Goal: Task Accomplishment & Management: Manage account settings

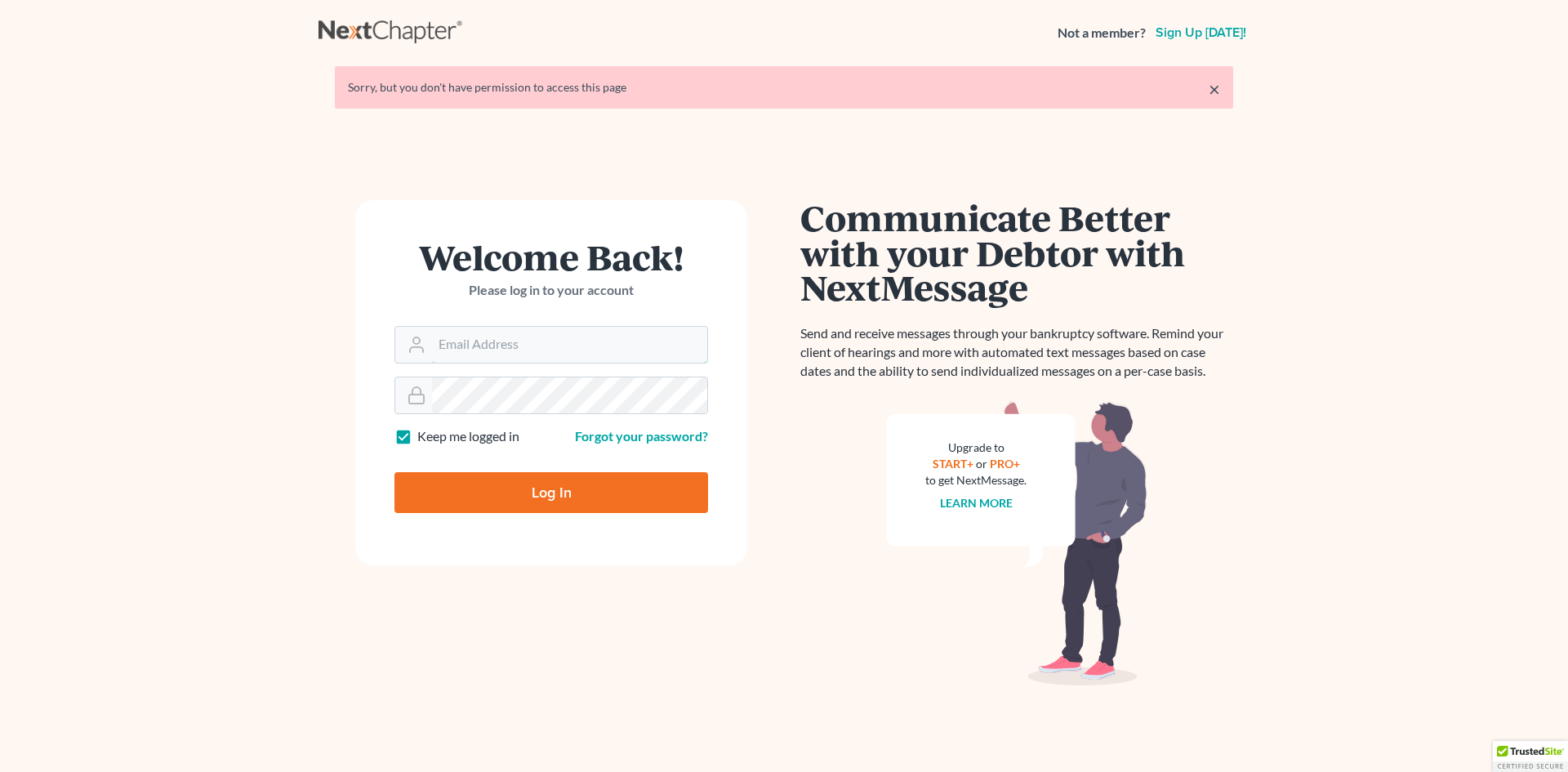
type input "[EMAIL_ADDRESS][DOMAIN_NAME]"
click at [646, 493] on input "Log In" at bounding box center [552, 492] width 314 height 41
type input "Thinking..."
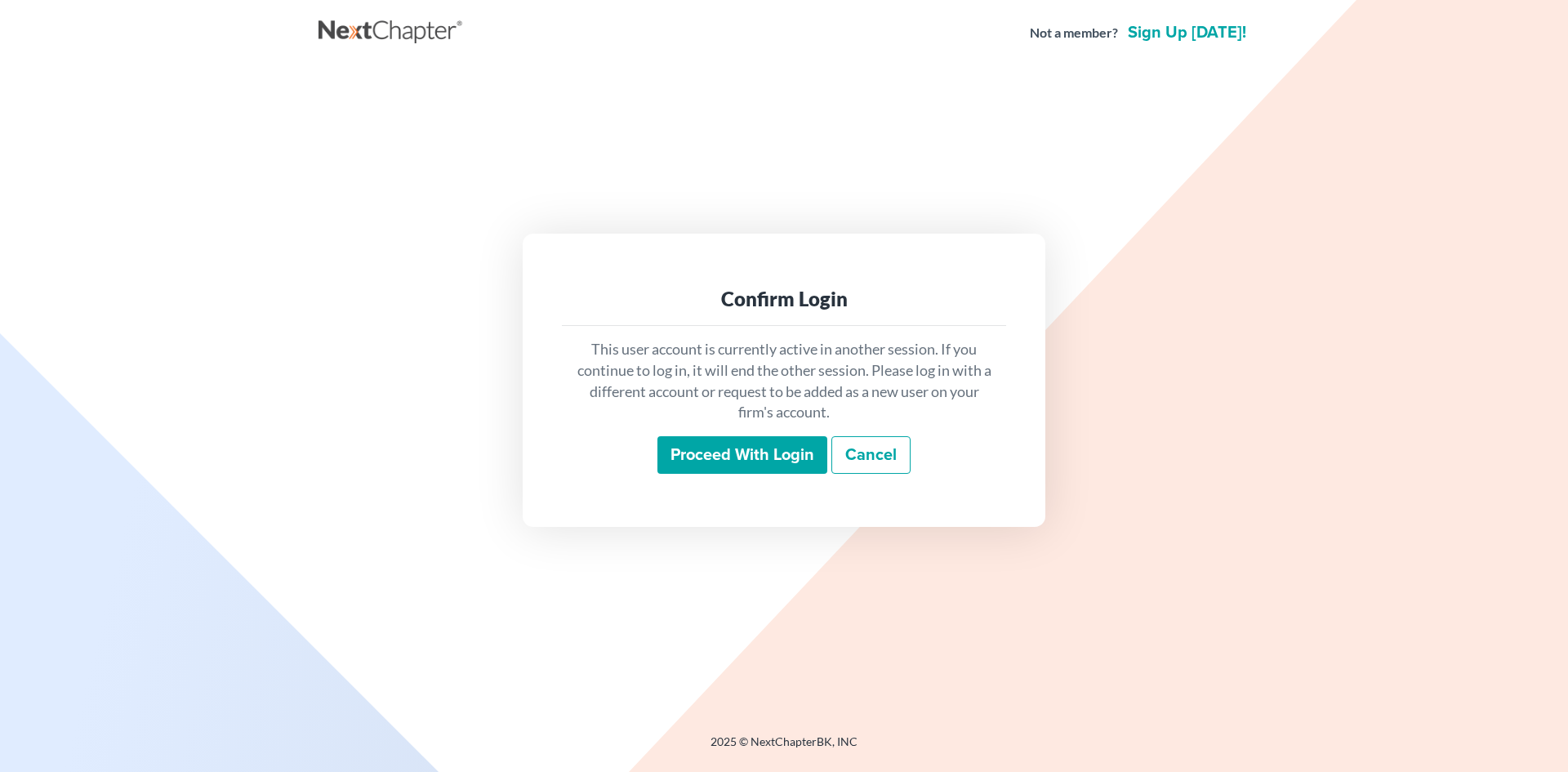
click at [722, 440] on input "Proceed with login" at bounding box center [742, 454] width 170 height 38
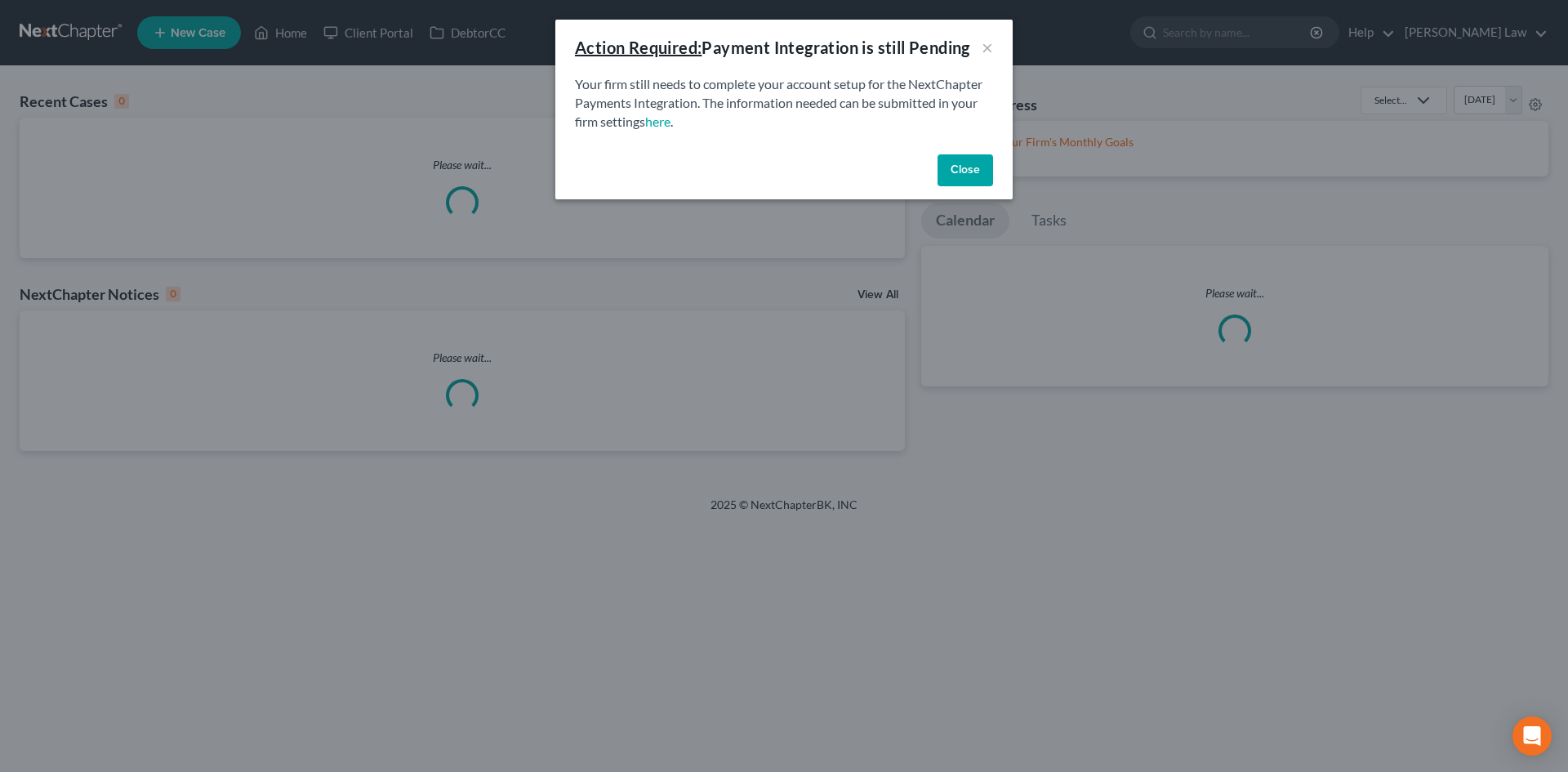
click at [790, 98] on p "Your firm still needs to complete your account setup for the NextChapter Paymen…" at bounding box center [784, 103] width 418 height 56
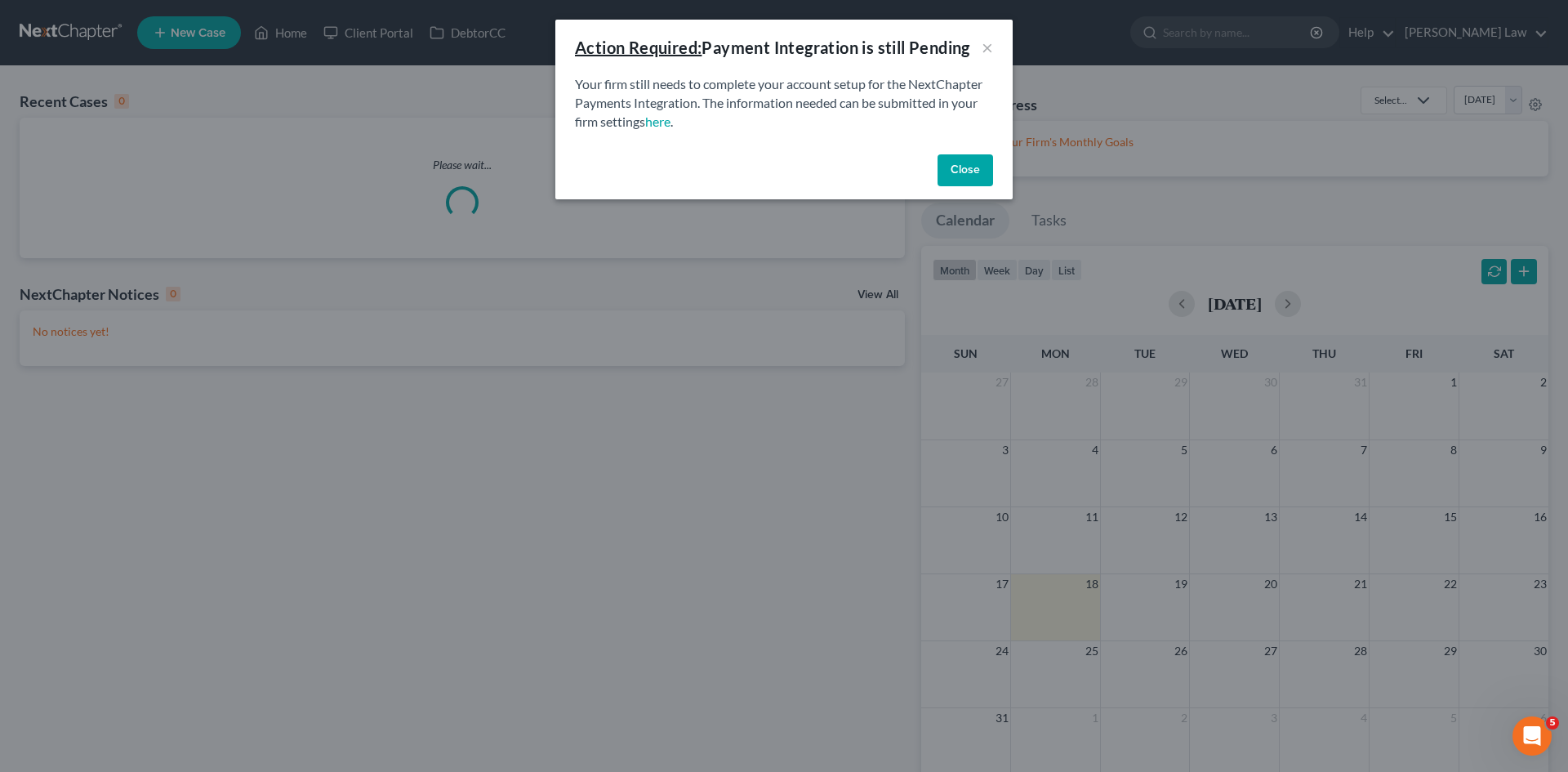
click at [956, 158] on button "Close" at bounding box center [965, 170] width 55 height 33
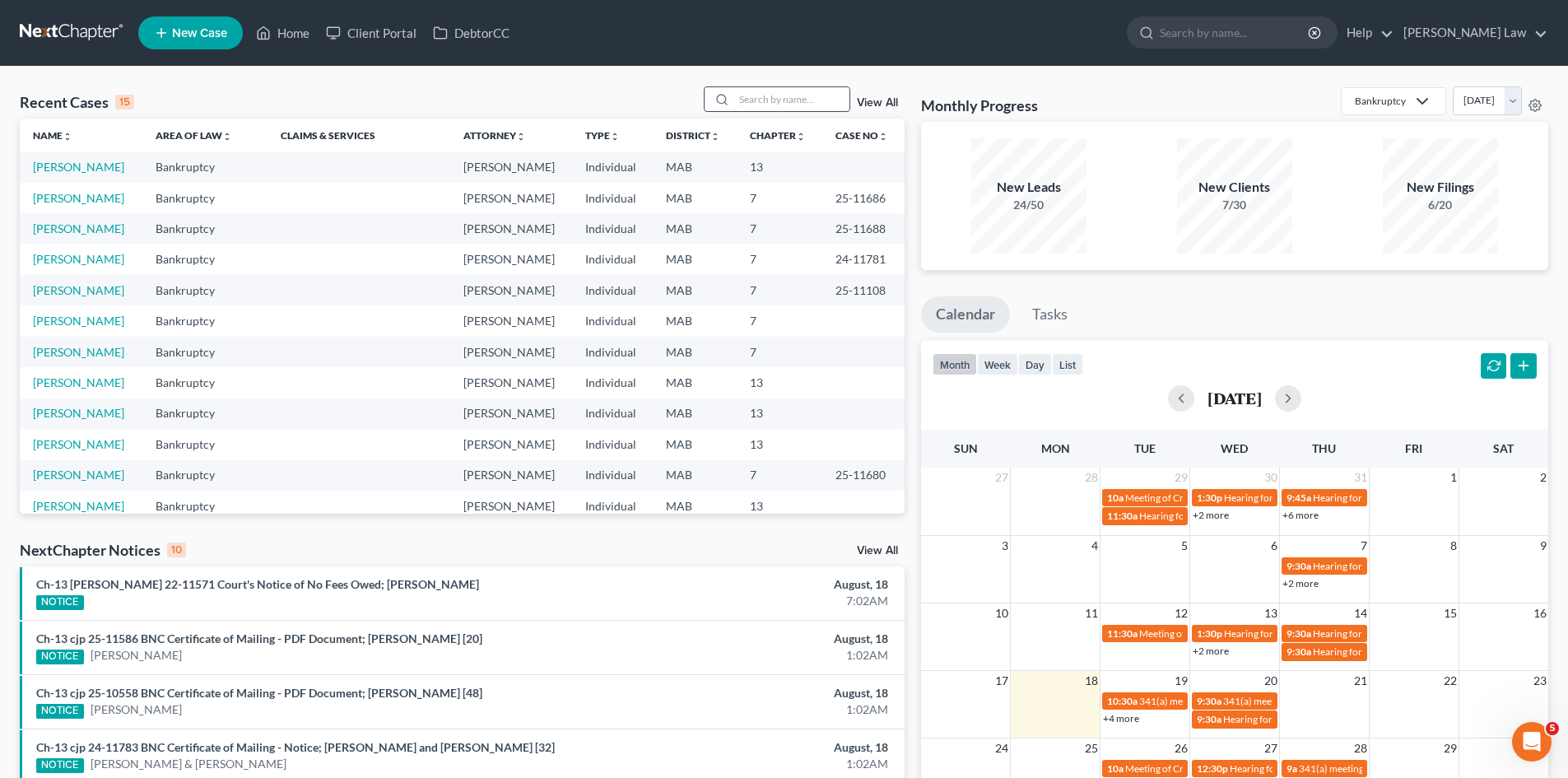
click at [782, 101] on input "search" at bounding box center [792, 99] width 115 height 24
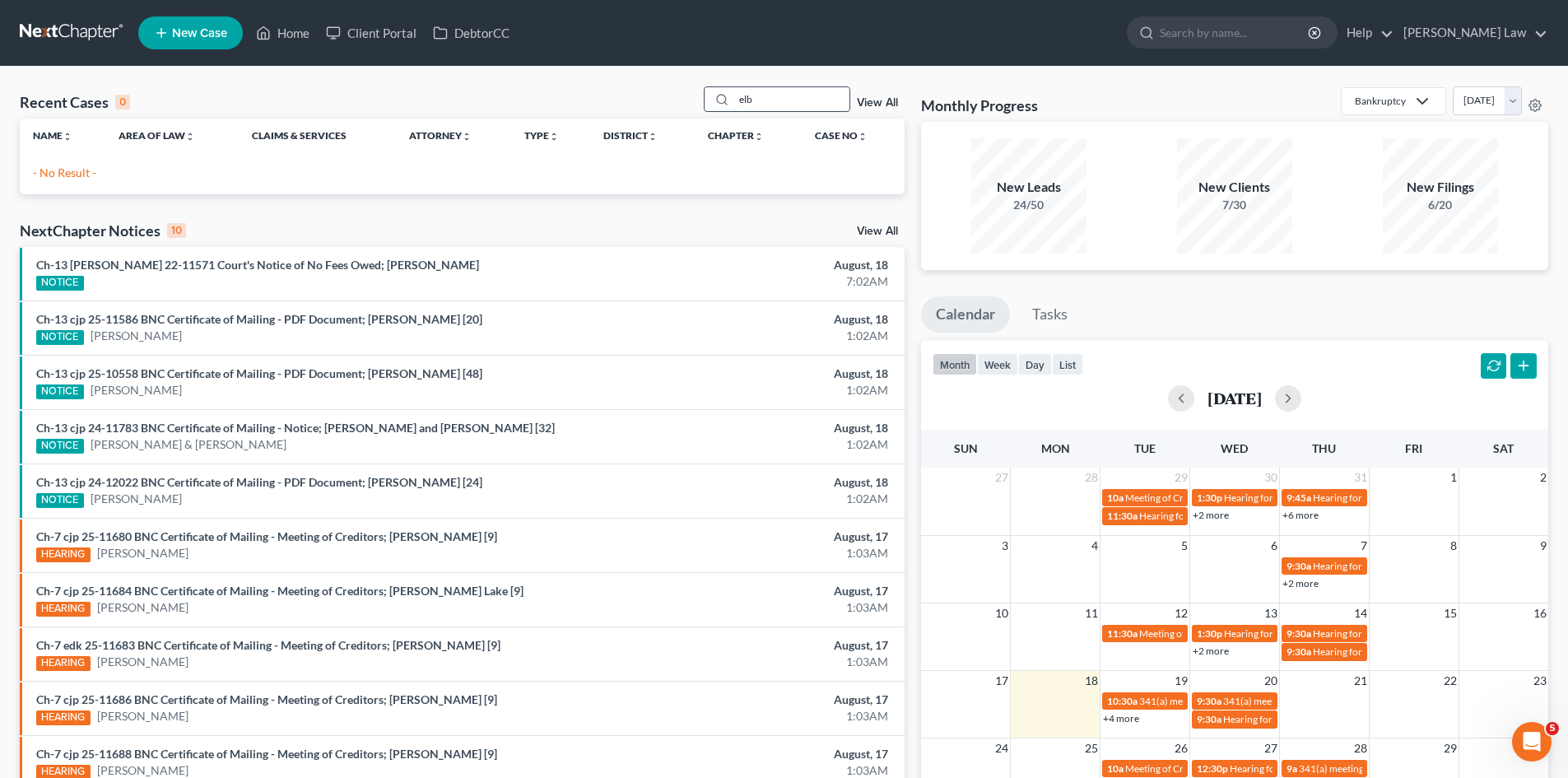
click at [802, 105] on input "elb" at bounding box center [792, 99] width 115 height 24
type input "logan"
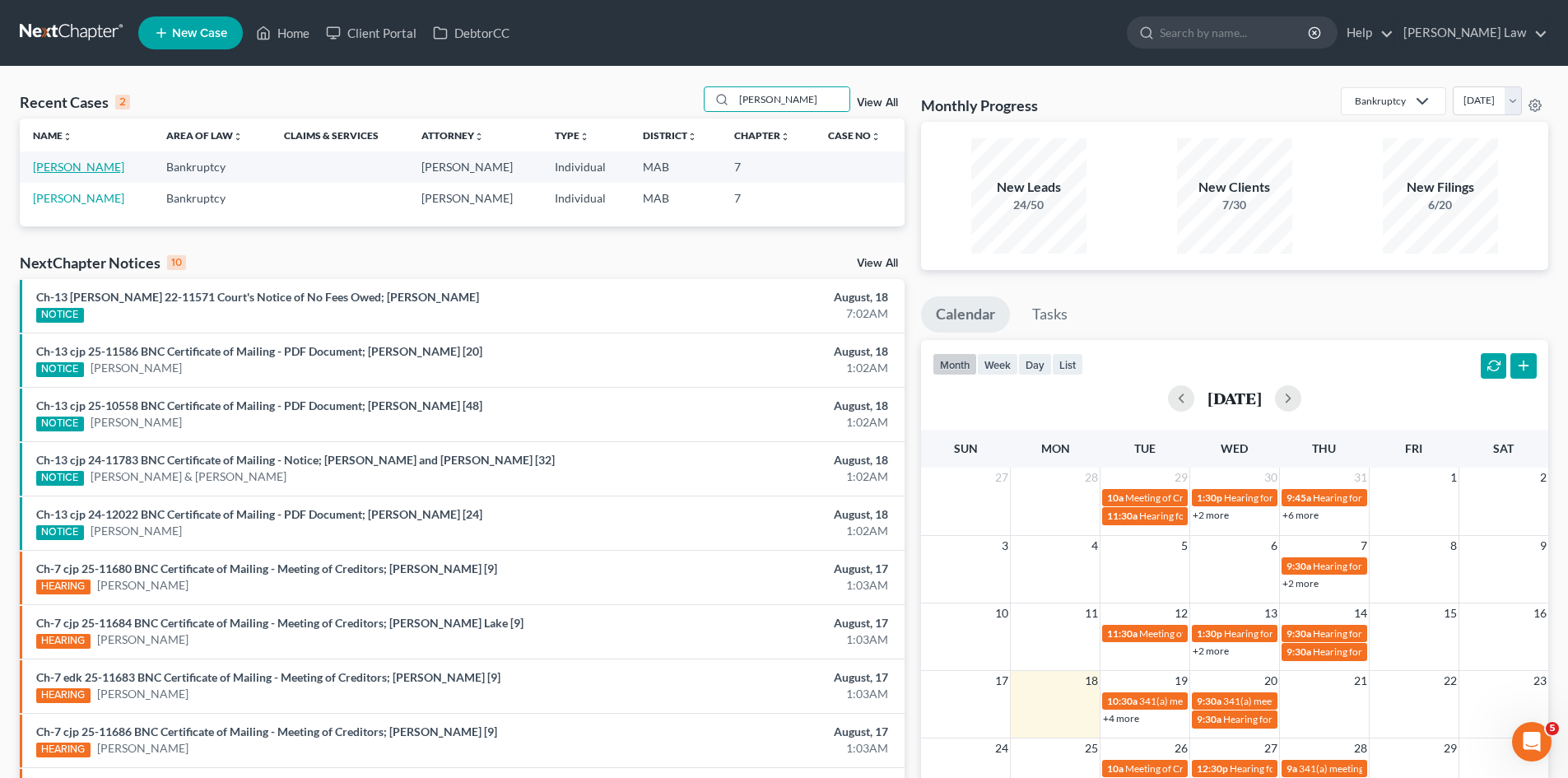
click at [97, 163] on link "Logan, Richard" at bounding box center [79, 166] width 91 height 14
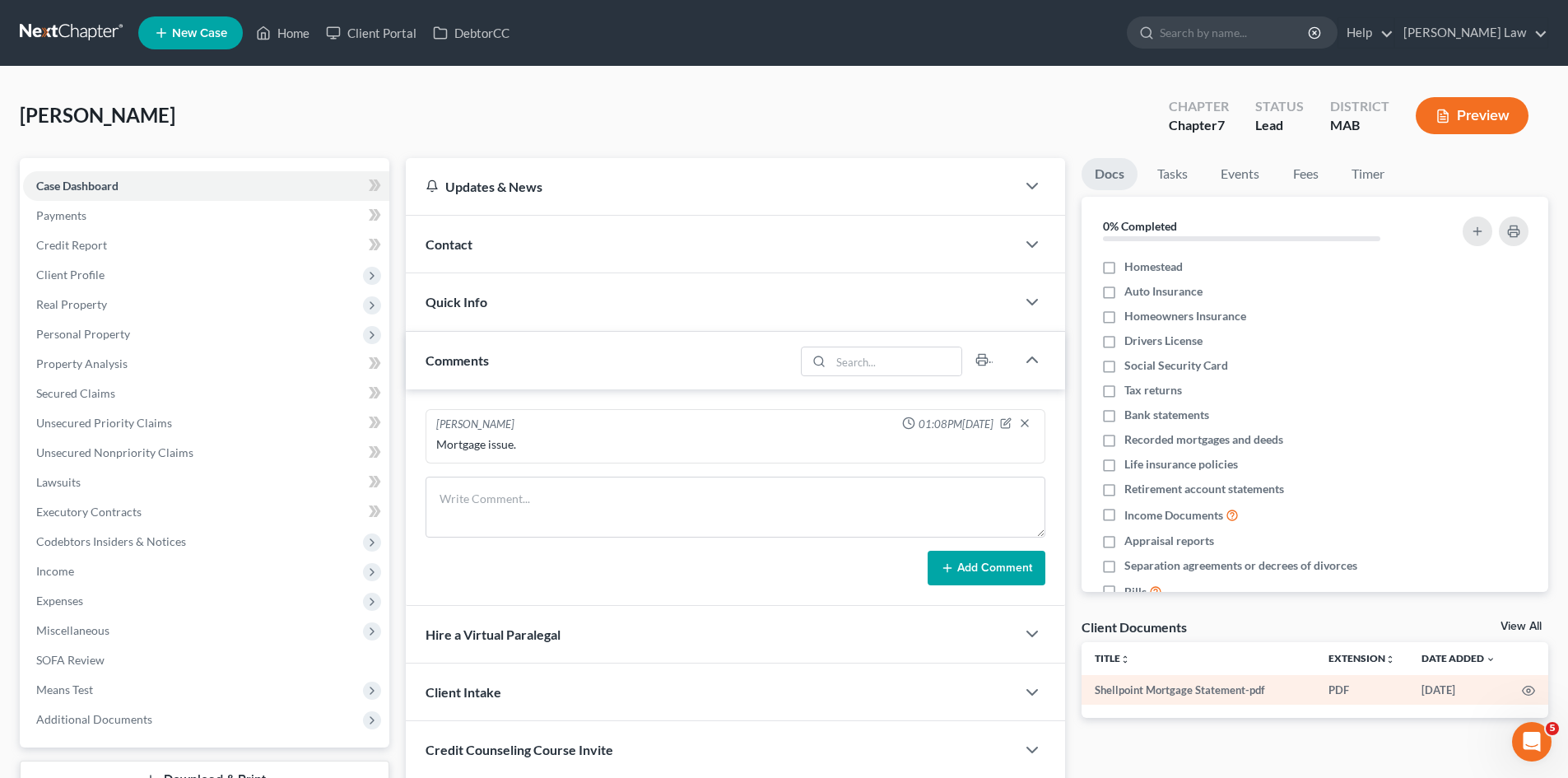
click at [1521, 687] on td at bounding box center [1528, 689] width 40 height 30
click at [1526, 688] on icon "button" at bounding box center [1528, 691] width 14 height 14
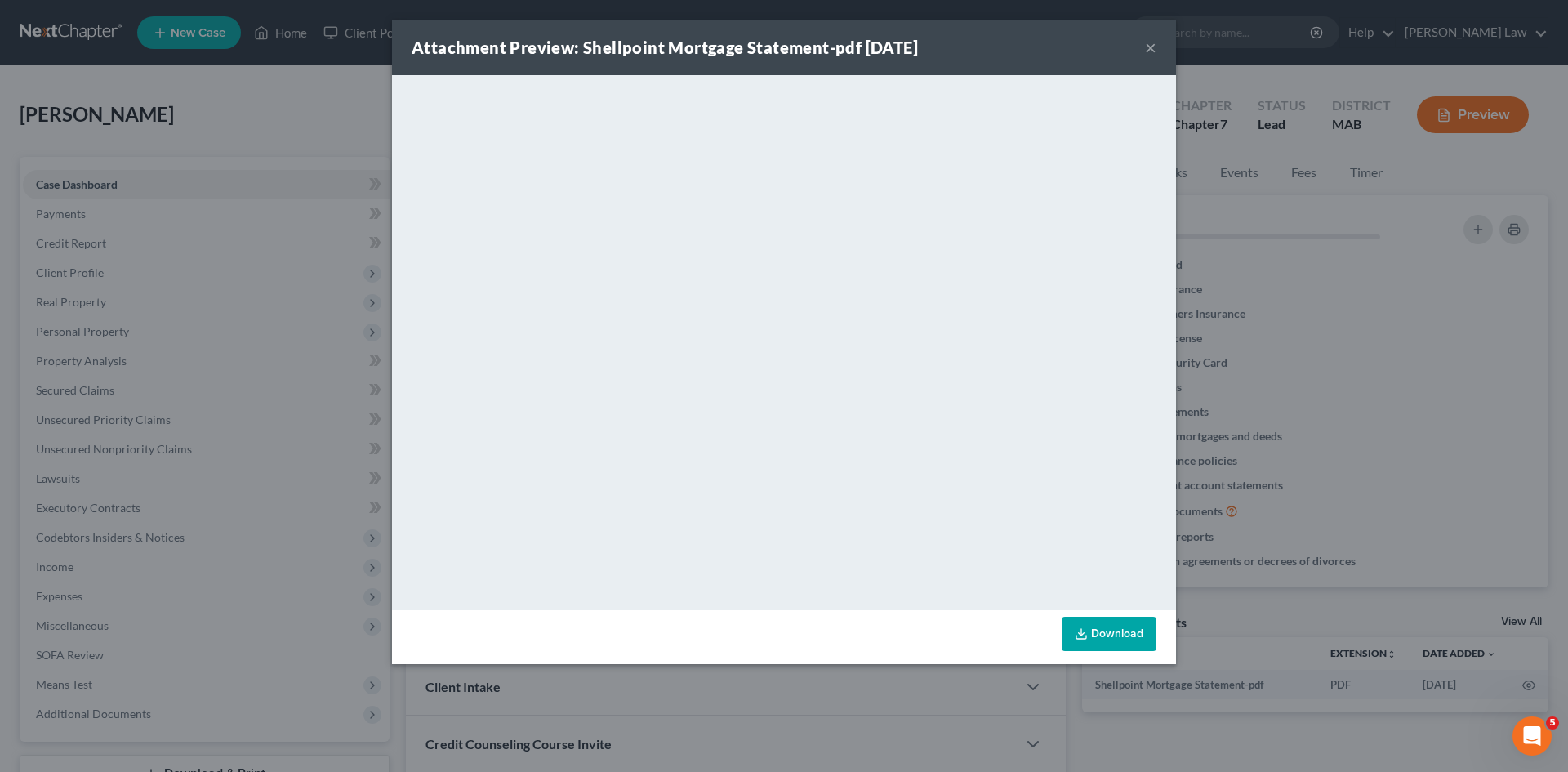
drag, startPoint x: 1358, startPoint y: 332, endPoint x: 1315, endPoint y: 319, distance: 44.9
click at [1359, 332] on div "Attachment Preview: Shellpoint Mortgage Statement-pdf 05/09/2025 × <object ng-a…" at bounding box center [784, 386] width 1568 height 772
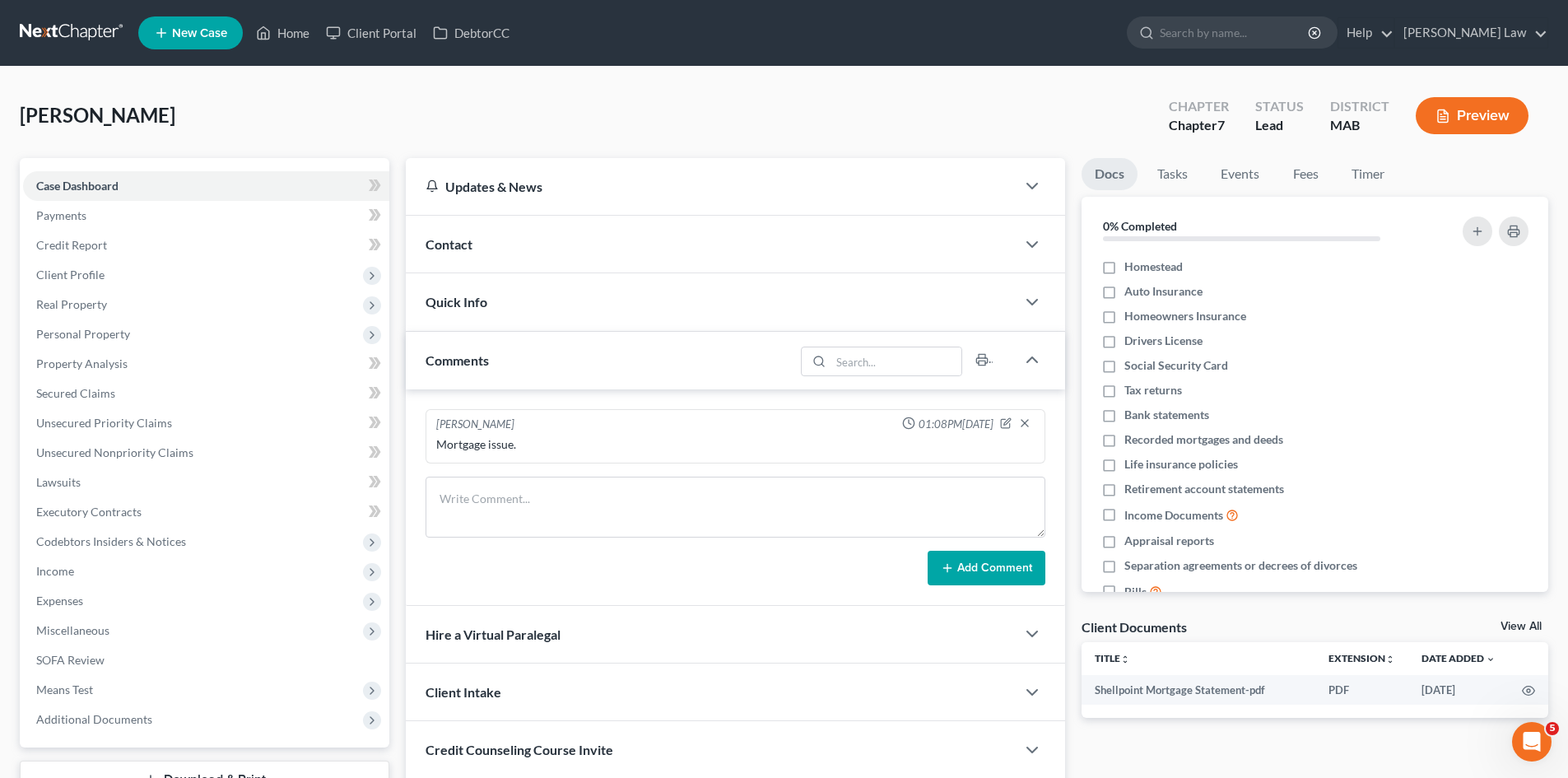
click at [548, 254] on div "Contact" at bounding box center [710, 243] width 610 height 57
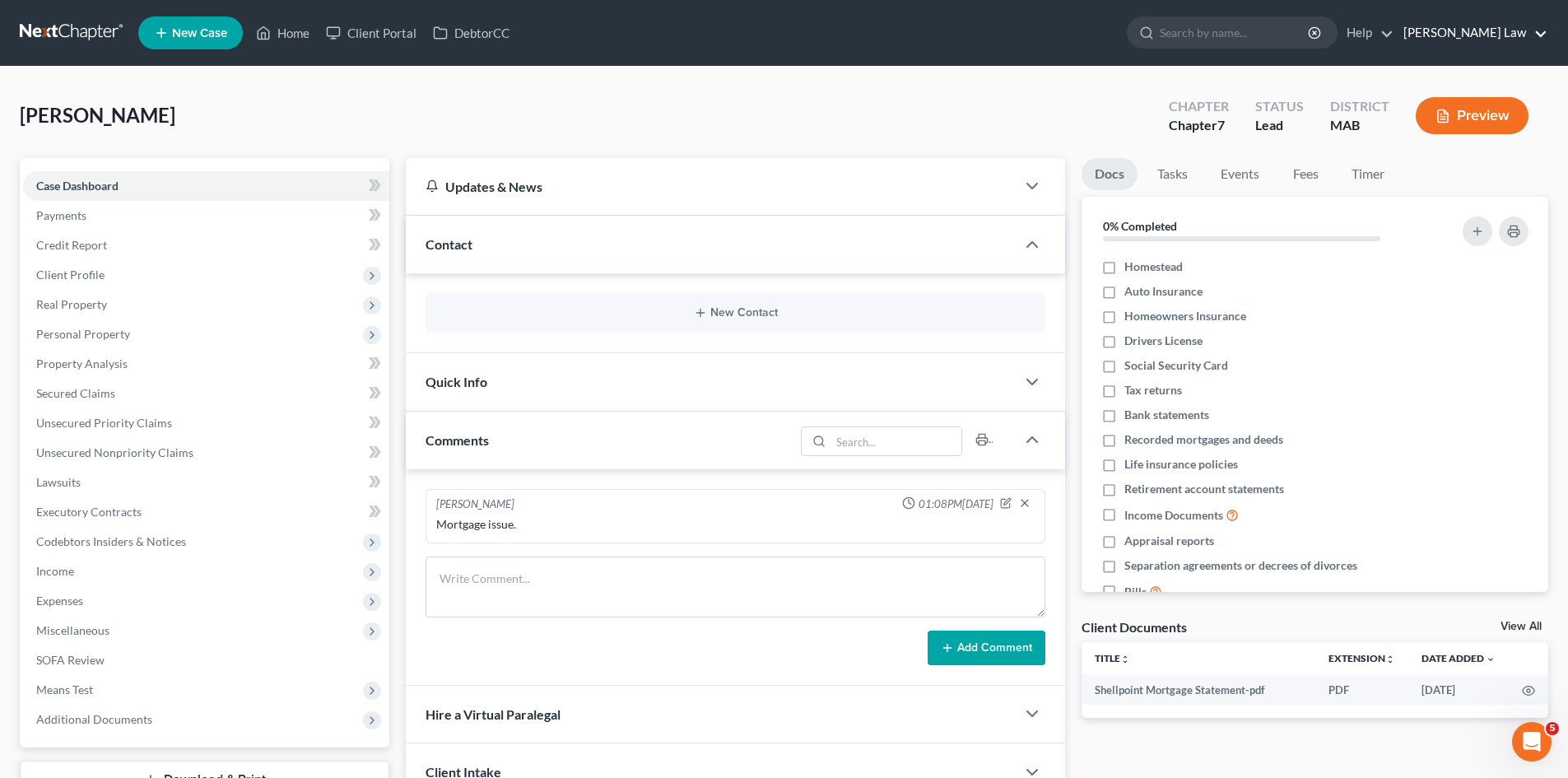
click at [1465, 27] on link "[PERSON_NAME] Law" at bounding box center [1471, 32] width 152 height 30
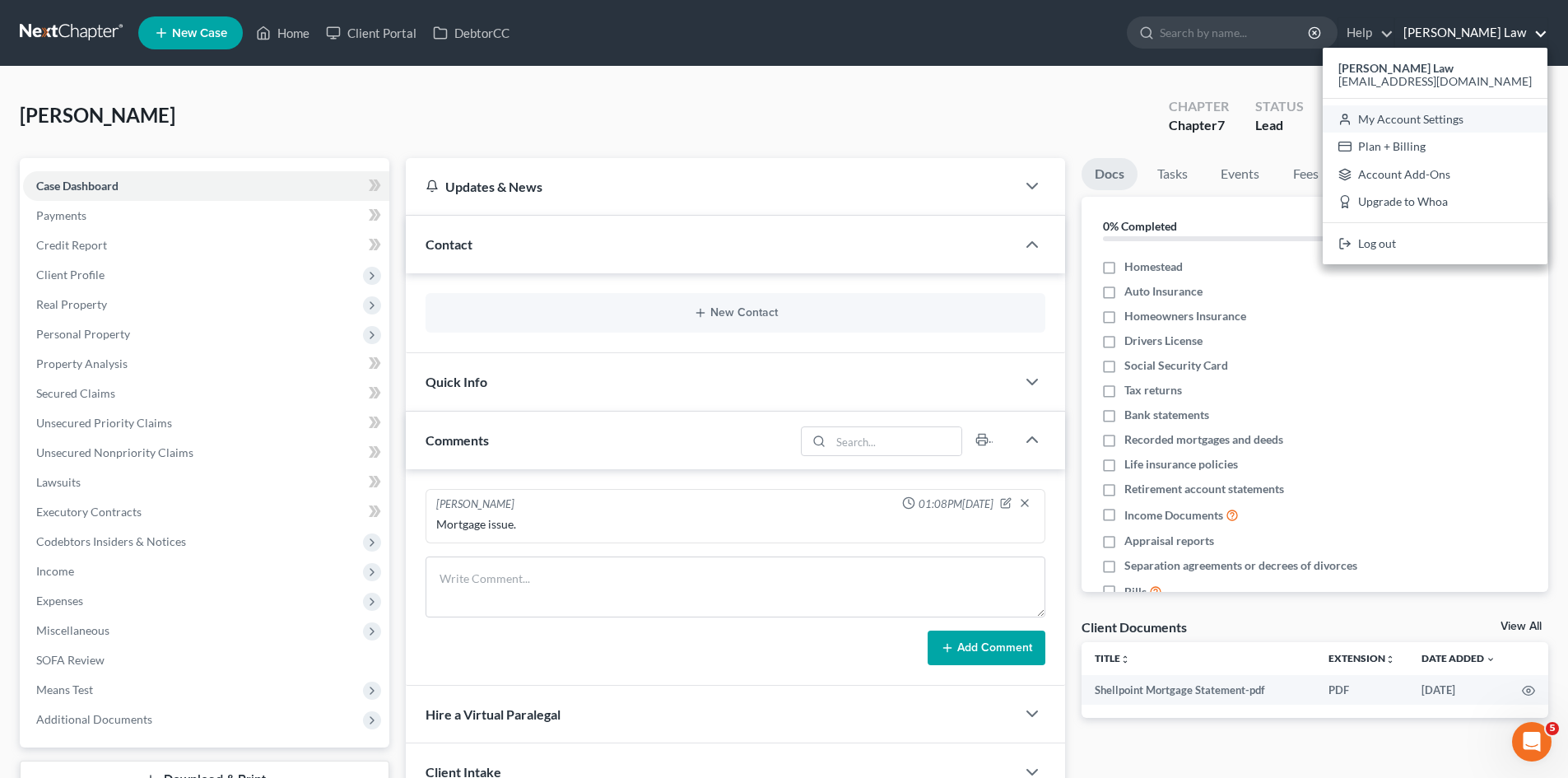
click at [1446, 122] on link "My Account Settings" at bounding box center [1435, 119] width 225 height 28
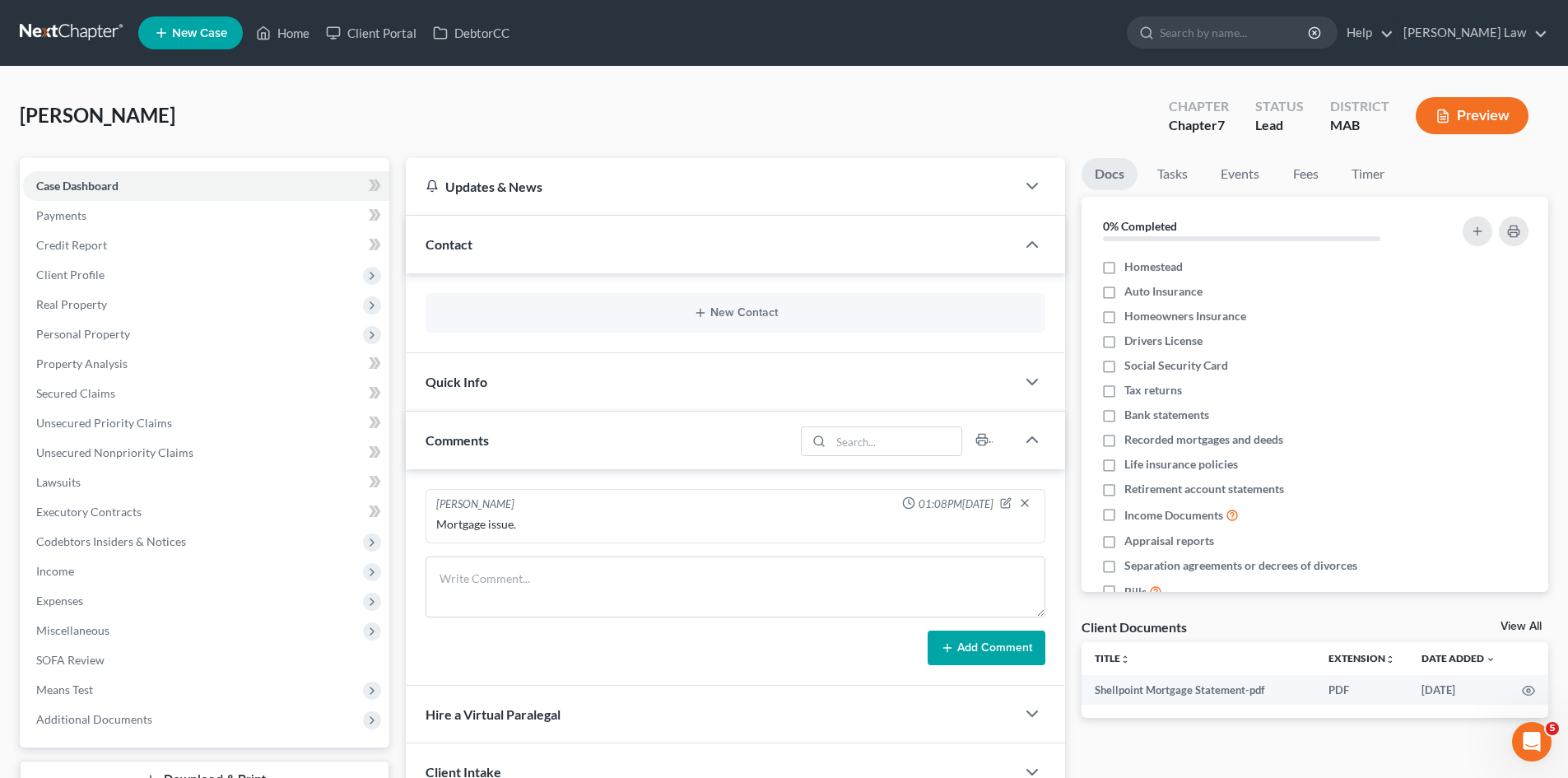
select select "24"
select select "22"
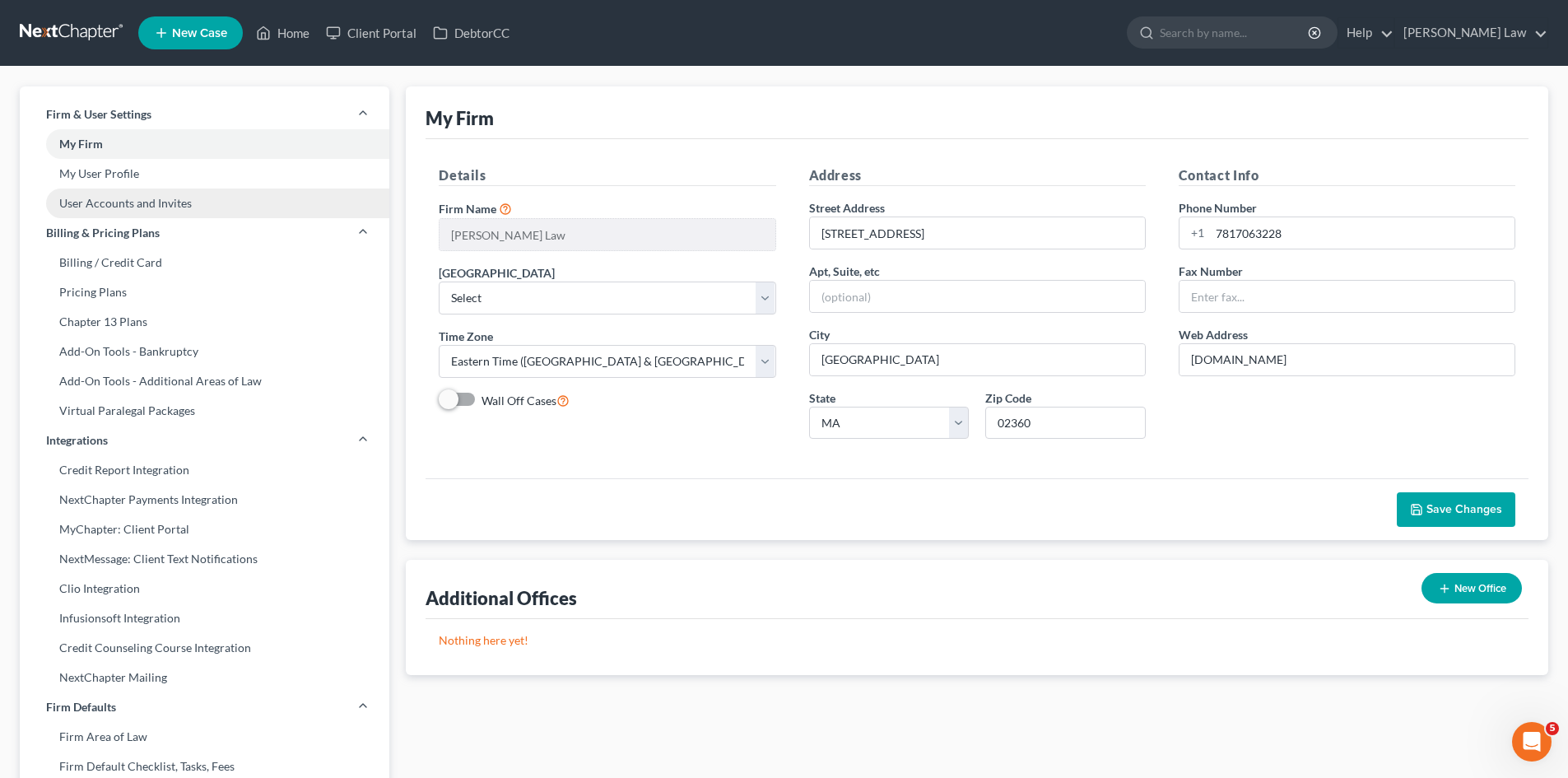
click at [158, 195] on link "User Accounts and Invites" at bounding box center [204, 203] width 369 height 30
select select "0"
select select "1"
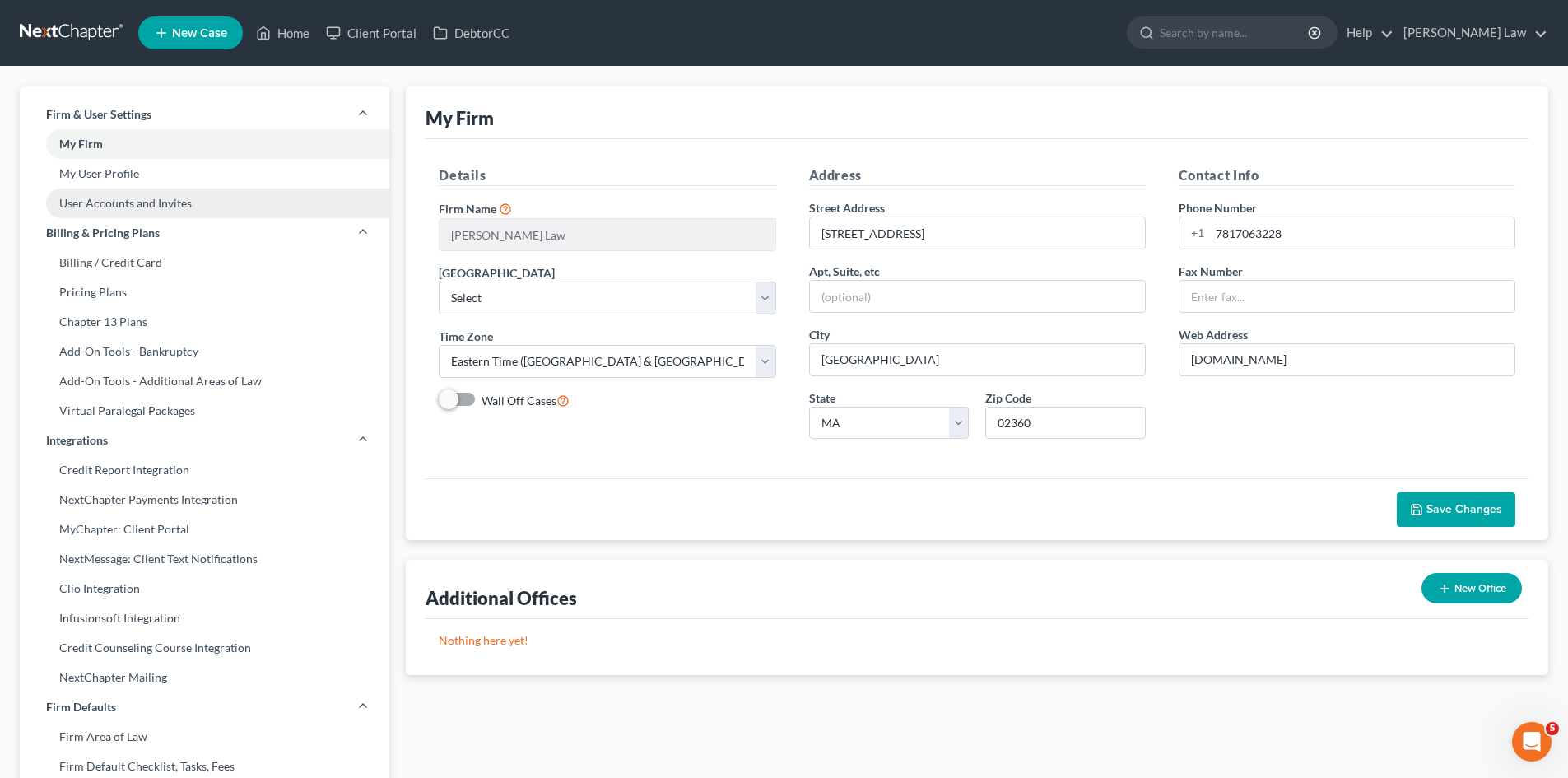
select select "1"
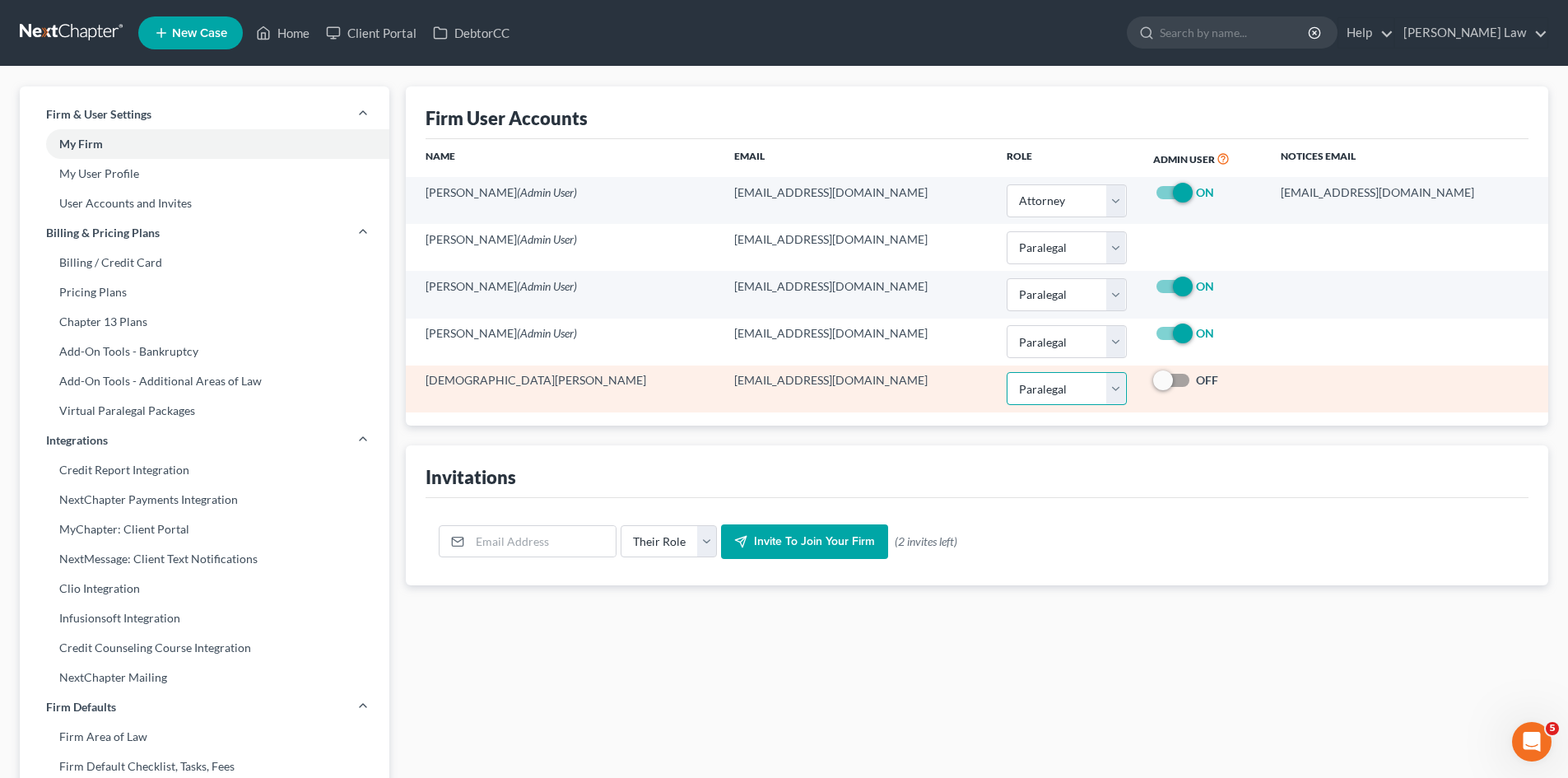
click at [1028, 394] on select "Select Attorney Paralegal Assistant" at bounding box center [1066, 388] width 120 height 33
click at [1006, 372] on select "Select Attorney Paralegal Assistant" at bounding box center [1066, 388] width 120 height 33
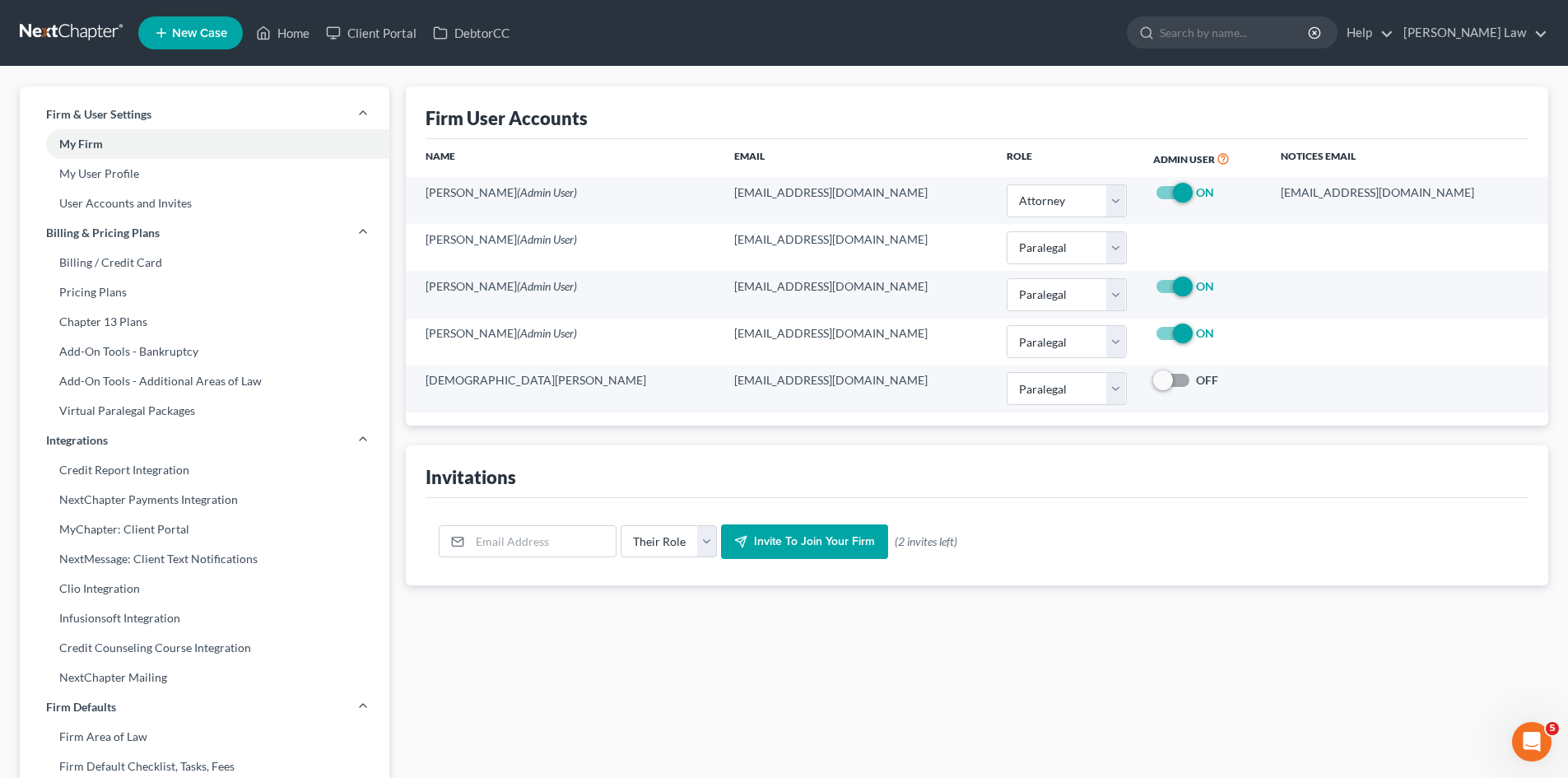
click at [71, 24] on link at bounding box center [72, 32] width 106 height 30
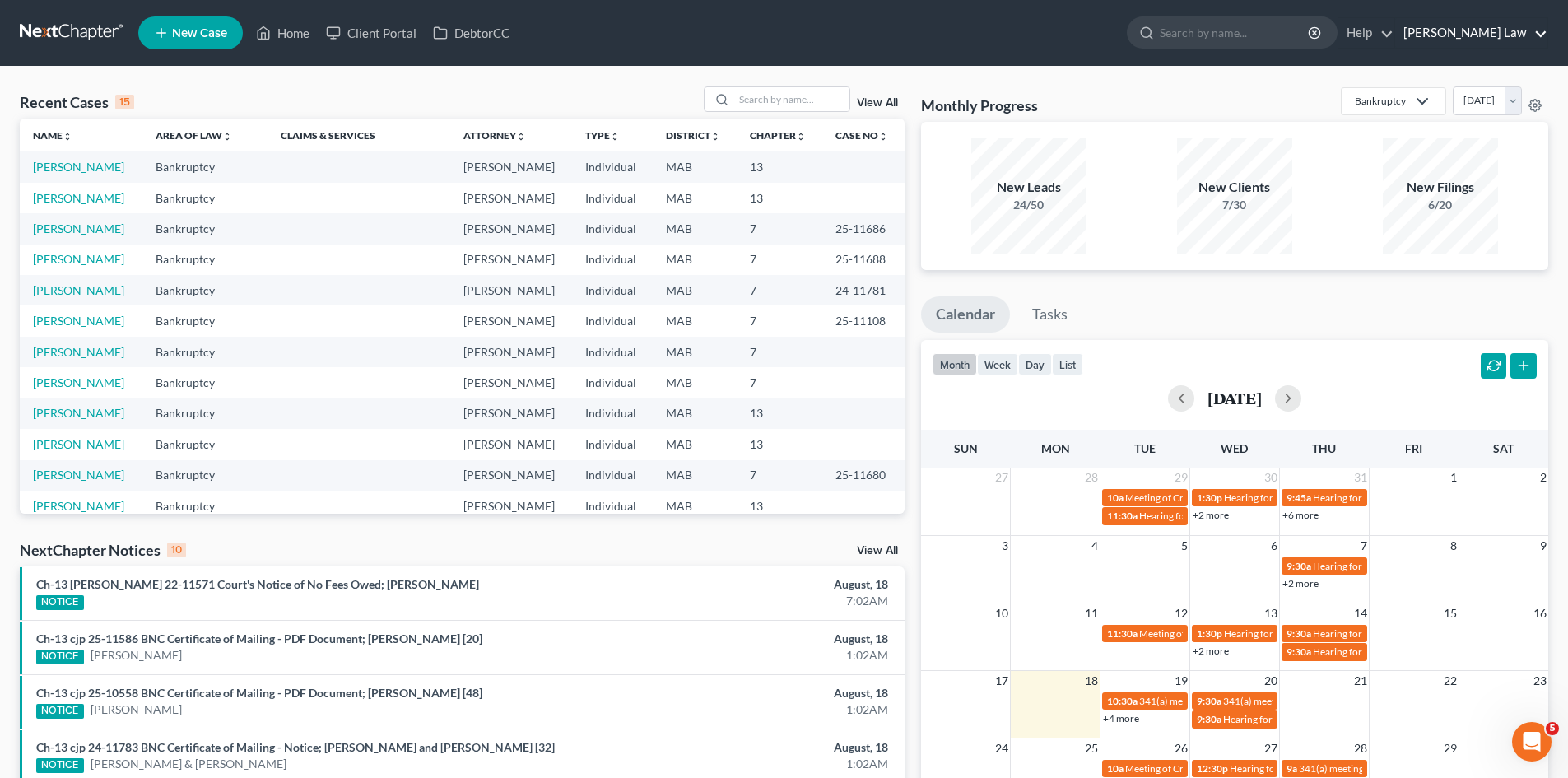
click at [1486, 35] on link "Benner Law" at bounding box center [1471, 32] width 152 height 30
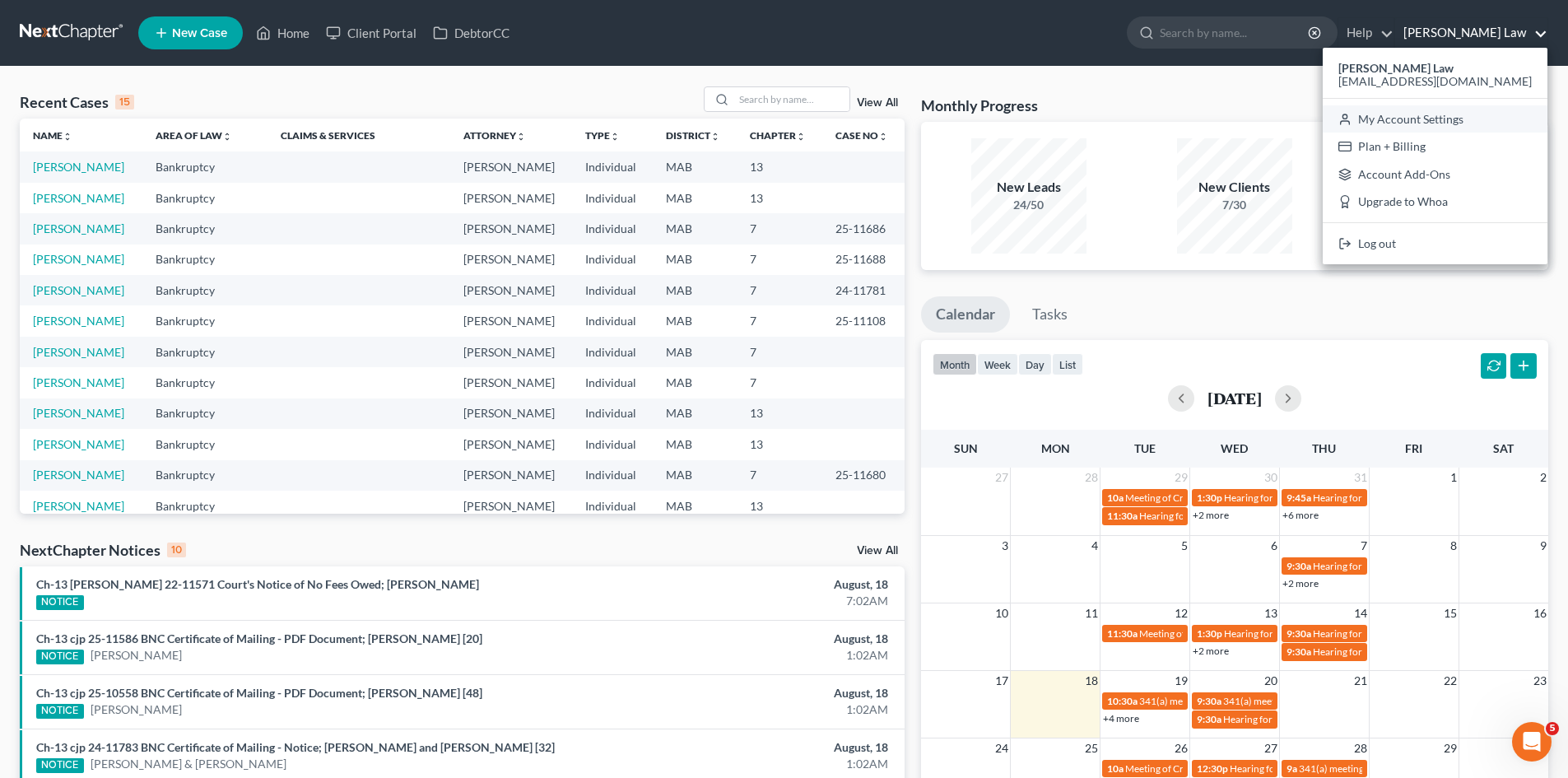
click at [1434, 113] on link "My Account Settings" at bounding box center [1435, 119] width 225 height 28
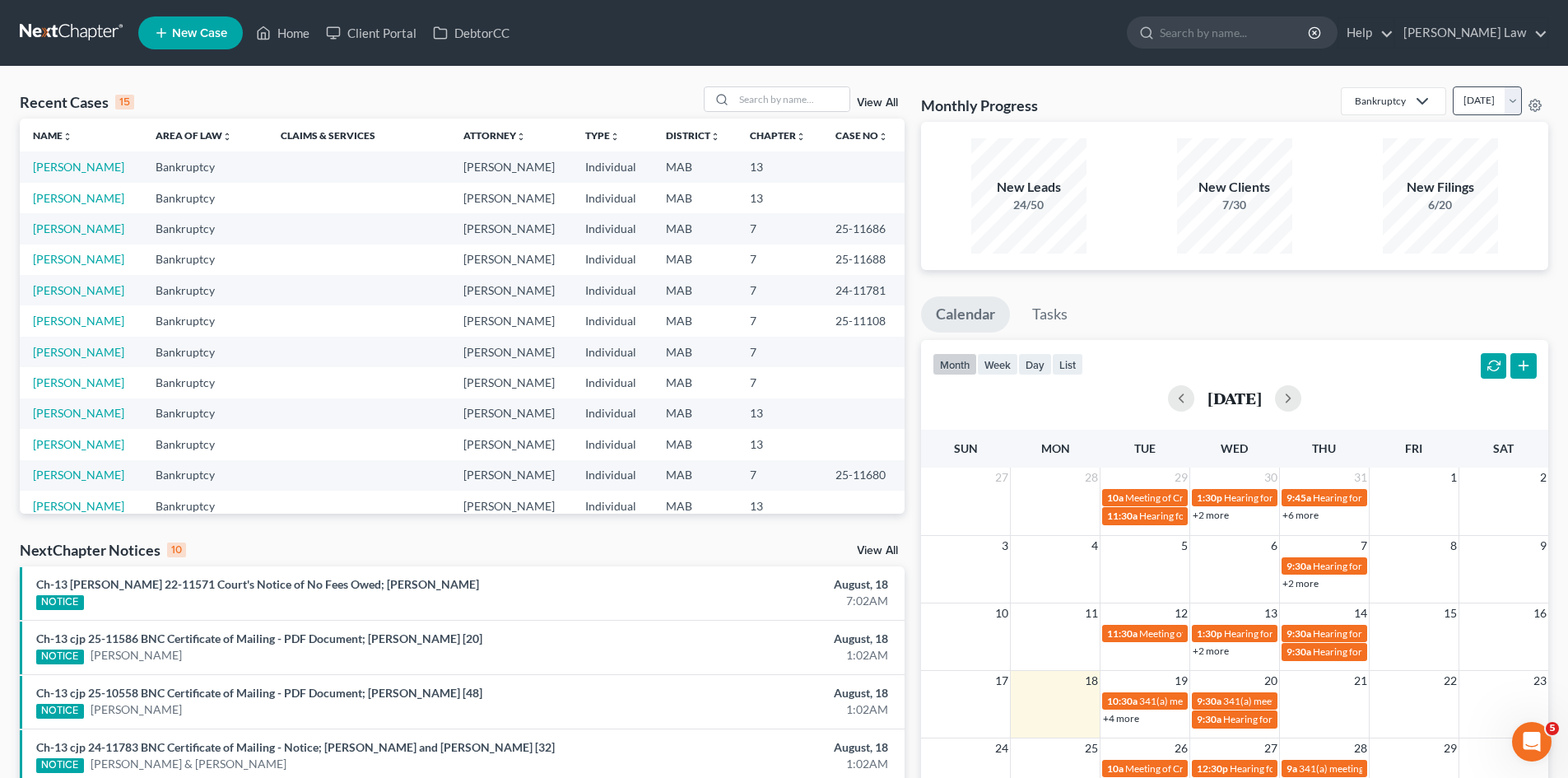
select select "39"
select select "24"
select select "22"
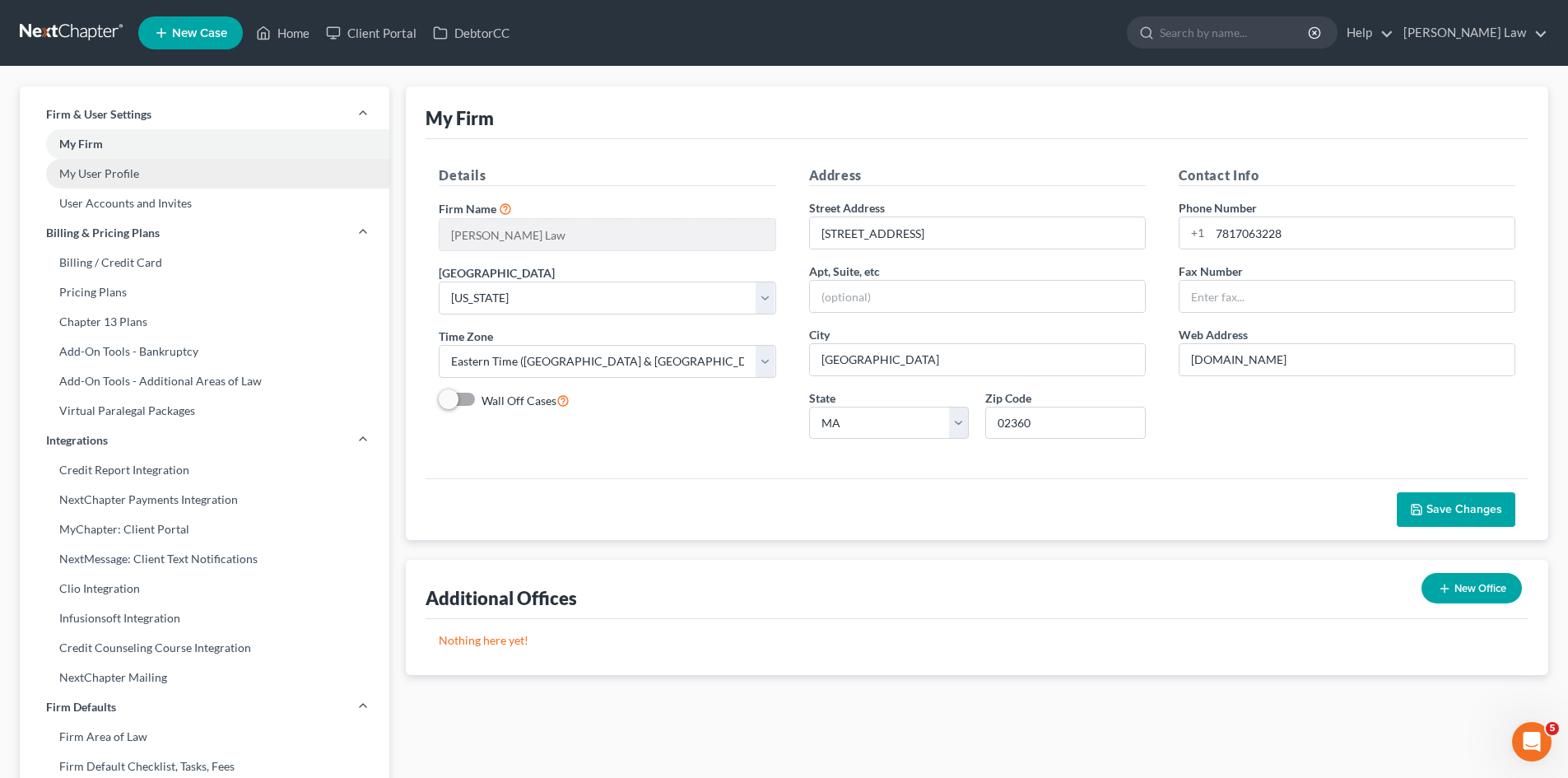
click at [122, 177] on link "My User Profile" at bounding box center [204, 173] width 369 height 30
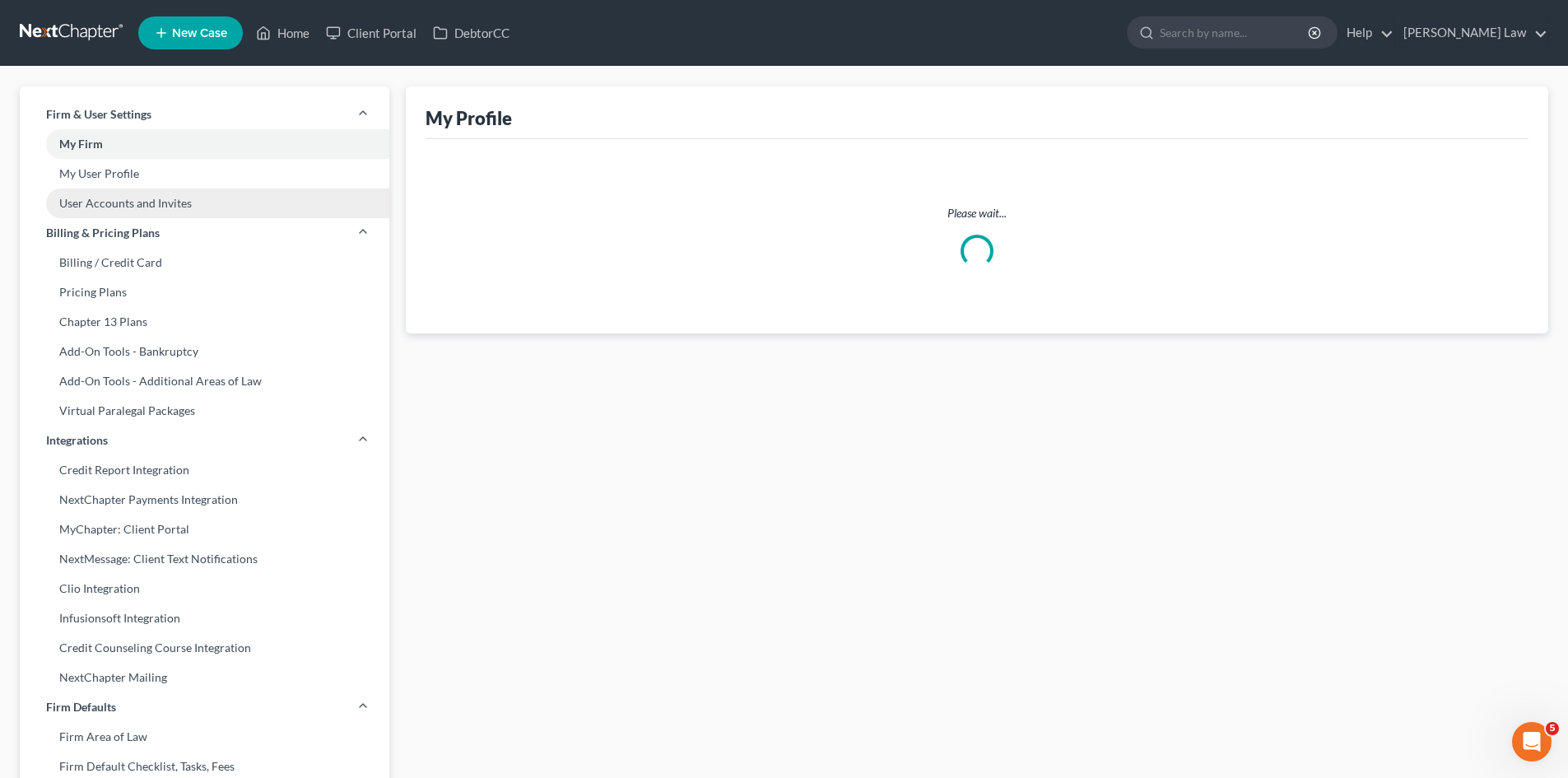
select select "22"
select select "paralegal"
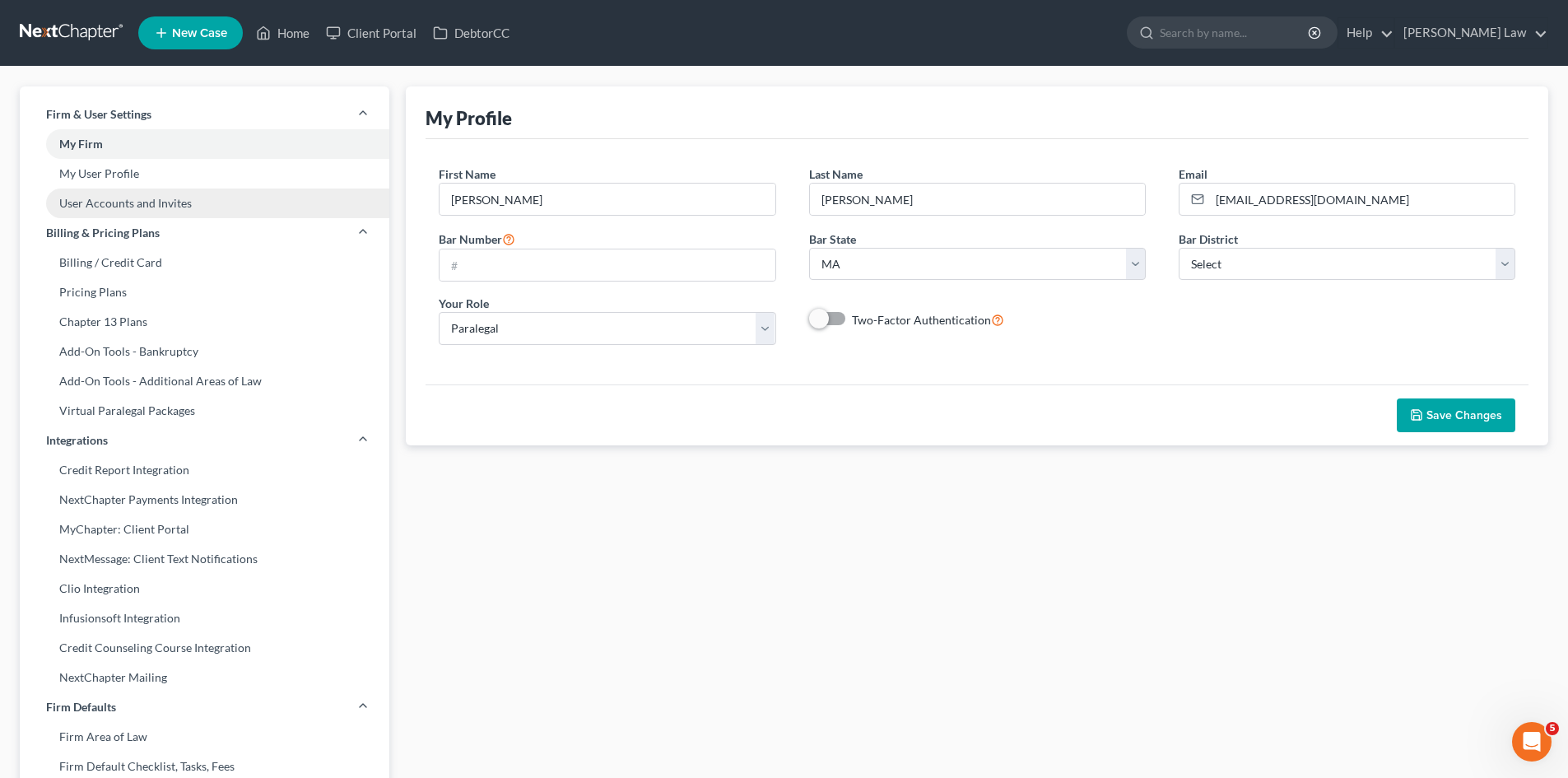
click at [125, 199] on link "User Accounts and Invites" at bounding box center [204, 203] width 369 height 30
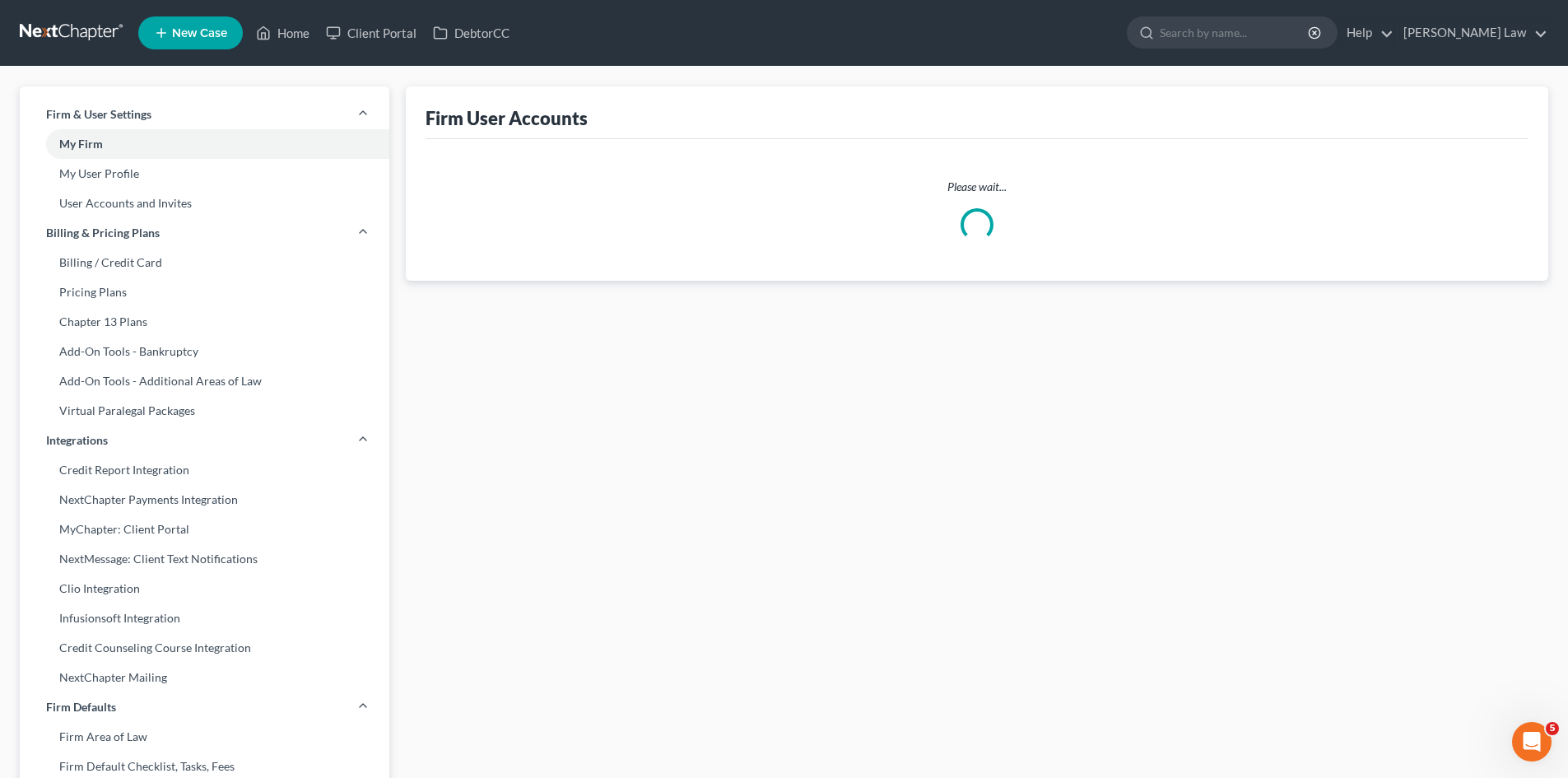
select select "0"
select select "1"
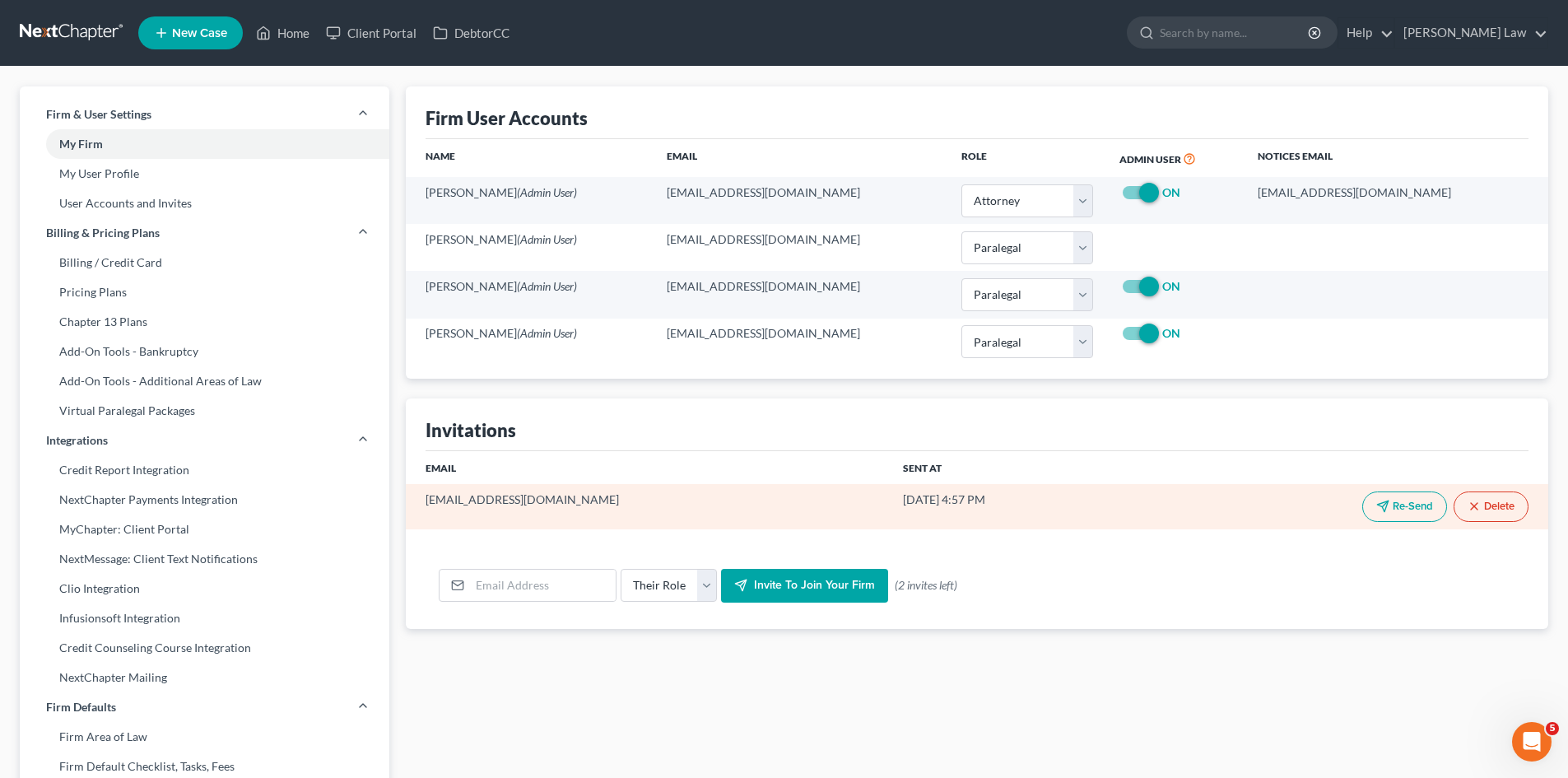
click at [1477, 509] on icon "button" at bounding box center [1474, 506] width 14 height 14
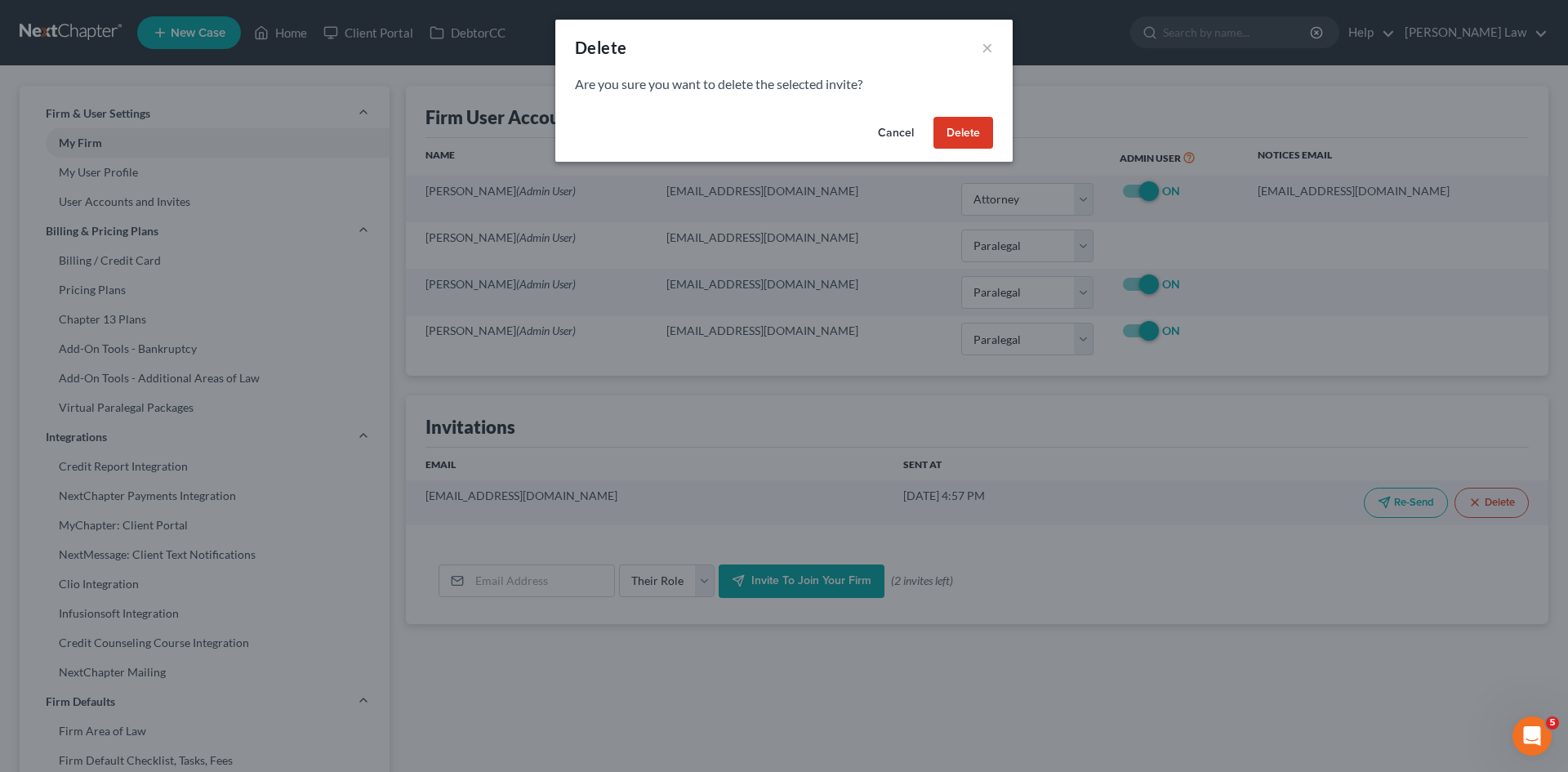
click at [952, 129] on button "Delete" at bounding box center [963, 132] width 60 height 33
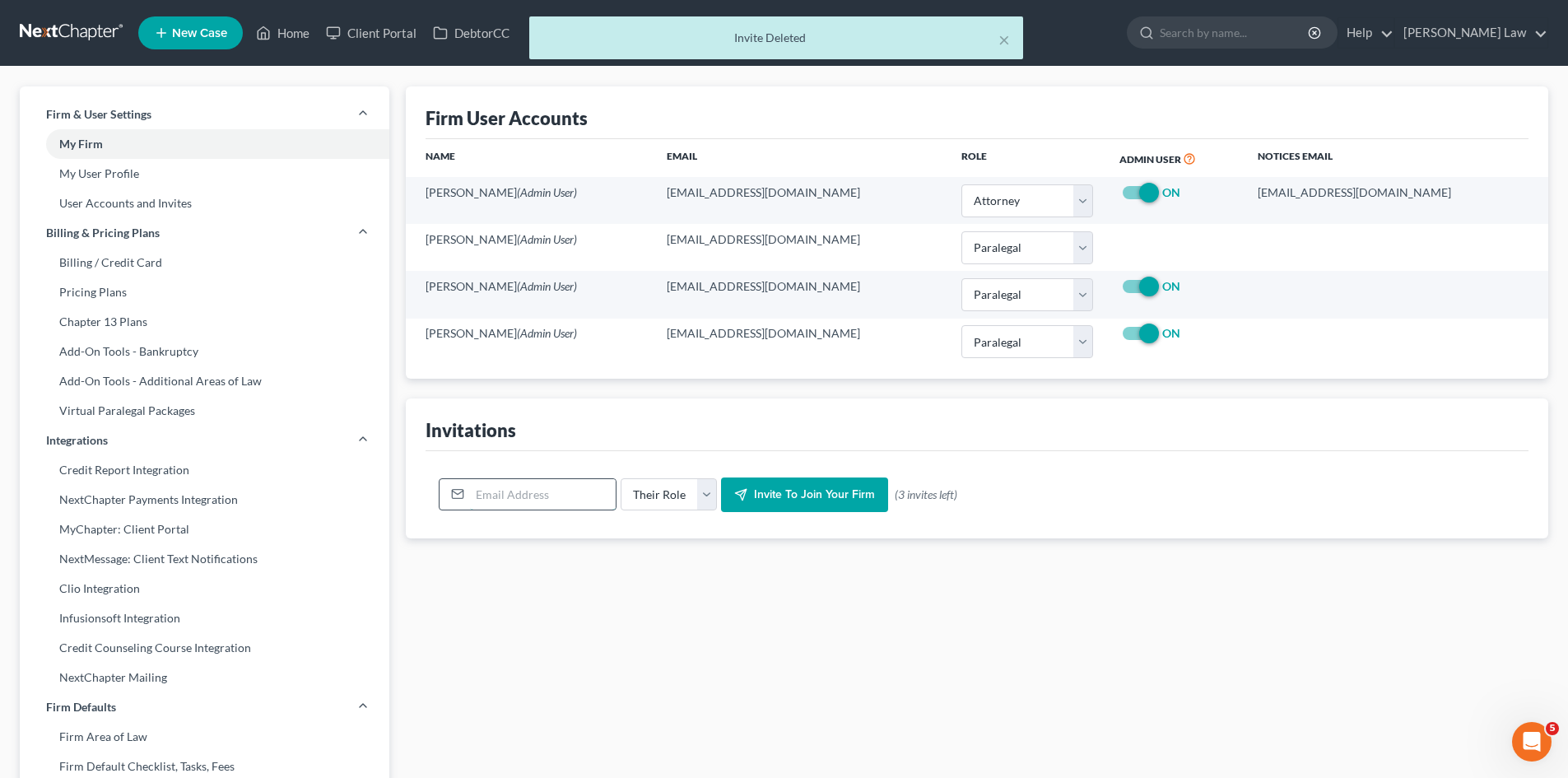
click at [553, 489] on input "email" at bounding box center [542, 494] width 145 height 31
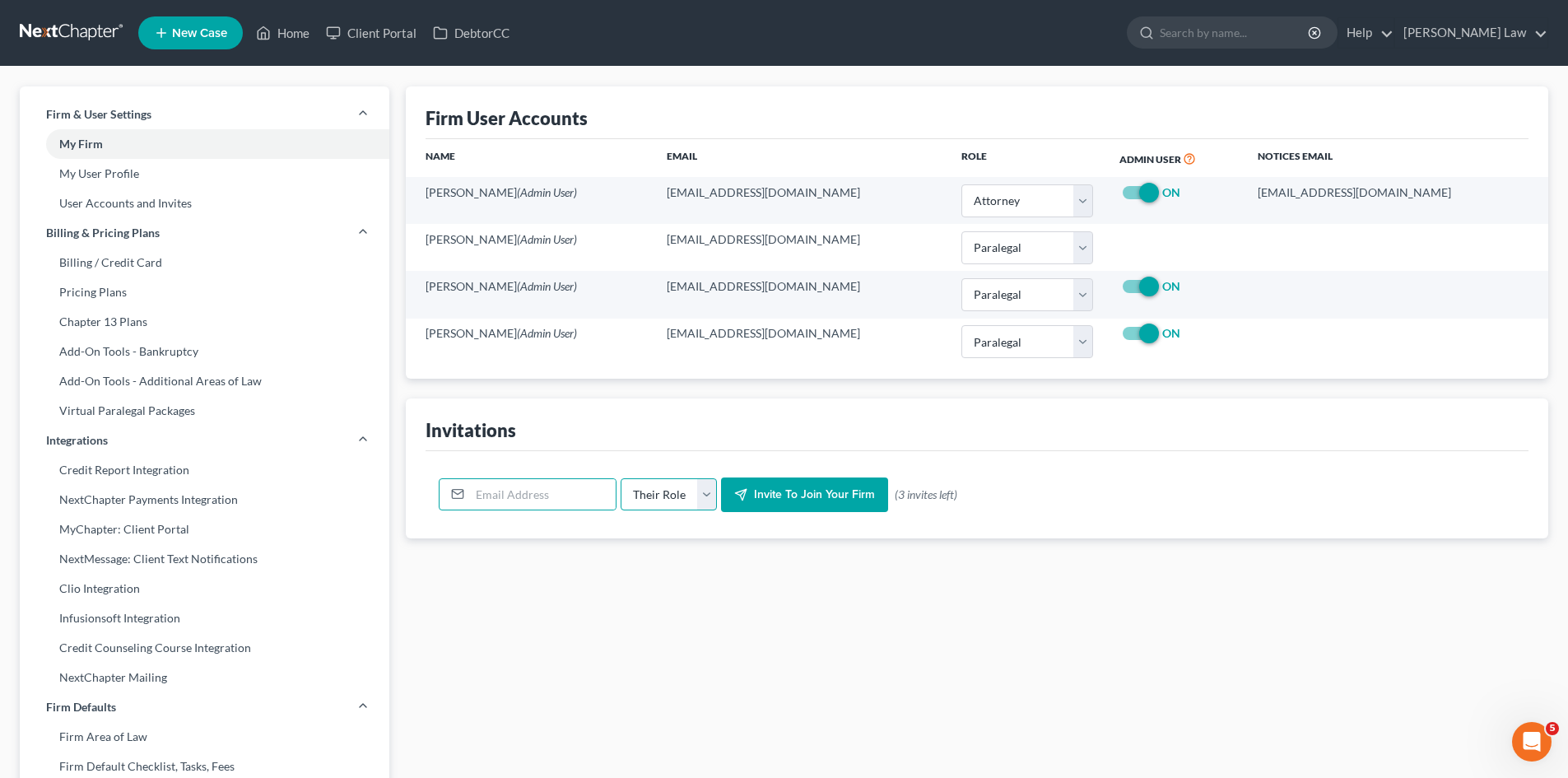
click at [650, 506] on select "Their Role Attorney Paralegal Assistant" at bounding box center [669, 494] width 96 height 33
select select "paralegal"
click at [621, 478] on select "Their Role Attorney Paralegal Assistant" at bounding box center [669, 494] width 96 height 33
click at [579, 502] on input "email" at bounding box center [542, 494] width 145 height 31
click at [591, 480] on input "email" at bounding box center [542, 494] width 145 height 31
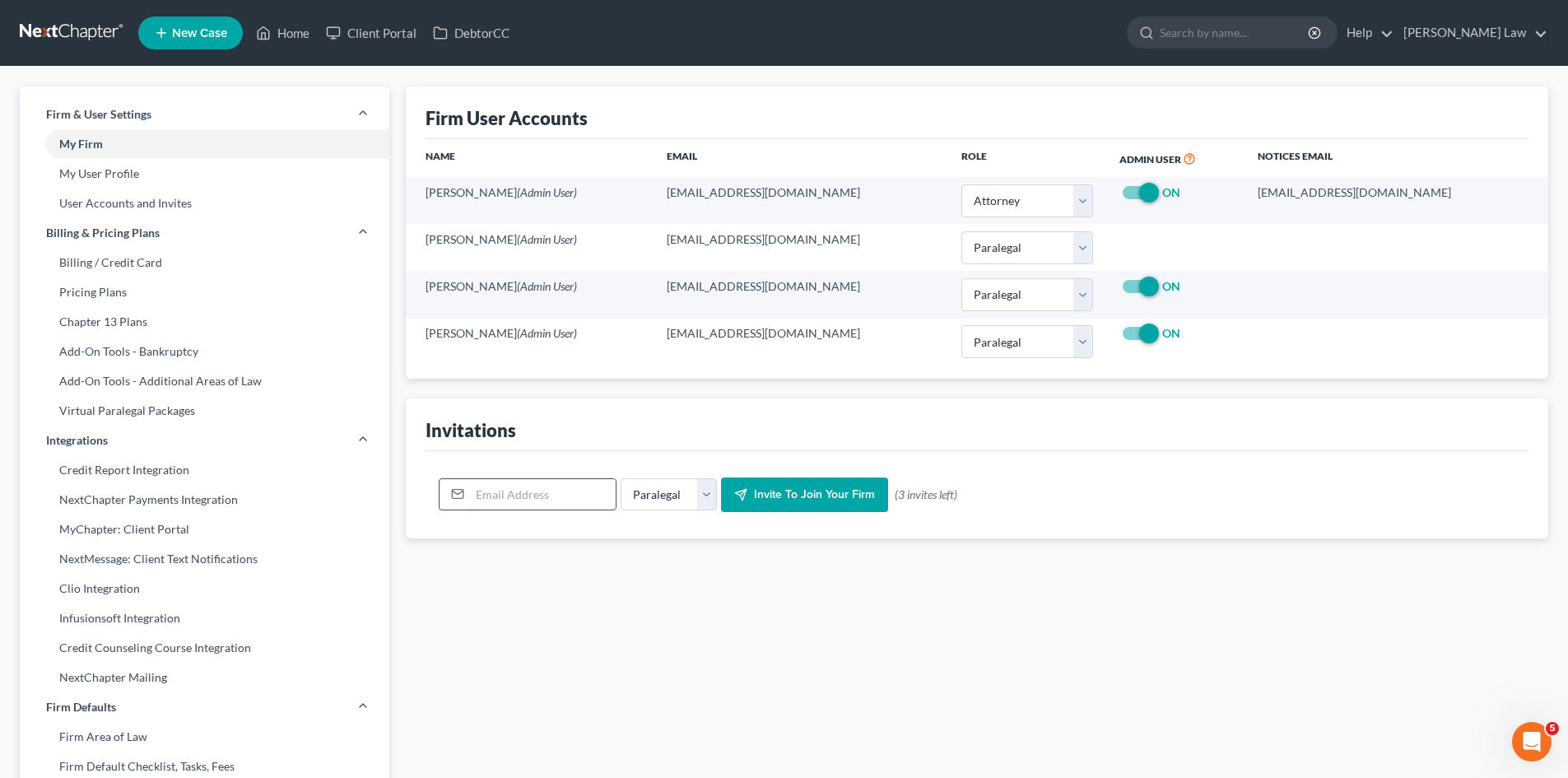
paste input "cmondonedo@tbennerlaw.com"
type input "cmondonedo@tbennerlaw.com"
click at [836, 496] on span "Invite to join your firm" at bounding box center [814, 494] width 121 height 14
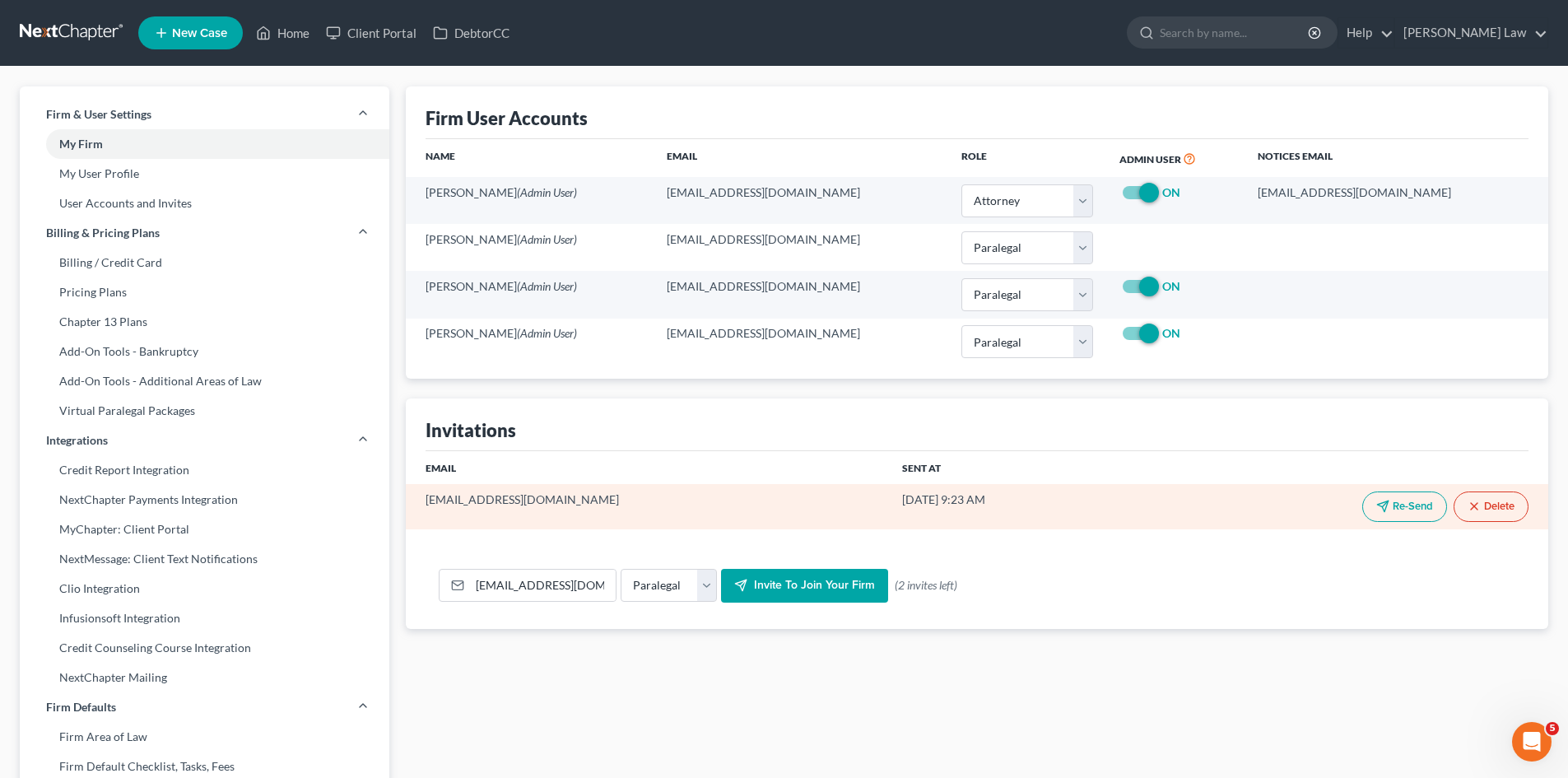
click at [1385, 498] on button "Re-Send" at bounding box center [1404, 507] width 84 height 30
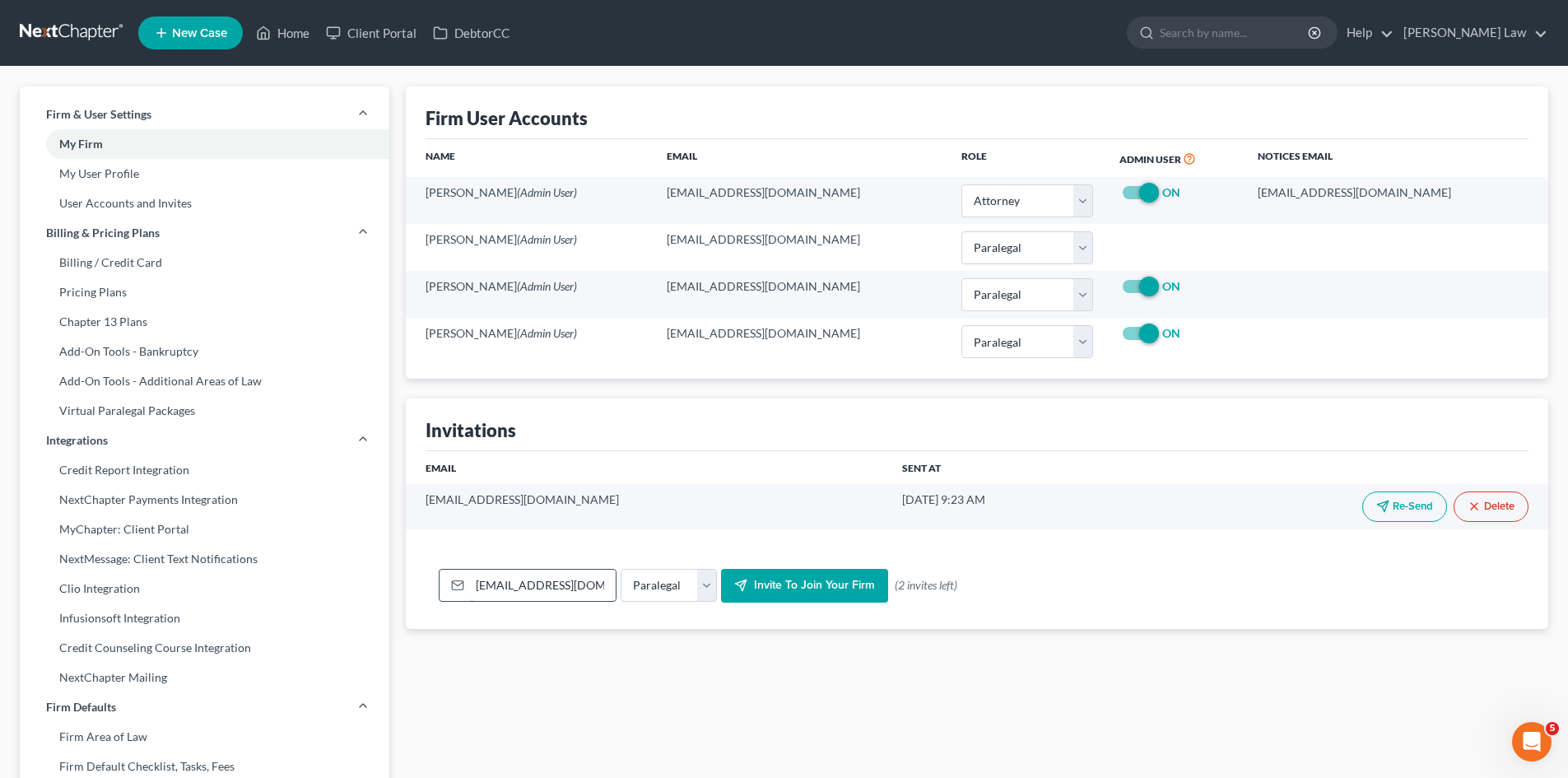
click at [580, 582] on input "cmondonedo@tbennerlaw.com" at bounding box center [542, 585] width 145 height 31
click at [579, 580] on input "cmondonedo@tbennerlaw.com" at bounding box center [542, 585] width 145 height 31
click at [591, 589] on input "cmondonedo@tbennerlaw.com" at bounding box center [542, 585] width 145 height 31
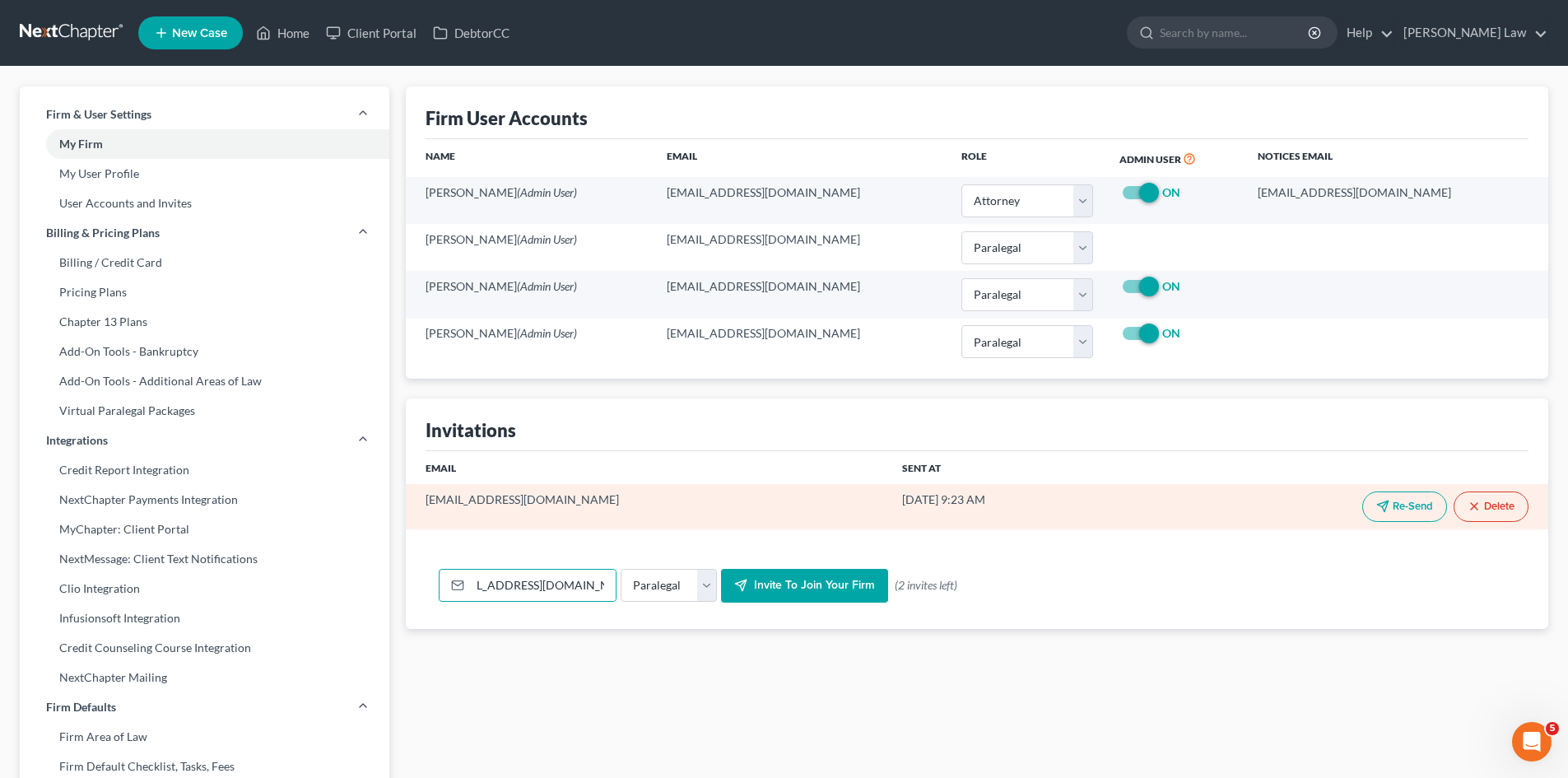
click at [1429, 503] on button "Re-Send" at bounding box center [1404, 507] width 84 height 30
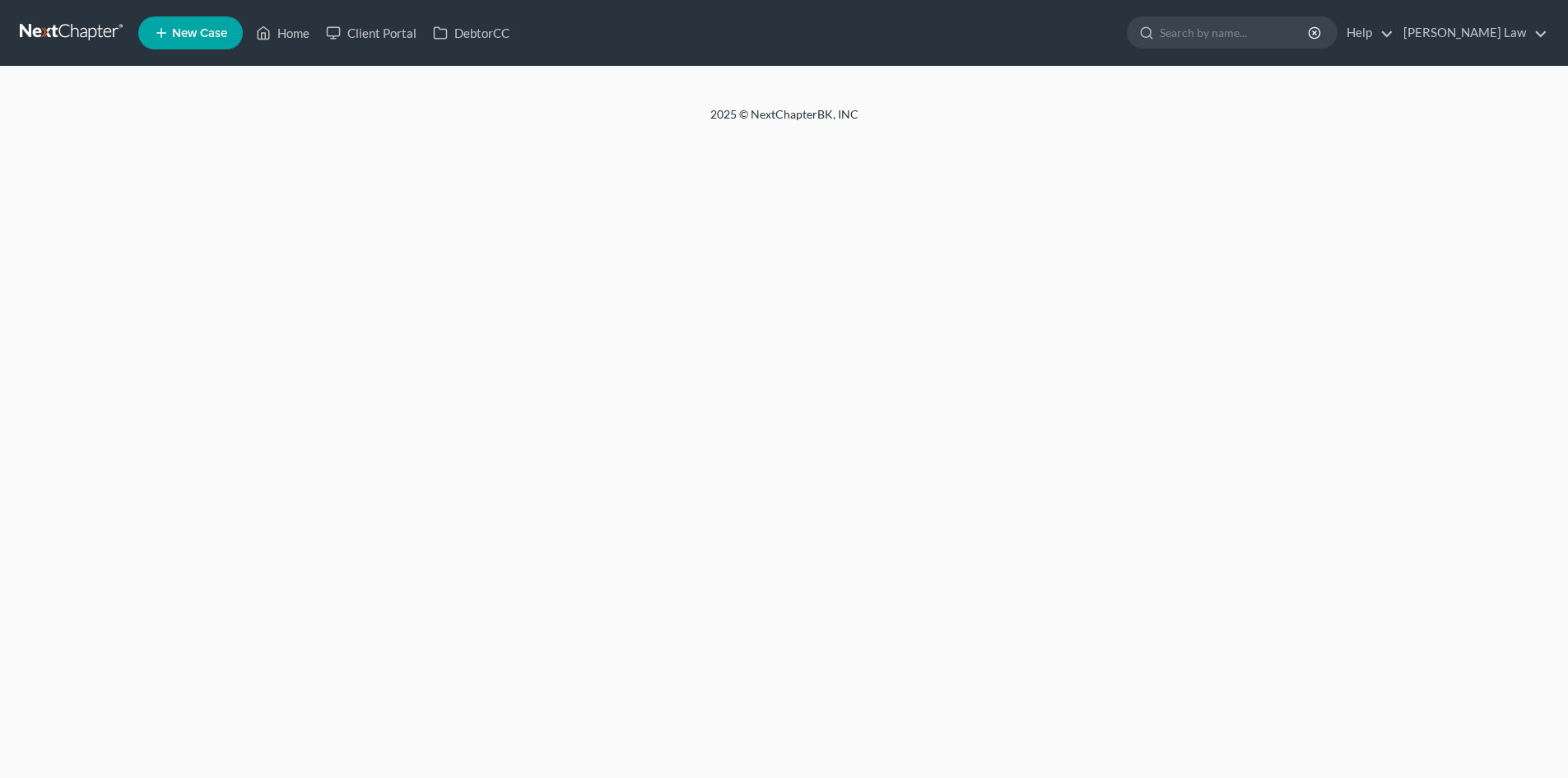
select select "0"
select select "1"
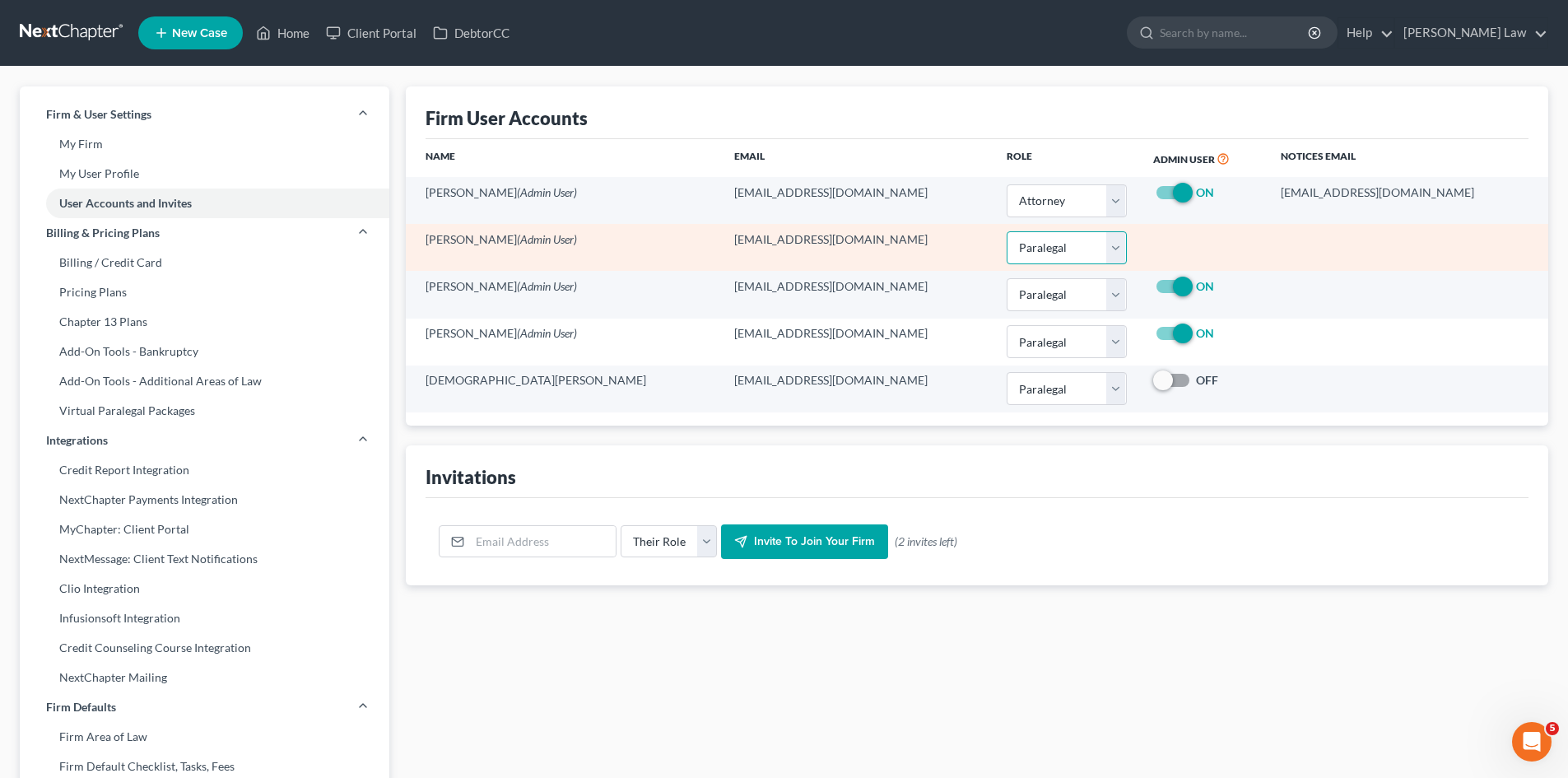
click at [1007, 245] on select "Select Attorney Paralegal Assistant" at bounding box center [1066, 248] width 120 height 33
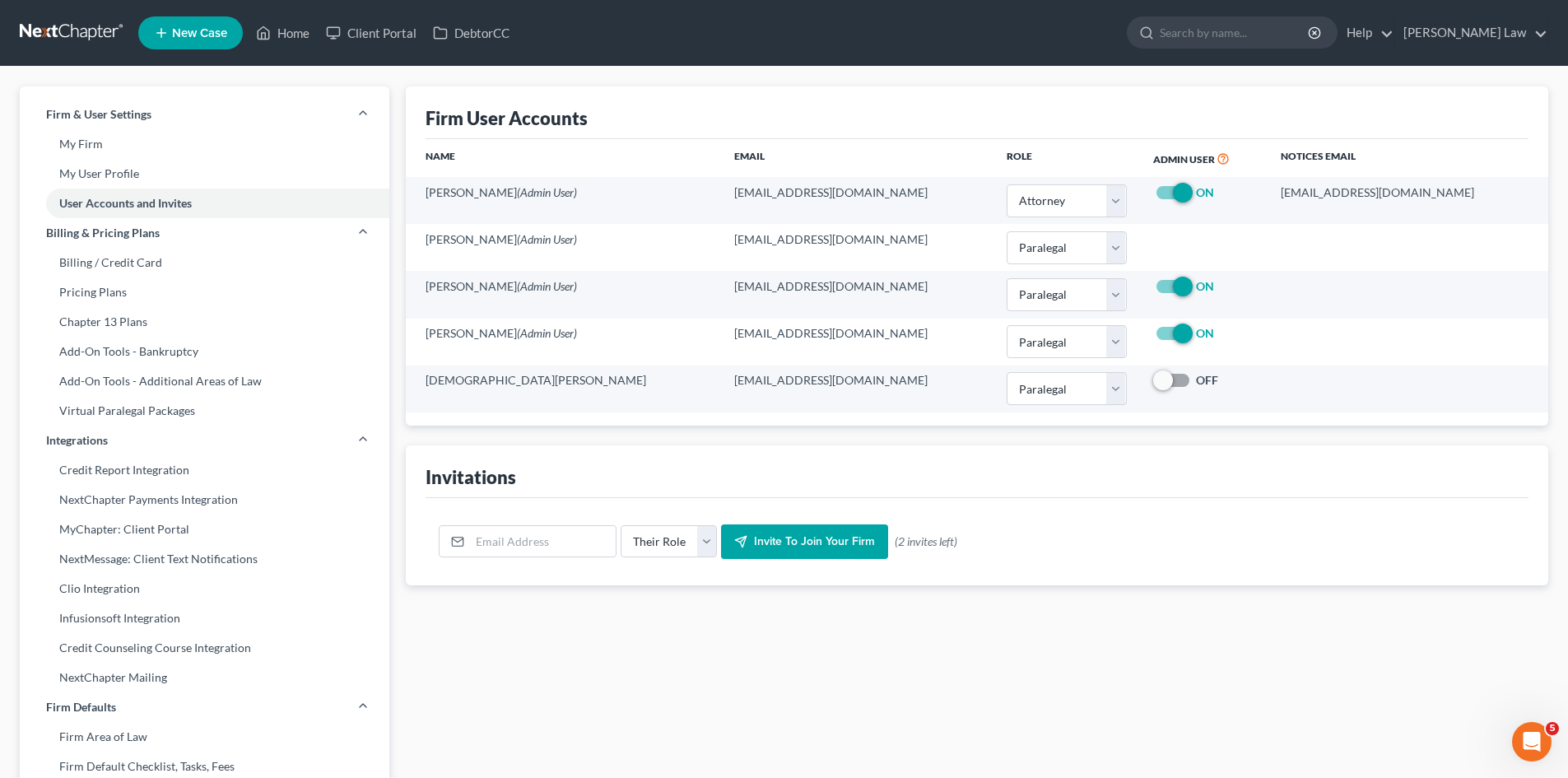
click at [900, 166] on th "Email" at bounding box center [857, 158] width 272 height 38
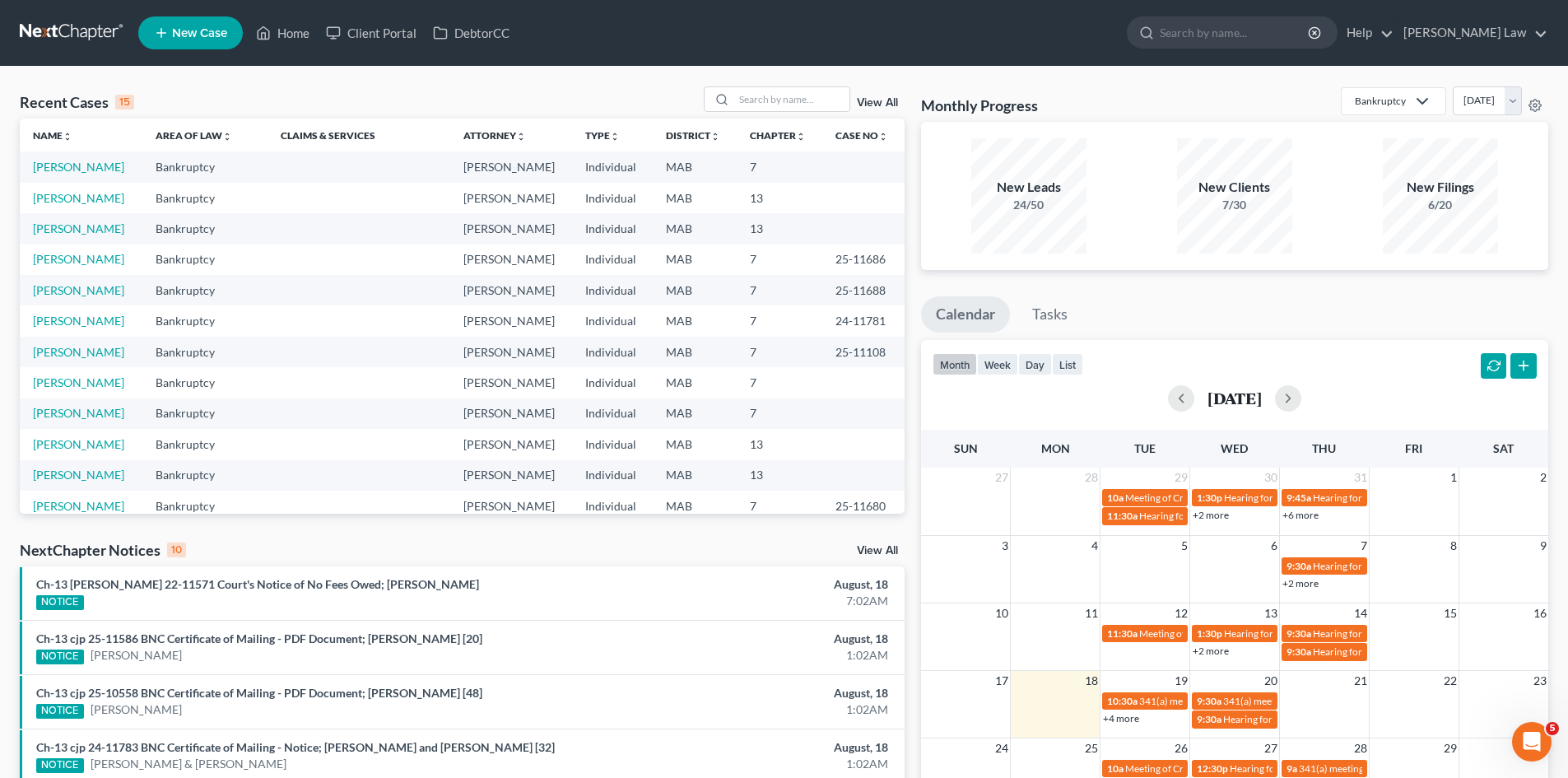
click at [1226, 367] on div "month week day list August 2025" at bounding box center [1234, 379] width 644 height 79
click at [1301, 400] on button "button" at bounding box center [1288, 398] width 26 height 26
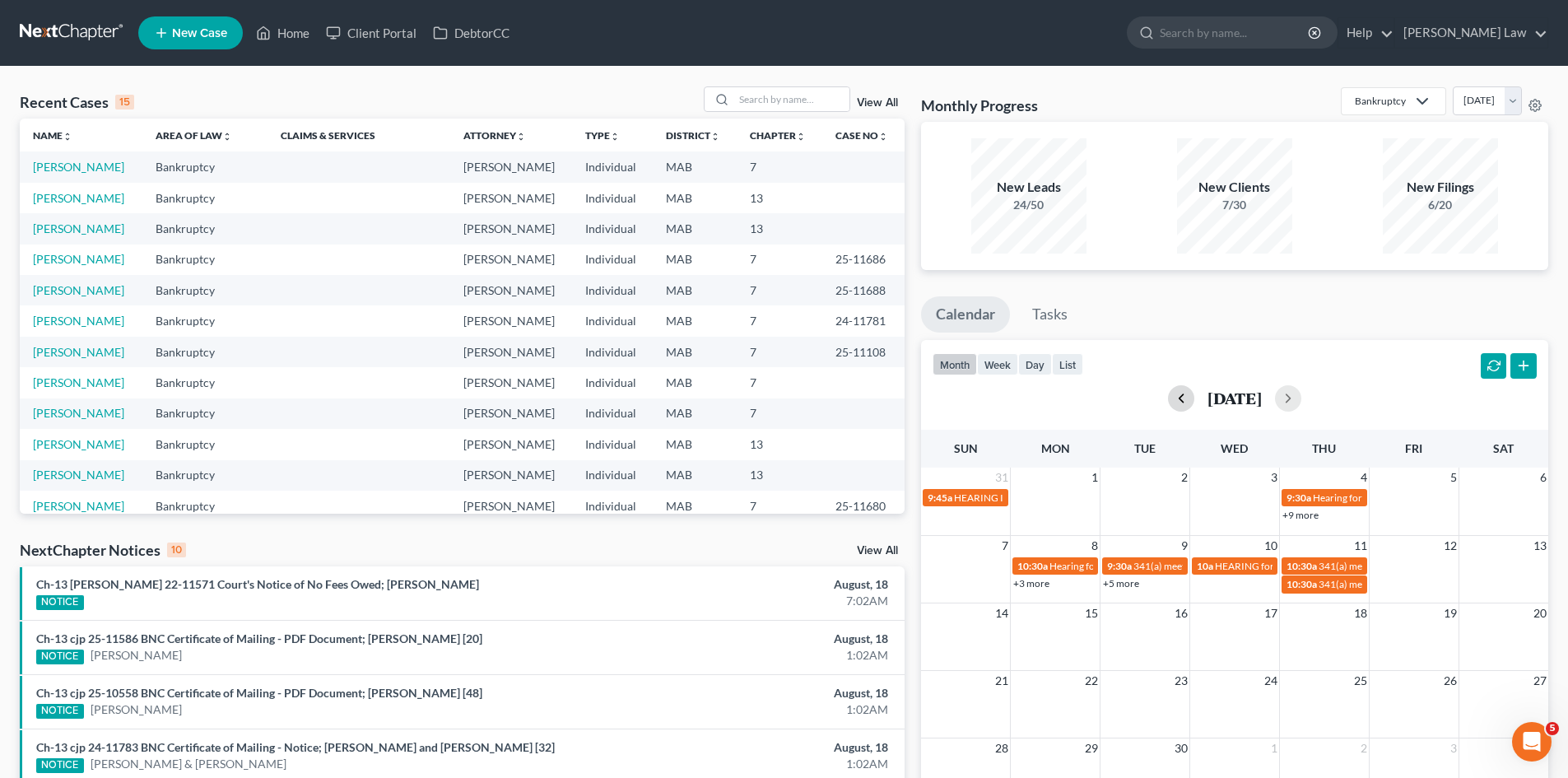
click at [1168, 408] on button "button" at bounding box center [1180, 398] width 26 height 26
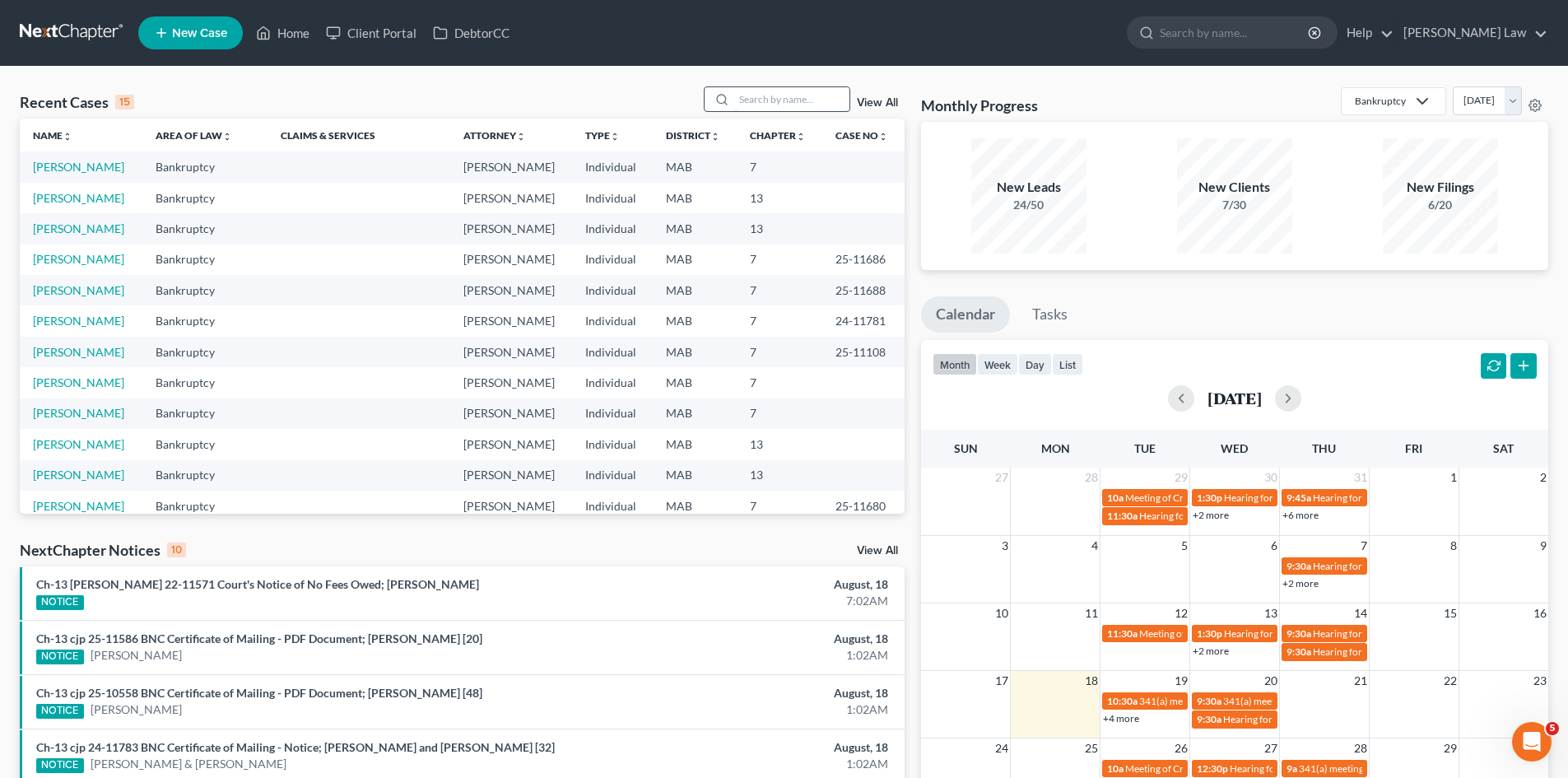
click at [786, 108] on input "search" at bounding box center [792, 99] width 115 height 24
type input "clark"
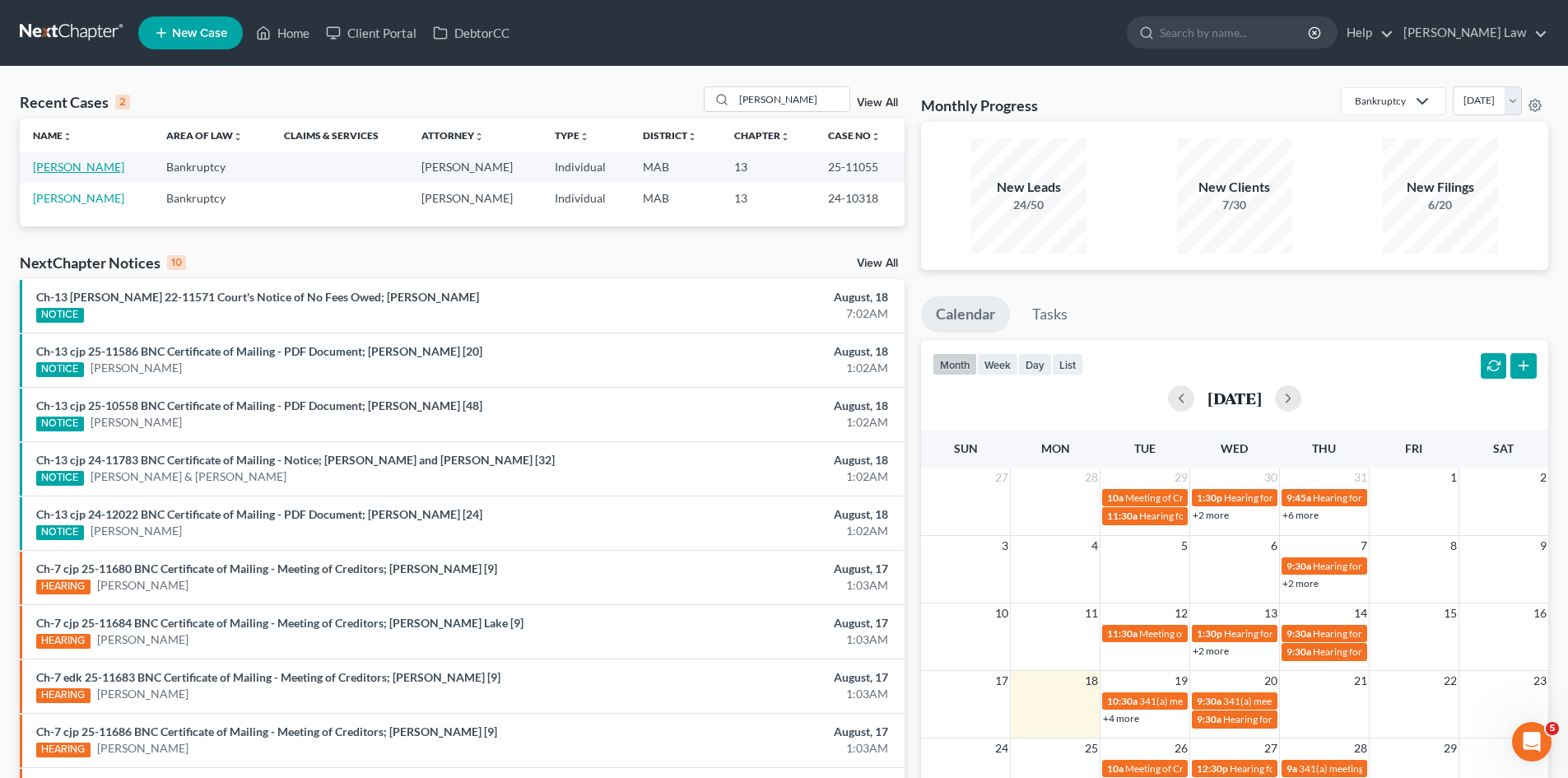
click at [70, 166] on link "Clark, Cindy" at bounding box center [79, 166] width 91 height 14
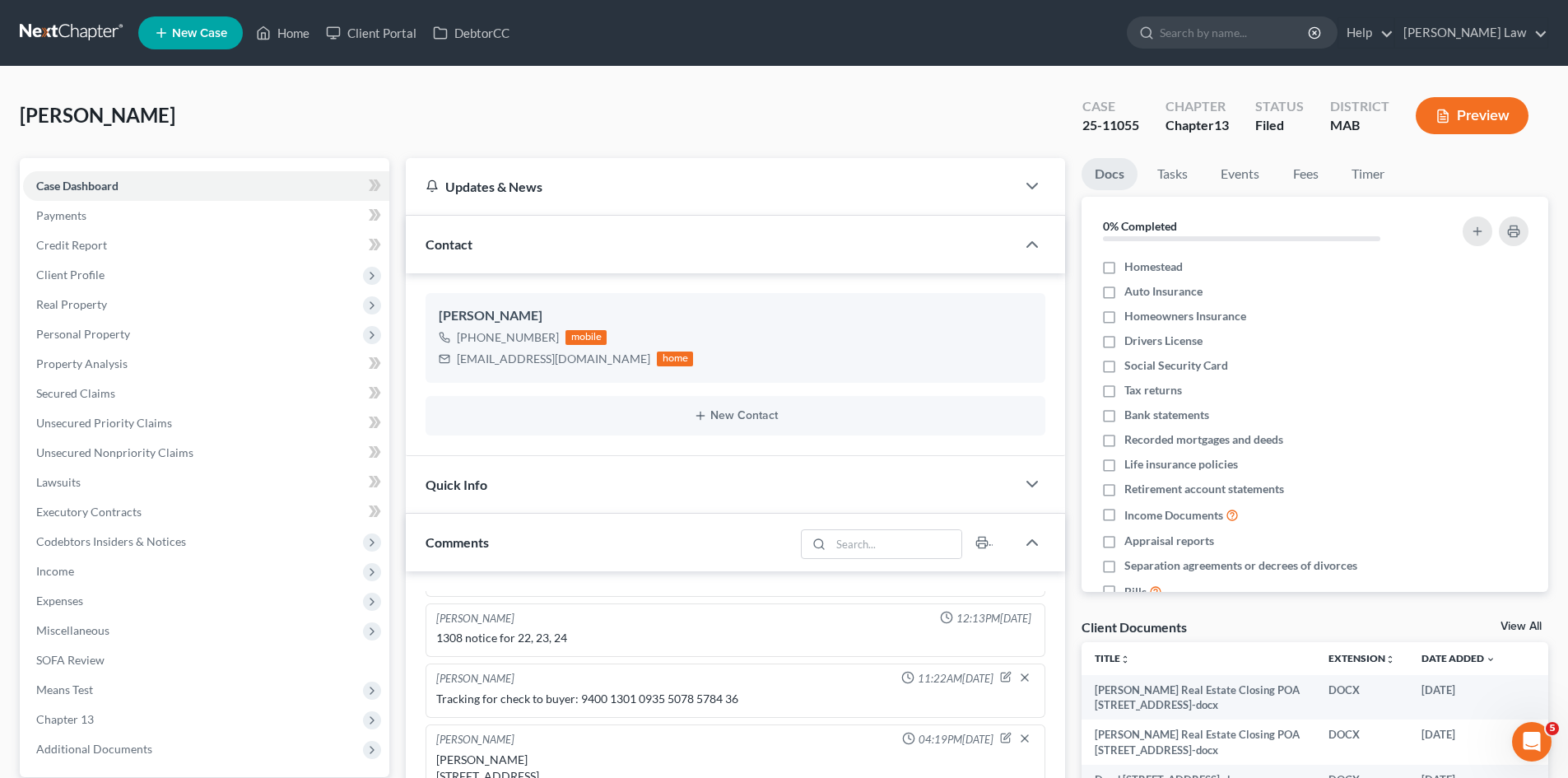
click at [121, 24] on link at bounding box center [72, 32] width 106 height 30
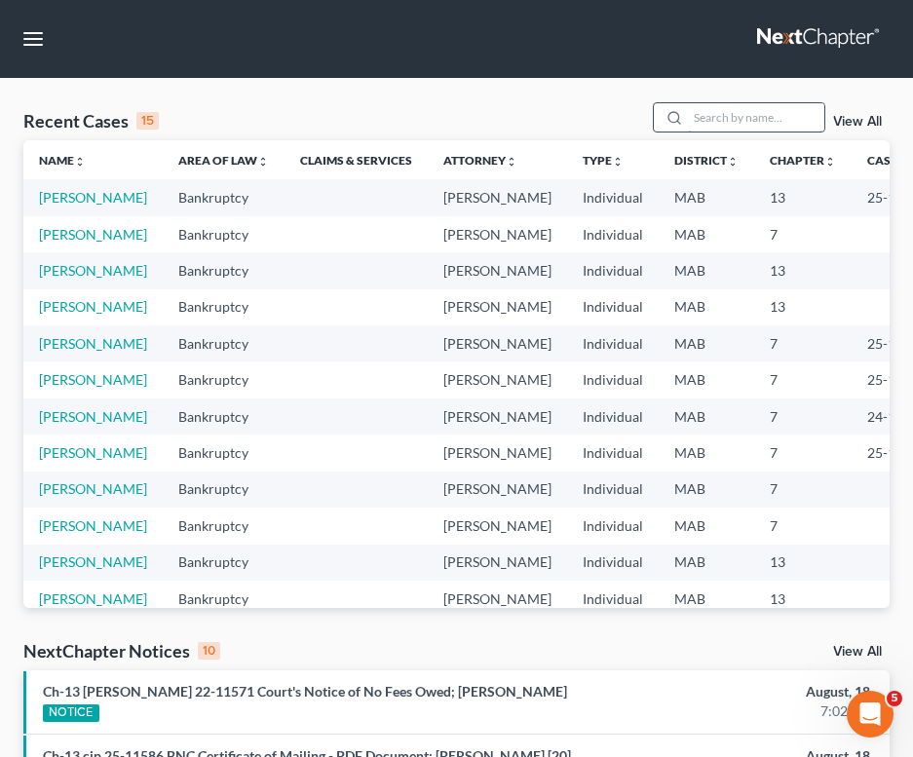
click at [808, 129] on input "search" at bounding box center [756, 117] width 136 height 28
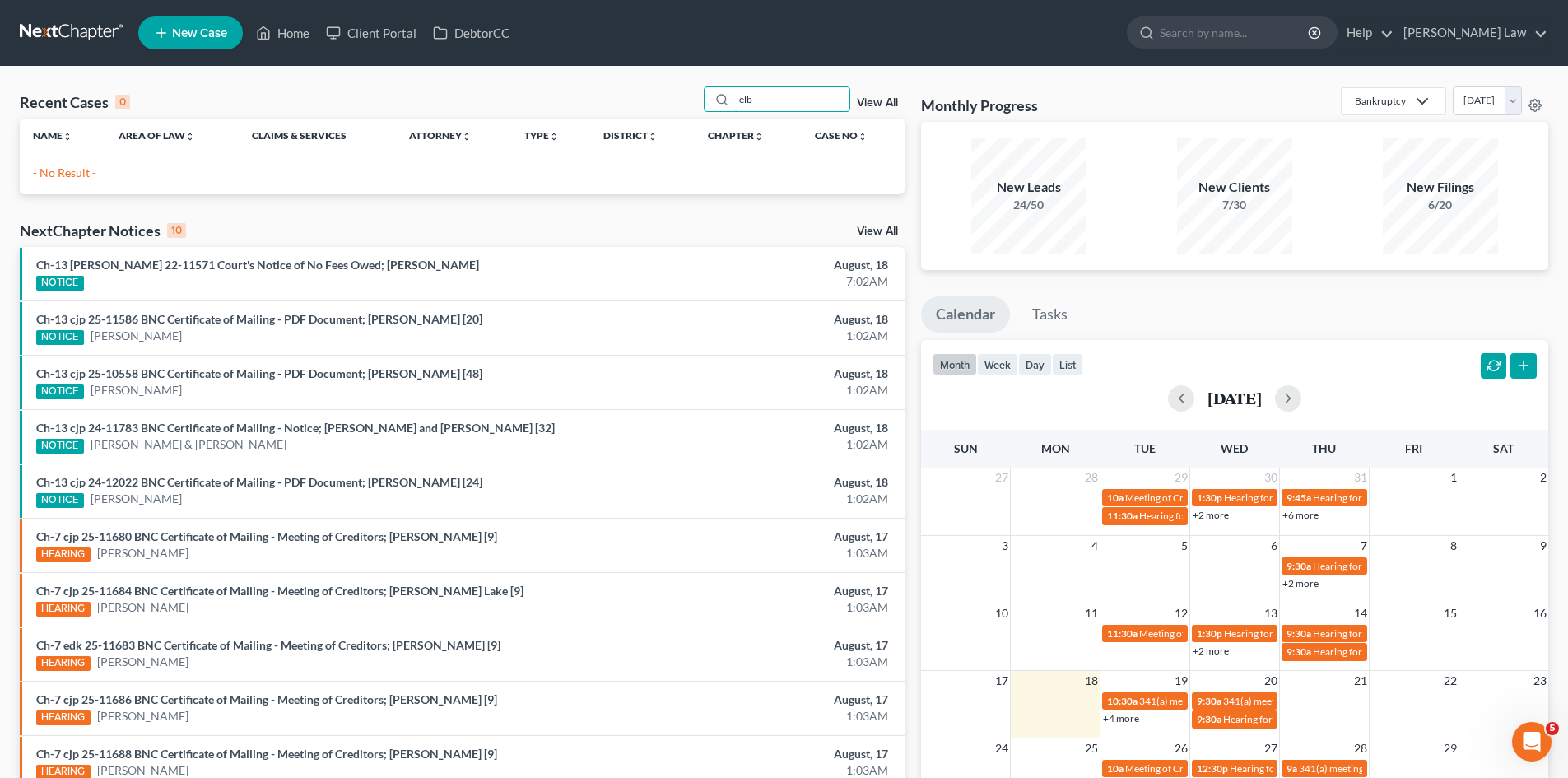
type input "elb"
click at [157, 23] on icon at bounding box center [161, 32] width 15 height 19
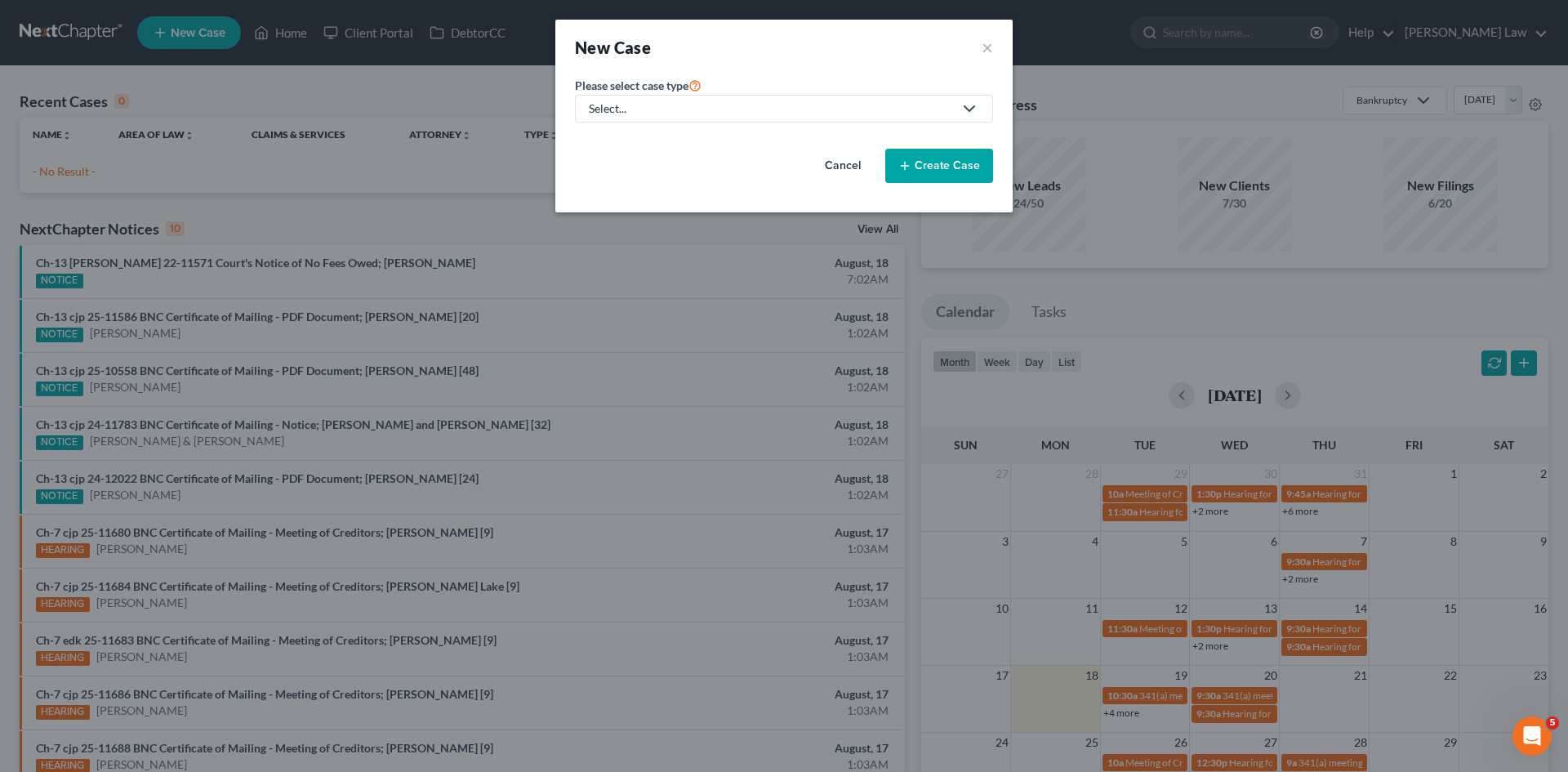
click at [643, 109] on div "Select..." at bounding box center [771, 108] width 364 height 16
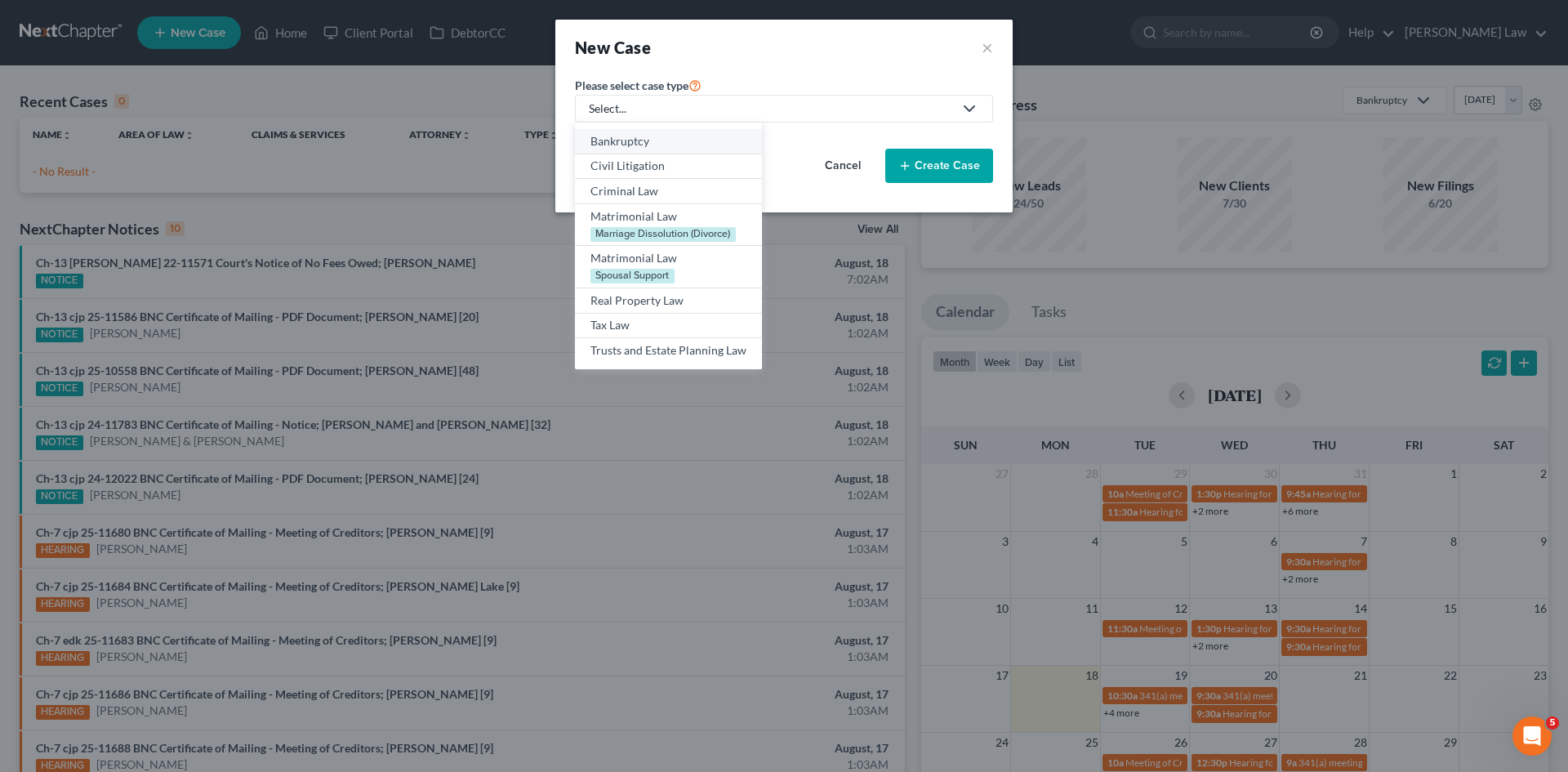
click at [635, 137] on div "Bankruptcy" at bounding box center [668, 141] width 156 height 16
select select "39"
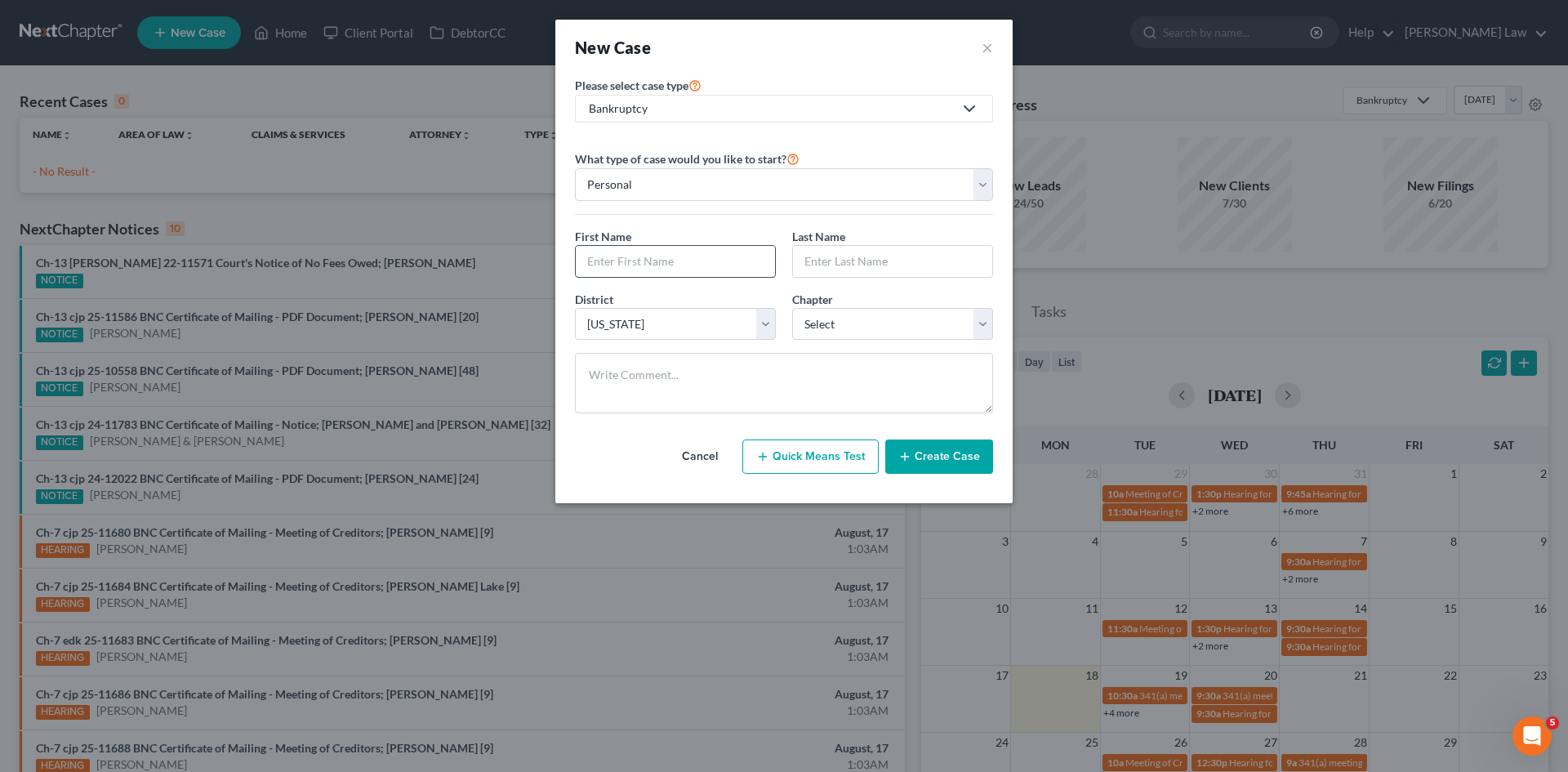
click at [652, 248] on input "text" at bounding box center [676, 261] width 200 height 31
type input "Elbert"
type input "Johnson"
click at [802, 313] on select "Select 7 11 12 13" at bounding box center [893, 324] width 201 height 33
select select "0"
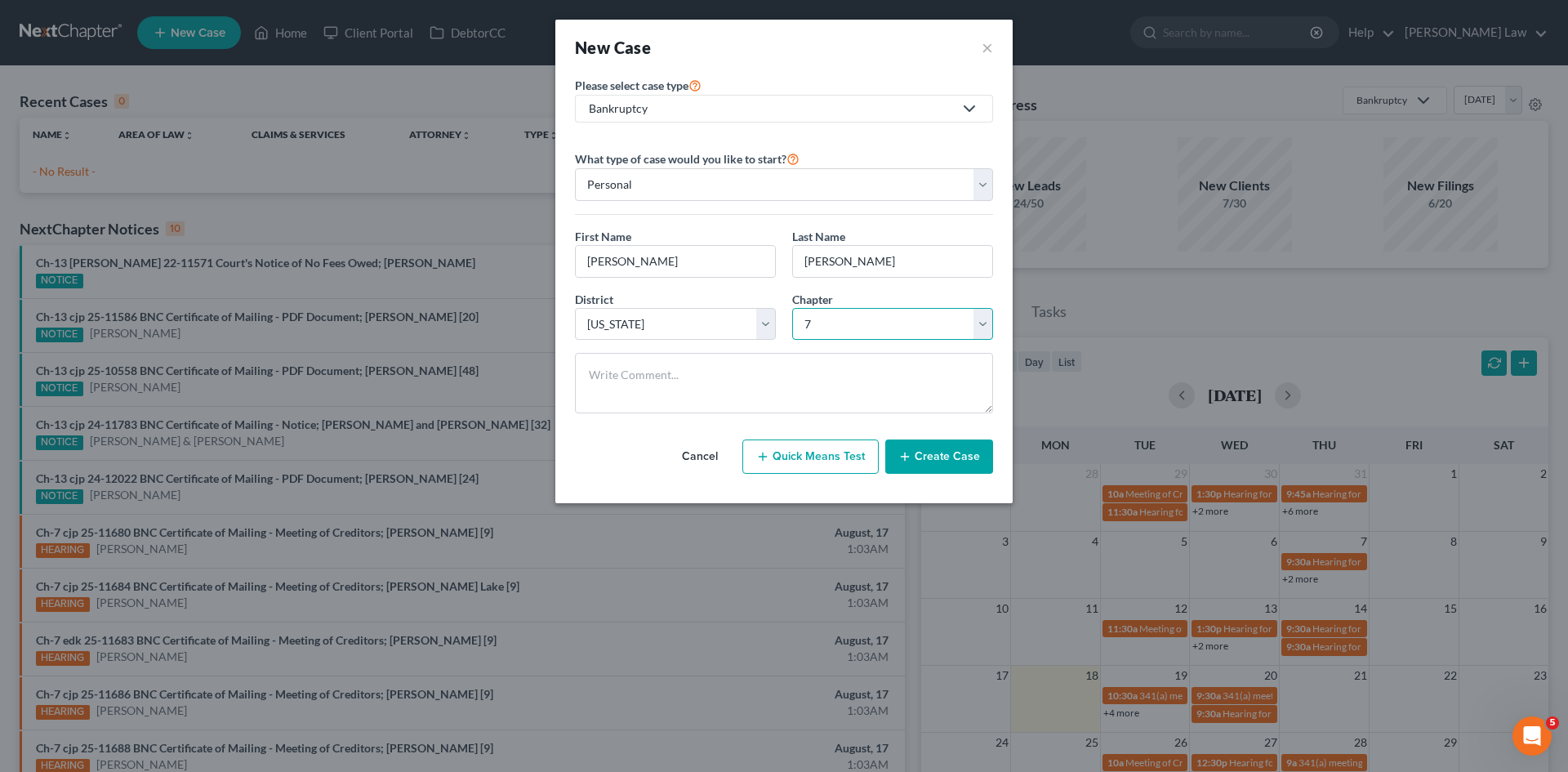
click at [792, 308] on select "Select 7 11 12 13" at bounding box center [893, 324] width 201 height 33
click at [915, 443] on button "Create Case" at bounding box center [939, 456] width 108 height 34
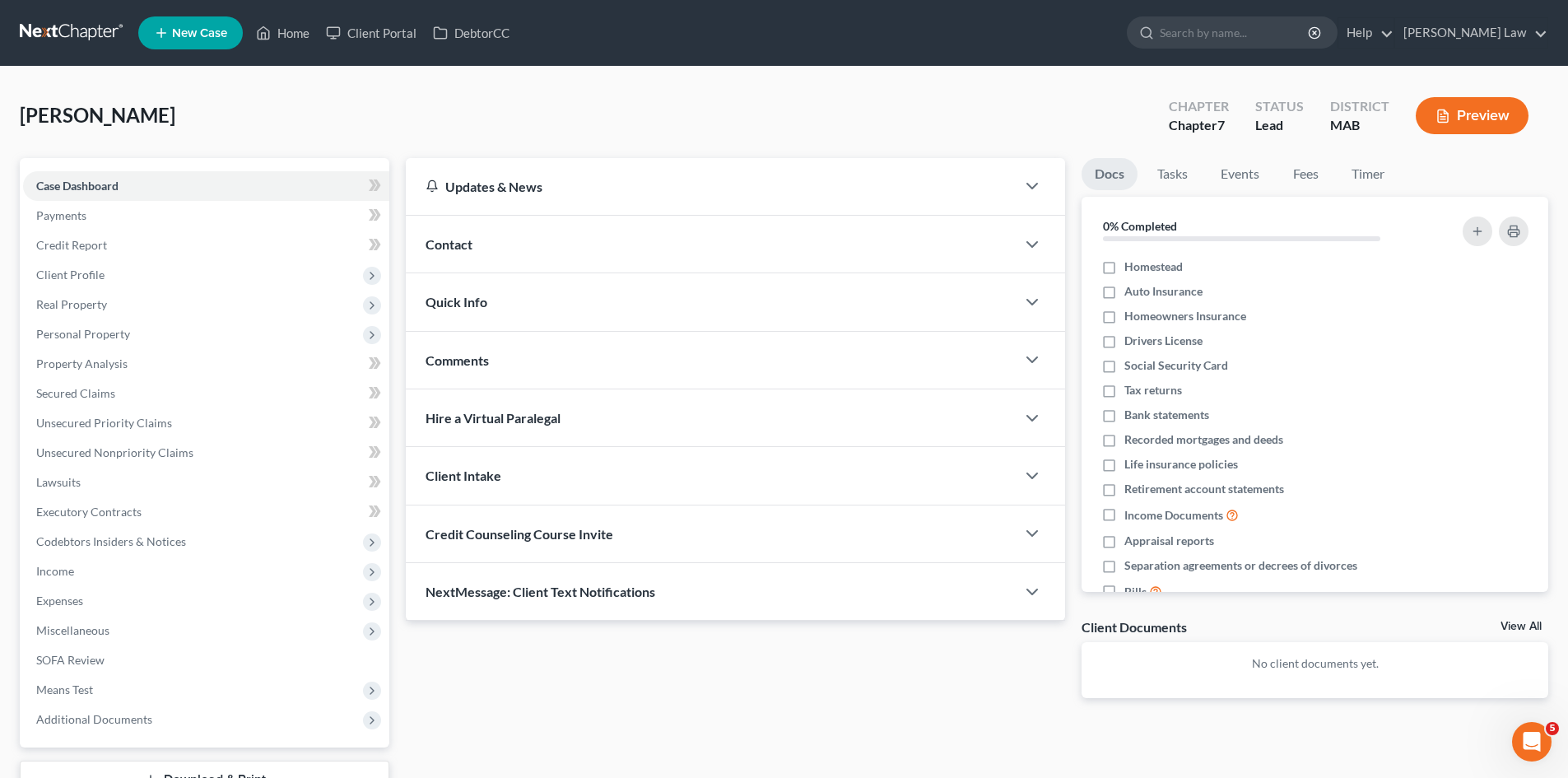
click at [1527, 622] on link "View All" at bounding box center [1521, 627] width 41 height 12
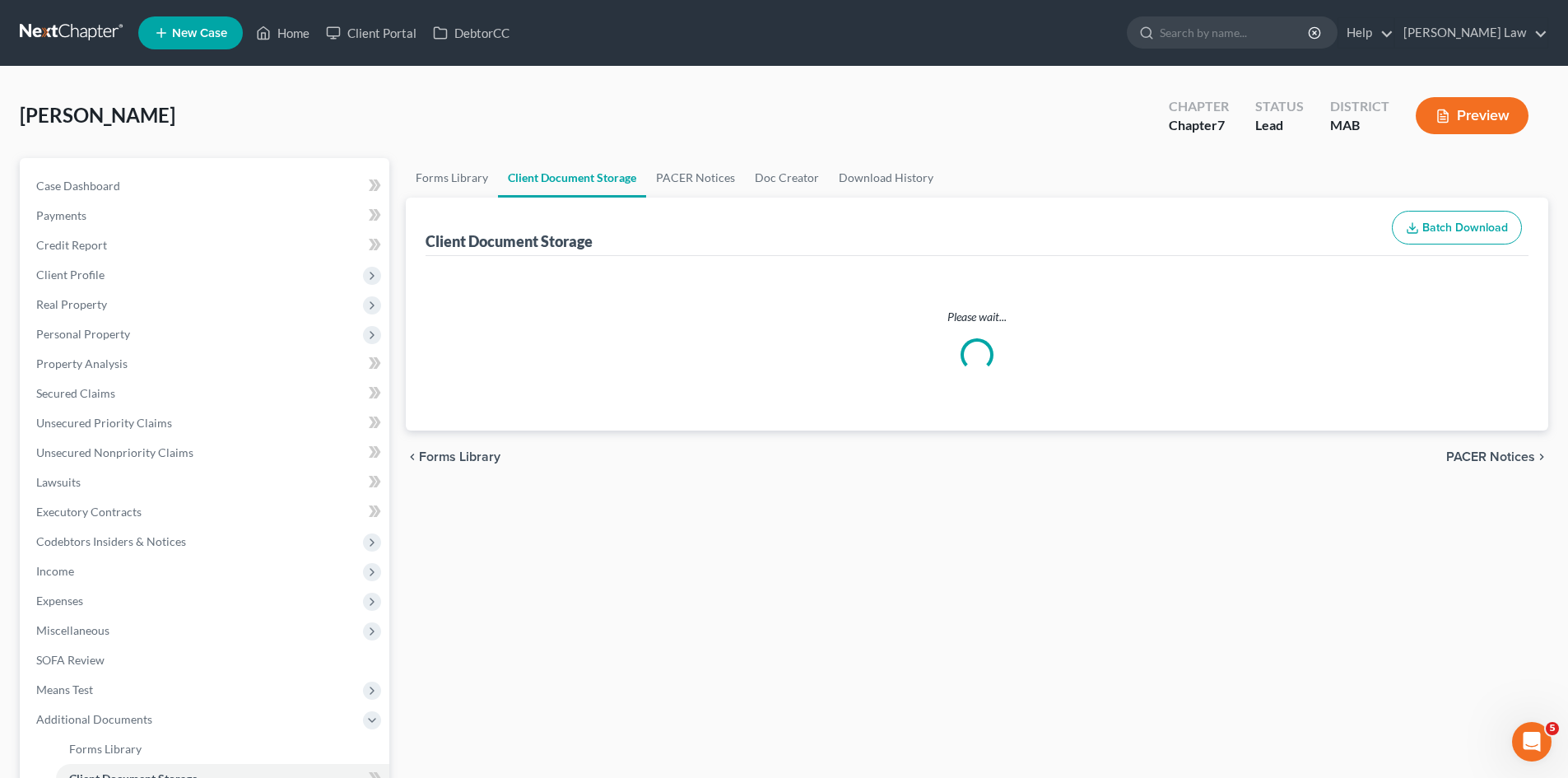
click at [1519, 628] on div "Forms Library Client Document Storage PACER Notices Doc Creator Download Histor…" at bounding box center [977, 574] width 1159 height 832
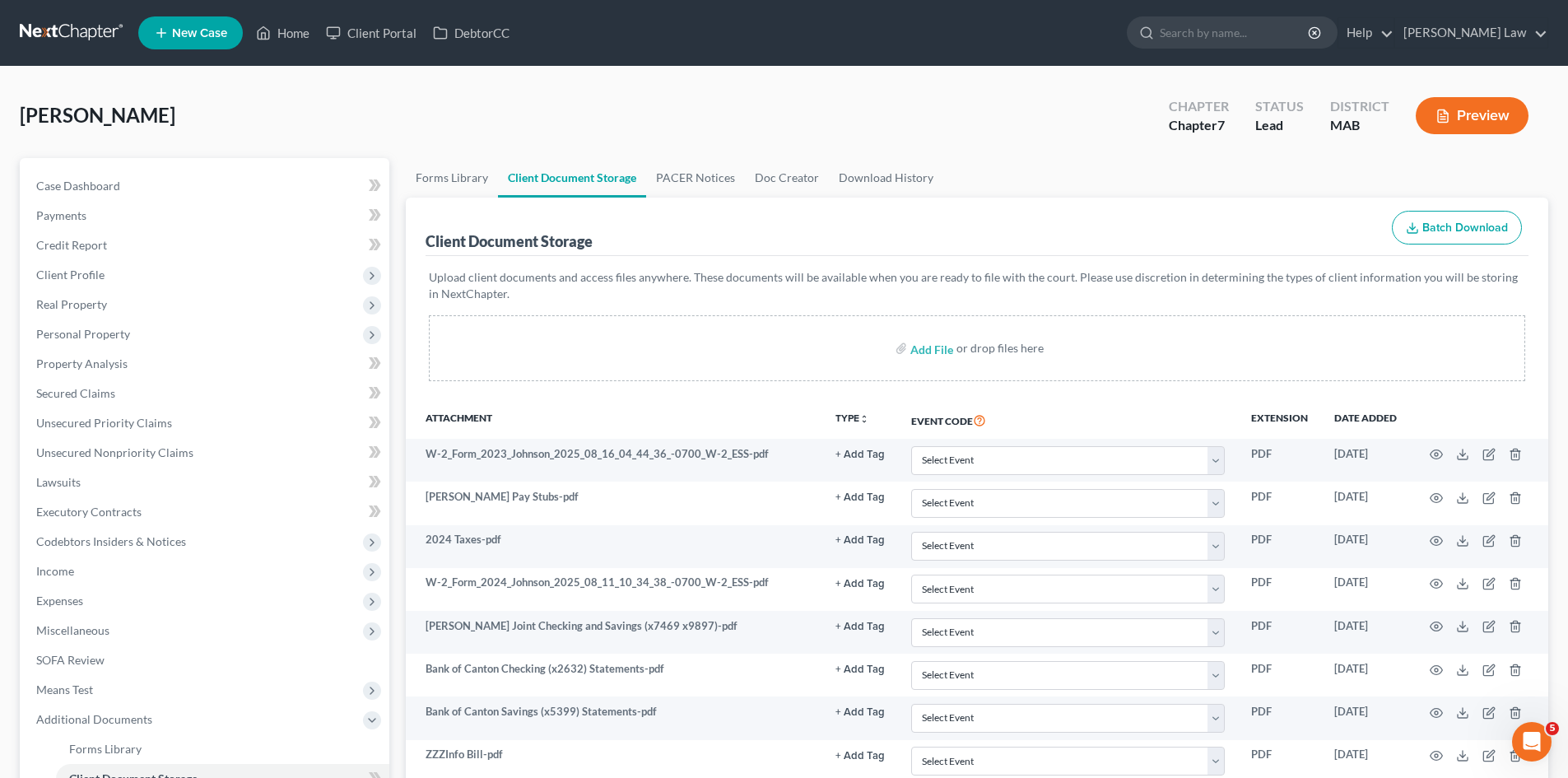
click at [93, 41] on link at bounding box center [72, 32] width 106 height 30
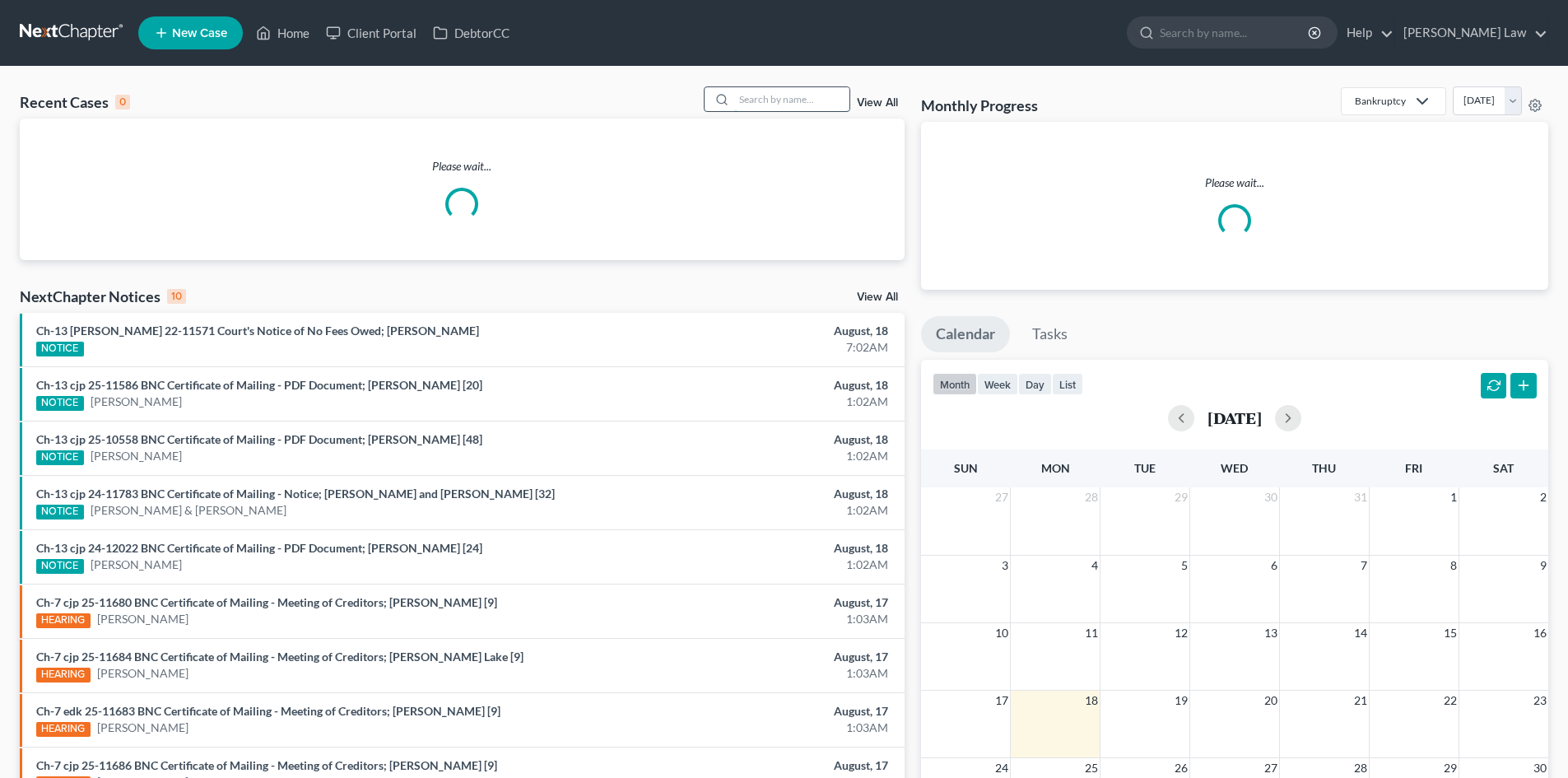
click at [795, 98] on input "search" at bounding box center [792, 99] width 115 height 24
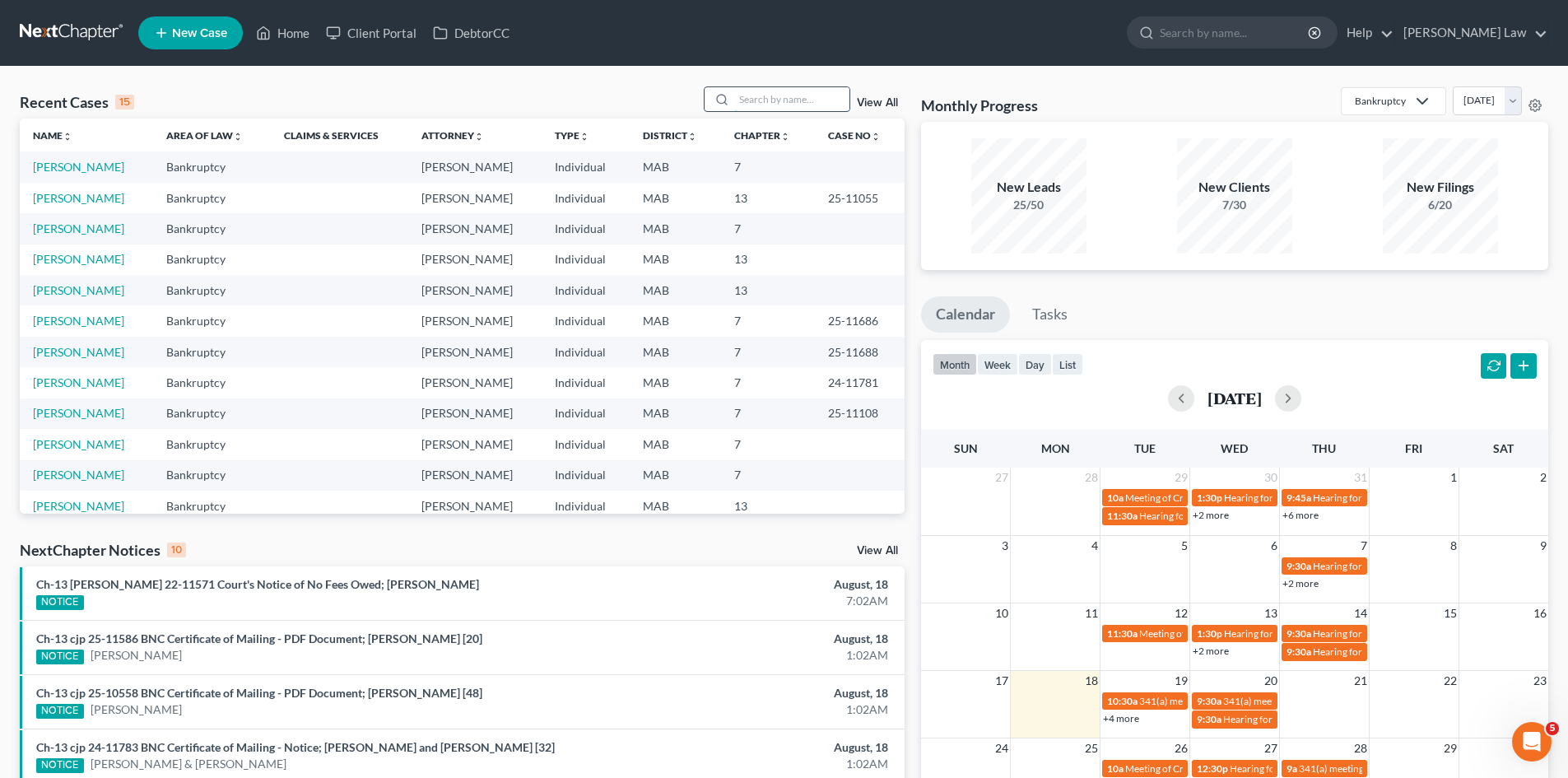
type input "l"
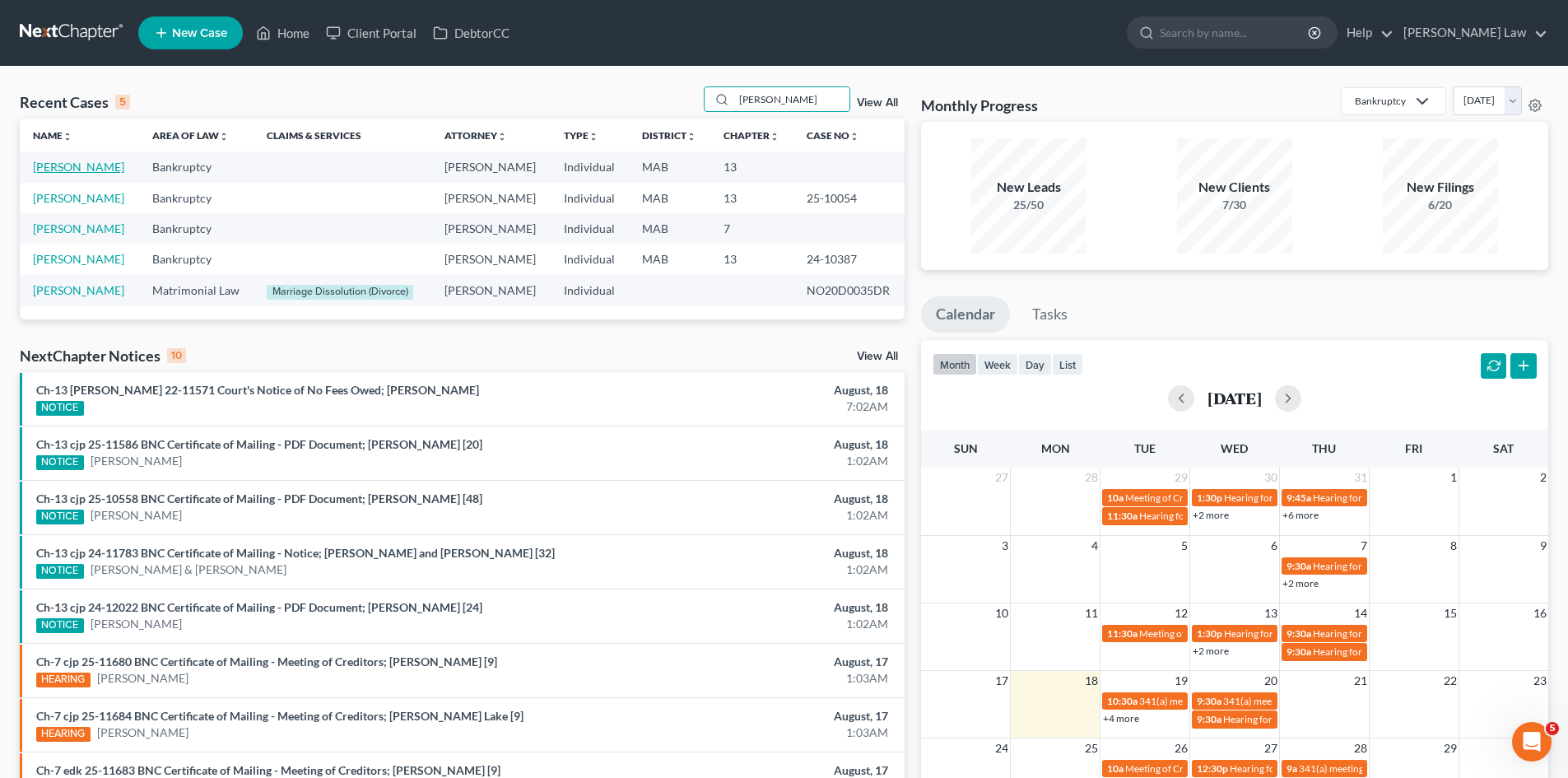
type input "[PERSON_NAME]"
click at [74, 163] on link "[PERSON_NAME]" at bounding box center [79, 166] width 91 height 14
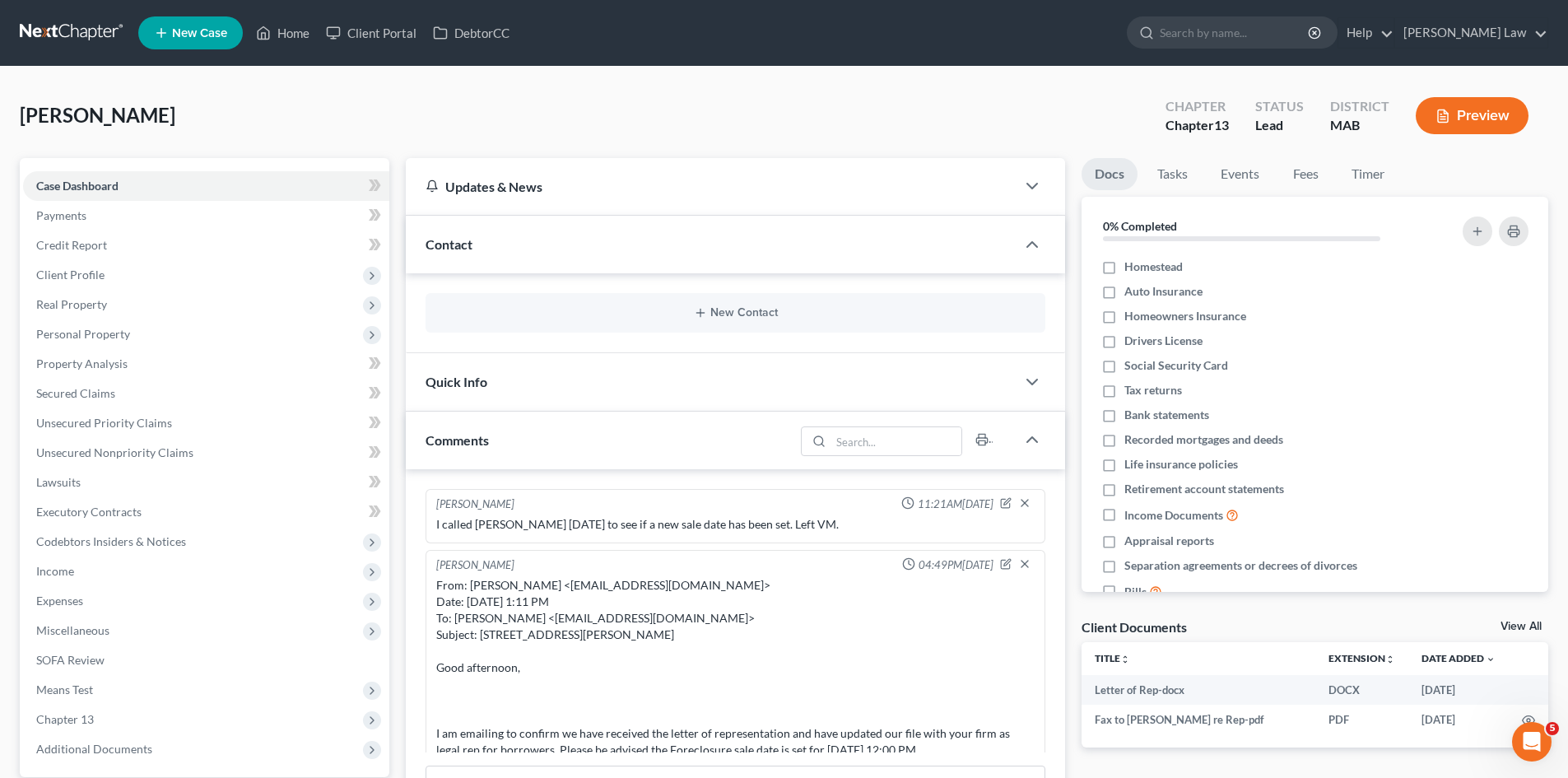
scroll to position [378, 0]
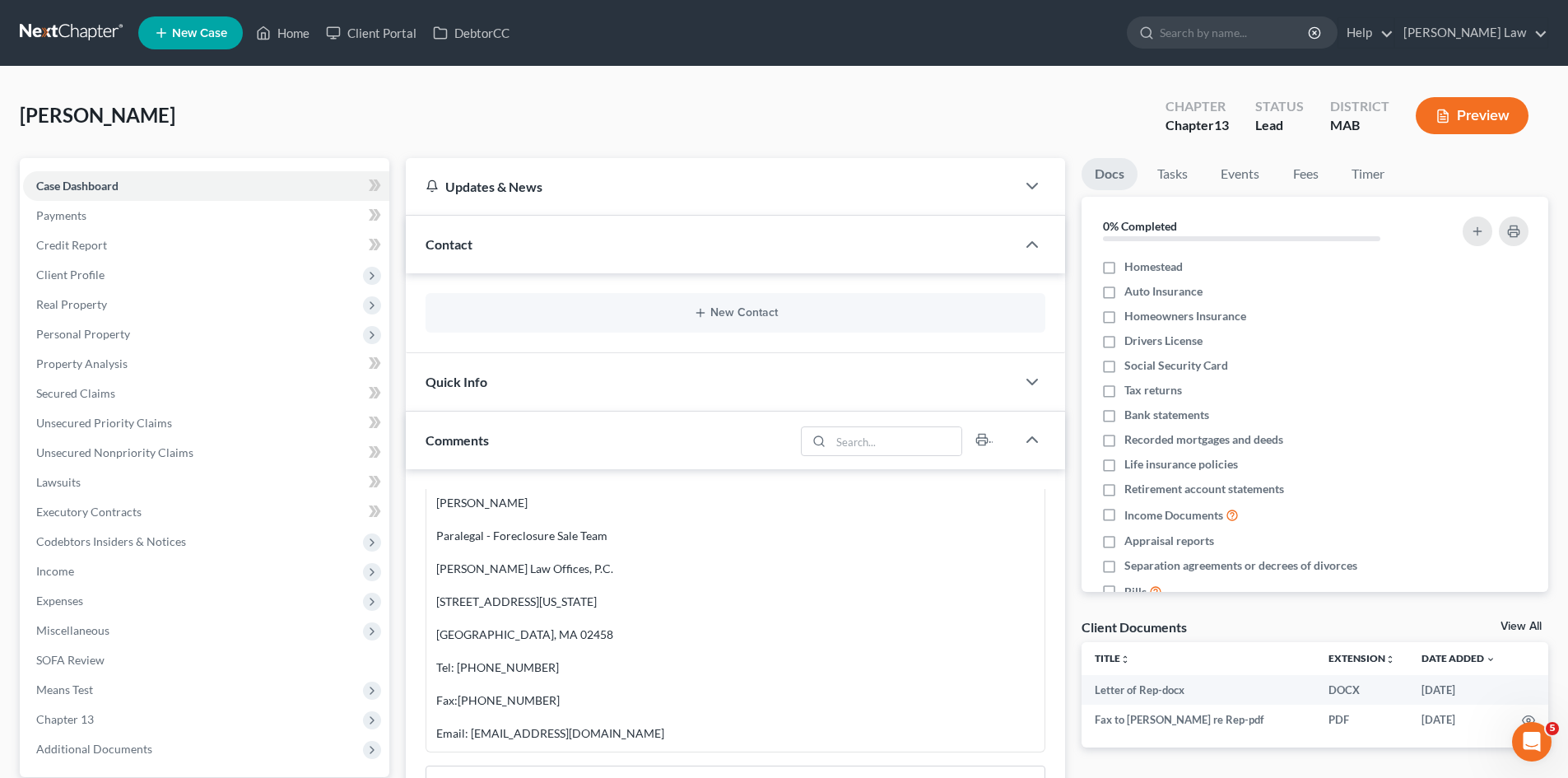
click at [1502, 630] on link "View All" at bounding box center [1521, 627] width 41 height 12
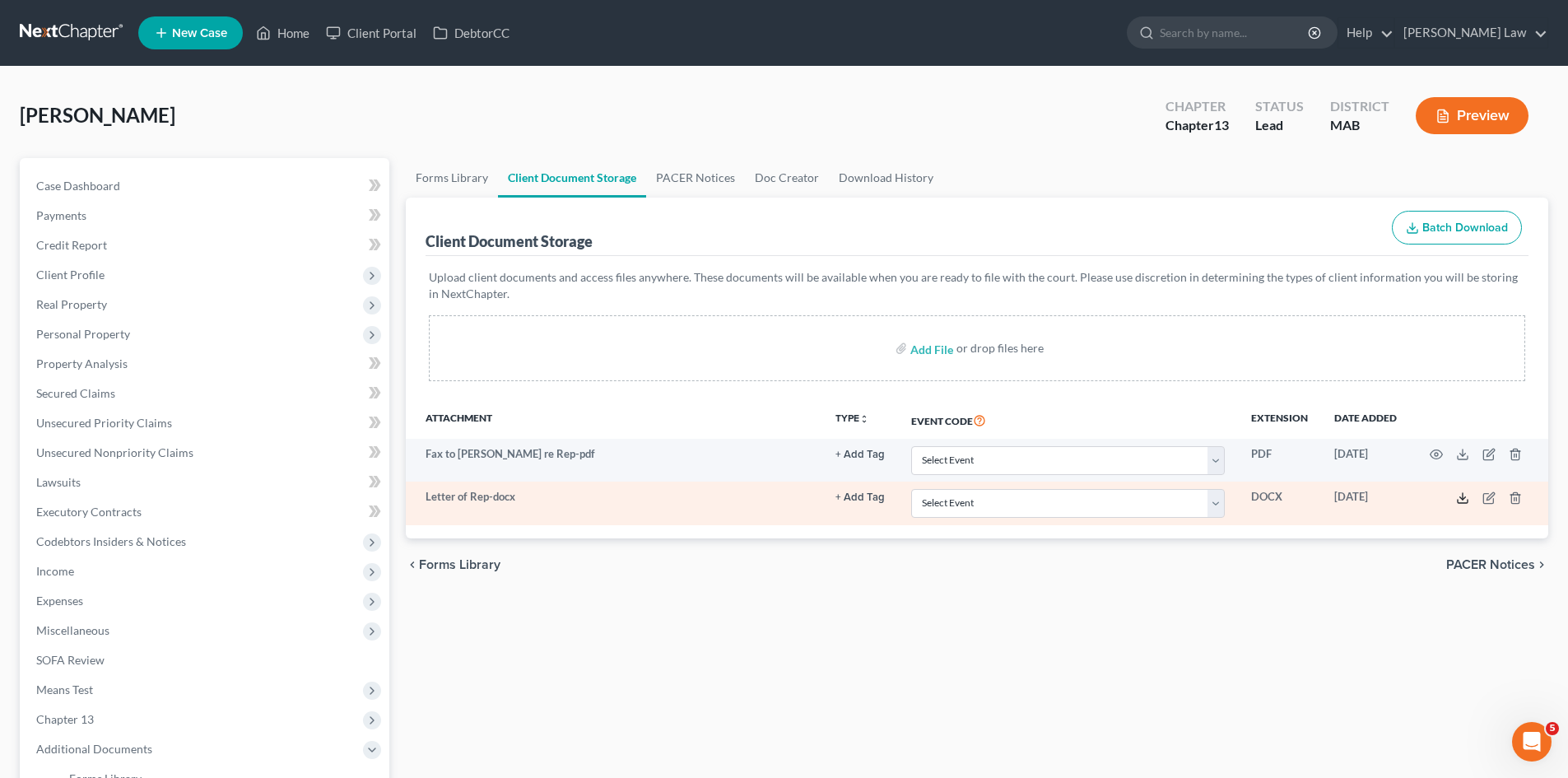
click at [1460, 499] on icon at bounding box center [1462, 498] width 14 height 14
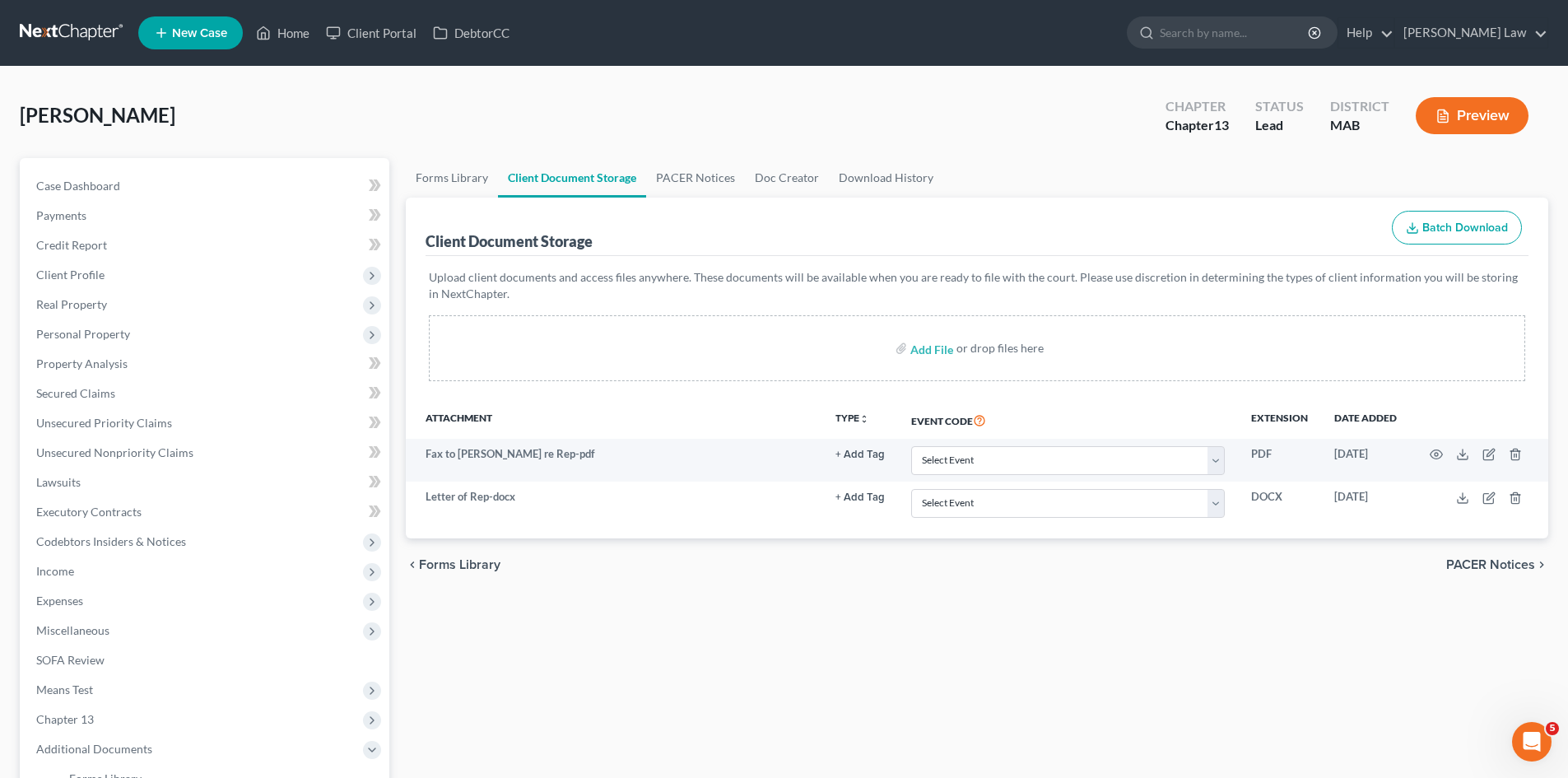
click at [111, 48] on nav "Home New Case Client Portal DebtorCC [PERSON_NAME] Law [EMAIL_ADDRESS][DOMAIN_N…" at bounding box center [784, 33] width 1568 height 66
click at [105, 40] on link at bounding box center [72, 32] width 106 height 30
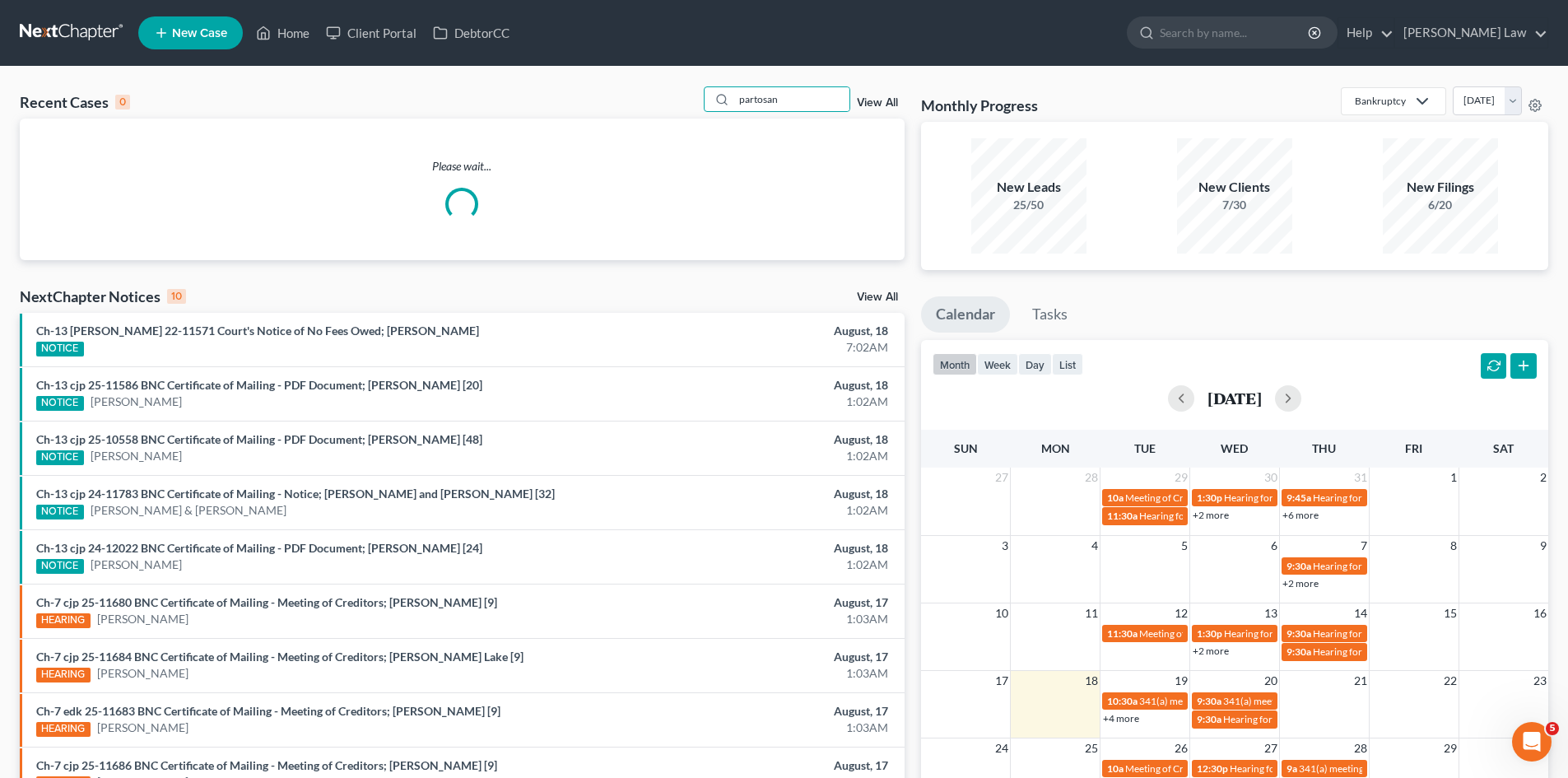
type input "partosan"
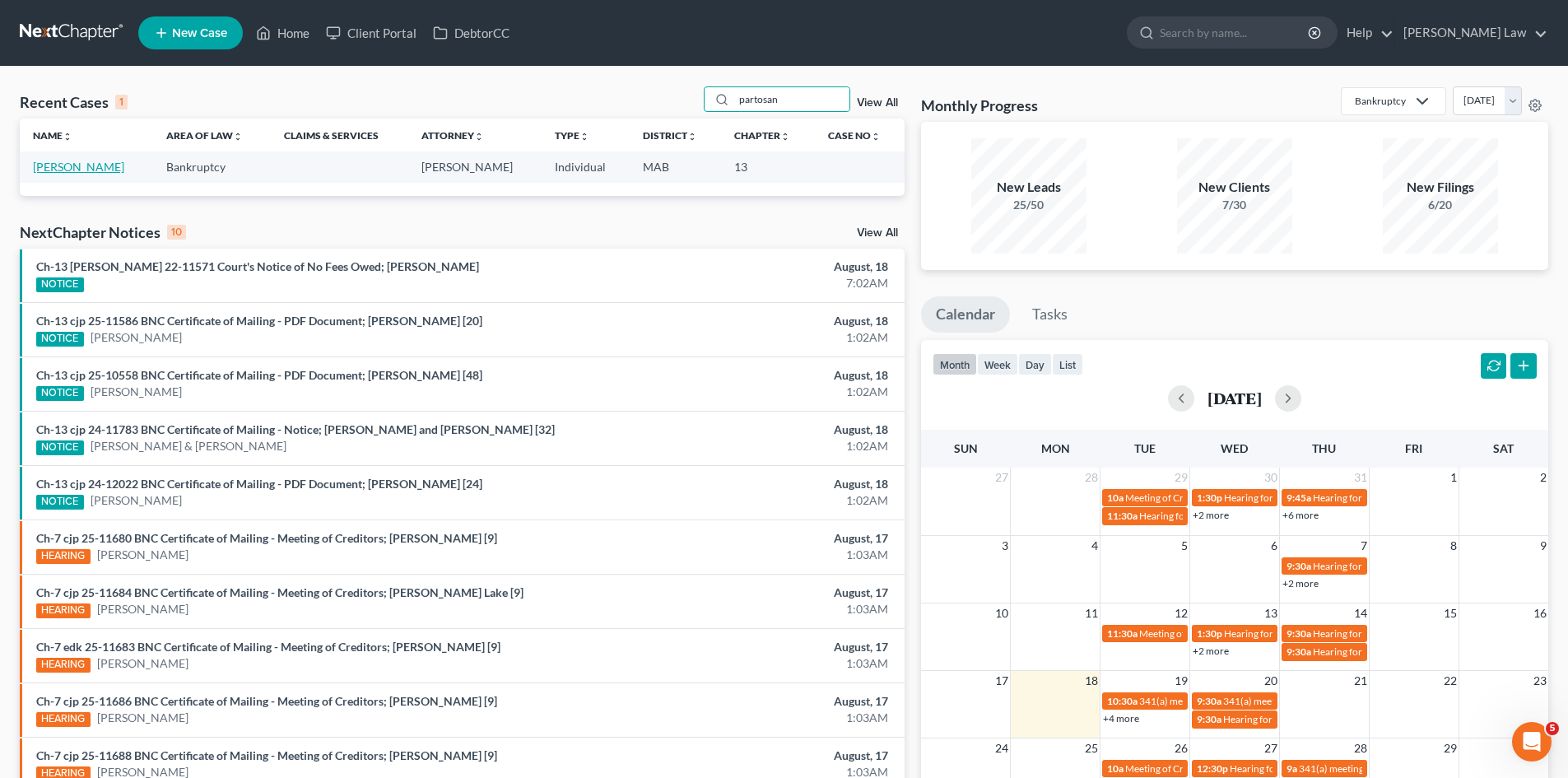
click at [85, 163] on link "Partosan, Roni" at bounding box center [79, 166] width 91 height 14
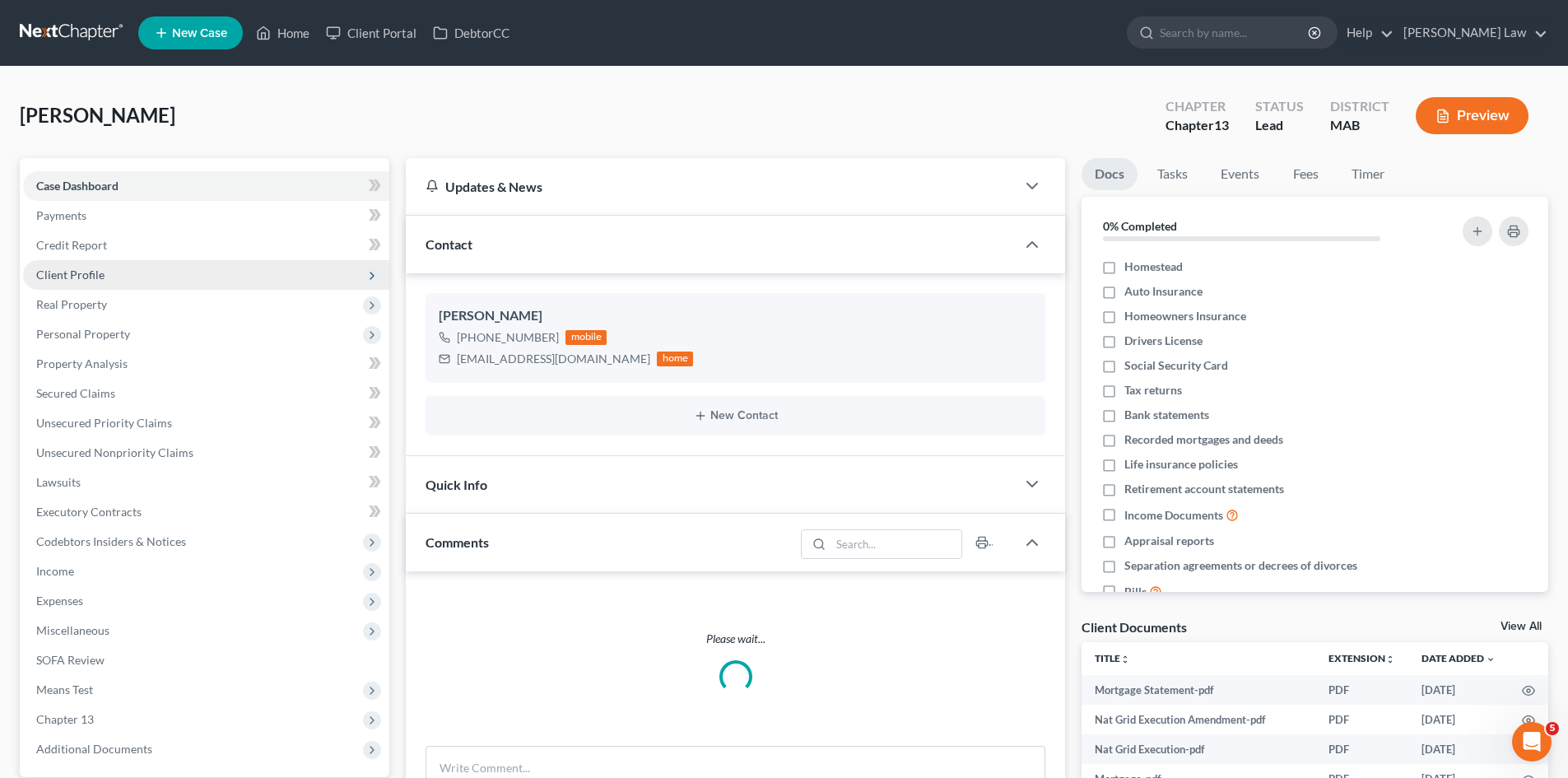
click at [104, 278] on span "Client Profile" at bounding box center [205, 275] width 366 height 30
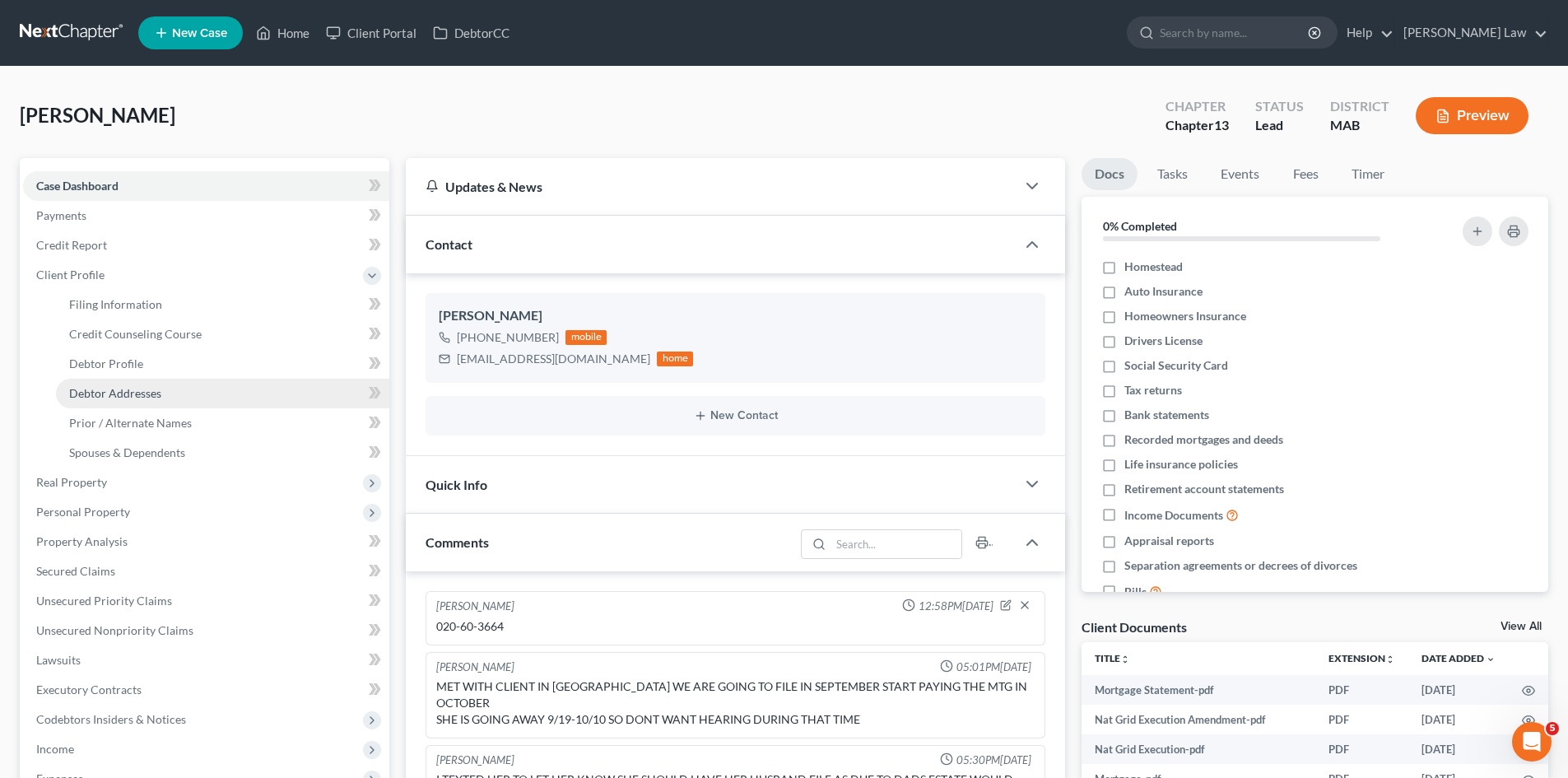
click at [135, 400] on link "Debtor Addresses" at bounding box center [222, 393] width 334 height 30
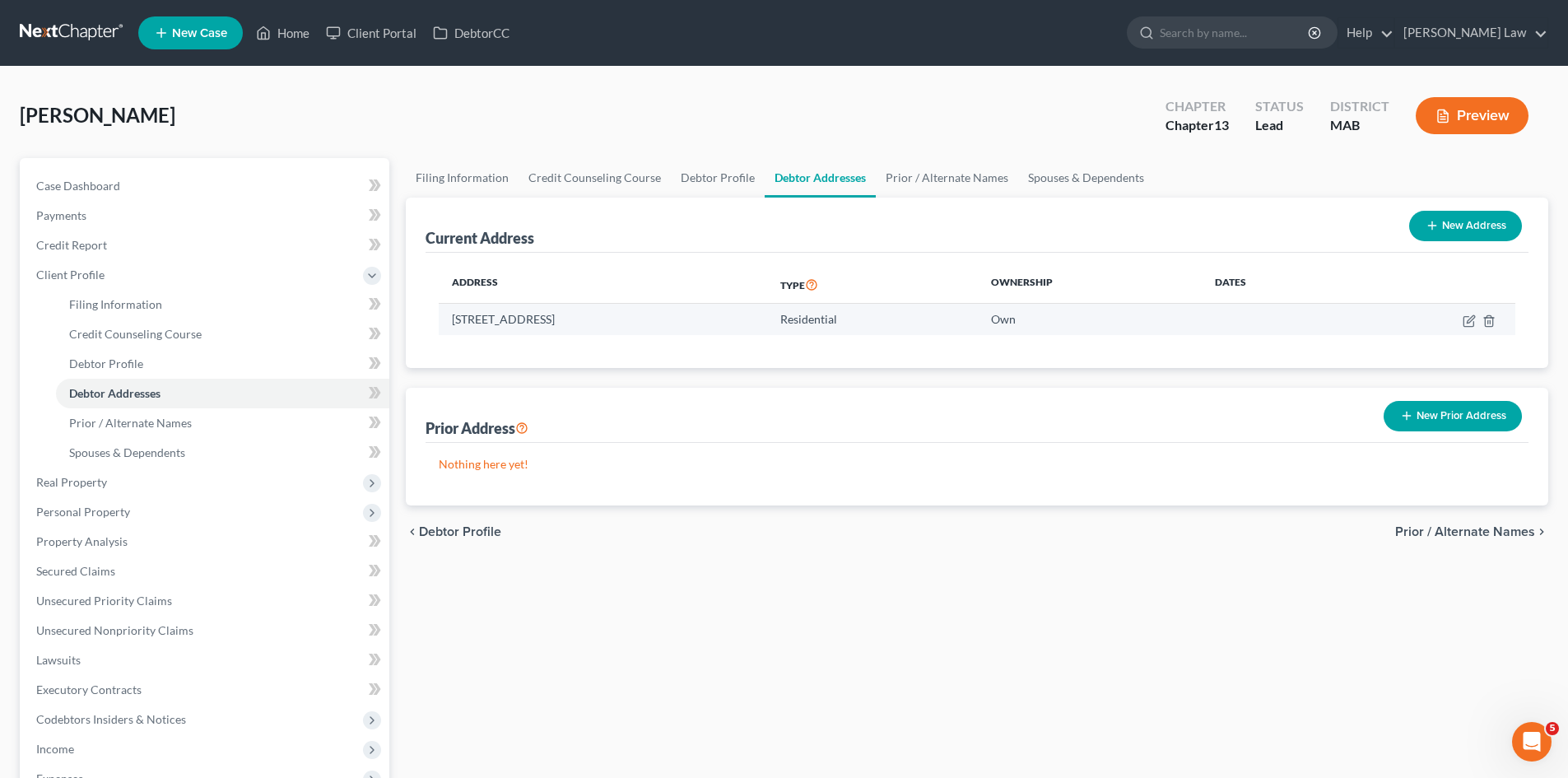
click at [512, 313] on td "56 Lunar Ave, Braintree, MA 02184" at bounding box center [602, 318] width 329 height 31
copy td "56 Lunar Ave, Braintree, MA 02184"
click at [533, 329] on td "56 Lunar Ave, Braintree, MA 02184" at bounding box center [602, 318] width 329 height 31
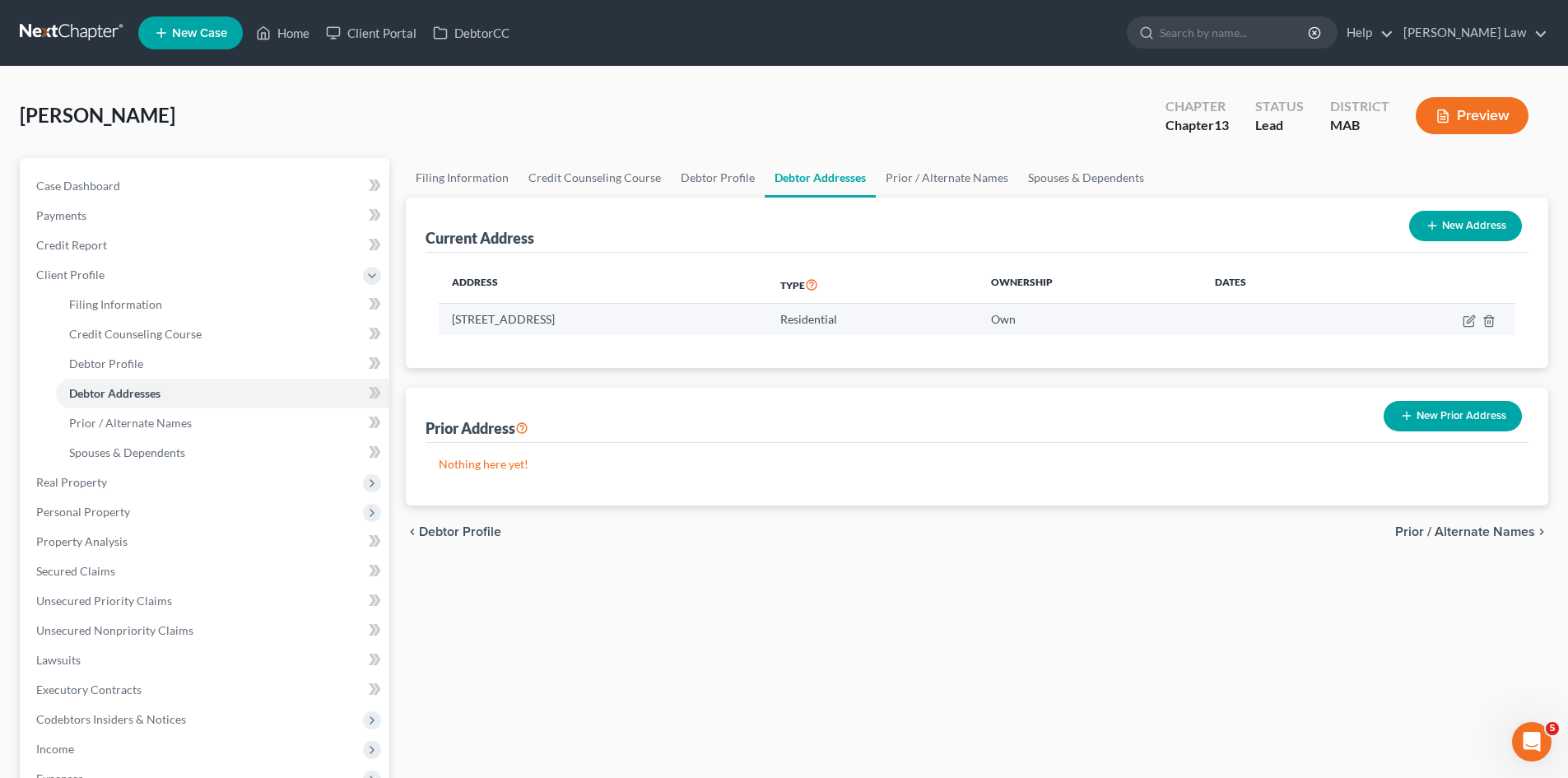
click at [533, 329] on td "56 Lunar Ave, Braintree, MA 02184" at bounding box center [602, 318] width 329 height 31
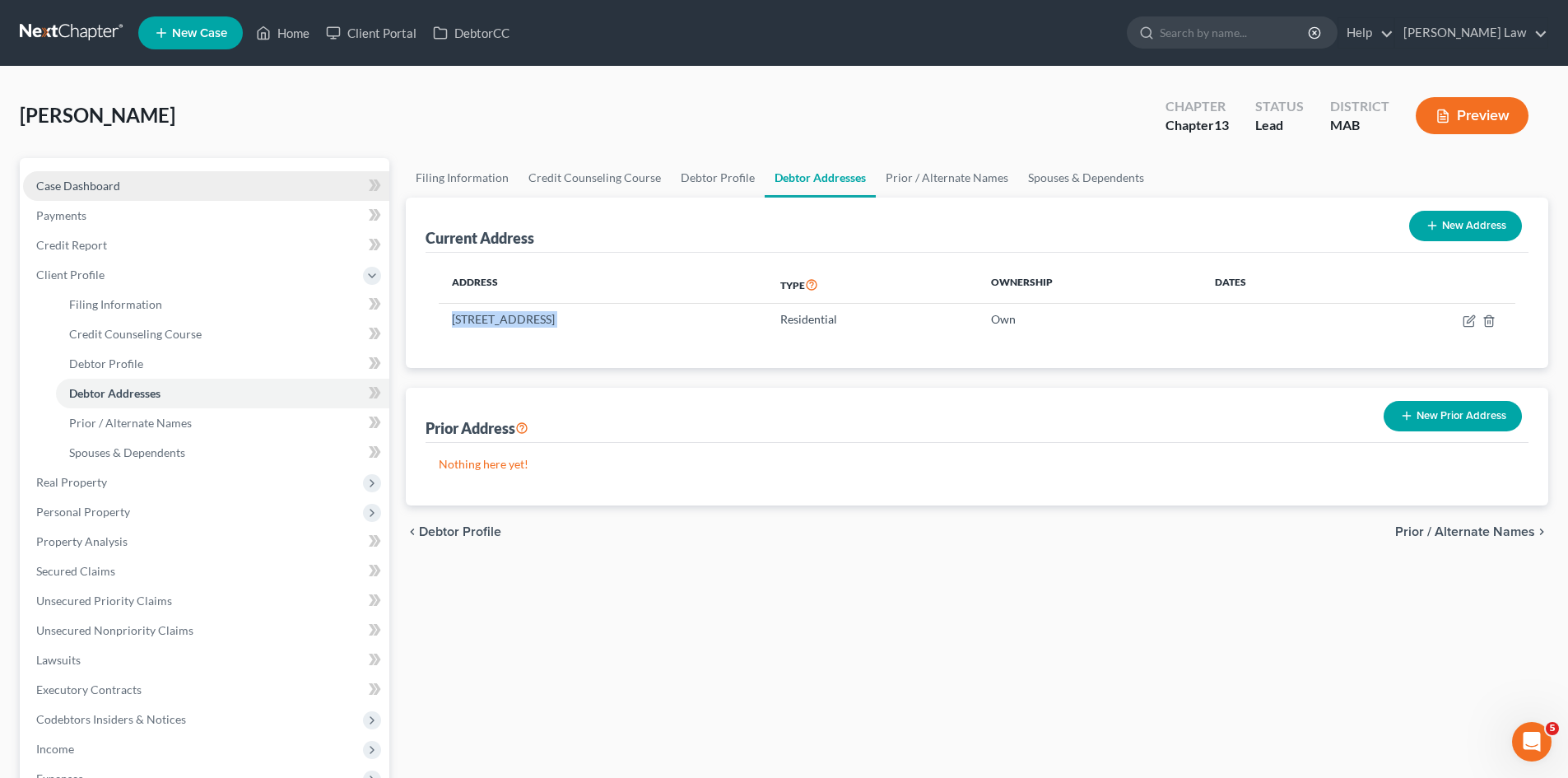
click at [114, 193] on link "Case Dashboard" at bounding box center [205, 186] width 366 height 30
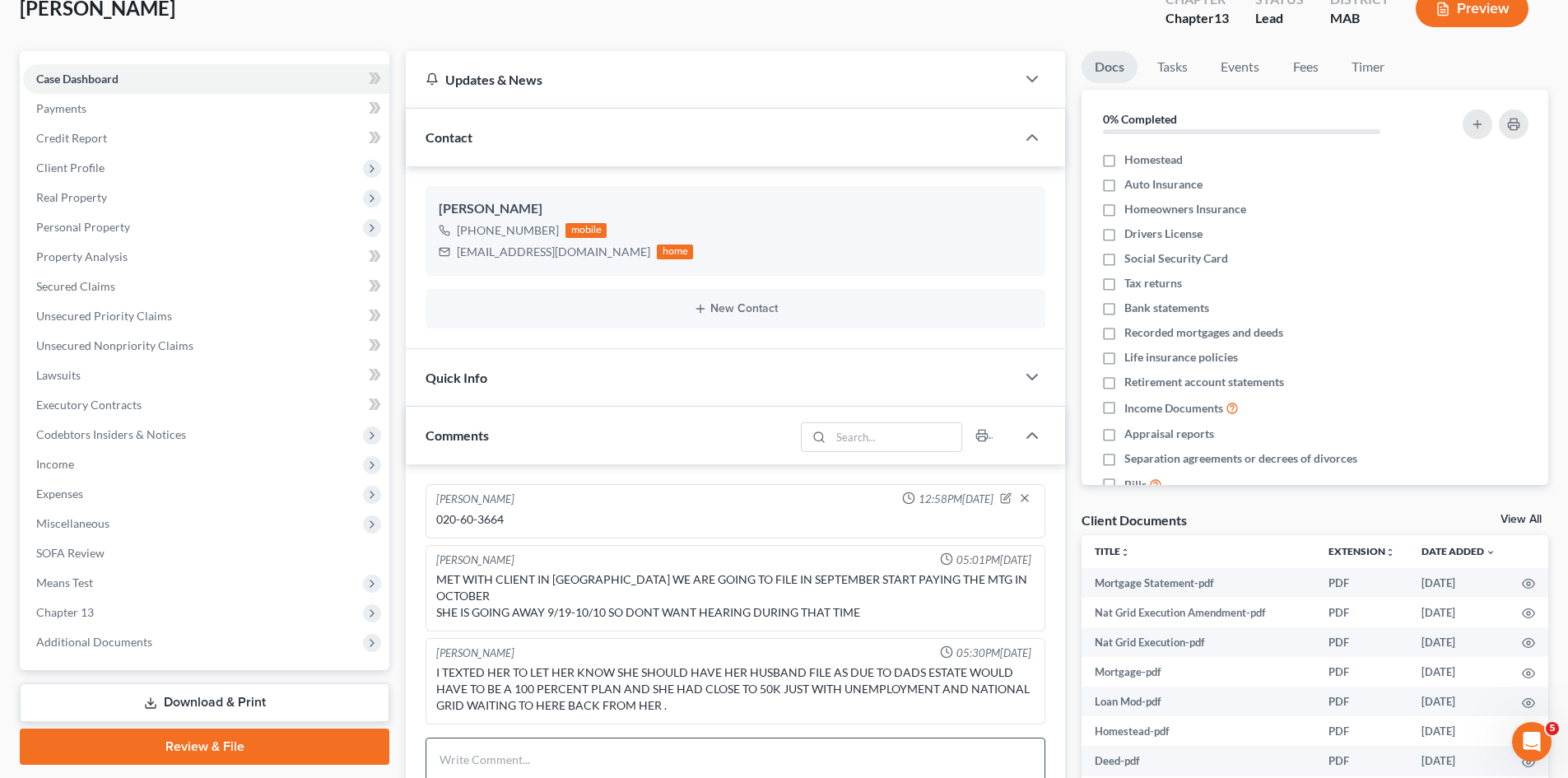
scroll to position [274, 0]
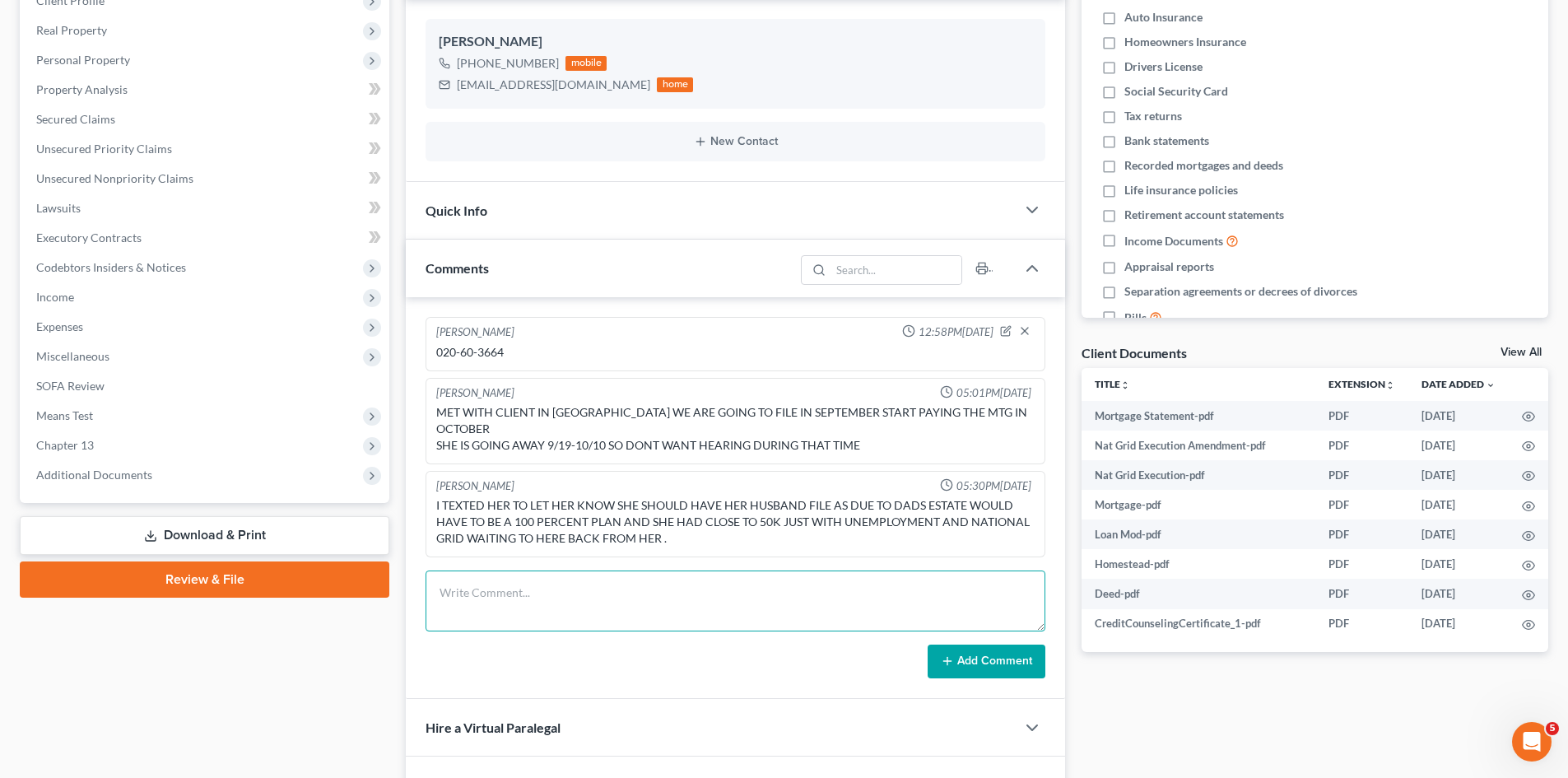
click at [565, 594] on textarea at bounding box center [736, 601] width 620 height 61
type textarea "I sent letter of rep to [GEOGRAPHIC_DATA]."
click at [1004, 645] on button "Add Comment" at bounding box center [986, 661] width 117 height 35
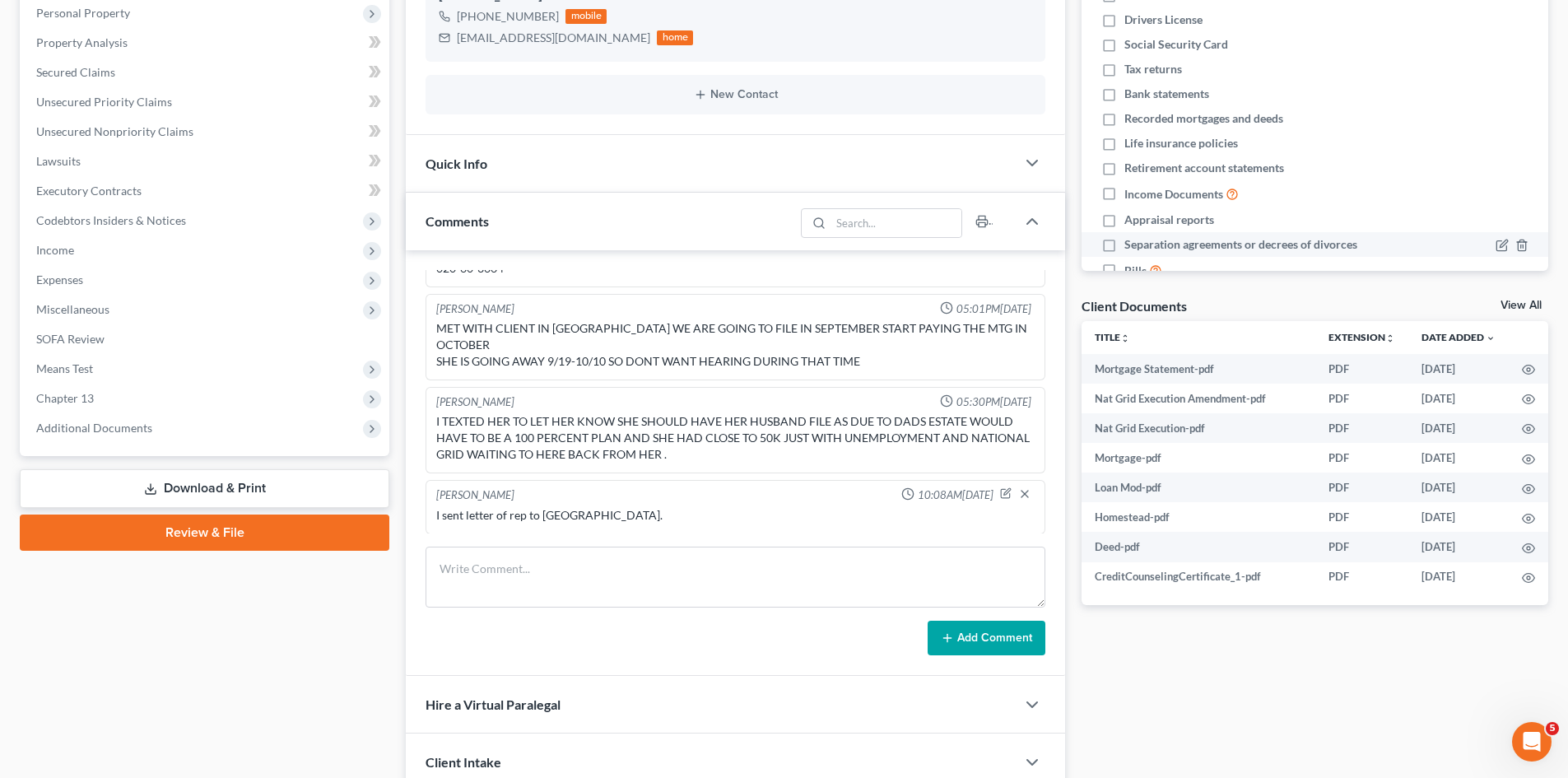
scroll to position [239, 0]
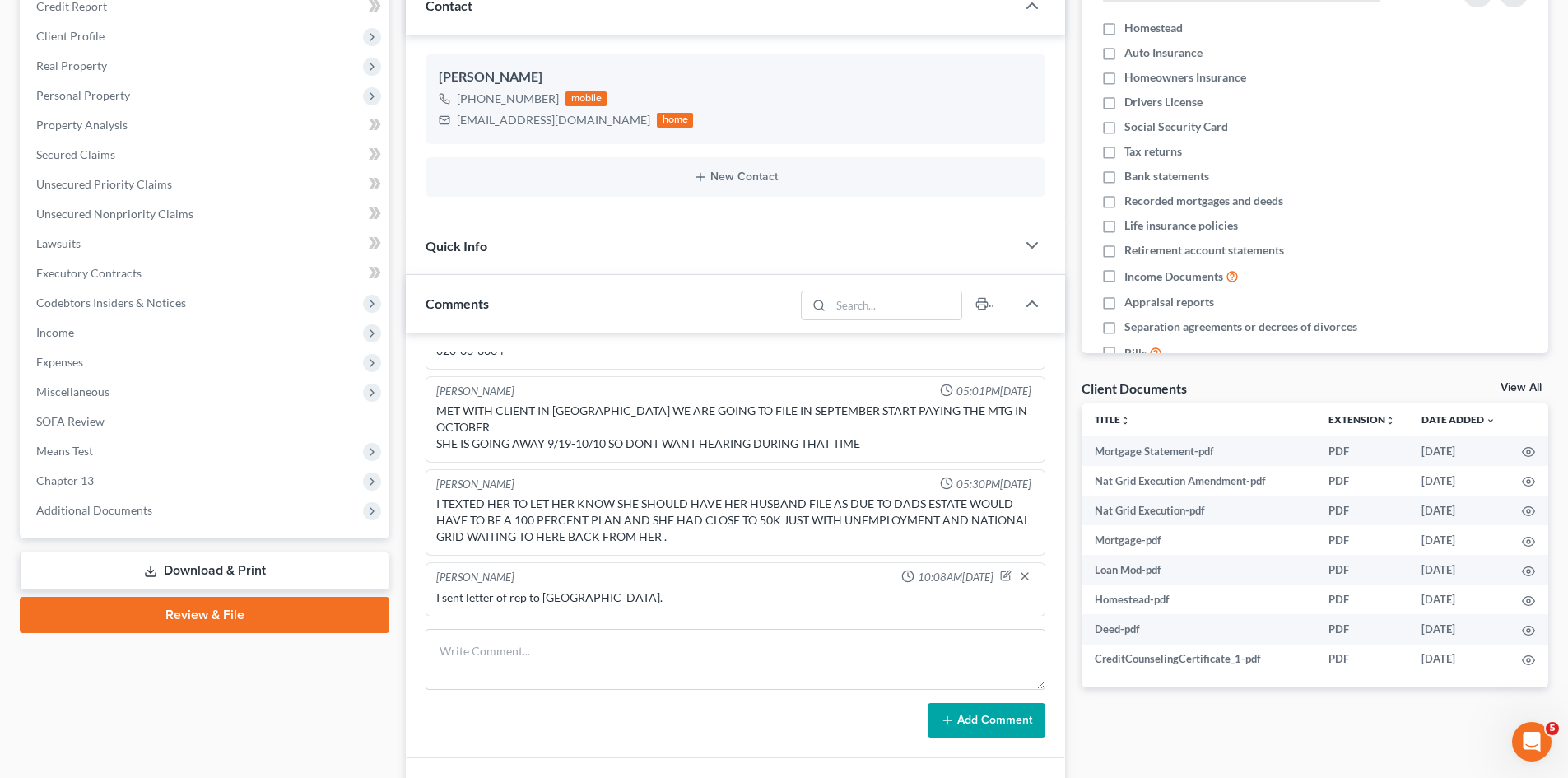
click at [1511, 393] on link "View All" at bounding box center [1521, 388] width 41 height 12
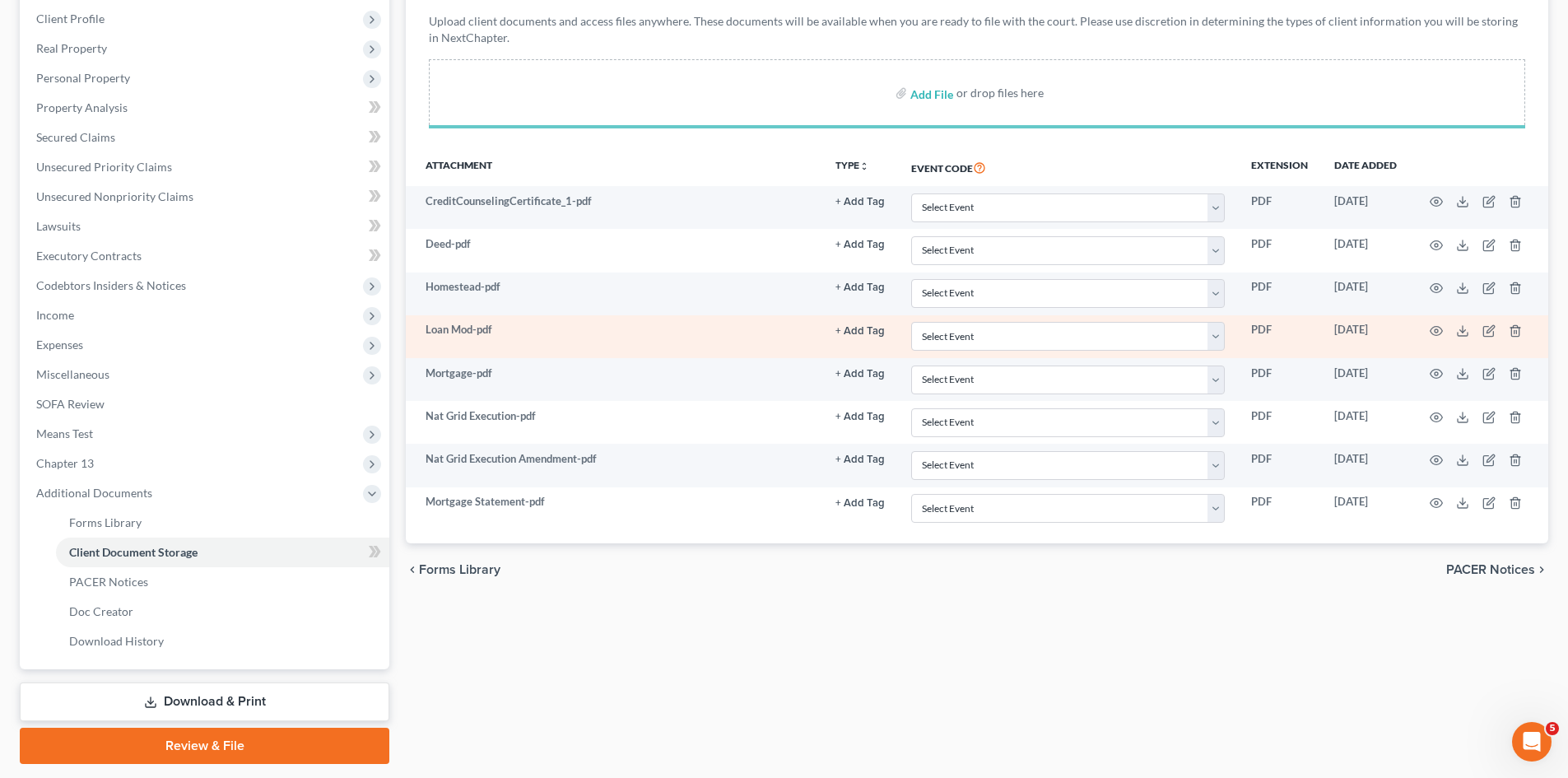
scroll to position [304, 0]
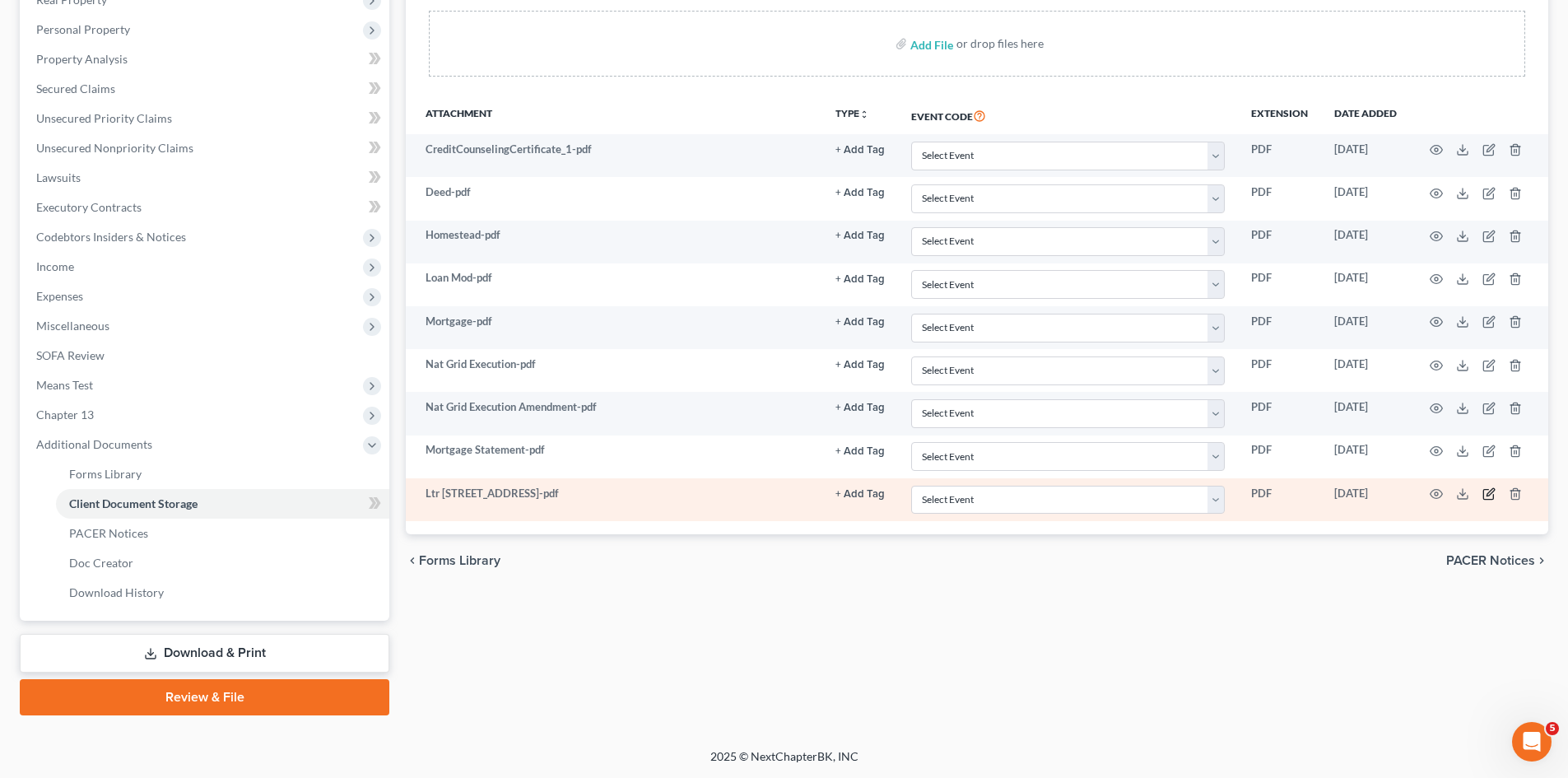
click at [1483, 491] on icon "button" at bounding box center [1488, 495] width 10 height 10
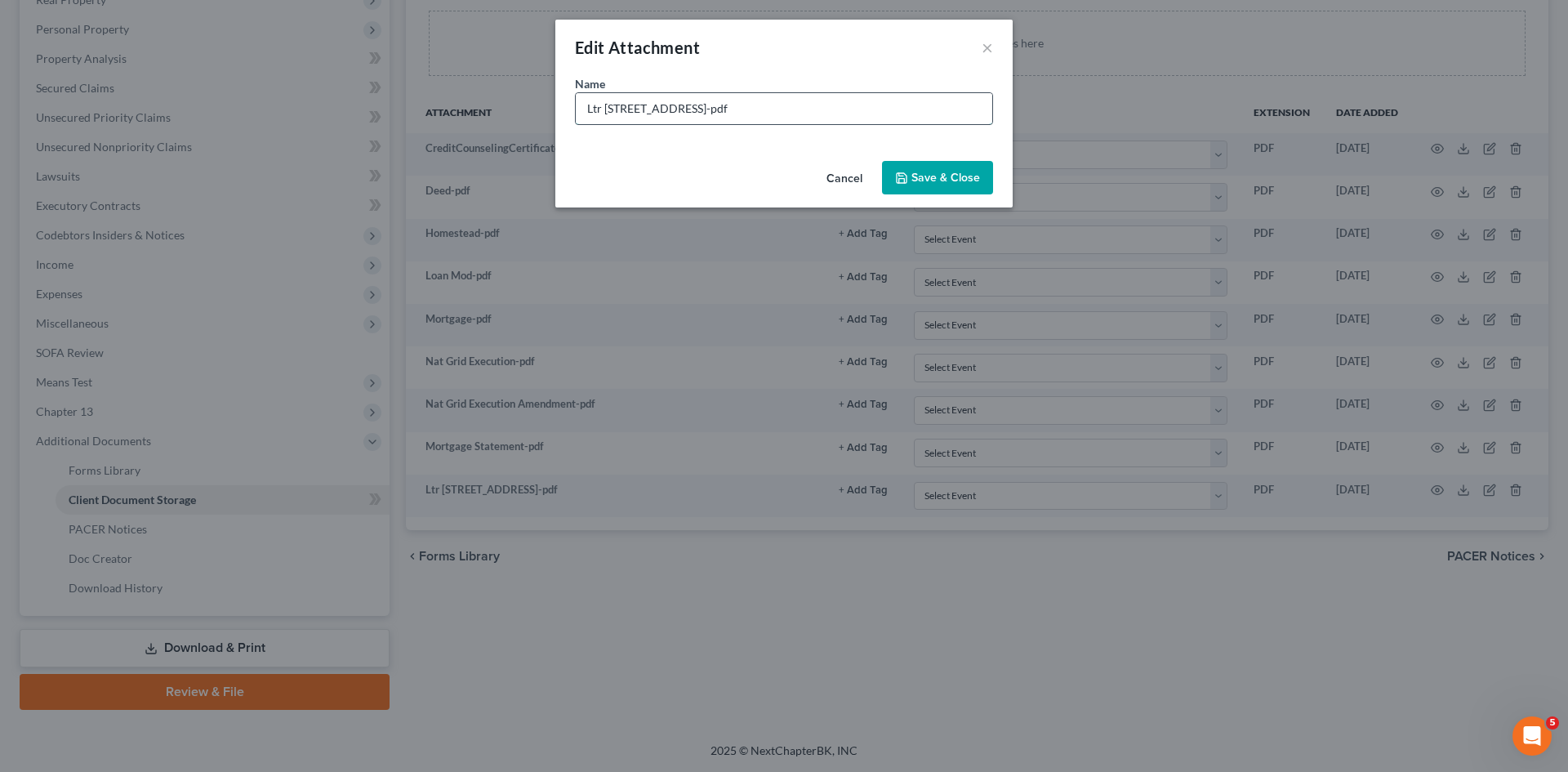
click at [603, 117] on input "Ltr 56 Lunar Ave, Braintree, MA 02184-pdf" at bounding box center [784, 108] width 417 height 31
type input "Ltr of Rep Korde 56 Lunar Ave, Braintree, MA 02184-pdf"
click at [914, 163] on button "Save & Close" at bounding box center [937, 178] width 111 height 34
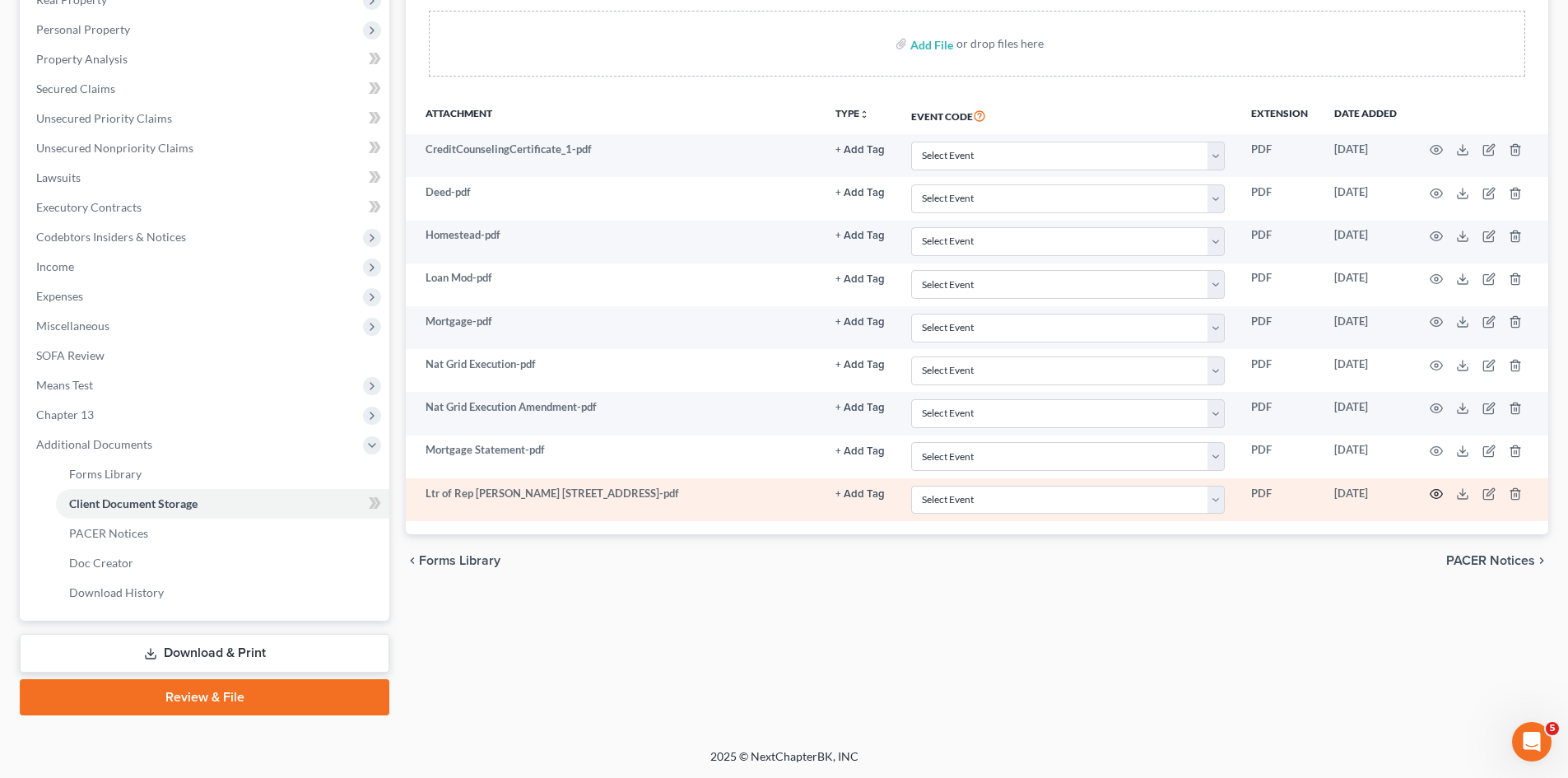
click at [1436, 493] on icon "button" at bounding box center [1436, 494] width 14 height 14
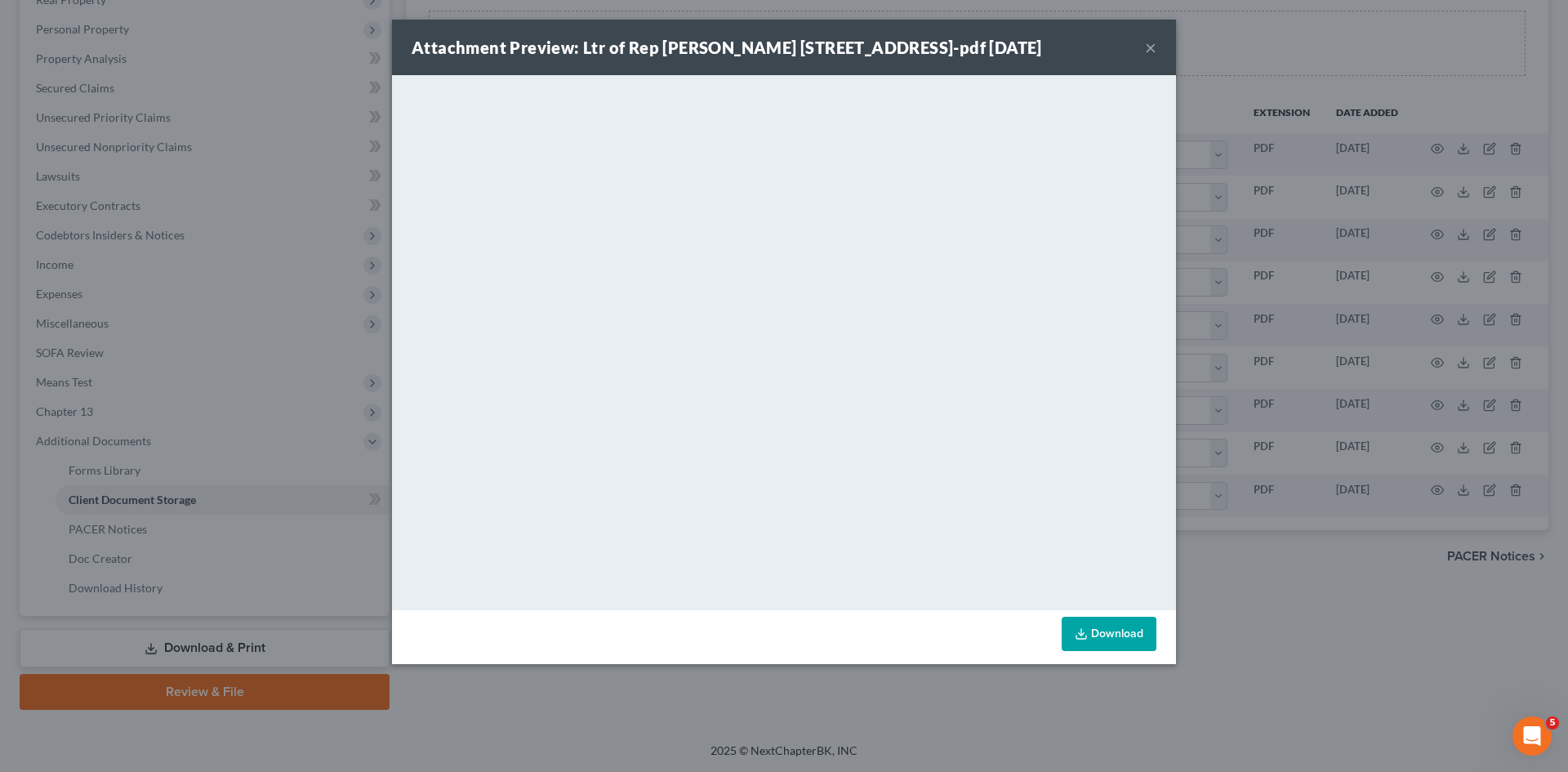
click at [1476, 319] on div "Attachment Preview: Ltr of Rep Korde 56 Lunar Ave, Braintree, MA 02184-pdf 08/1…" at bounding box center [784, 386] width 1568 height 772
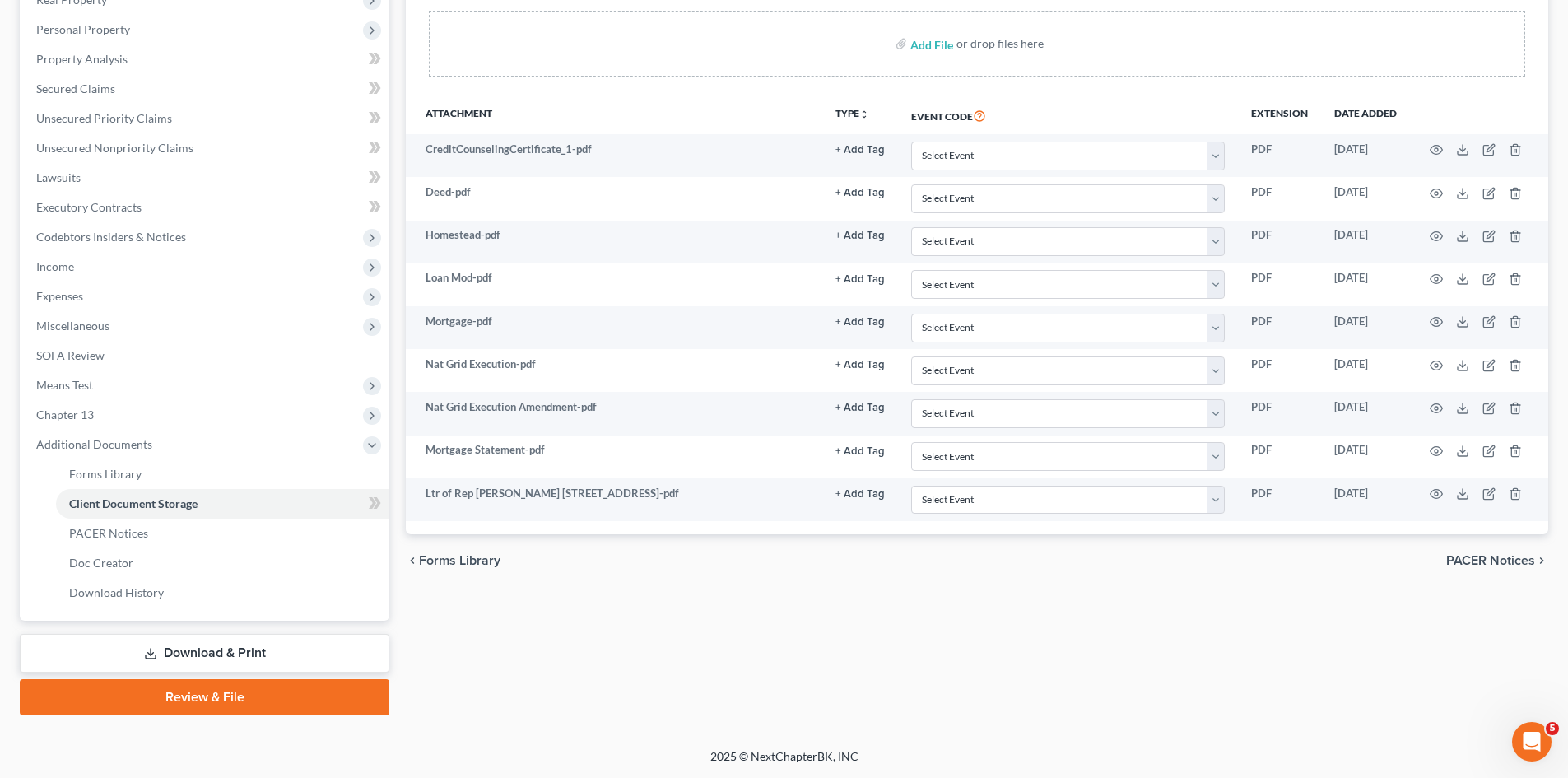
scroll to position [0, 0]
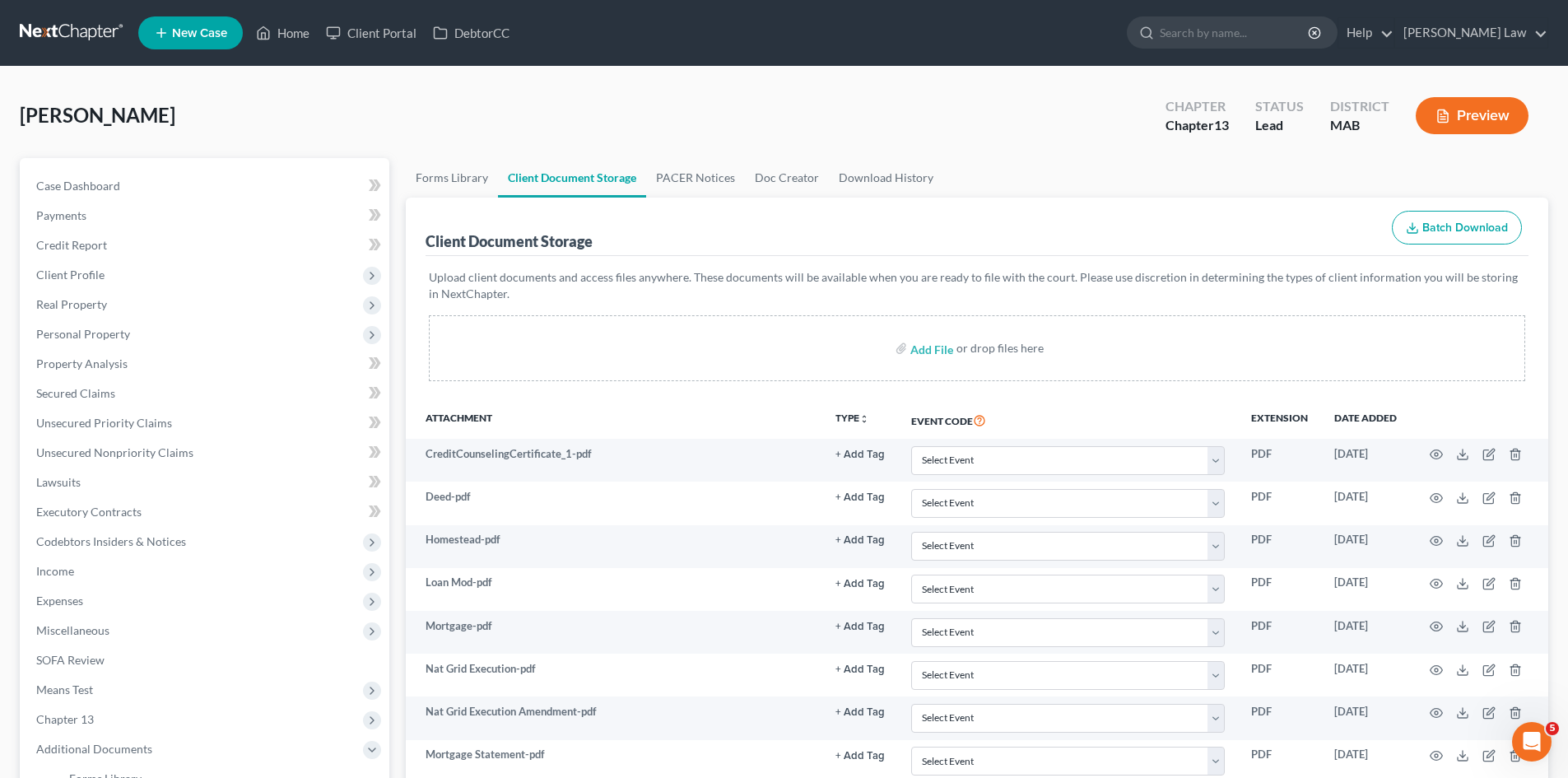
click at [58, 14] on nav "Home New Case Client Portal DebtorCC Benner Law mmanning@tbennerlaw.com My Acco…" at bounding box center [784, 33] width 1568 height 66
click at [57, 35] on link at bounding box center [72, 32] width 106 height 30
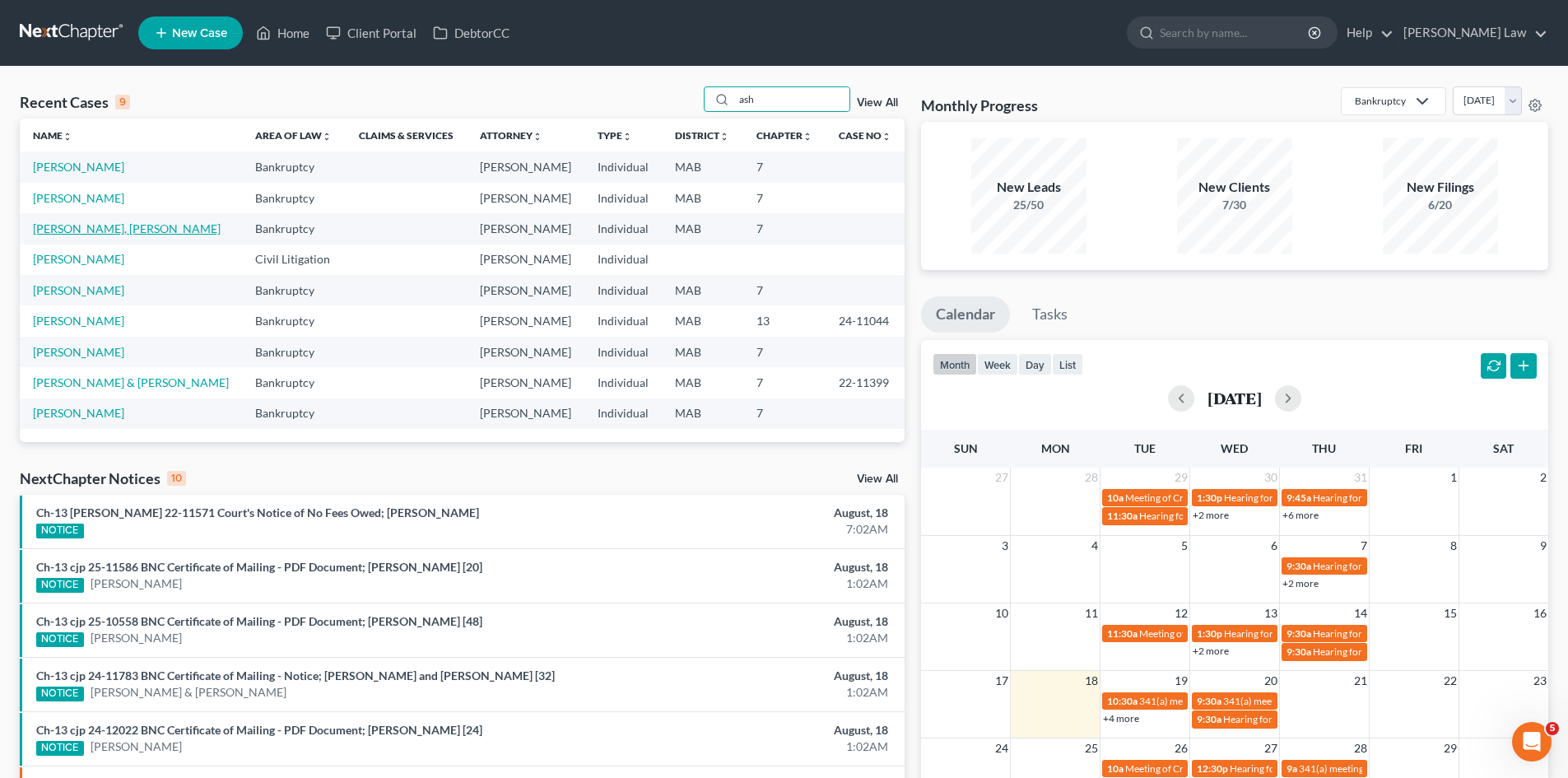
type input "ash"
click at [112, 230] on link "[PERSON_NAME], [PERSON_NAME]" at bounding box center [127, 228] width 188 height 14
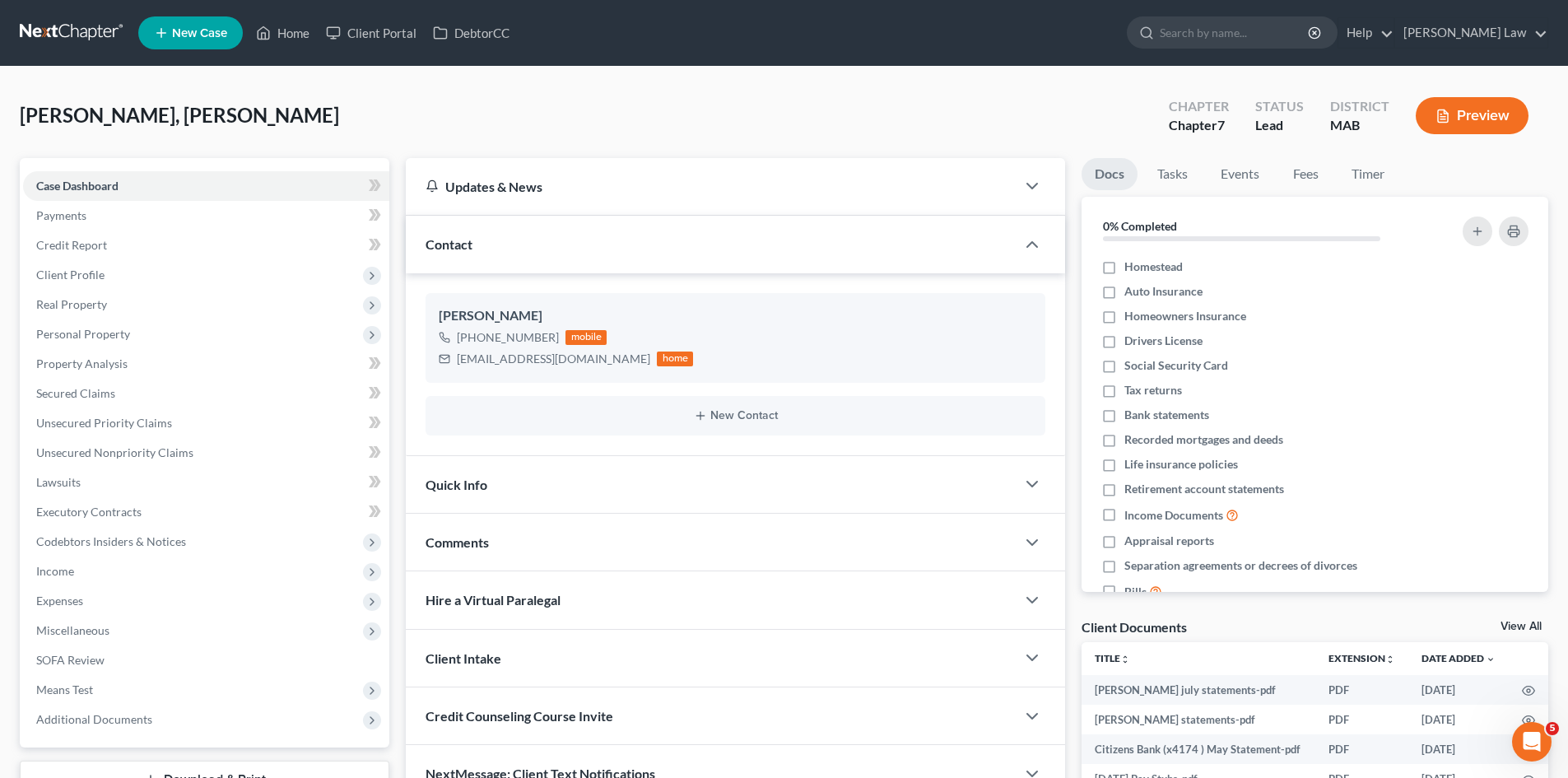
click at [1513, 623] on link "View All" at bounding box center [1521, 627] width 41 height 12
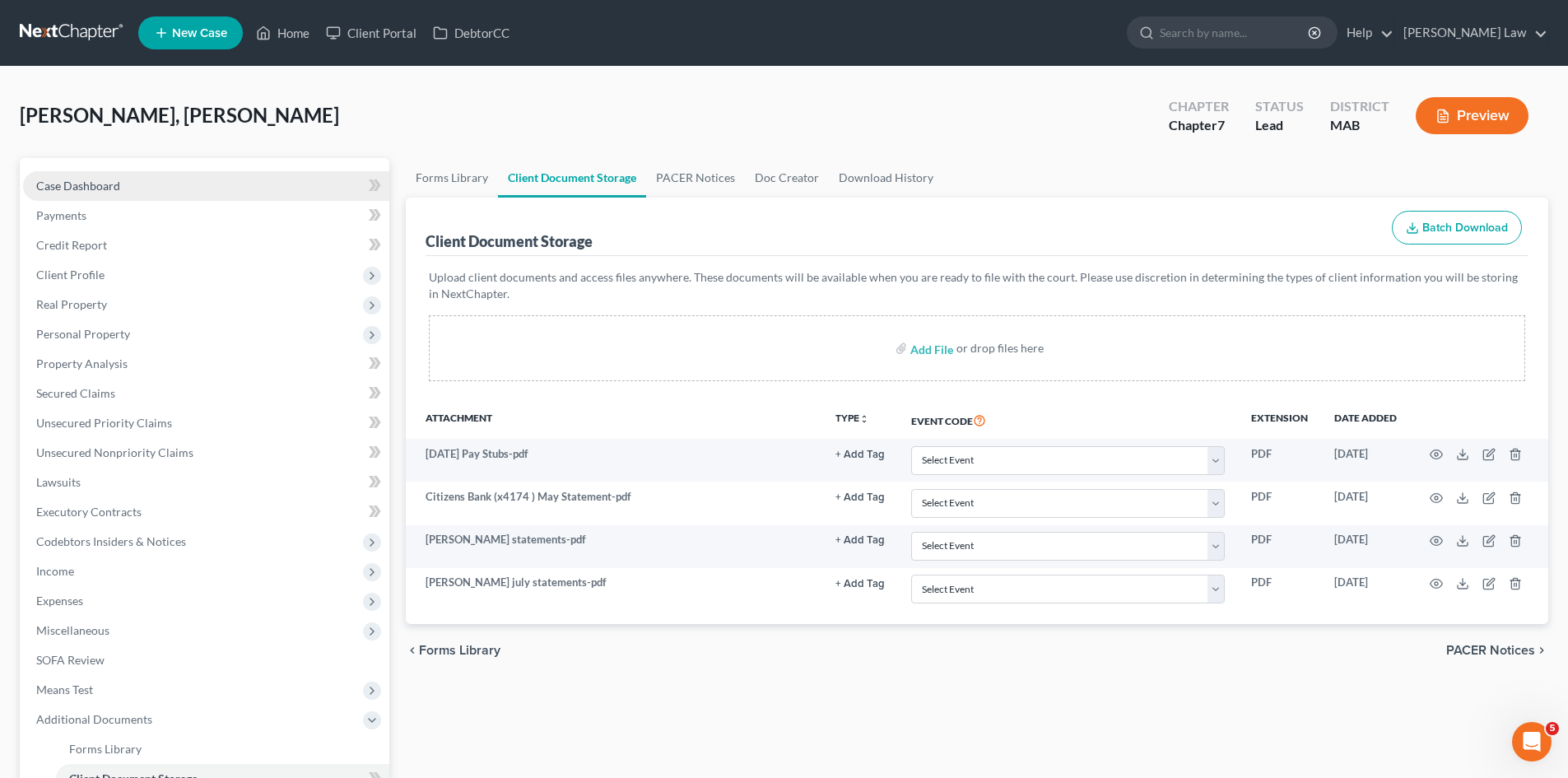
click at [120, 178] on link "Case Dashboard" at bounding box center [205, 186] width 366 height 30
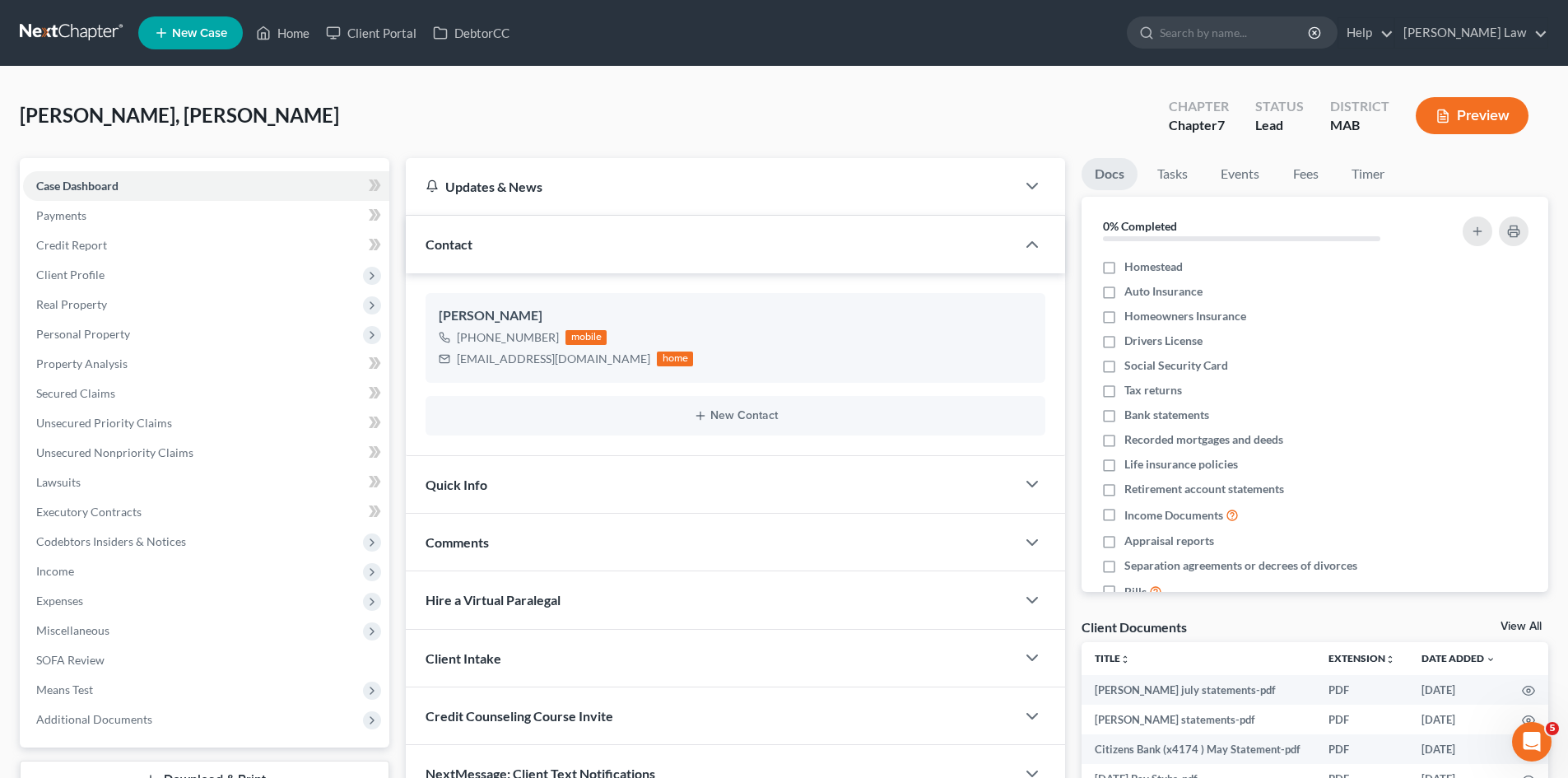
click at [528, 561] on div "Comments" at bounding box center [710, 541] width 610 height 57
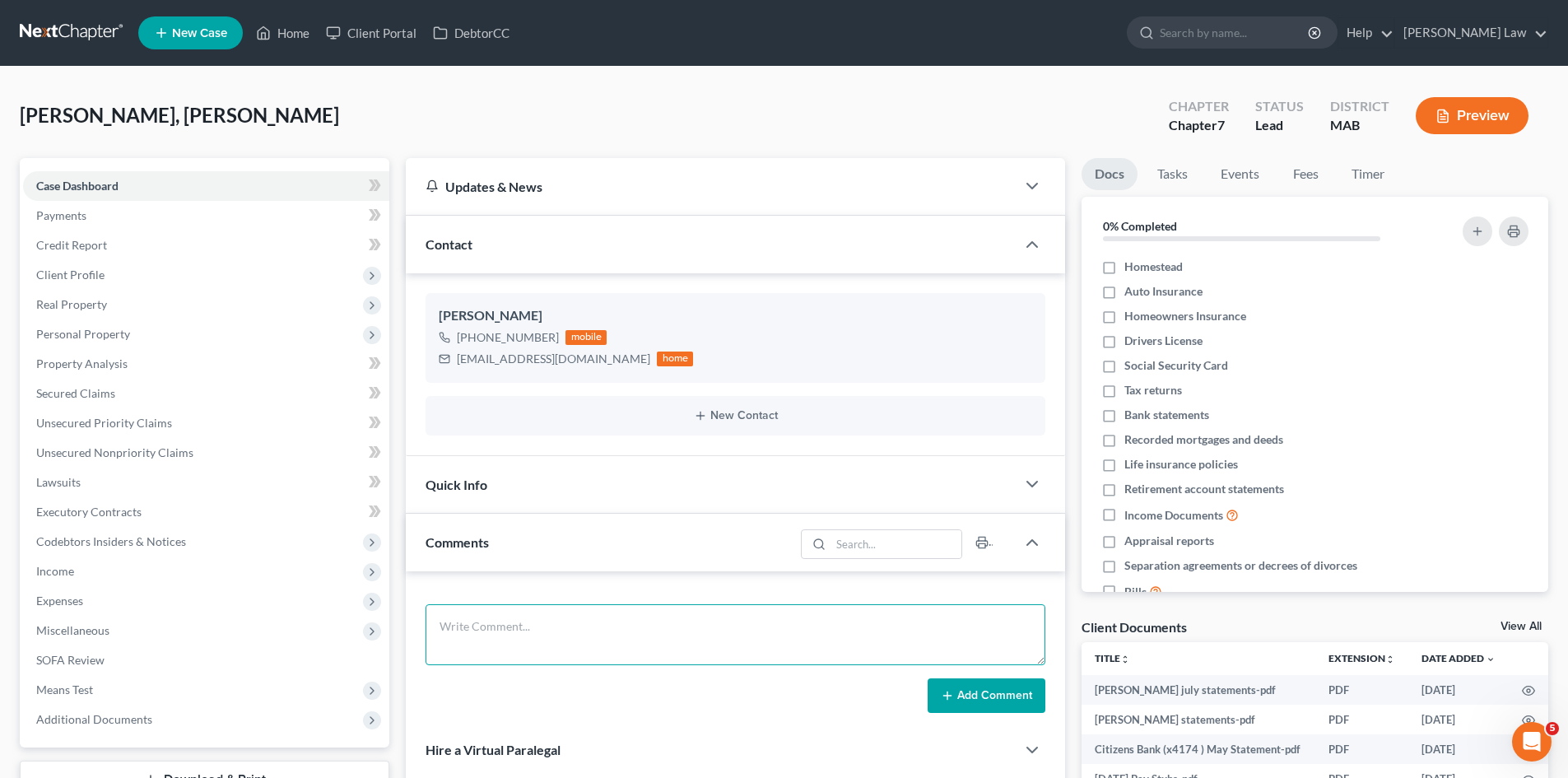
click at [517, 628] on textarea at bounding box center [736, 634] width 620 height 61
paste textarea "Subject: Appointment – August 27 at 1:30 PM (Taunton Office)76 Broadway Your ap…"
type textarea "Subject: Appointment – August 27 at 1:30 PM (Taunton Office)76 Broadway Your ap…"
click at [1022, 697] on button "Add Comment" at bounding box center [986, 695] width 117 height 35
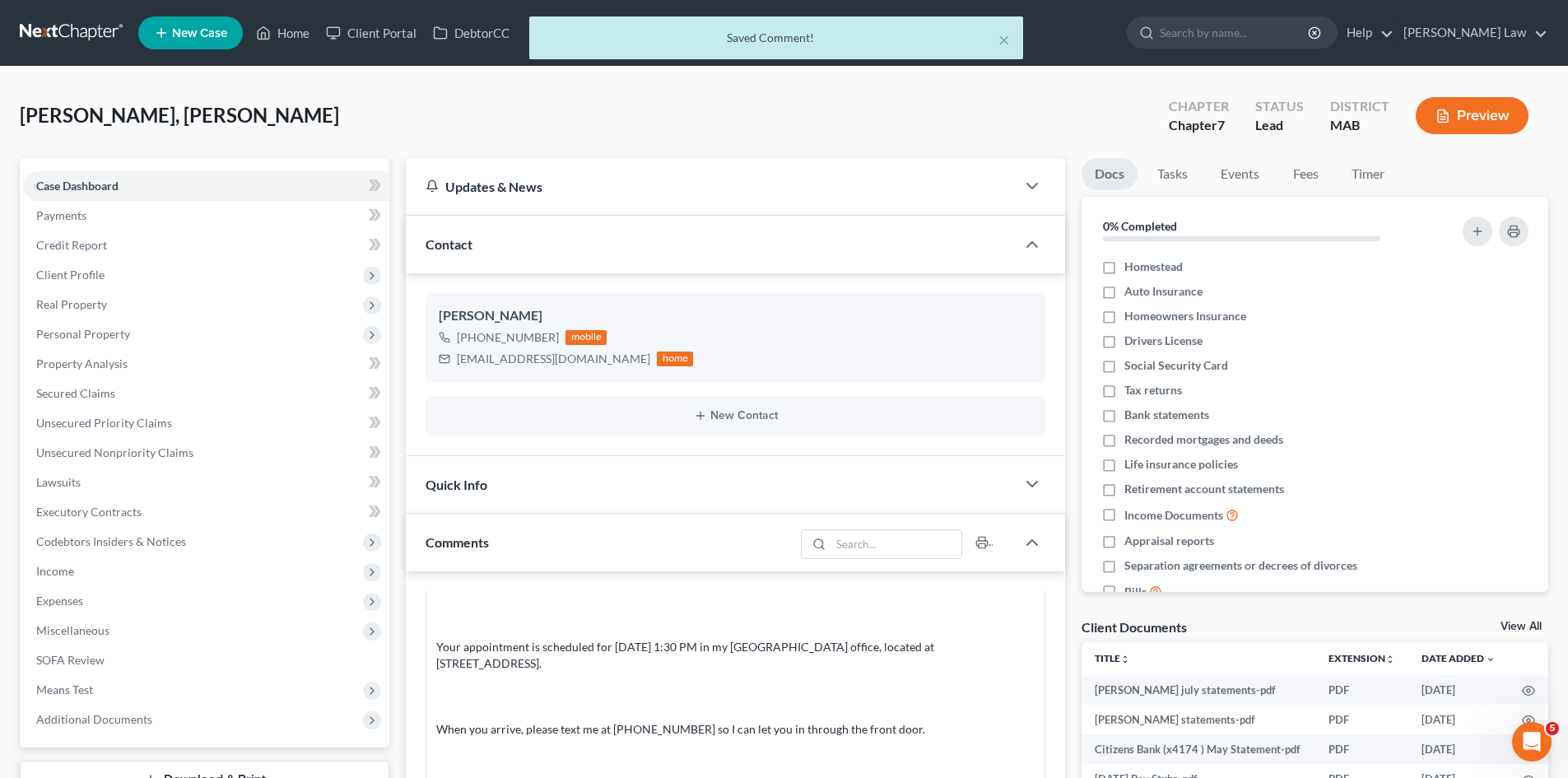
scroll to position [0, 0]
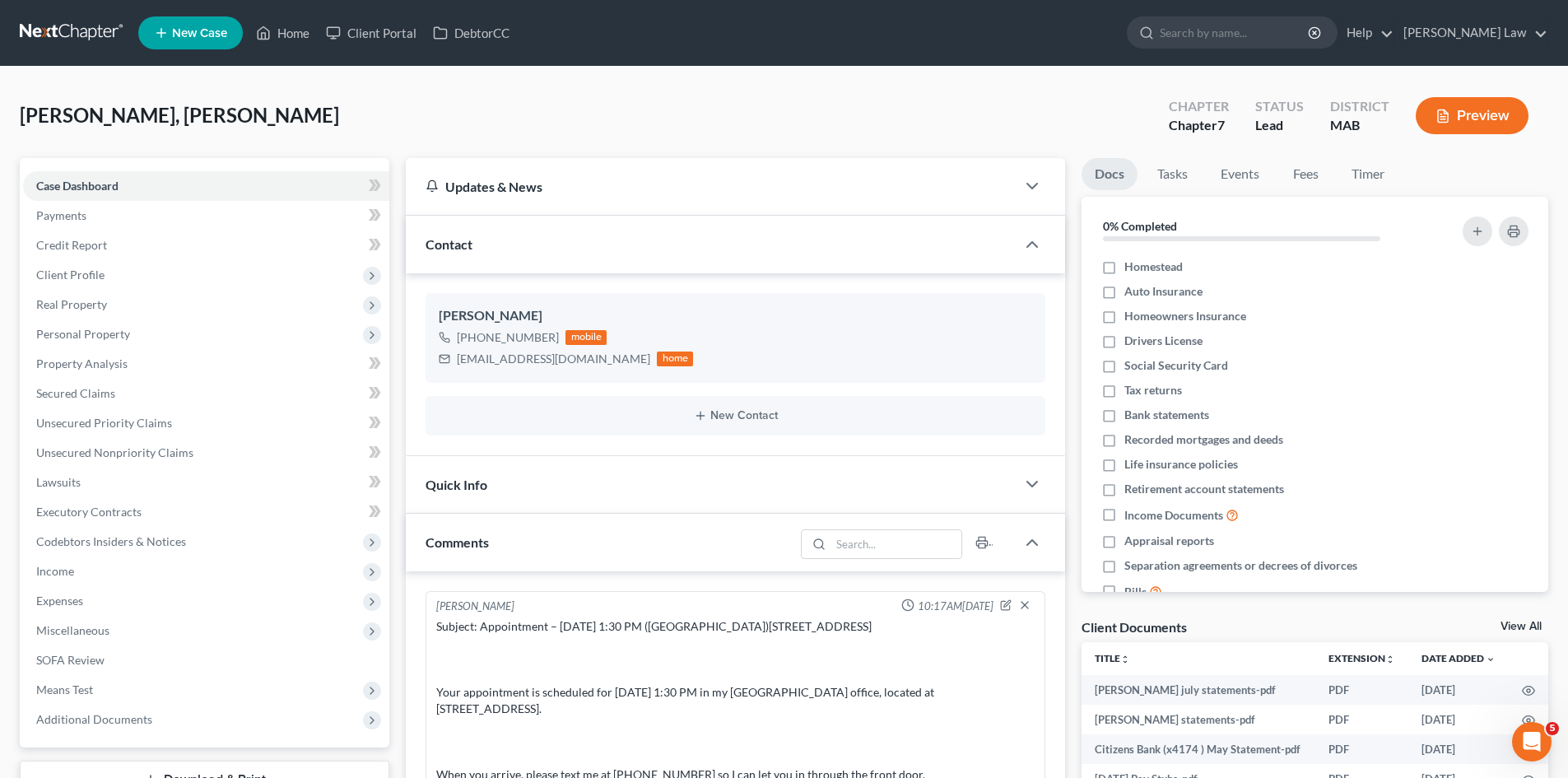
click at [101, 31] on link at bounding box center [72, 32] width 106 height 30
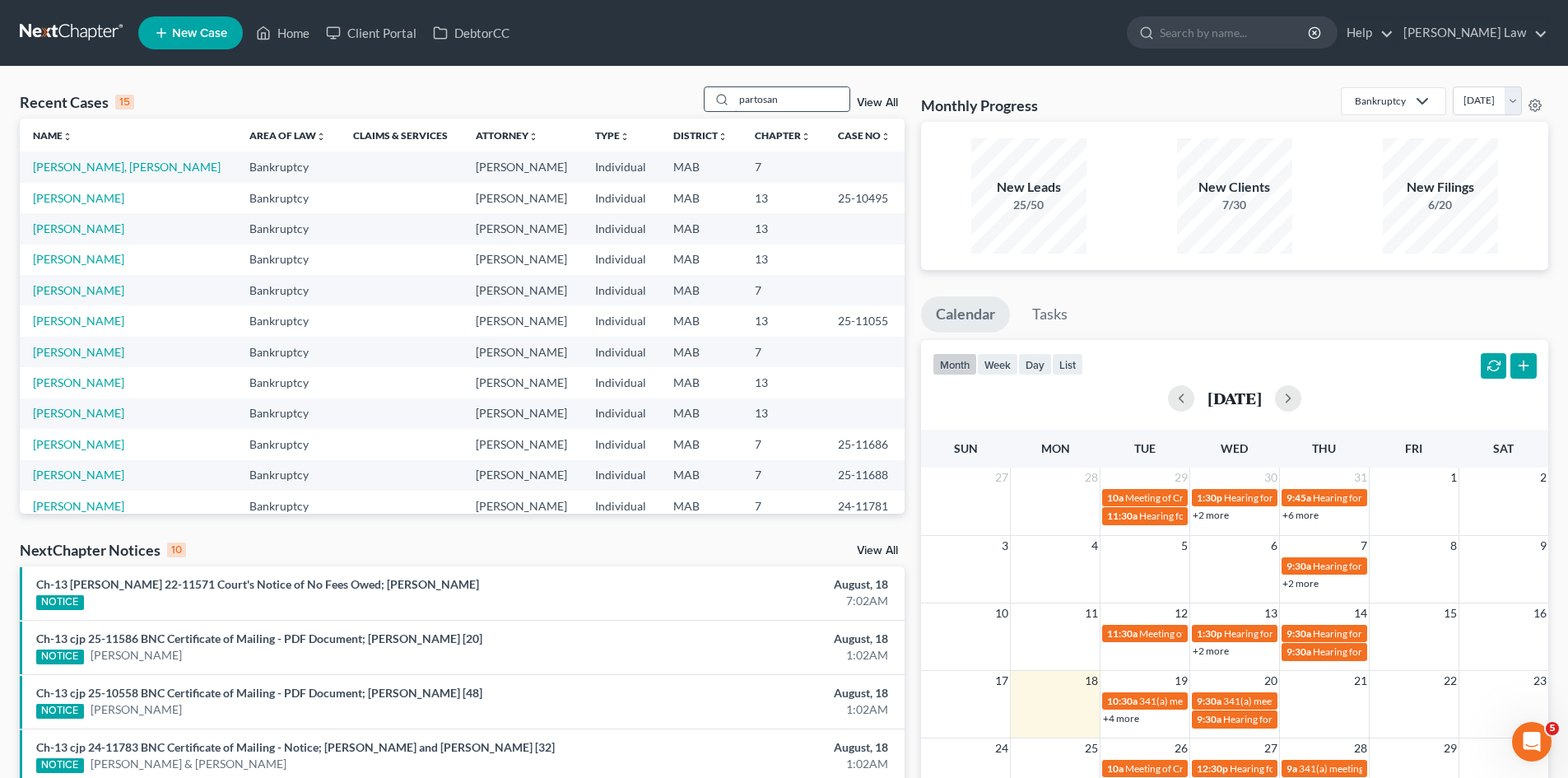
type input "partosan"
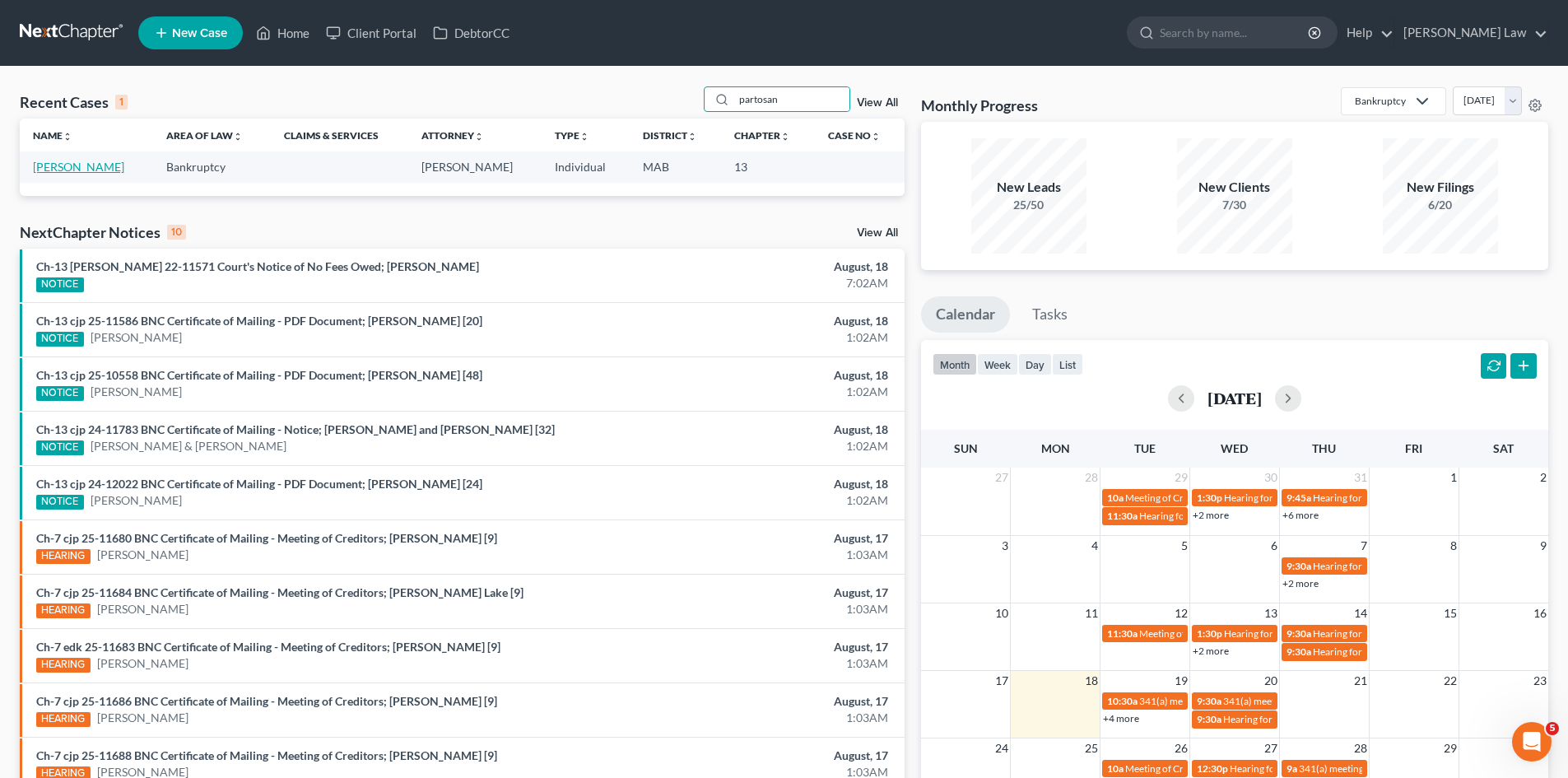
click at [72, 160] on link "[PERSON_NAME]" at bounding box center [79, 166] width 91 height 14
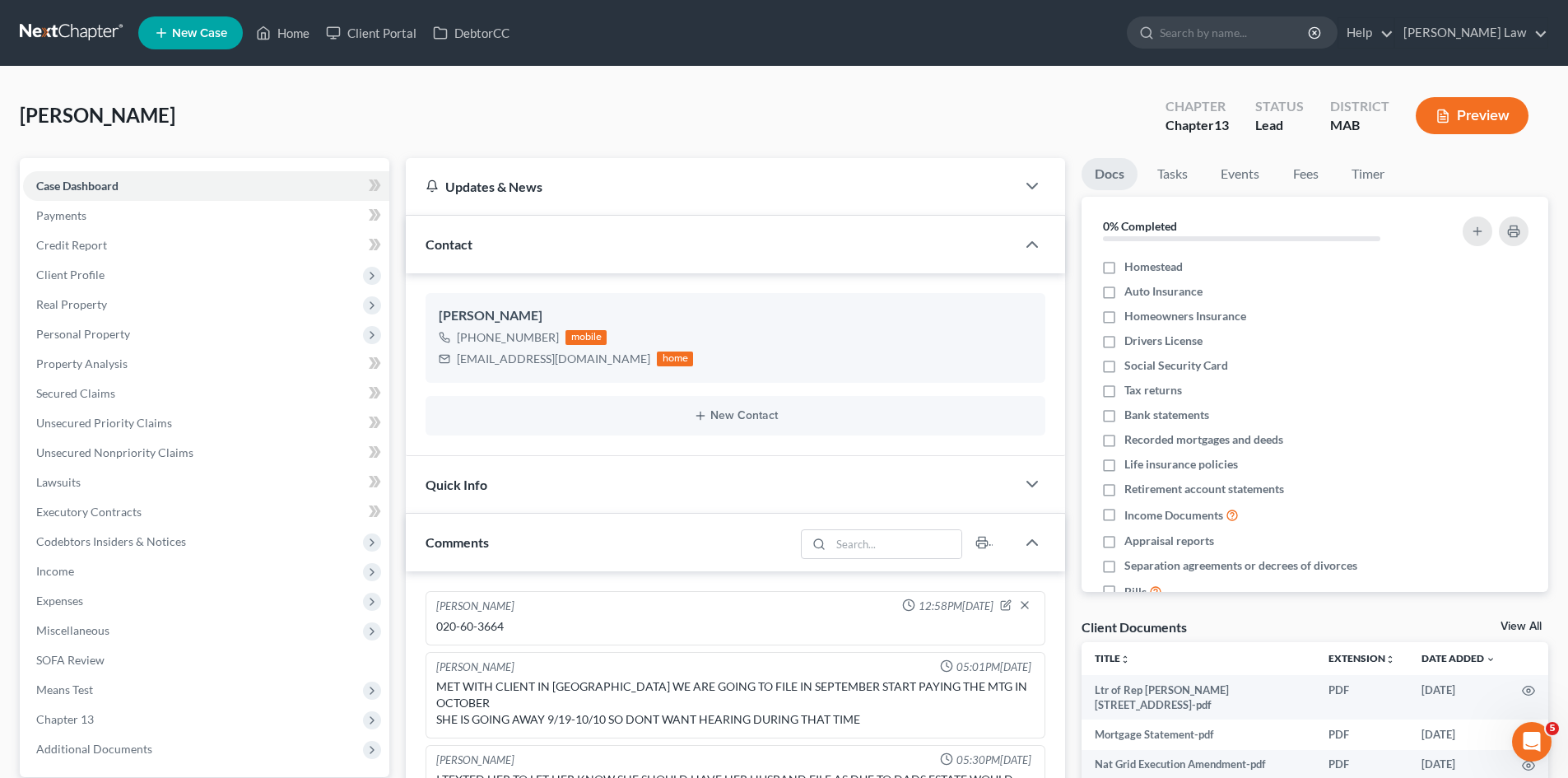
scroll to position [37, 0]
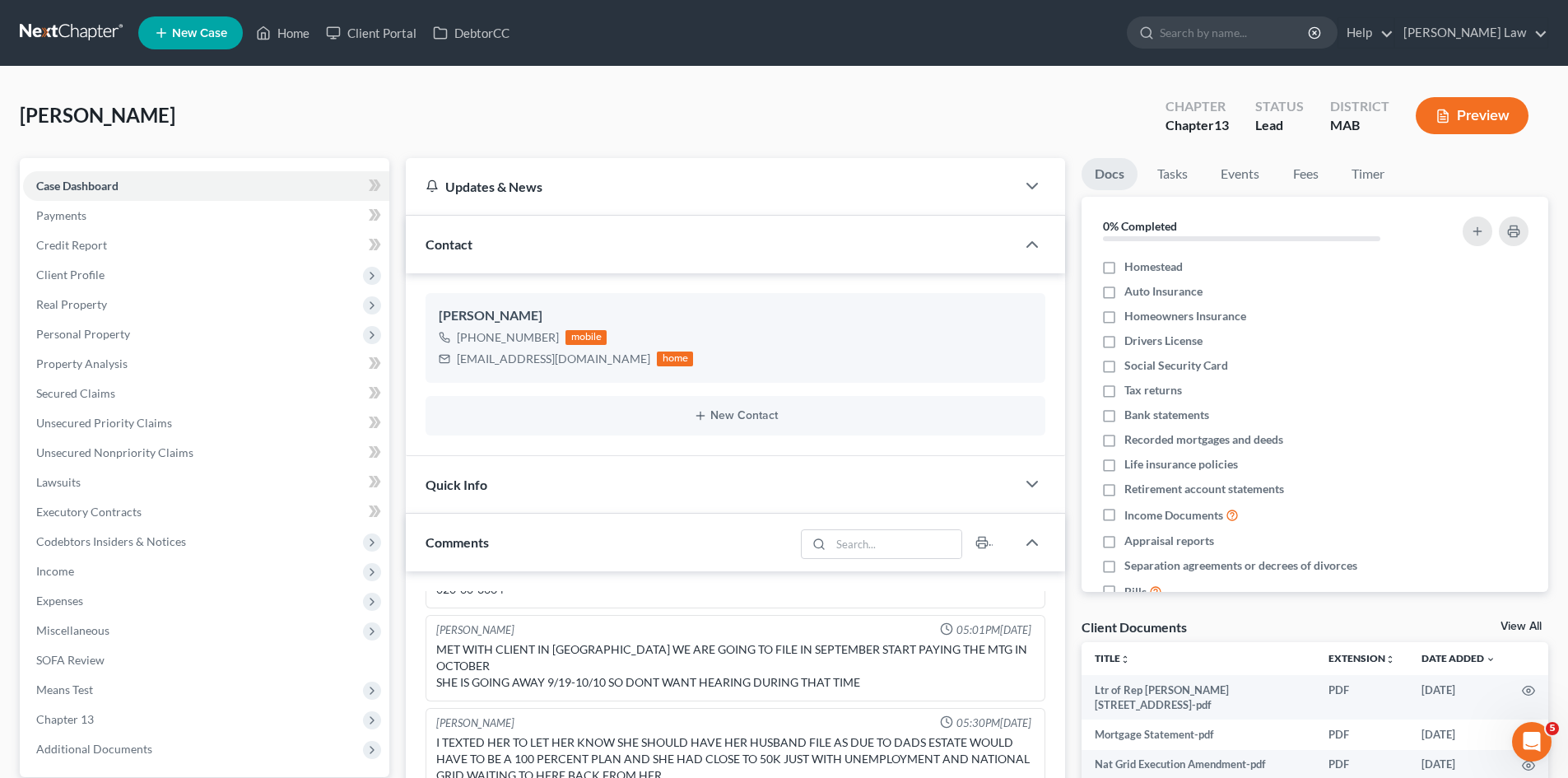
click at [1526, 627] on link "View All" at bounding box center [1521, 627] width 41 height 12
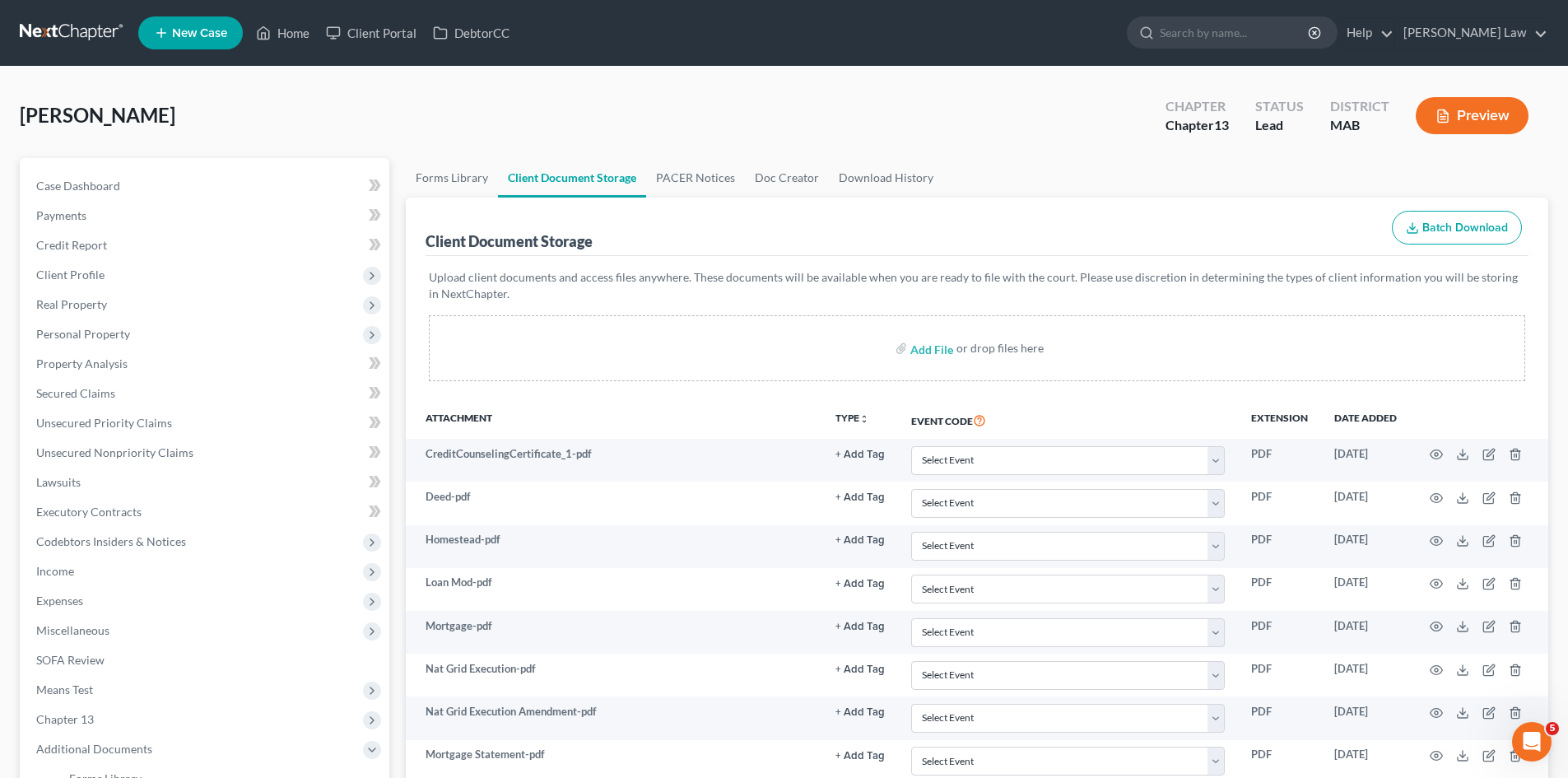
click at [49, 32] on link at bounding box center [72, 32] width 106 height 30
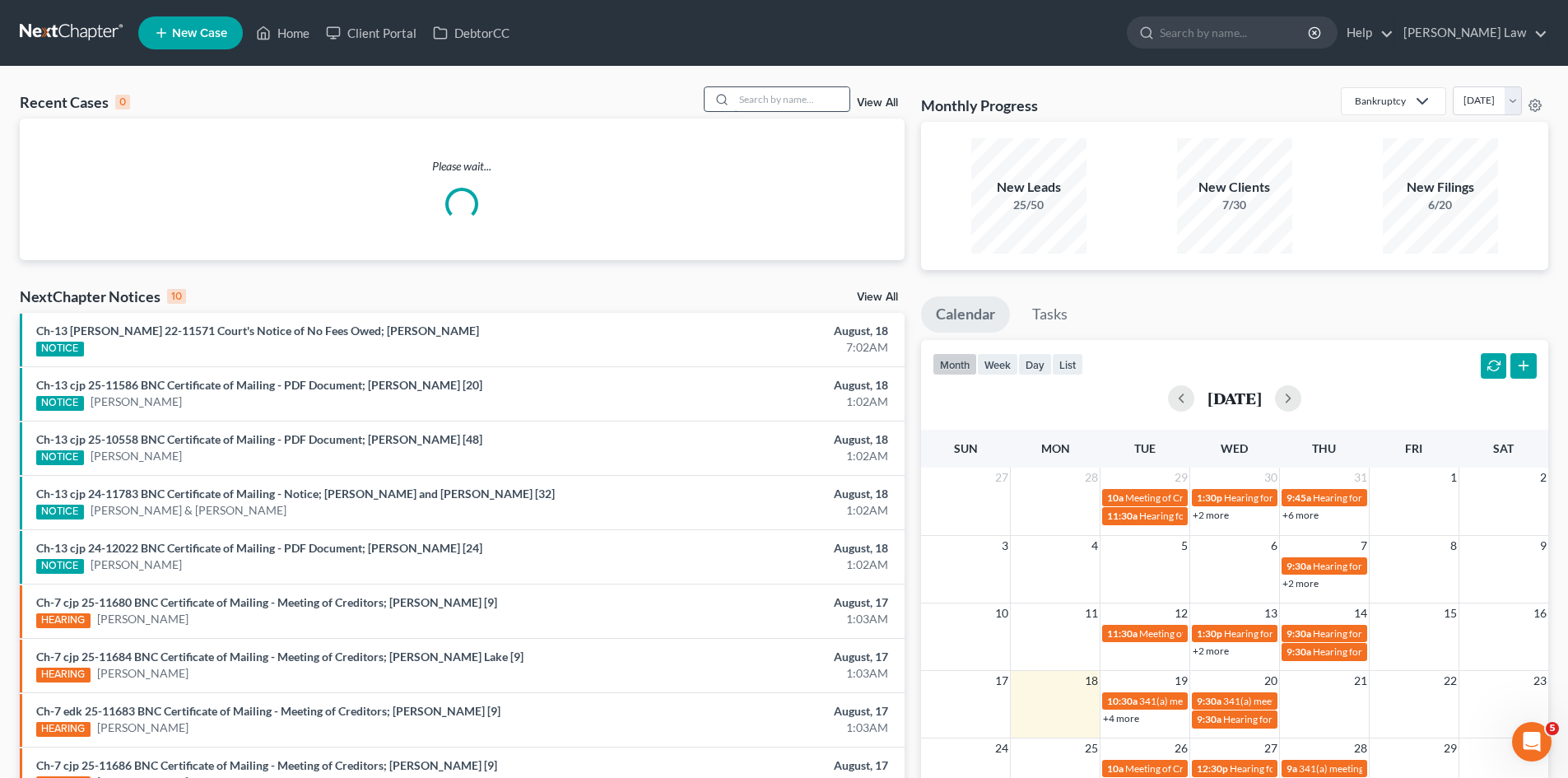
click at [813, 100] on input "search" at bounding box center [792, 99] width 115 height 24
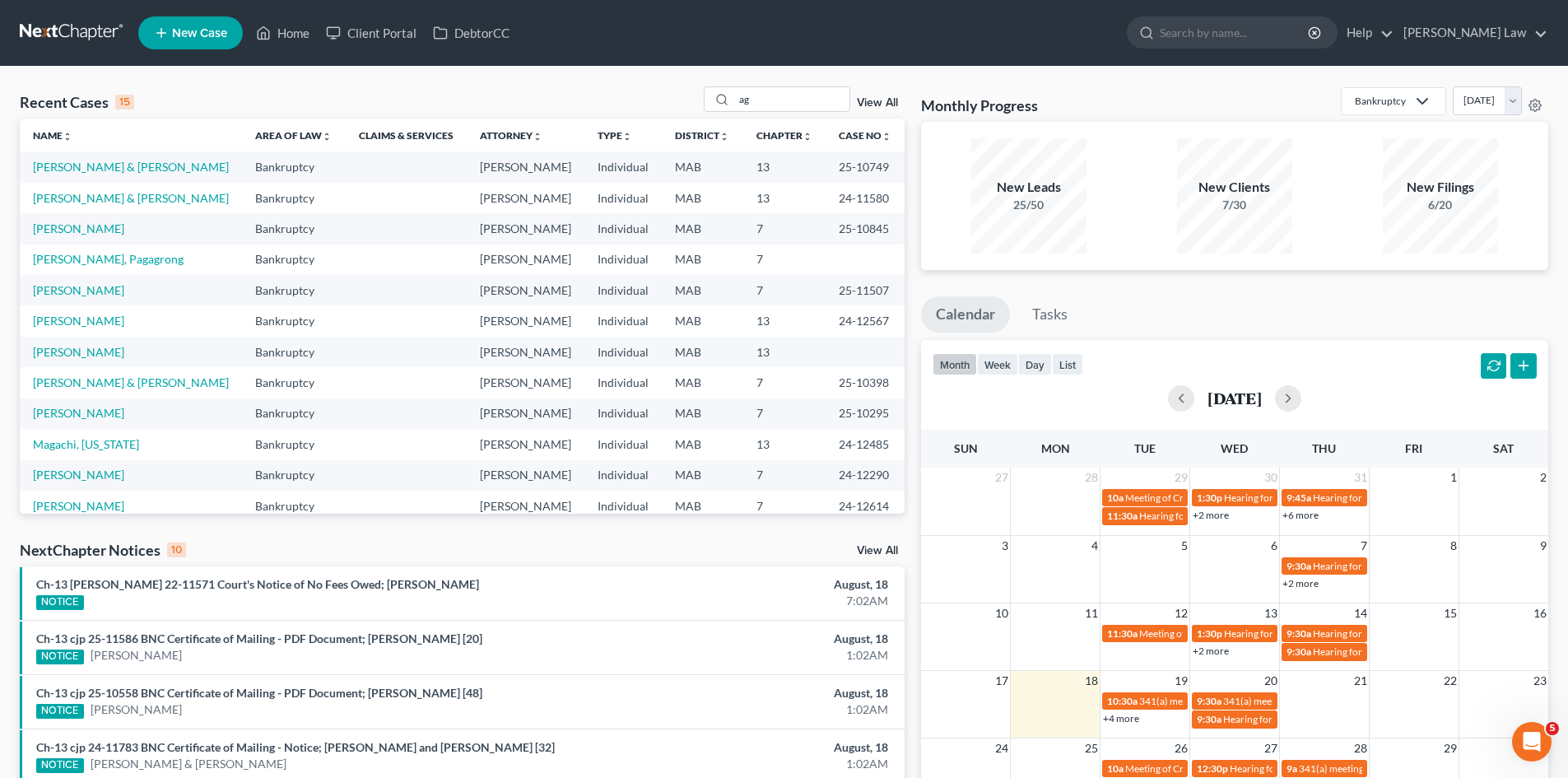
click at [802, 68] on div "Recent Cases 15 ag View All Name unfold_more expand_more expand_less Area of La…" at bounding box center [784, 611] width 1568 height 1088
click at [793, 95] on input "ag" at bounding box center [792, 99] width 115 height 24
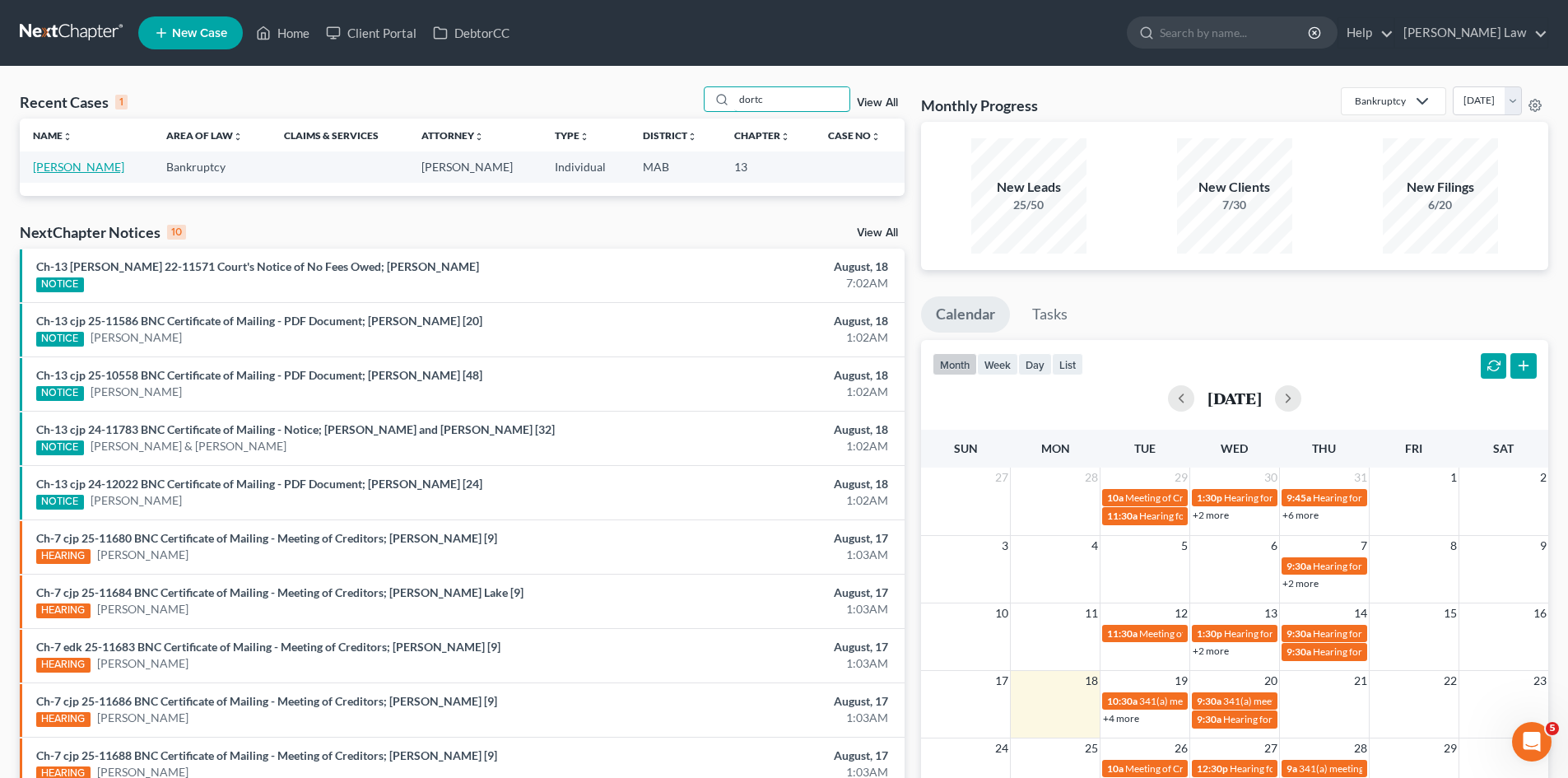
type input "dortc"
click at [79, 172] on link "[PERSON_NAME]" at bounding box center [79, 166] width 91 height 14
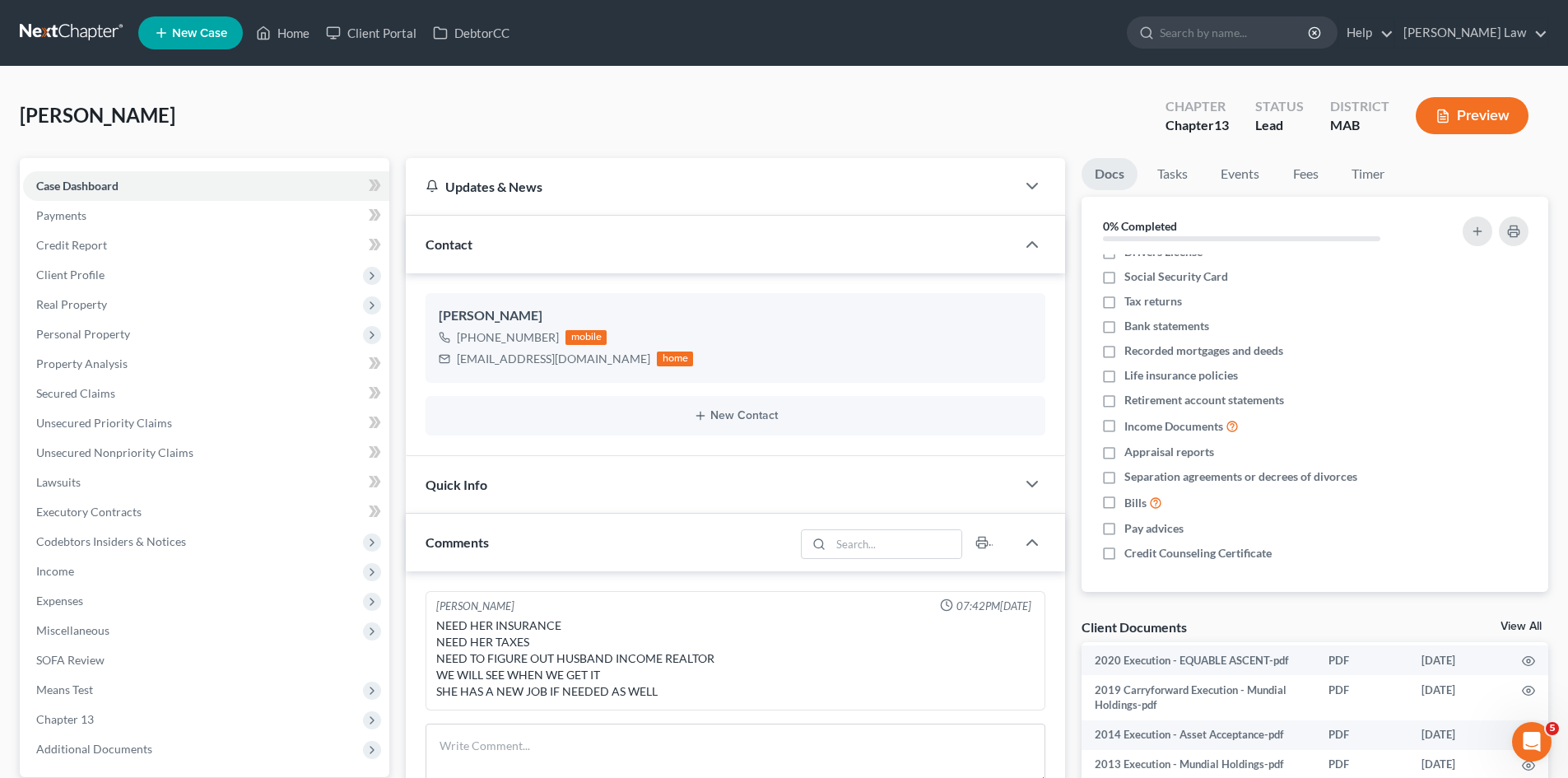
click at [103, 41] on link at bounding box center [72, 32] width 106 height 30
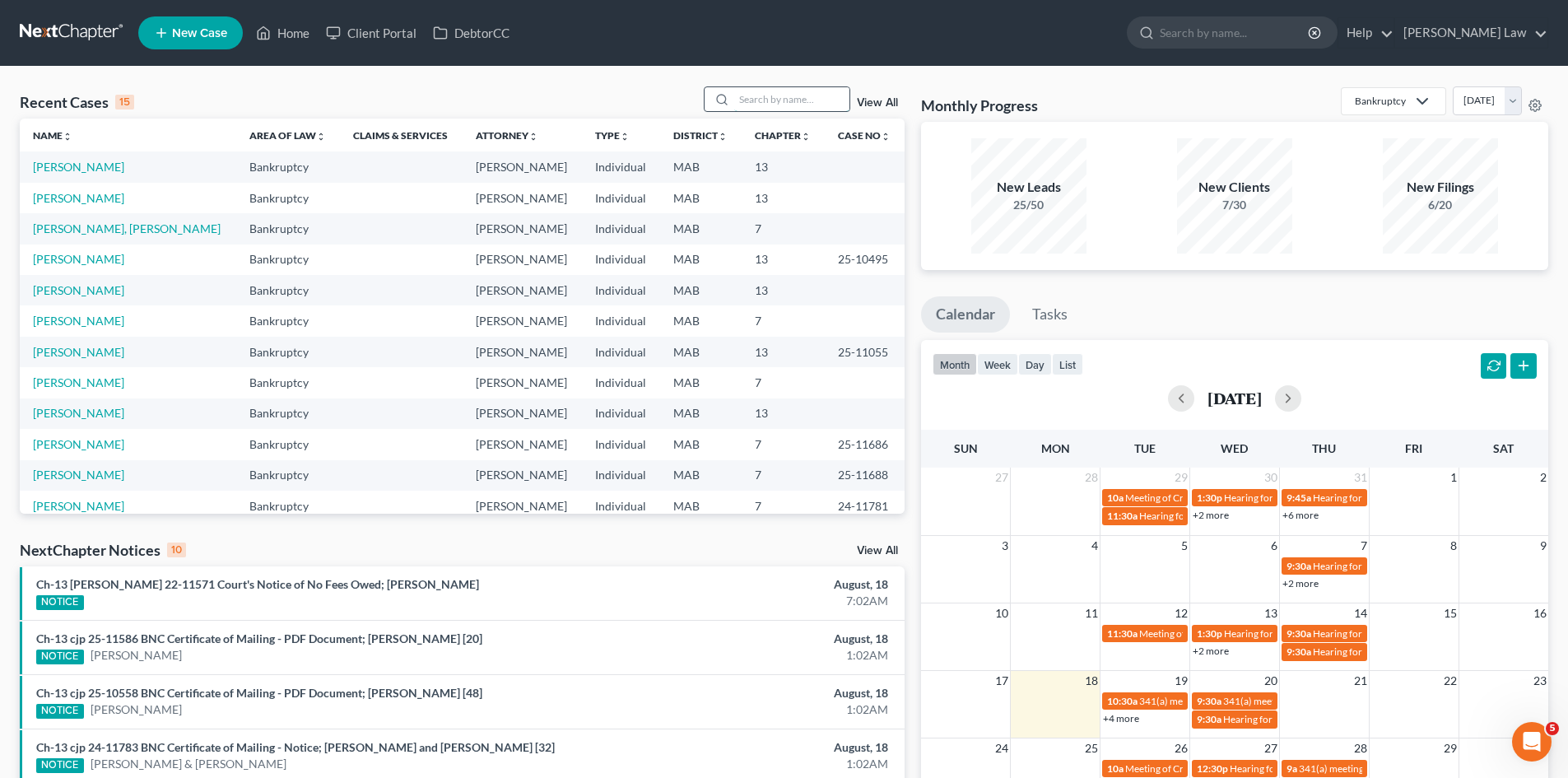
click at [785, 111] on input "search" at bounding box center [792, 99] width 115 height 24
type input "hogue"
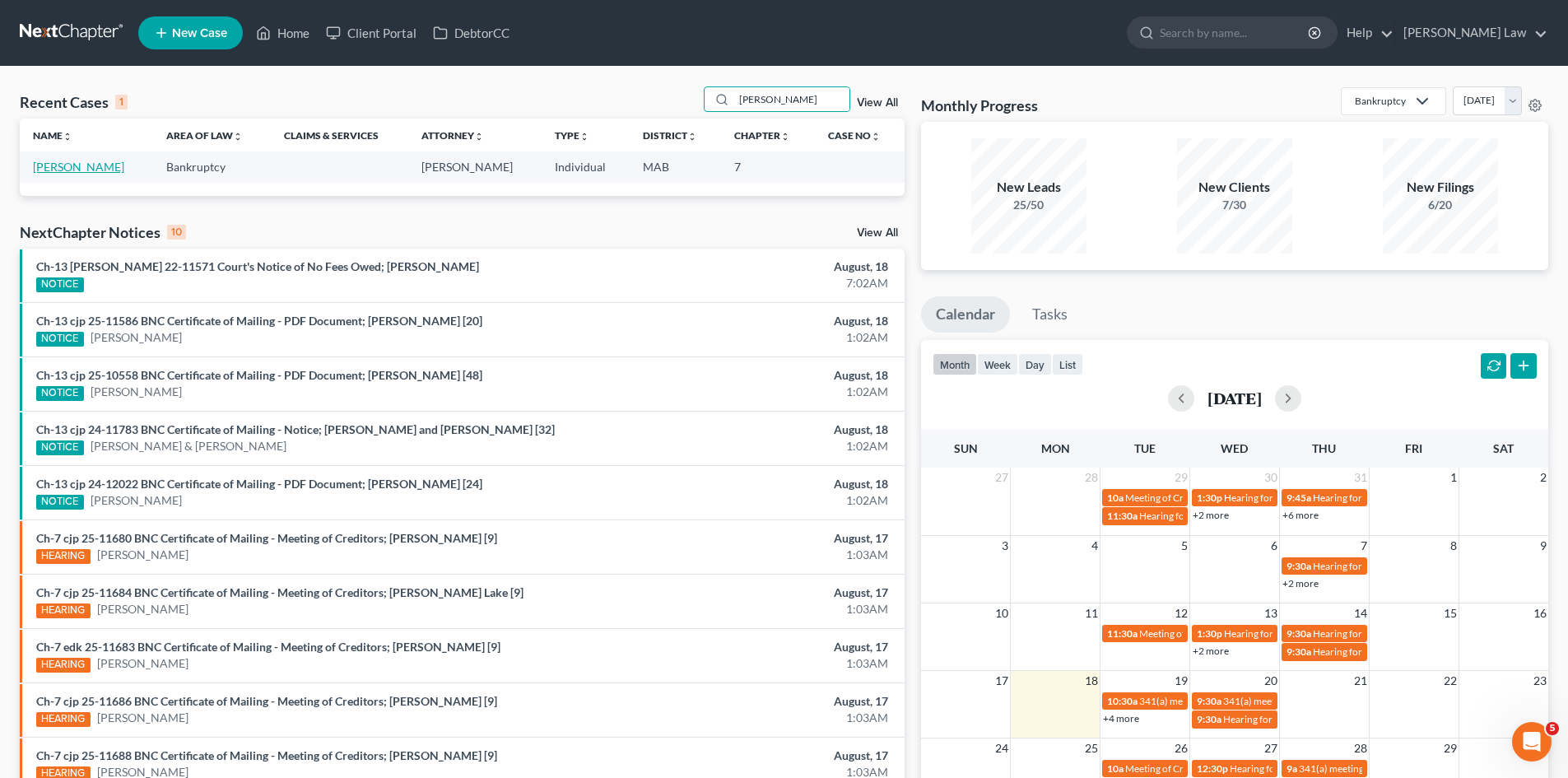
click at [82, 171] on link "[PERSON_NAME]" at bounding box center [79, 166] width 91 height 14
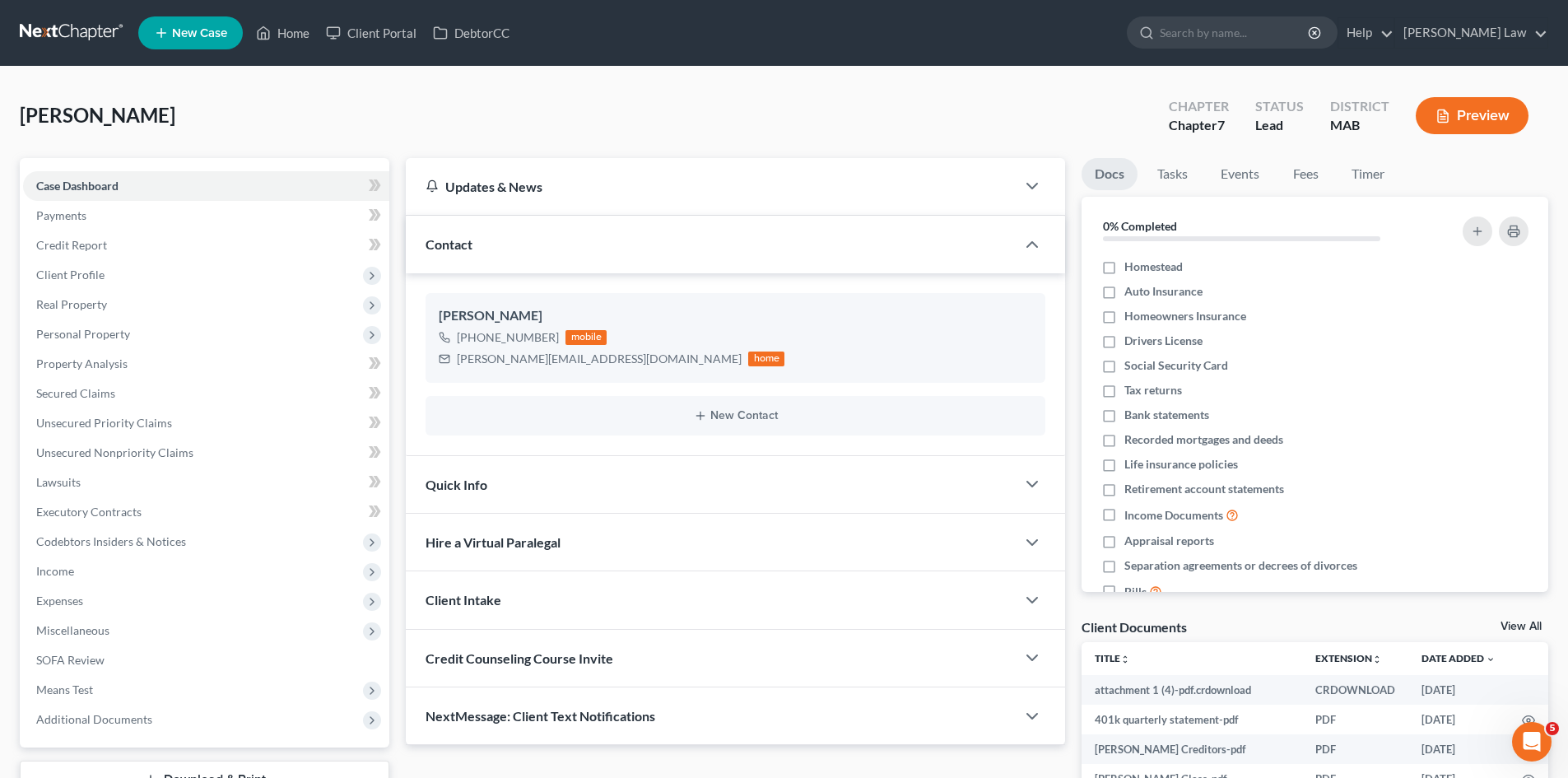
click at [1511, 626] on link "View All" at bounding box center [1521, 627] width 41 height 12
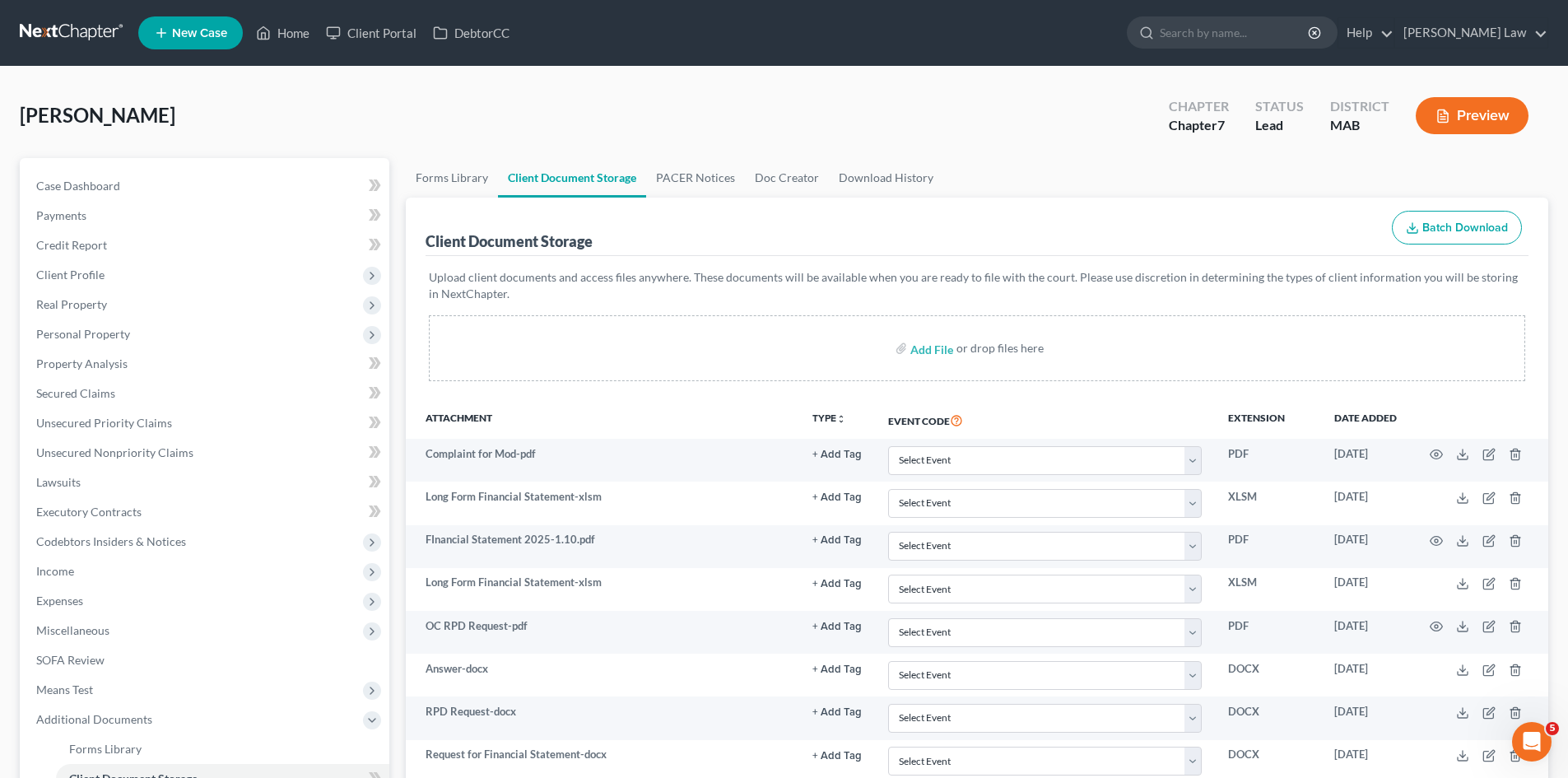
click at [83, 37] on link at bounding box center [72, 32] width 106 height 30
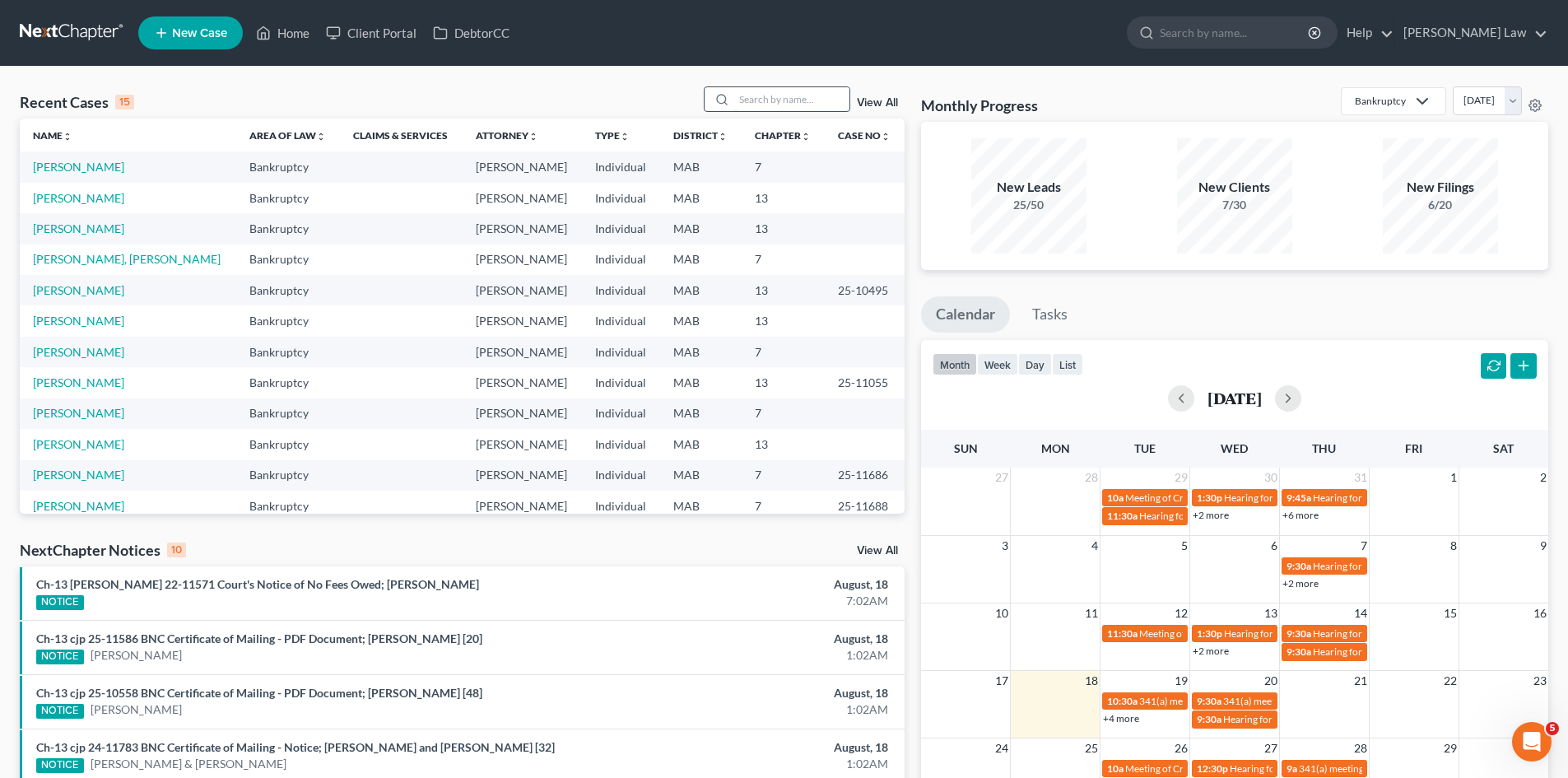
click at [801, 95] on input "search" at bounding box center [792, 99] width 115 height 24
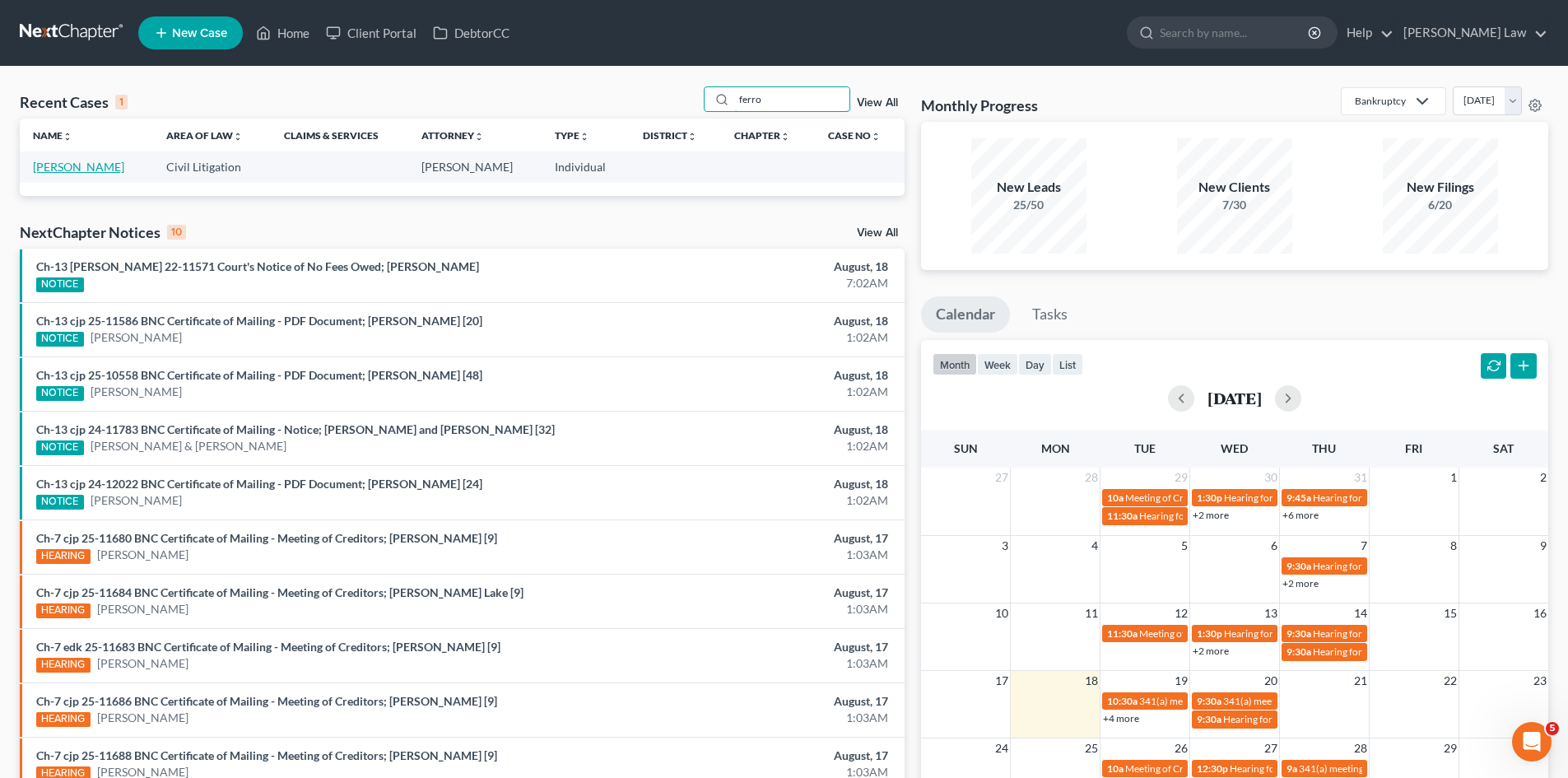
type input "ferro"
click at [92, 168] on link "[PERSON_NAME]" at bounding box center [79, 166] width 91 height 14
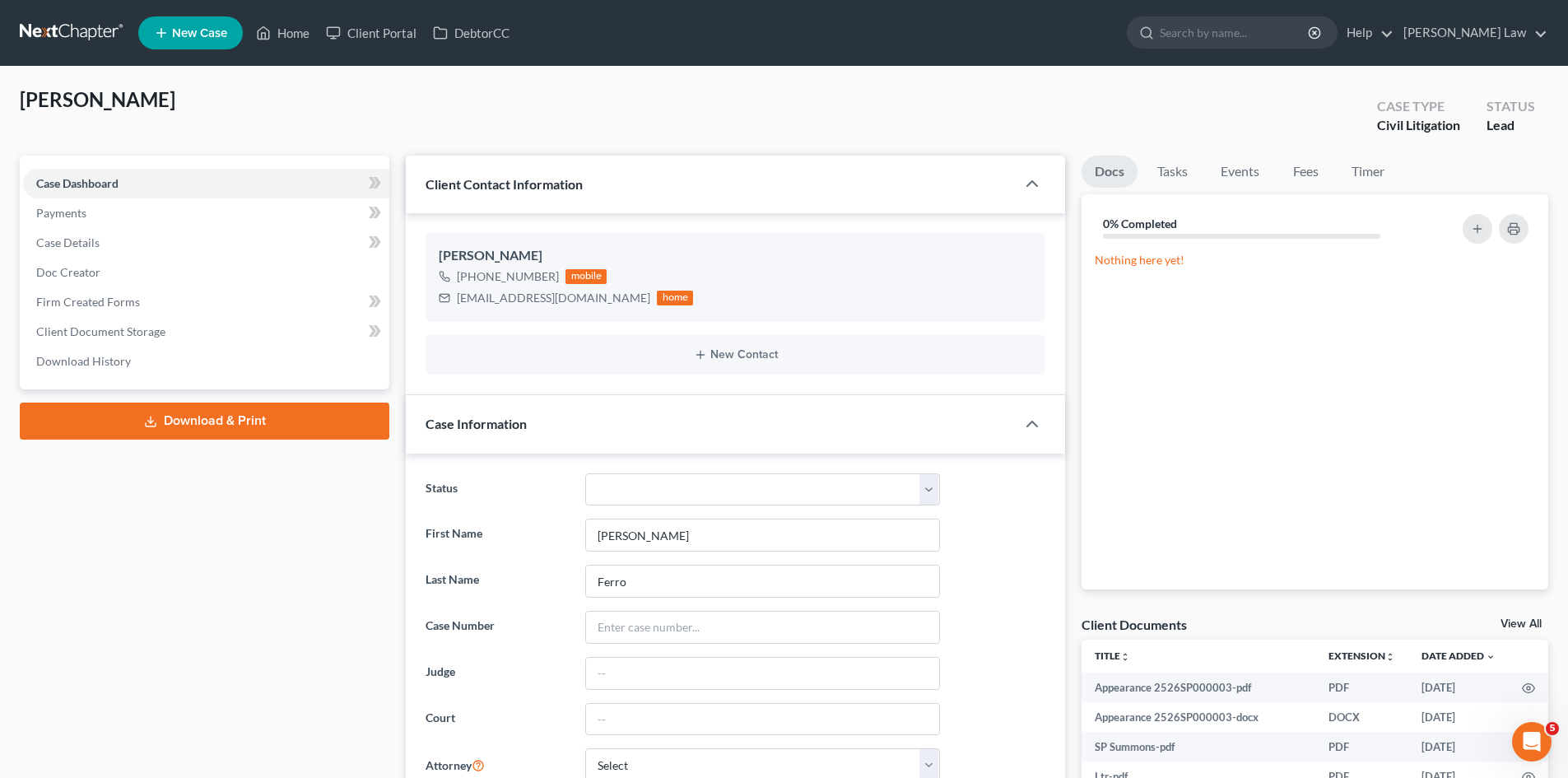
scroll to position [907, 0]
click at [1522, 623] on link "View All" at bounding box center [1521, 624] width 41 height 12
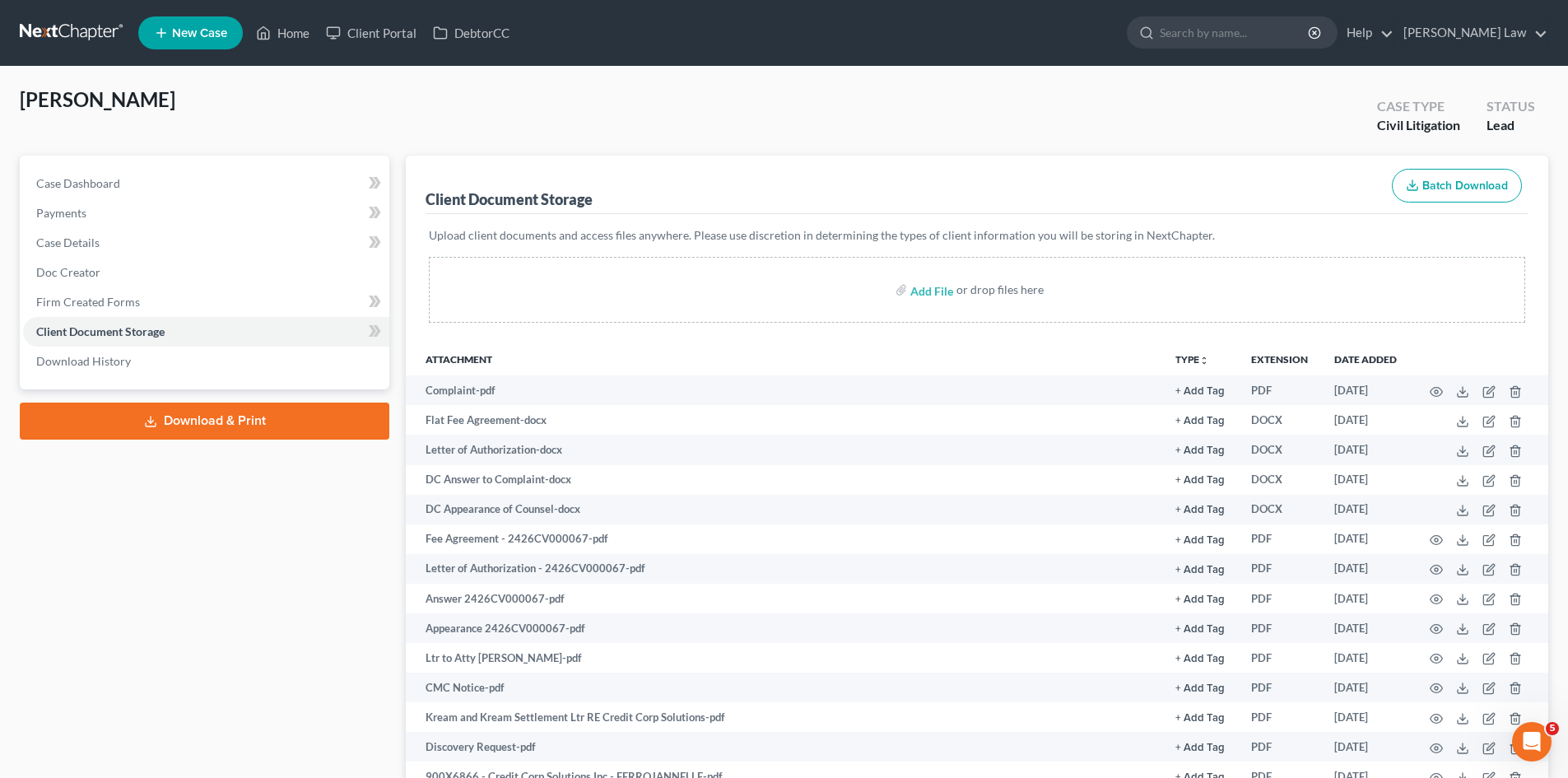
click at [81, 32] on link at bounding box center [72, 32] width 106 height 30
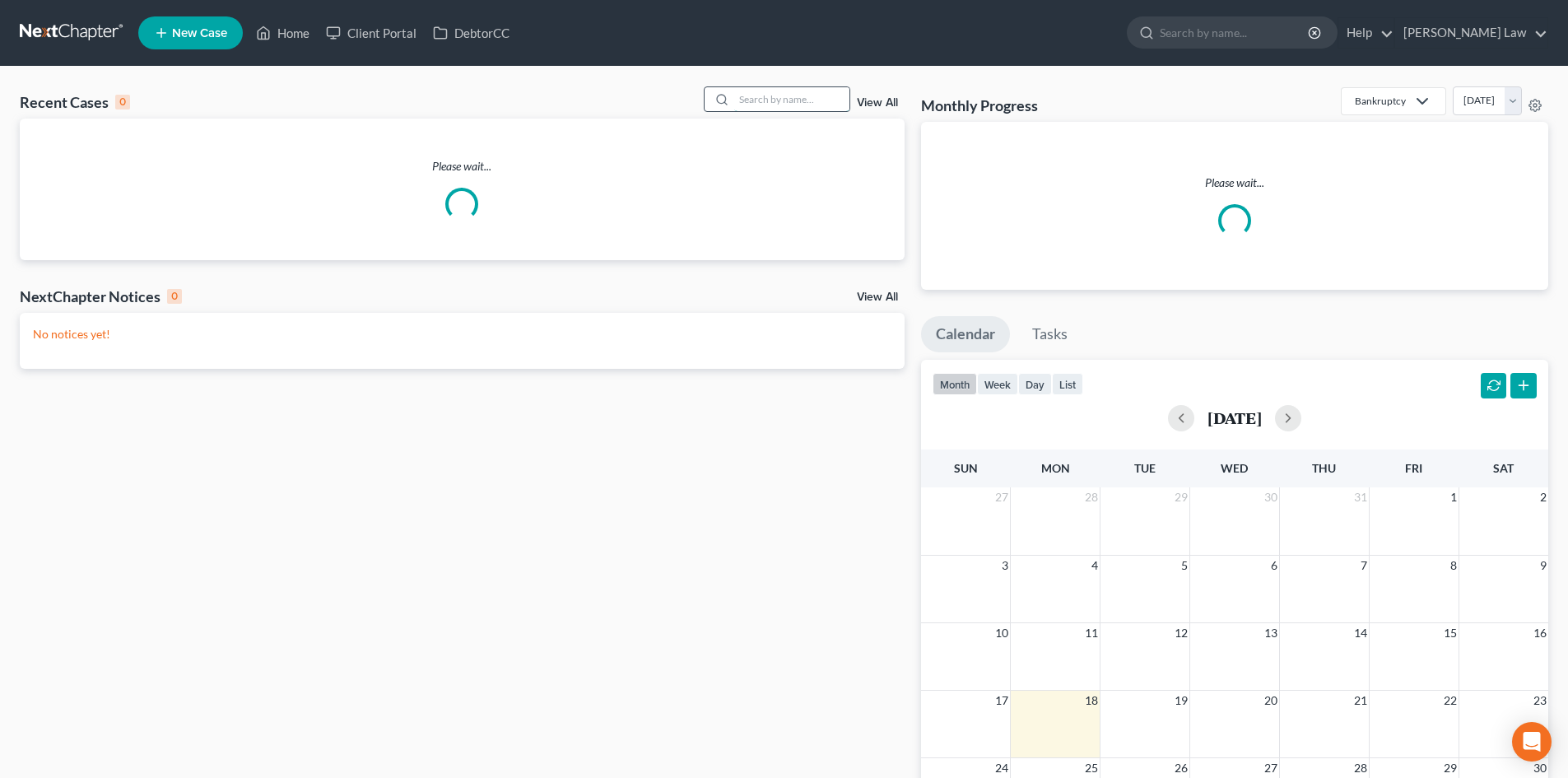
click at [777, 97] on input "search" at bounding box center [792, 99] width 115 height 24
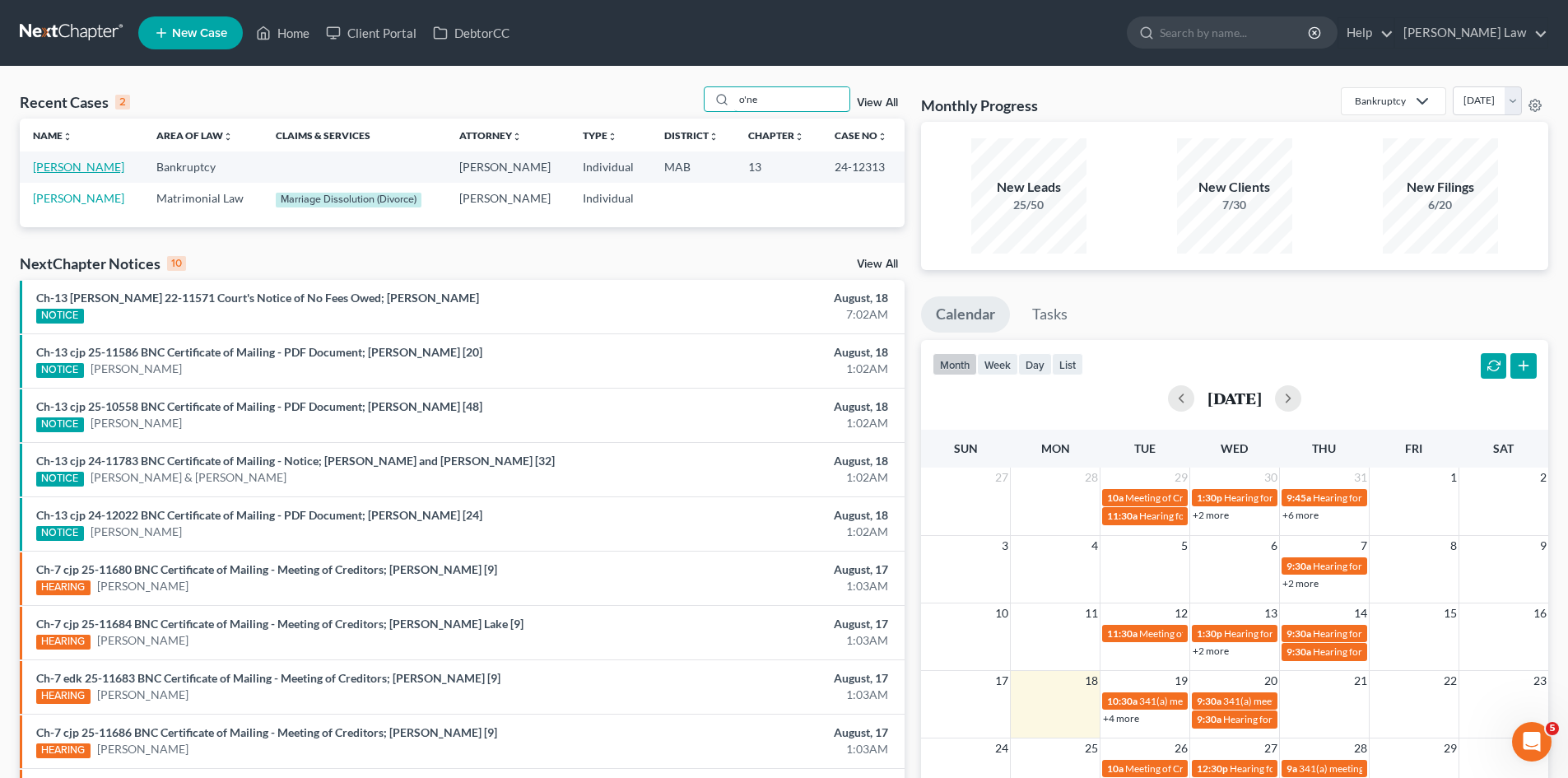
type input "o'ne"
click at [67, 161] on link "[PERSON_NAME]" at bounding box center [79, 166] width 91 height 14
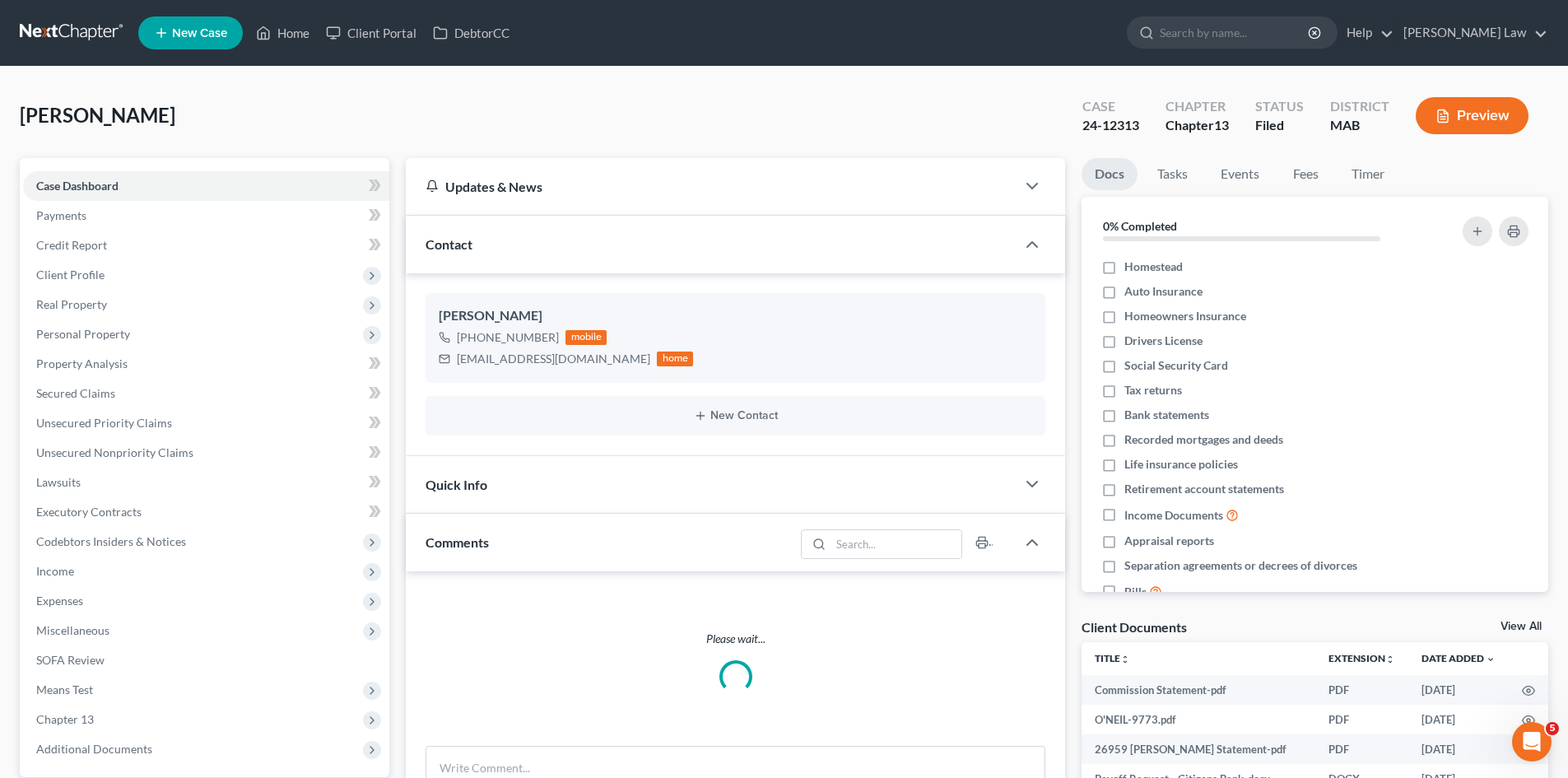
click at [1515, 626] on link "View All" at bounding box center [1521, 627] width 41 height 12
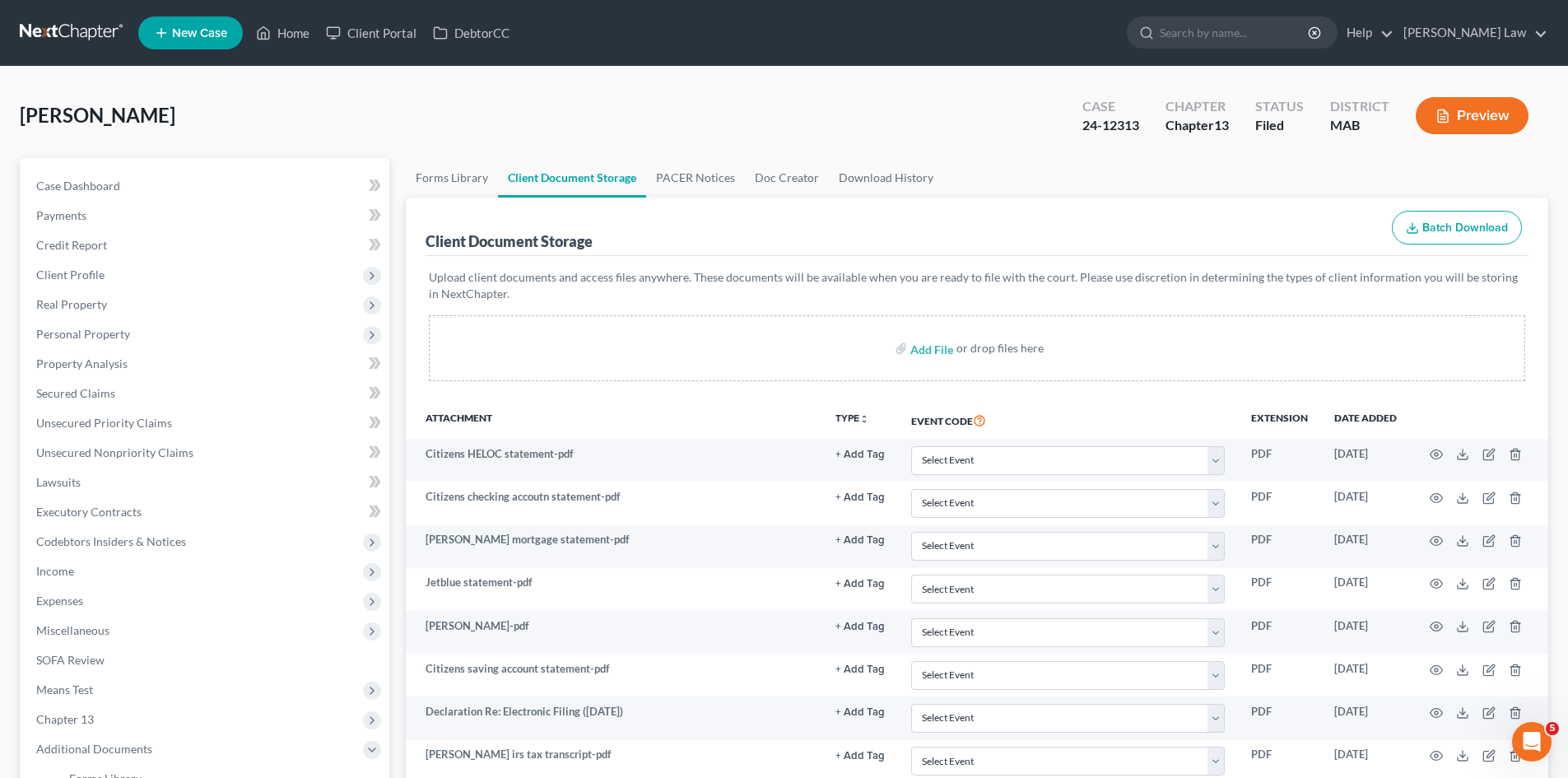
click at [543, 95] on div "[PERSON_NAME] Upgraded Case 24-12313 Chapter Chapter 13 Status Filed District M…" at bounding box center [783, 122] width 1528 height 72
click at [90, 33] on link at bounding box center [72, 32] width 106 height 30
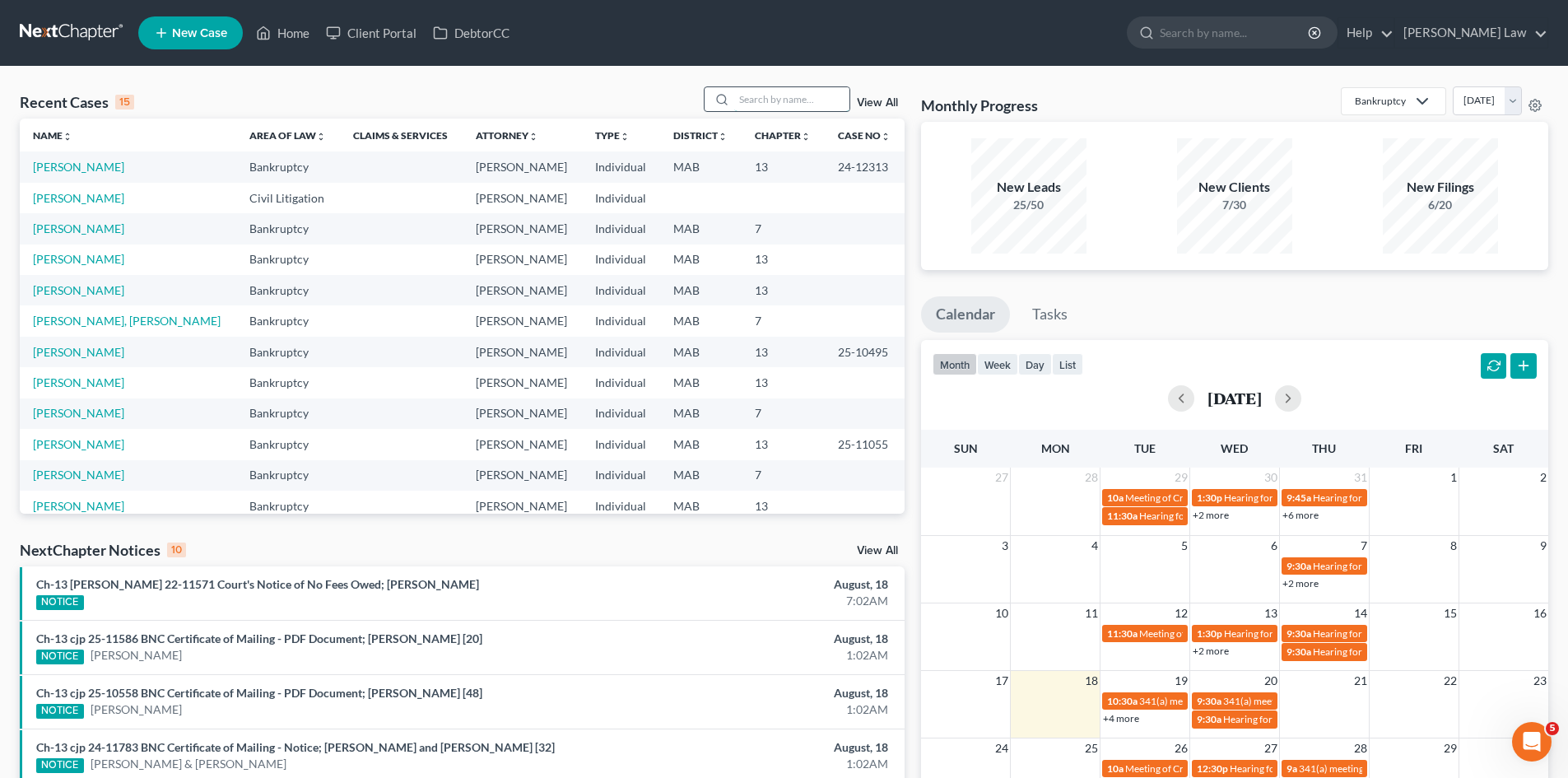
click at [746, 90] on input "search" at bounding box center [792, 99] width 115 height 24
type input "norris"
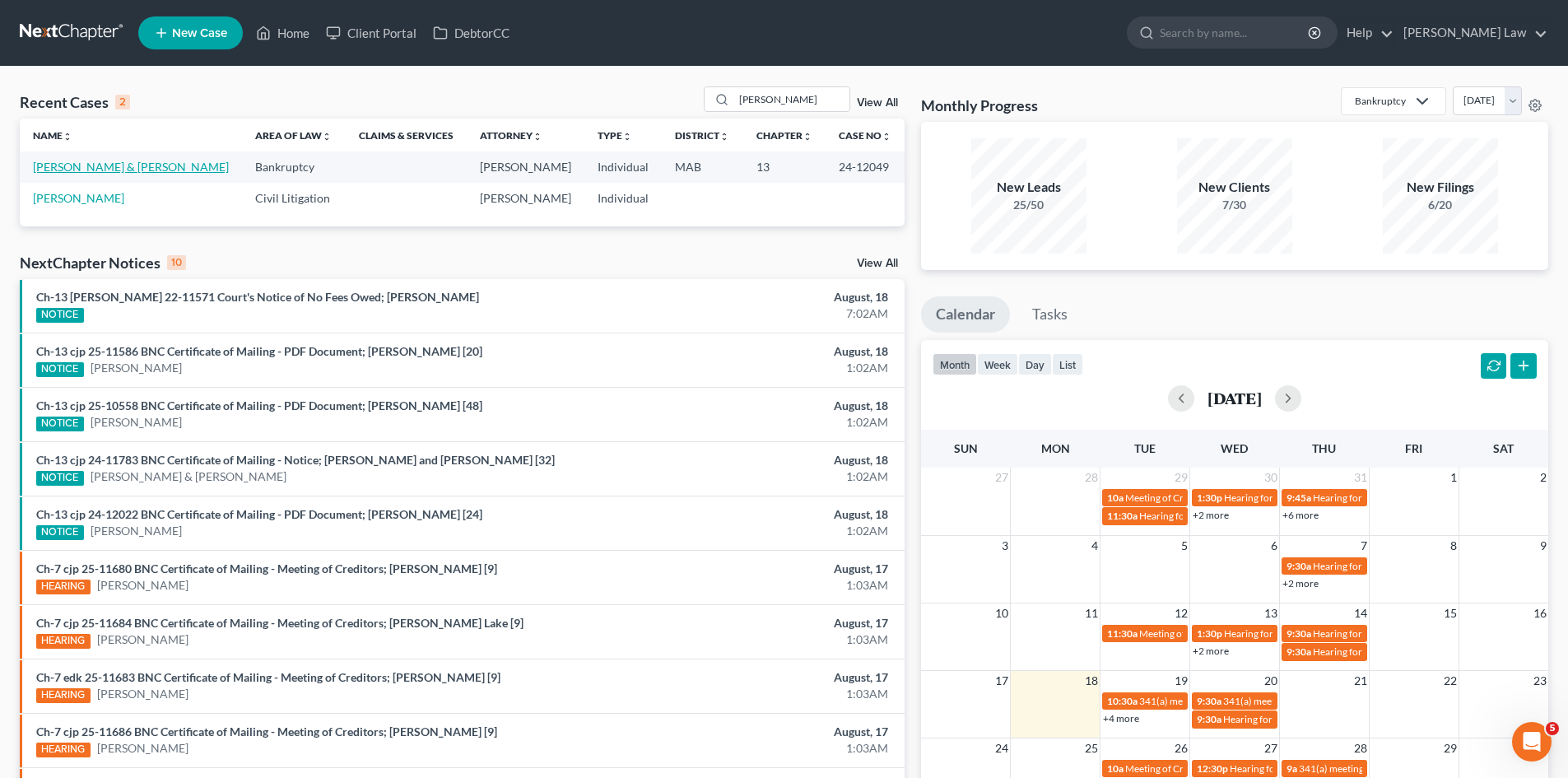
click at [79, 160] on link "[PERSON_NAME] & [PERSON_NAME]" at bounding box center [131, 166] width 196 height 14
select select "6"
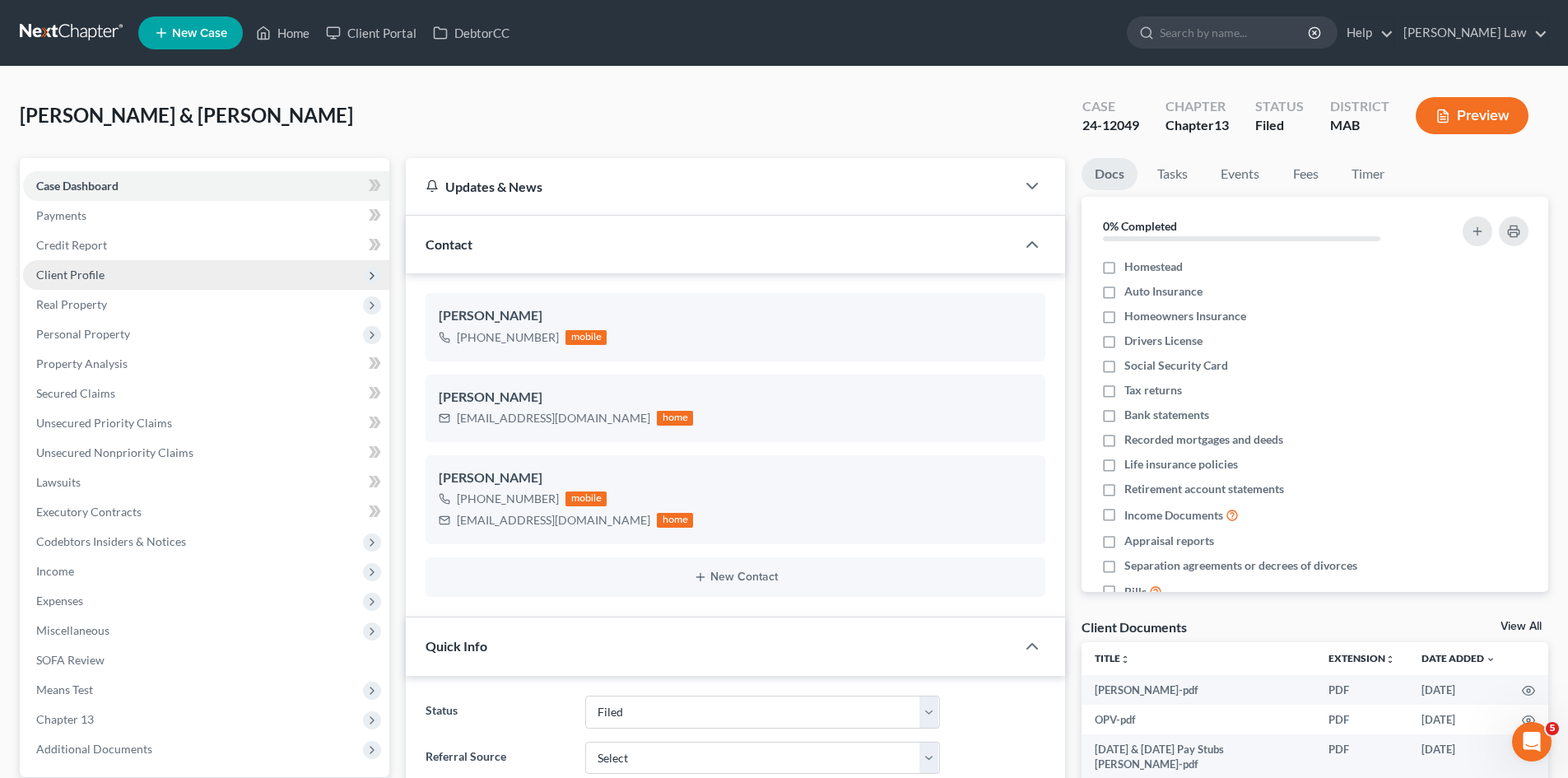
click at [90, 275] on span "Client Profile" at bounding box center [70, 275] width 68 height 14
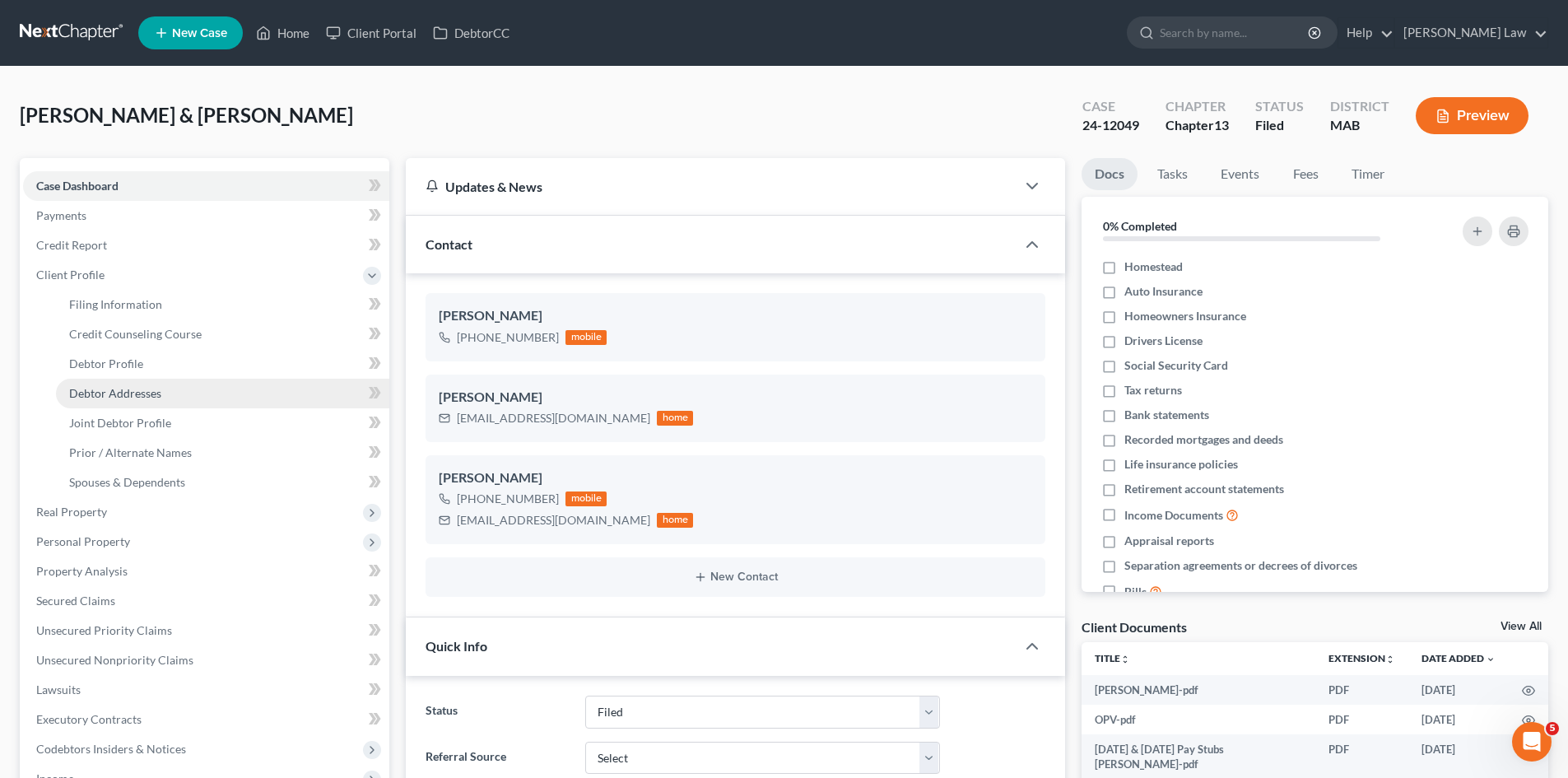
click at [109, 390] on span "Debtor Addresses" at bounding box center [115, 393] width 92 height 14
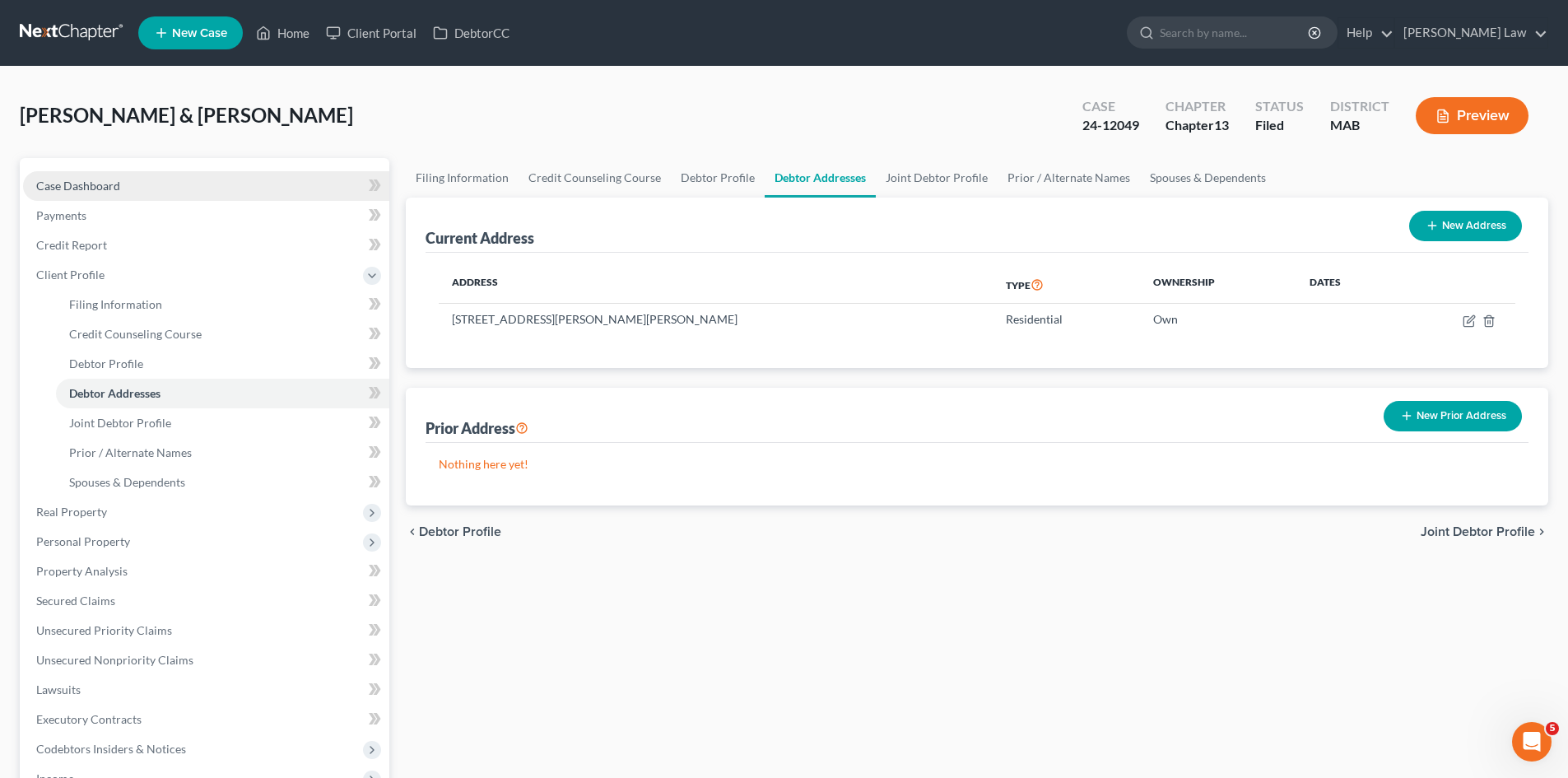
click at [99, 185] on span "Case Dashboard" at bounding box center [78, 185] width 84 height 14
select select "6"
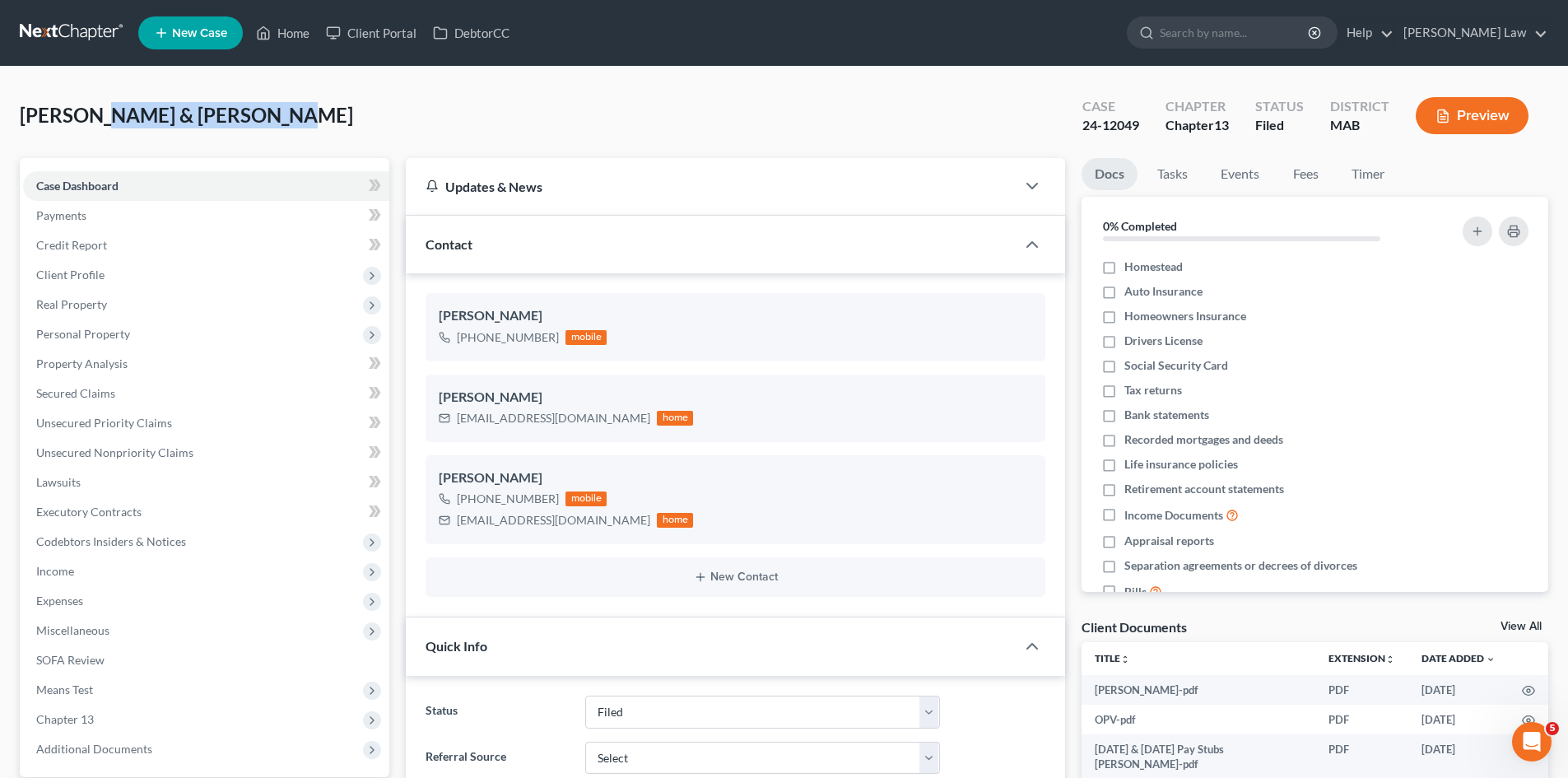
drag, startPoint x: 86, startPoint y: 112, endPoint x: 364, endPoint y: 117, distance: 278.0
click at [289, 127] on div "Norris, Kenneth & Samantha Upgraded Case 24-12049 Chapter Chapter 13 Status Fil…" at bounding box center [783, 122] width 1528 height 72
copy span "Kenneth & Samantha"
drag, startPoint x: 1518, startPoint y: 626, endPoint x: 1563, endPoint y: 611, distance: 47.4
click at [1518, 626] on link "View All" at bounding box center [1521, 627] width 41 height 12
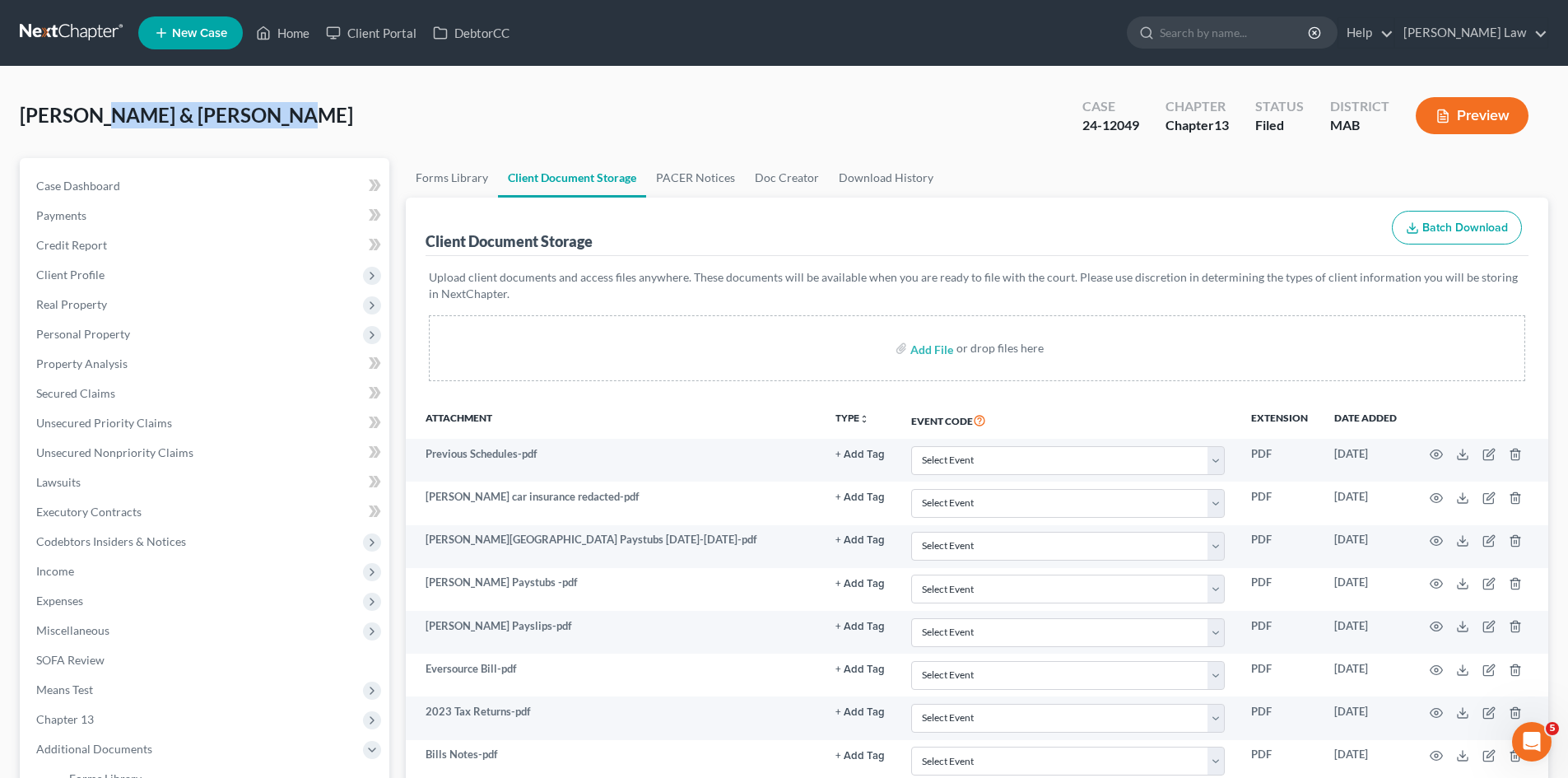
drag, startPoint x: 9, startPoint y: 8, endPoint x: 30, endPoint y: 24, distance: 26.4
click at [9, 8] on nav "Home New Case Client Portal DebtorCC Benner Law mmanning@tbennerlaw.com My Acco…" at bounding box center [784, 33] width 1568 height 66
click at [33, 25] on link at bounding box center [72, 32] width 106 height 30
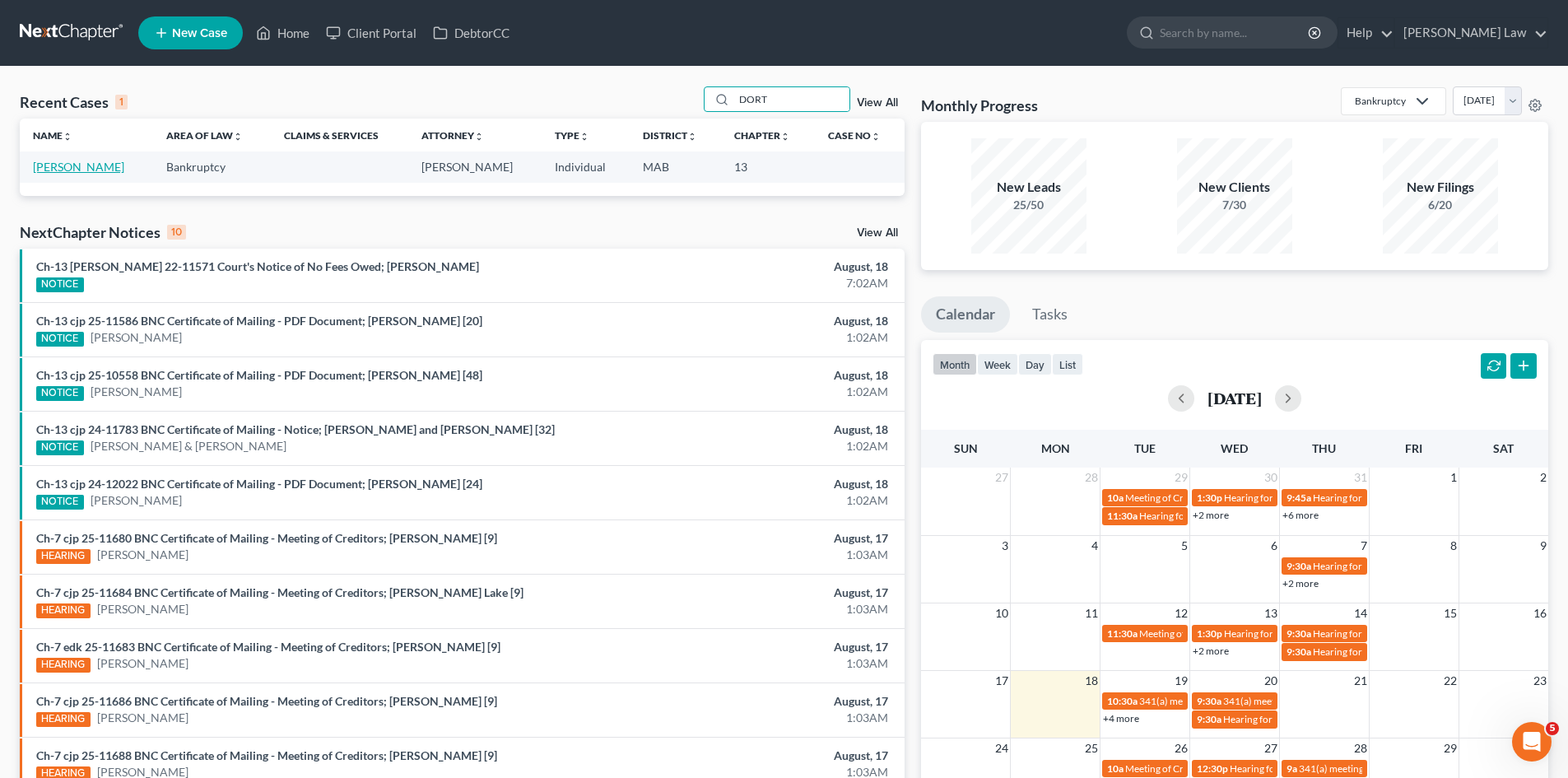
type input "DORT"
click at [70, 174] on link "[PERSON_NAME]" at bounding box center [79, 166] width 91 height 14
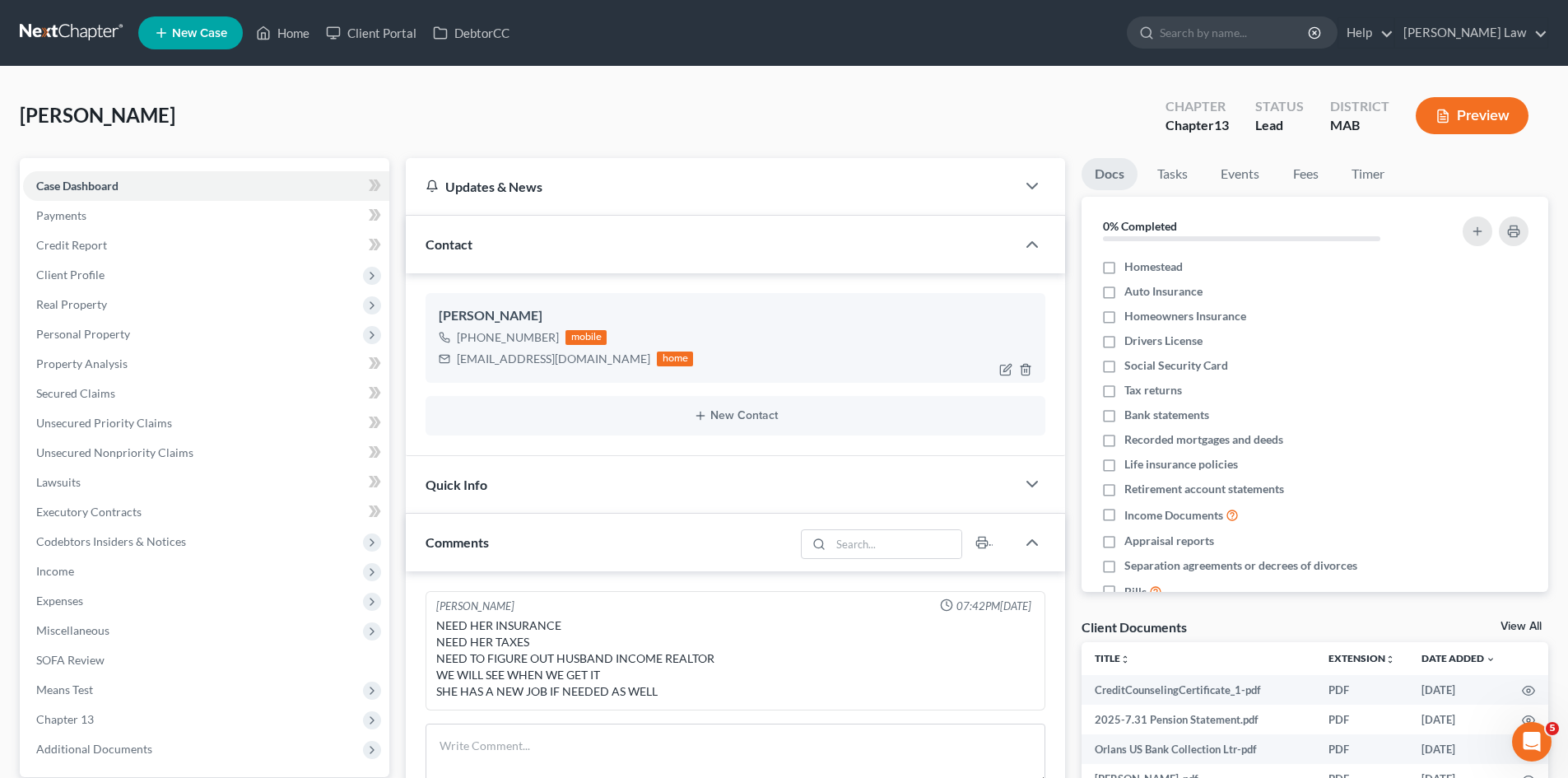
click at [509, 312] on div "[PERSON_NAME]" at bounding box center [735, 315] width 593 height 19
copy div "[PERSON_NAME]"
click at [1526, 623] on link "View All" at bounding box center [1521, 627] width 41 height 12
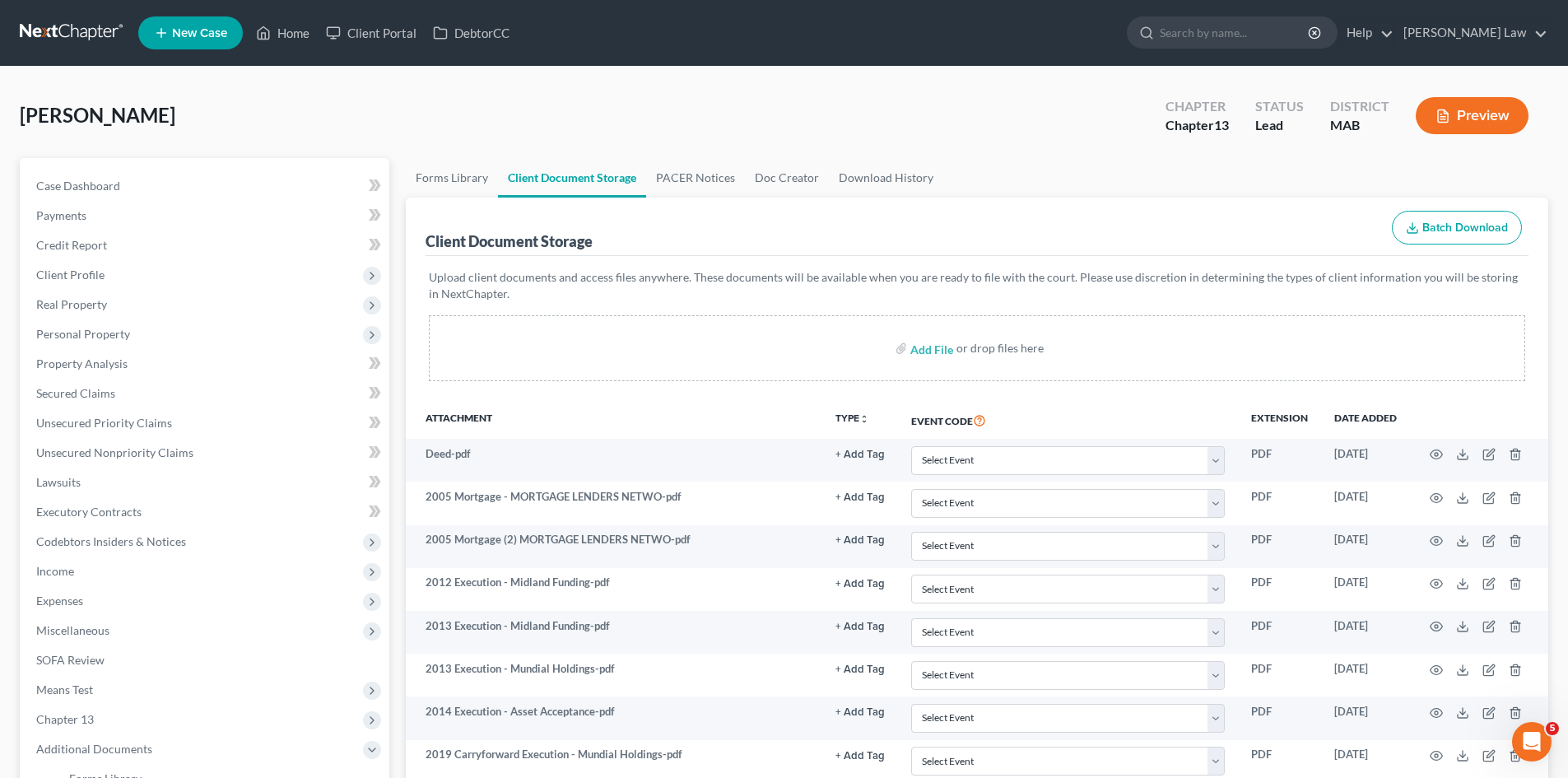
click at [83, 35] on link at bounding box center [72, 32] width 106 height 30
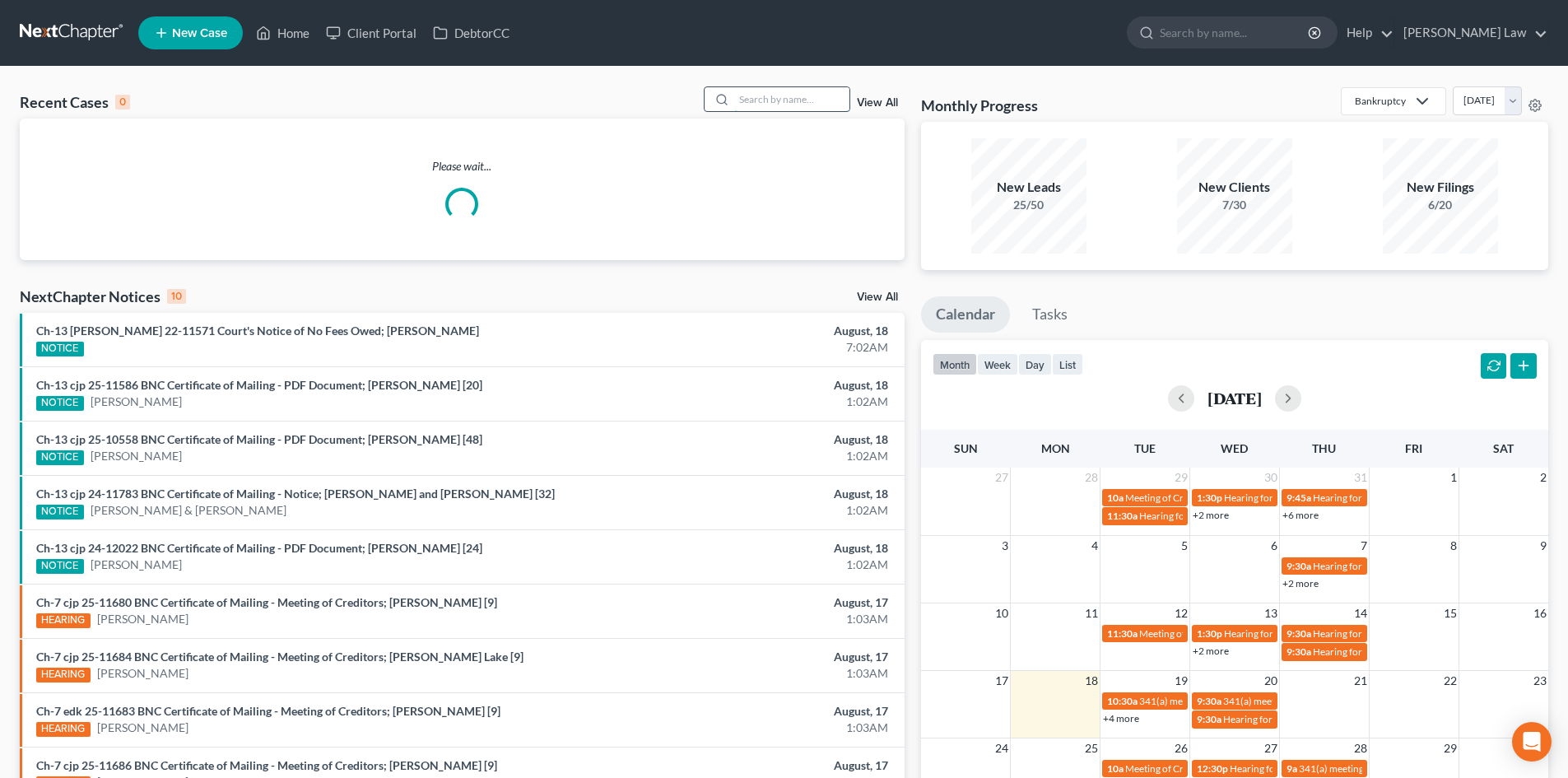
click at [790, 87] on input "search" at bounding box center [792, 99] width 115 height 24
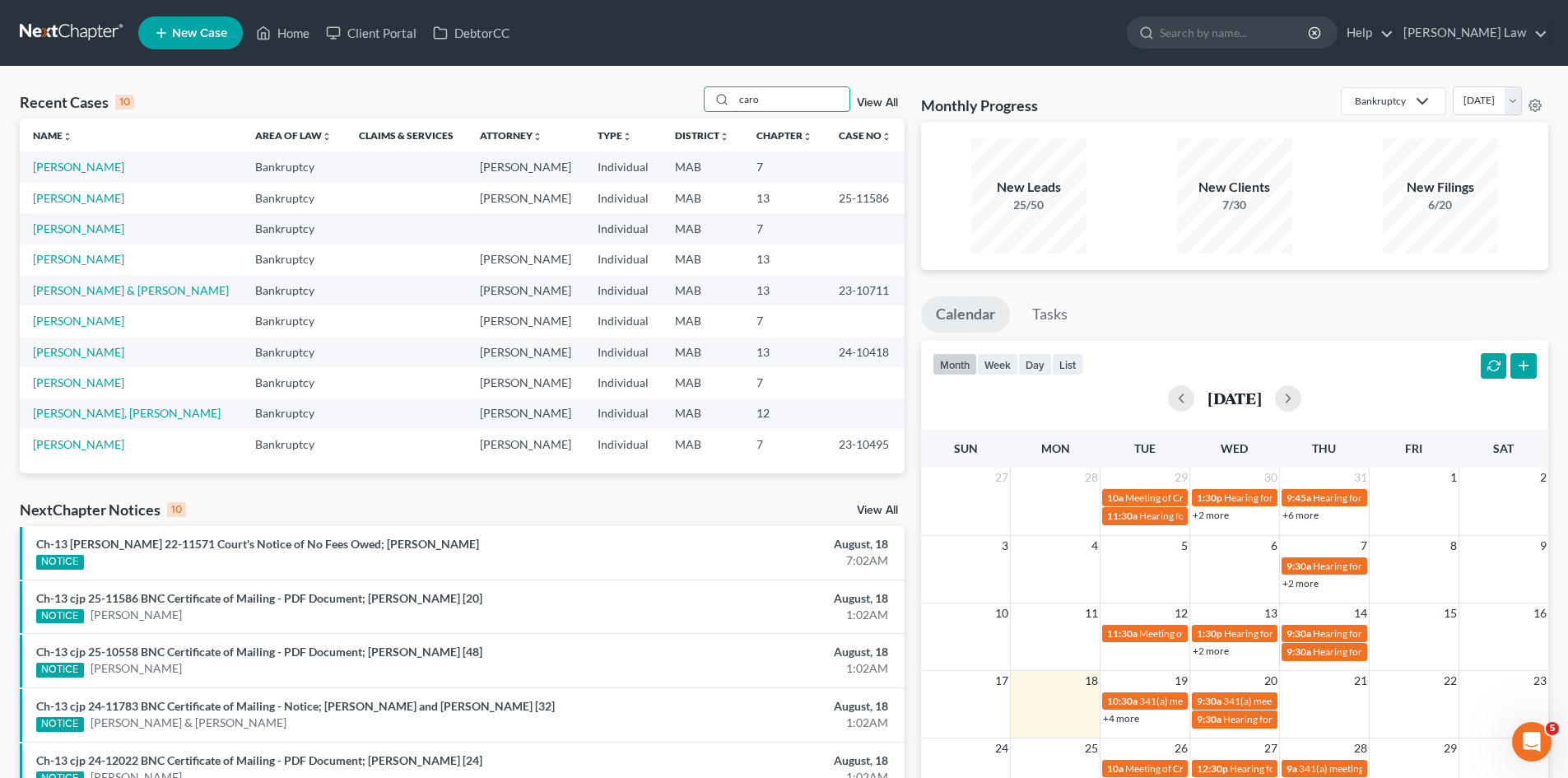
type input "caro"
click at [201, 21] on link "New Case" at bounding box center [191, 32] width 105 height 33
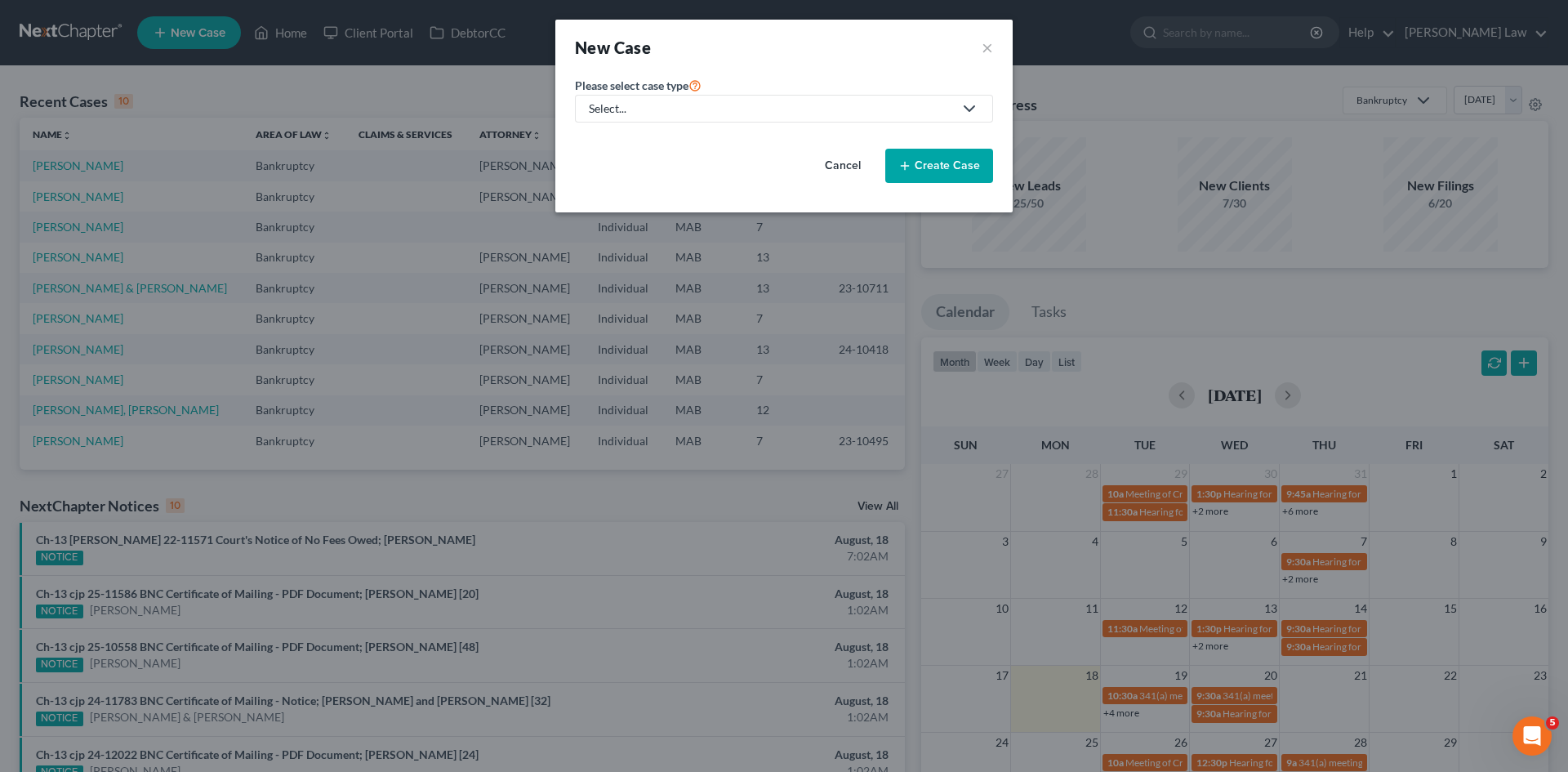
click at [692, 125] on div "Please select case type * Select... Bankruptcy Civil Litigation Criminal Law Ma…" at bounding box center [784, 136] width 434 height 121
click at [655, 116] on div "Select..." at bounding box center [771, 108] width 364 height 16
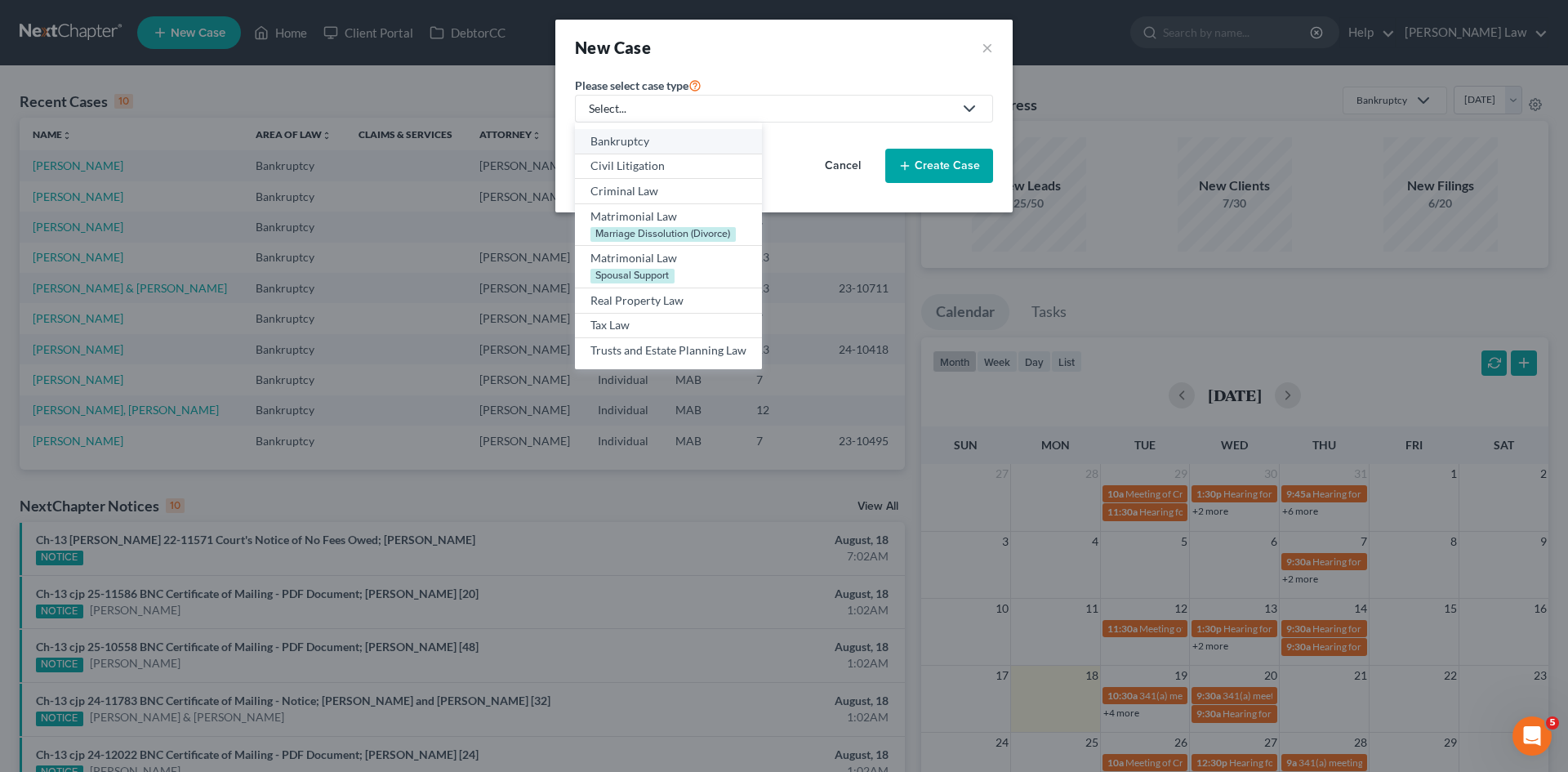
click at [644, 141] on div "Bankruptcy" at bounding box center [668, 141] width 156 height 16
select select "39"
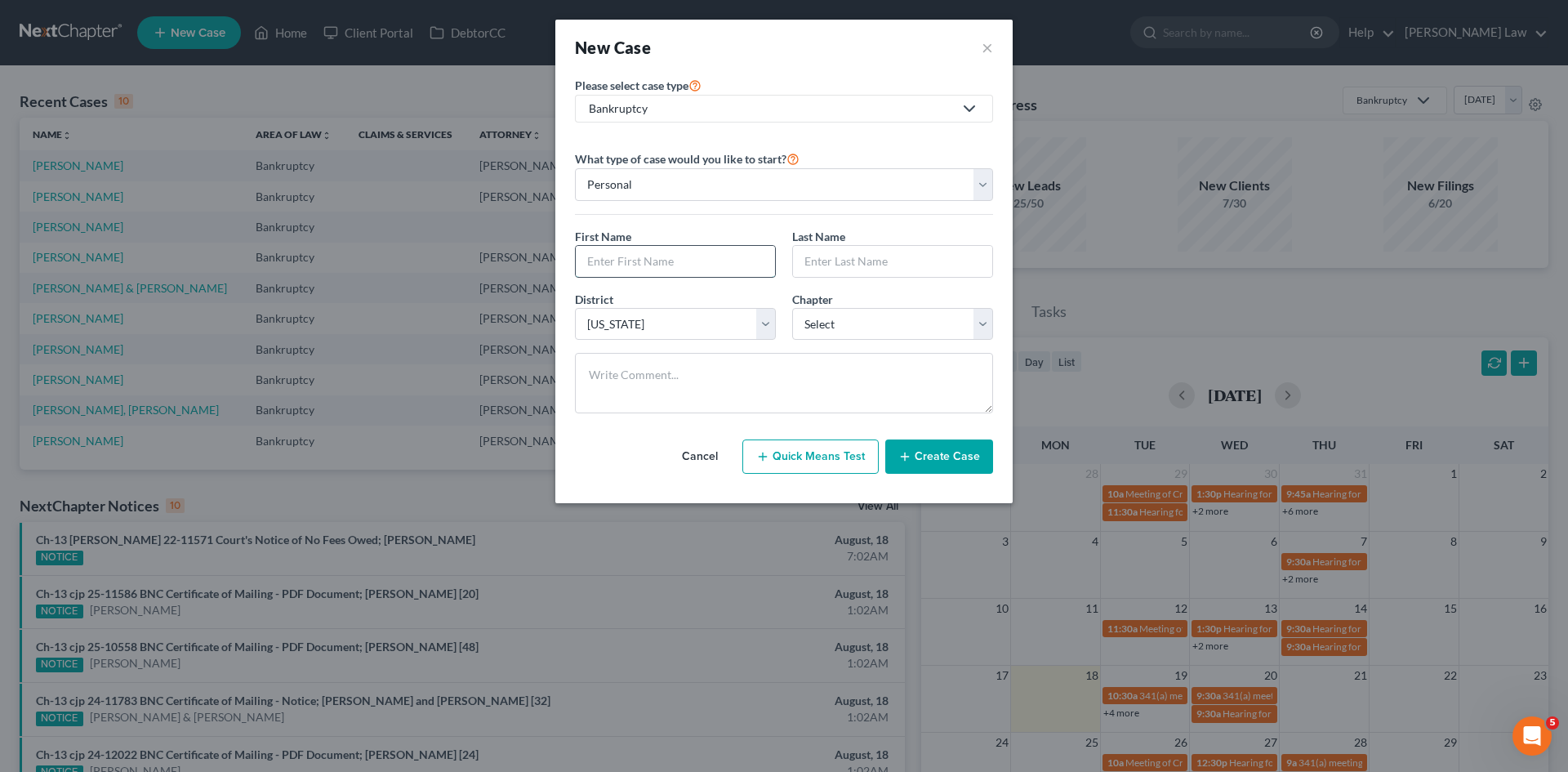
click at [706, 267] on input "text" at bounding box center [676, 261] width 200 height 31
type input "Vincent"
type input "Carolan"
click at [804, 313] on select "Select 7 11 12 13" at bounding box center [893, 324] width 201 height 33
select select "0"
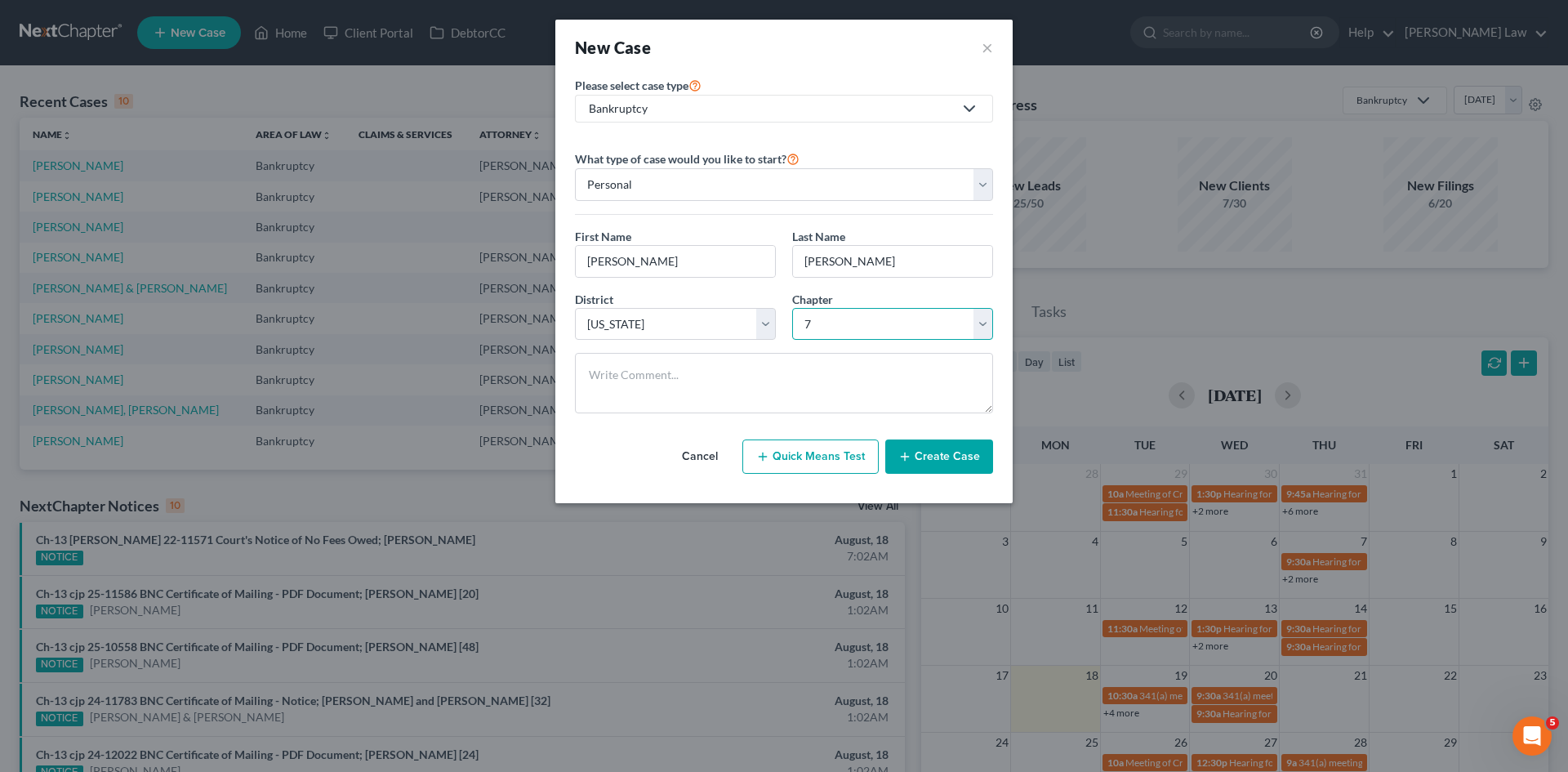
click at [792, 308] on select "Select 7 11 12 13" at bounding box center [893, 324] width 201 height 33
click at [911, 499] on div "Please select case type * Bankruptcy Bankruptcy Civil Litigation Criminal Law M…" at bounding box center [784, 289] width 458 height 427
click at [917, 486] on div "Cancel Quick Means Test Create Case" at bounding box center [784, 457] width 418 height 60
click at [923, 474] on div "Cancel Quick Means Test Create Case" at bounding box center [784, 457] width 418 height 60
click at [923, 469] on button "Create Case" at bounding box center [939, 456] width 108 height 34
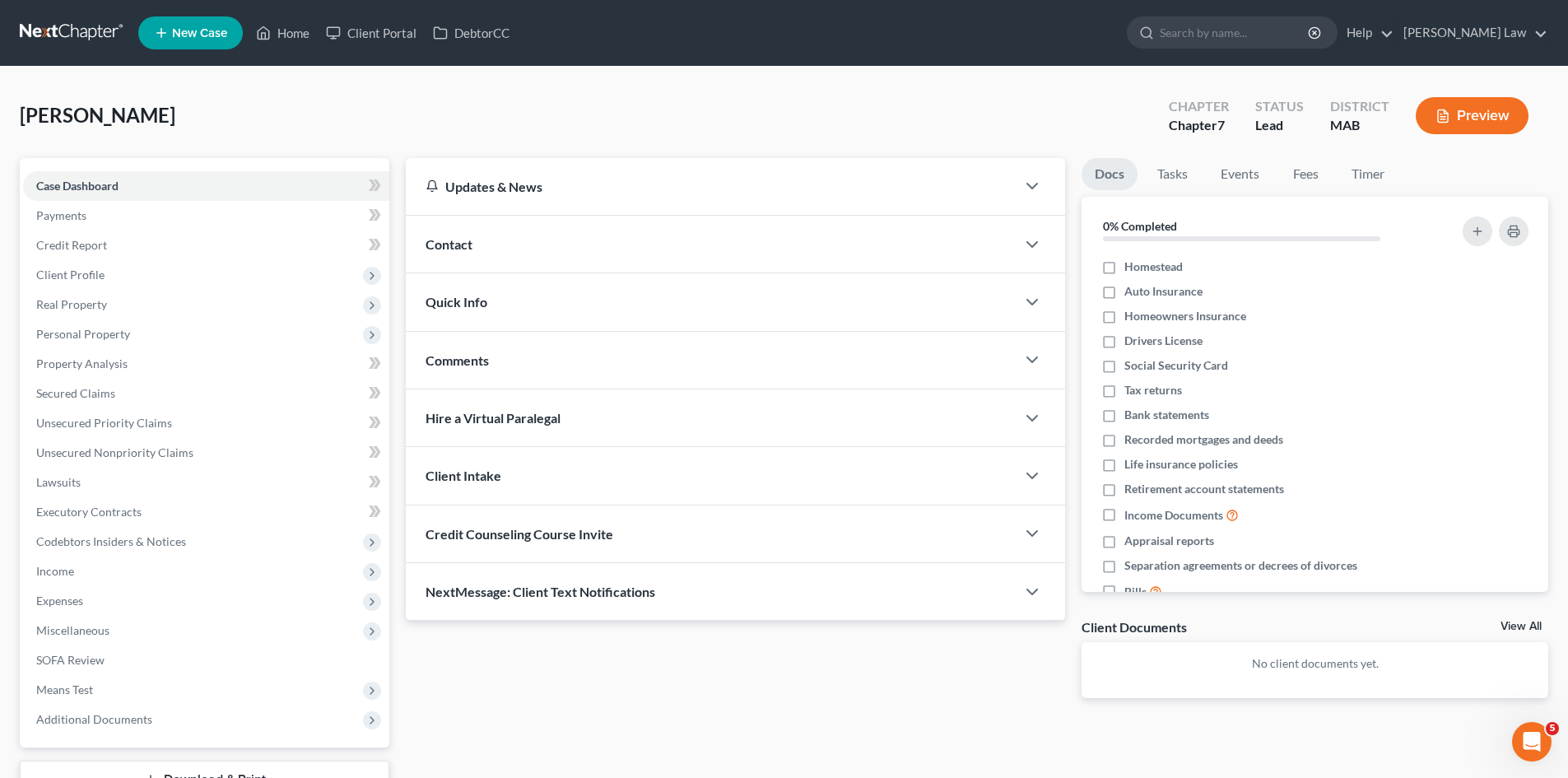
click at [542, 350] on div "Comments" at bounding box center [710, 360] width 610 height 57
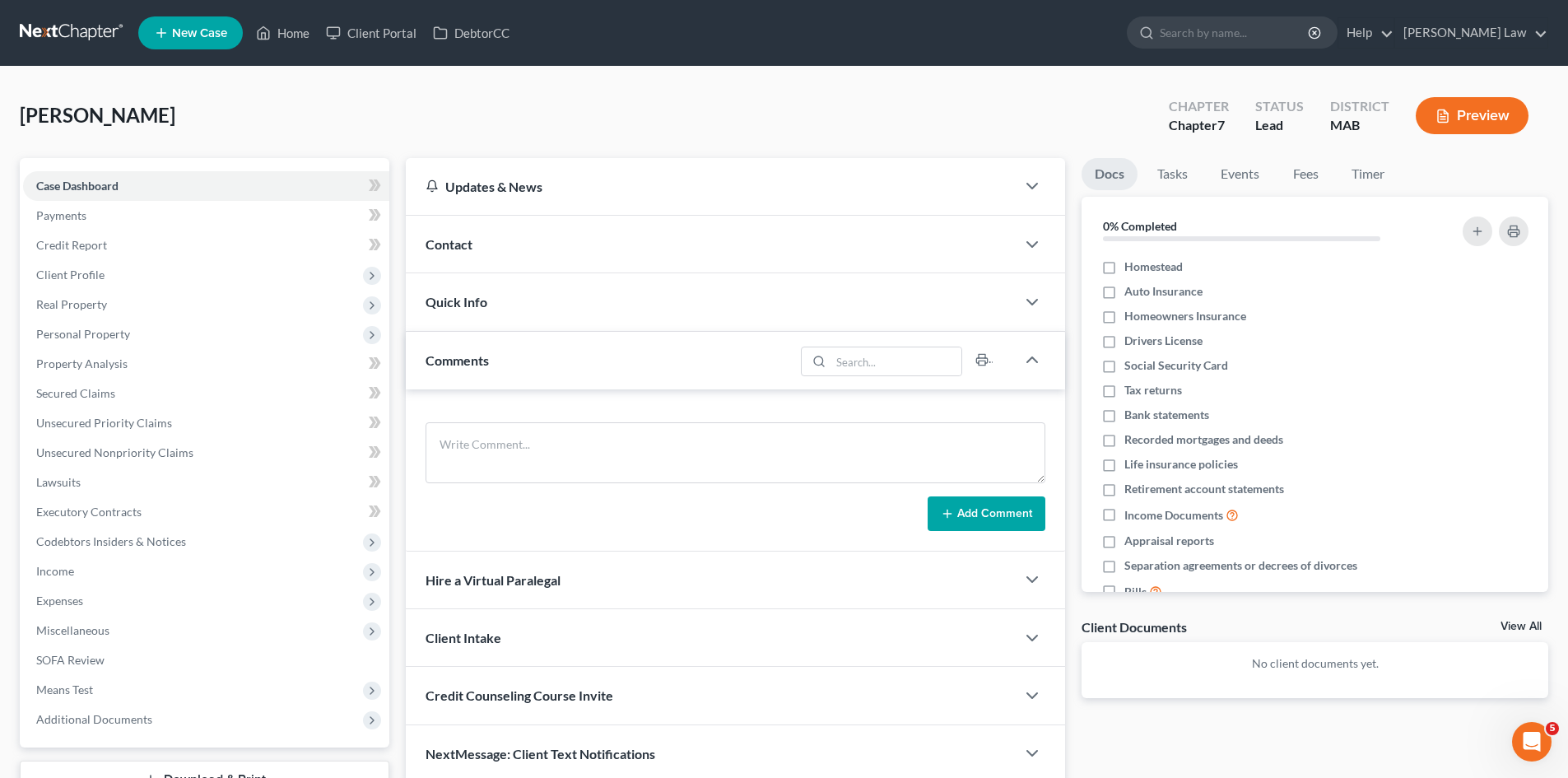
click at [584, 485] on form "Add Comment" at bounding box center [736, 476] width 620 height 109
click at [568, 459] on textarea at bounding box center [736, 453] width 620 height 61
paste textarea "2533CV000756"
click at [440, 442] on textarea "Docket No. 2533CV000756" at bounding box center [736, 453] width 620 height 61
click at [500, 422] on div "Docket No. 2533CV000756 Add Comment" at bounding box center [735, 471] width 659 height 162
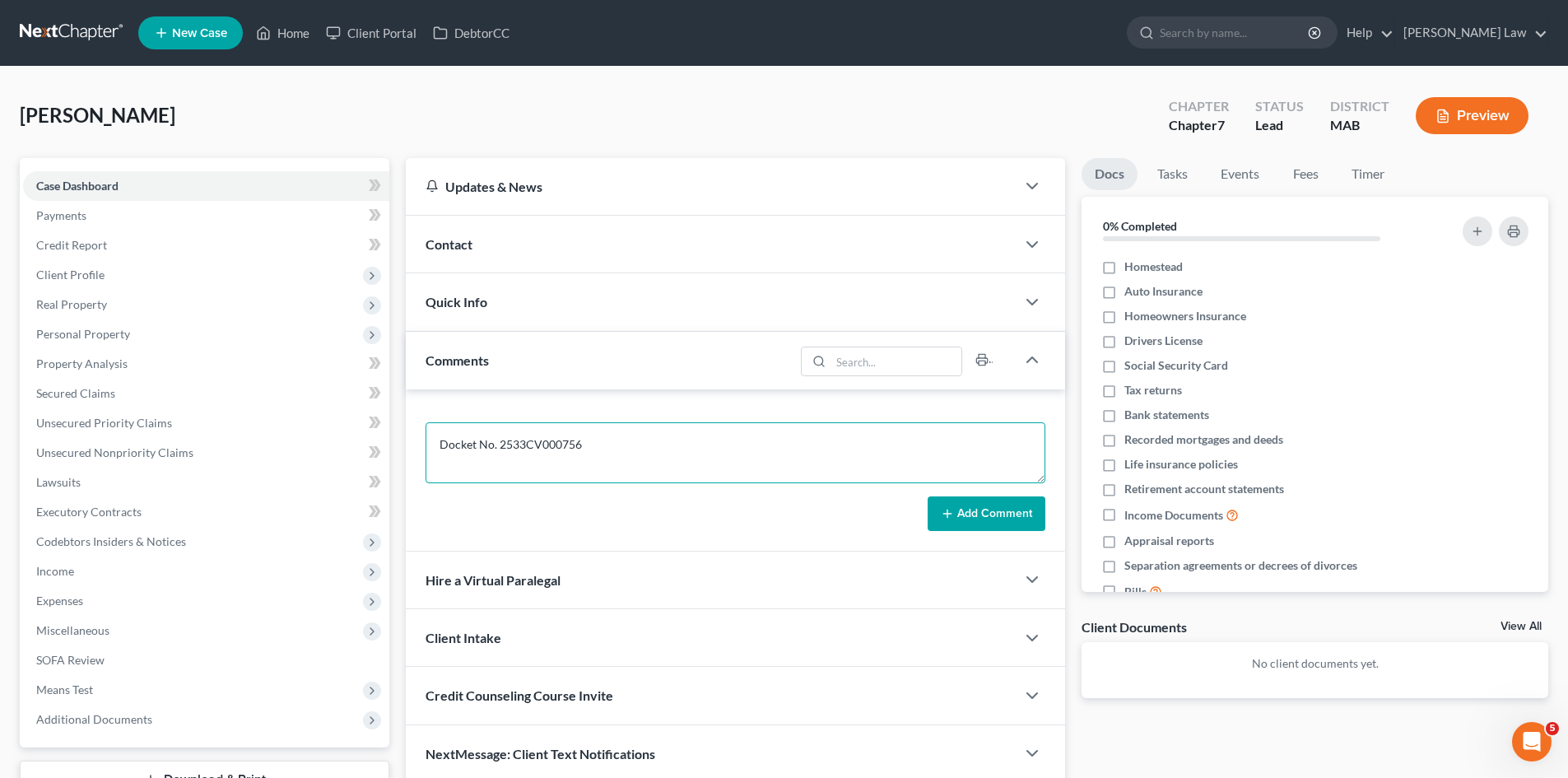
click at [496, 438] on textarea "Docket No. 2533CV000756" at bounding box center [736, 453] width 620 height 61
paste textarea "Portfolio Recovery Associates Llc"
click at [590, 450] on textarea "Portfolio Recovery Associates Llc Docket No. 2533CV000756" at bounding box center [736, 453] width 620 height 61
paste textarea "incent H"
click at [714, 475] on textarea "Portfolio Recovery Associates, LLC v. Vincent H. Carolan Docket No. 2533CV000756" at bounding box center [736, 453] width 620 height 61
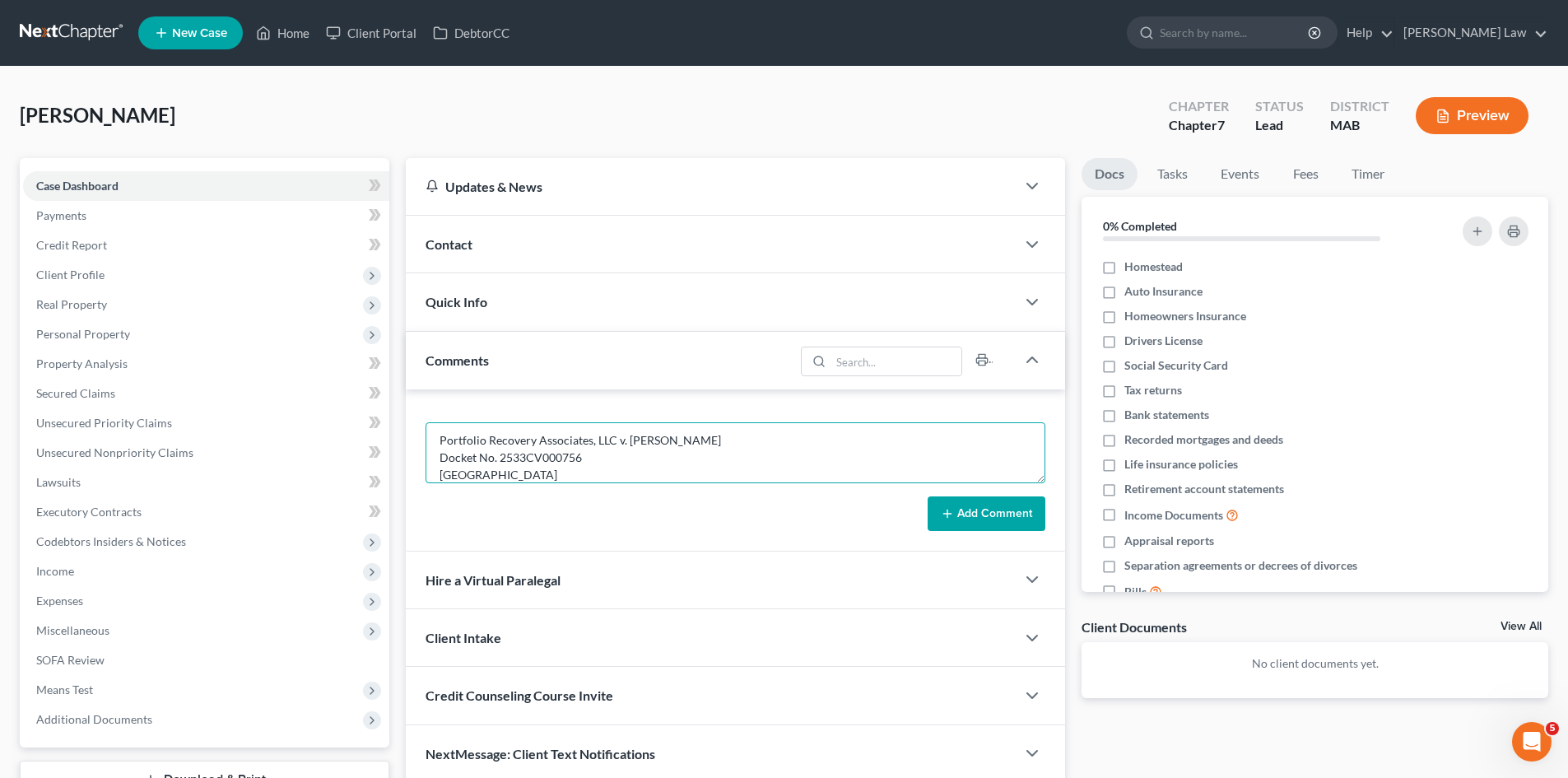
scroll to position [39, 0]
click at [534, 461] on textarea "Portfolio Recovery Associates, LLC v. Vincent H. Carolan Docket No. 2533CV00075…" at bounding box center [736, 453] width 620 height 61
paste textarea "Richard J. Boudreau, Esq. Stillman Law Office 10 New England Business Center Dr…"
click at [614, 472] on textarea "Portfolio Recovery Associates, LLC v. Vincent H. Carolan Docket No. 2533CV00075…" at bounding box center [736, 453] width 620 height 61
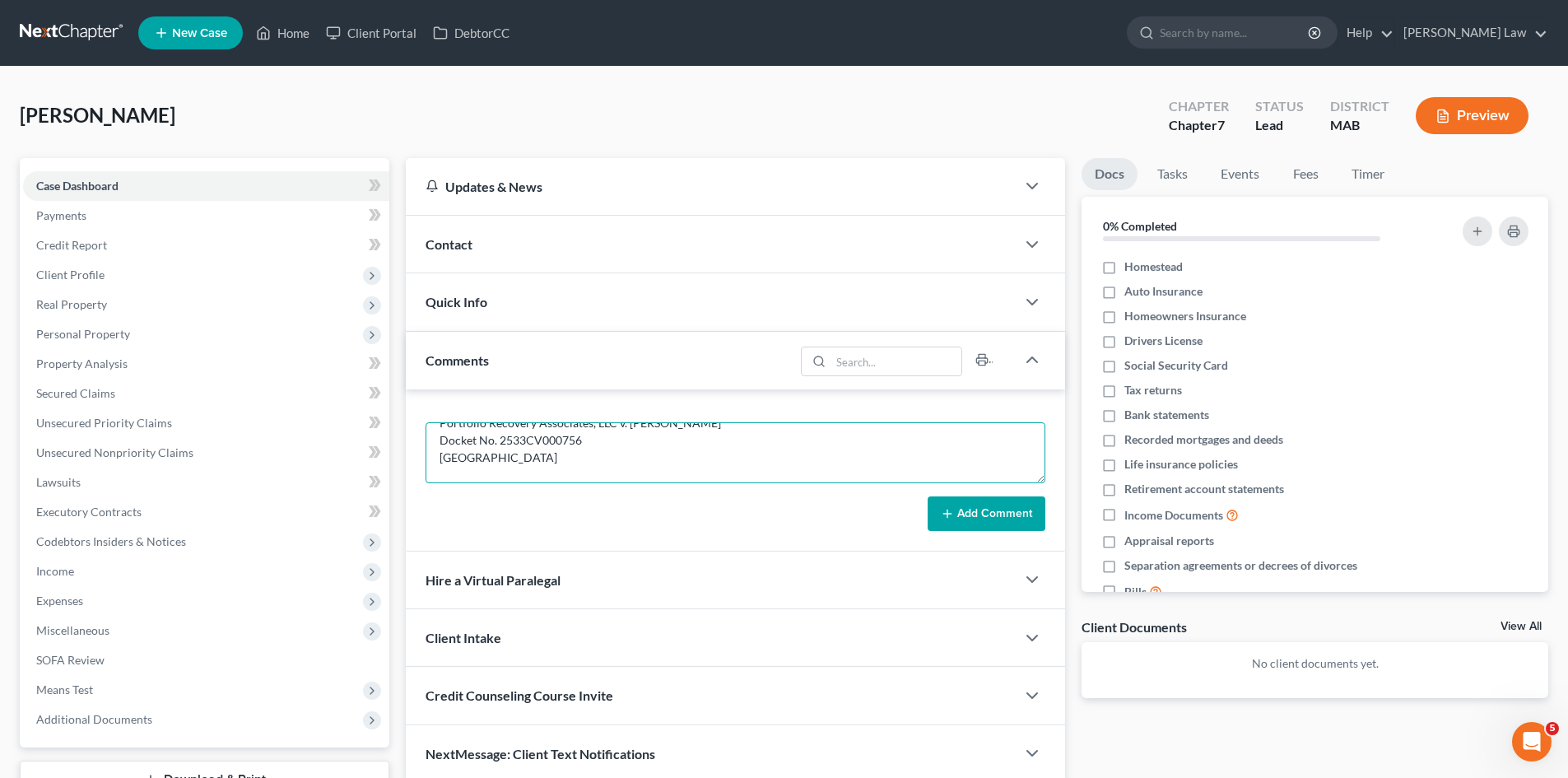
scroll to position [39, 0]
paste textarea "5,047.74."
click at [487, 464] on textarea "Portfolio Recovery Associates, LLC v. Vincent H. Carolan Docket No. 2533CV00075…" at bounding box center [736, 453] width 620 height 61
type textarea "Portfolio Recovery Associates, LLC v. Vincent H. Carolan Docket No. 2533CV00075…"
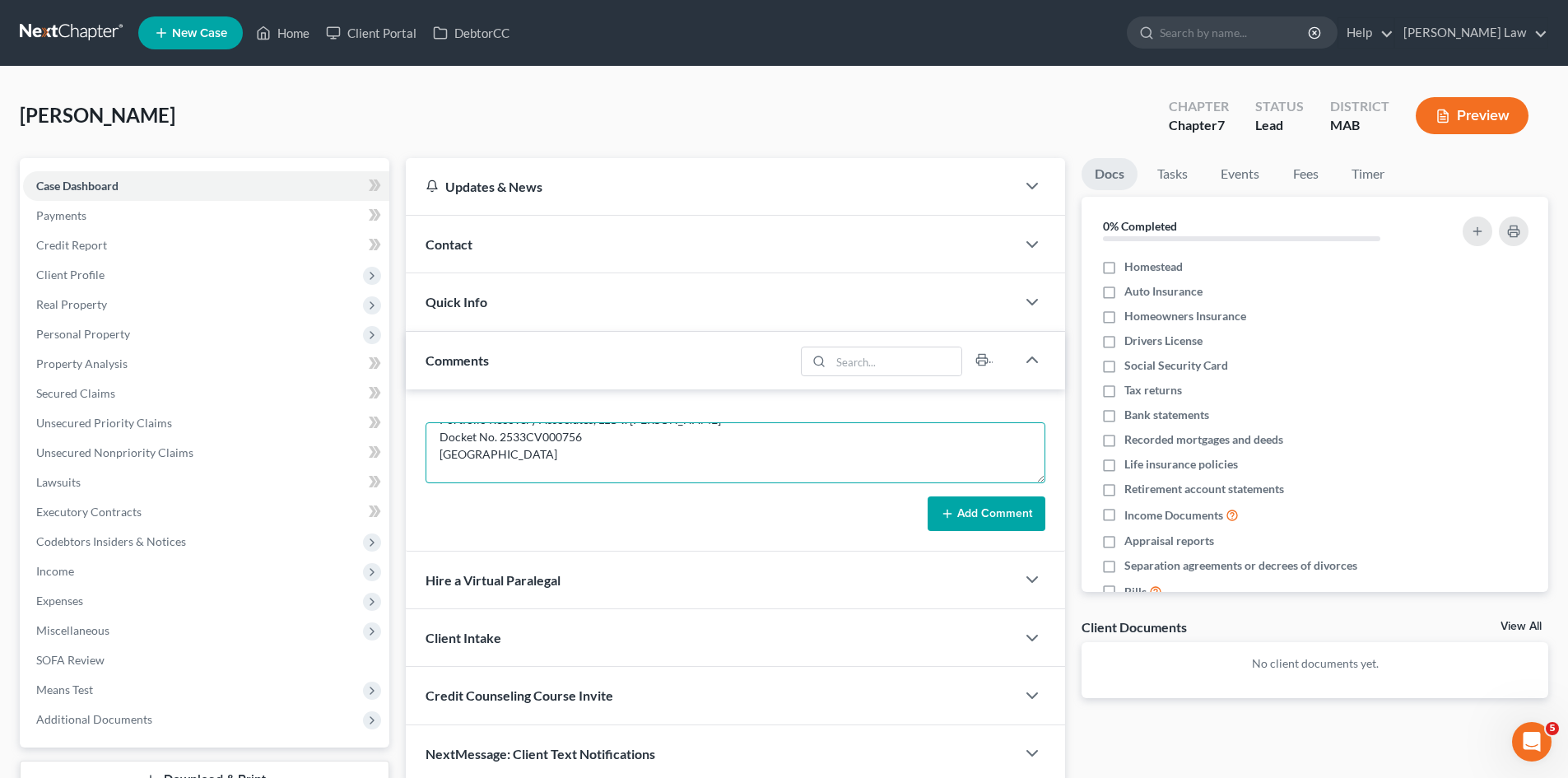
scroll to position [0, 0]
drag, startPoint x: 542, startPoint y: 456, endPoint x: 830, endPoint y: 489, distance: 289.9
click at [542, 456] on textarea "Portfolio Recovery Associates, LLC v. Vincent H. Carolan Docket No. 2533CV00075…" at bounding box center [736, 453] width 620 height 61
click at [972, 506] on button "Add Comment" at bounding box center [986, 513] width 117 height 35
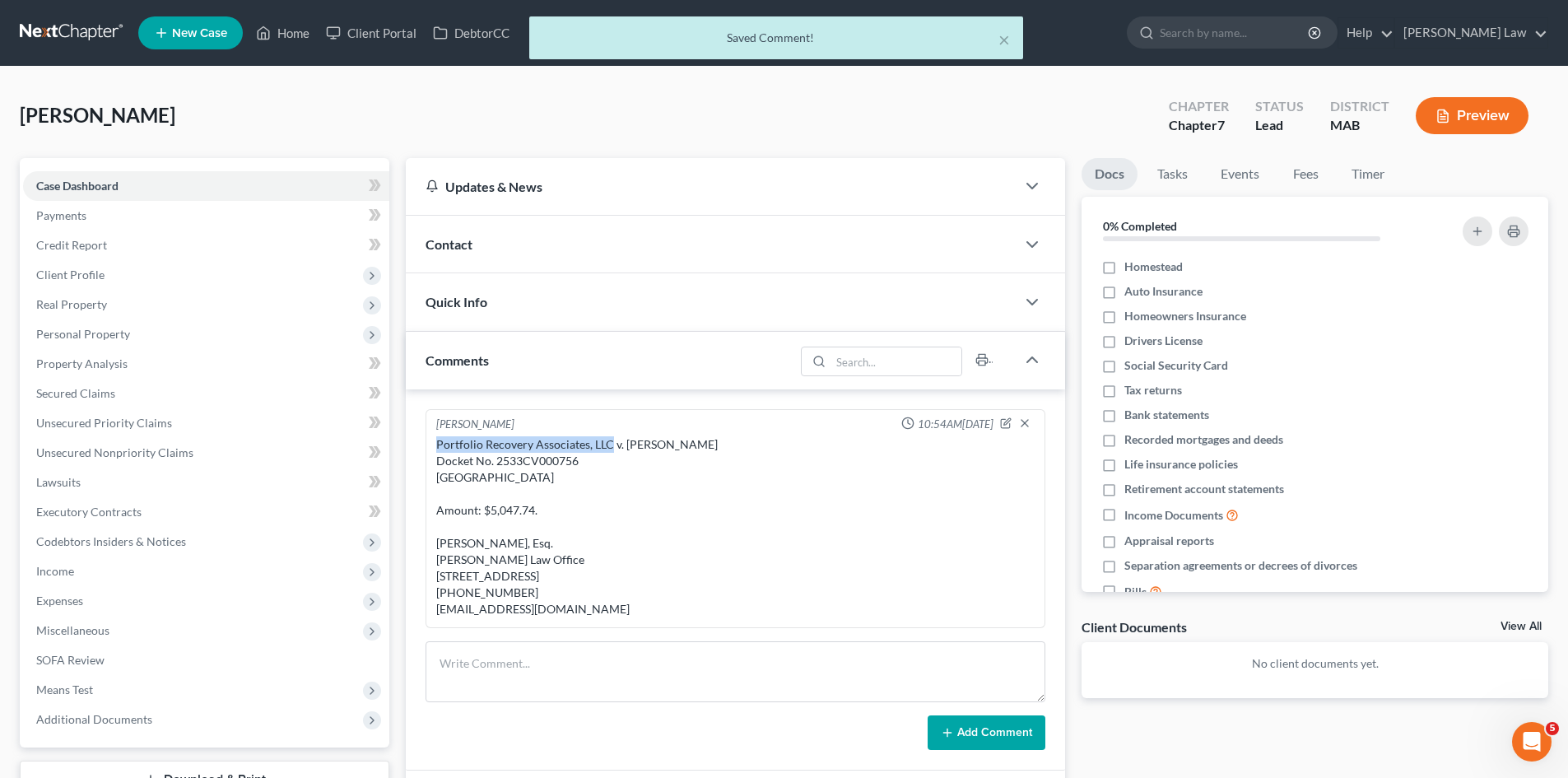
copy div "Portfolio Recovery Associates, LLC"
drag, startPoint x: 607, startPoint y: 444, endPoint x: 438, endPoint y: 443, distance: 169.0
click at [438, 443] on div "Portfolio Recovery Associates, LLC v. Vincent H. Carolan Docket No. 2533CV00075…" at bounding box center [735, 526] width 598 height 181
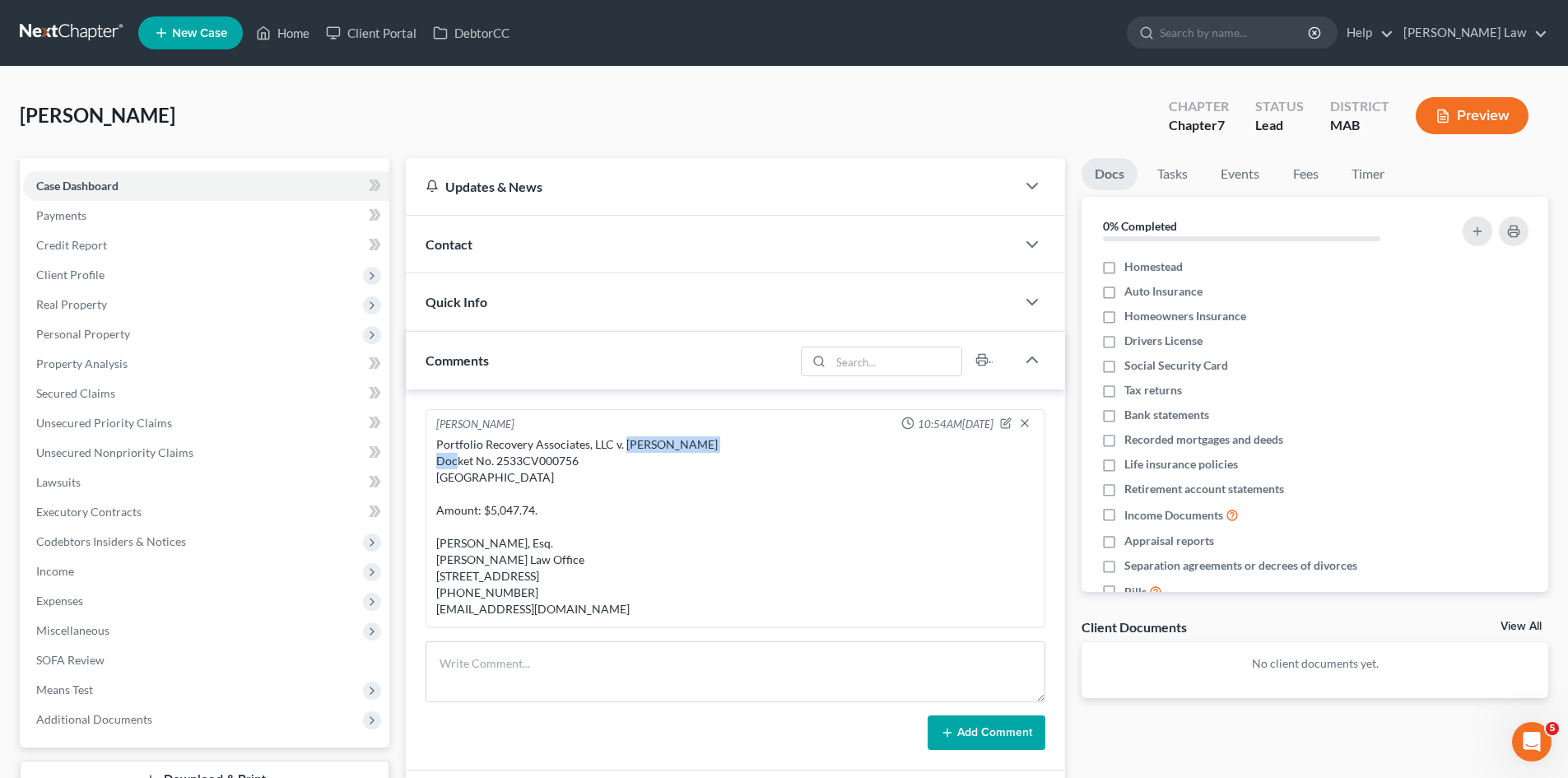
drag, startPoint x: 689, startPoint y: 438, endPoint x: 624, endPoint y: 445, distance: 65.4
click at [624, 445] on div "Portfolio Recovery Associates, LLC v. Vincent H. Carolan Docket No. 2533CV00075…" at bounding box center [735, 526] width 598 height 181
copy div "Vincent H. Carolan"
drag, startPoint x: 461, startPoint y: 520, endPoint x: 462, endPoint y: 528, distance: 8.1
click at [461, 520] on div "Portfolio Recovery Associates, LLC v. Vincent H. Carolan Docket No. 2533CV00075…" at bounding box center [735, 526] width 598 height 181
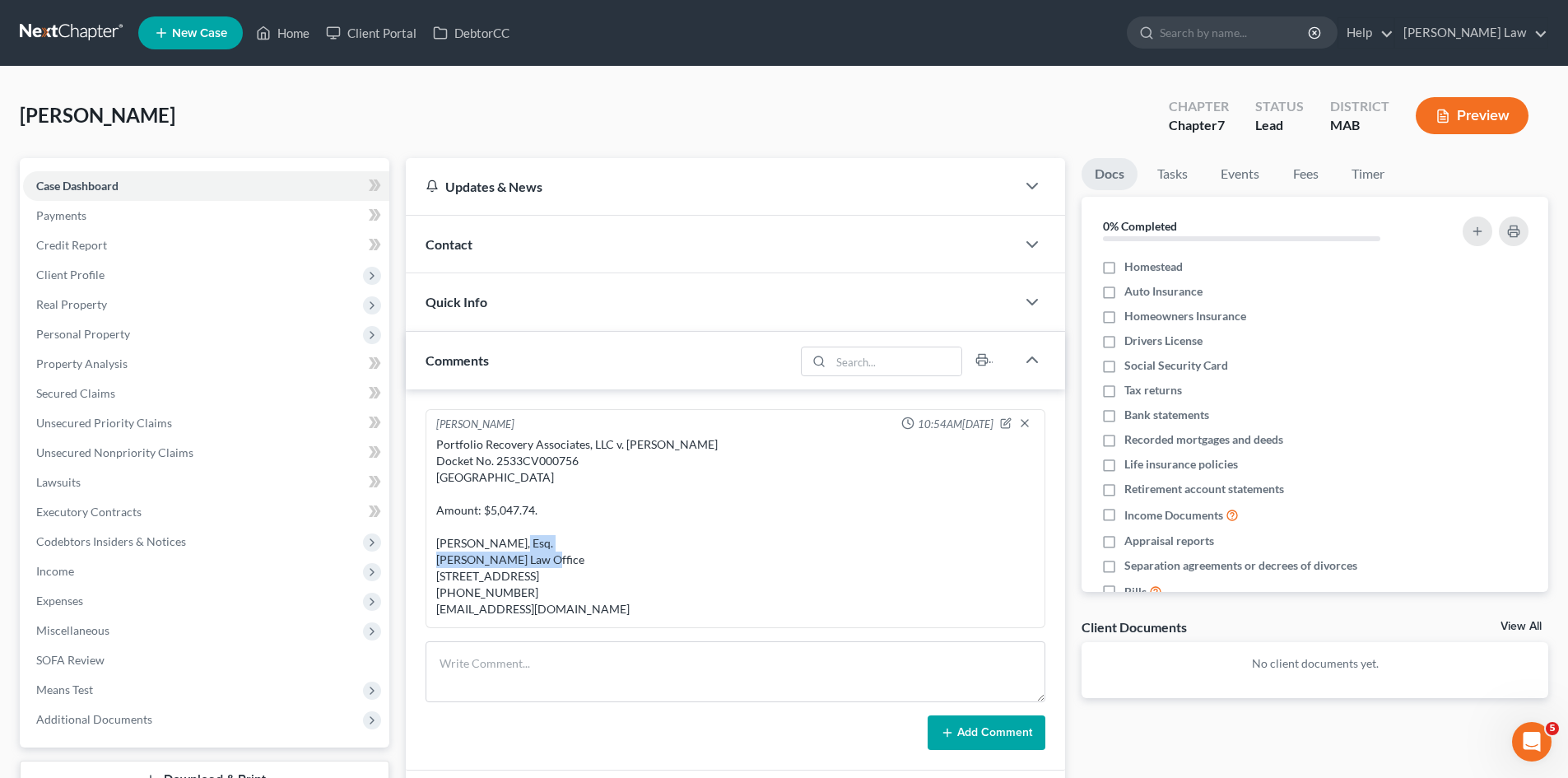
drag, startPoint x: 439, startPoint y: 541, endPoint x: 599, endPoint y: 536, distance: 160.1
click at [599, 536] on div "Portfolio Recovery Associates, LLC v. Vincent H. Carolan Docket No. 2533CV00075…" at bounding box center [735, 526] width 598 height 181
copy div "Richard J. Boudreau, Esq."
click at [489, 621] on div "Portfolio Recovery Associates, LLC v. Vincent H. Carolan Docket No. 2533CV00075…" at bounding box center [735, 526] width 605 height 188
click at [489, 618] on div "Portfolio Recovery Associates, LLC v. Vincent H. Carolan Docket No. 2533CV00075…" at bounding box center [735, 526] width 598 height 181
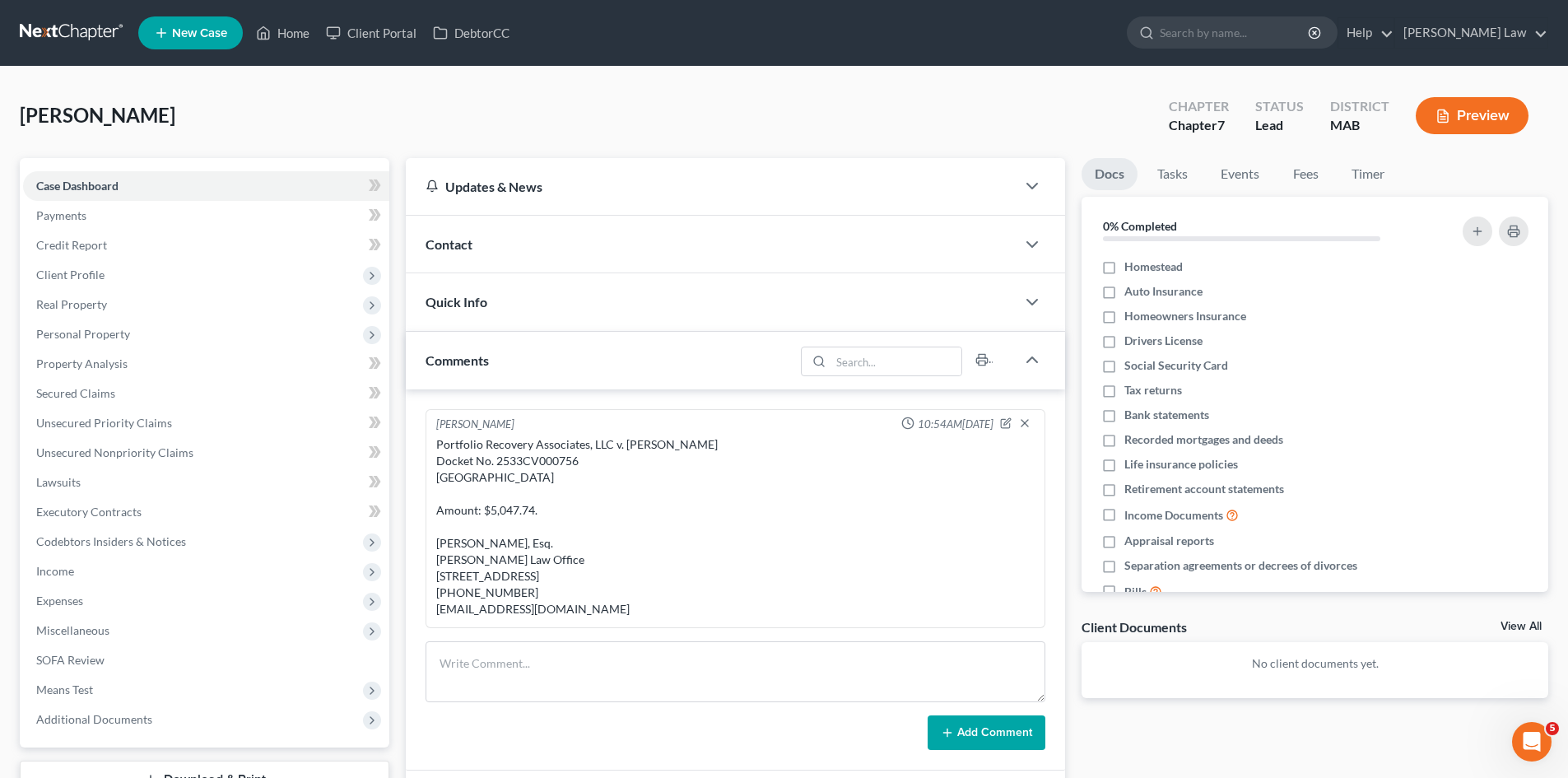
click at [489, 618] on div "Portfolio Recovery Associates, LLC v. Vincent H. Carolan Docket No. 2533CV00075…" at bounding box center [735, 526] width 598 height 181
copy div "rboudreau@stillmanlaw.com"
click at [1505, 622] on link "View All" at bounding box center [1521, 627] width 41 height 12
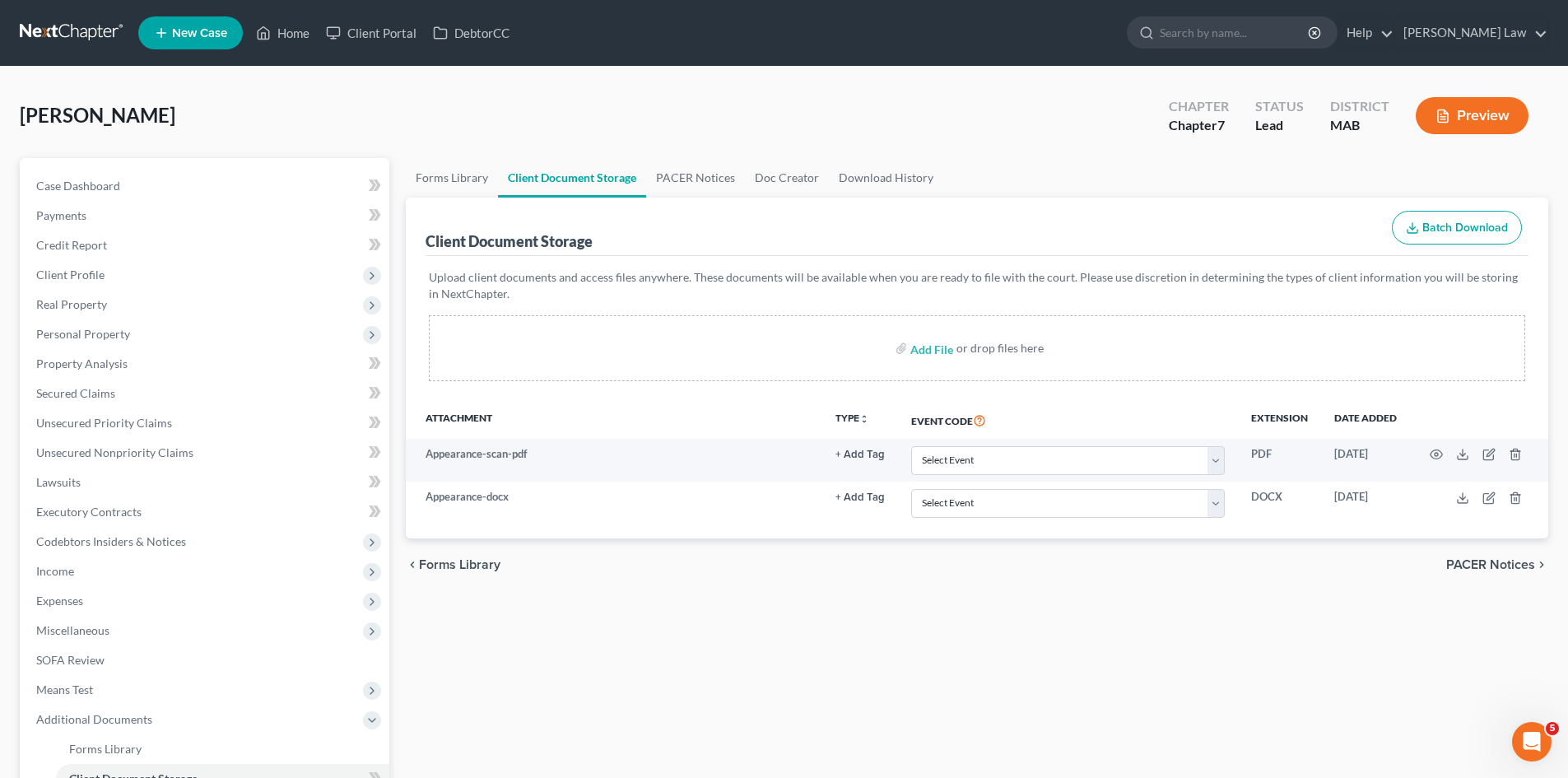
click at [48, 34] on link at bounding box center [72, 32] width 106 height 30
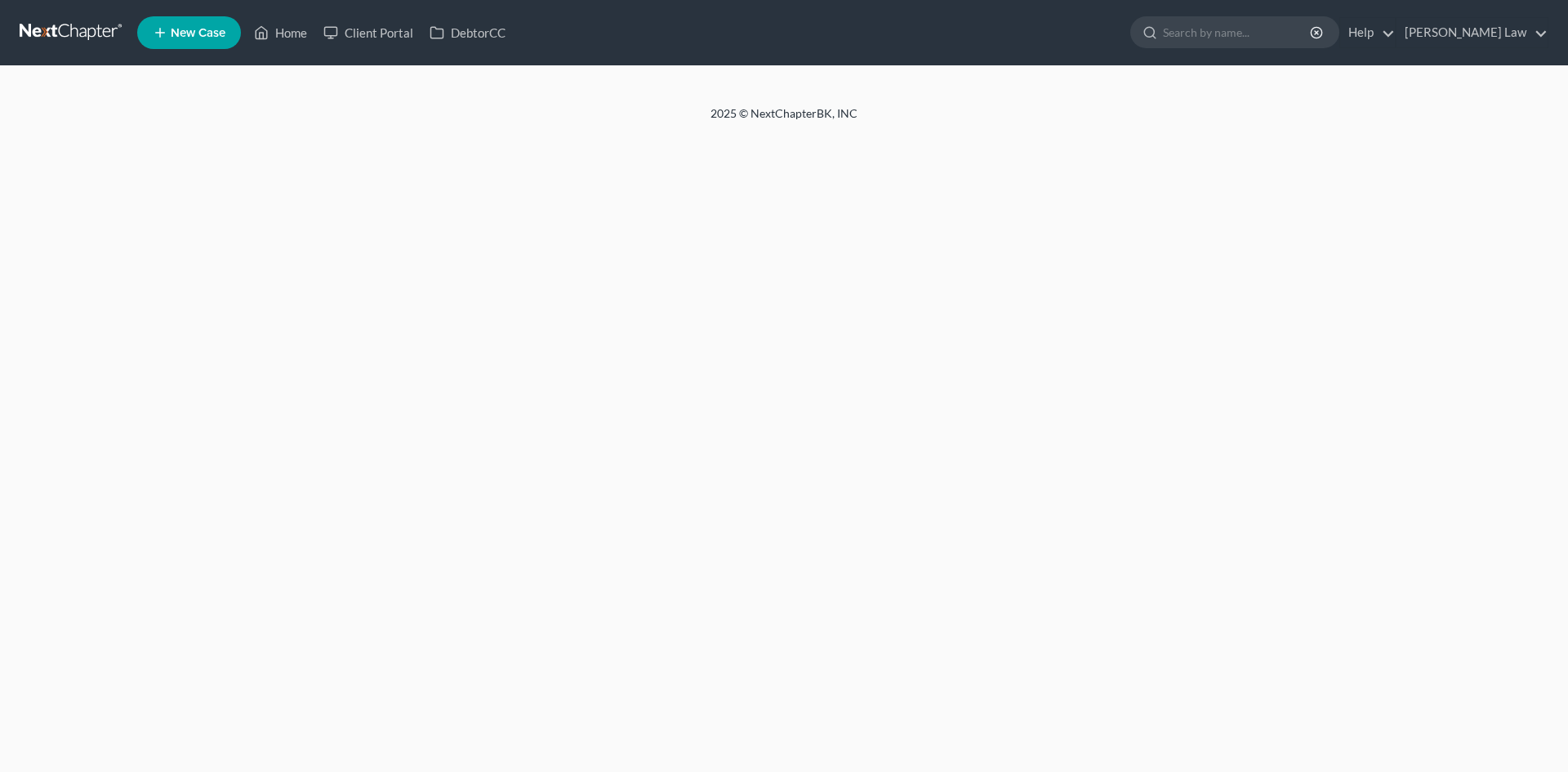
click at [786, 104] on div at bounding box center [784, 85] width 1568 height 39
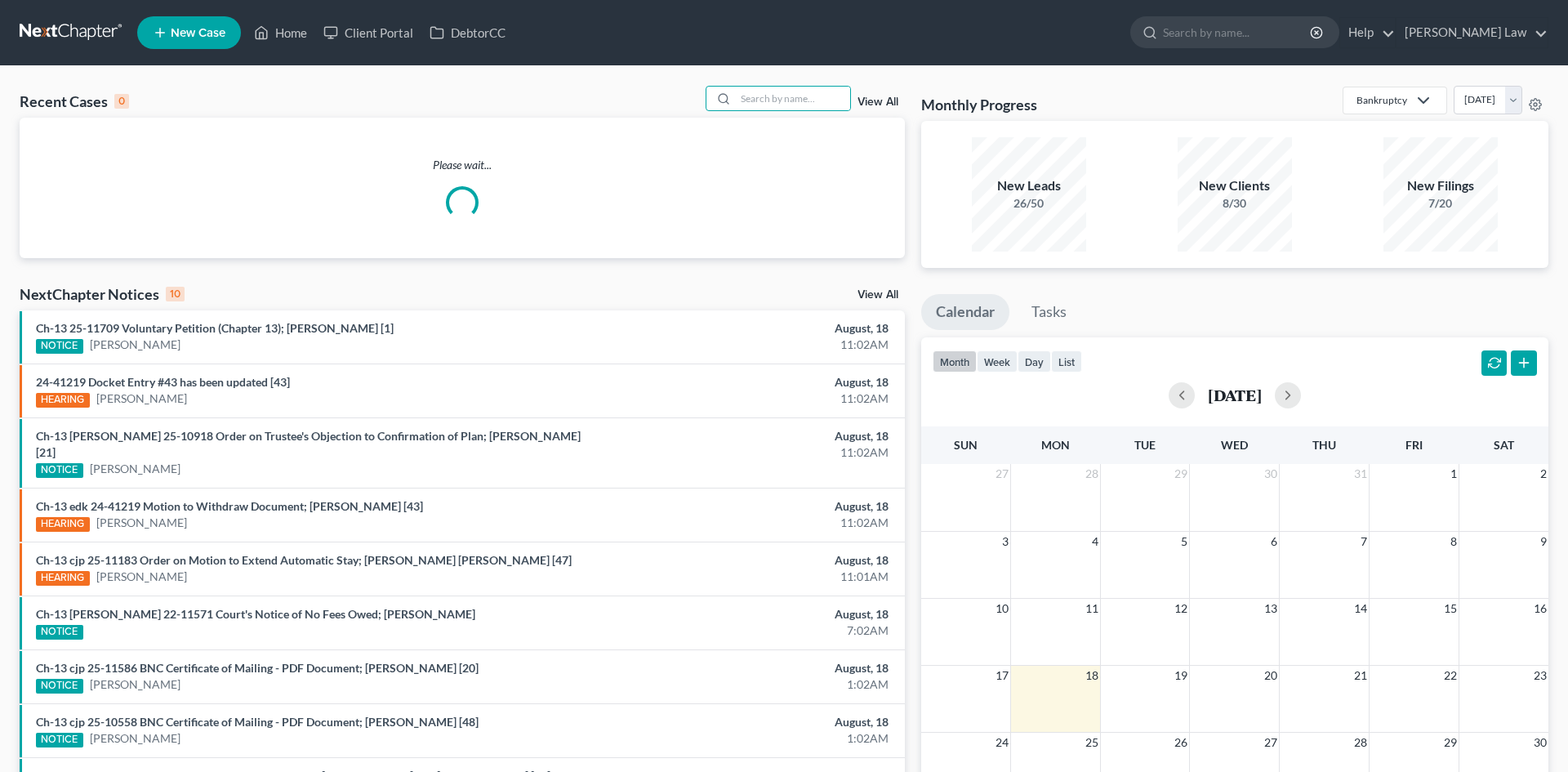
click at [753, 104] on input "search" at bounding box center [793, 98] width 114 height 23
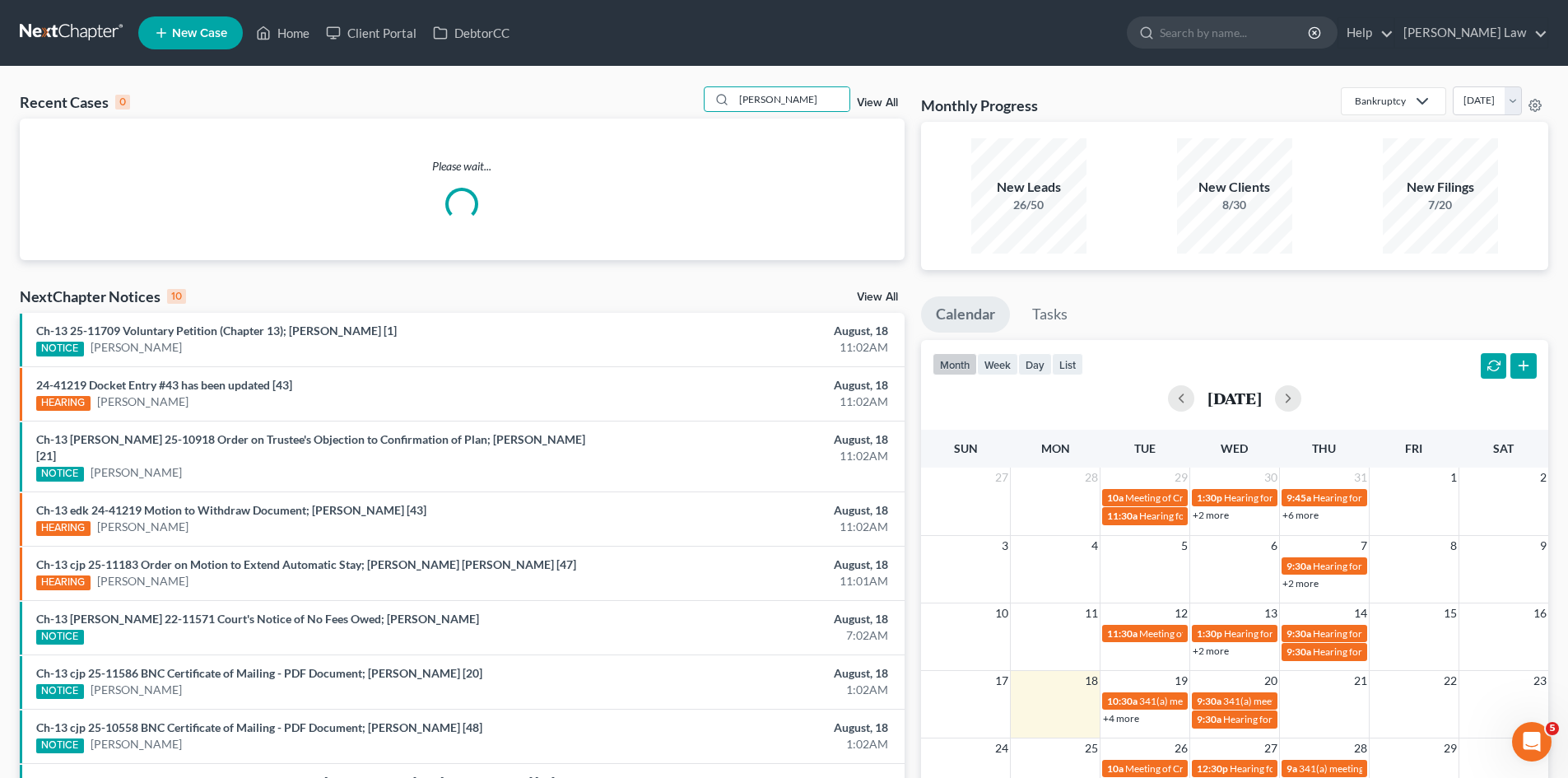
type input "[PERSON_NAME]"
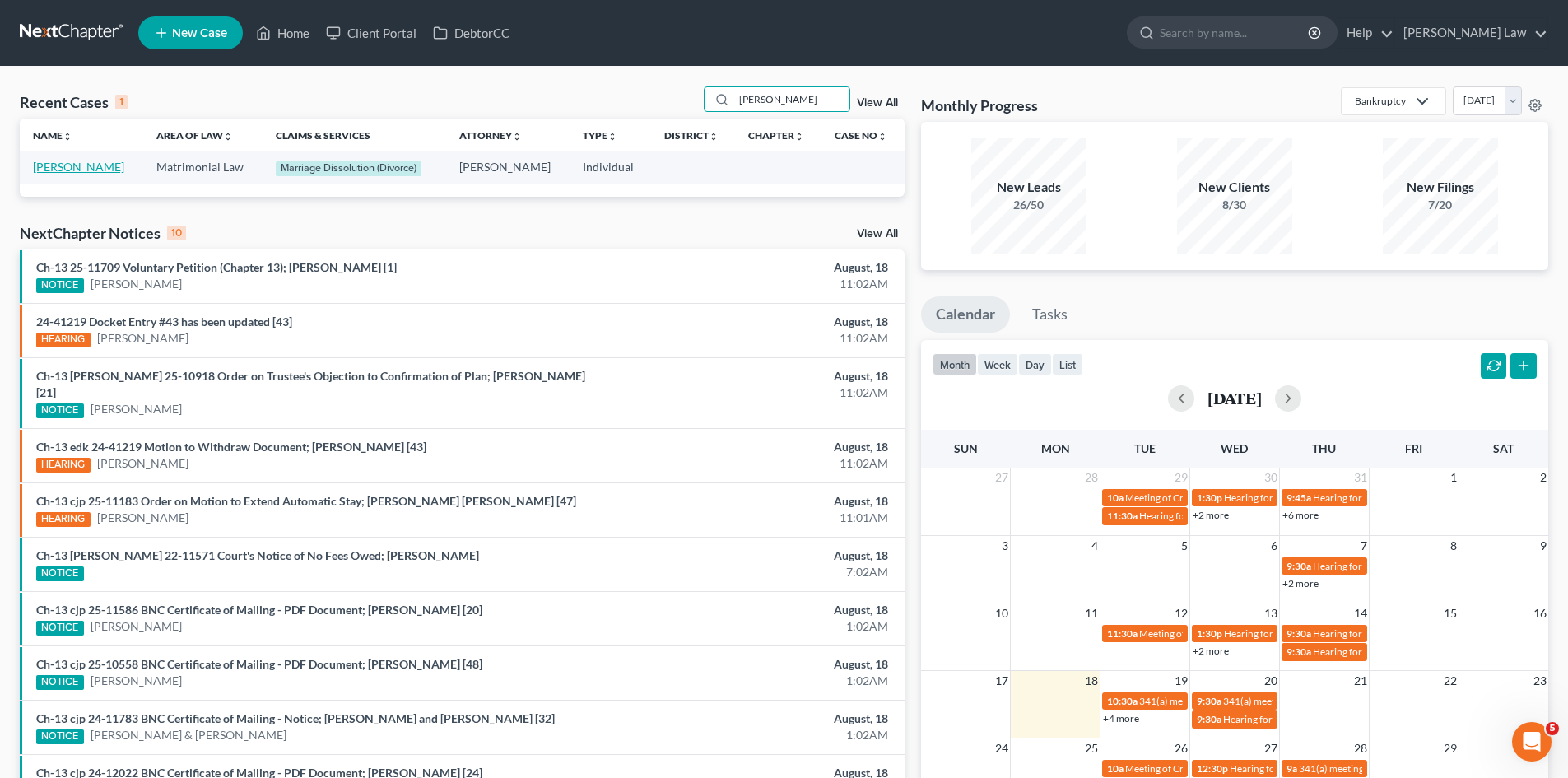
click at [65, 161] on link "[PERSON_NAME]" at bounding box center [79, 166] width 91 height 14
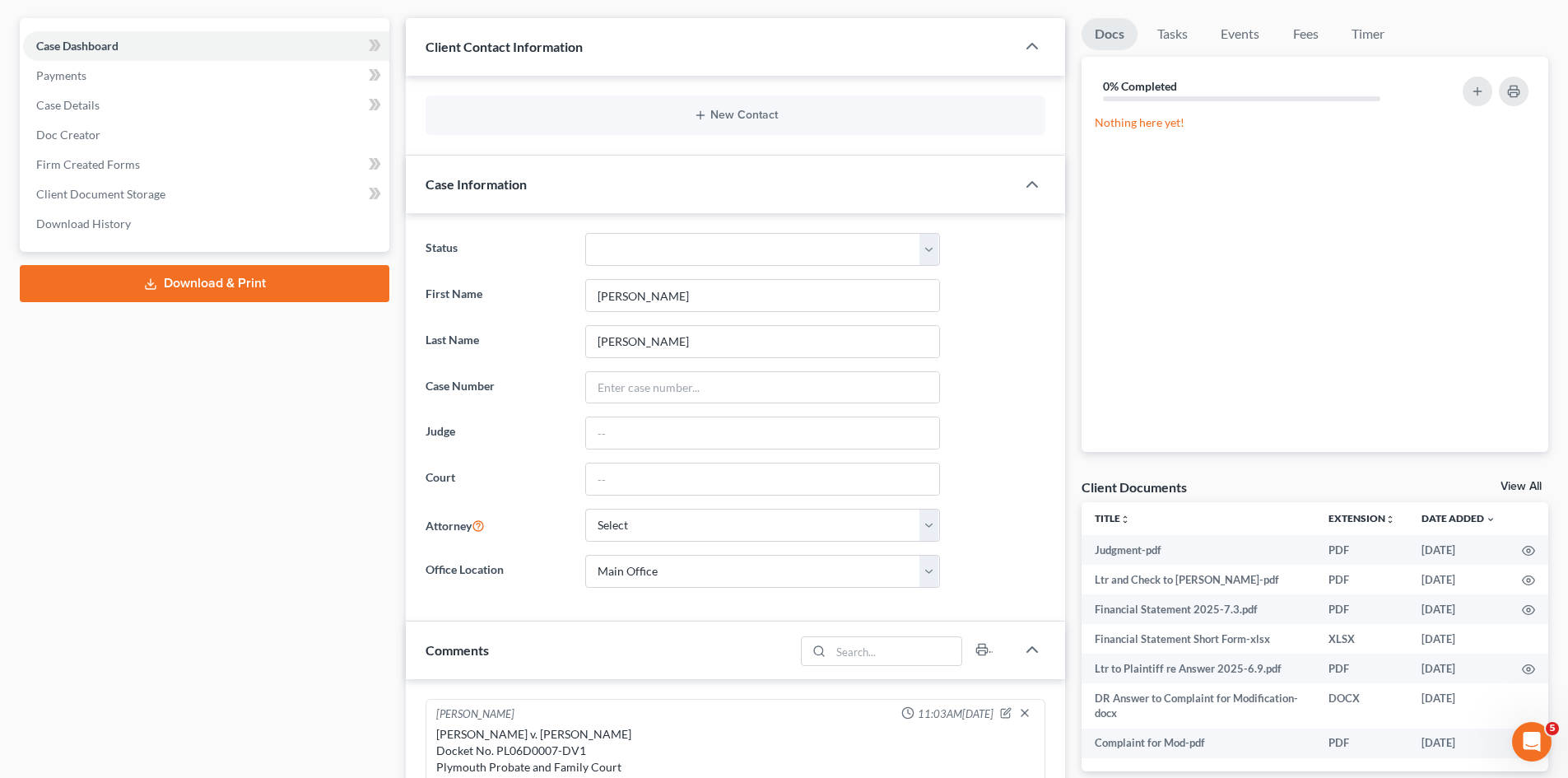
scroll to position [45, 0]
click at [1522, 487] on link "View All" at bounding box center [1521, 487] width 41 height 12
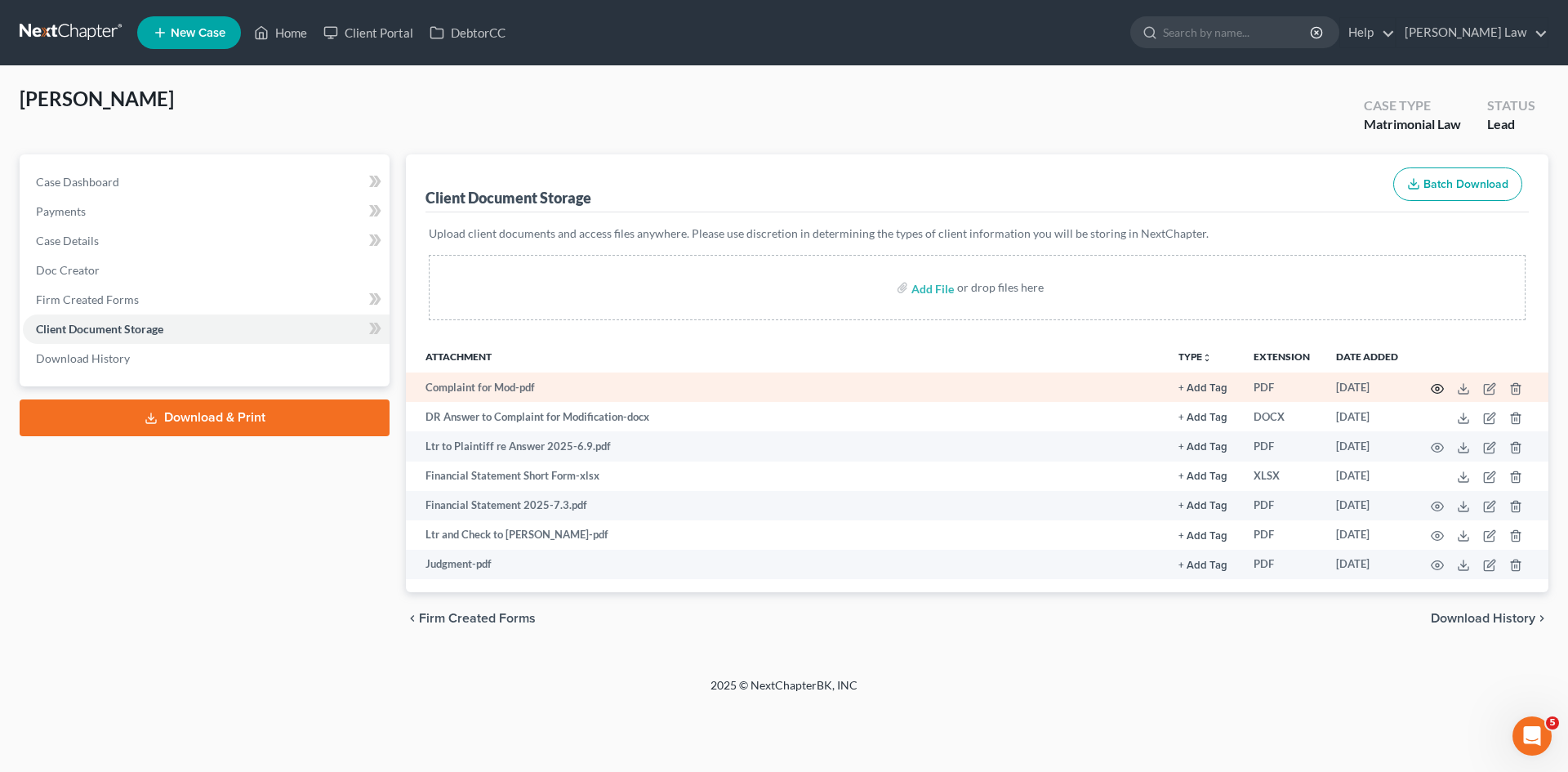
click at [1438, 389] on icon "button" at bounding box center [1438, 389] width 13 height 13
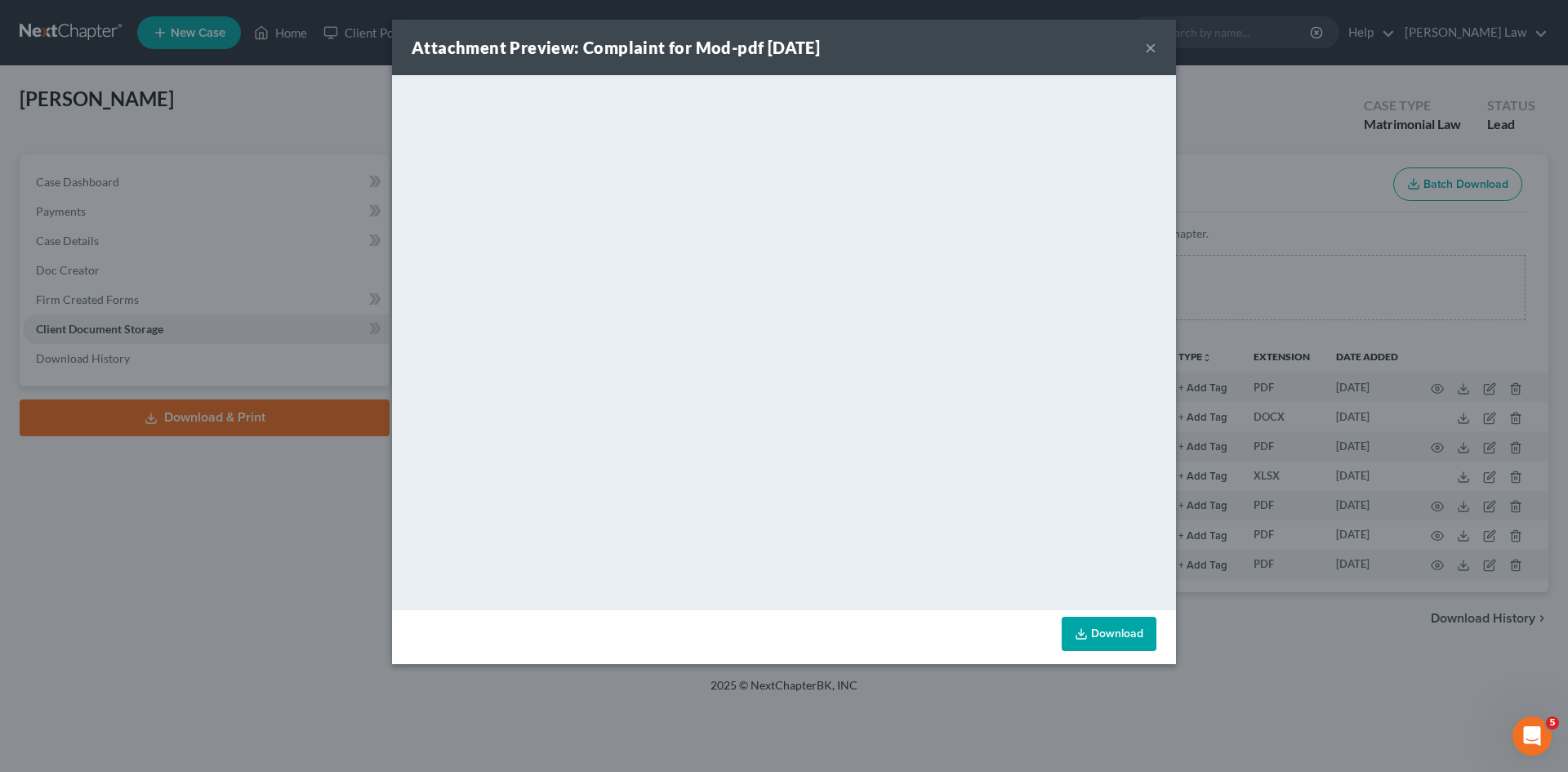
click at [1333, 382] on div "Attachment Preview: Complaint for Mod-pdf [DATE] × <object ng-attr-data='[URL][…" at bounding box center [784, 386] width 1568 height 772
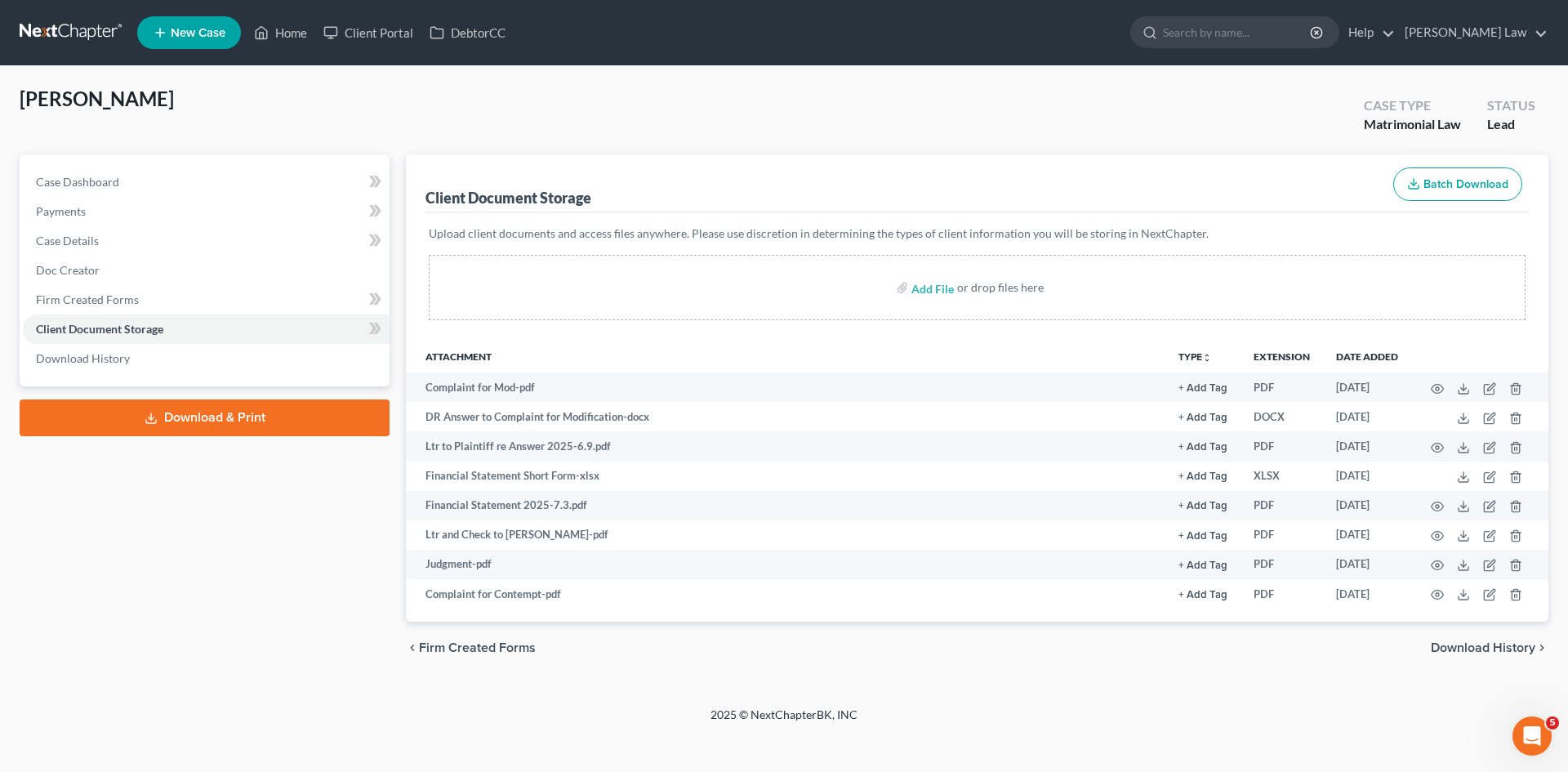
drag, startPoint x: 15, startPoint y: 3, endPoint x: 27, endPoint y: 8, distance: 13.0
click at [17, 3] on nav "Home New Case Client Portal DebtorCC [PERSON_NAME] Law [EMAIL_ADDRESS][DOMAIN_N…" at bounding box center [784, 33] width 1568 height 65
click at [37, 18] on nav "Home New Case Client Portal DebtorCC [PERSON_NAME] Law [EMAIL_ADDRESS][DOMAIN_N…" at bounding box center [784, 33] width 1568 height 65
click at [44, 21] on link at bounding box center [71, 32] width 105 height 29
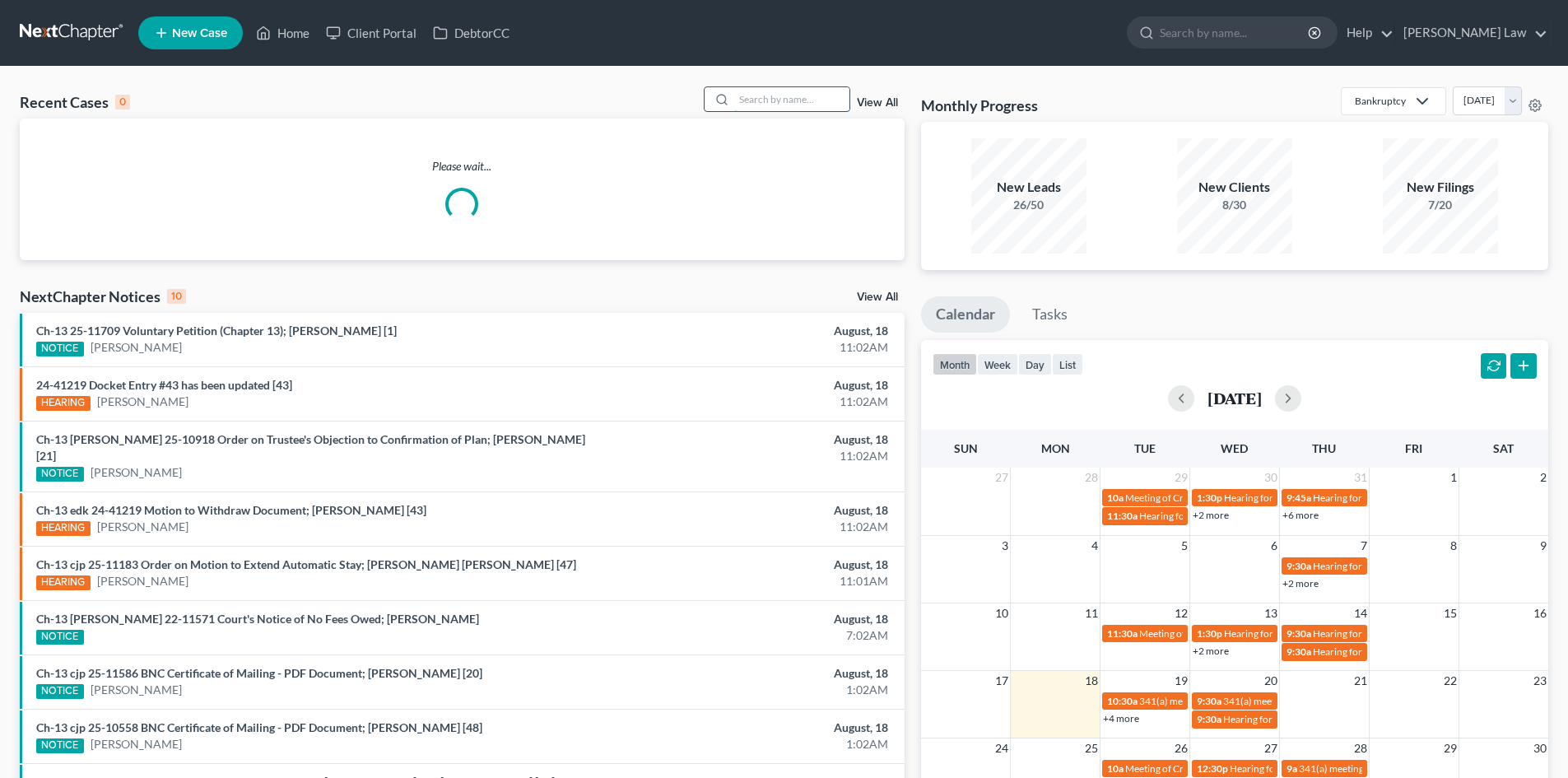
click at [778, 111] on input "search" at bounding box center [792, 99] width 115 height 24
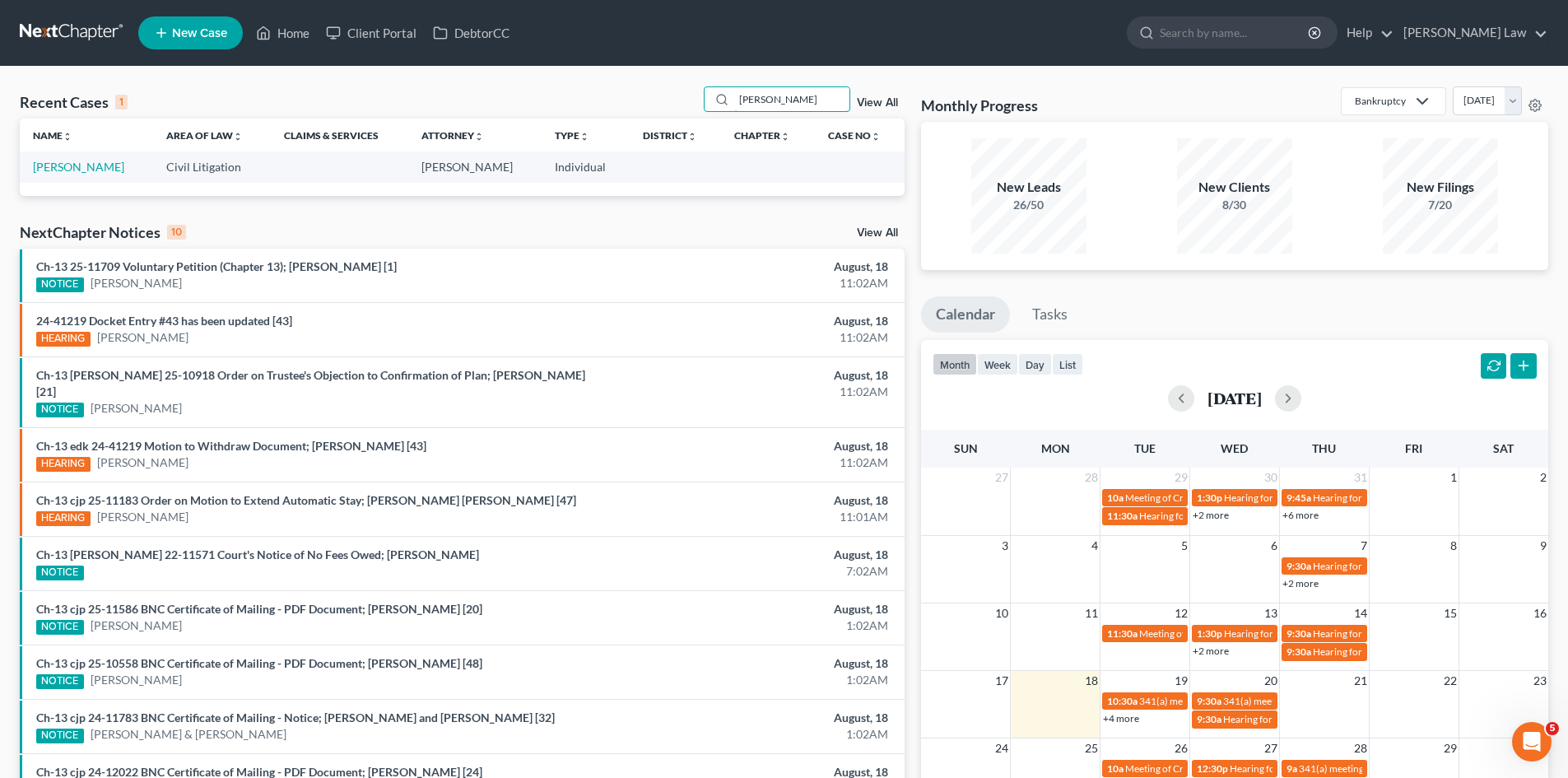
type input "mathes"
click at [77, 170] on link "[PERSON_NAME]" at bounding box center [79, 166] width 91 height 14
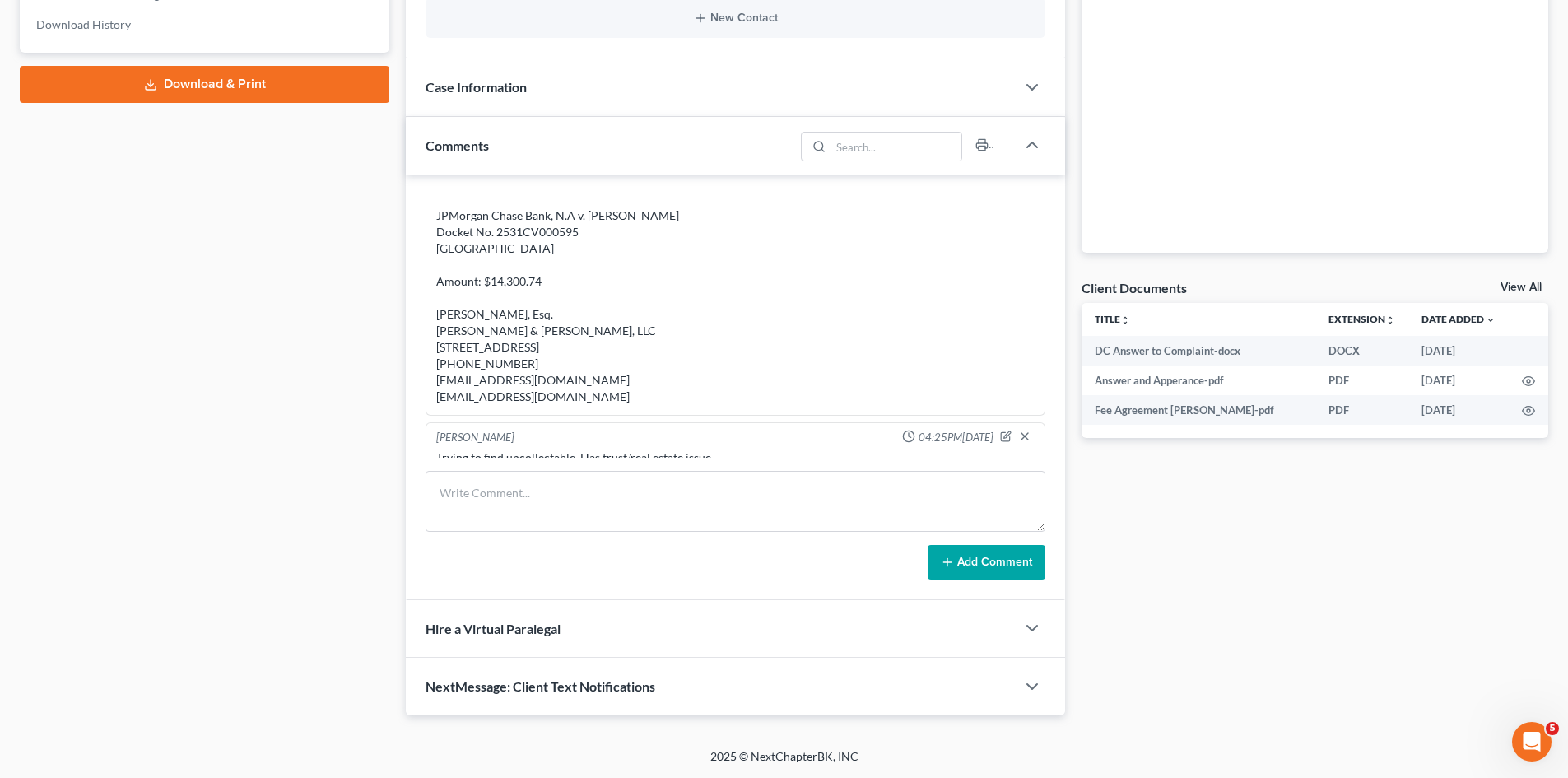
scroll to position [115, 0]
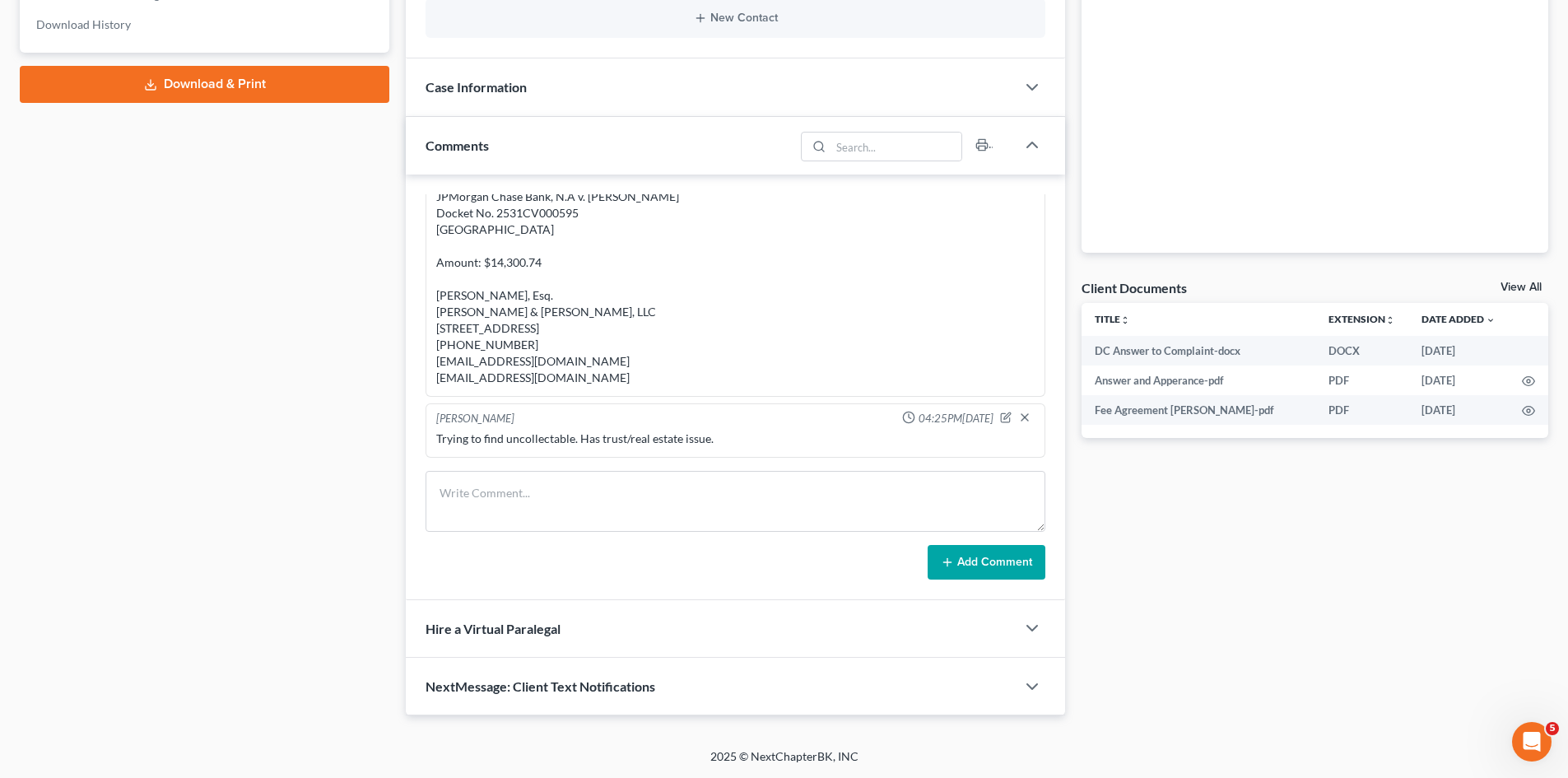
drag, startPoint x: 432, startPoint y: 222, endPoint x: 602, endPoint y: 378, distance: 230.7
click at [602, 378] on div "Michael Manning 04:25PM, 08/06/2025 SSN: 0242 DOB: 6/17/1955 Address: 612 Stapl…" at bounding box center [736, 246] width 620 height 302
copy div "SSN: 0242 DOB: 6/17/1955 Address: 612 Staple Street, East Taunton , MA 02718 JP…"
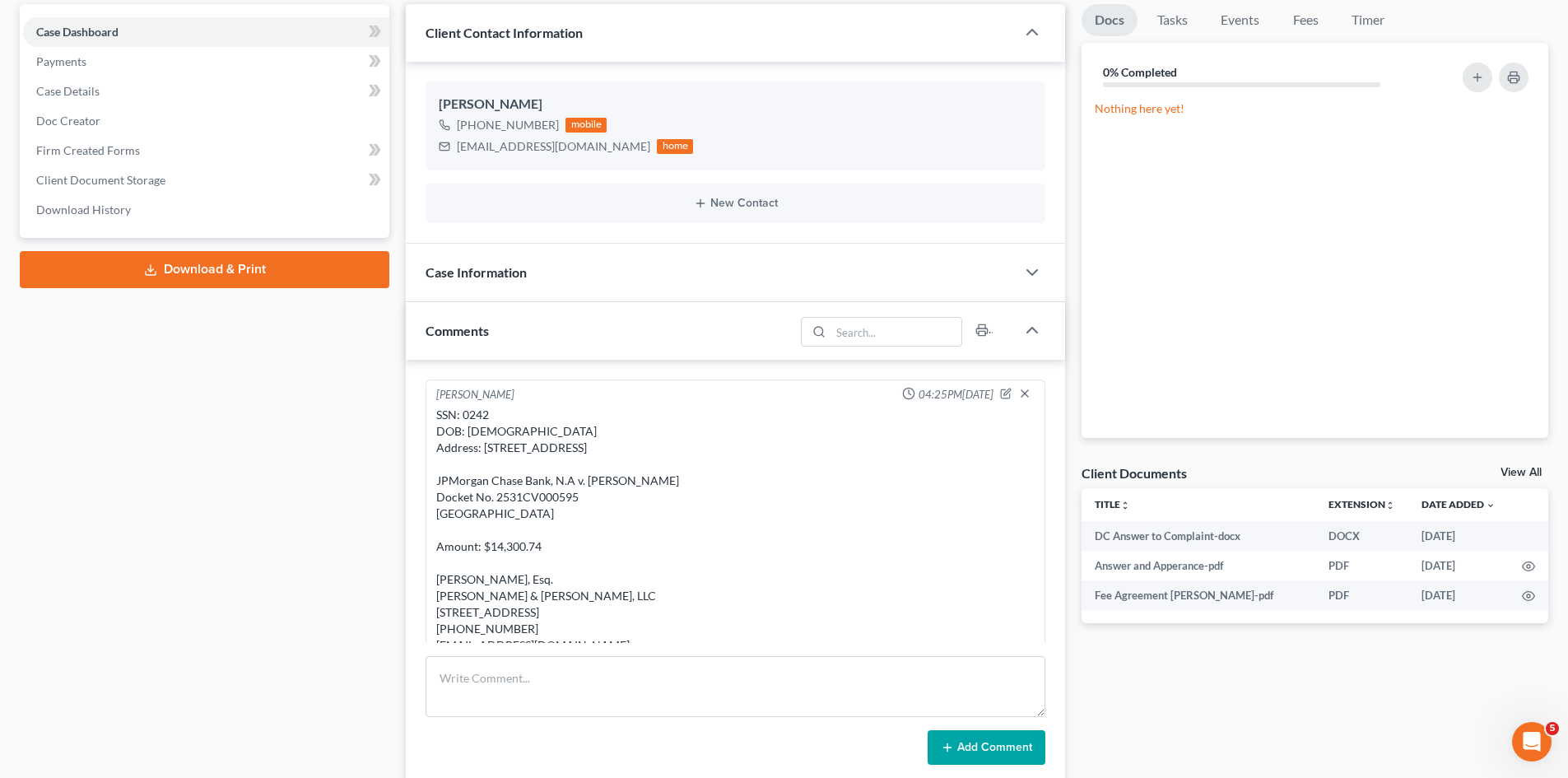
scroll to position [0, 0]
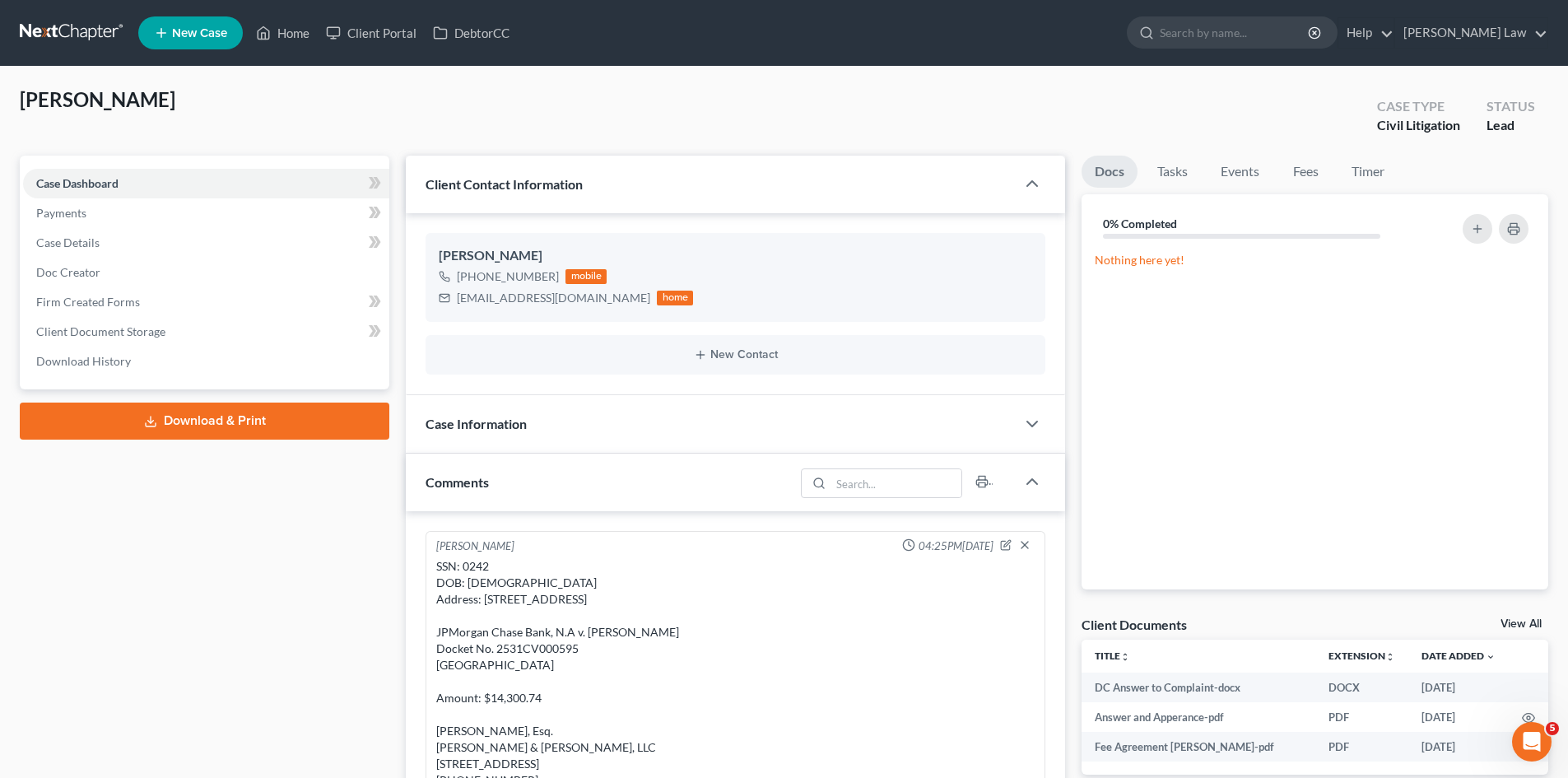
click at [106, 32] on link at bounding box center [72, 32] width 106 height 30
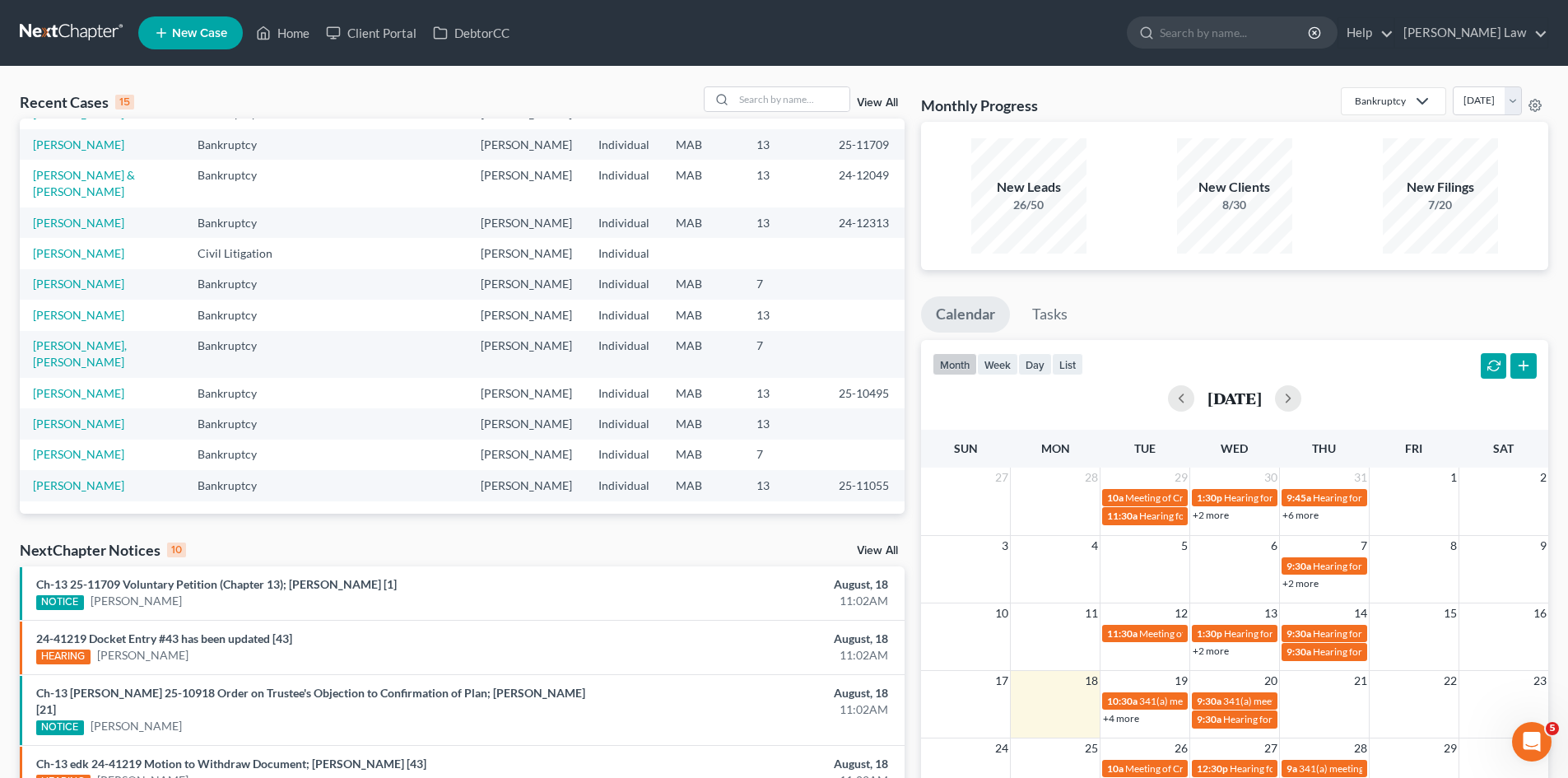
scroll to position [360, 0]
click at [810, 92] on input "search" at bounding box center [792, 99] width 115 height 24
type input "[PERSON_NAME]"
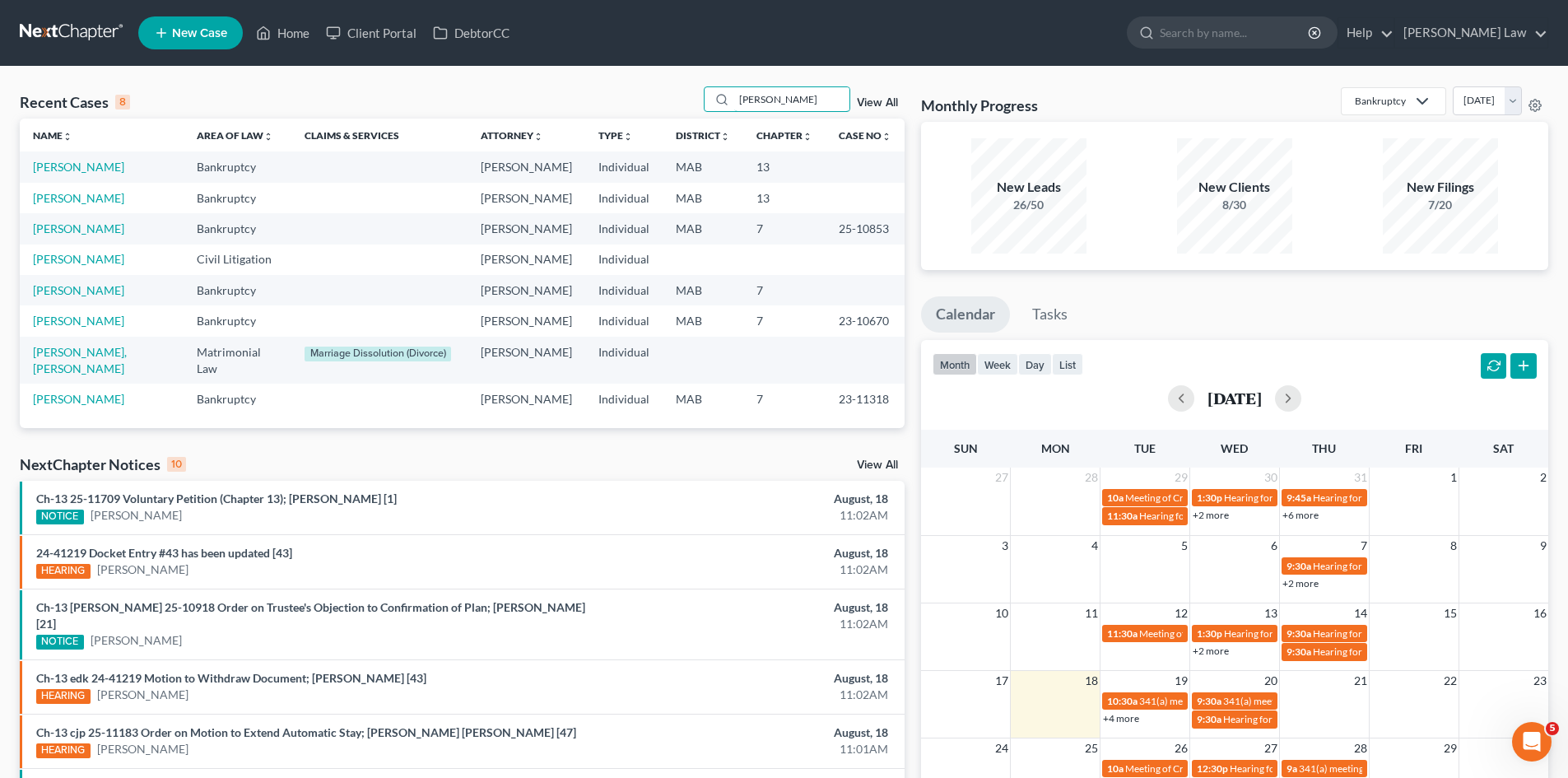
scroll to position [0, 0]
click at [68, 163] on link "[PERSON_NAME]" at bounding box center [79, 166] width 91 height 14
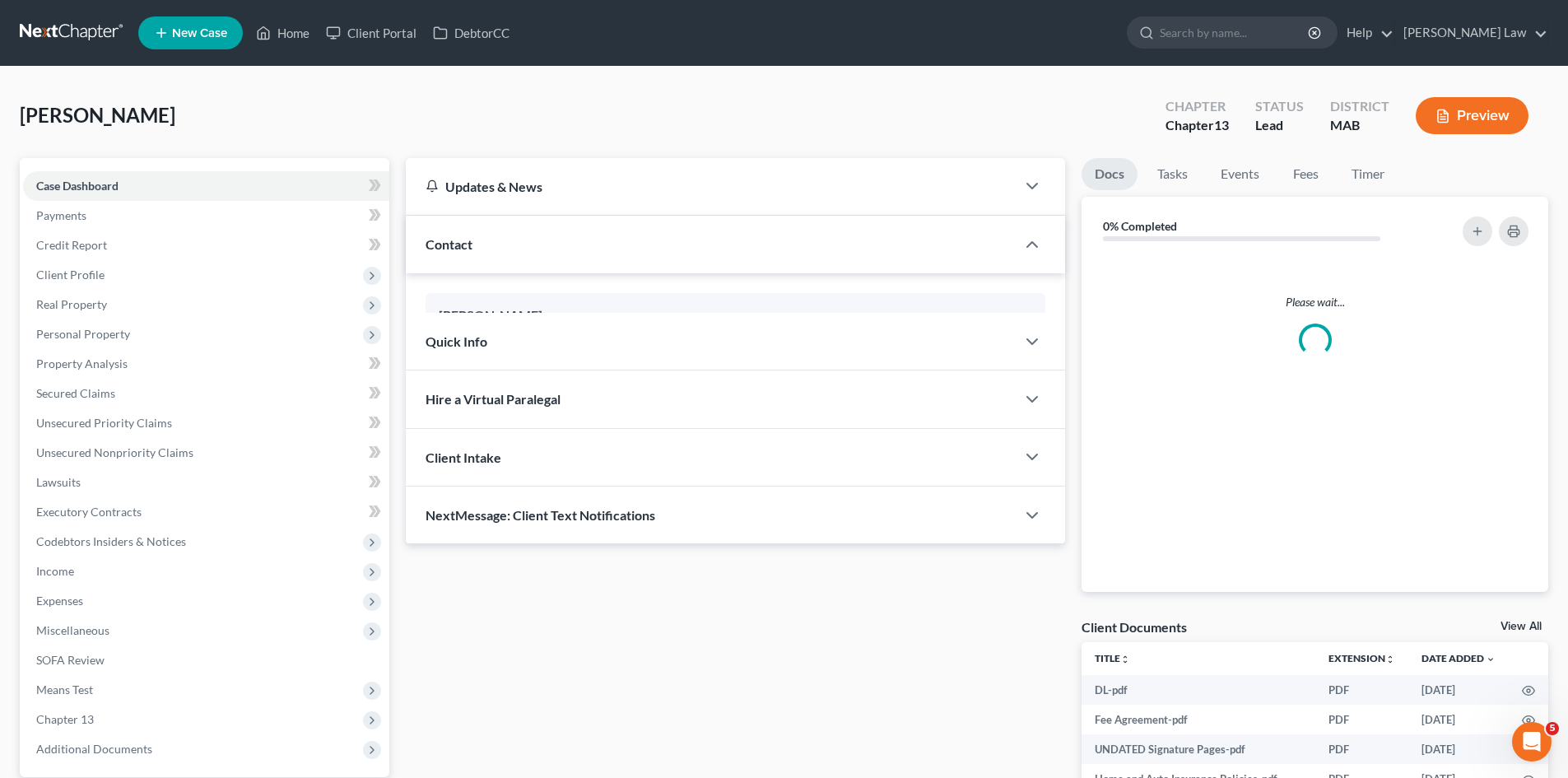
click at [1538, 618] on div "Client Documents View All" at bounding box center [1315, 630] width 466 height 24
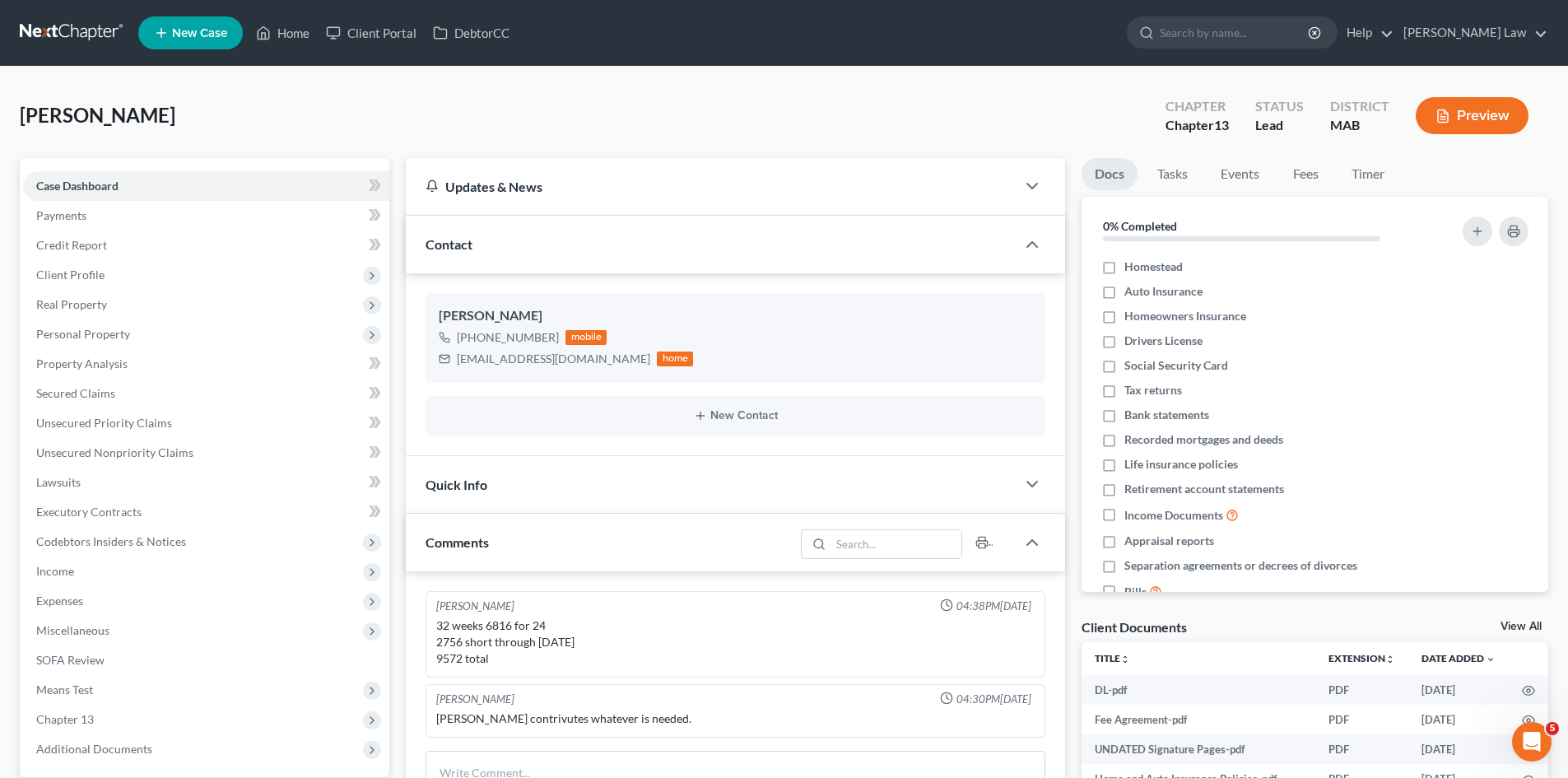
click at [1531, 621] on link "View All" at bounding box center [1521, 627] width 41 height 12
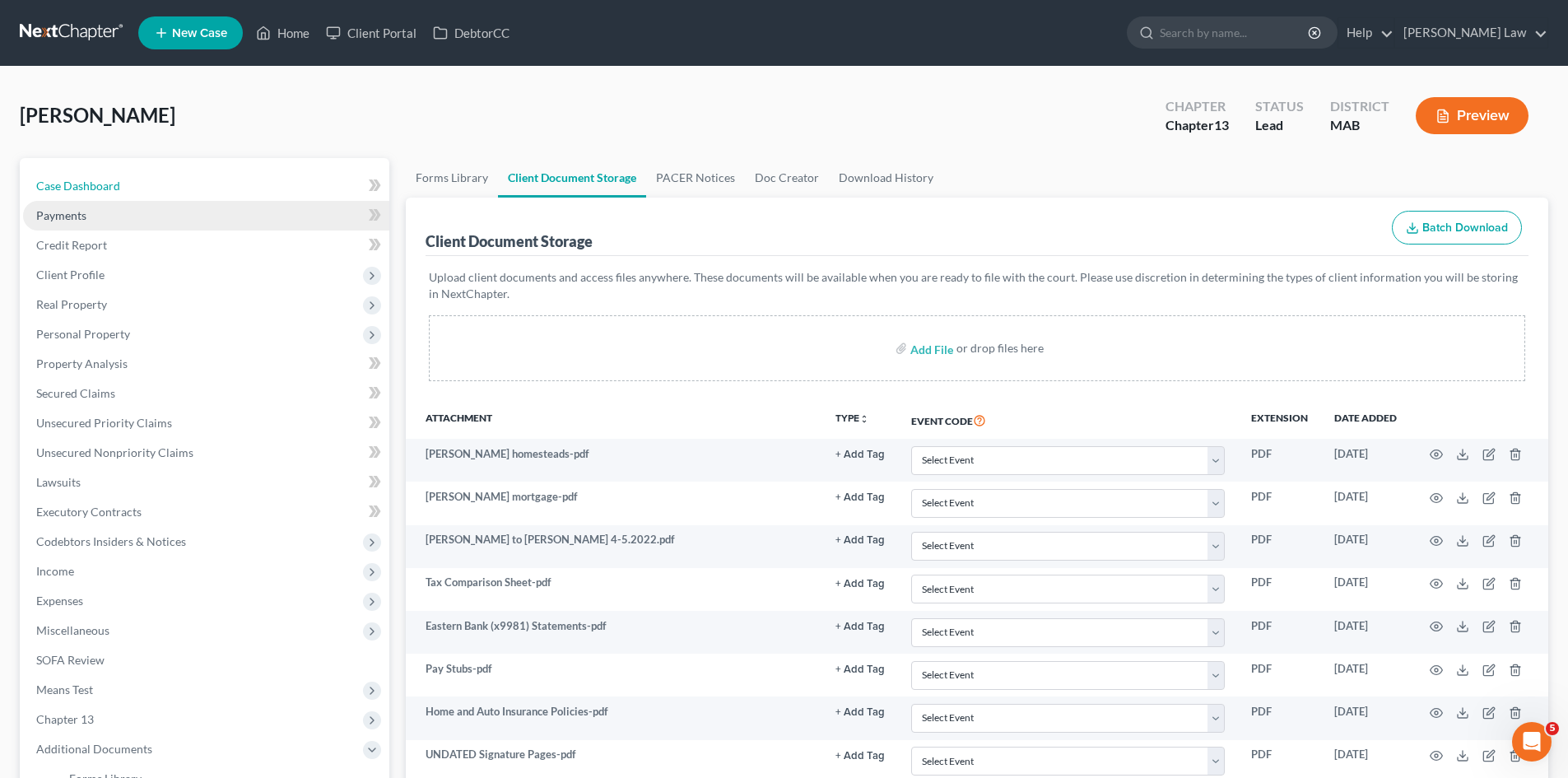
click at [158, 180] on link "Case Dashboard" at bounding box center [205, 186] width 366 height 30
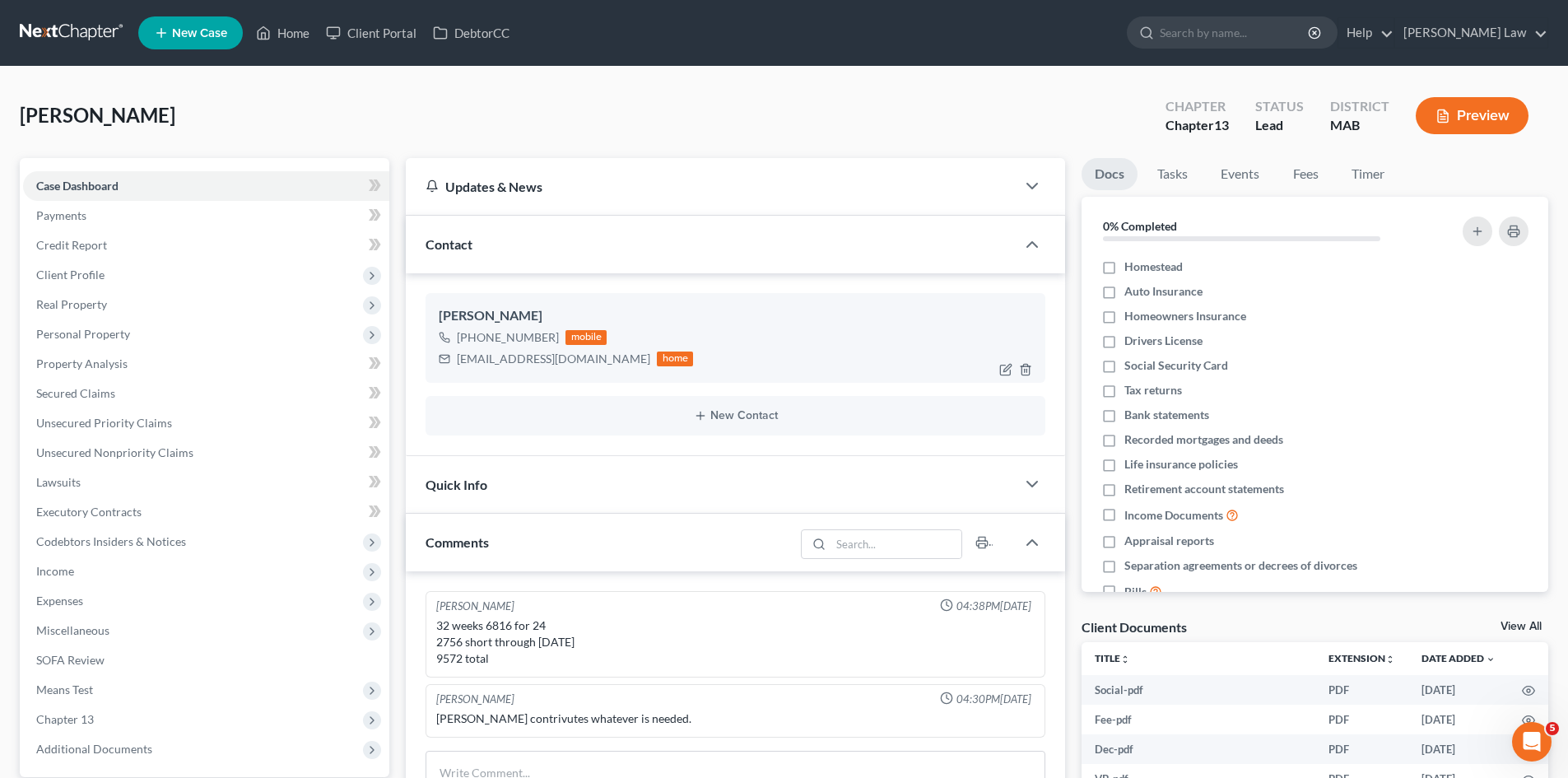
click at [498, 328] on div "+1 (508) 510-1847 mobile" at bounding box center [565, 337] width 254 height 21
click at [494, 316] on div "Donald Silva" at bounding box center [735, 315] width 593 height 19
copy div "Donald Silva"
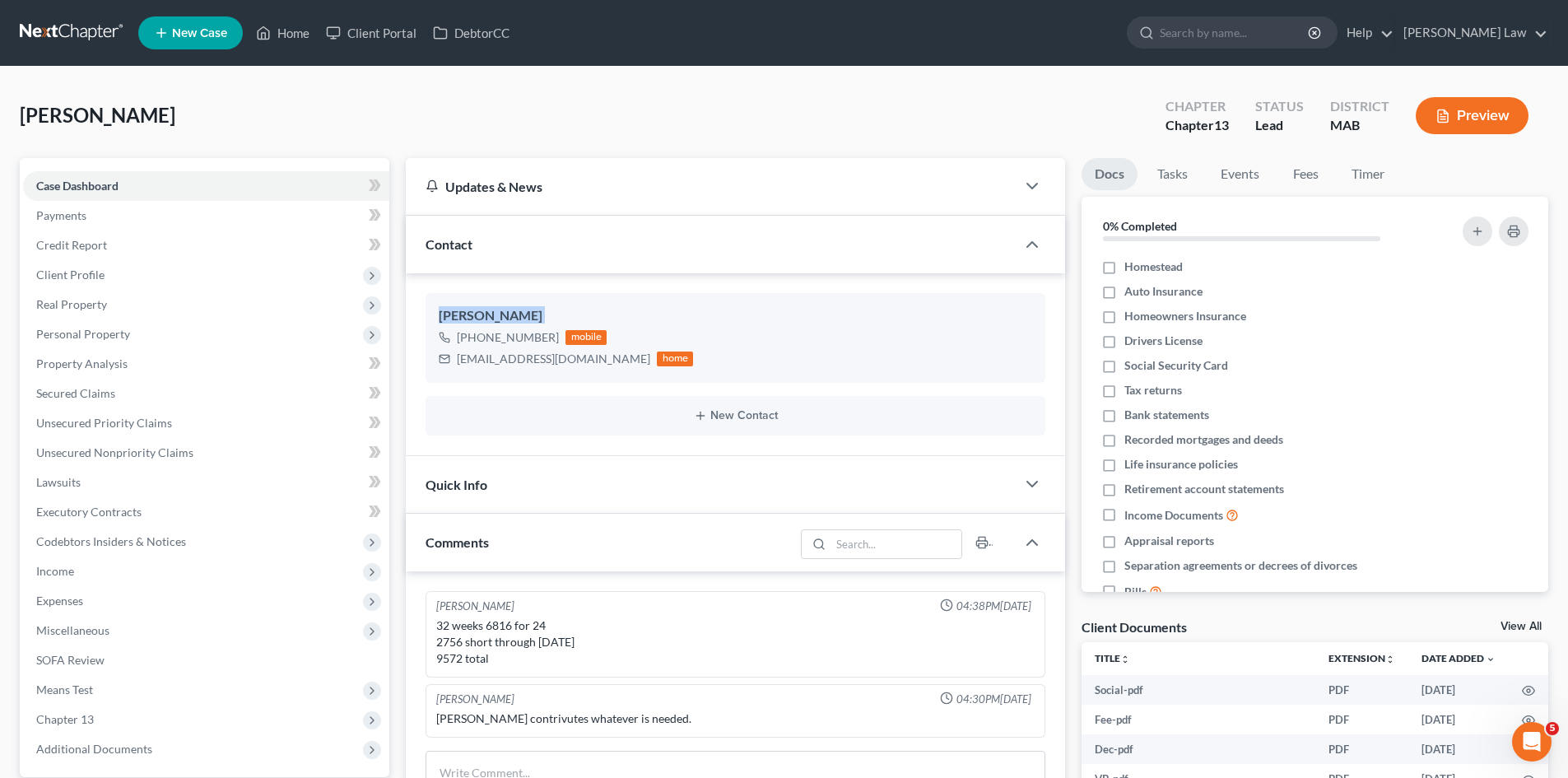
click at [57, 35] on link at bounding box center [72, 32] width 106 height 30
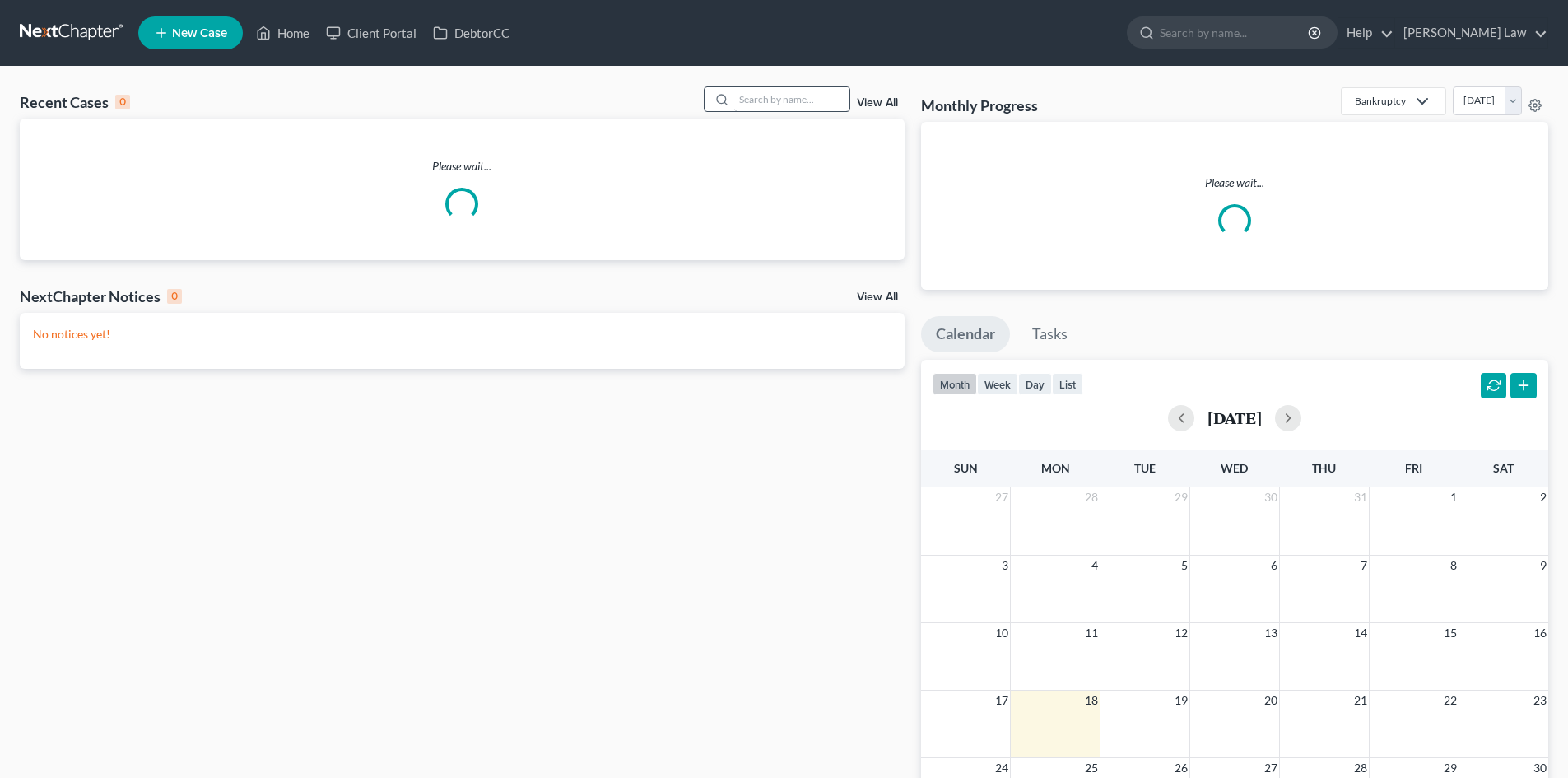
drag, startPoint x: 836, startPoint y: 117, endPoint x: 819, endPoint y: 107, distance: 19.7
click at [836, 117] on div "Recent Cases 0 View All" at bounding box center [461, 102] width 885 height 32
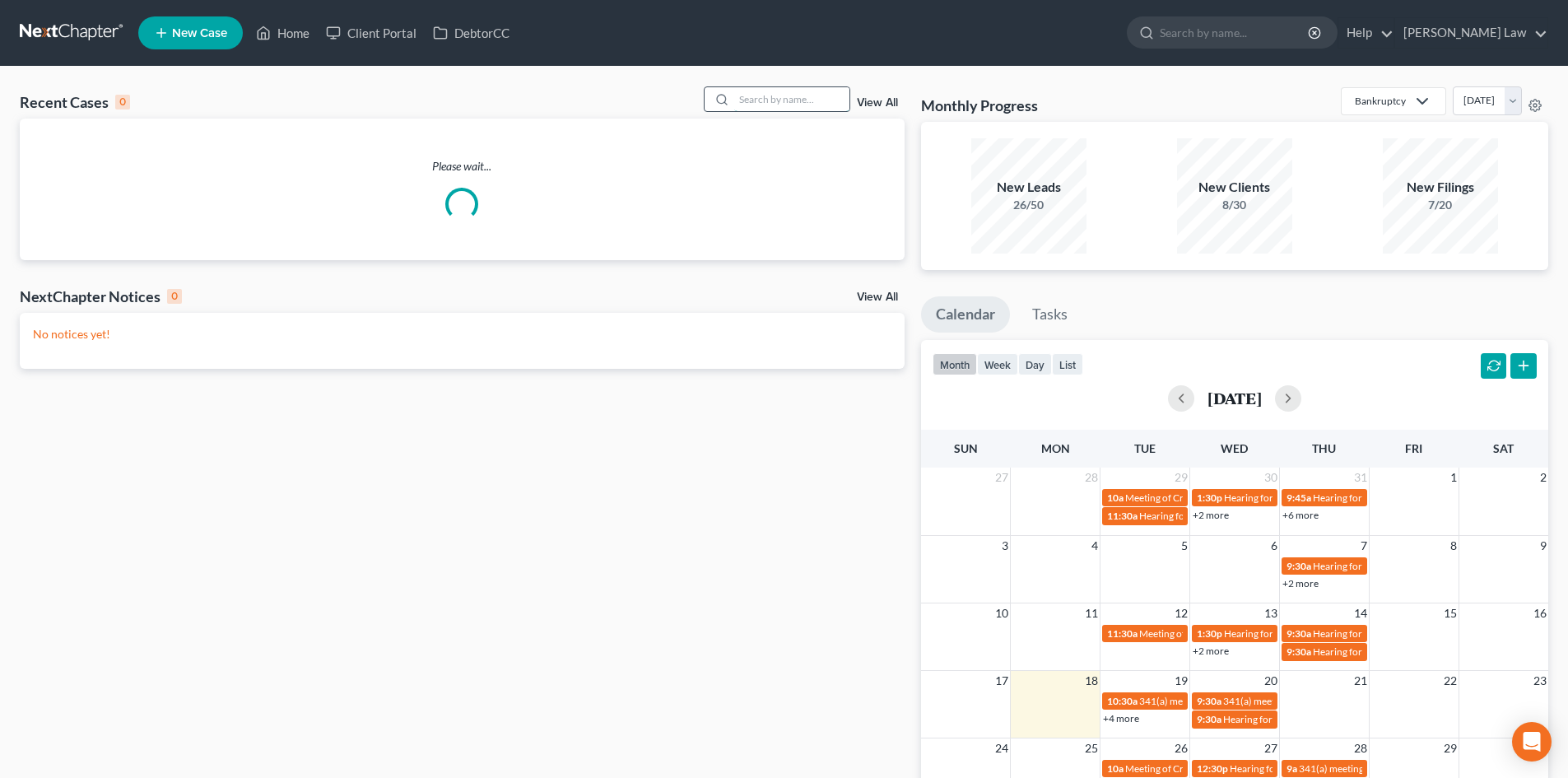
click at [813, 102] on input "search" at bounding box center [792, 99] width 115 height 24
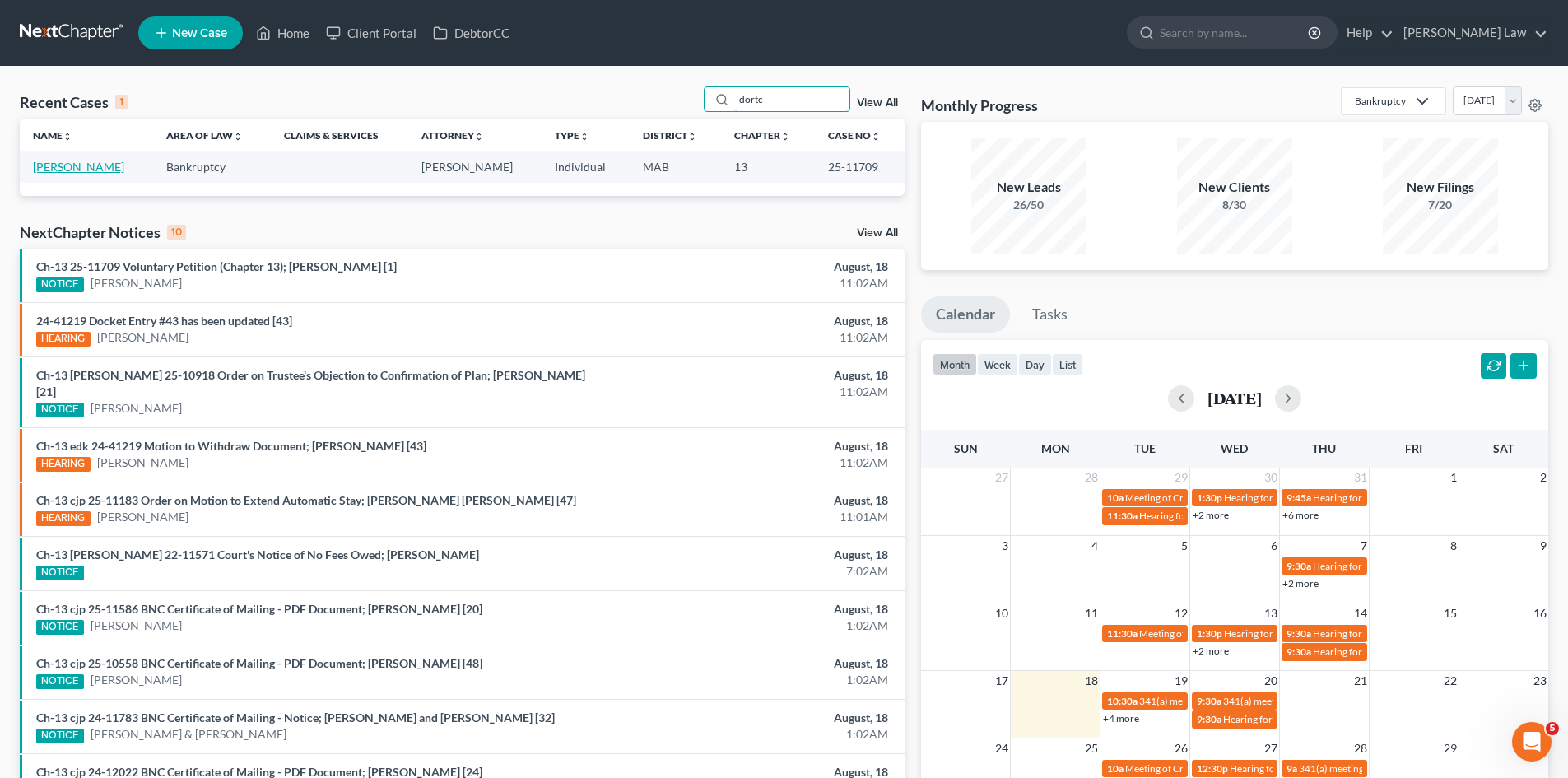
type input "dortc"
click at [63, 166] on link "[PERSON_NAME]" at bounding box center [79, 166] width 91 height 14
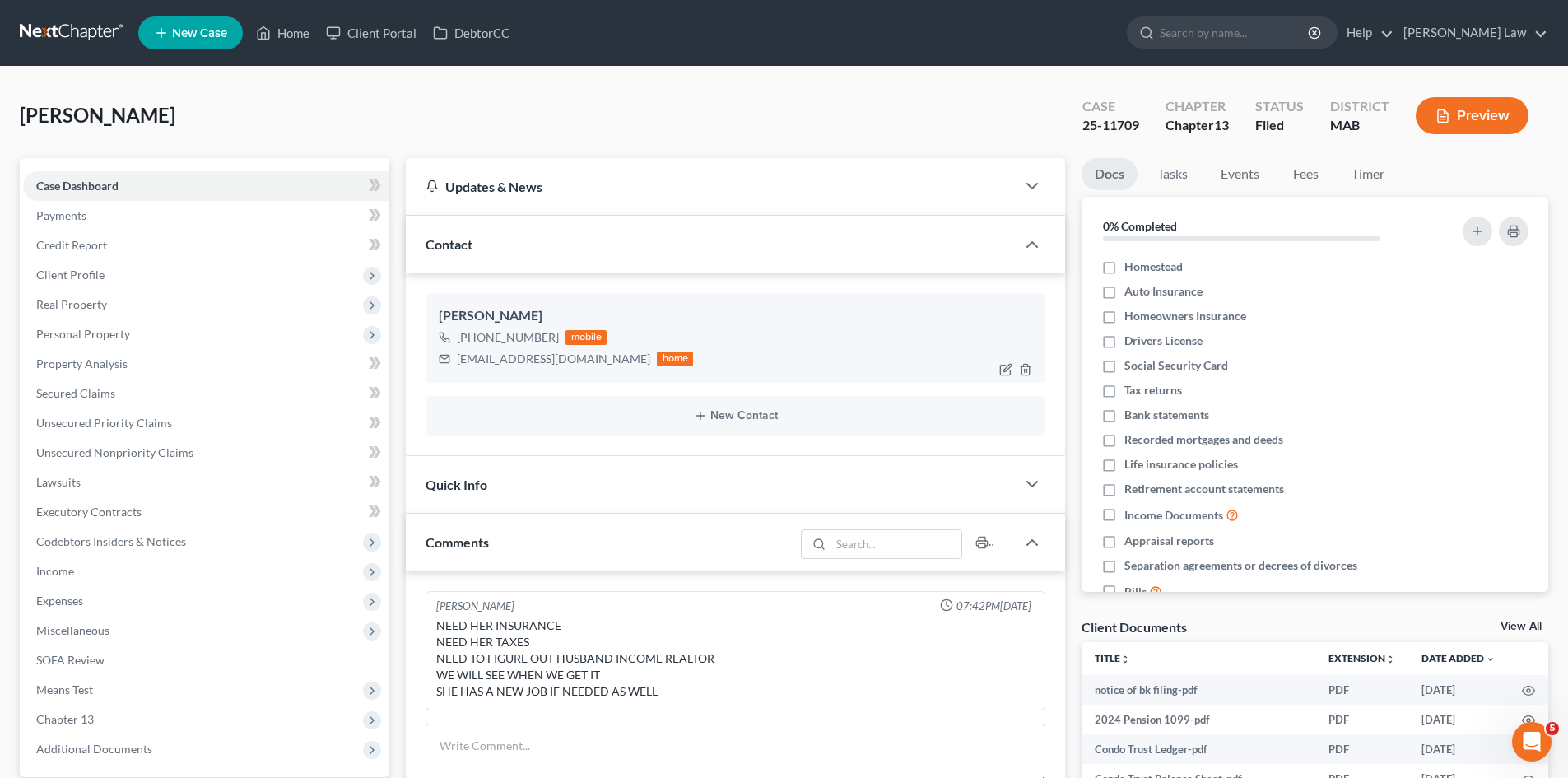
click at [483, 324] on div "[PERSON_NAME]" at bounding box center [735, 315] width 593 height 19
click at [482, 320] on div "[PERSON_NAME]" at bounding box center [735, 315] width 593 height 19
copy div "[PERSON_NAME]"
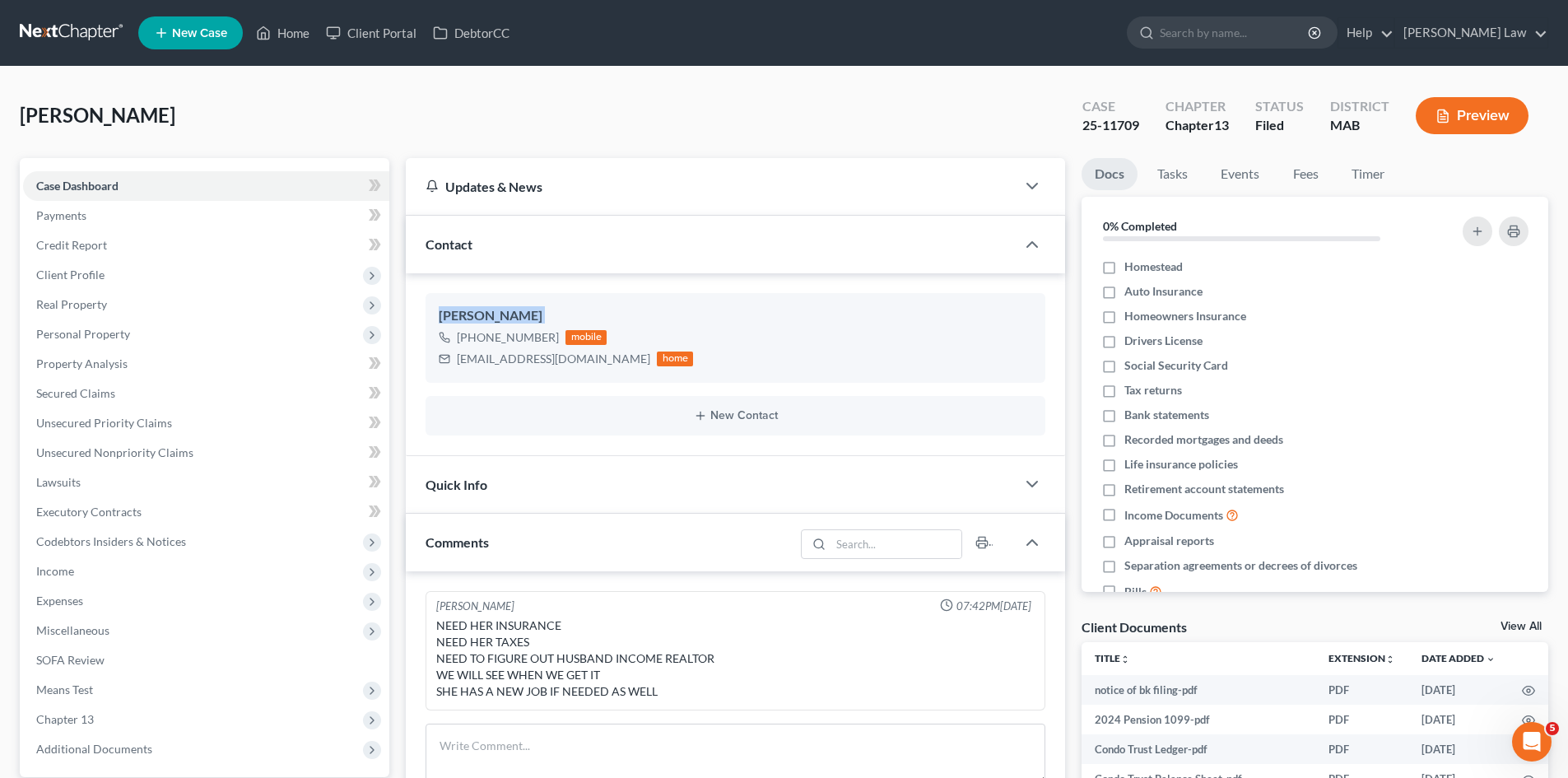
click at [46, 37] on link at bounding box center [72, 32] width 106 height 30
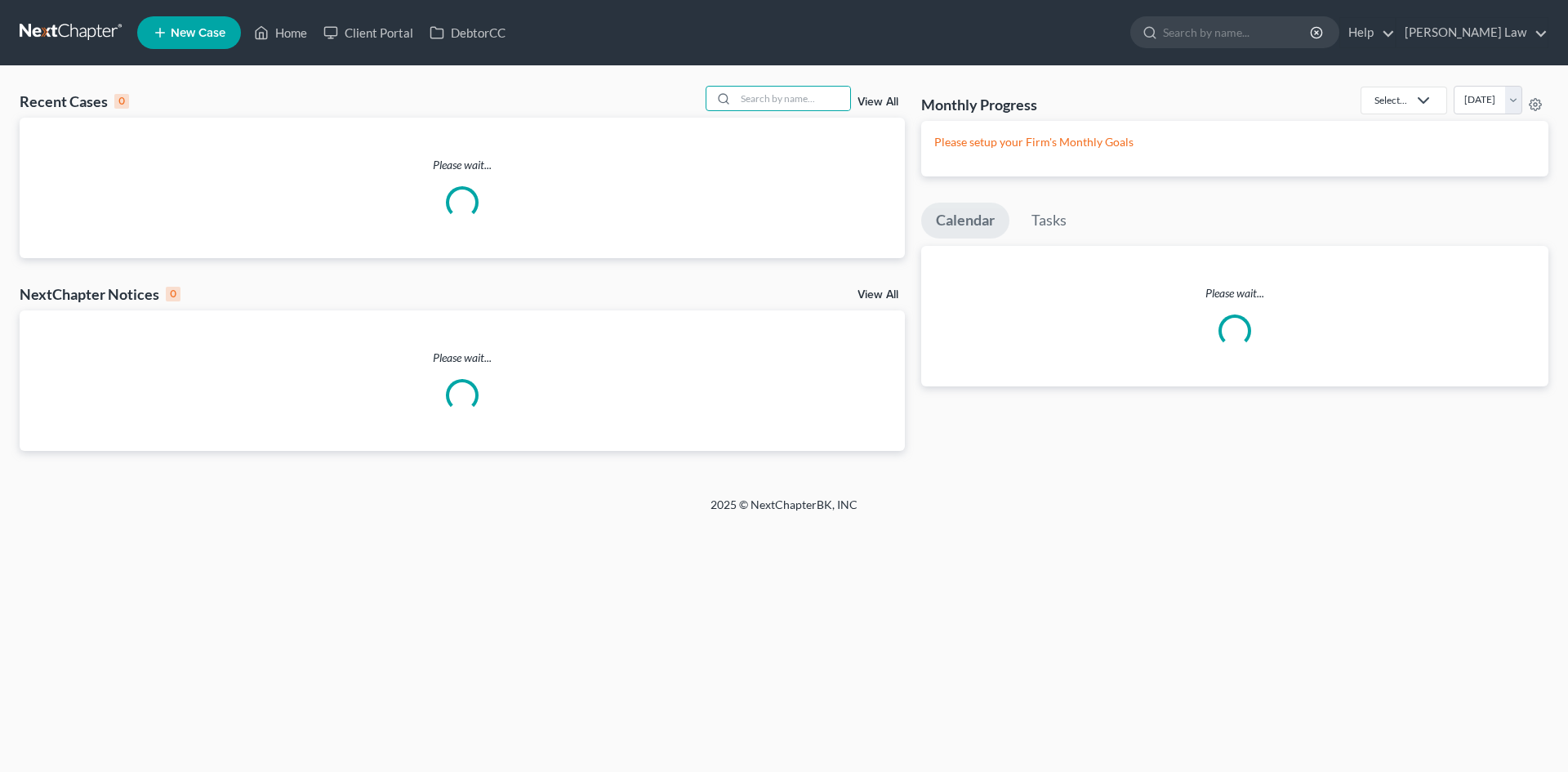
click at [754, 92] on input "search" at bounding box center [793, 98] width 114 height 23
click at [761, 96] on input "search" at bounding box center [793, 98] width 114 height 23
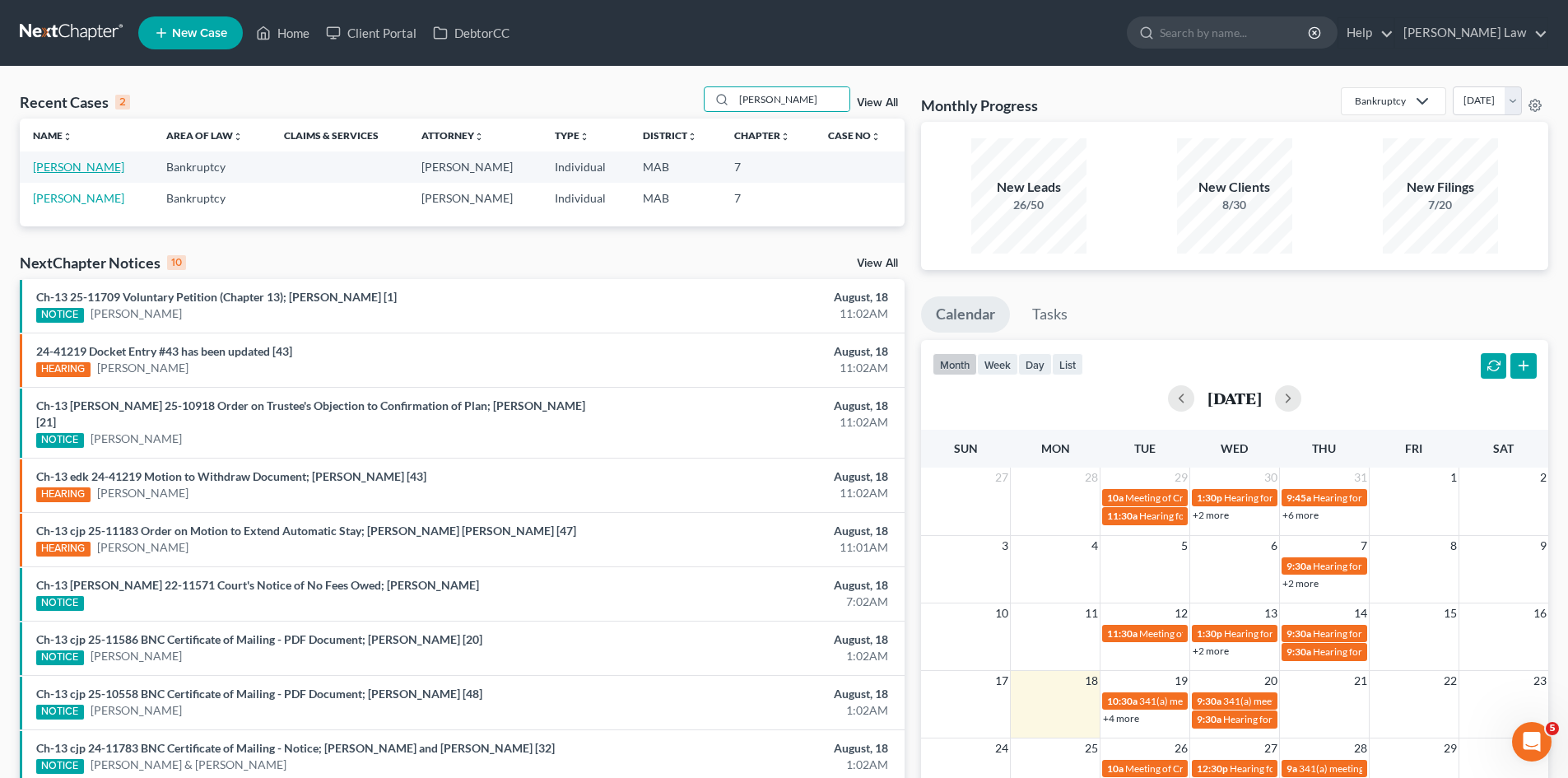
type input "diaz"
click at [74, 163] on link "[PERSON_NAME]" at bounding box center [79, 166] width 91 height 14
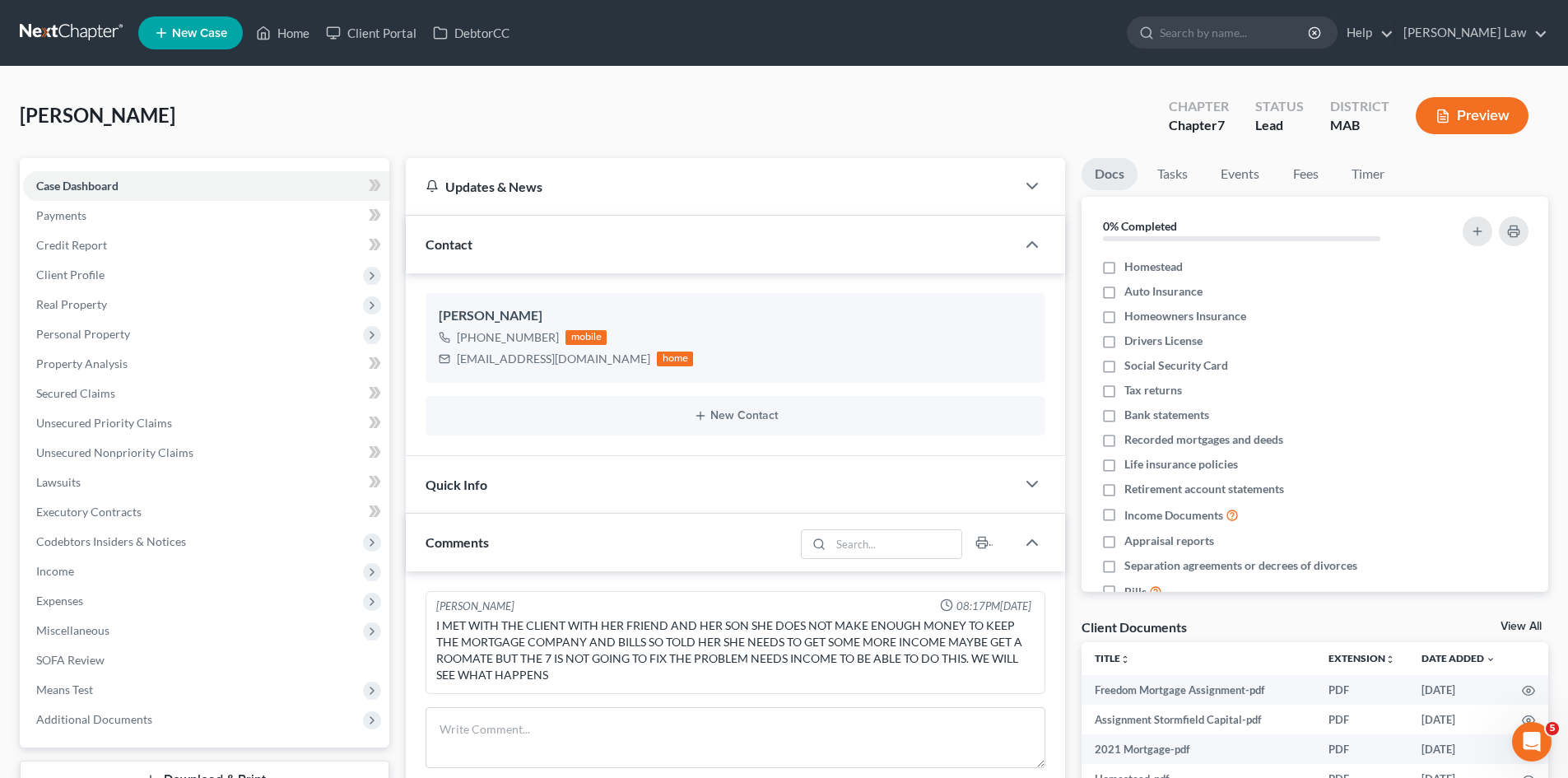
click at [1518, 626] on link "View All" at bounding box center [1521, 627] width 41 height 12
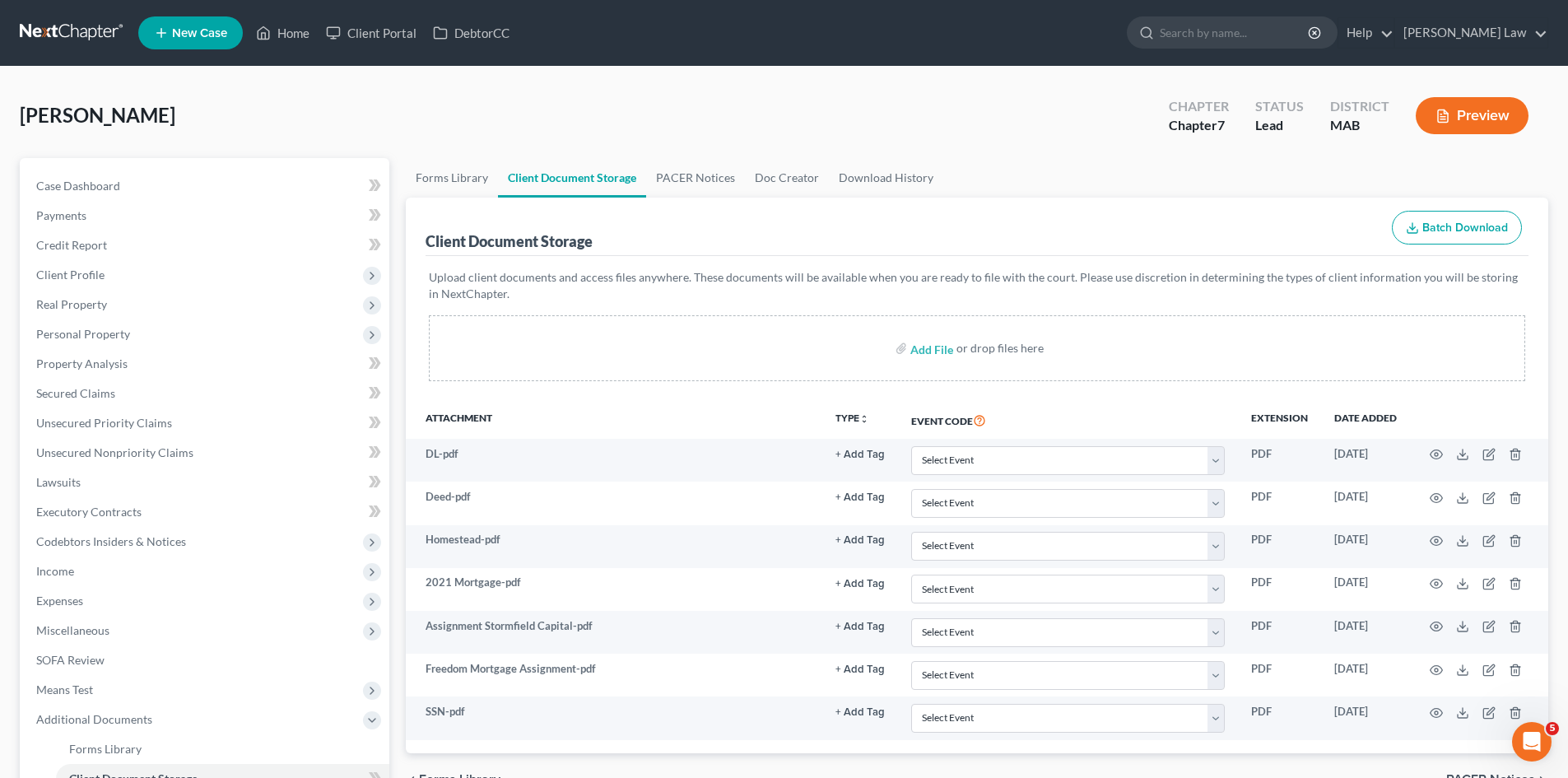
click at [632, 61] on nav "Home New Case Client Portal DebtorCC Benner Law mmanning@tbennerlaw.com My Acco…" at bounding box center [784, 33] width 1568 height 66
click at [110, 32] on link at bounding box center [72, 32] width 106 height 30
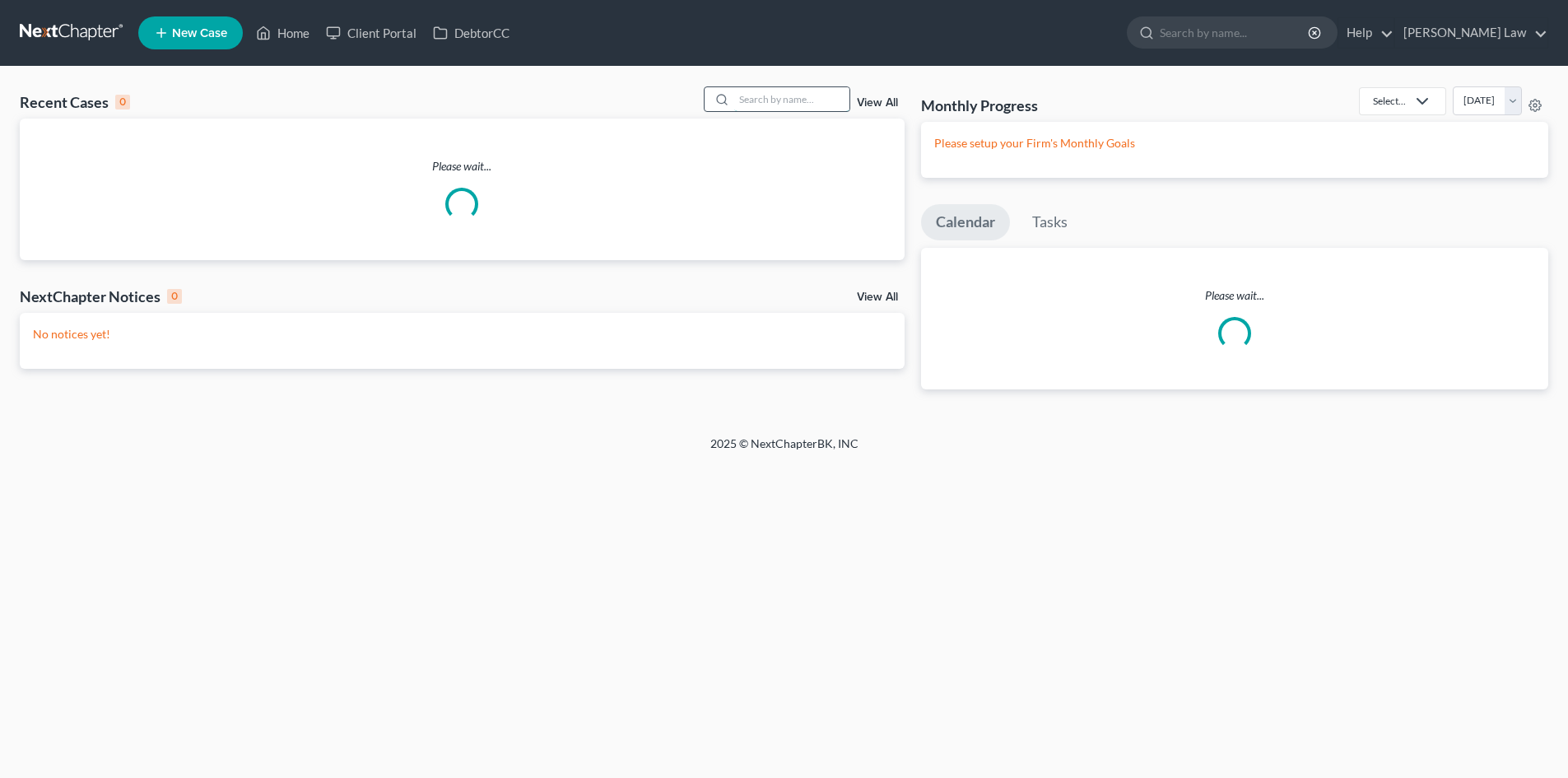
click at [761, 95] on input "search" at bounding box center [792, 99] width 115 height 24
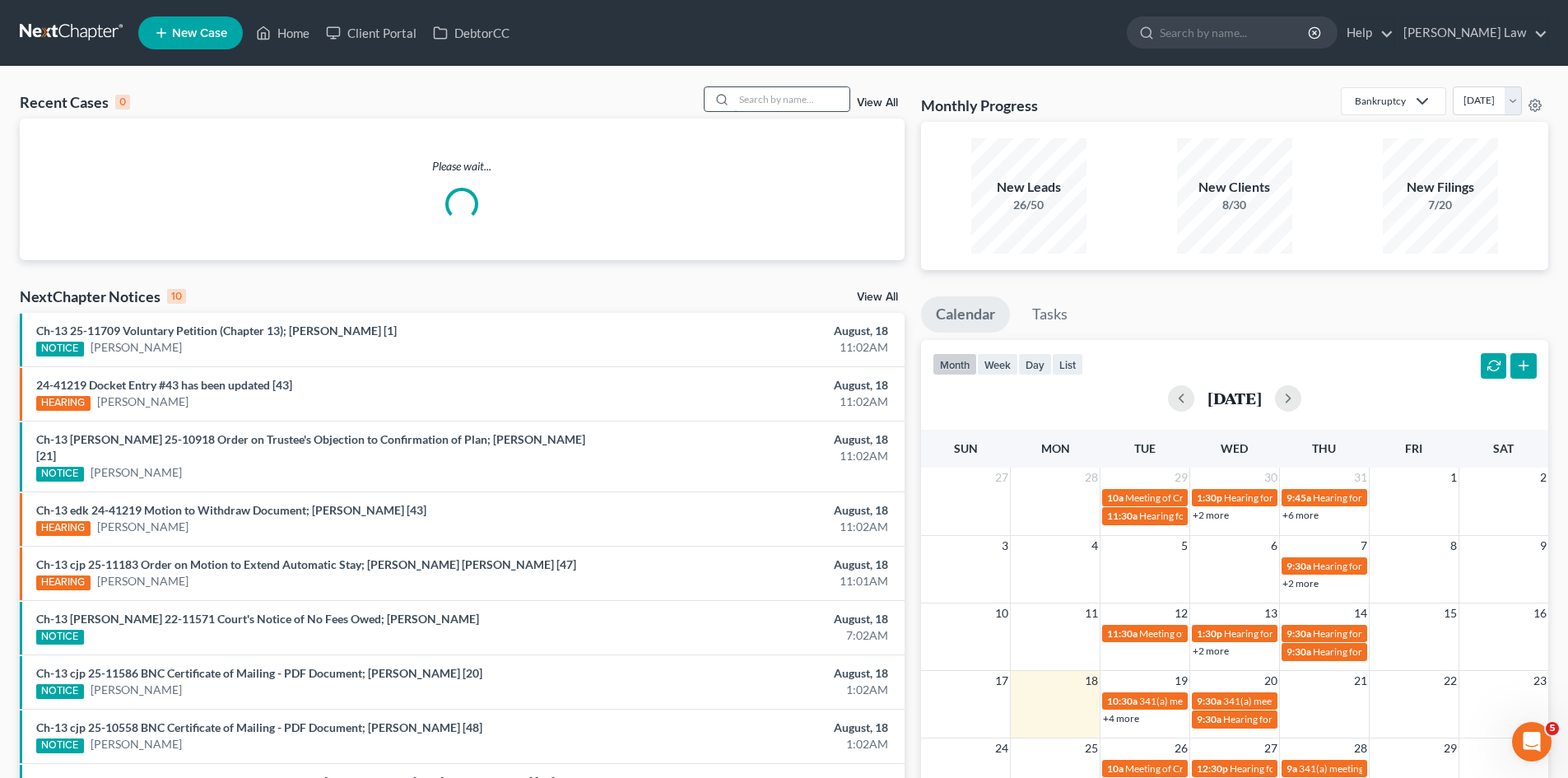
click at [781, 98] on input "search" at bounding box center [792, 99] width 115 height 24
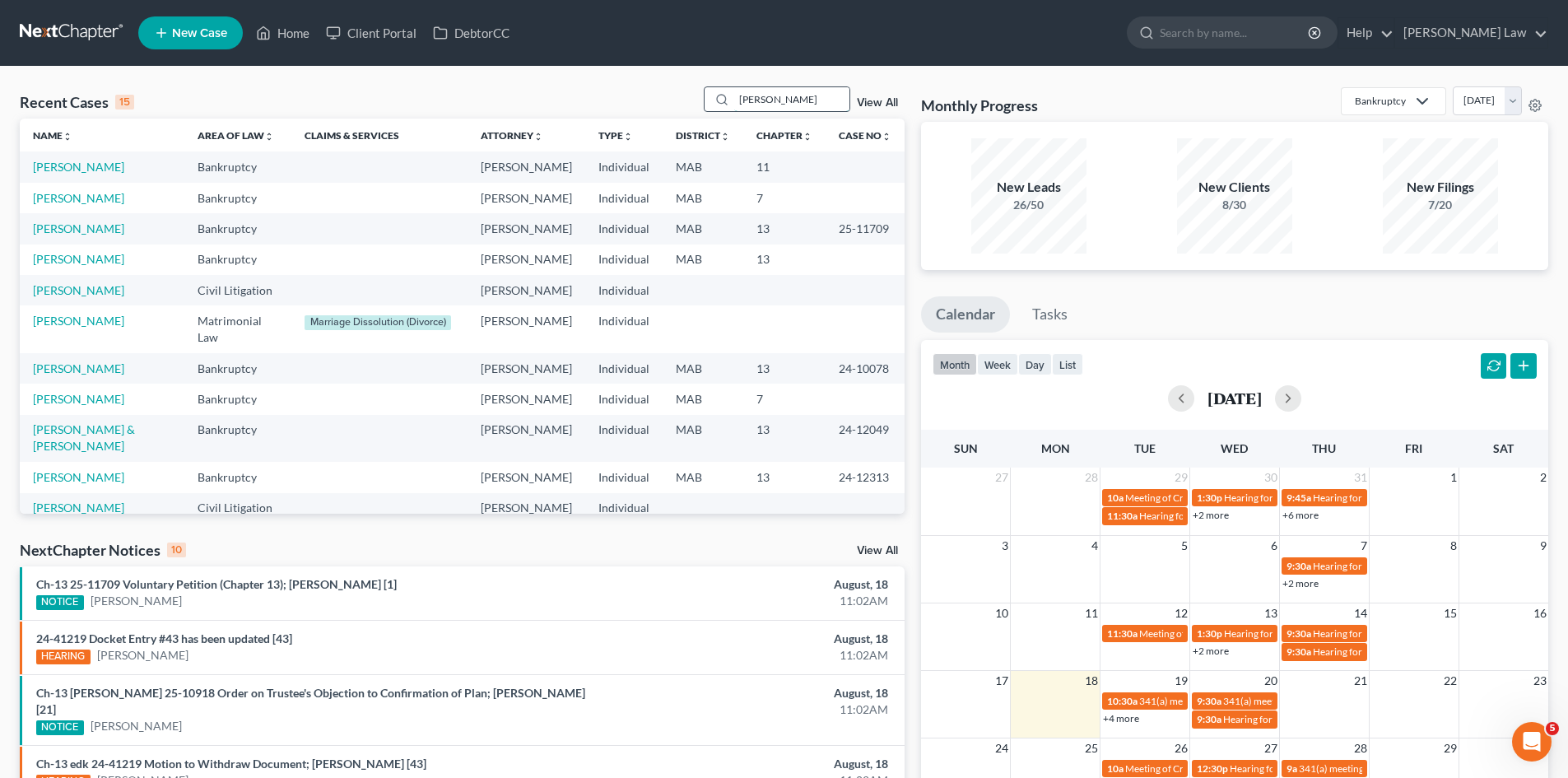
type input "[PERSON_NAME]"
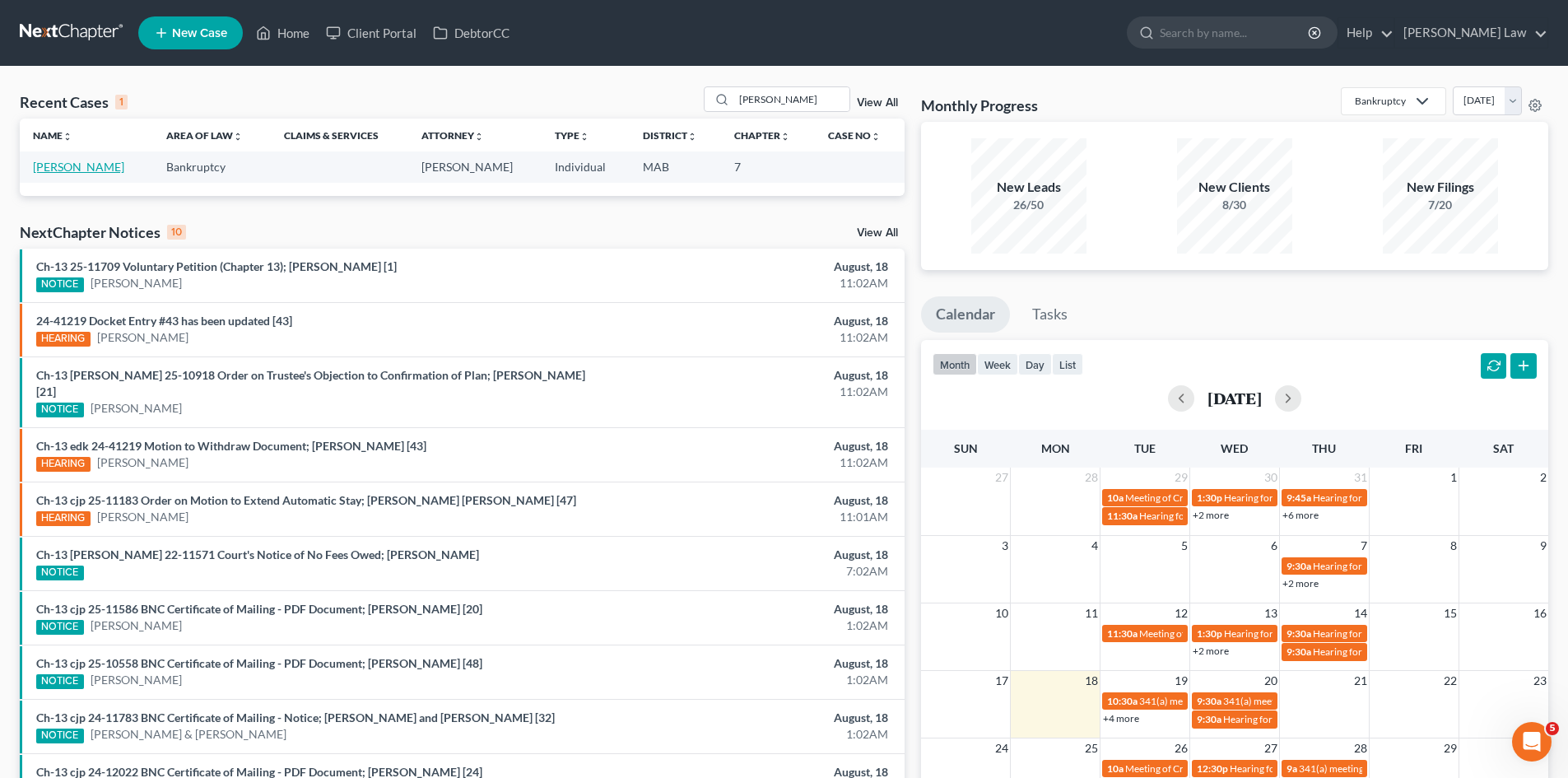
click at [78, 171] on link "[PERSON_NAME]" at bounding box center [79, 166] width 91 height 14
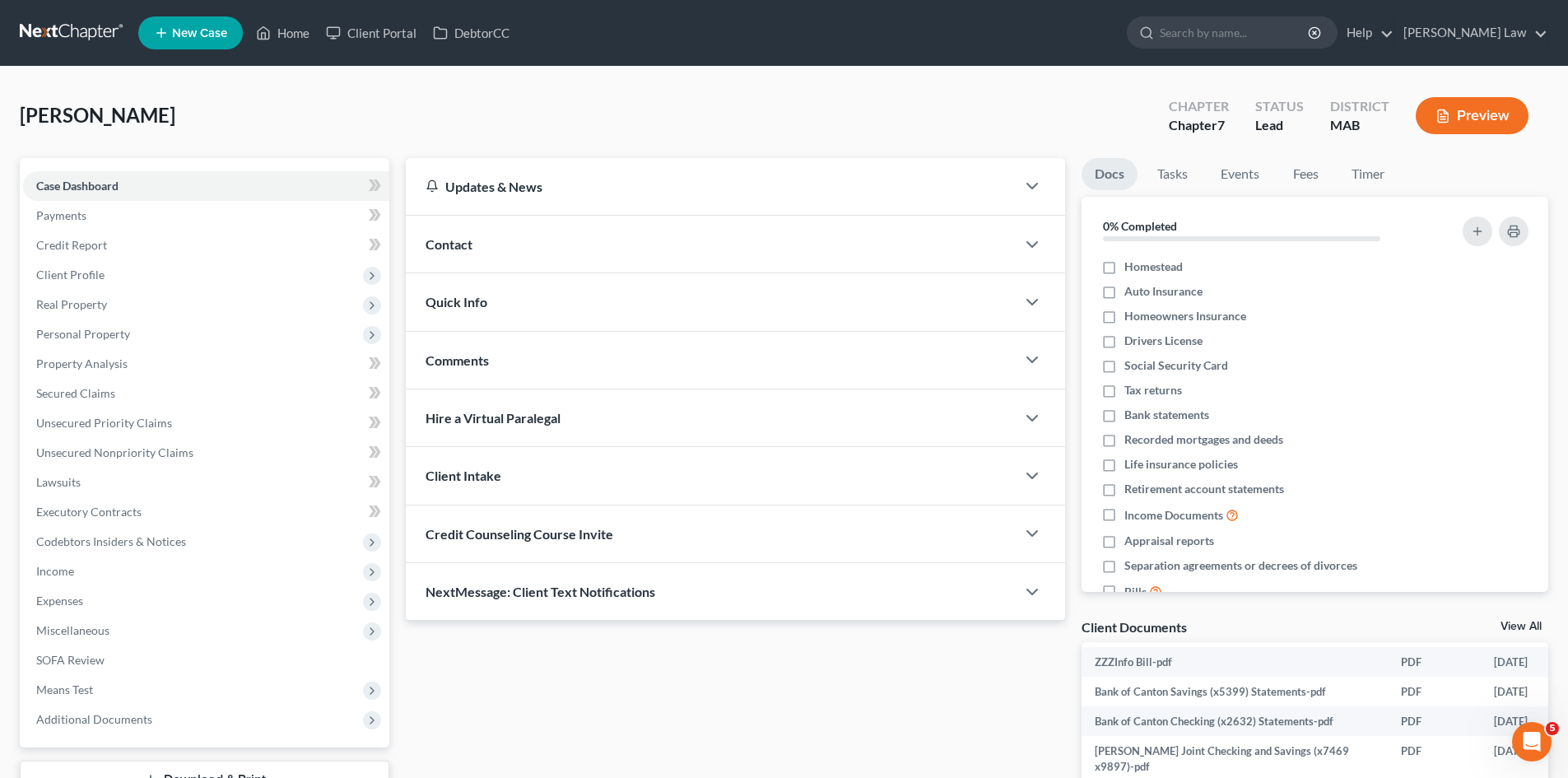
click at [32, 37] on link at bounding box center [72, 32] width 106 height 30
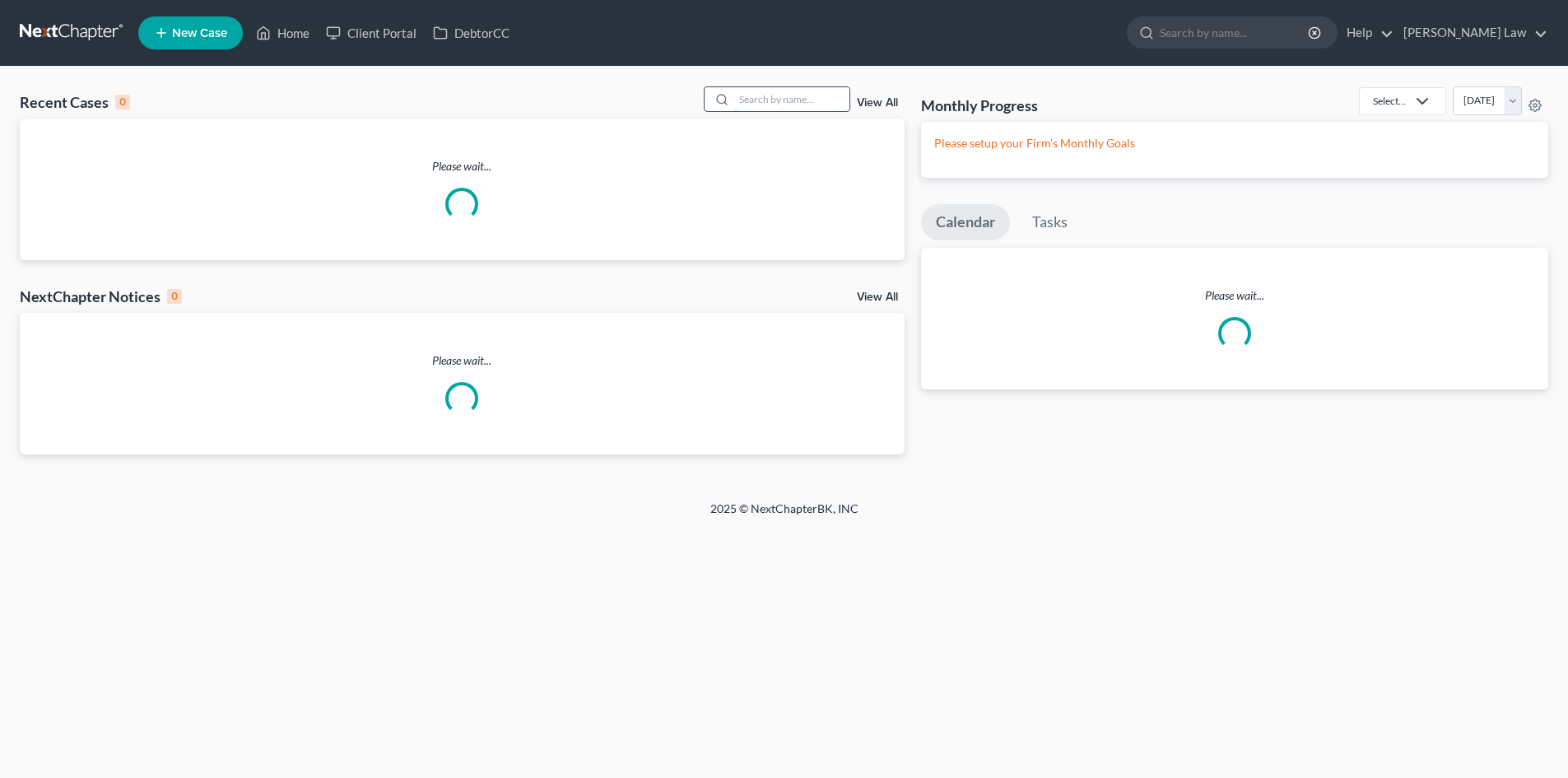
click at [765, 95] on input "search" at bounding box center [792, 99] width 115 height 24
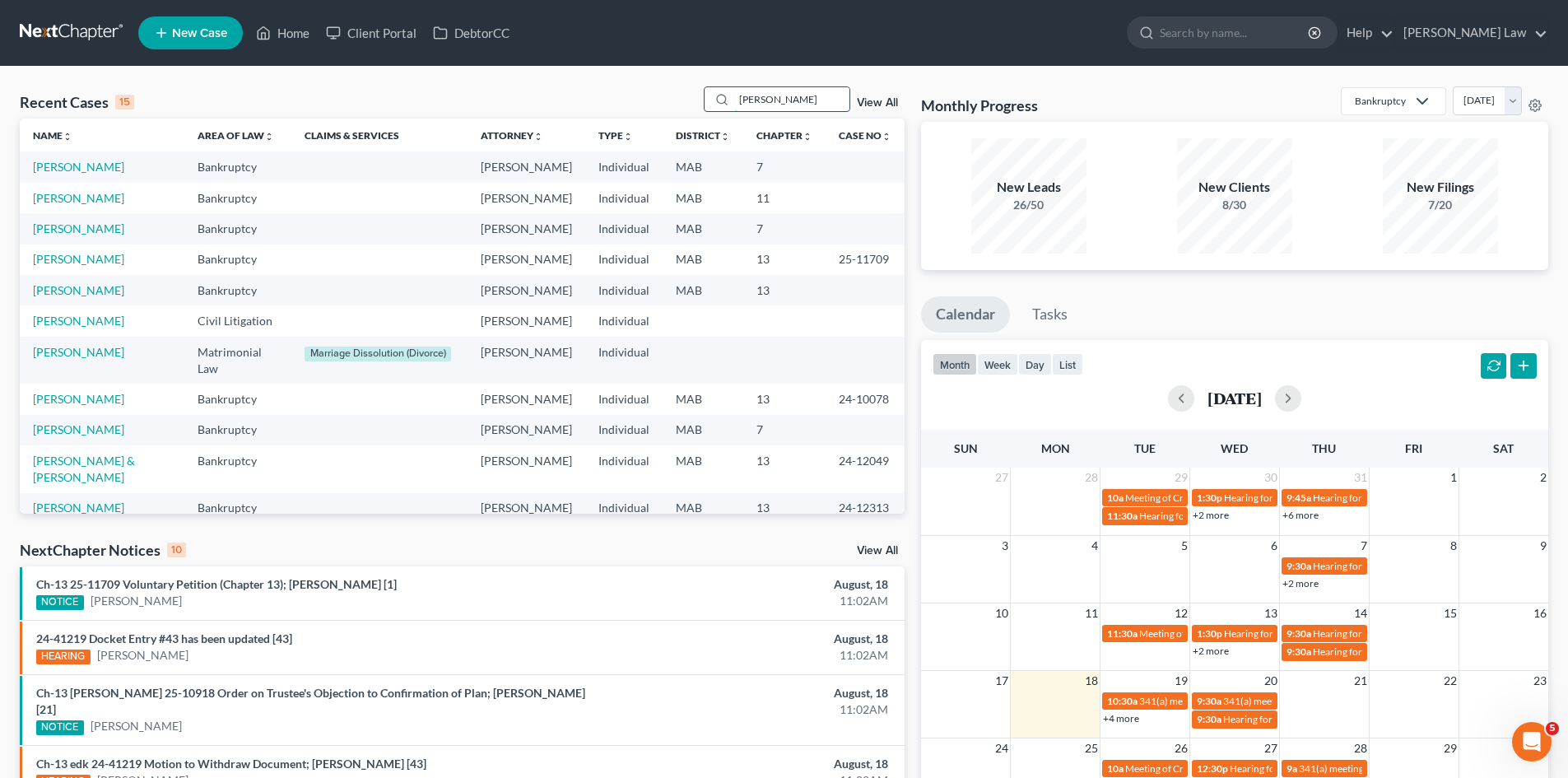
type input "[PERSON_NAME]"
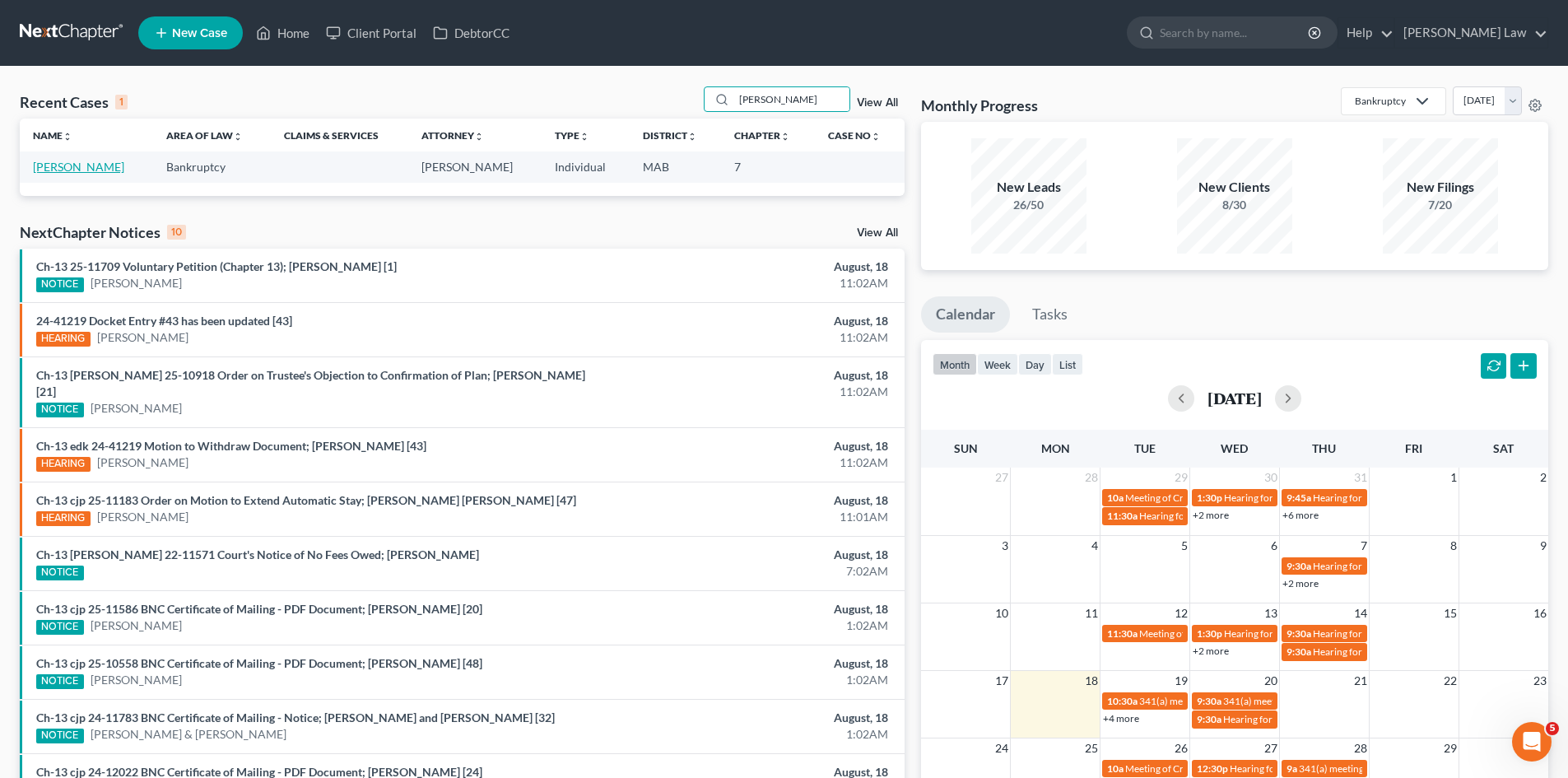
click at [80, 173] on link "[PERSON_NAME]" at bounding box center [79, 166] width 91 height 14
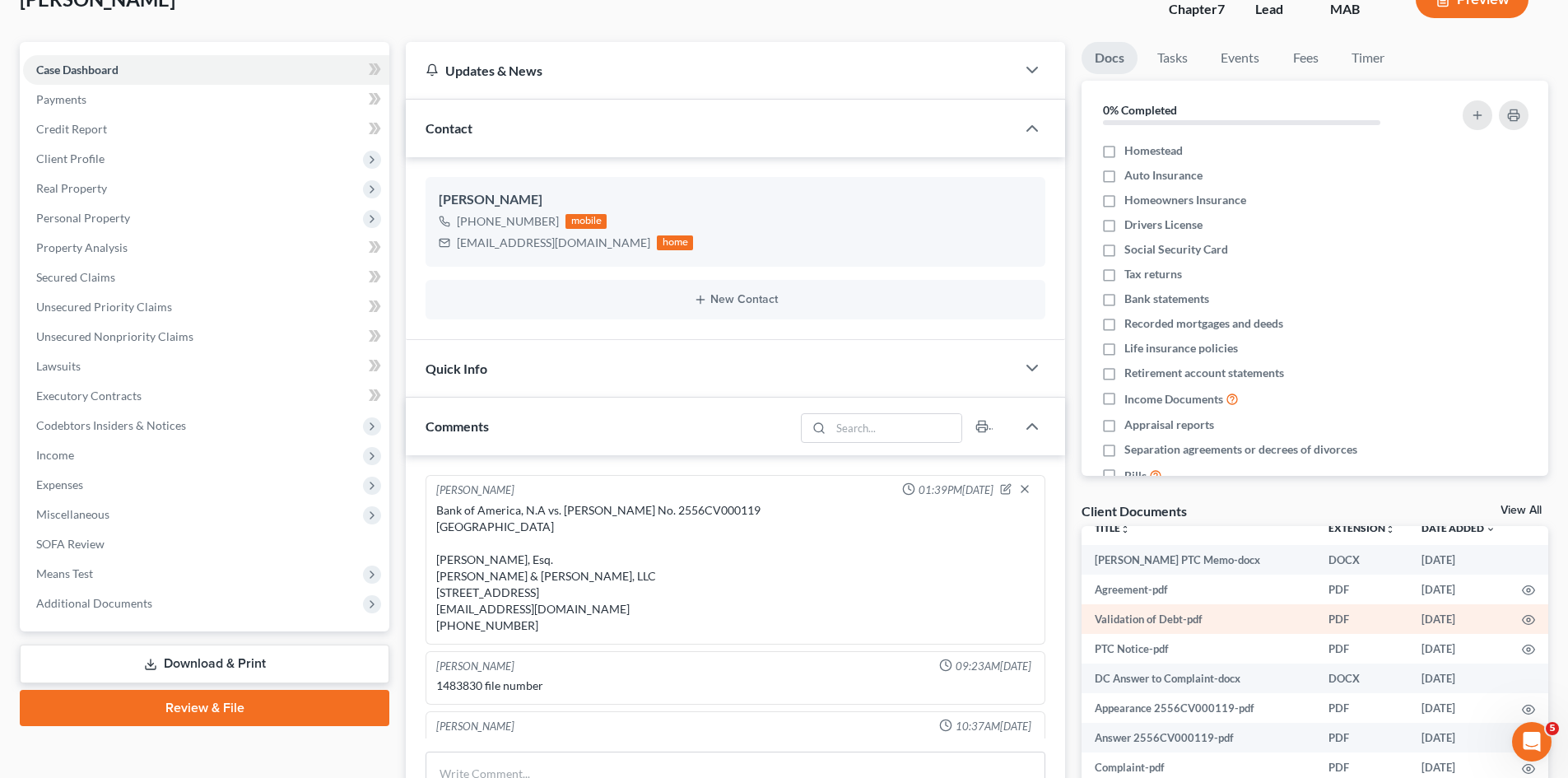
scroll to position [58, 0]
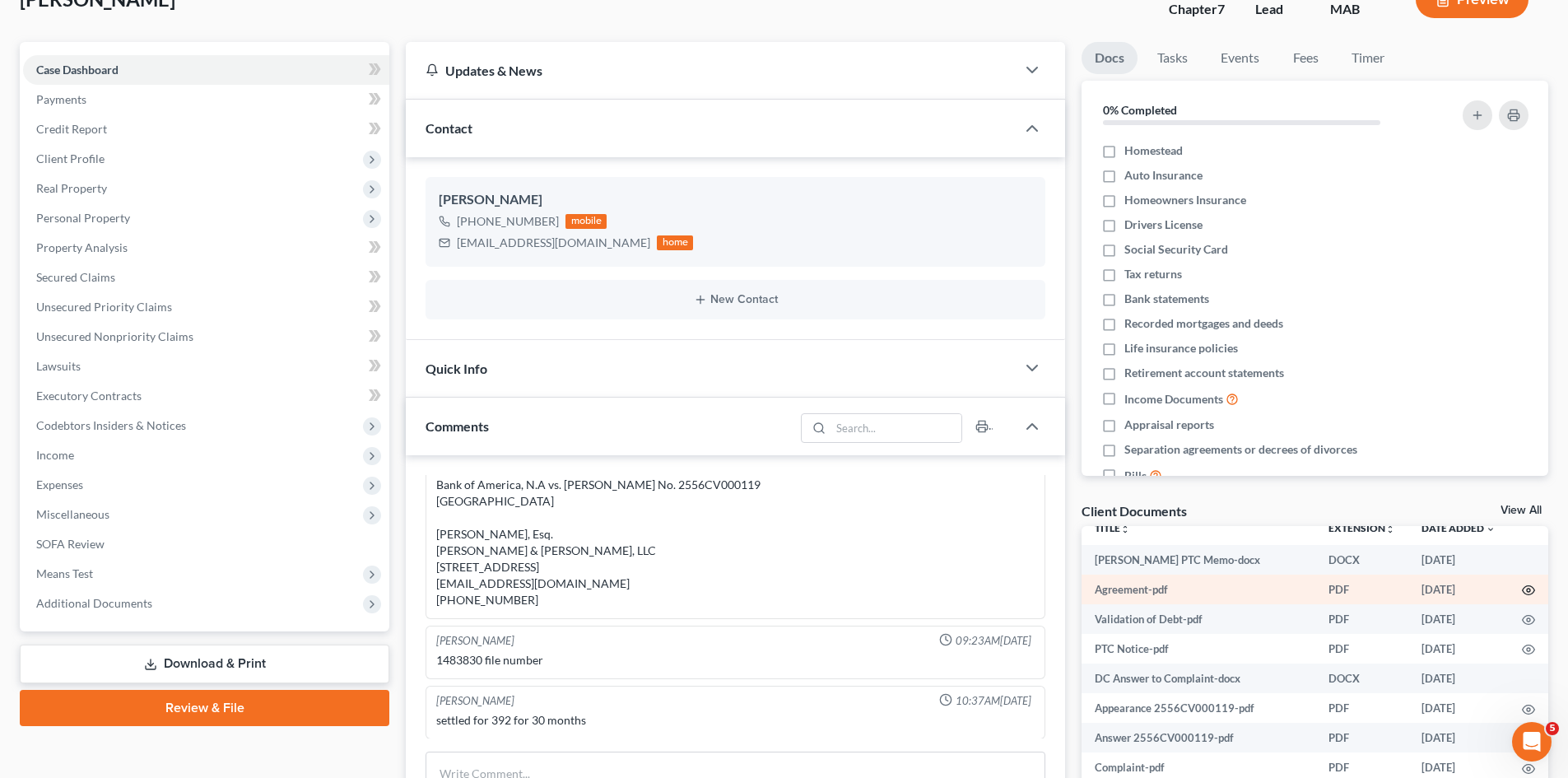
click at [1522, 587] on icon "button" at bounding box center [1528, 590] width 13 height 9
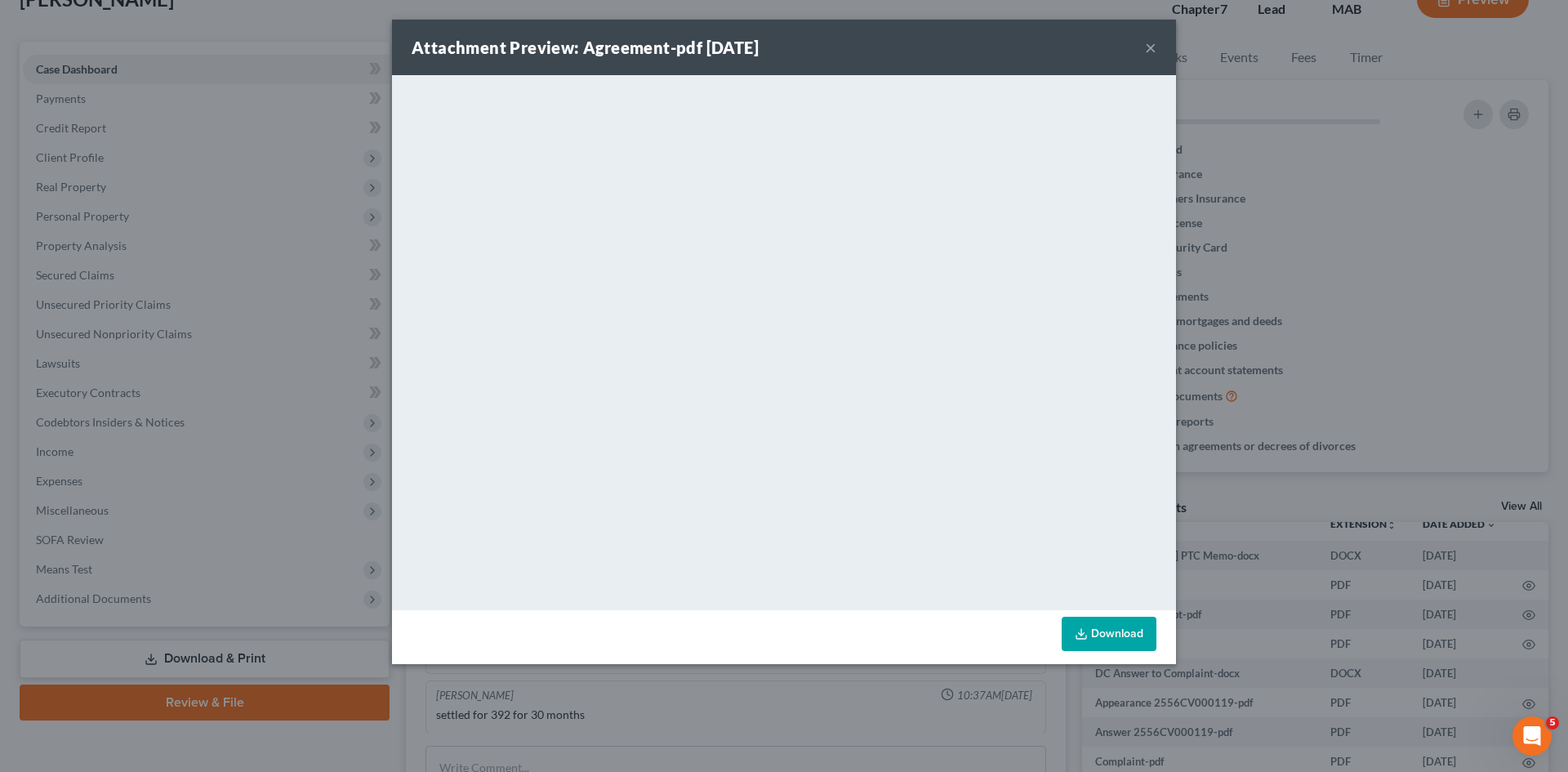
click at [1381, 402] on div "Attachment Preview: Agreement-pdf [DATE] × <object ng-attr-data='[URL][DOMAIN_N…" at bounding box center [784, 386] width 1568 height 772
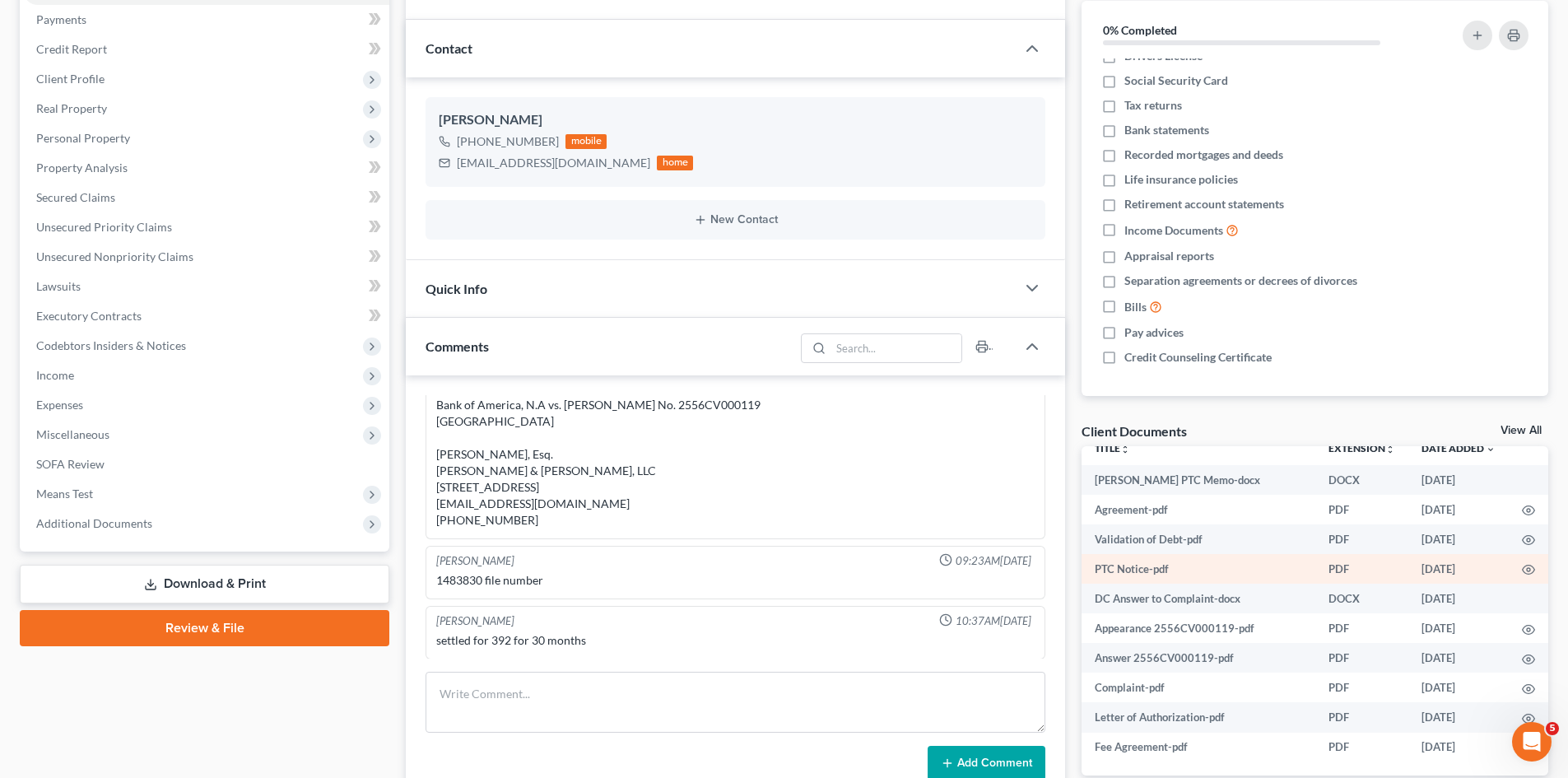
scroll to position [253, 0]
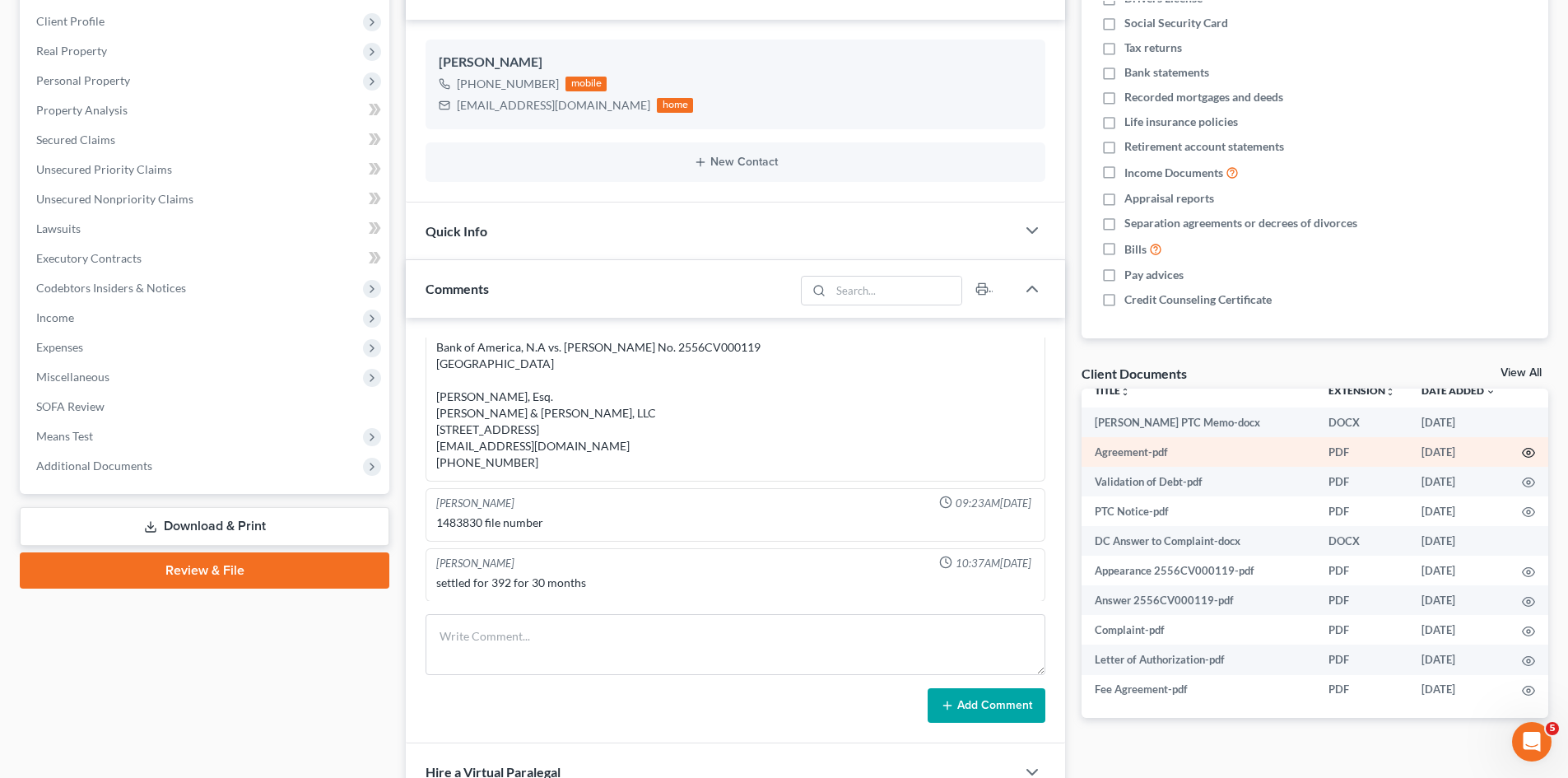
click at [1522, 448] on icon "button" at bounding box center [1528, 453] width 14 height 14
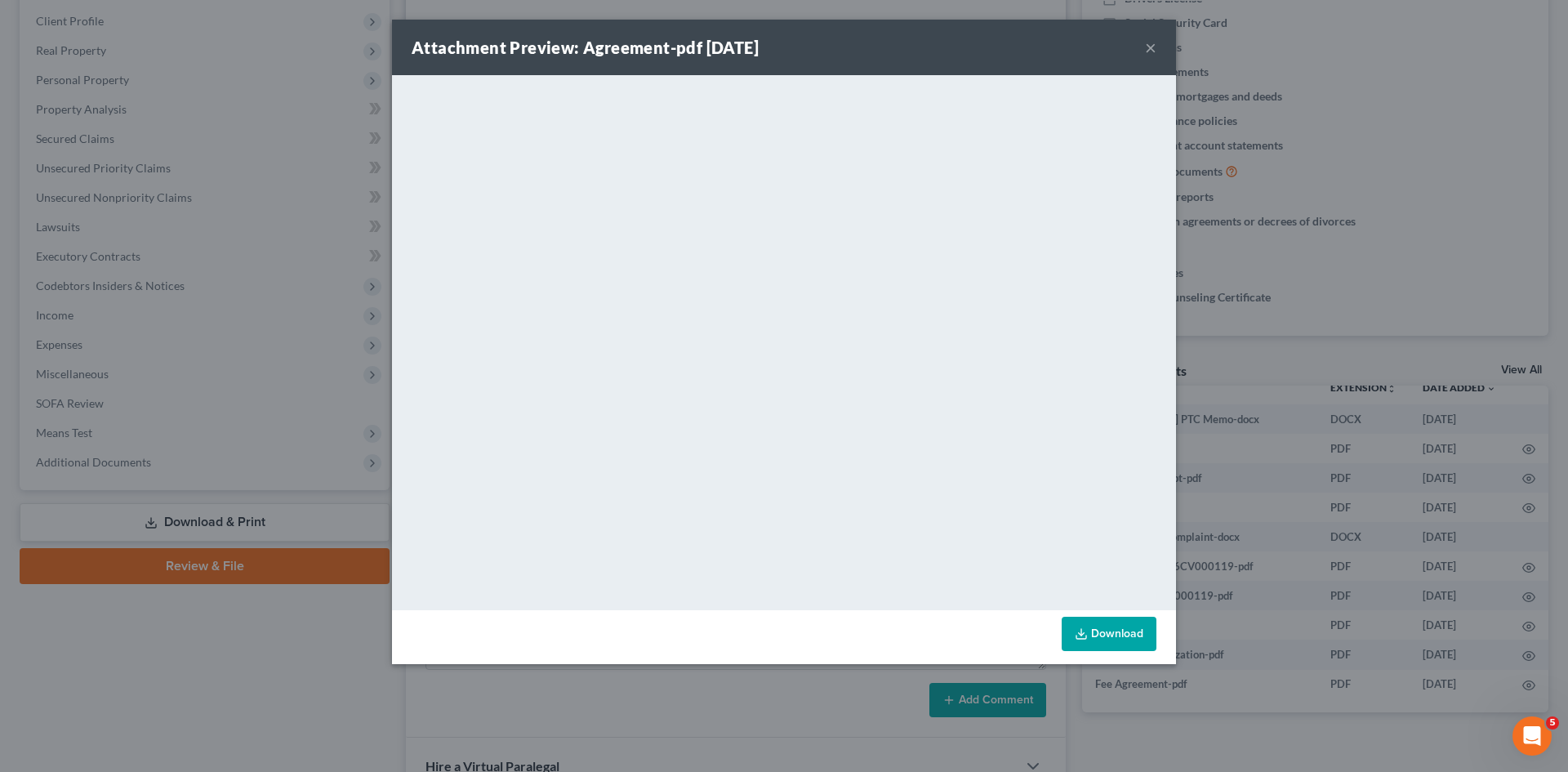
click at [1216, 429] on div "Attachment Preview: Agreement-pdf [DATE] × <object ng-attr-data='[URL][DOMAIN_N…" at bounding box center [784, 386] width 1568 height 772
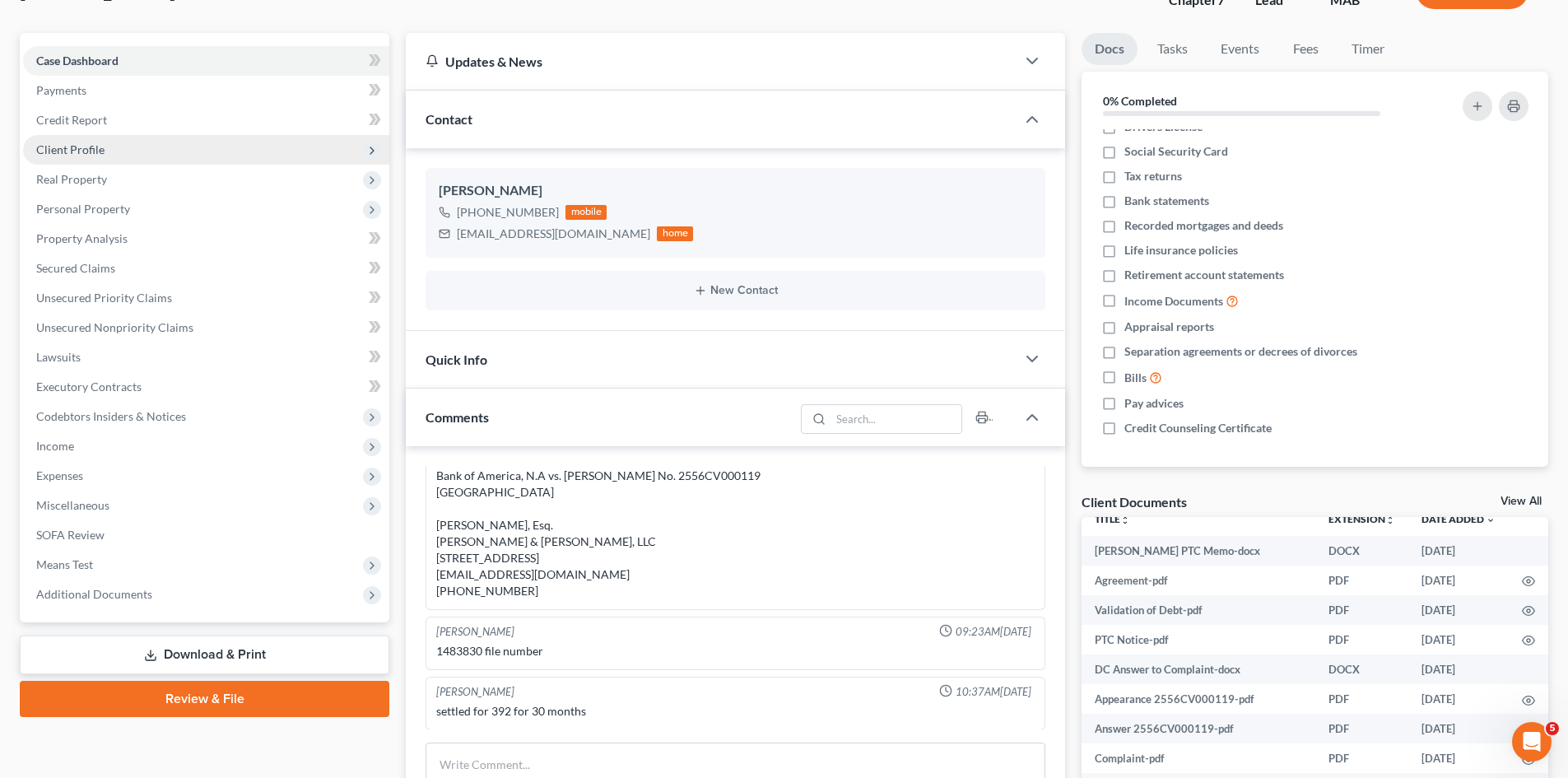
scroll to position [0, 0]
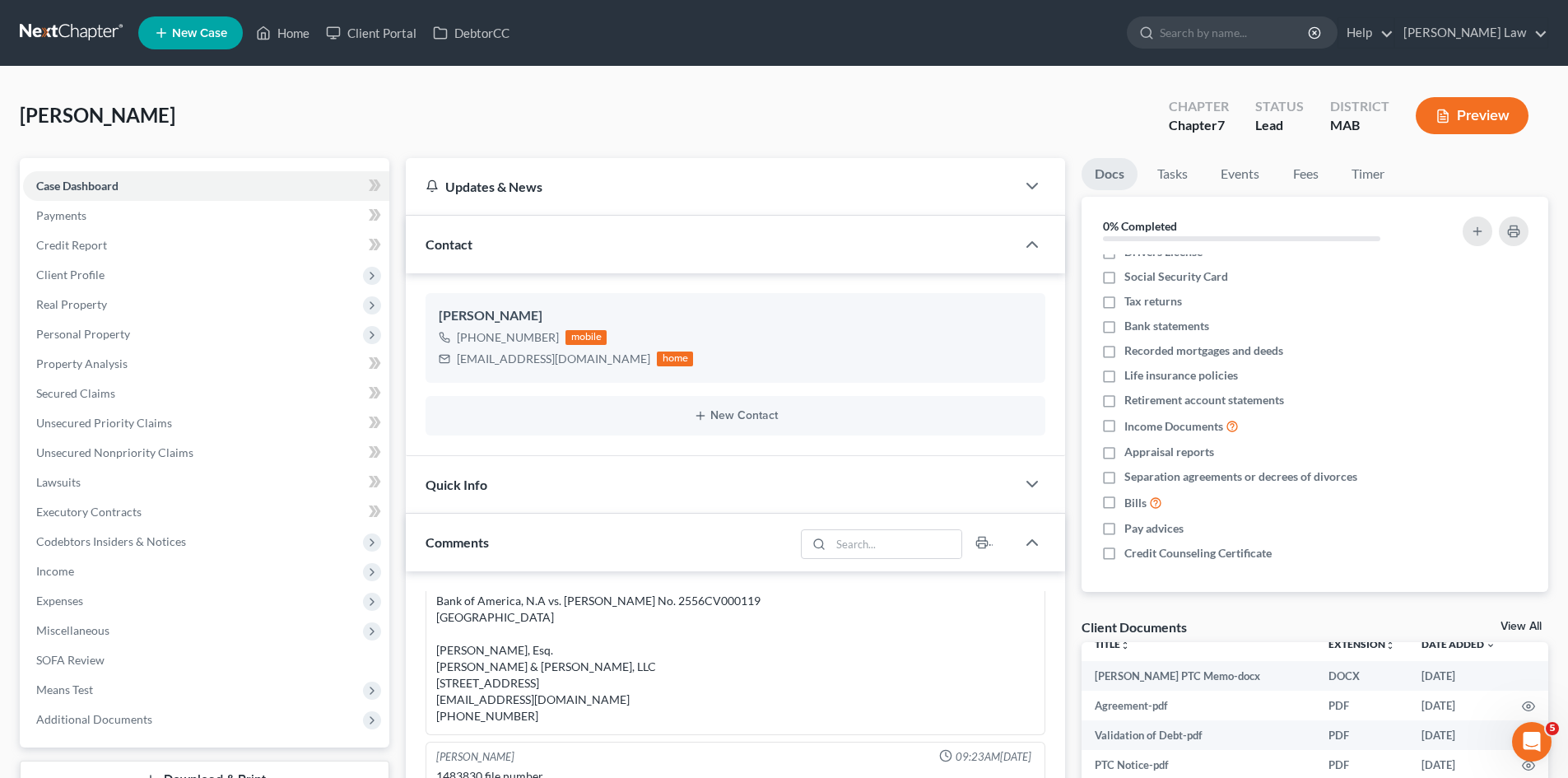
click at [58, 35] on link at bounding box center [72, 32] width 106 height 30
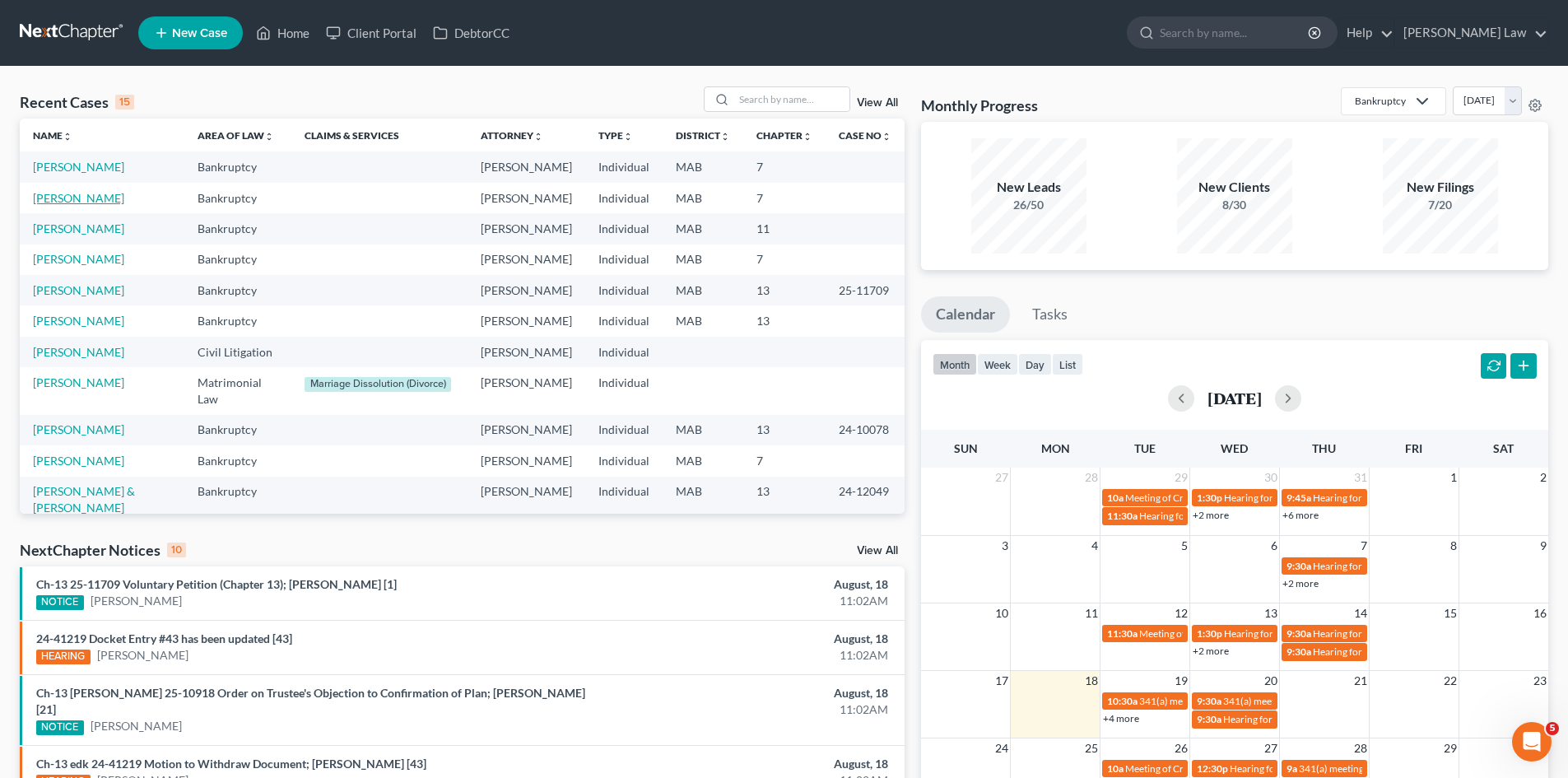
click at [96, 205] on link "[PERSON_NAME]" at bounding box center [79, 198] width 91 height 14
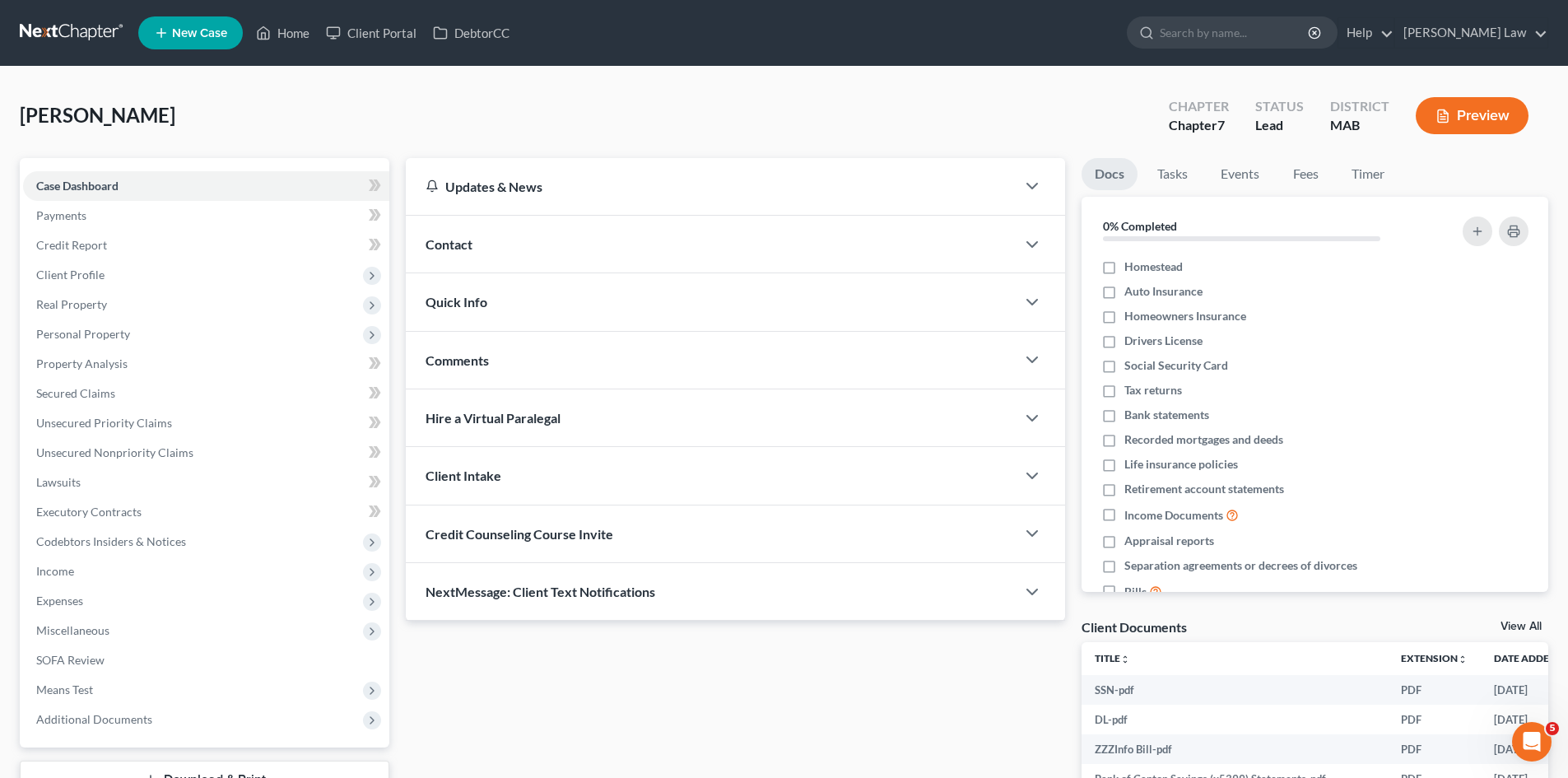
click at [104, 22] on link at bounding box center [72, 32] width 106 height 30
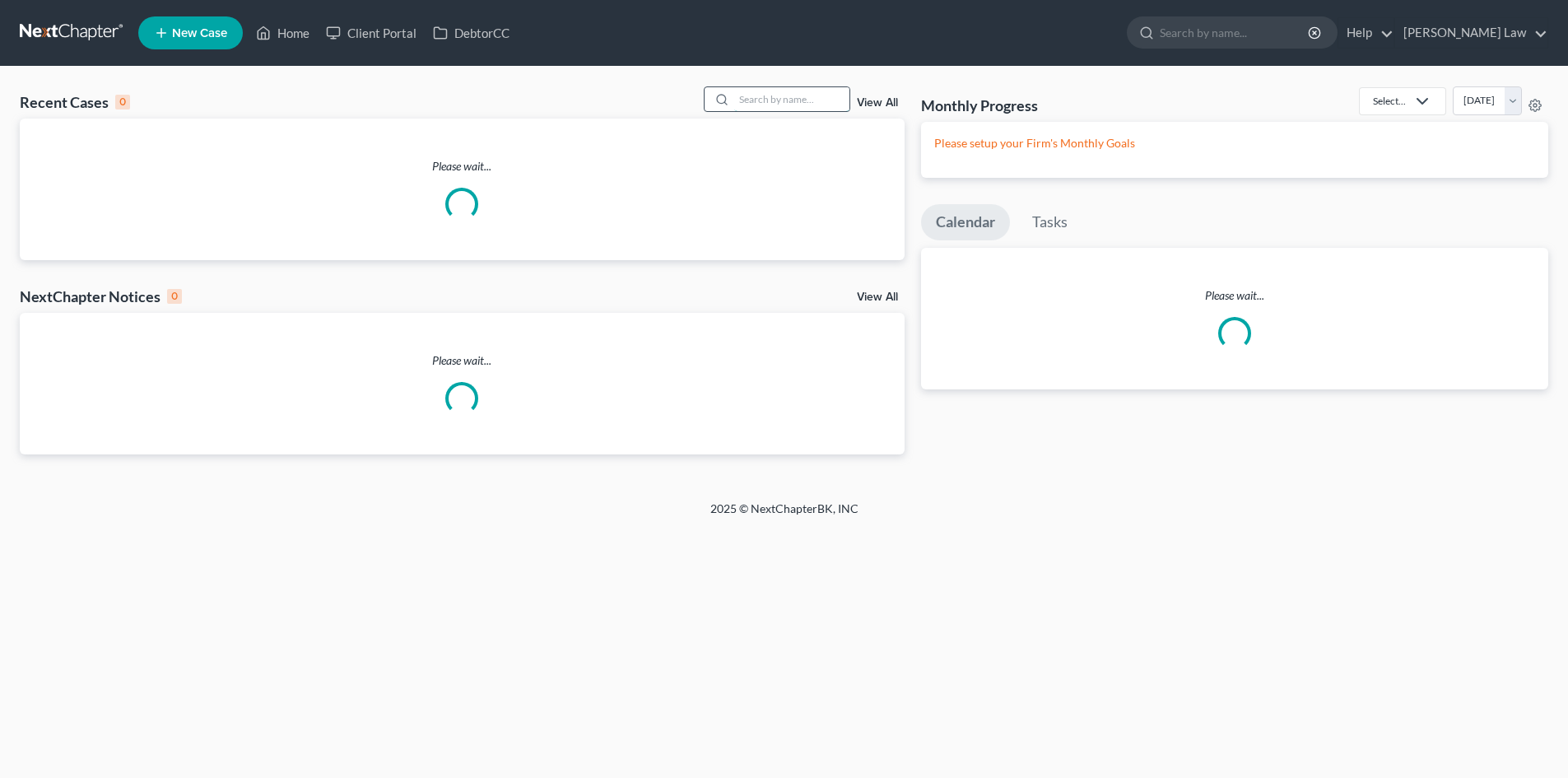
click at [780, 111] on input "search" at bounding box center [792, 99] width 115 height 24
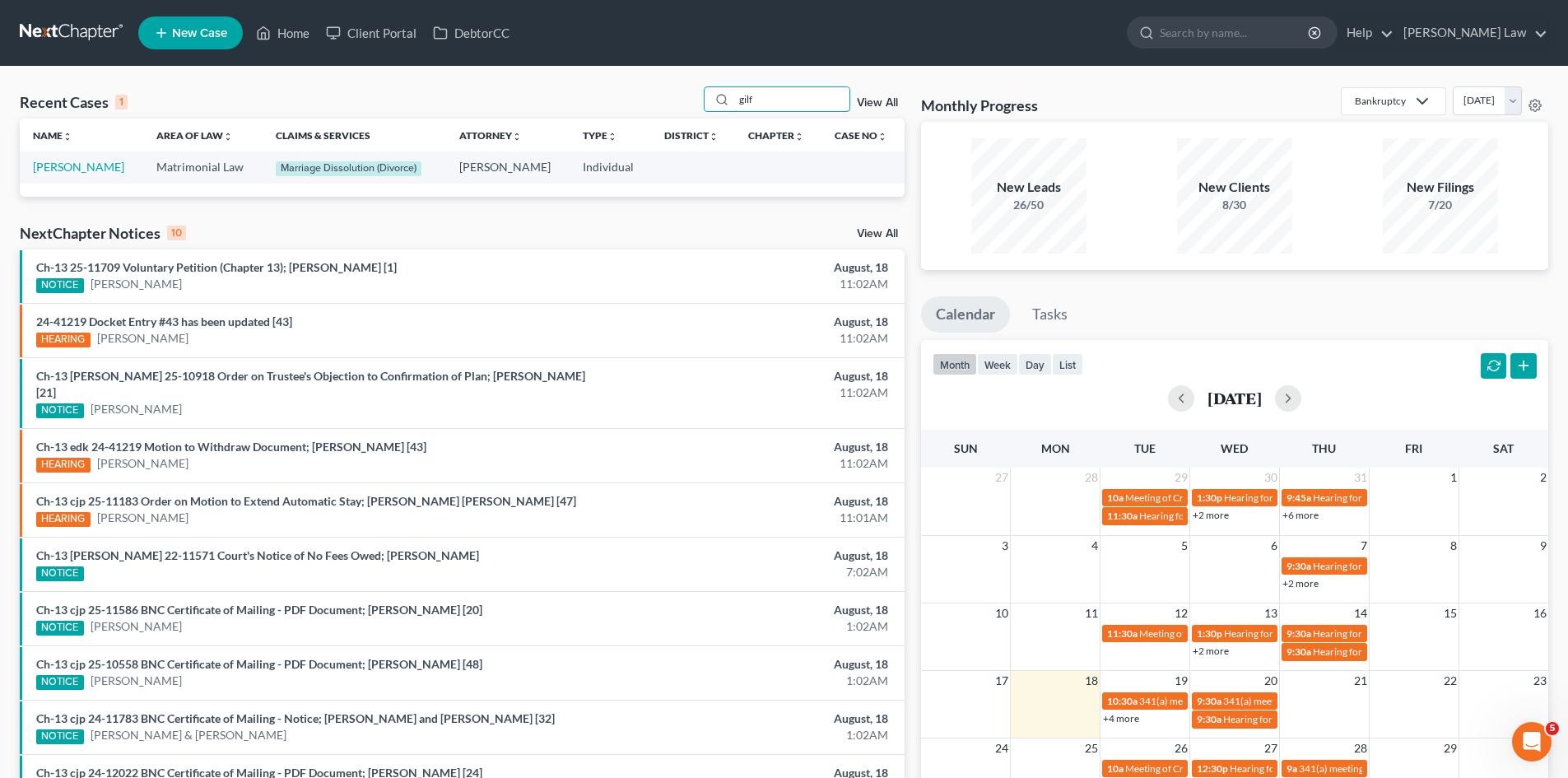
type input "gilf"
click at [74, 164] on link "[PERSON_NAME]" at bounding box center [79, 166] width 91 height 14
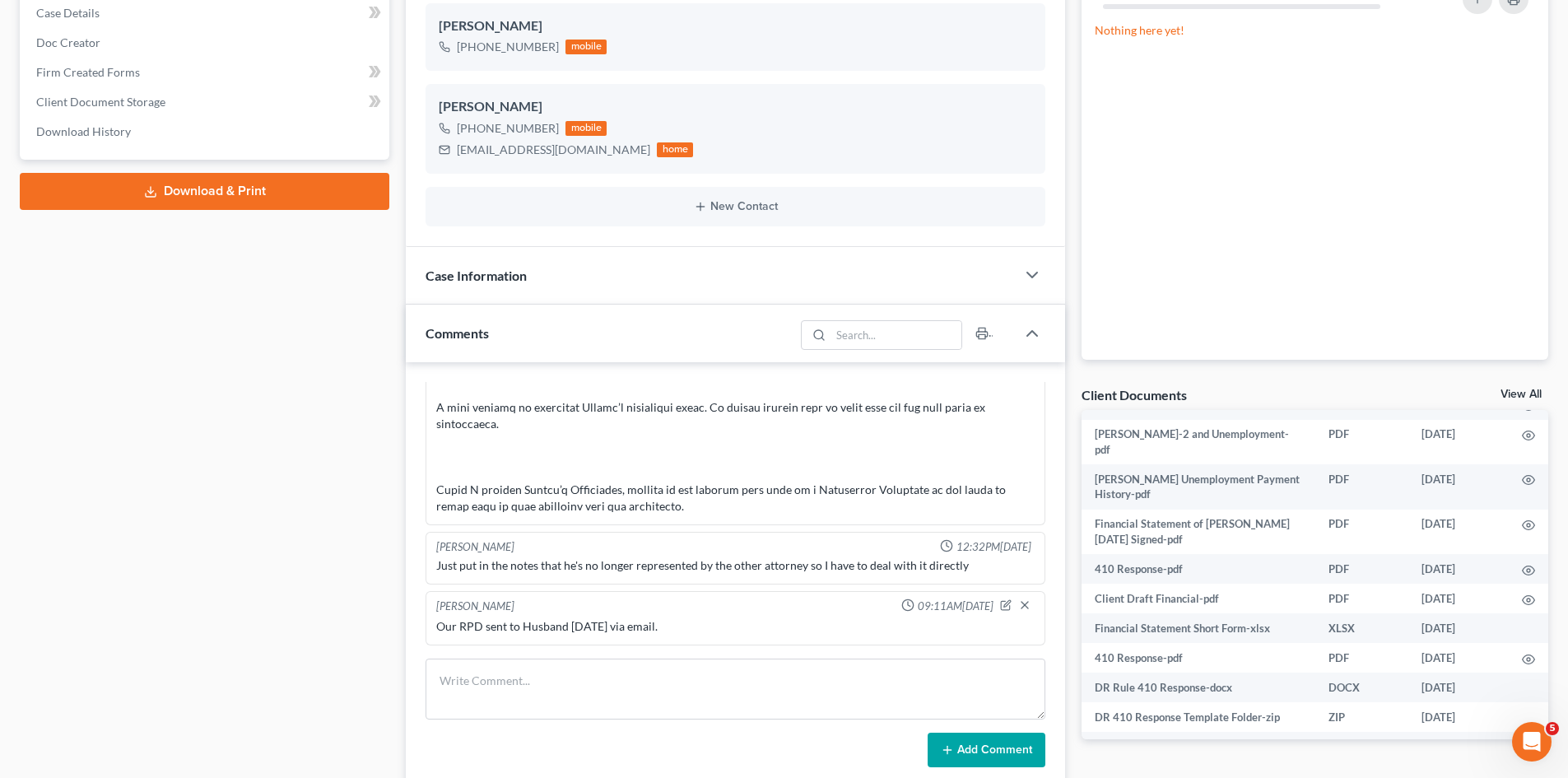
scroll to position [411, 0]
click at [1517, 398] on link "View All" at bounding box center [1521, 394] width 41 height 12
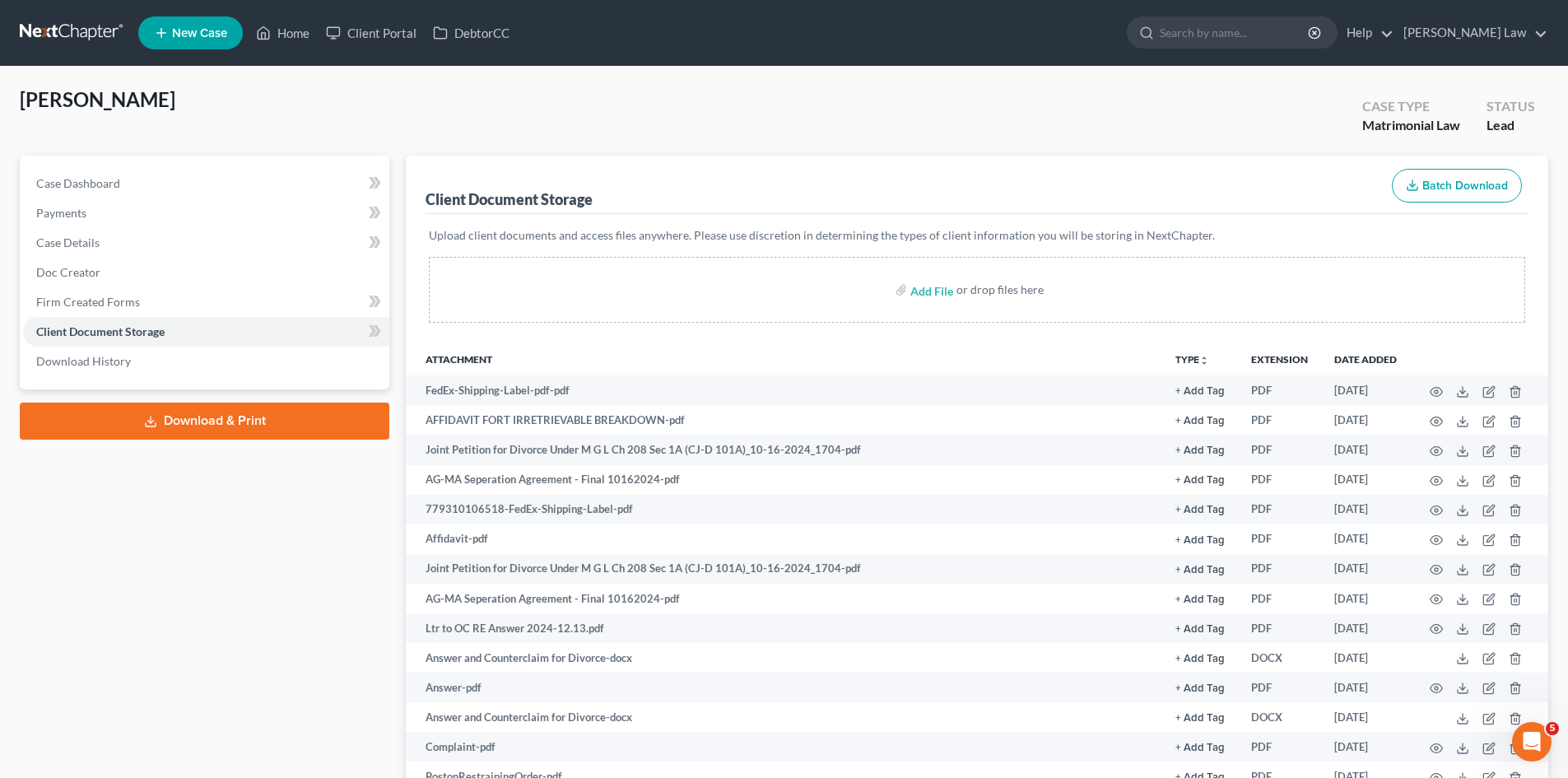
click at [60, 38] on link at bounding box center [72, 32] width 106 height 30
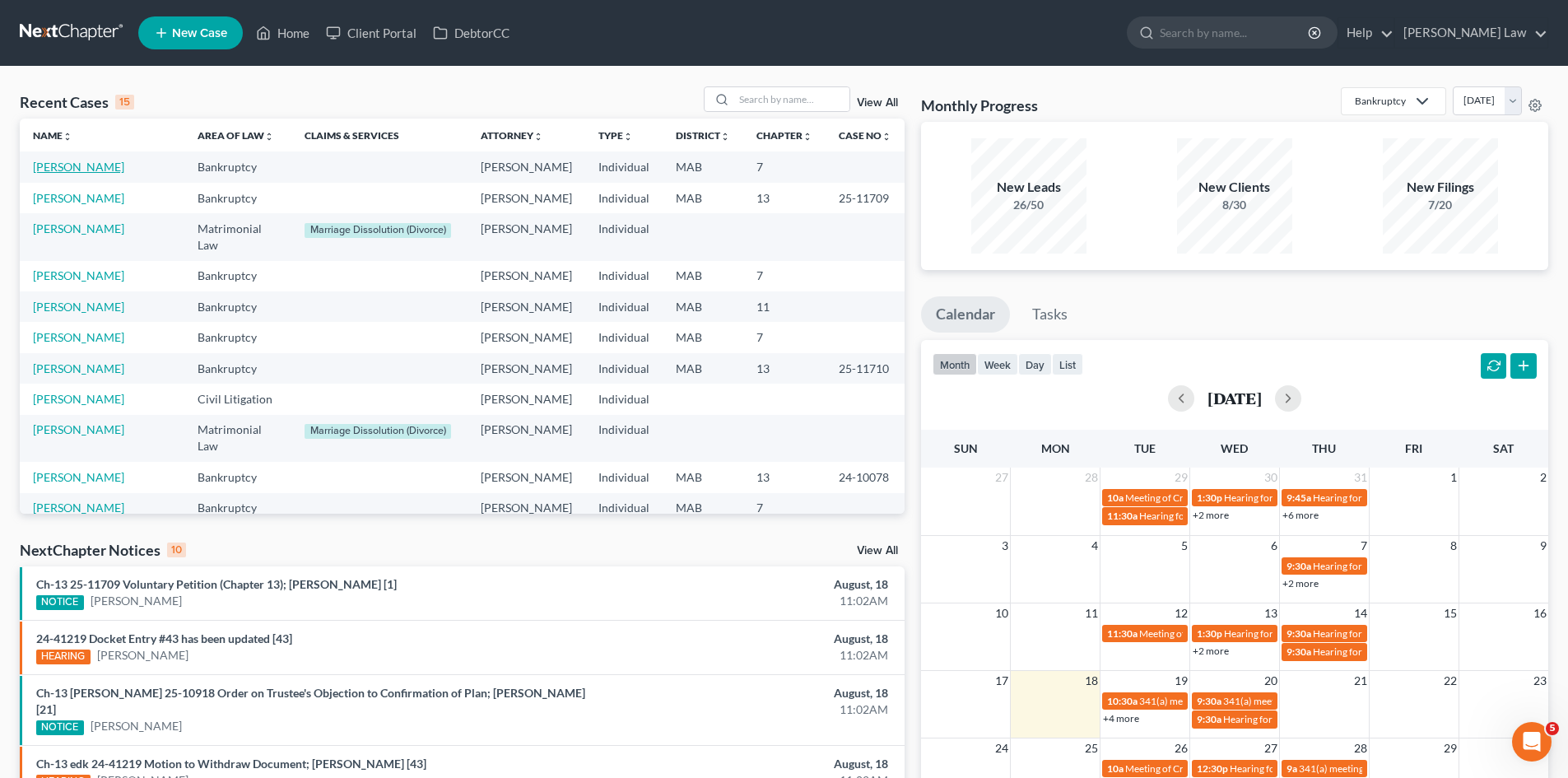
click at [70, 161] on link "[PERSON_NAME]" at bounding box center [79, 166] width 91 height 14
click at [73, 159] on td "[PERSON_NAME]" at bounding box center [101, 166] width 165 height 30
click at [73, 168] on link "[PERSON_NAME]" at bounding box center [79, 166] width 91 height 14
click at [106, 171] on link "[PERSON_NAME]" at bounding box center [79, 166] width 91 height 14
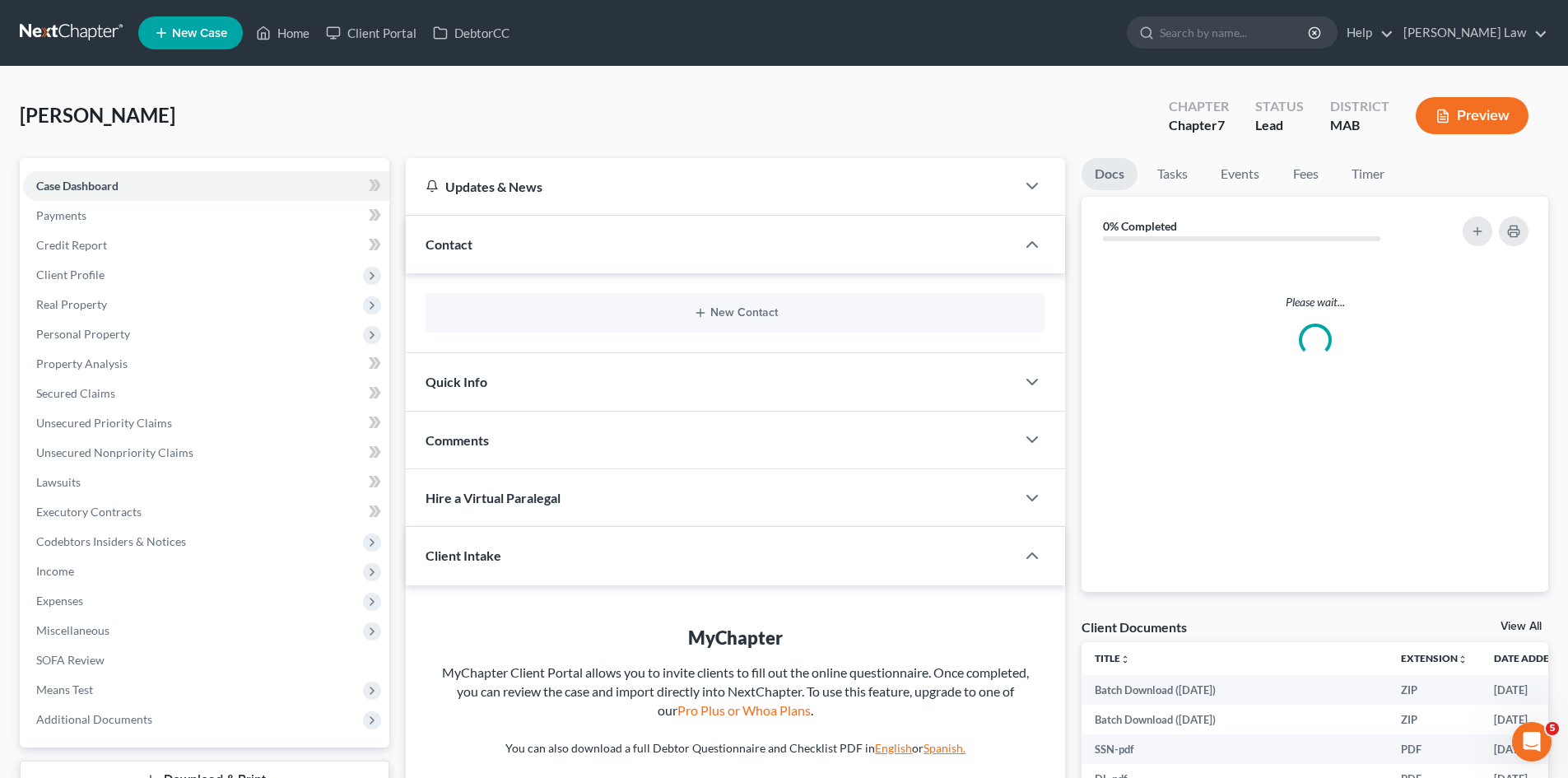
drag, startPoint x: 106, startPoint y: 171, endPoint x: 325, endPoint y: 144, distance: 220.7
click at [325, 144] on div "Johnson, Elbert Upgraded Chapter Chapter 7 Status Lead District MAB Preview" at bounding box center [783, 122] width 1528 height 72
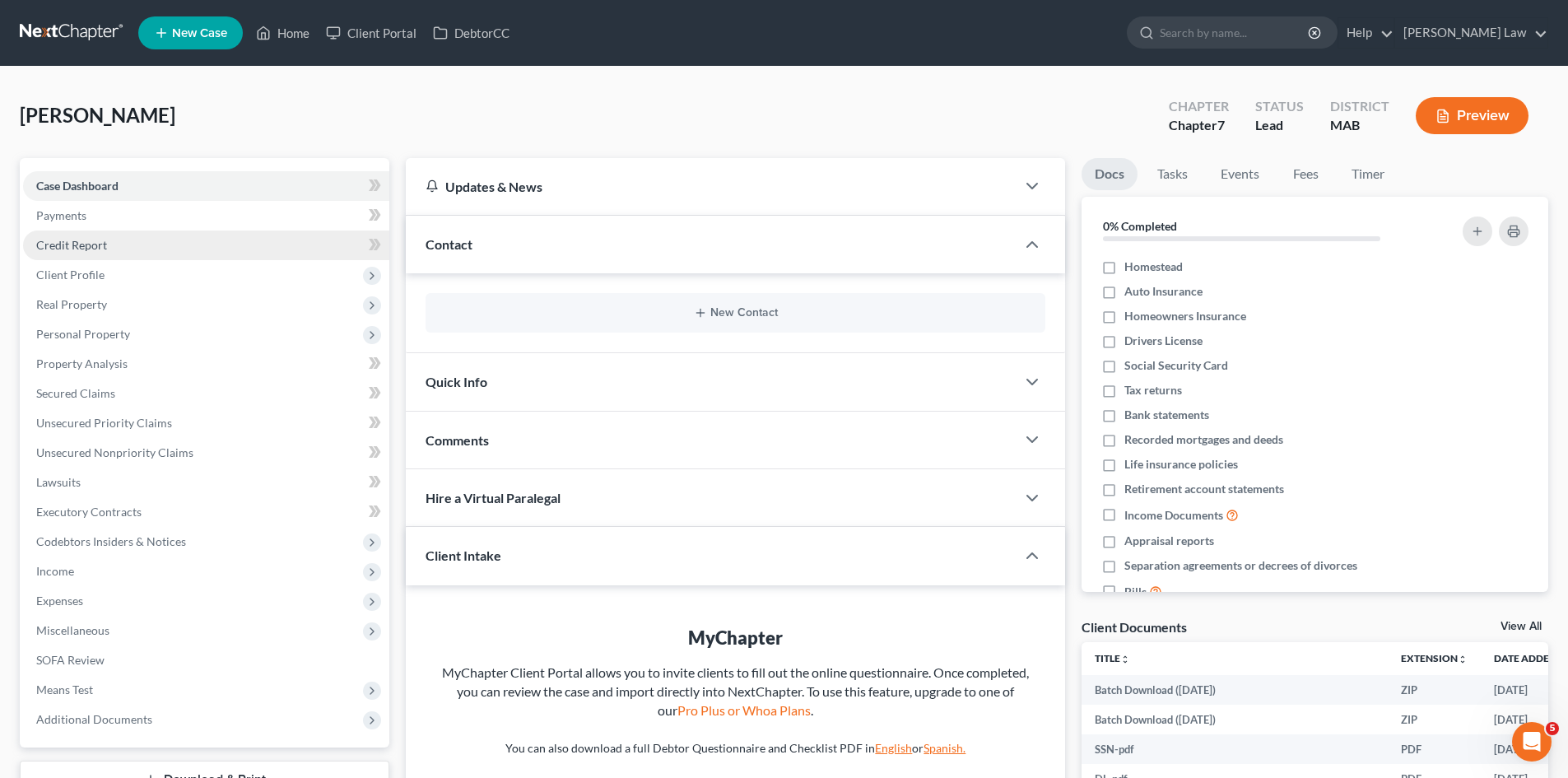
click at [113, 249] on link "Credit Report" at bounding box center [205, 245] width 366 height 30
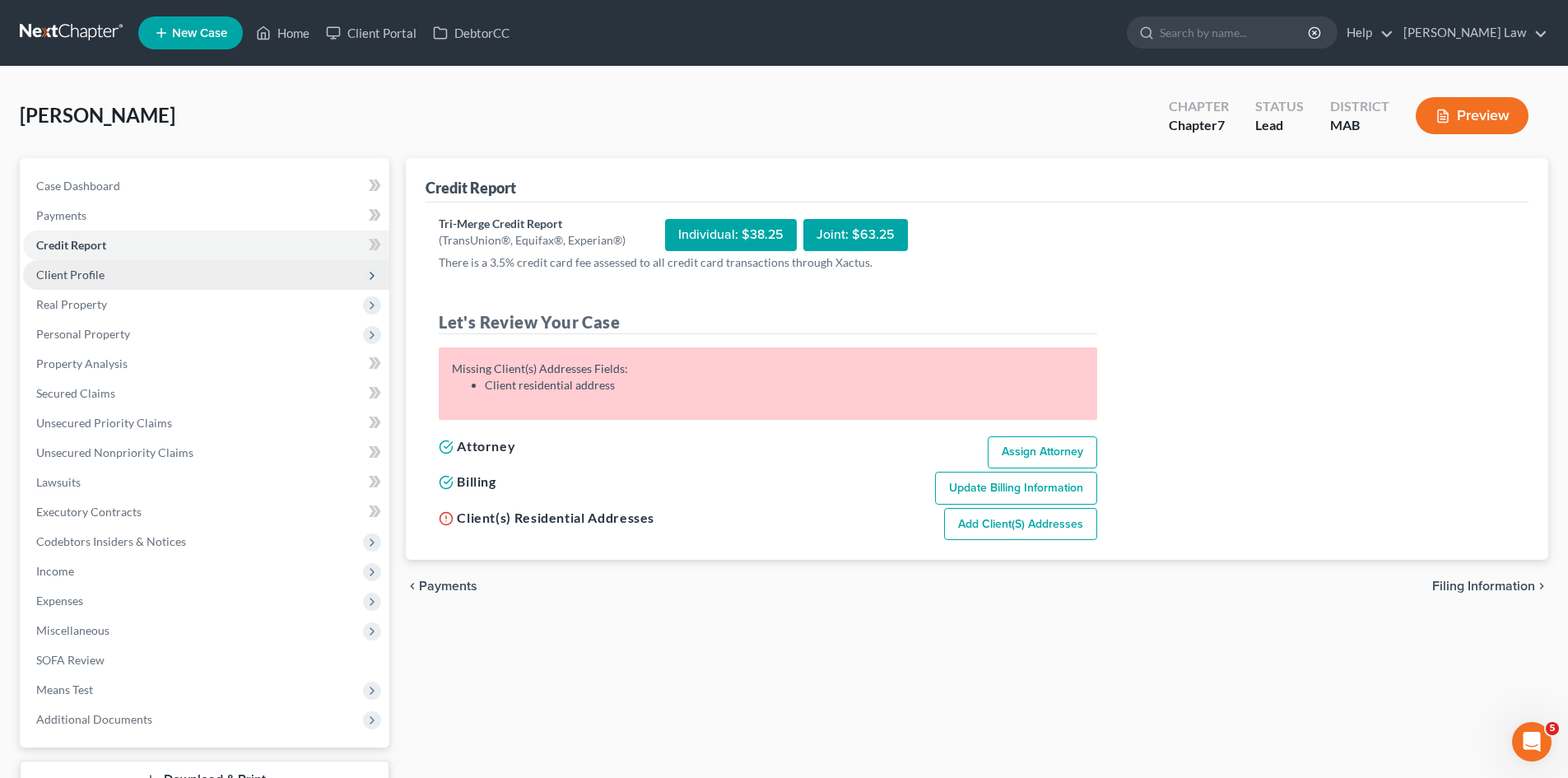
click at [89, 277] on span "Client Profile" at bounding box center [70, 275] width 68 height 14
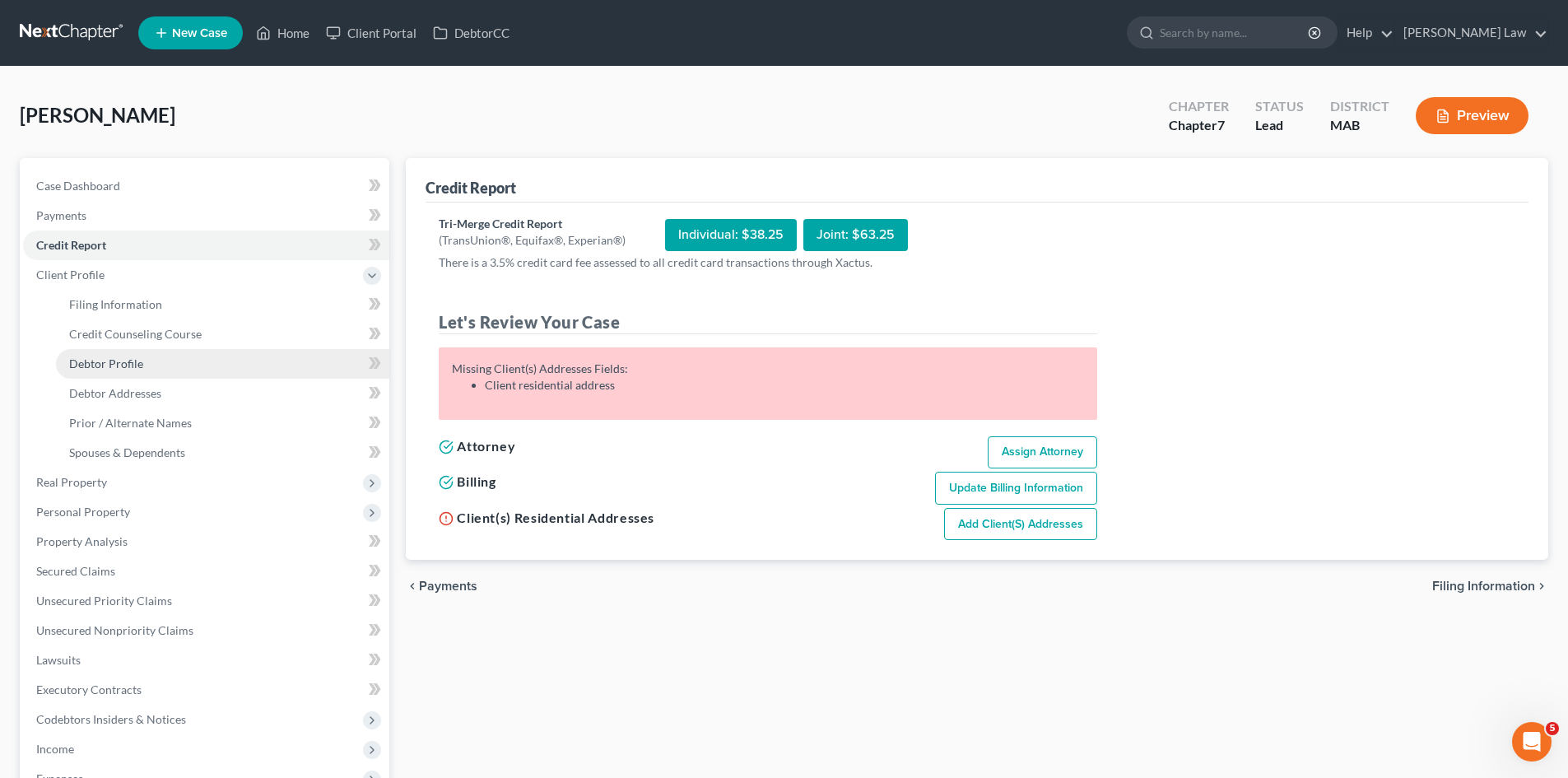
click at [102, 359] on span "Debtor Profile" at bounding box center [106, 363] width 74 height 14
select select "0"
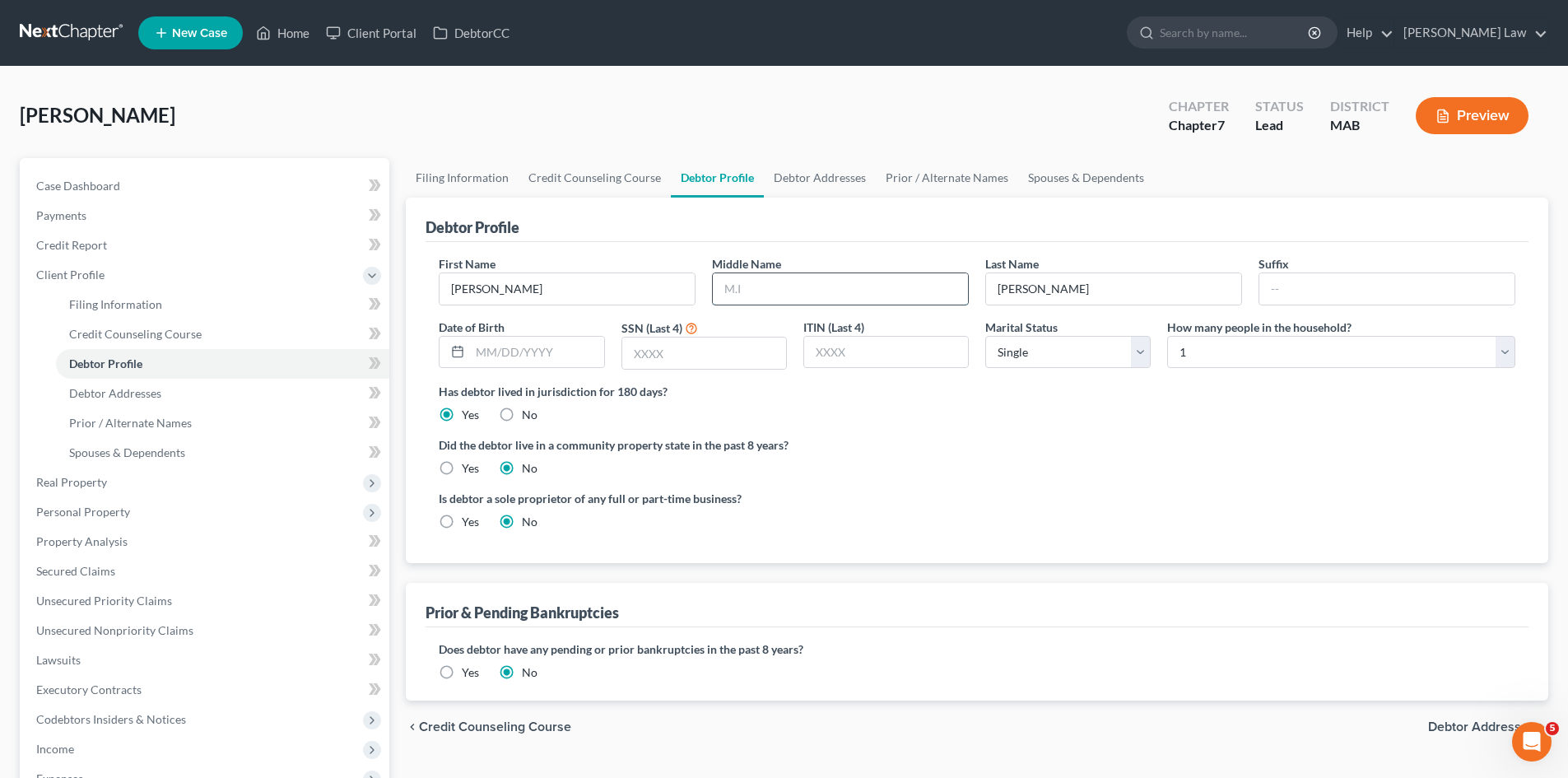
click at [755, 294] on input "text" at bounding box center [841, 288] width 255 height 31
type input "C."
click at [519, 370] on div "First Name Elbert Middle Name C. Last Name Johnson Suffix Date of Birth SSN (La…" at bounding box center [977, 318] width 1093 height 128
click at [530, 361] on input "text" at bounding box center [536, 351] width 133 height 31
paste input "1/19/82"
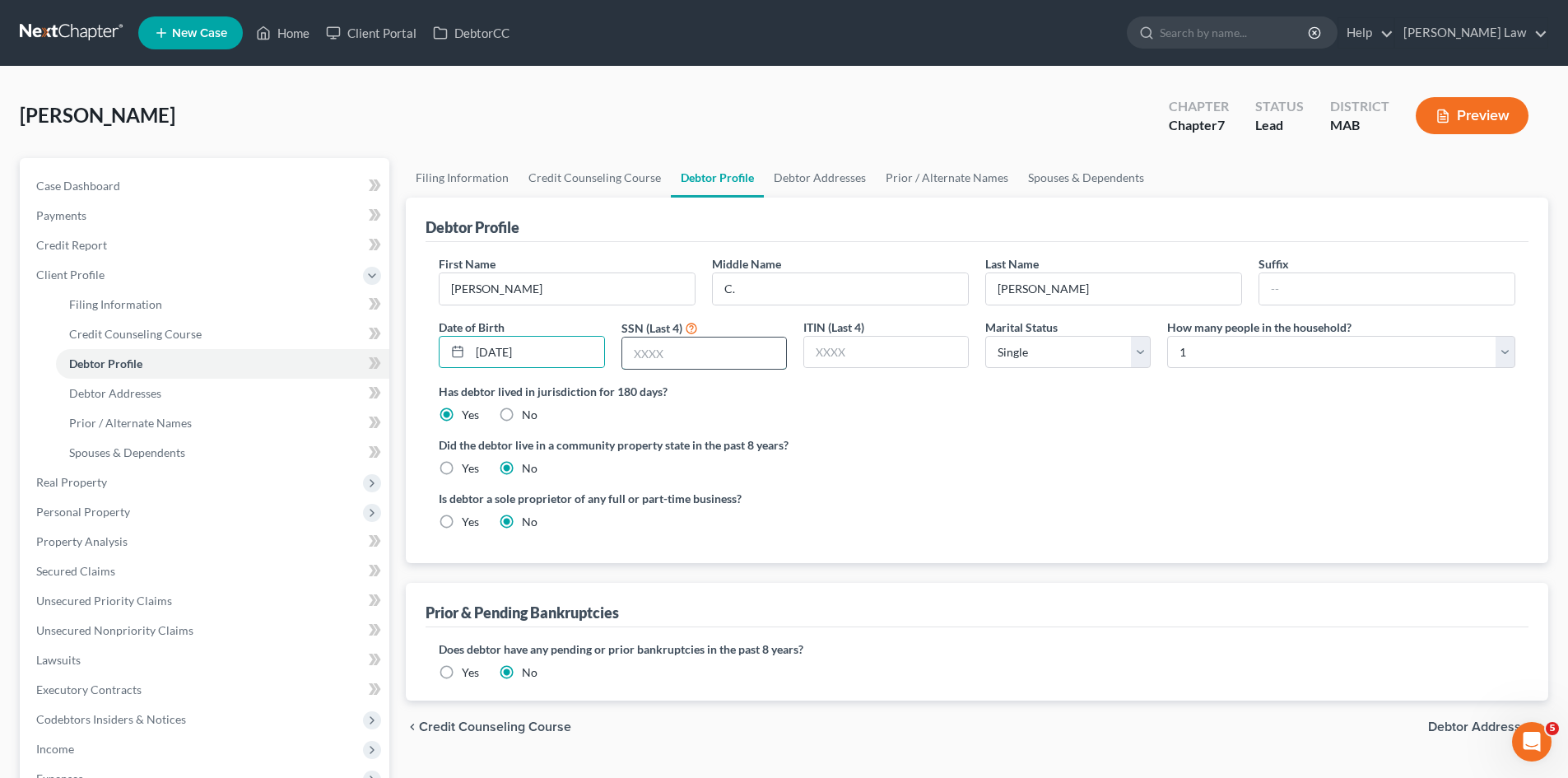
click at [653, 360] on input "text" at bounding box center [704, 352] width 164 height 31
click at [505, 353] on input "1/19/82" at bounding box center [536, 351] width 133 height 31
type input "1/19/1982"
click at [645, 362] on input "text" at bounding box center [704, 352] width 164 height 31
paste input "9820"
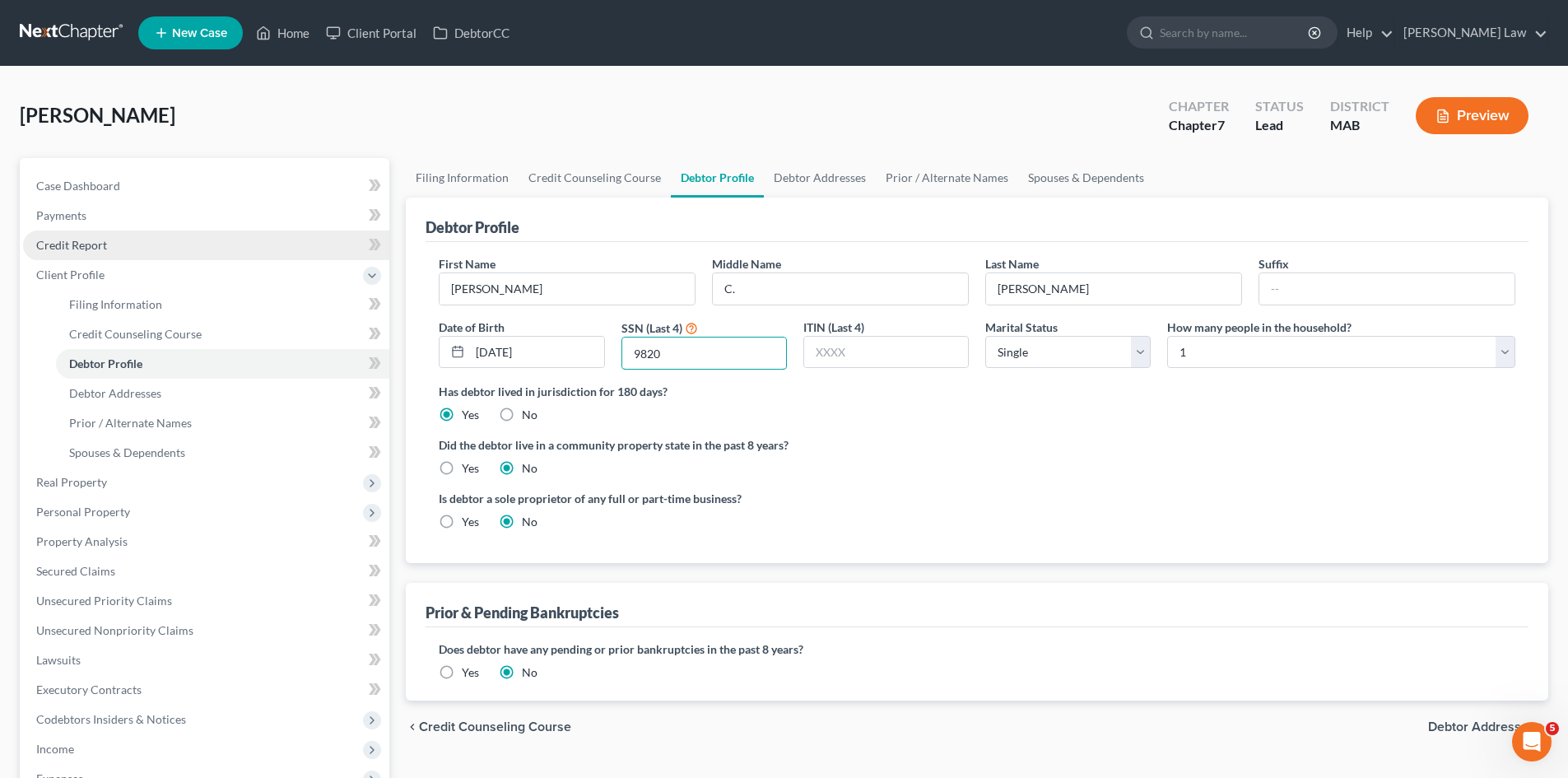
type input "9820"
click at [95, 241] on span "Credit Report" at bounding box center [72, 245] width 71 height 14
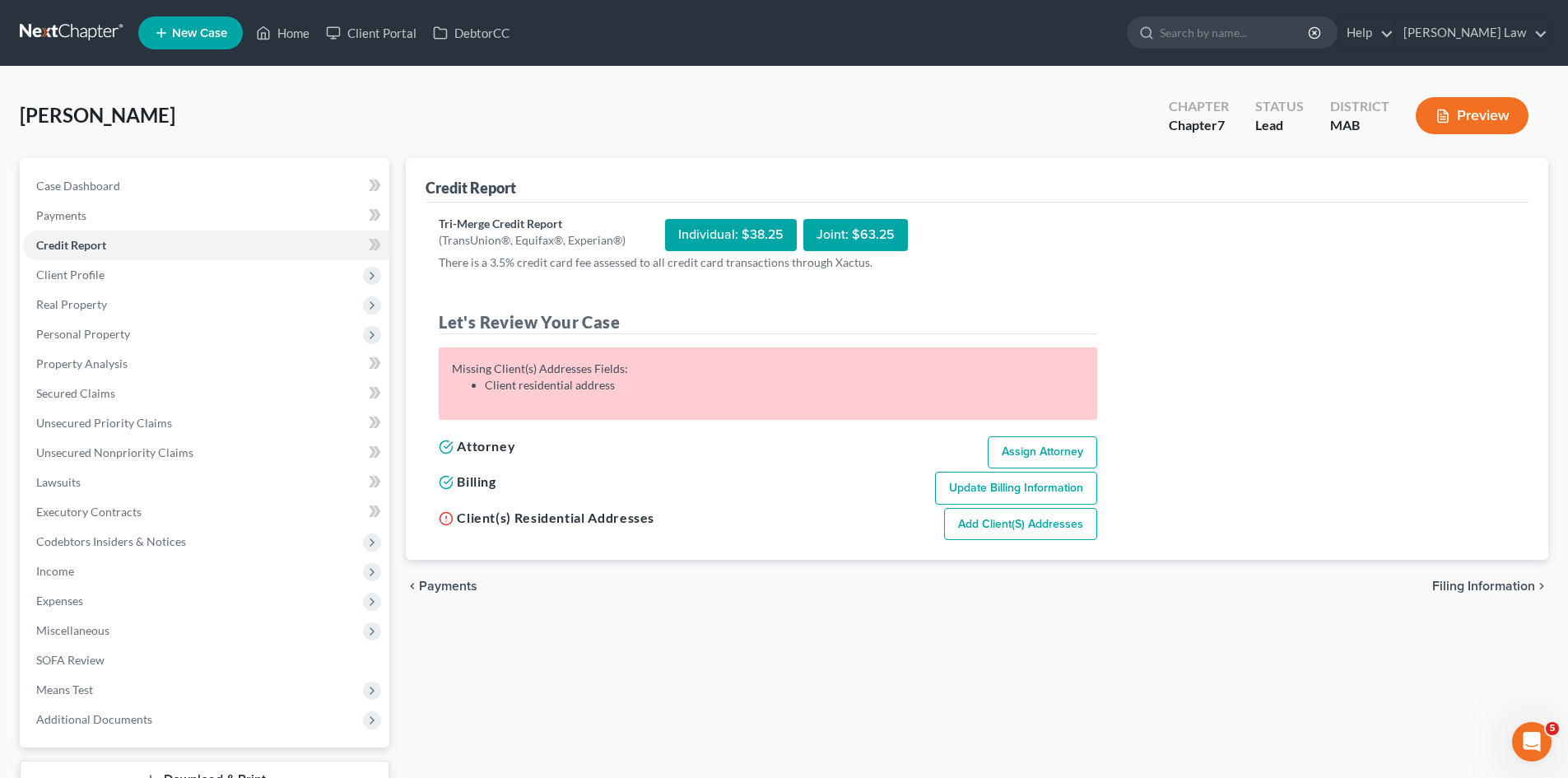
click at [691, 230] on div "Individual: $38.25" at bounding box center [731, 235] width 132 height 32
click at [716, 233] on div "Individual: $38.25" at bounding box center [731, 235] width 132 height 32
click at [1025, 454] on link "Assign Attorney" at bounding box center [1043, 452] width 110 height 33
select select "1"
select select "0"
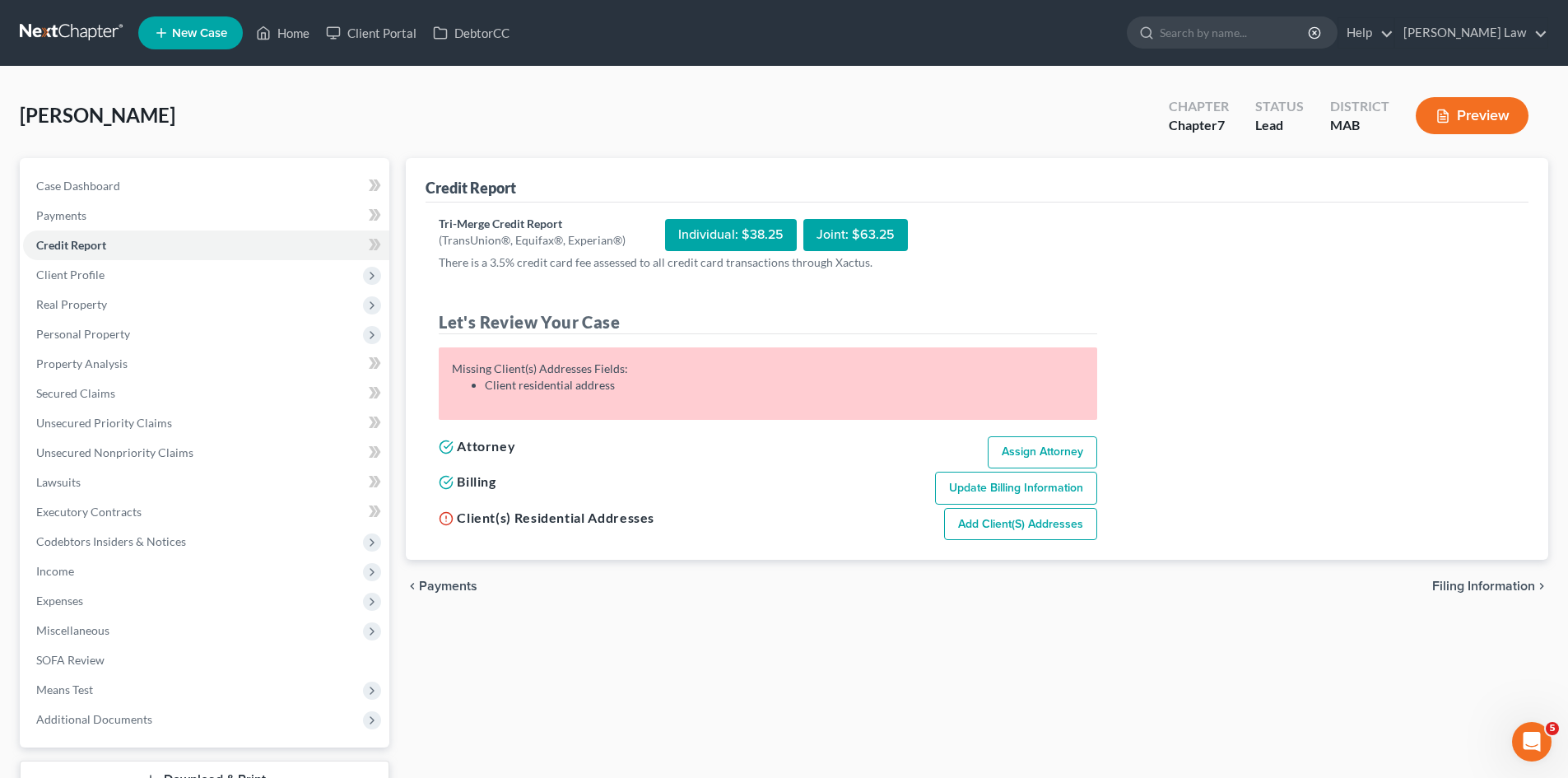
select select "0"
select select "39"
select select "0"
select select "22"
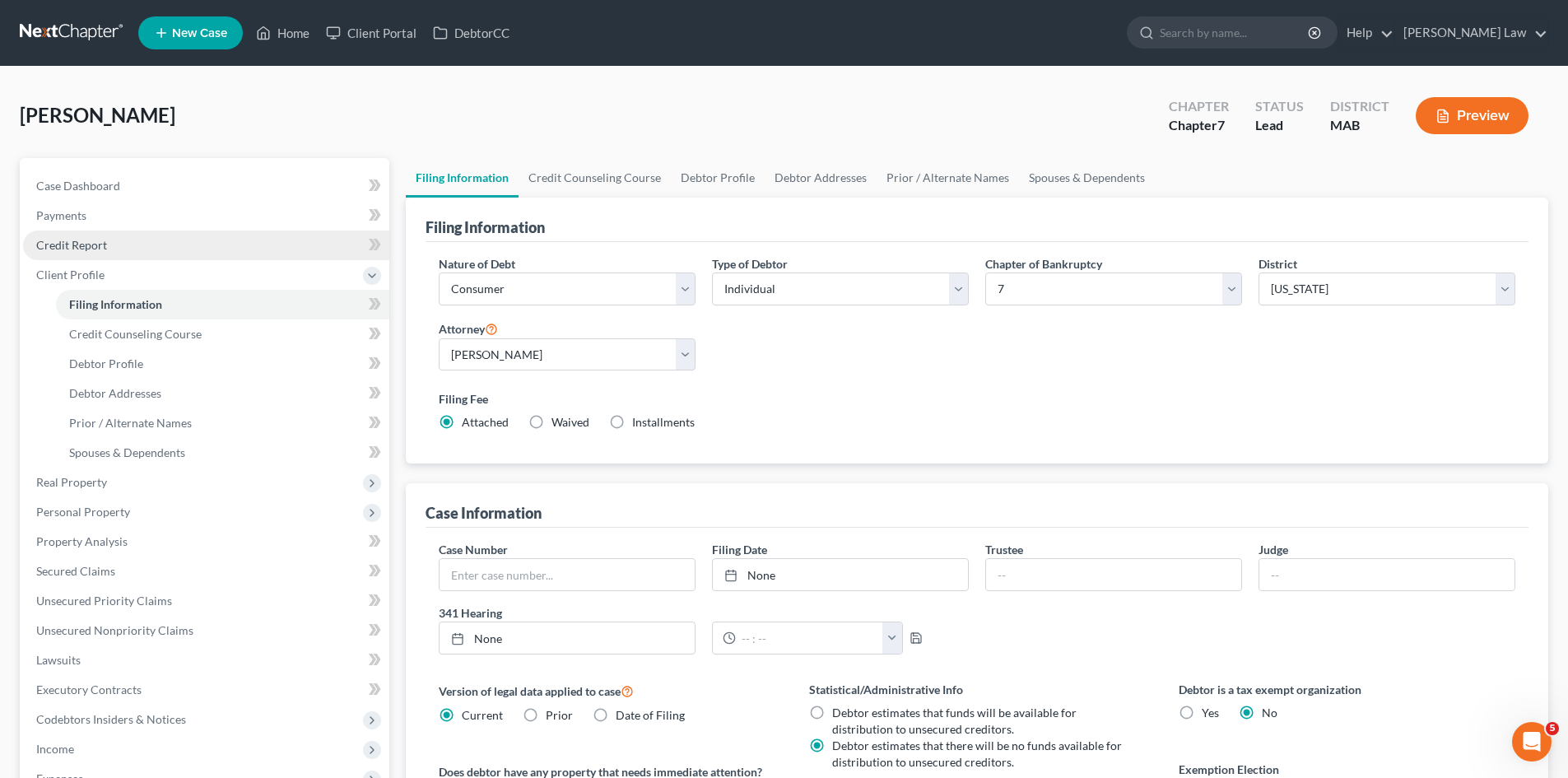
click at [101, 246] on span "Credit Report" at bounding box center [72, 245] width 71 height 14
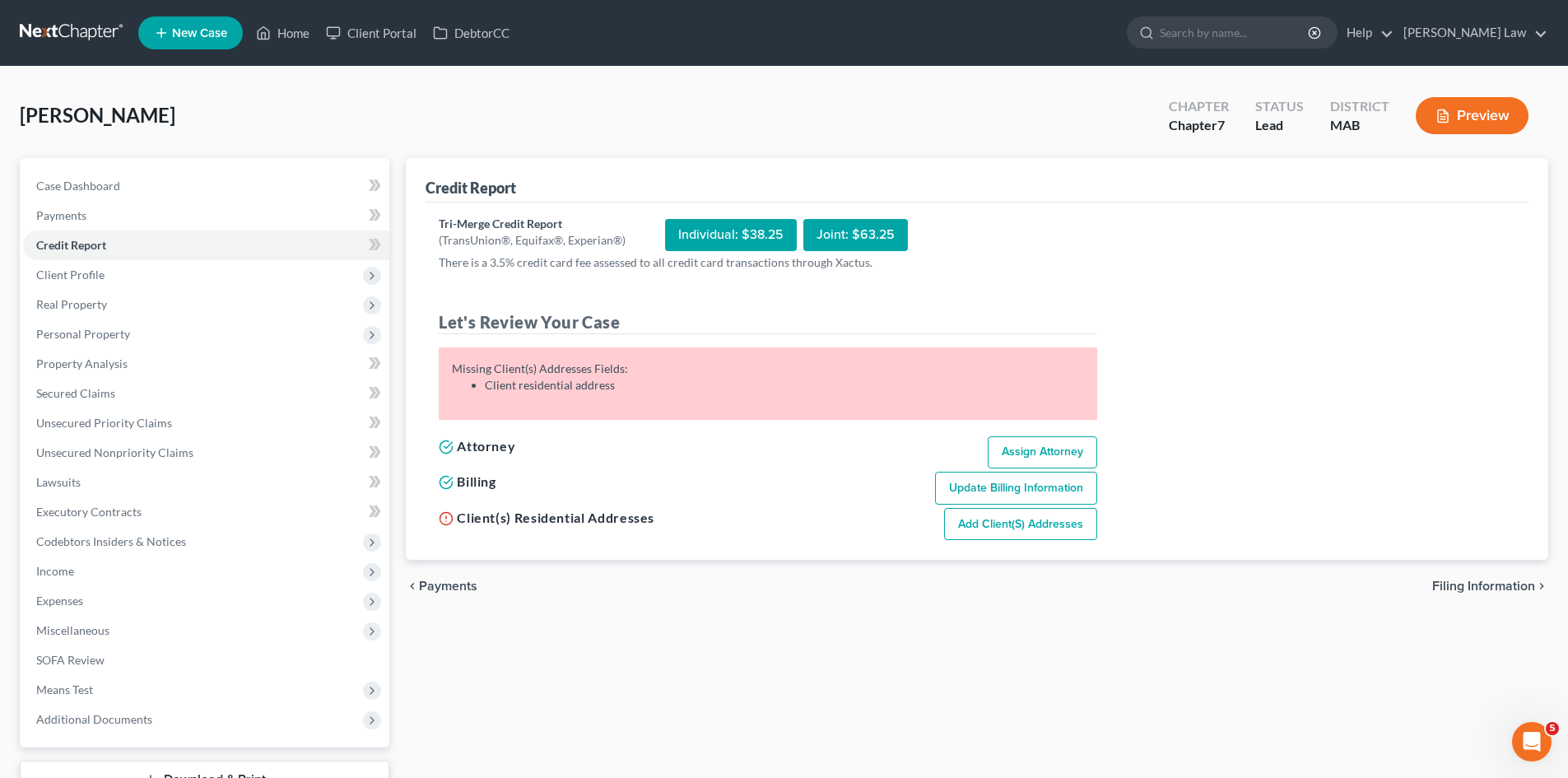
click at [1021, 524] on link "Add Client(s) Addresses" at bounding box center [1020, 524] width 153 height 33
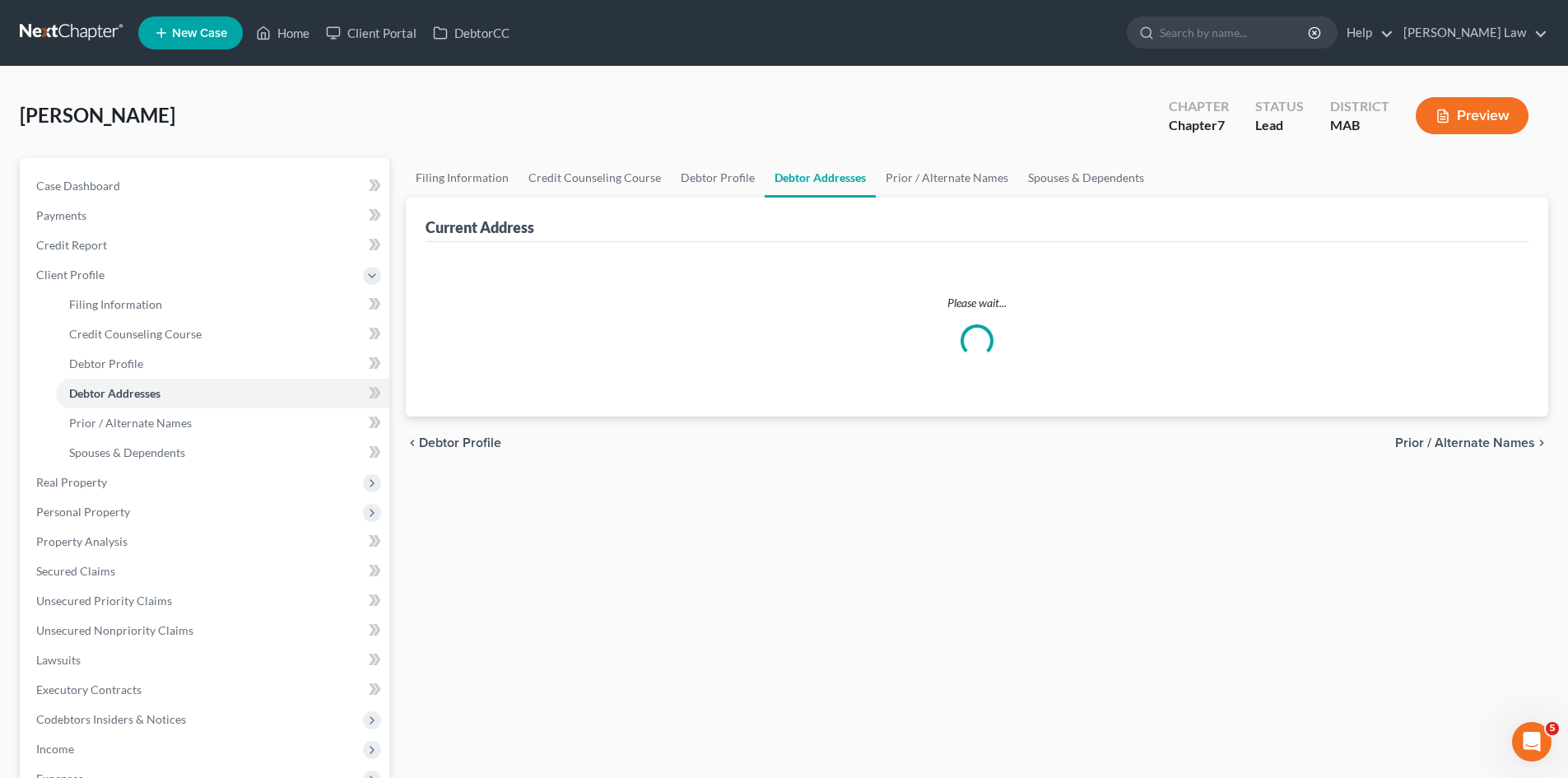
select select "0"
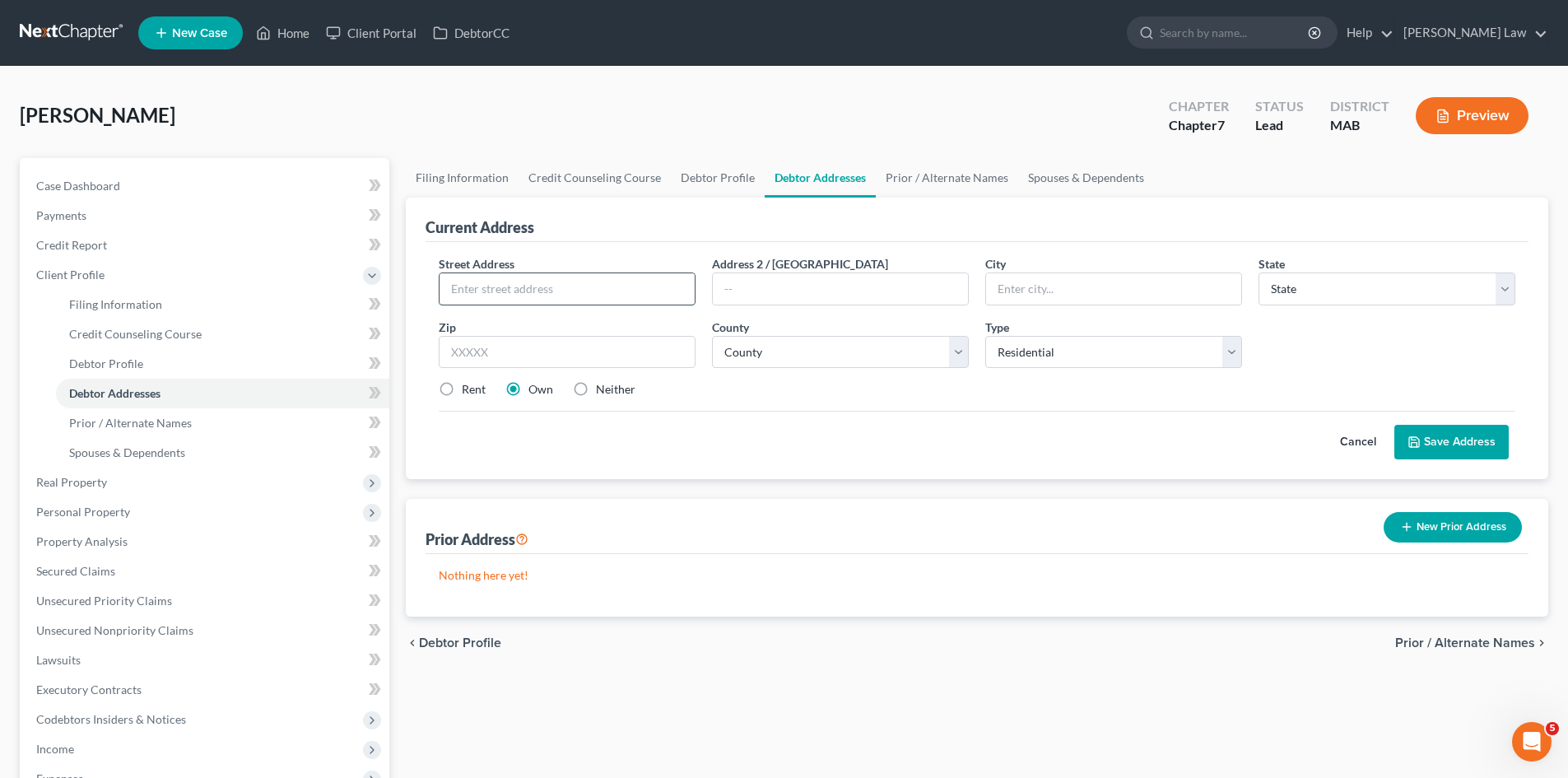
click at [557, 289] on input "text" at bounding box center [567, 288] width 255 height 31
paste input "104 Mceachron drive stiughton ma 02072"
drag, startPoint x: 561, startPoint y: 296, endPoint x: 697, endPoint y: 296, distance: 136.0
click at [697, 296] on div "Street Address * 104 Mceachron drive stiughton ma 02072" at bounding box center [566, 280] width 273 height 50
type input "104 Mceachron drive"
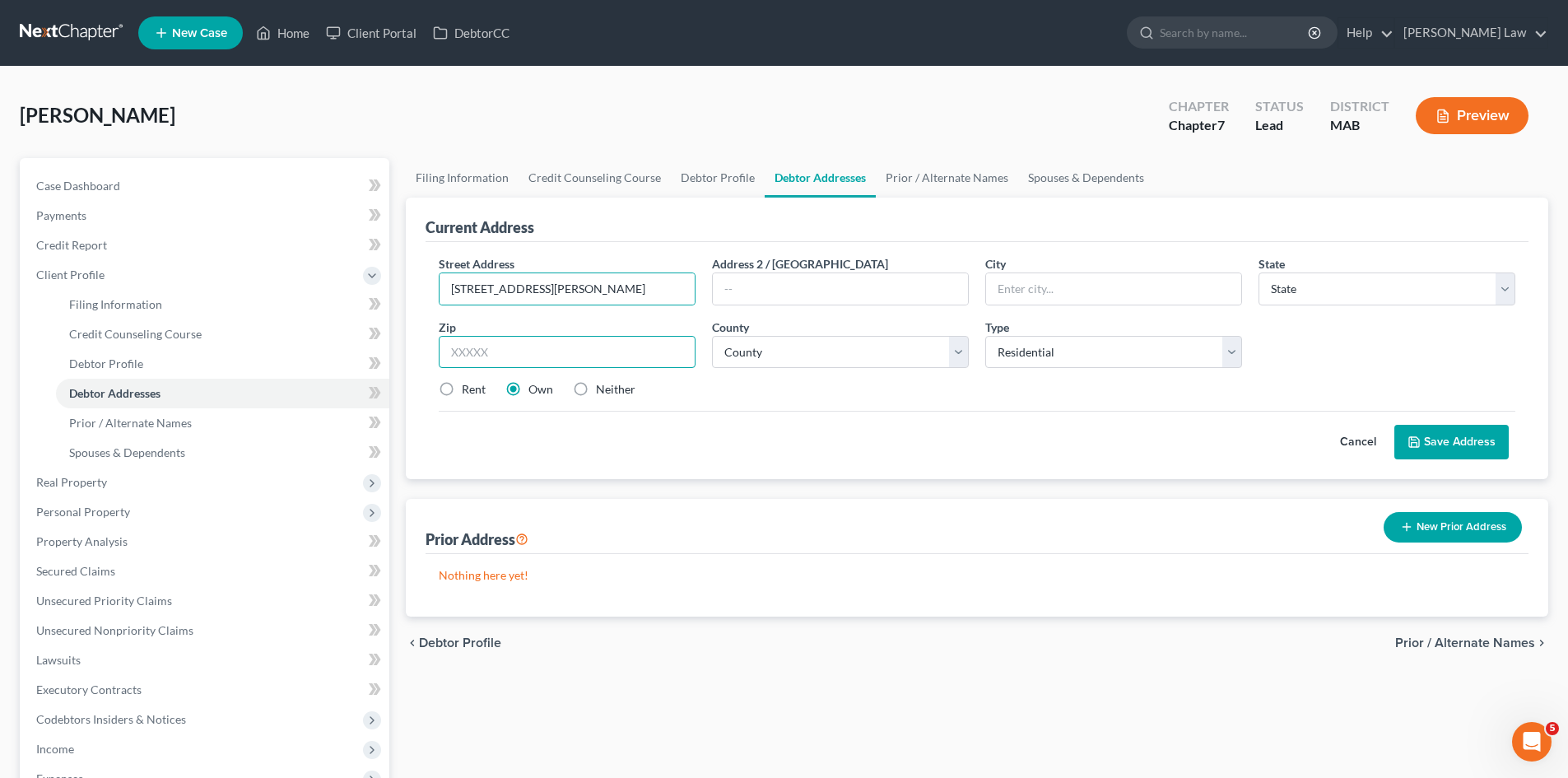
click at [649, 344] on input "text" at bounding box center [567, 351] width 257 height 33
type input "02072"
type input "Stoughton"
select select "22"
drag, startPoint x: 568, startPoint y: 282, endPoint x: 534, endPoint y: 286, distance: 34.2
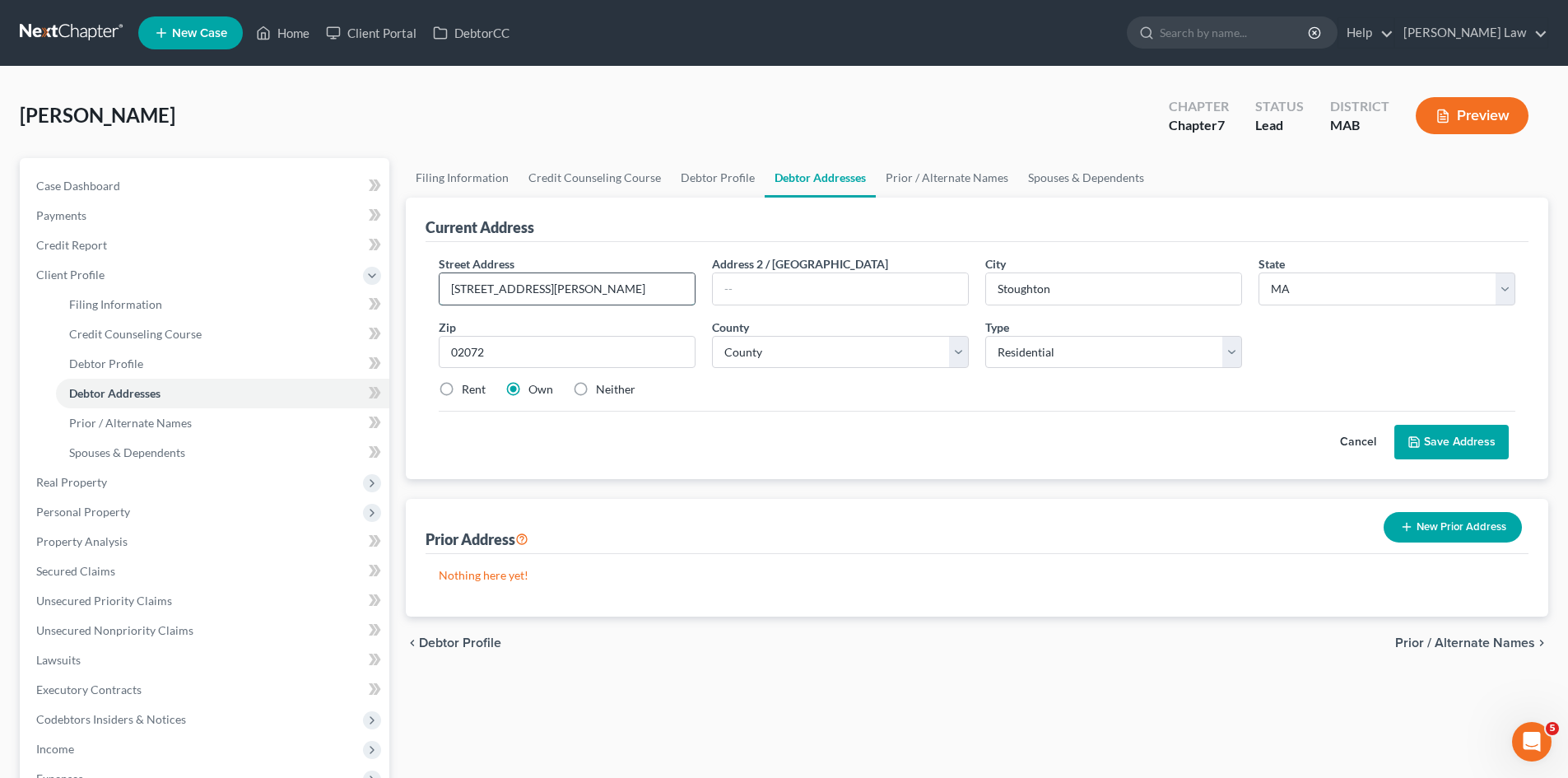
click at [534, 286] on input "104 Mceachron drive" at bounding box center [567, 288] width 255 height 31
type input "104 Mceachron Drive"
click at [734, 340] on select "County Barnstable County Berkshire County Bristol County Dukes County Essex Cou…" at bounding box center [841, 351] width 257 height 33
select select "10"
click at [712, 335] on select "County Barnstable County Berkshire County Bristol County Dukes County Essex Cou…" at bounding box center [841, 351] width 257 height 33
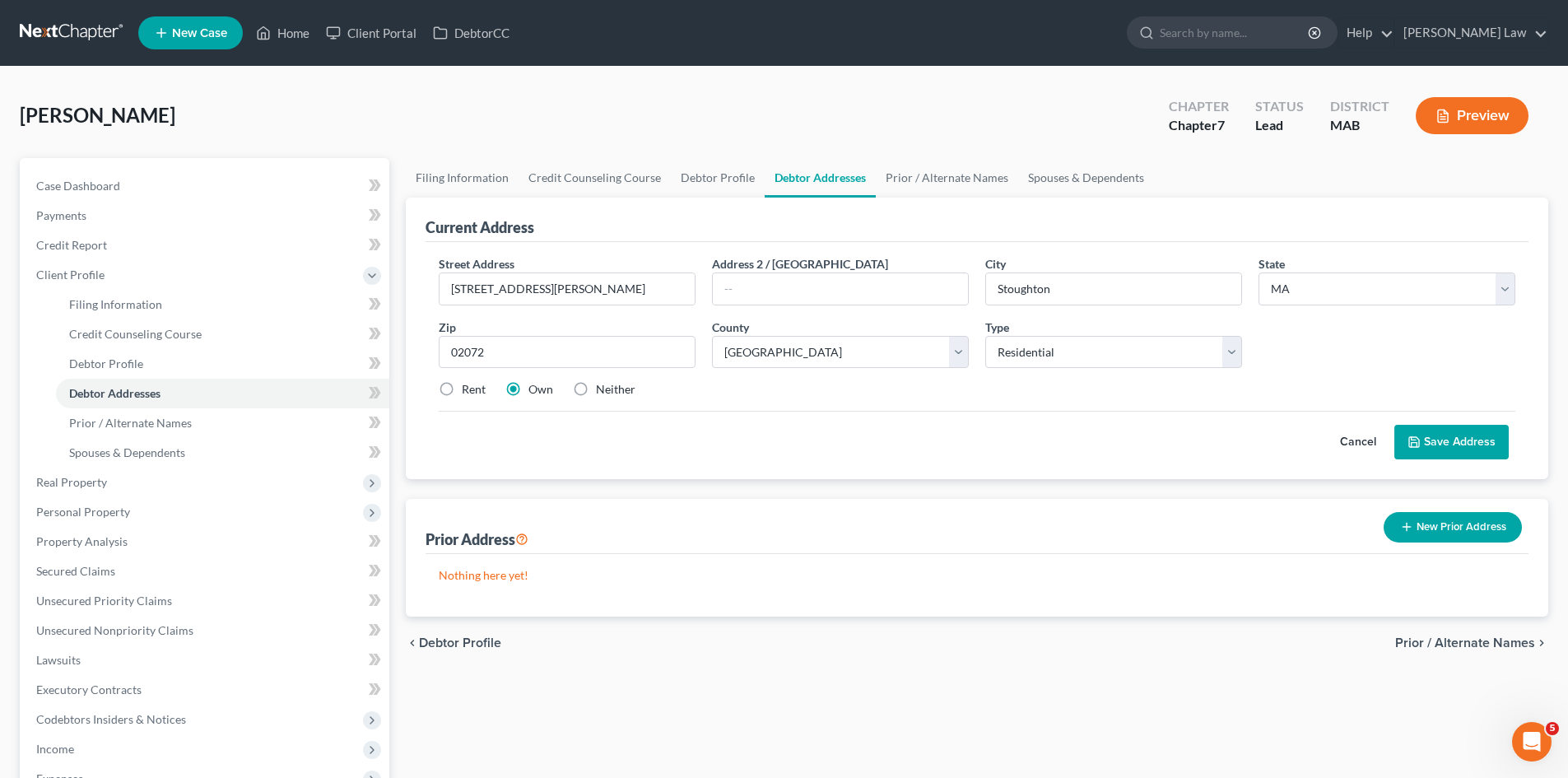
click at [461, 388] on div "Rent" at bounding box center [462, 389] width 47 height 16
click at [461, 392] on label "Rent" at bounding box center [473, 389] width 24 height 16
click at [468, 392] on input "Rent" at bounding box center [473, 386] width 11 height 11
radio input "true"
click at [1473, 452] on button "Save Address" at bounding box center [1451, 442] width 114 height 35
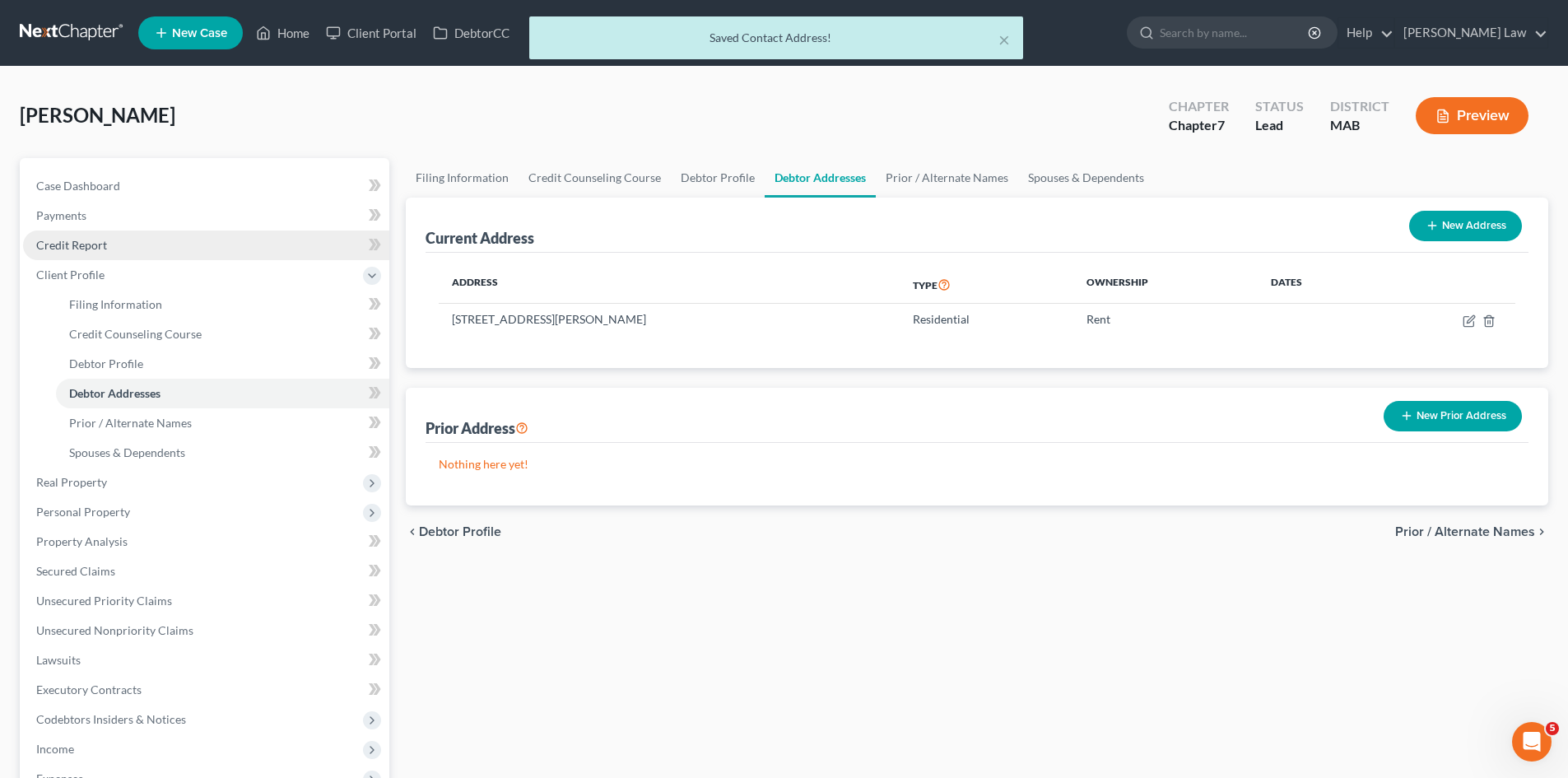
click at [102, 235] on link "Credit Report" at bounding box center [205, 245] width 366 height 30
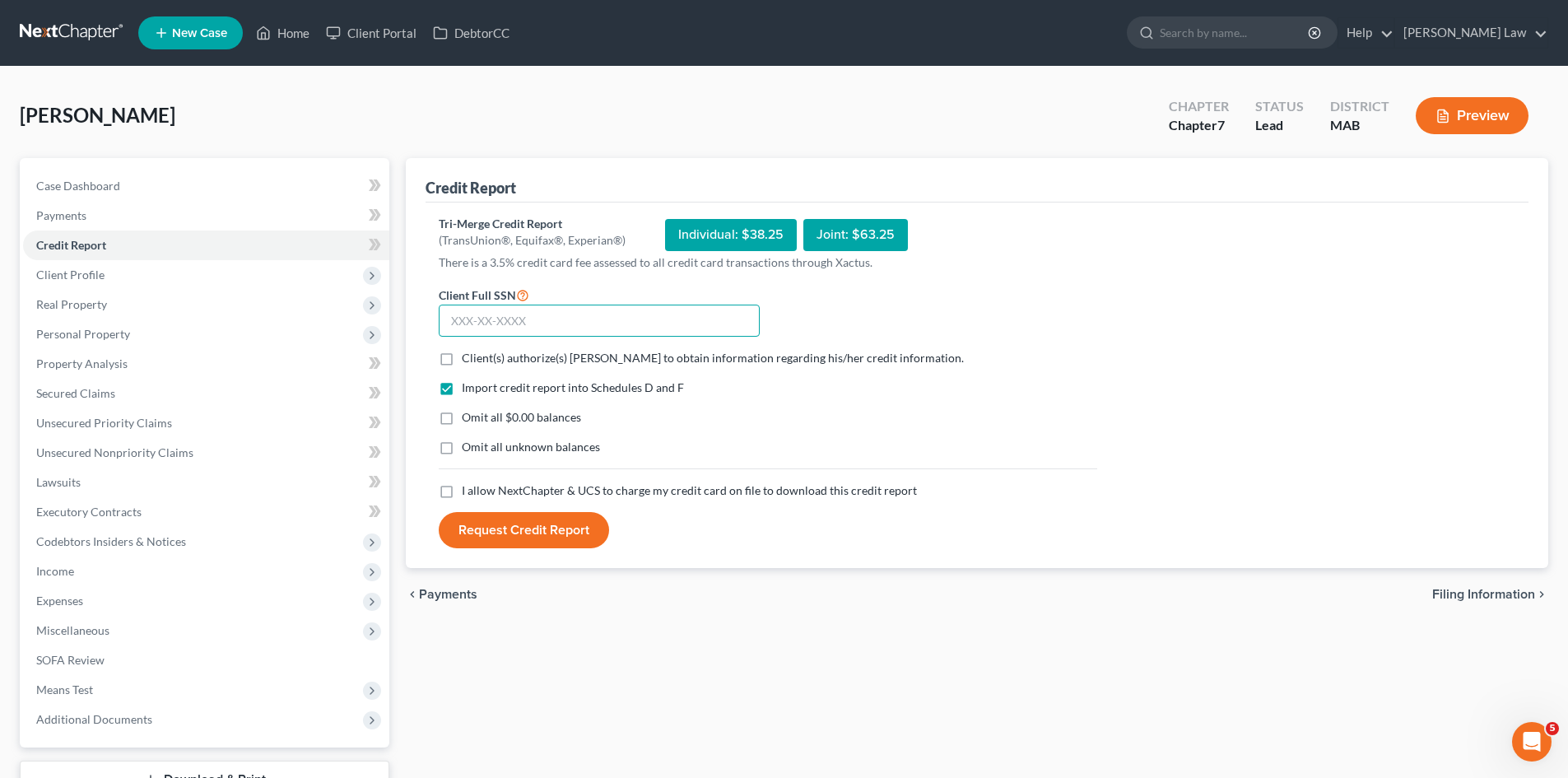
click at [493, 322] on input "text" at bounding box center [599, 320] width 321 height 33
paste input "024-62-9820"
type input "024-62-9820"
click at [461, 362] on label "Client(s) authorize(s) Benner Law to obtain information regarding his/her credi…" at bounding box center [712, 357] width 502 height 16
click at [468, 361] on input "Client(s) authorize(s) Benner Law to obtain information regarding his/her credi…" at bounding box center [473, 355] width 11 height 11
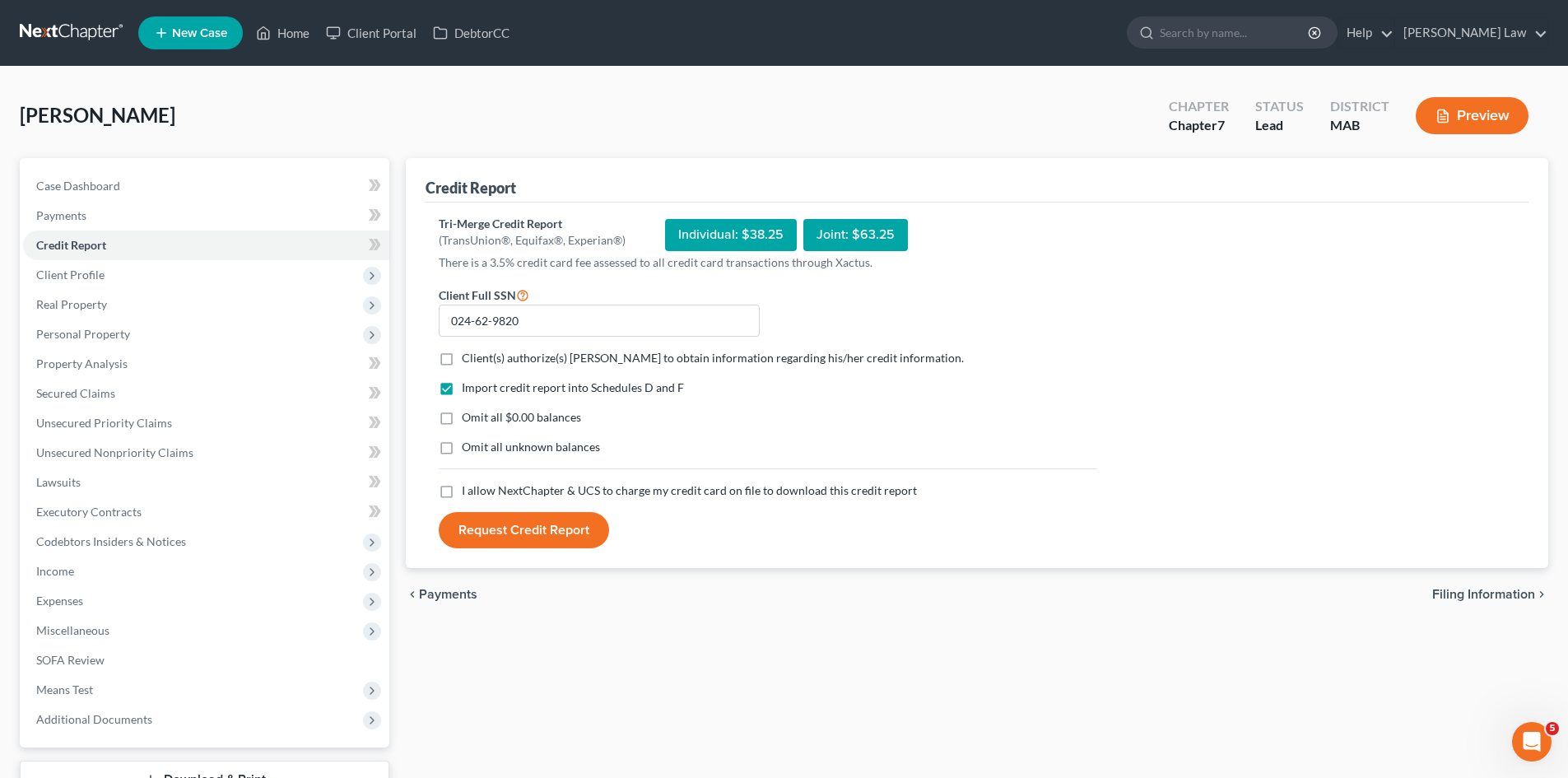
checkbox input "true"
click at [461, 418] on label "Omit all $0.00 balances" at bounding box center [520, 416] width 119 height 16
click at [468, 418] on input "Omit all $0.00 balances" at bounding box center [473, 414] width 11 height 11
checkbox input "true"
click at [461, 485] on label "I allow NextChapter & UCS to charge my credit card on file to download this cre…" at bounding box center [689, 490] width 455 height 16
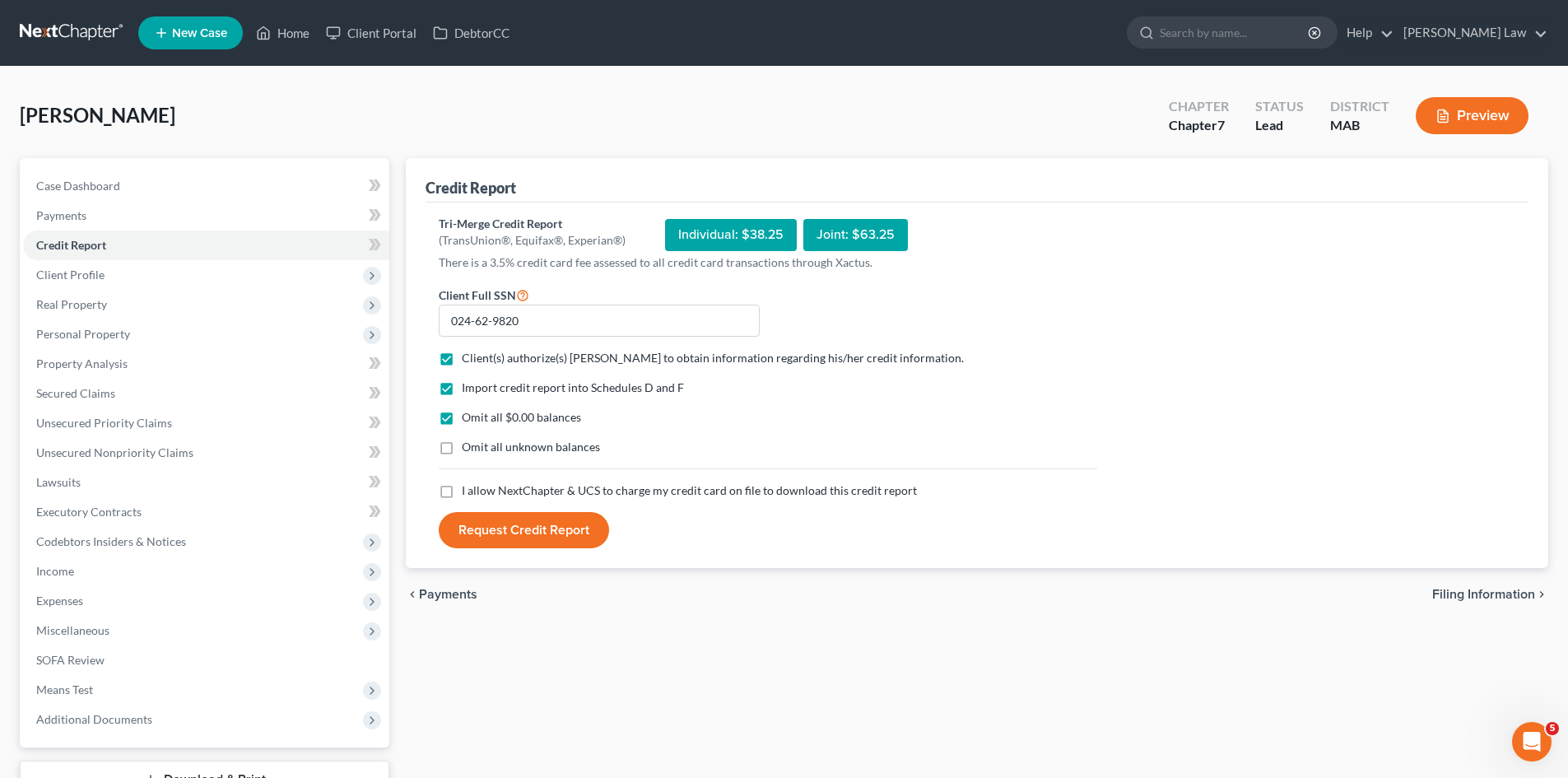
click at [468, 485] on input "I allow NextChapter & UCS to charge my credit card on file to download this cre…" at bounding box center [473, 487] width 11 height 11
checkbox input "true"
click at [519, 545] on button "Request Credit Report" at bounding box center [524, 530] width 171 height 36
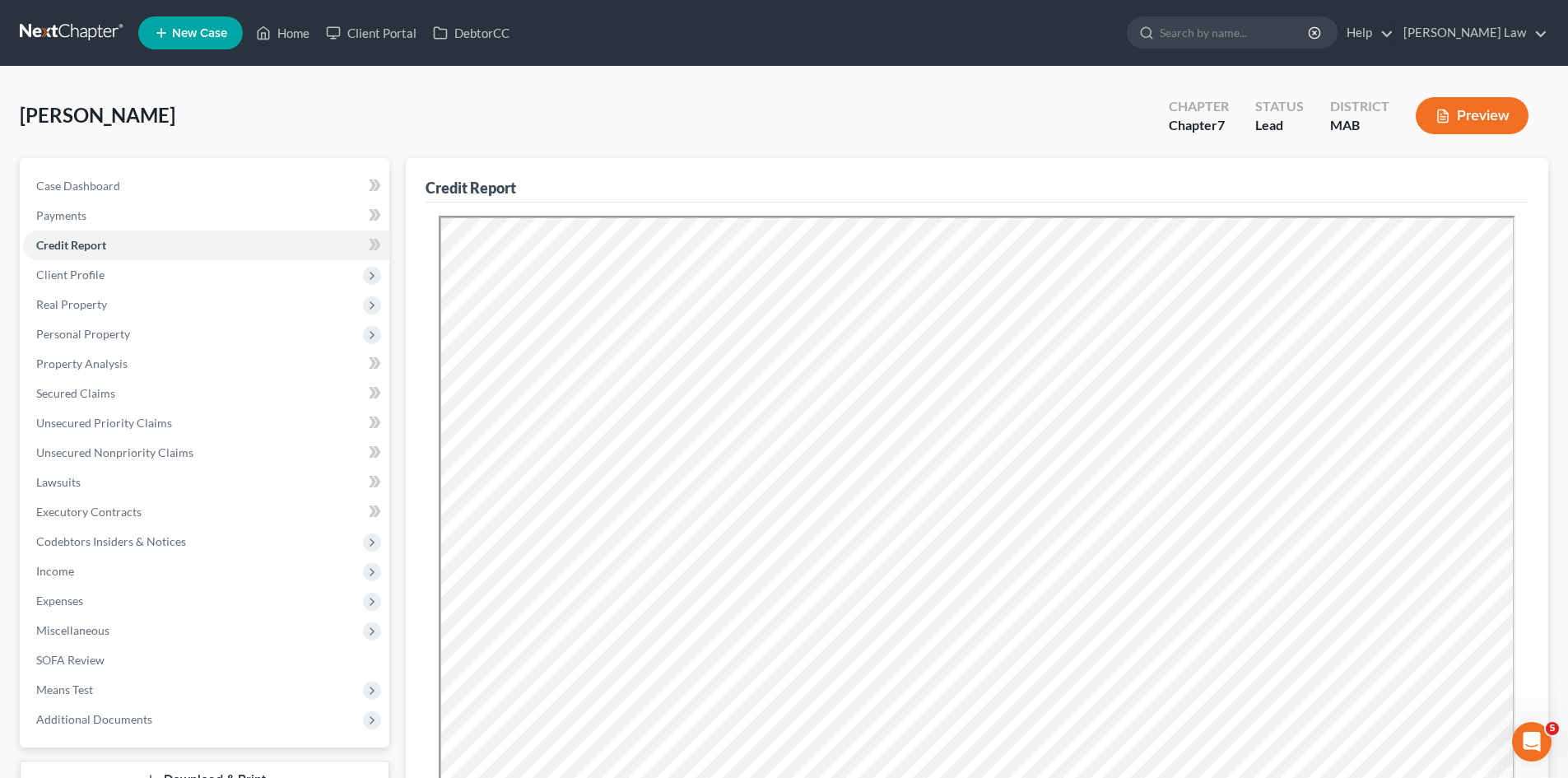
click at [64, 29] on link at bounding box center [72, 32] width 106 height 30
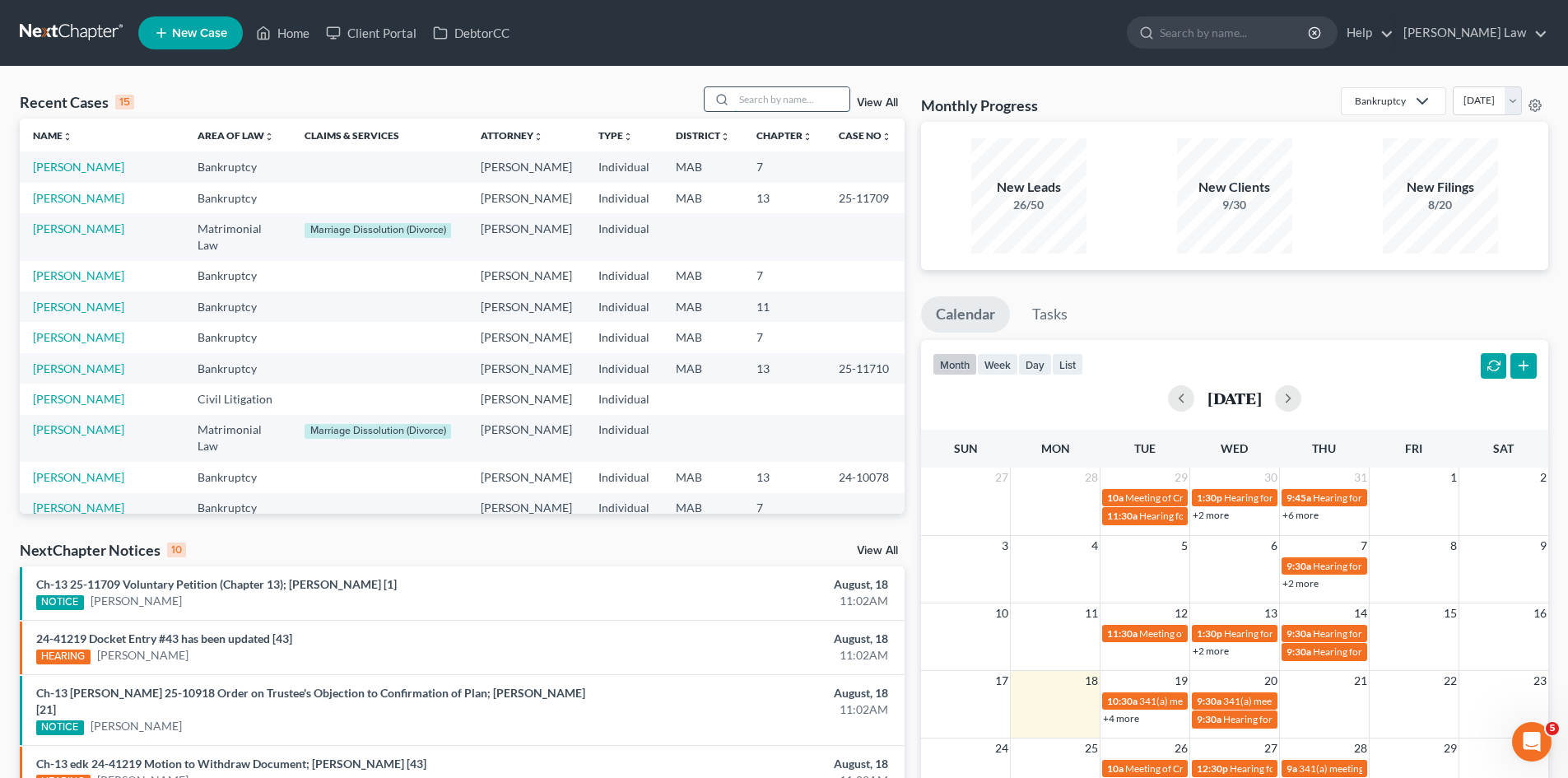
click at [836, 100] on input "search" at bounding box center [792, 99] width 115 height 24
type input "mackin"
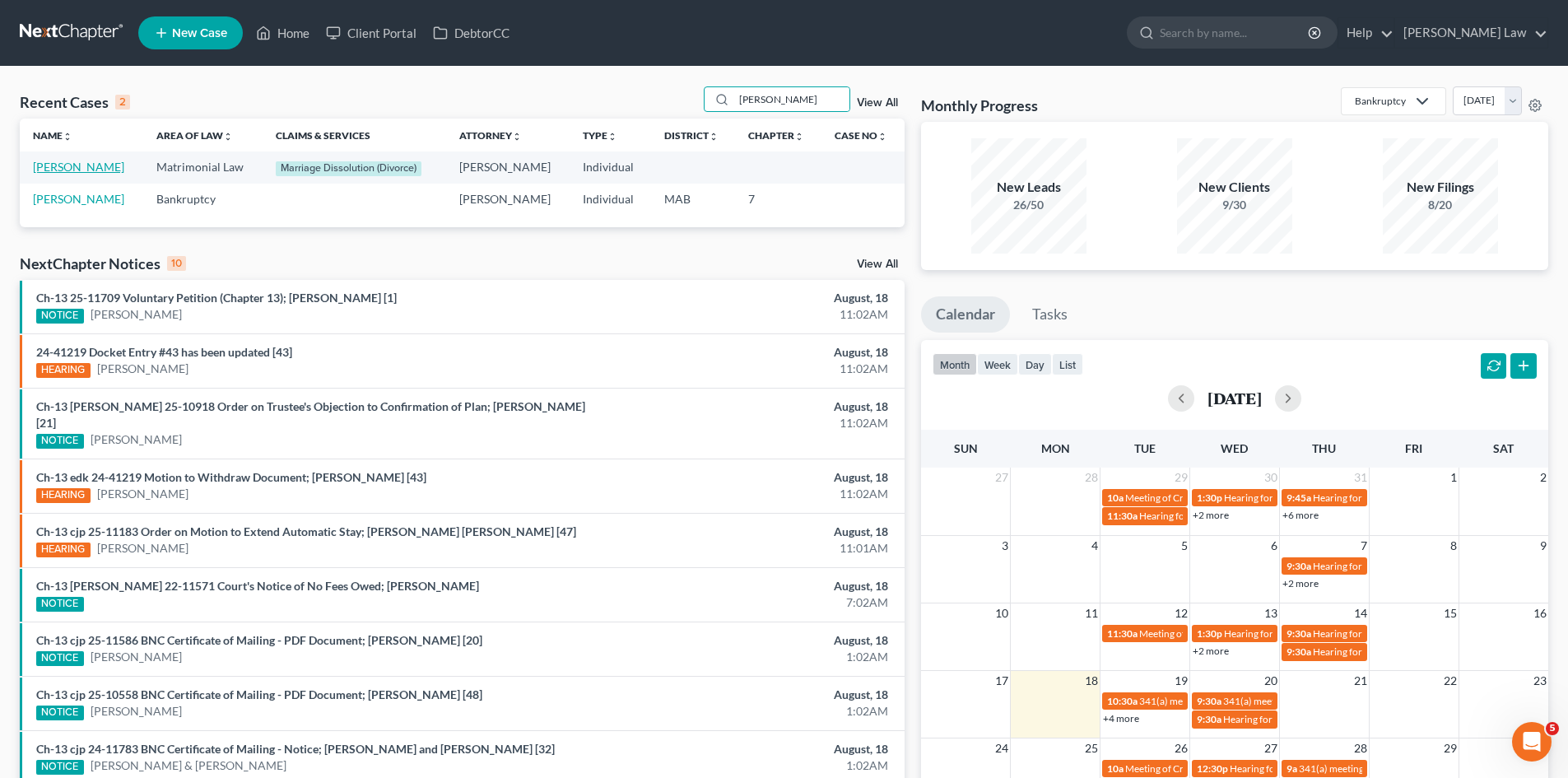
click at [91, 167] on link "[PERSON_NAME]" at bounding box center [79, 166] width 91 height 14
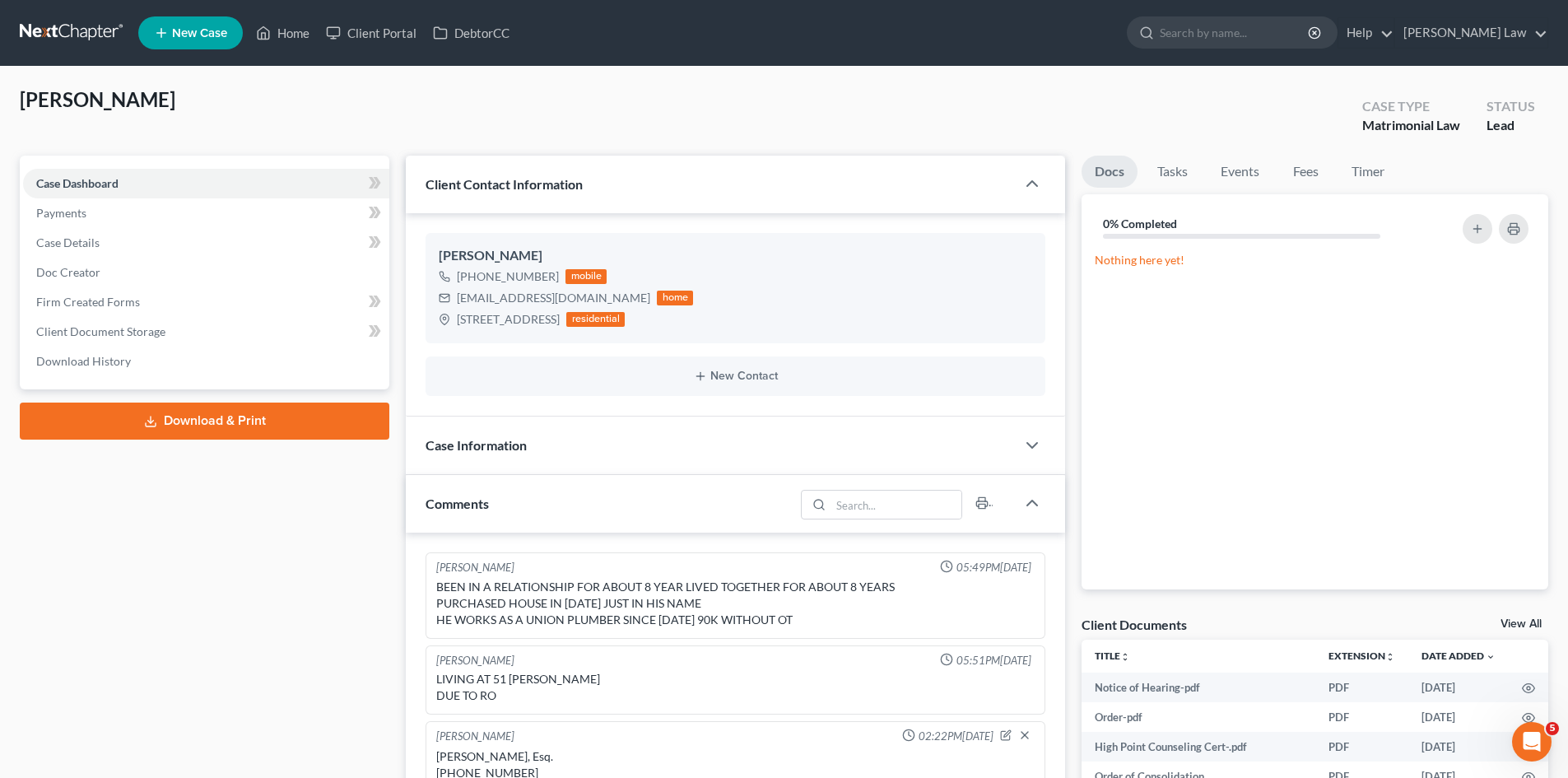
scroll to position [1654, 0]
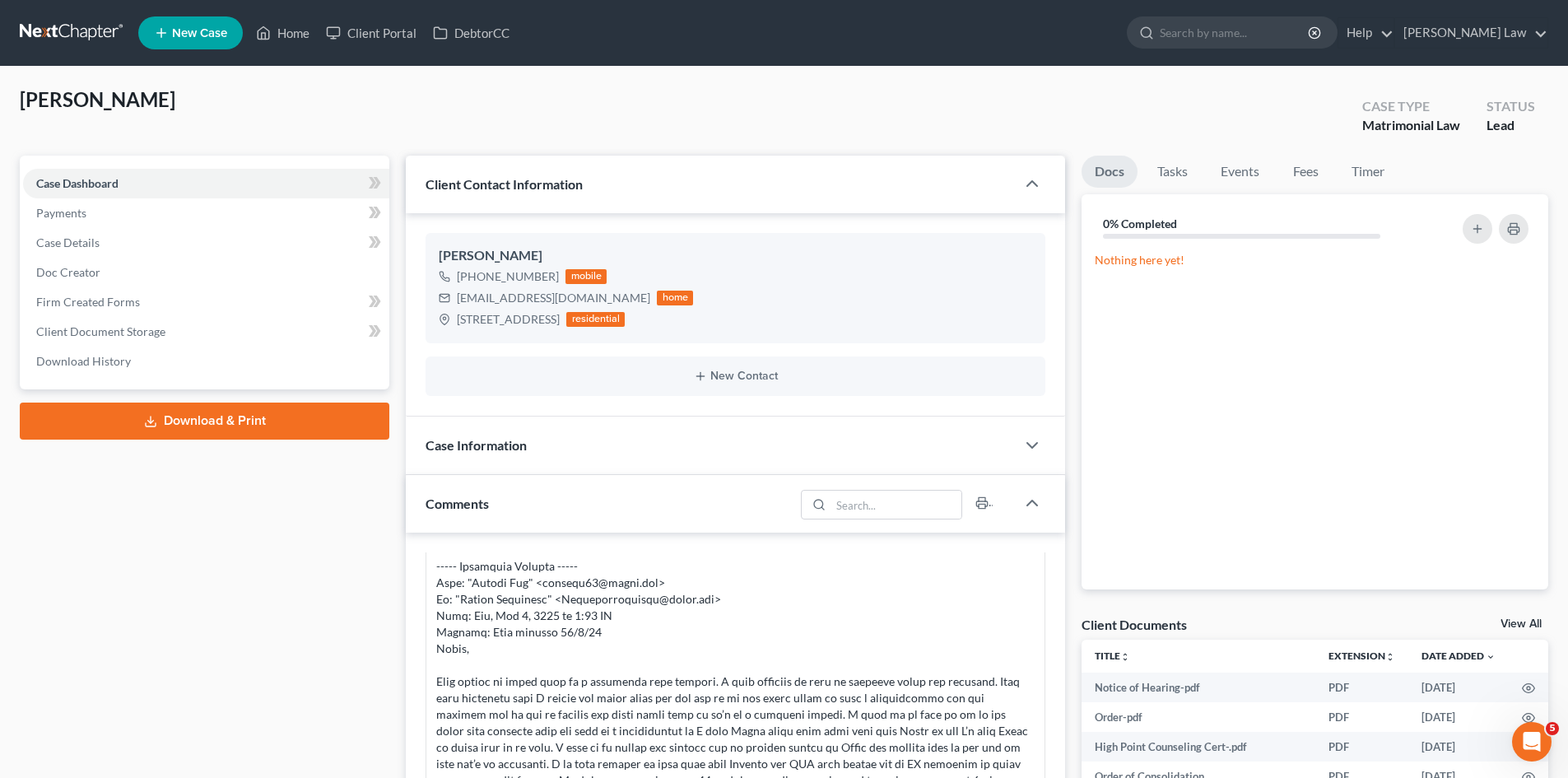
click at [1527, 628] on link "View All" at bounding box center [1521, 624] width 41 height 12
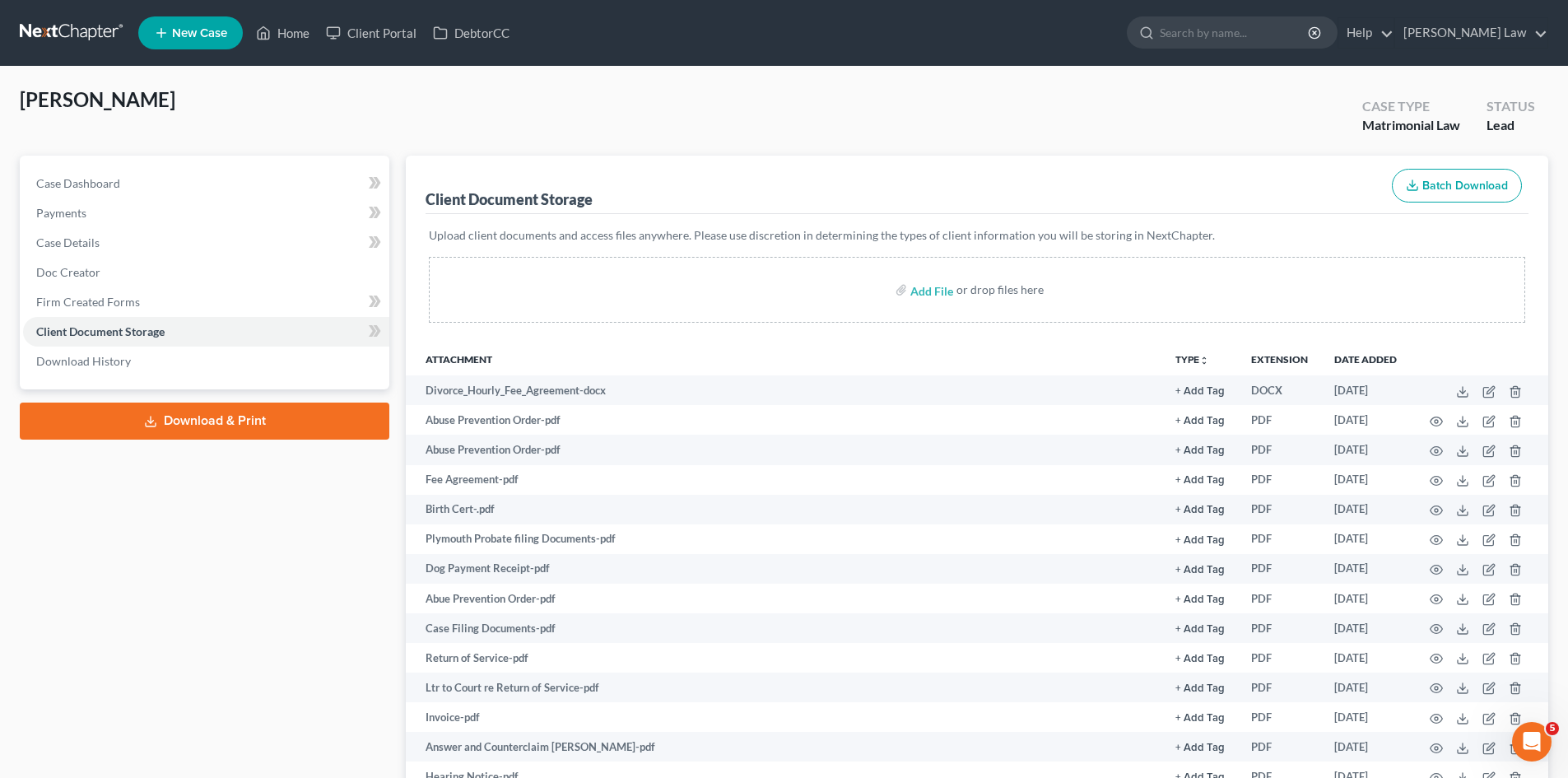
click at [81, 30] on link at bounding box center [72, 32] width 106 height 30
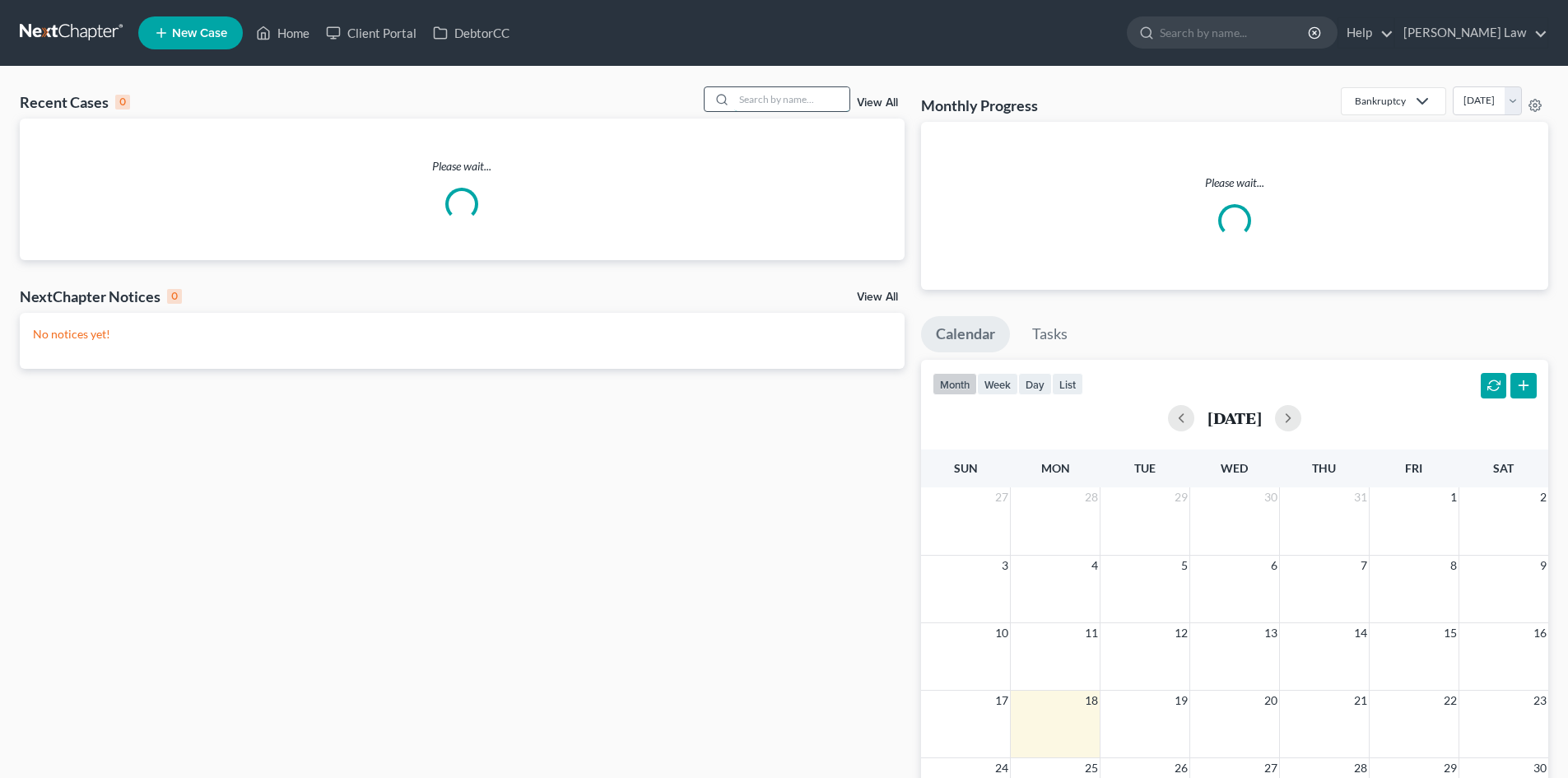
click at [828, 101] on input "search" at bounding box center [792, 99] width 115 height 24
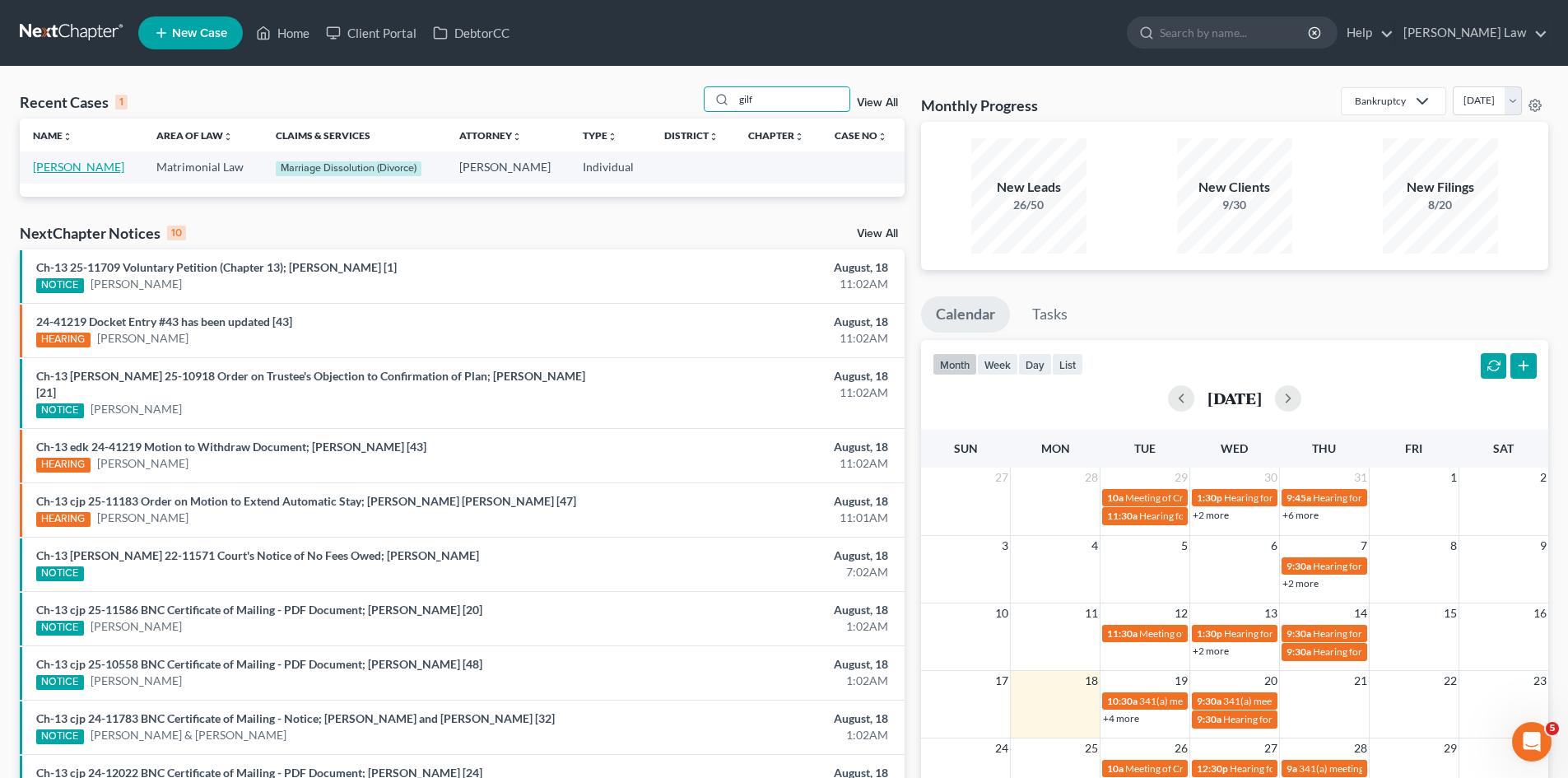
type input "gilf"
click at [79, 168] on link "[PERSON_NAME]" at bounding box center [79, 166] width 91 height 14
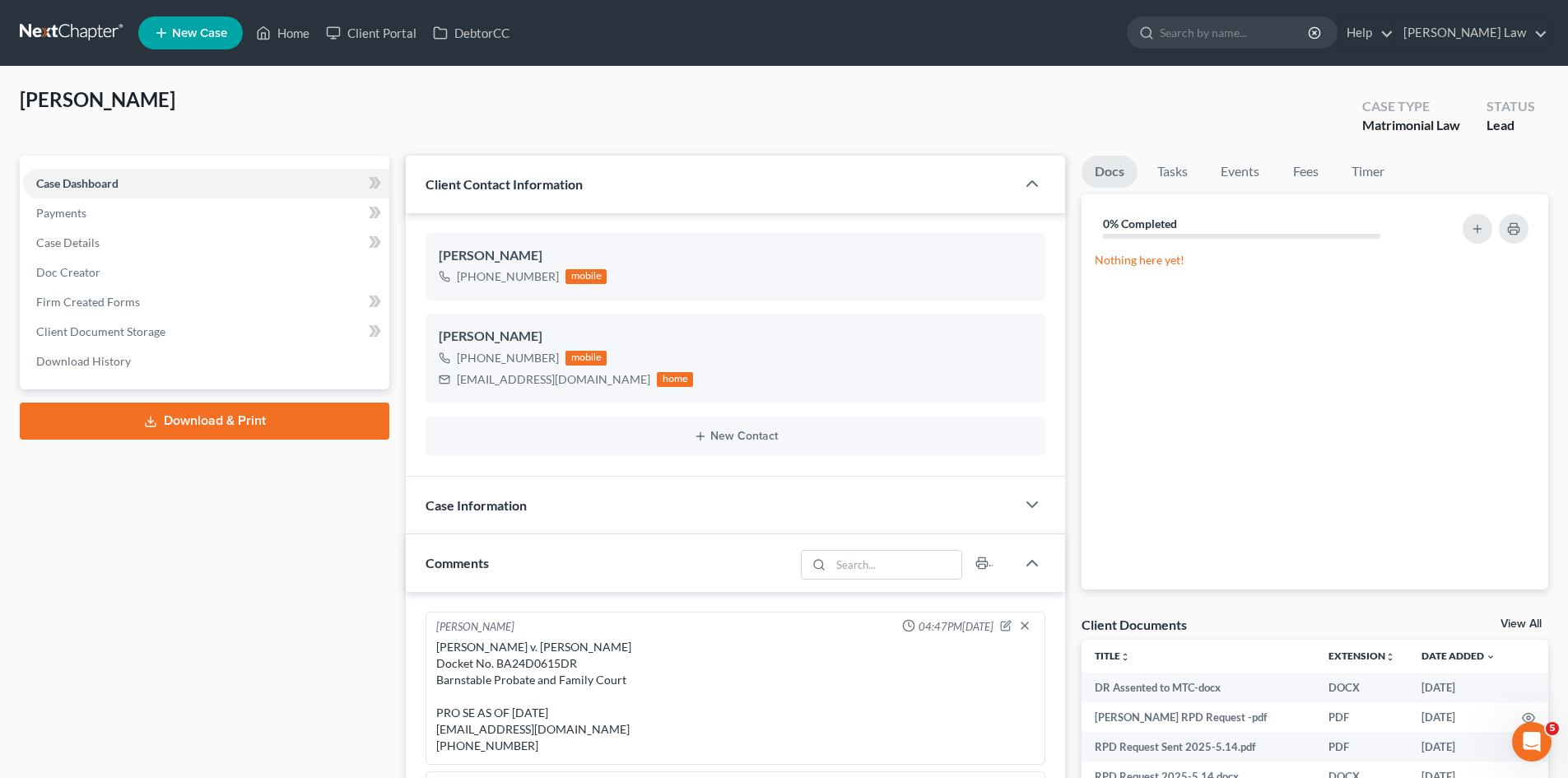
scroll to position [6349, 0]
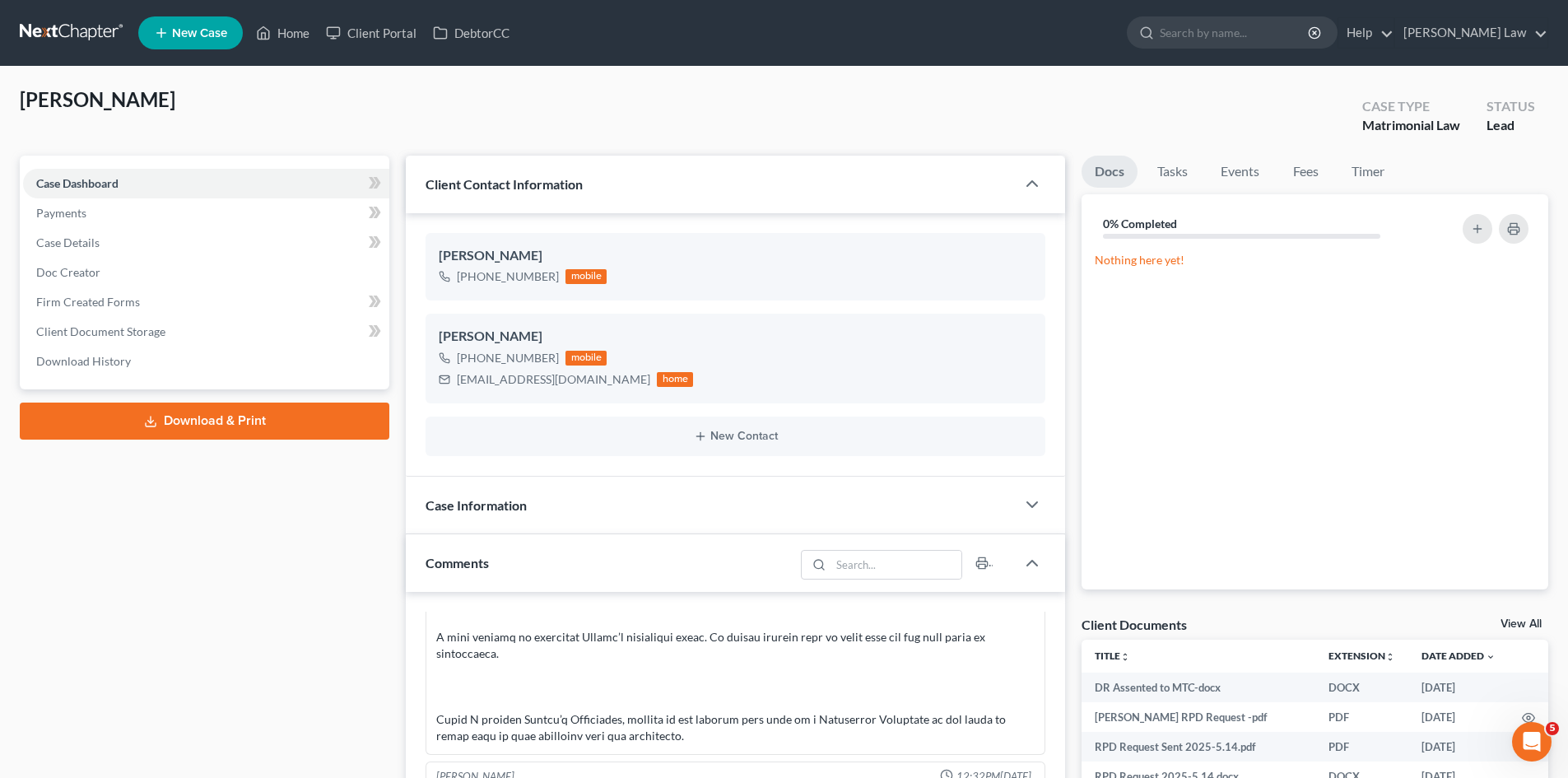
click at [84, 101] on span "[PERSON_NAME]" at bounding box center [97, 99] width 155 height 24
click at [63, 93] on span "[PERSON_NAME]" at bounding box center [97, 99] width 155 height 24
copy span "Gilfillan"
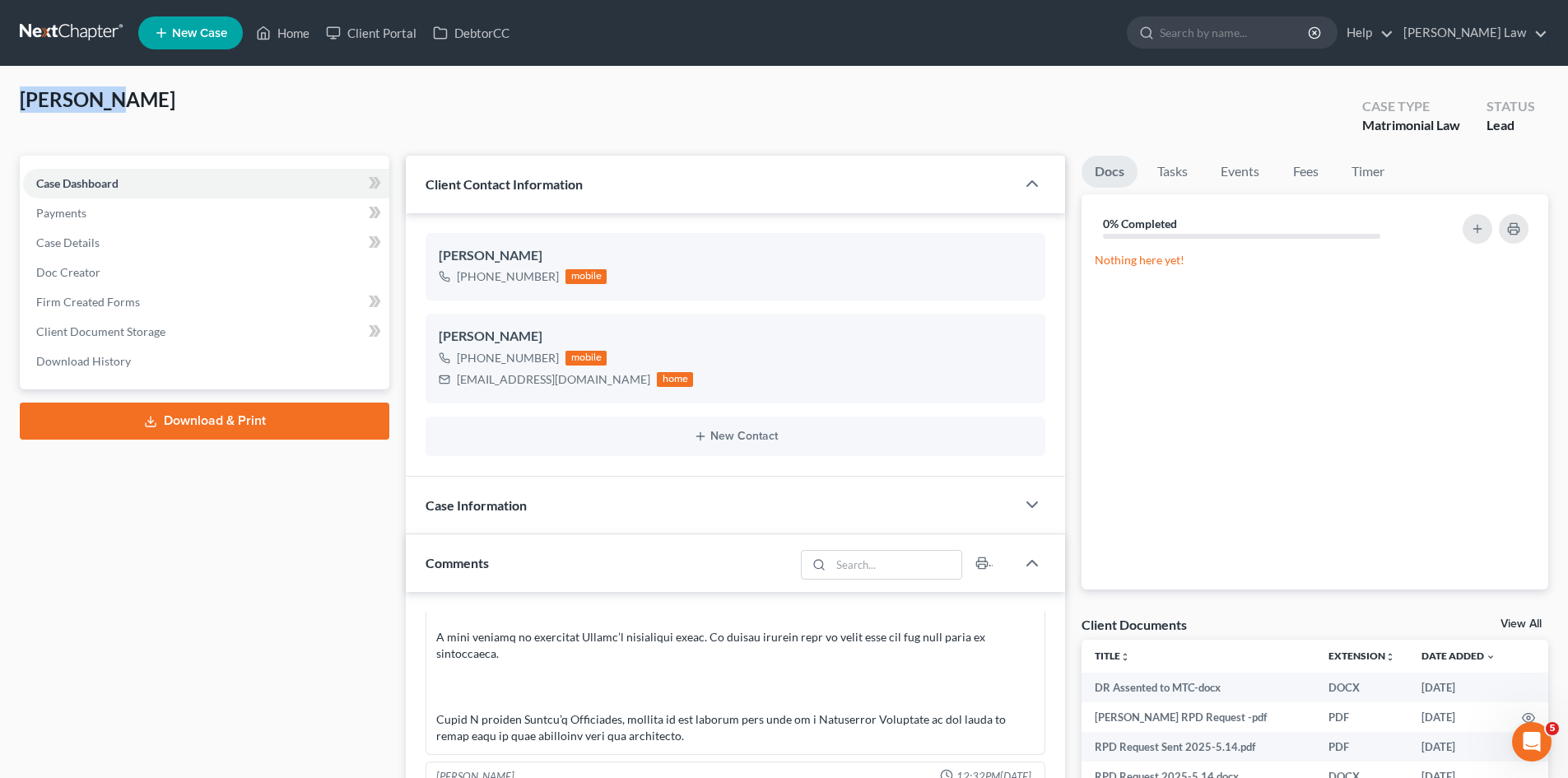
drag, startPoint x: 1517, startPoint y: 623, endPoint x: 1460, endPoint y: 611, distance: 58.2
click at [1517, 623] on link "View All" at bounding box center [1521, 624] width 41 height 12
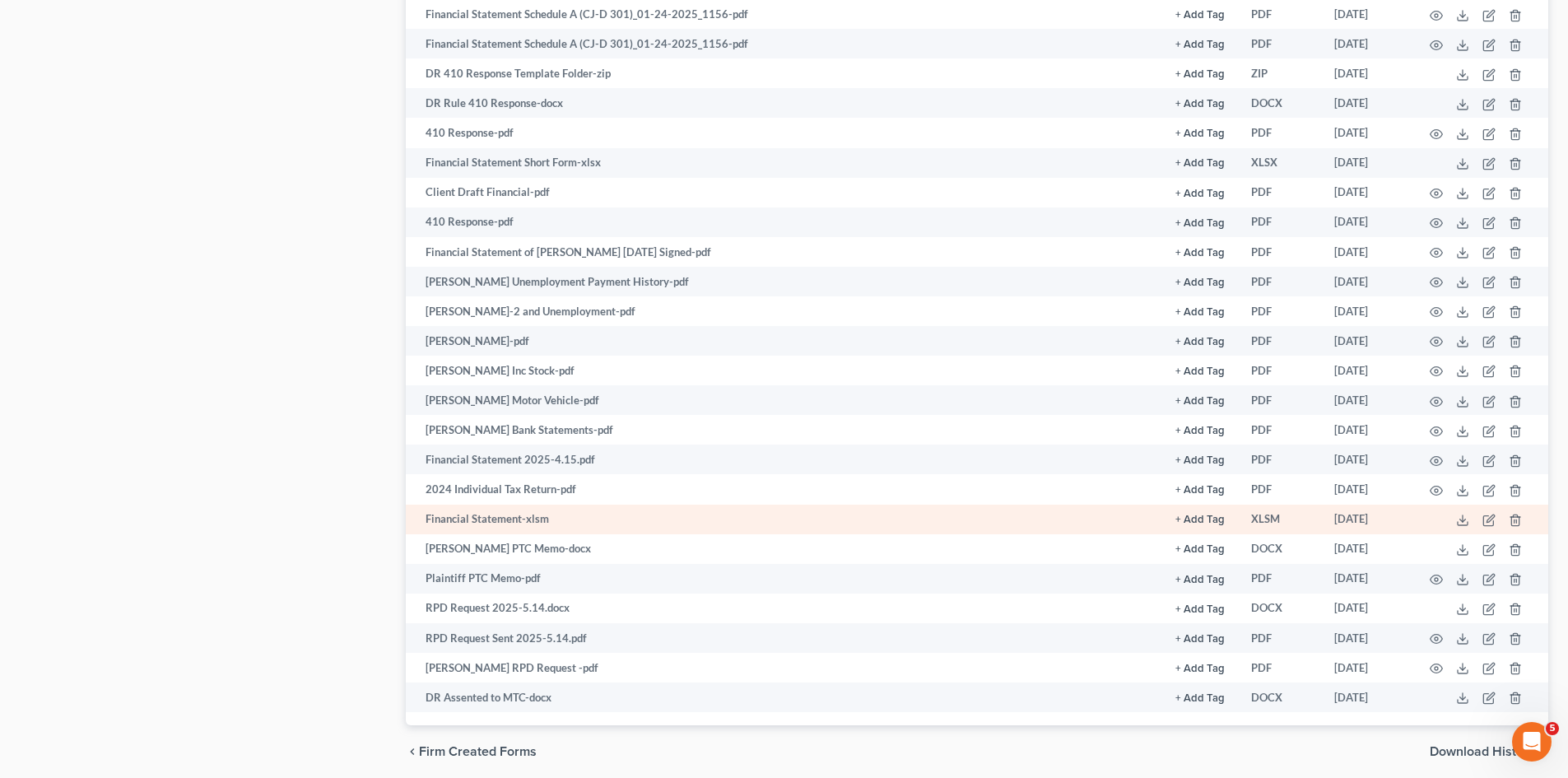
scroll to position [1537, 0]
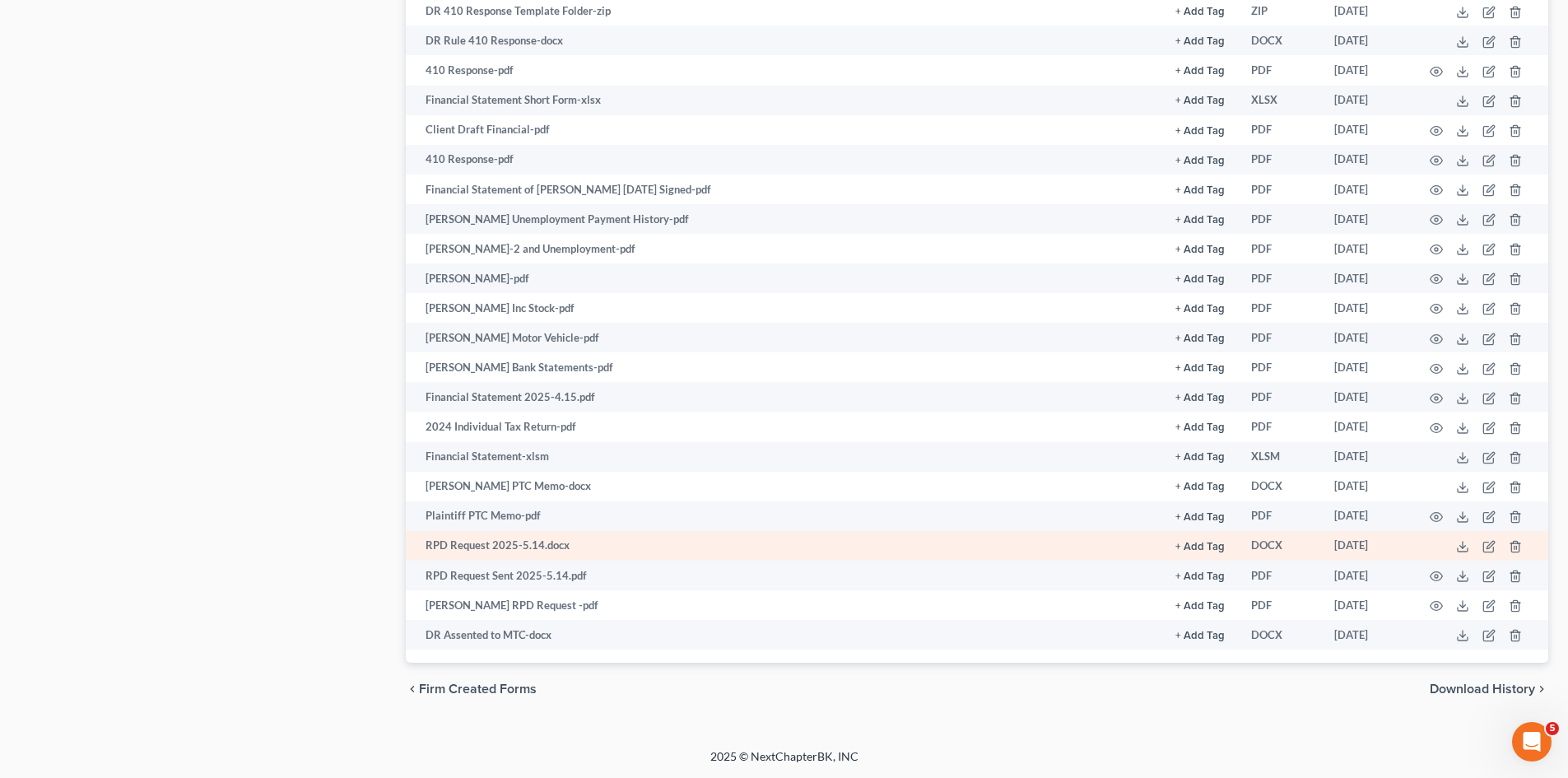
click at [1455, 551] on td at bounding box center [1479, 545] width 139 height 30
click at [1463, 544] on icon at bounding box center [1462, 547] width 14 height 14
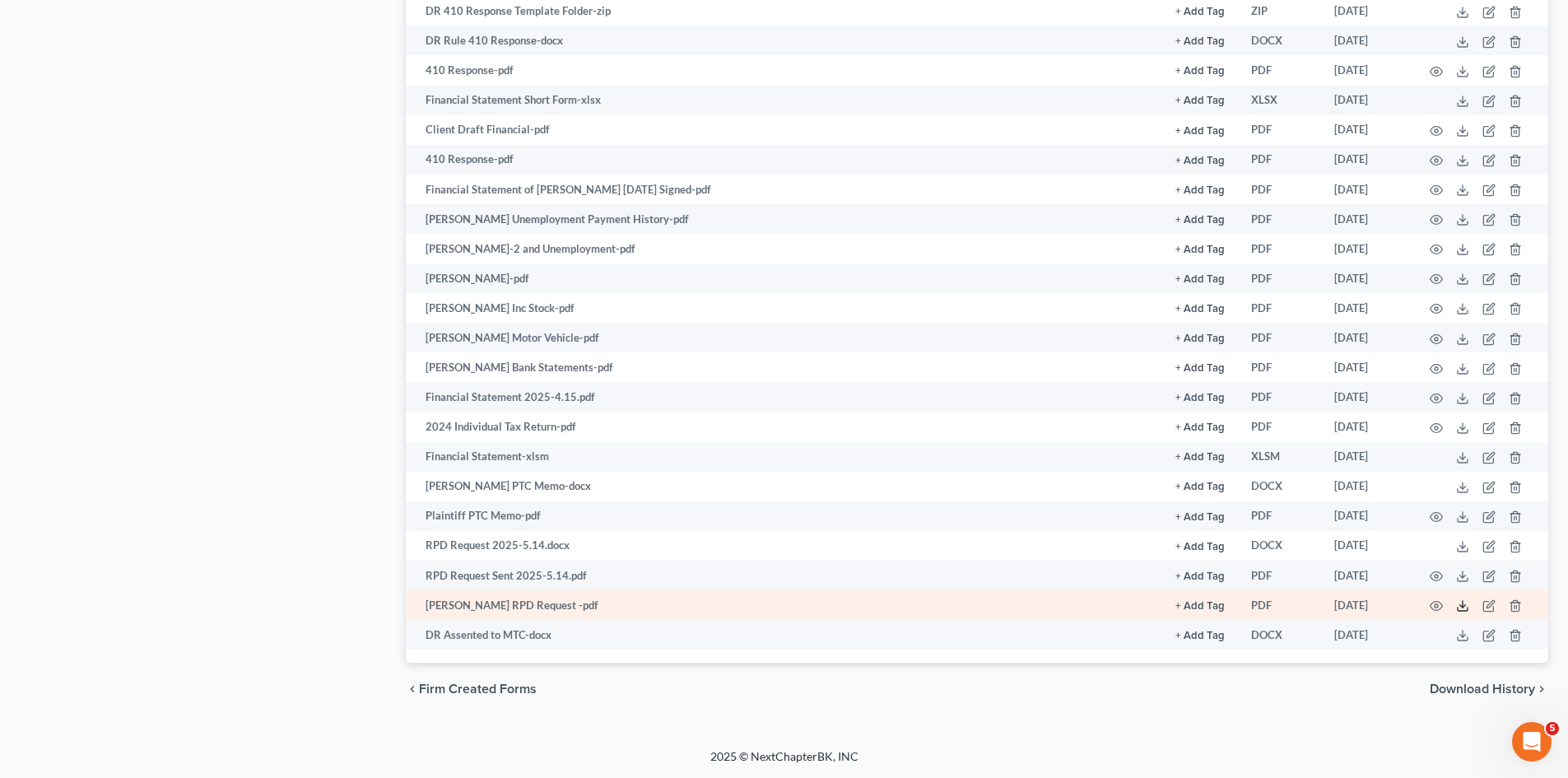
click at [1461, 608] on icon at bounding box center [1462, 606] width 14 height 14
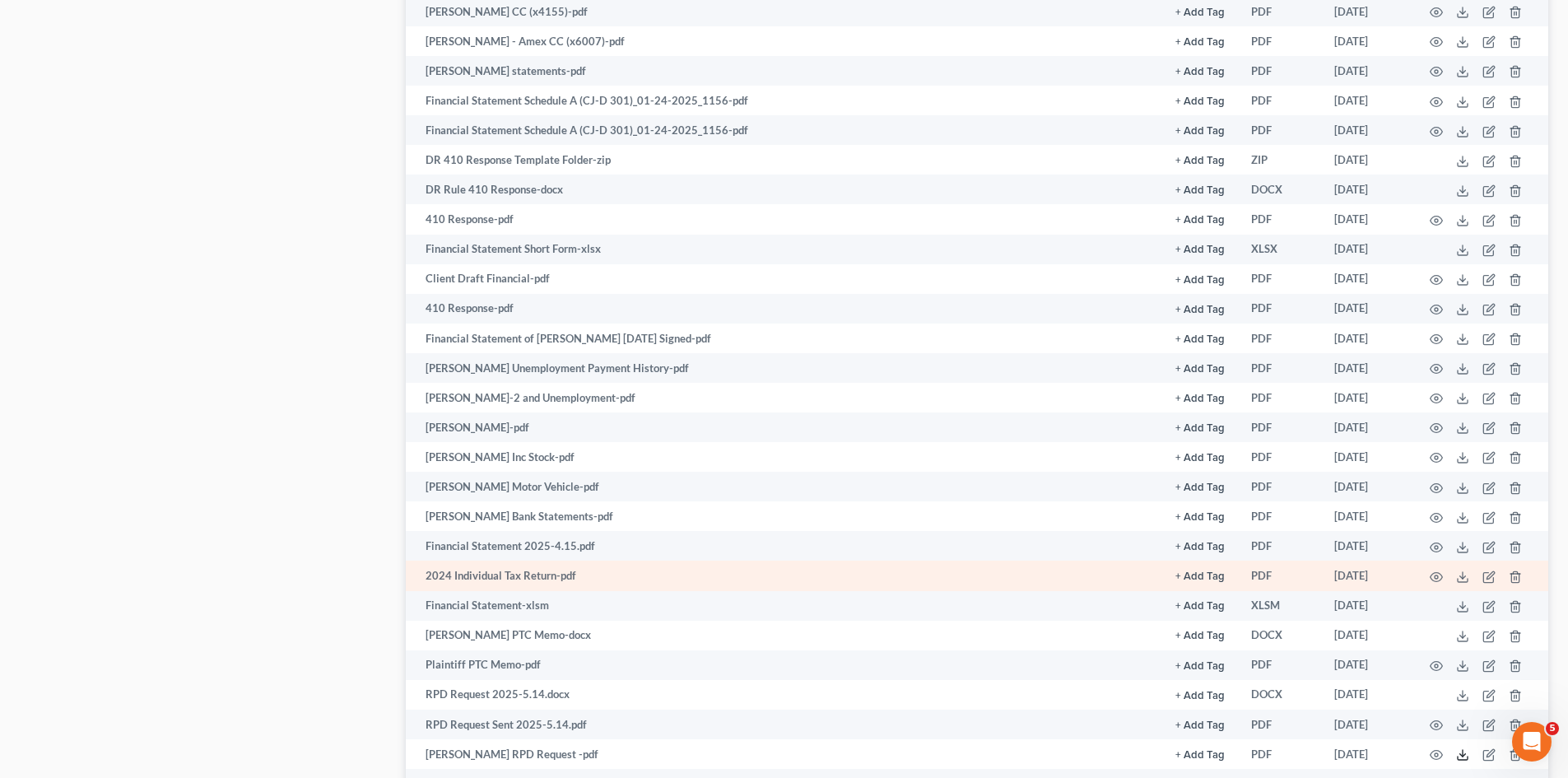
scroll to position [1263, 0]
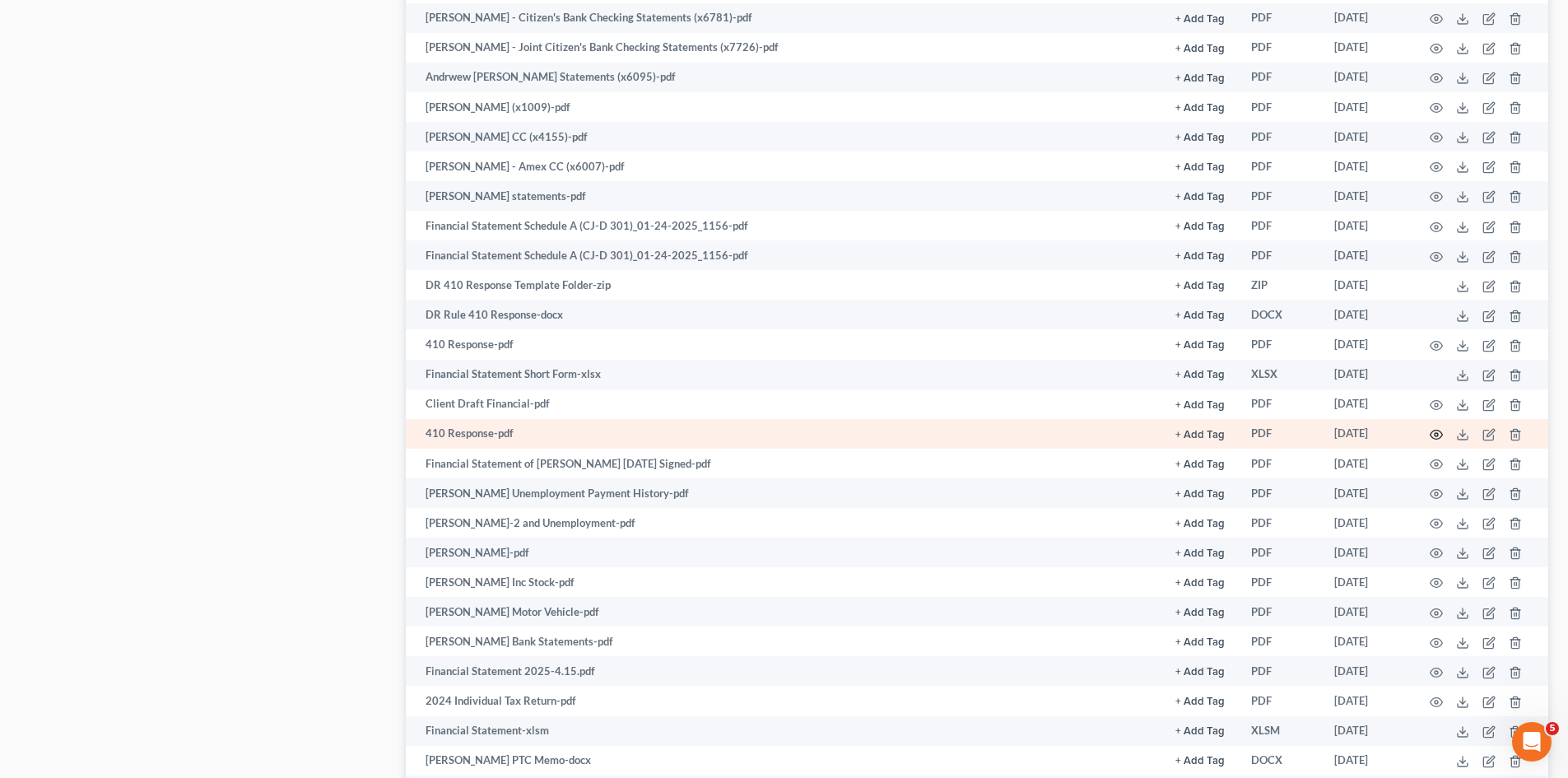
click at [1442, 437] on icon "button" at bounding box center [1436, 435] width 14 height 14
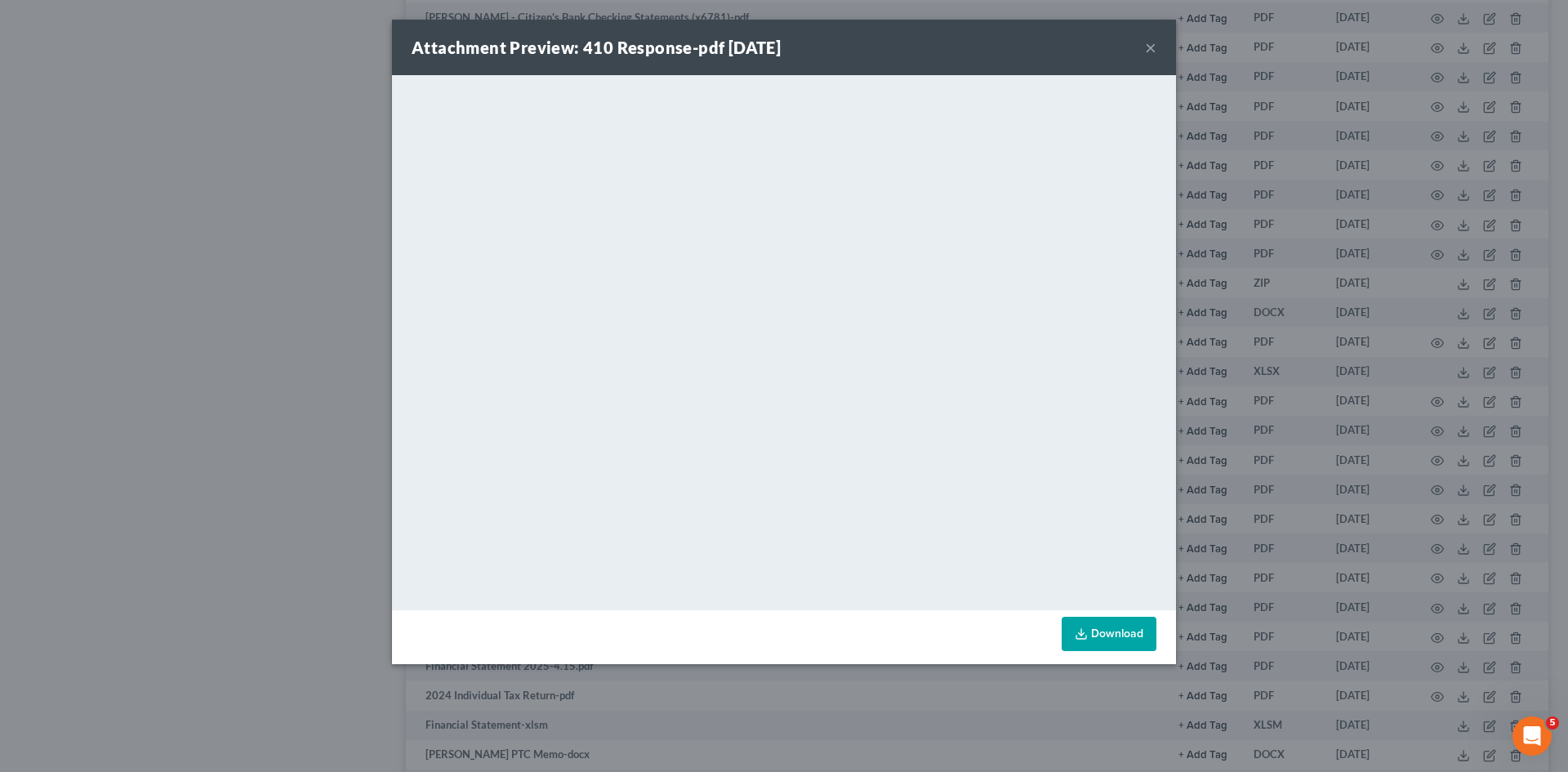
click at [1426, 383] on div "Attachment Preview: 410 Response-pdf 04/18/2025 × <object ng-attr-data='https:/…" at bounding box center [784, 386] width 1568 height 772
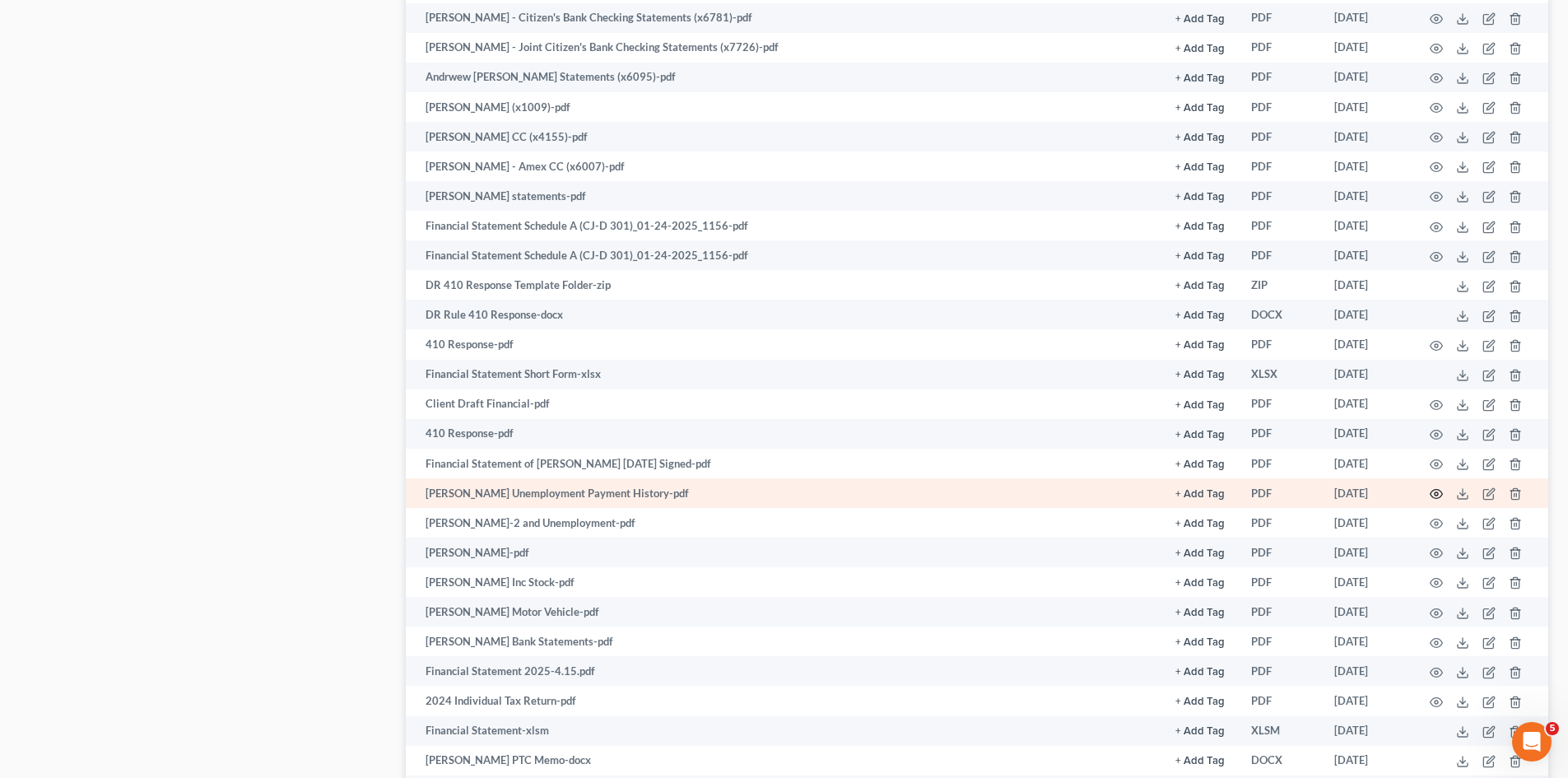
click at [1431, 492] on icon "button" at bounding box center [1436, 494] width 13 height 9
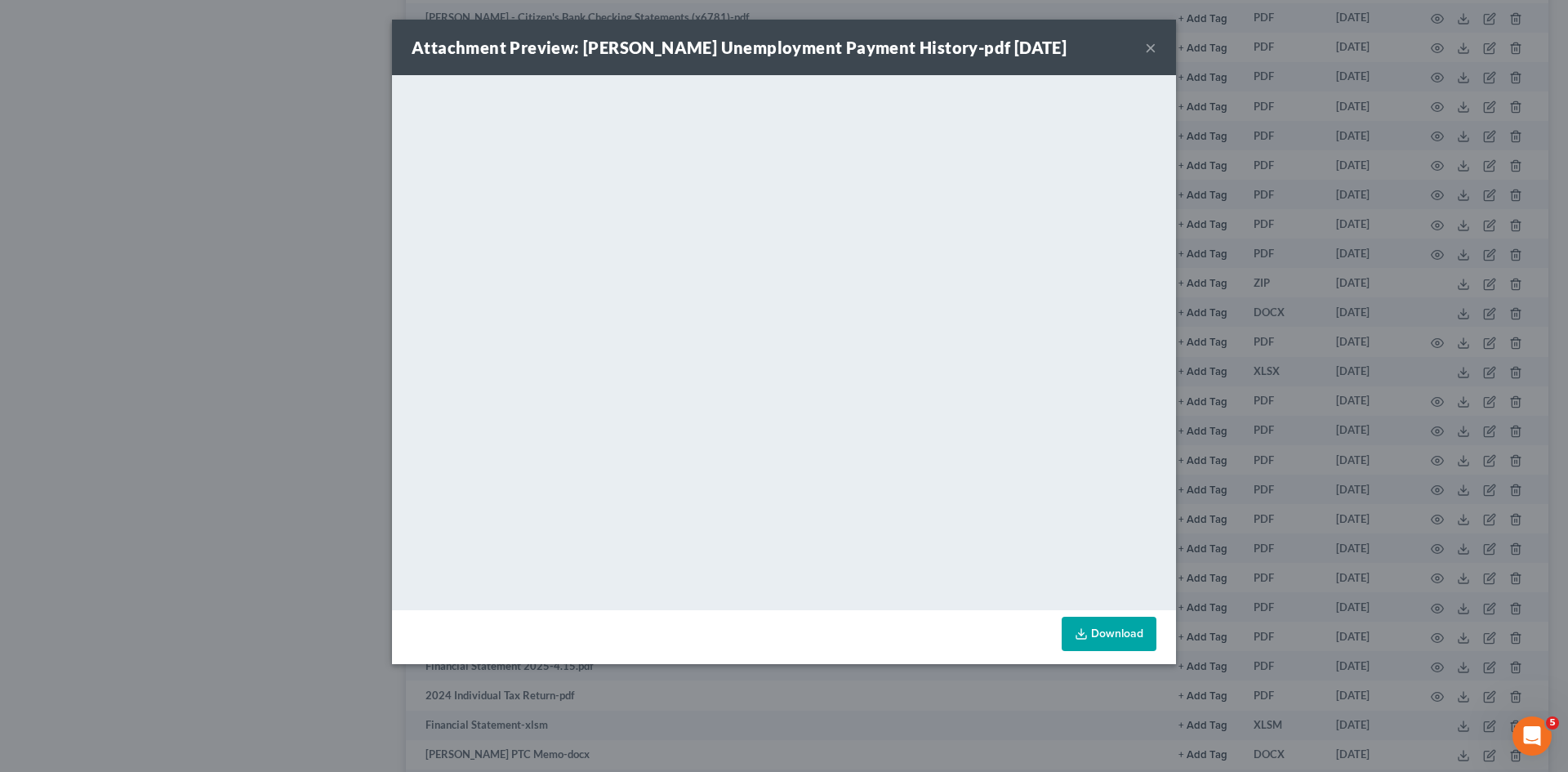
click at [1378, 398] on div "Attachment Preview: Matthew Unemployment Payment History-pdf 04/18/2025 × <obje…" at bounding box center [784, 386] width 1568 height 772
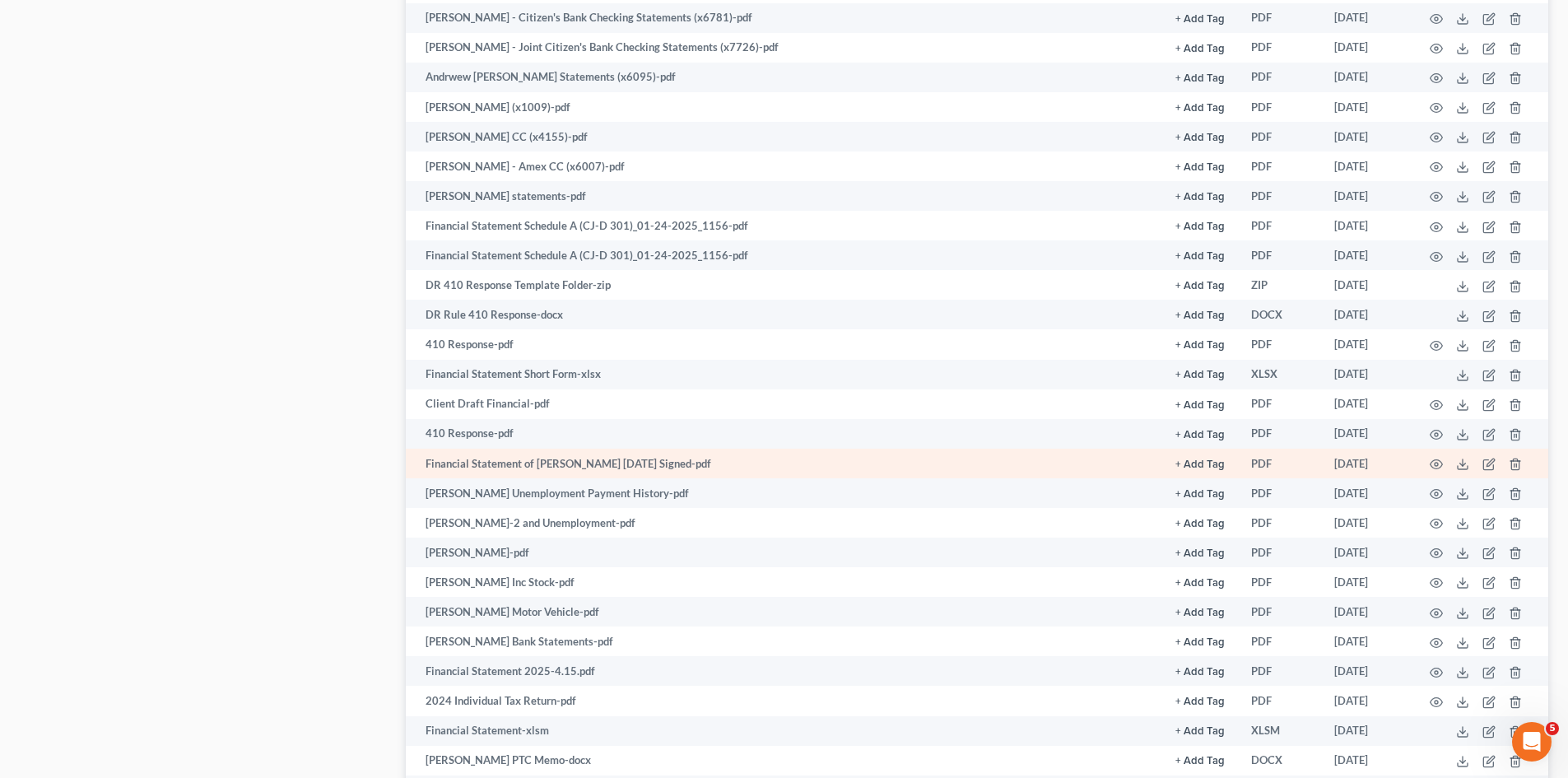
scroll to position [1400, 0]
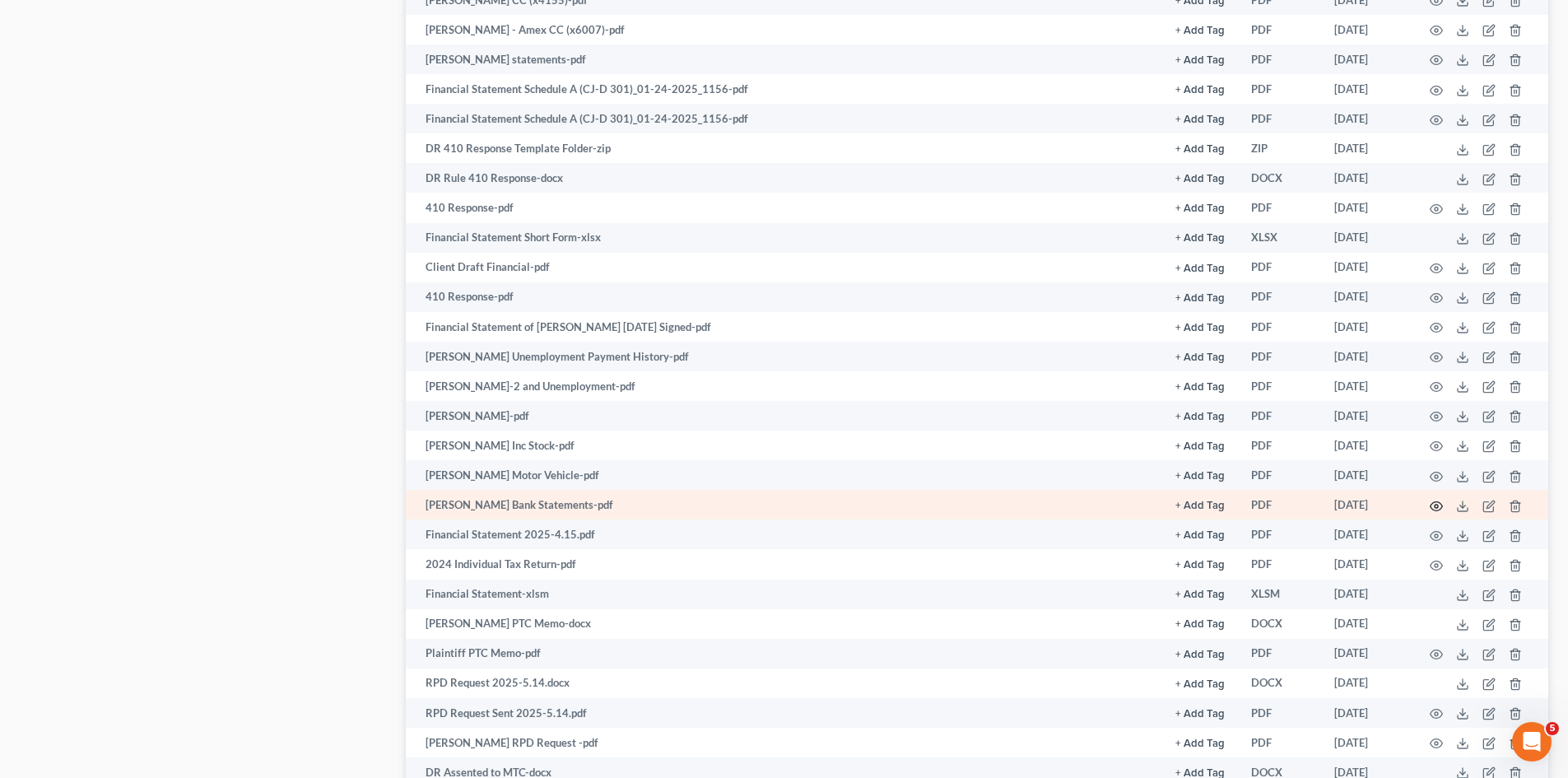
click at [1436, 500] on icon "button" at bounding box center [1436, 506] width 14 height 14
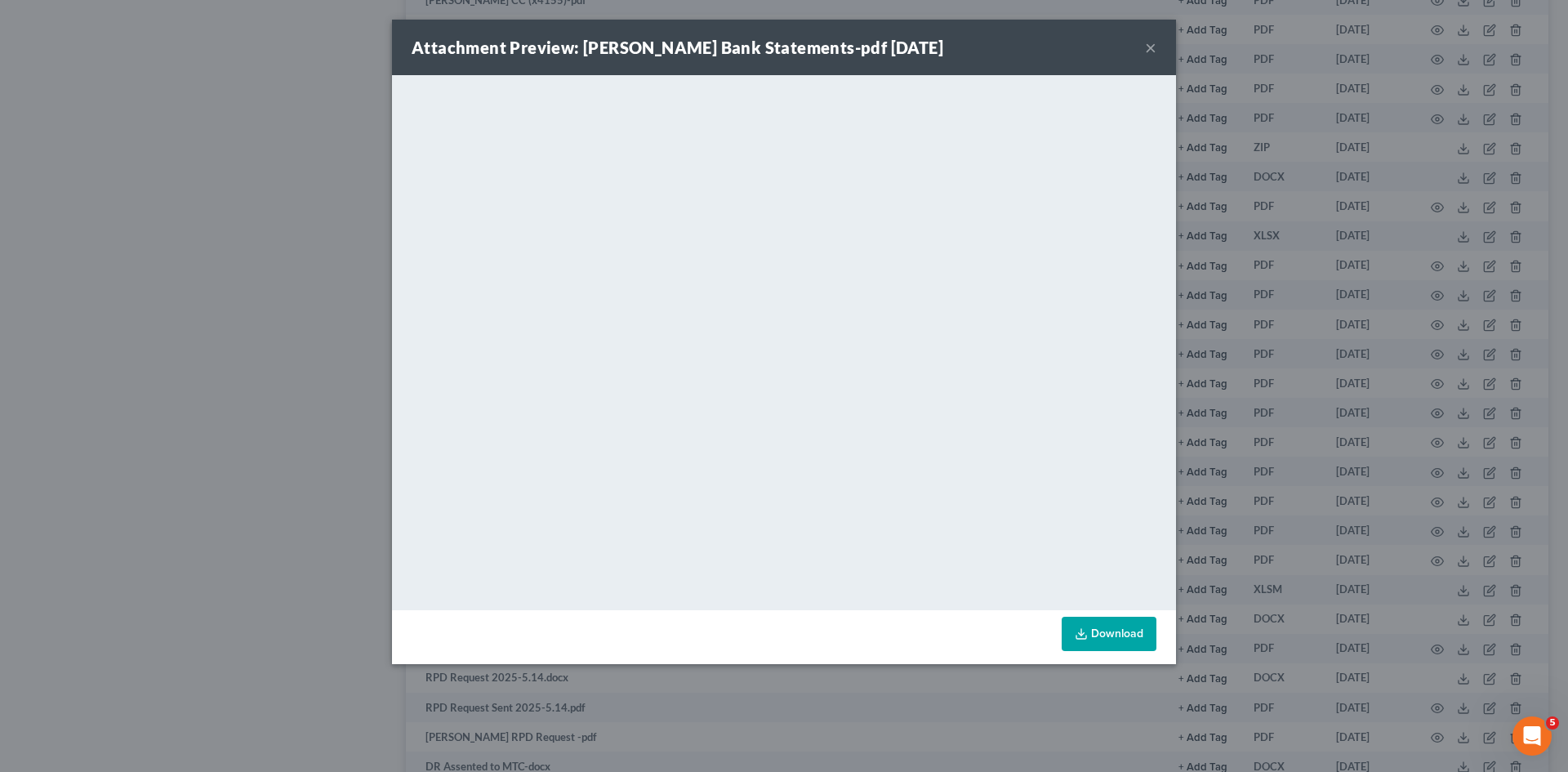
click at [1409, 491] on div "Attachment Preview: Matthew Chase Bank Statements-pdf 04/18/2025 × <object ng-a…" at bounding box center [784, 386] width 1568 height 772
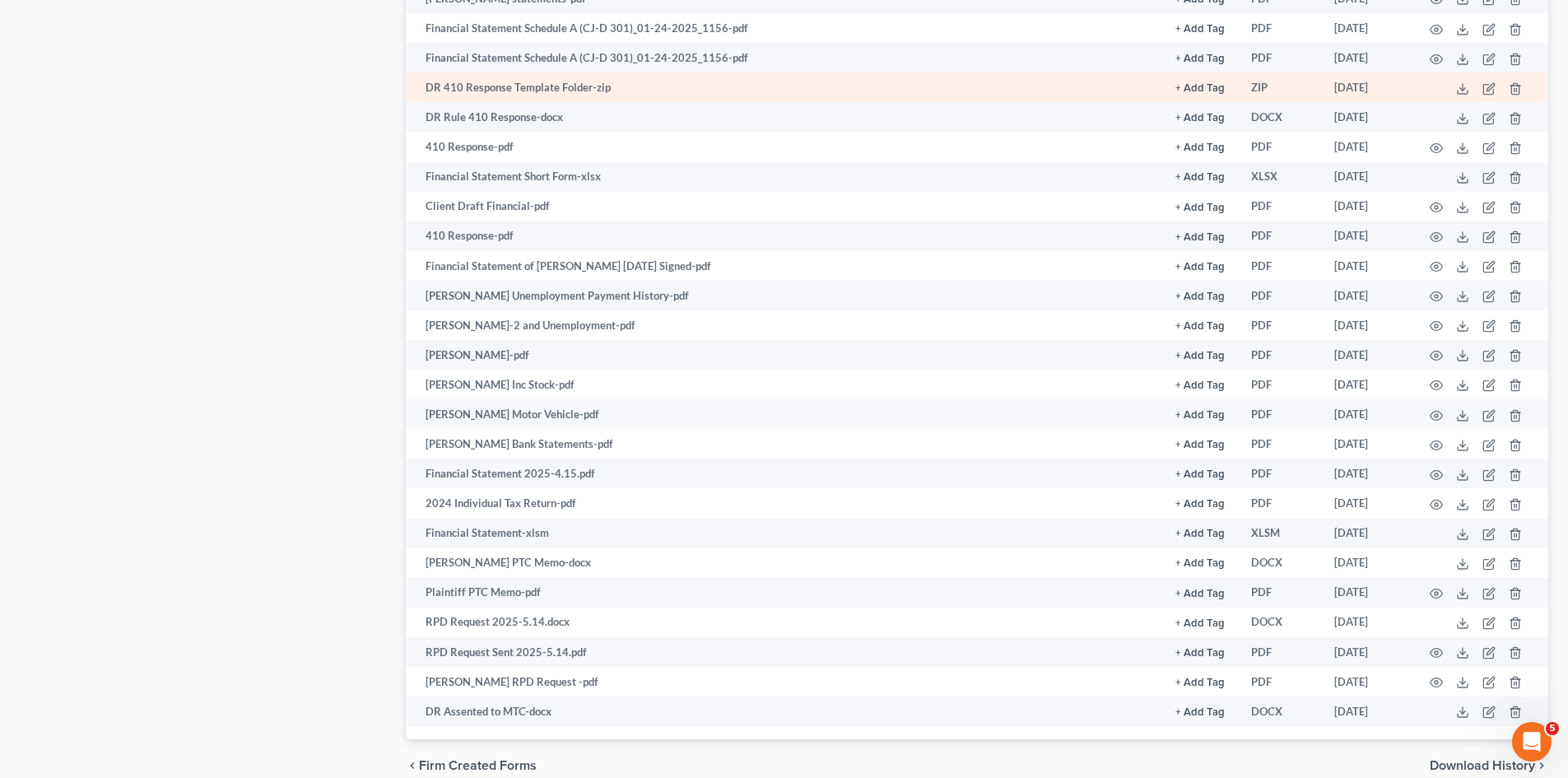
scroll to position [1537, 0]
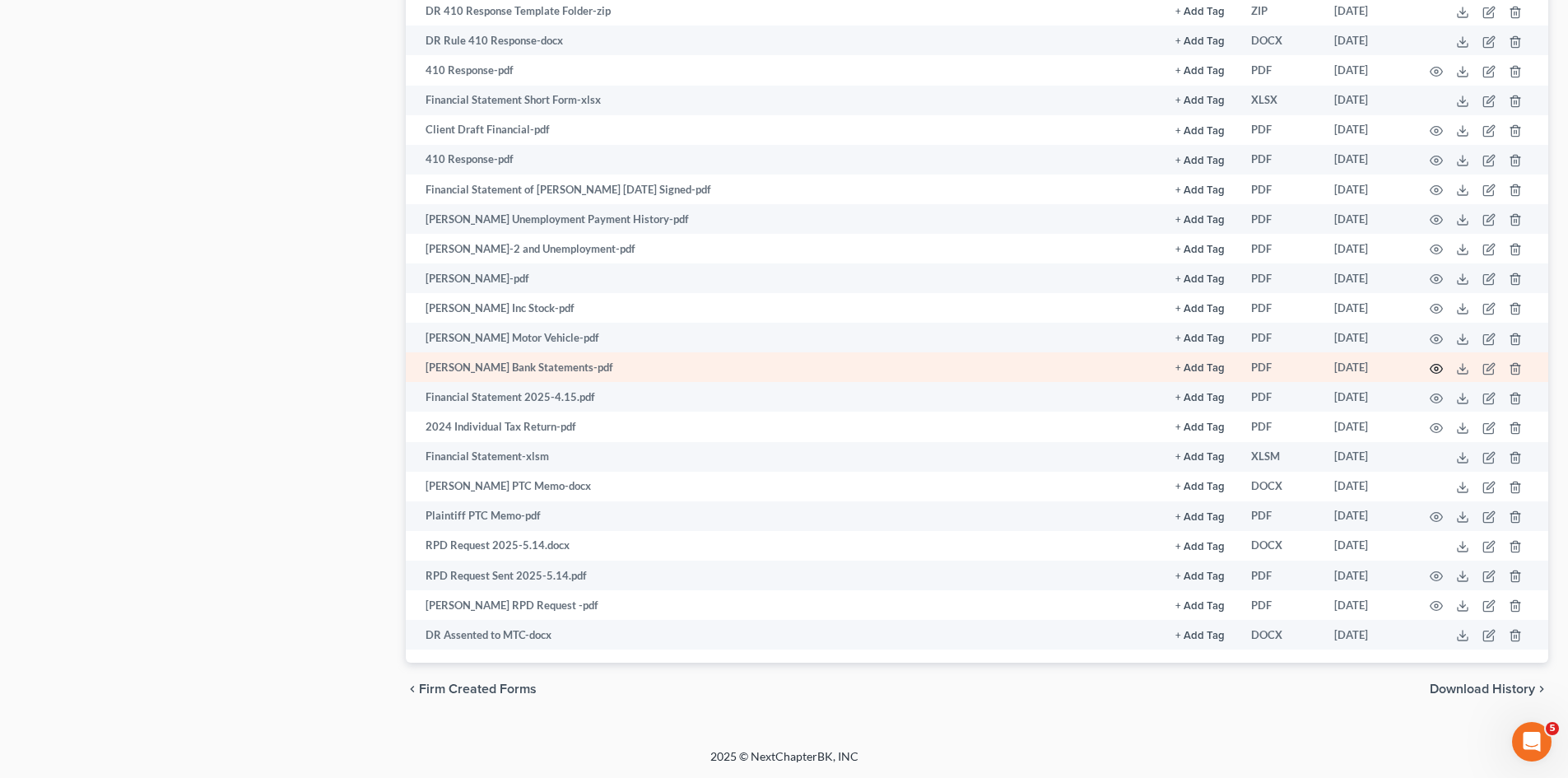
click at [1442, 367] on icon "button" at bounding box center [1436, 368] width 13 height 9
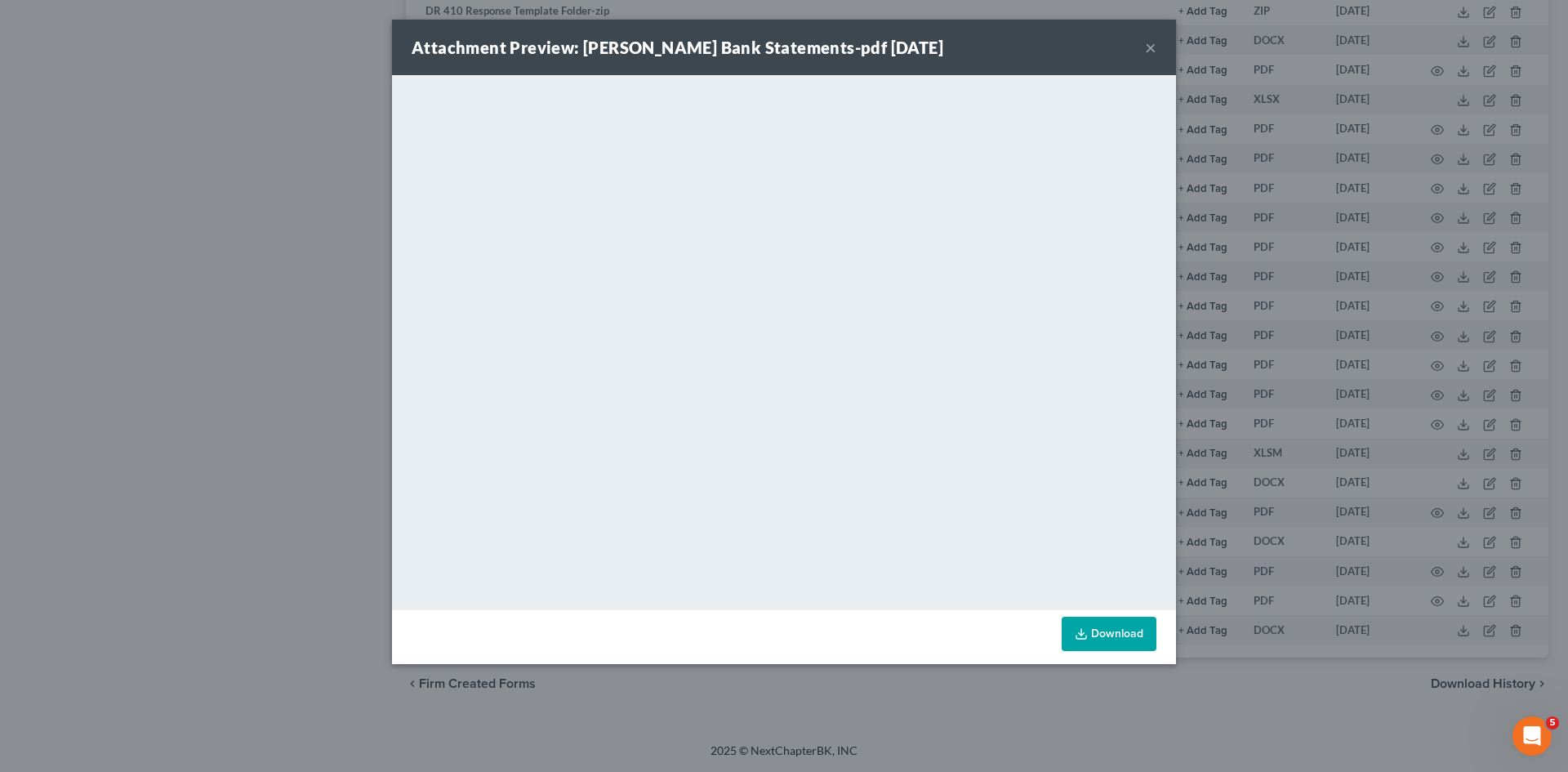
click at [1287, 327] on div "Attachment Preview: Matthew Chase Bank Statements-pdf 04/18/2025 × <object ng-a…" at bounding box center [784, 386] width 1568 height 772
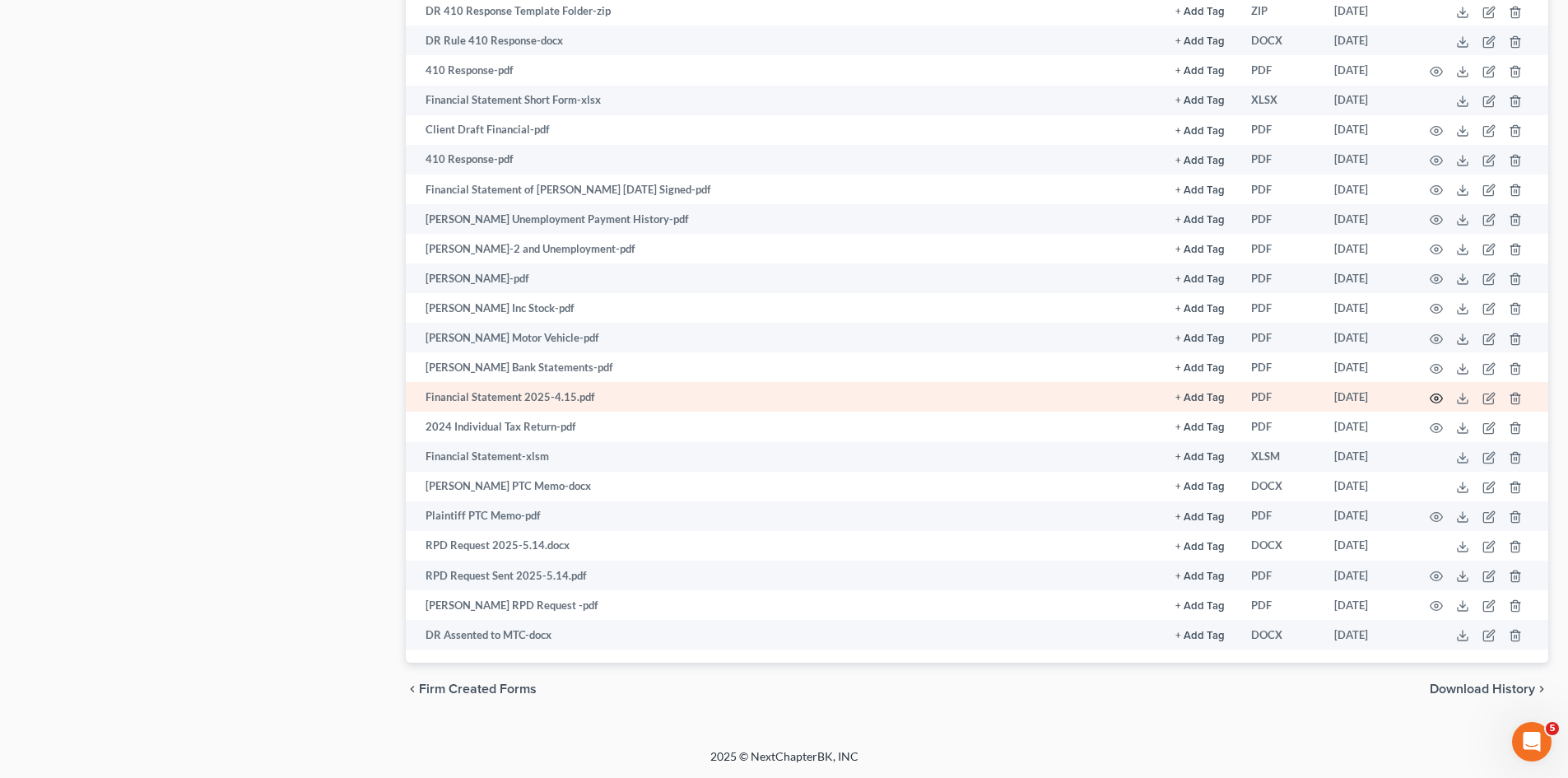
click at [1430, 394] on icon "button" at bounding box center [1436, 399] width 14 height 14
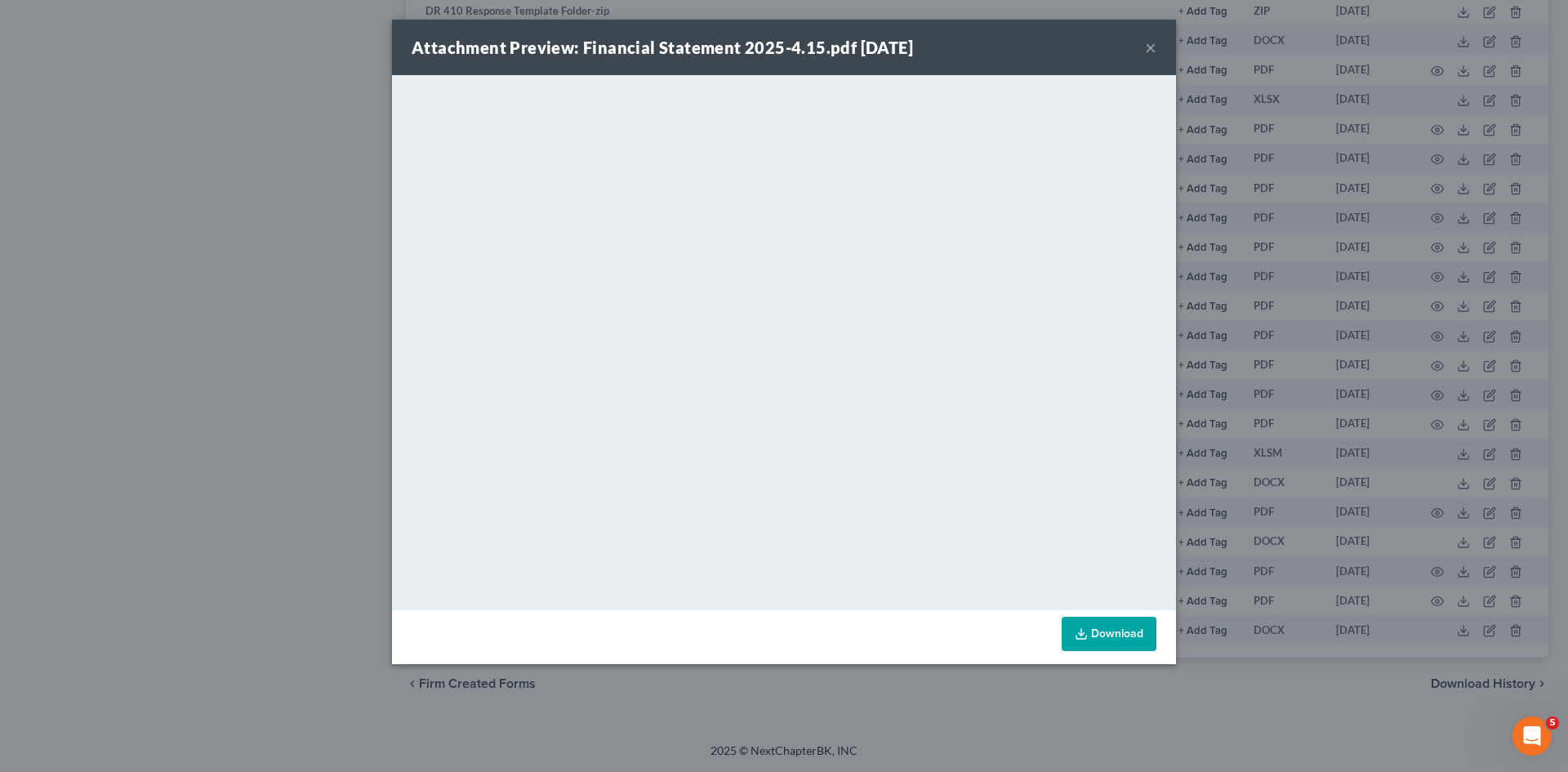
click at [1257, 365] on div "Attachment Preview: Financial Statement 2025-4.15.pdf 05/01/2025 × <object ng-a…" at bounding box center [784, 386] width 1568 height 772
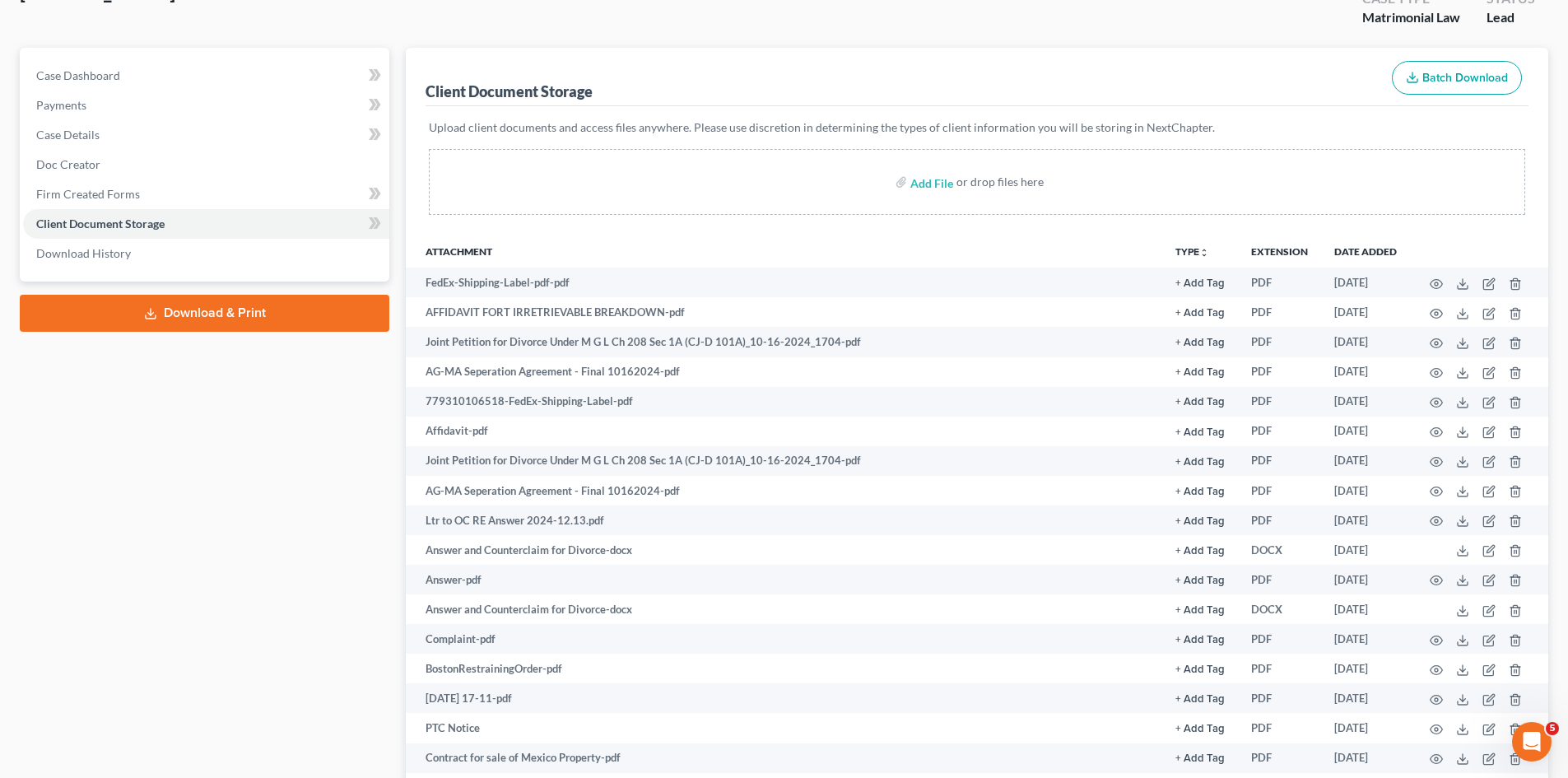
scroll to position [0, 0]
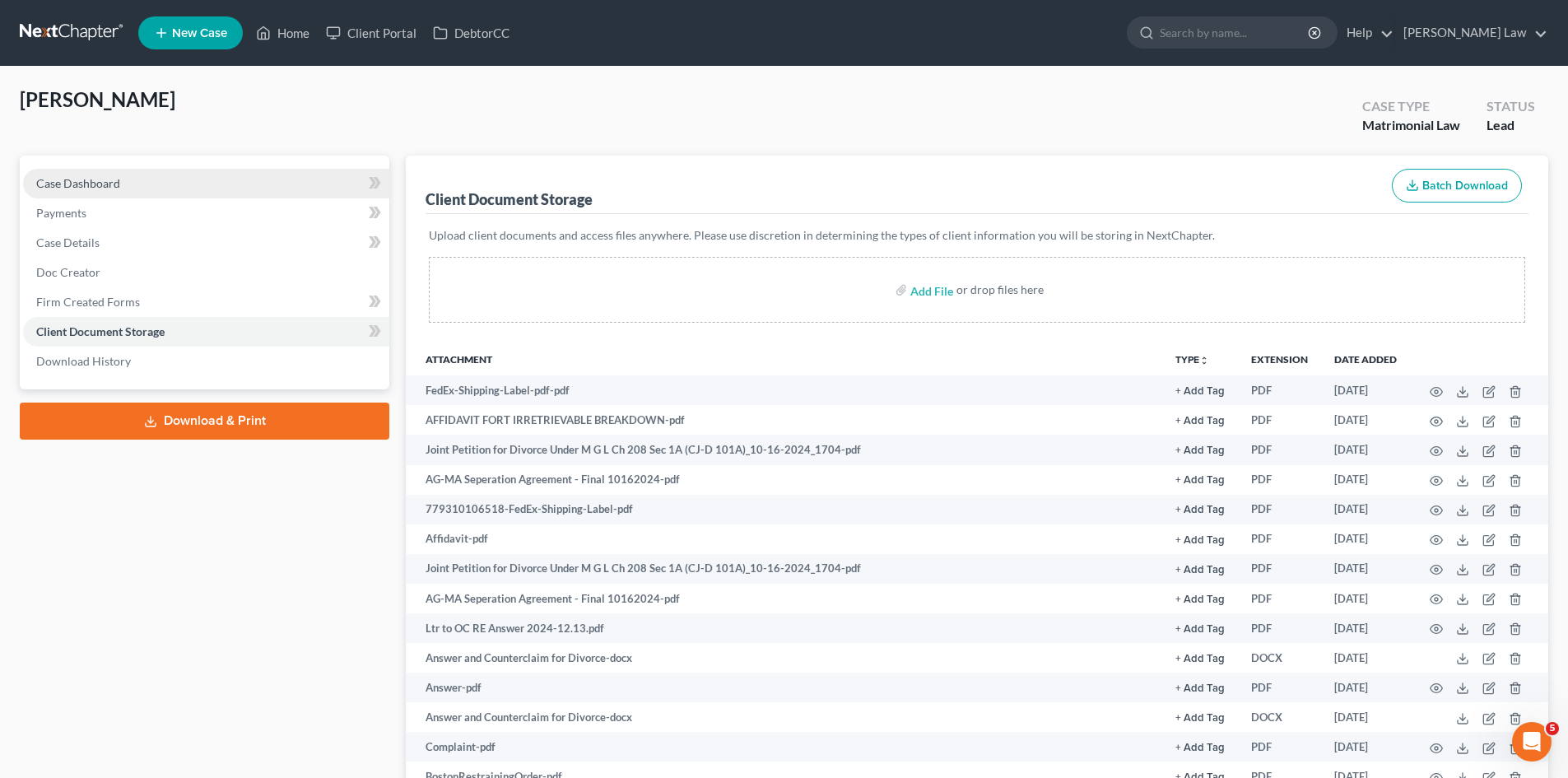
click at [250, 172] on link "Case Dashboard" at bounding box center [205, 183] width 366 height 30
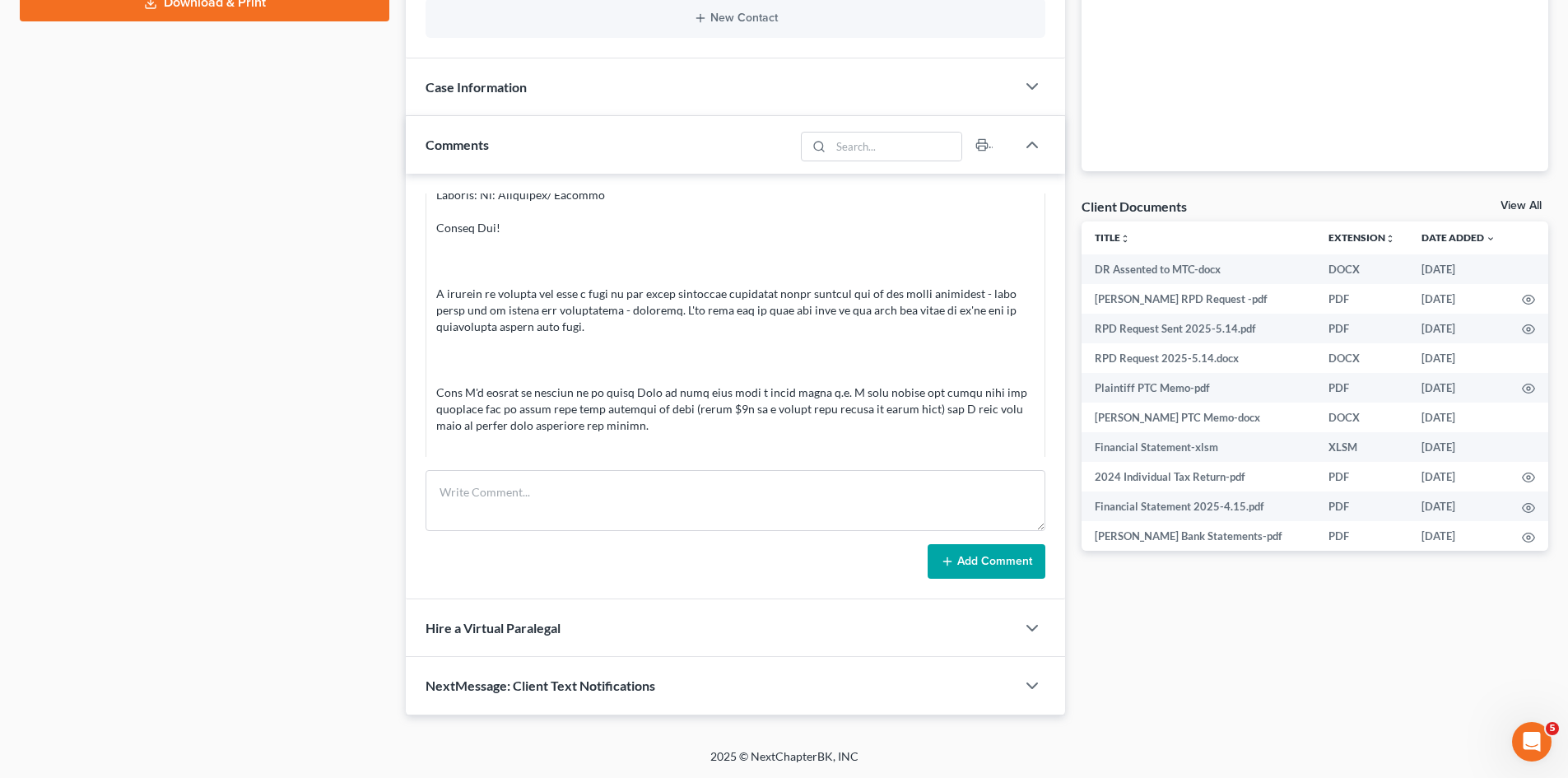
scroll to position [589, 0]
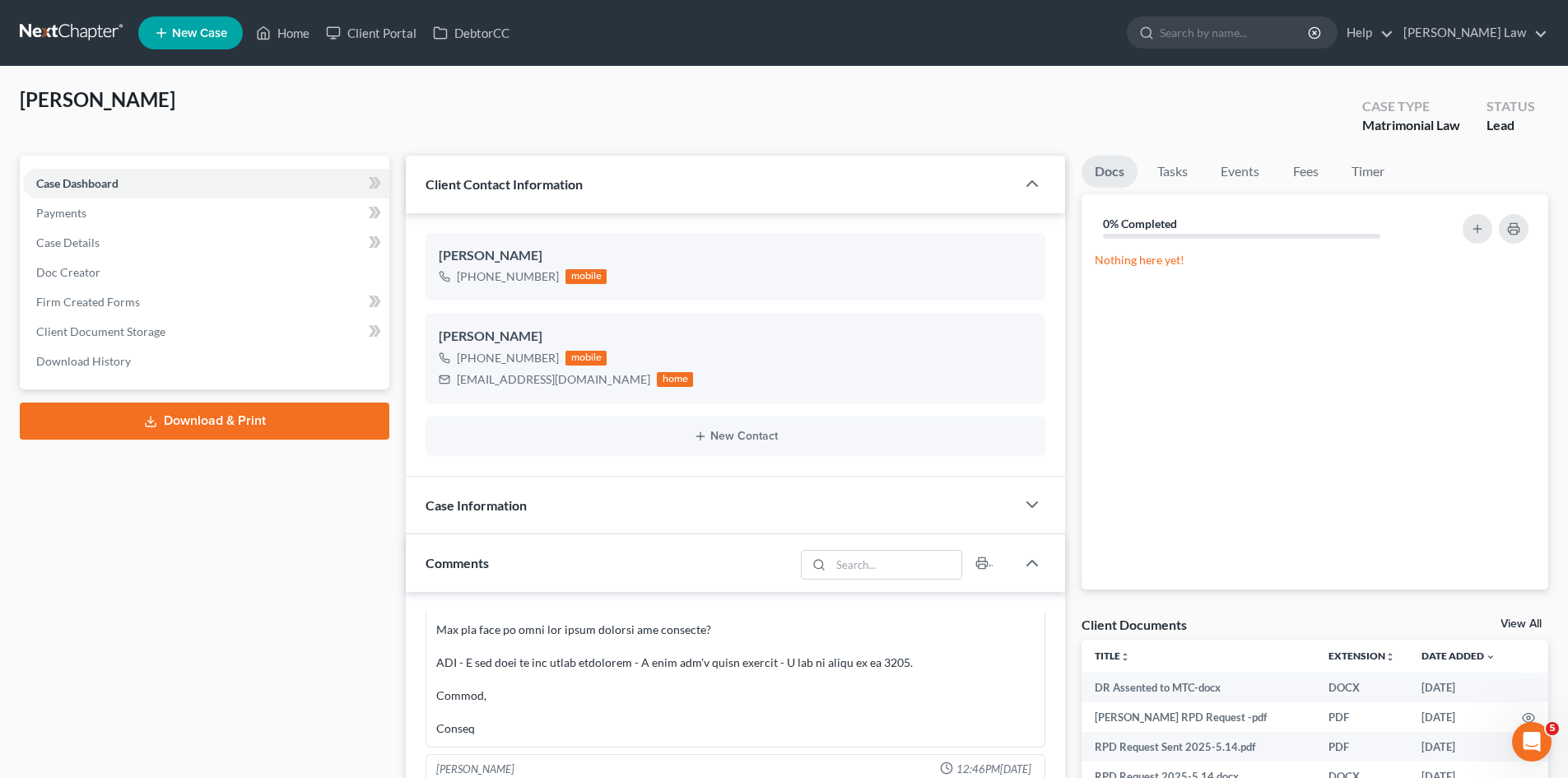
drag, startPoint x: 106, startPoint y: 35, endPoint x: 217, endPoint y: 132, distance: 147.4
click at [106, 35] on link at bounding box center [72, 32] width 106 height 30
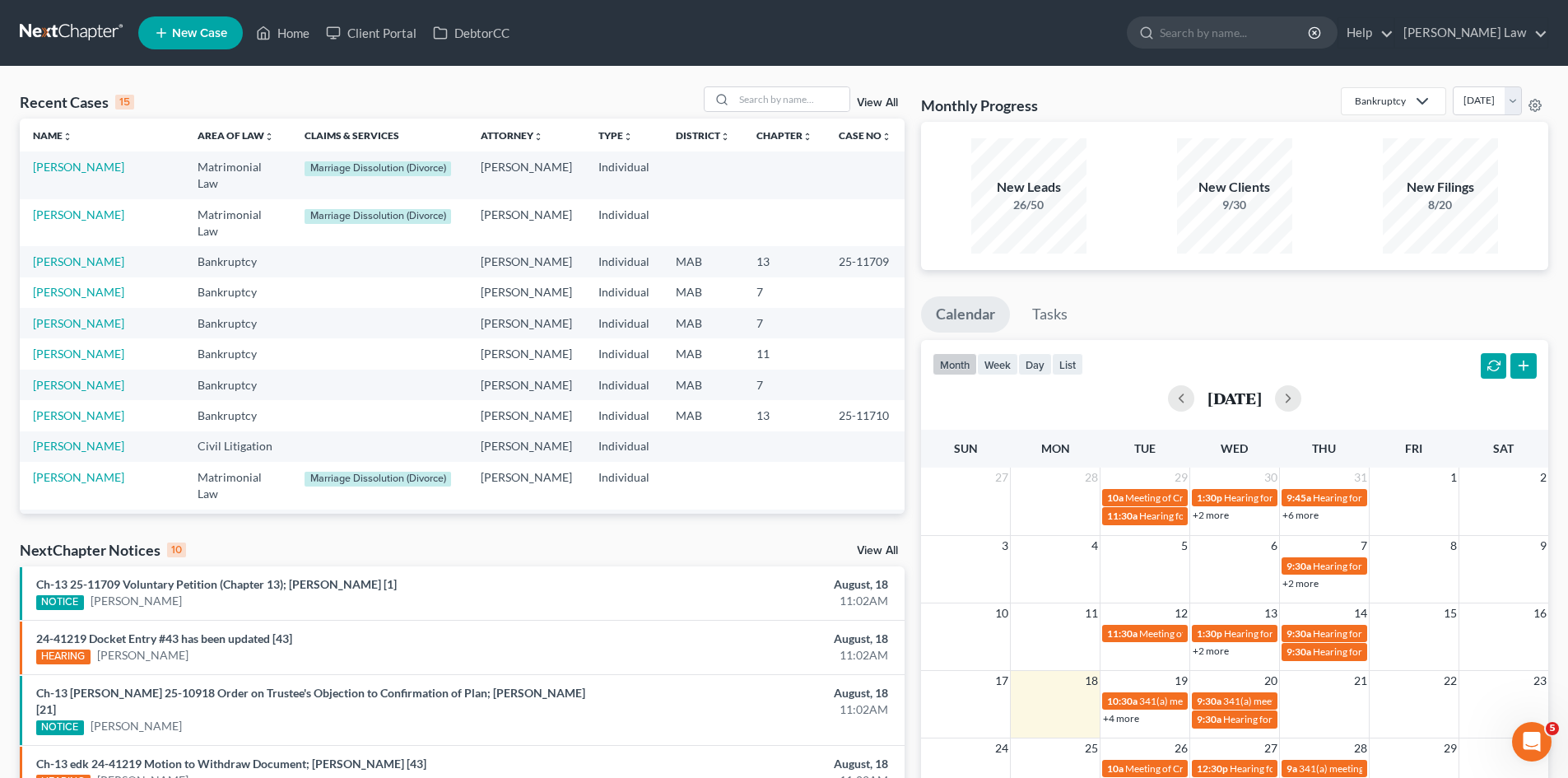
click at [516, 63] on nav "Home New Case Client Portal DebtorCC [PERSON_NAME] Law [EMAIL_ADDRESS][DOMAIN_N…" at bounding box center [784, 33] width 1568 height 66
click at [778, 106] on input "search" at bounding box center [792, 99] width 115 height 24
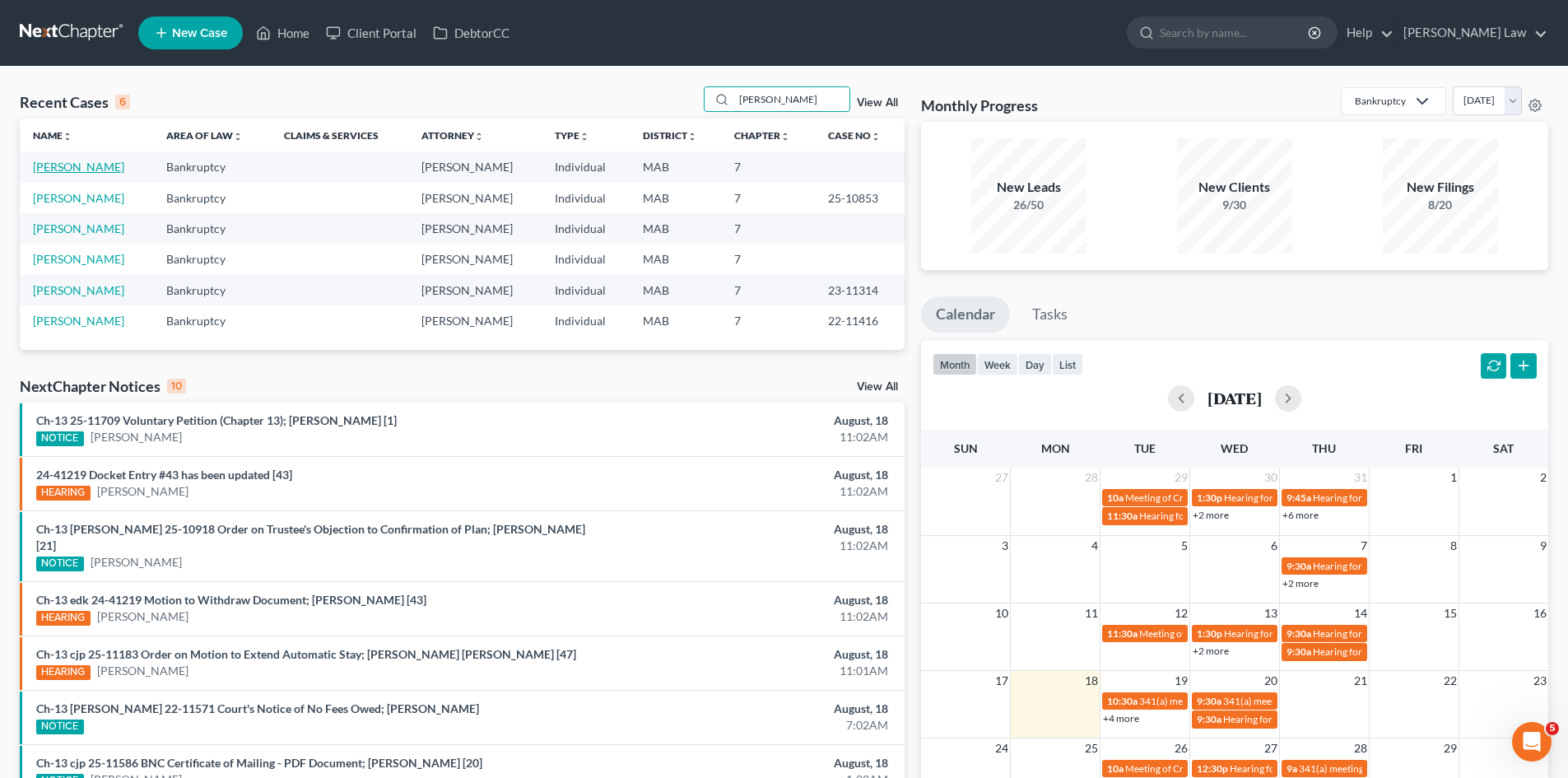
type input "[PERSON_NAME]"
click at [85, 164] on link "[PERSON_NAME]" at bounding box center [79, 166] width 91 height 14
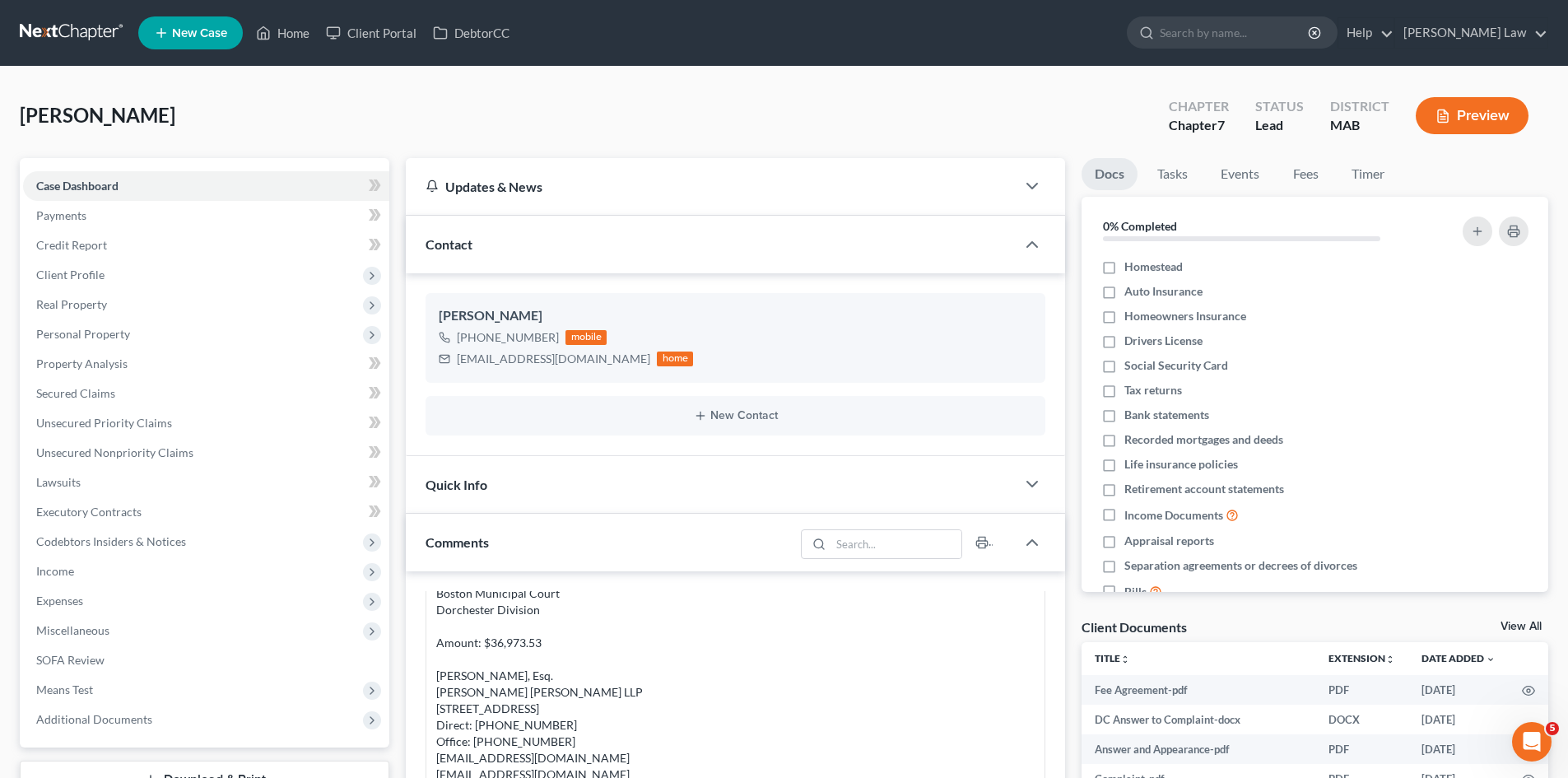
click at [69, 29] on link at bounding box center [72, 32] width 106 height 30
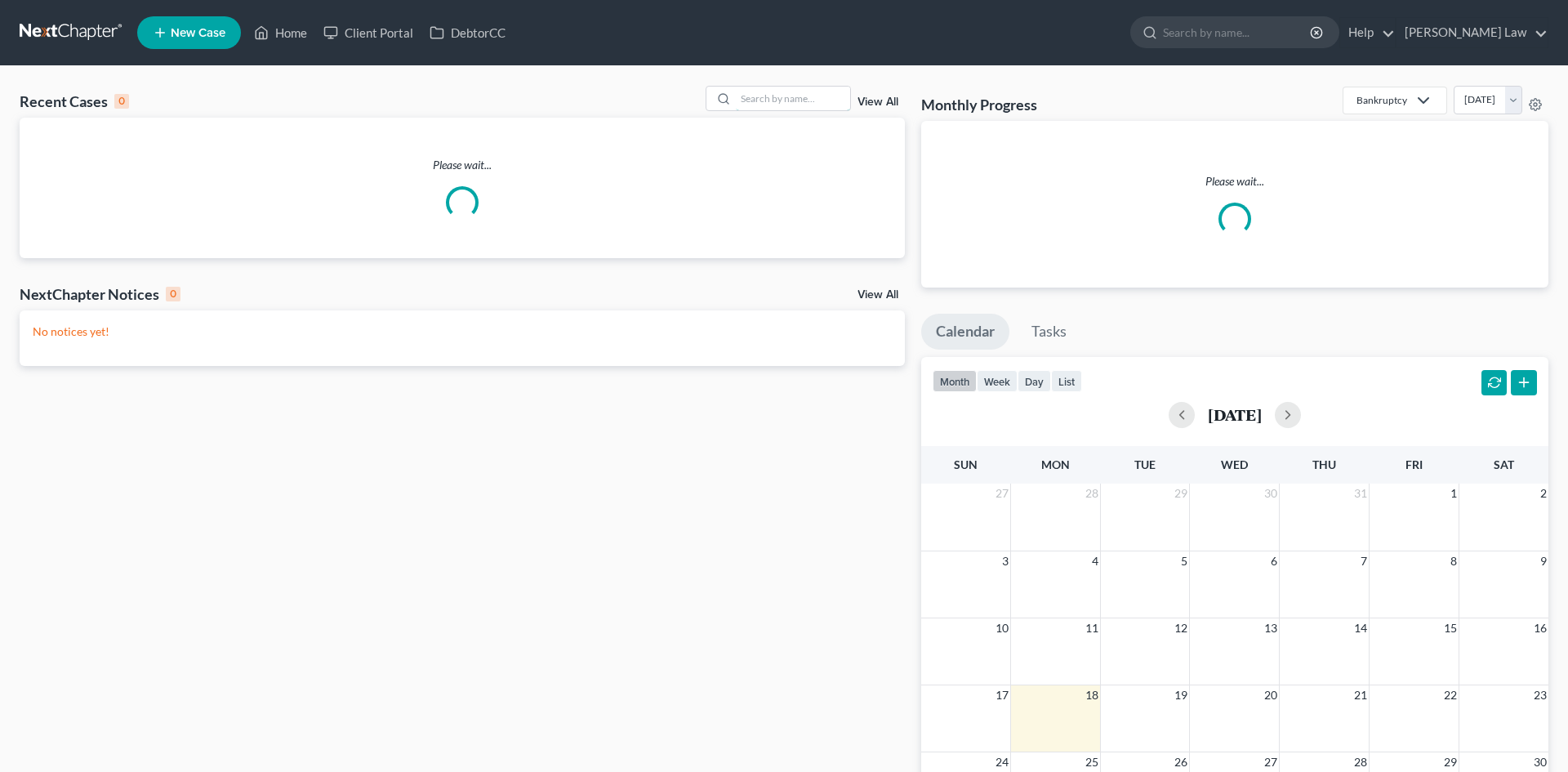
click at [770, 103] on input "search" at bounding box center [793, 98] width 114 height 23
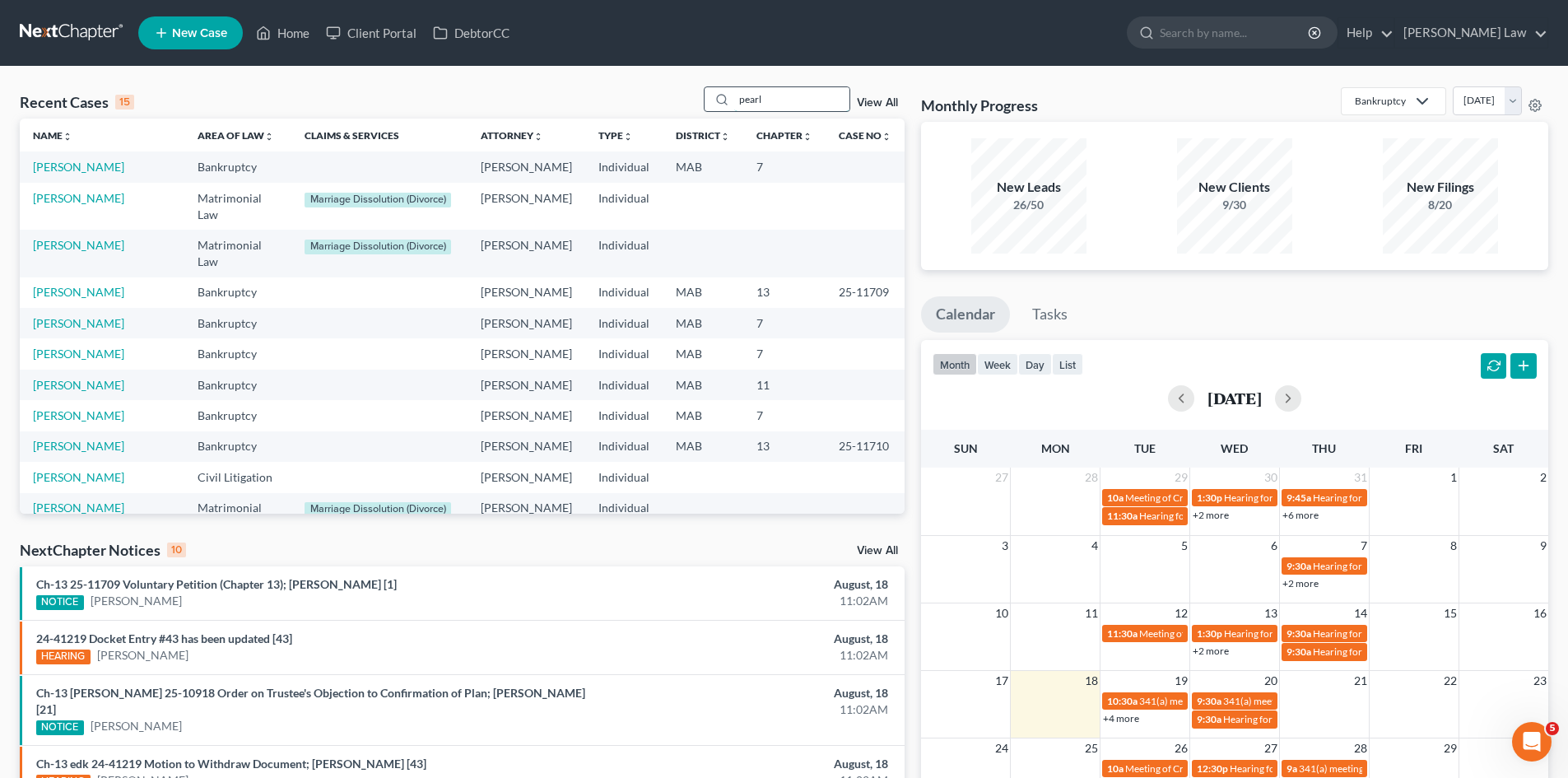
type input "pearl"
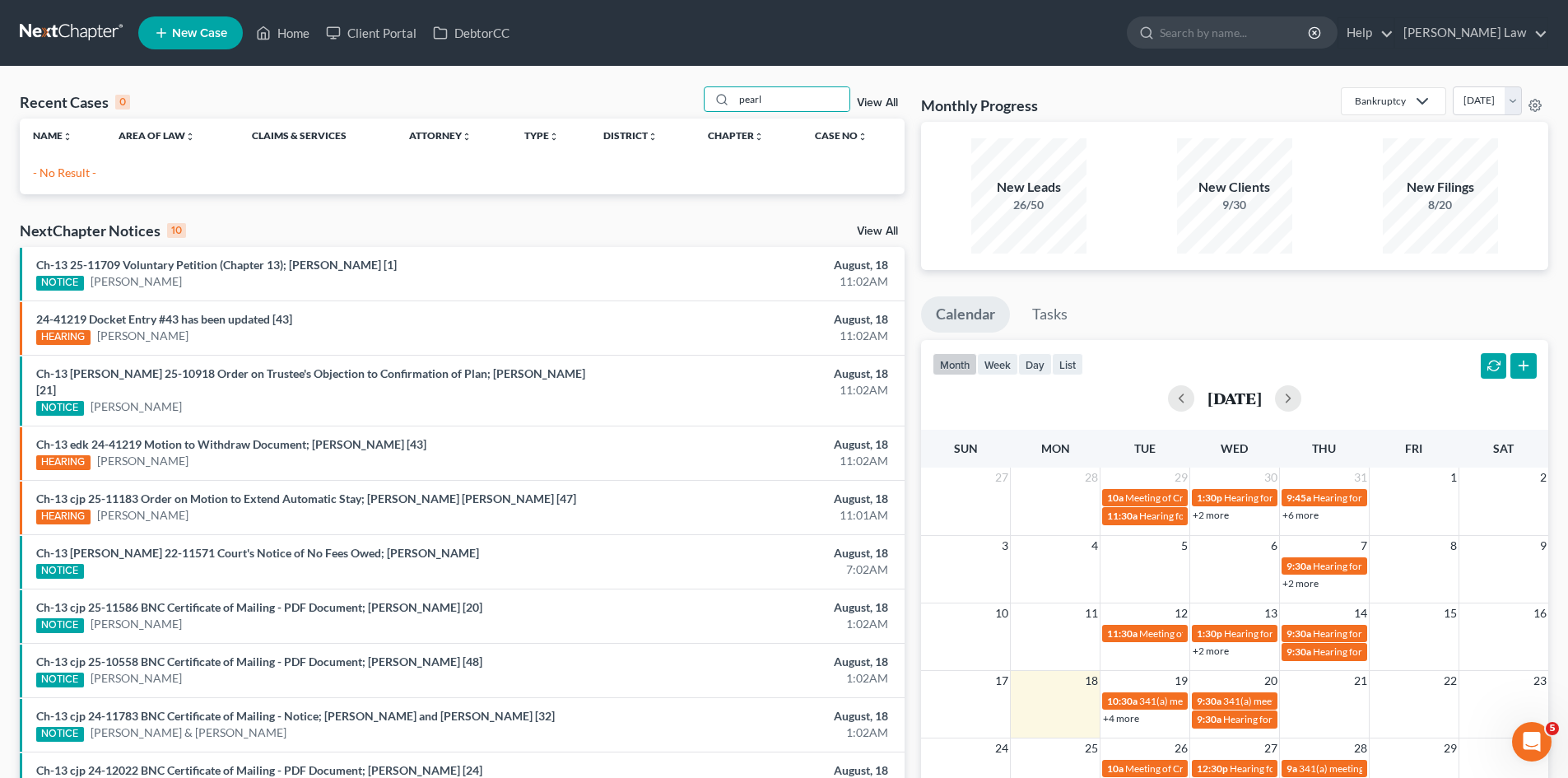
click at [91, 35] on link at bounding box center [72, 32] width 106 height 30
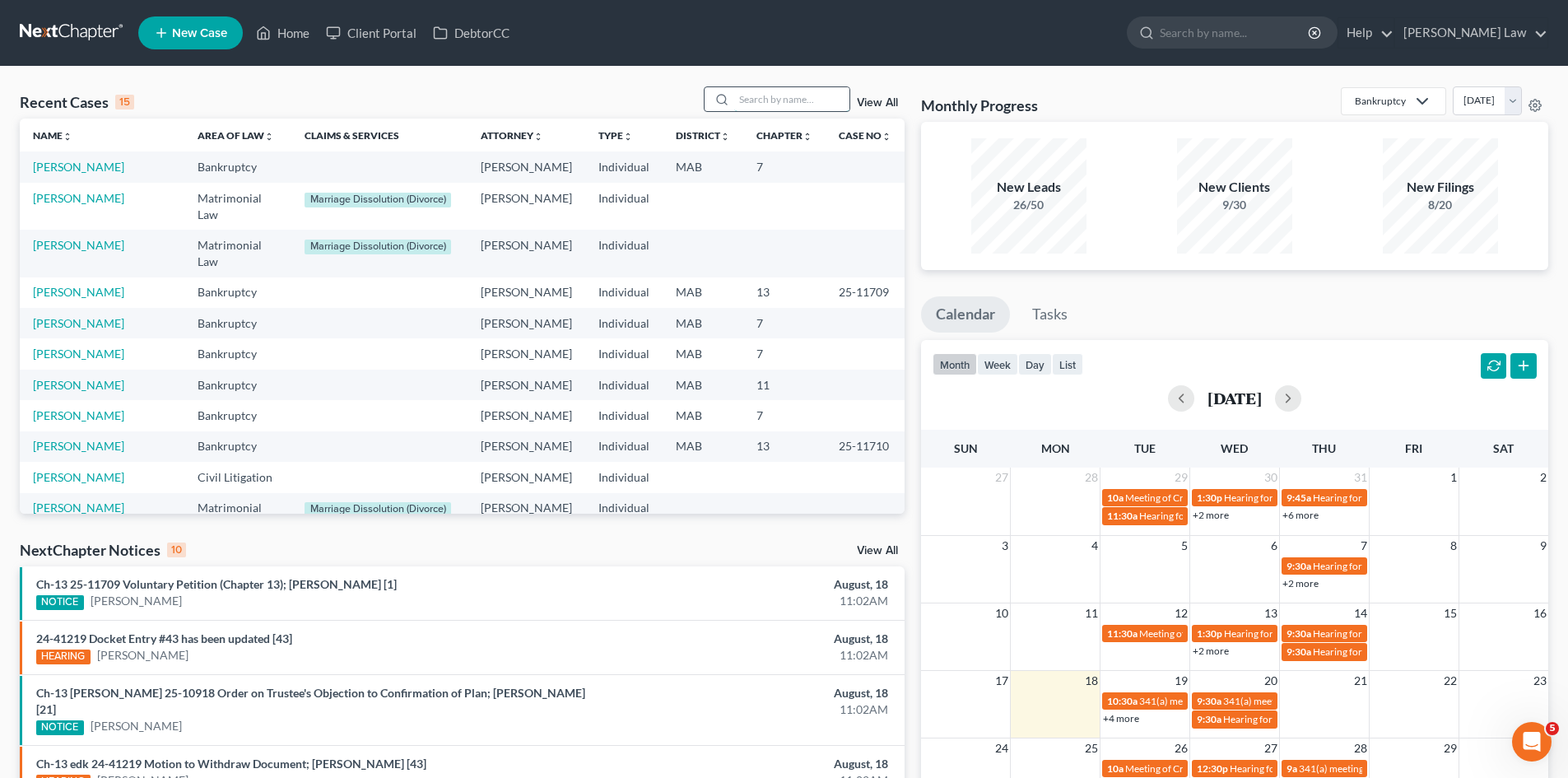
click at [783, 92] on input "search" at bounding box center [792, 99] width 115 height 24
click at [201, 34] on span "New Case" at bounding box center [199, 33] width 55 height 13
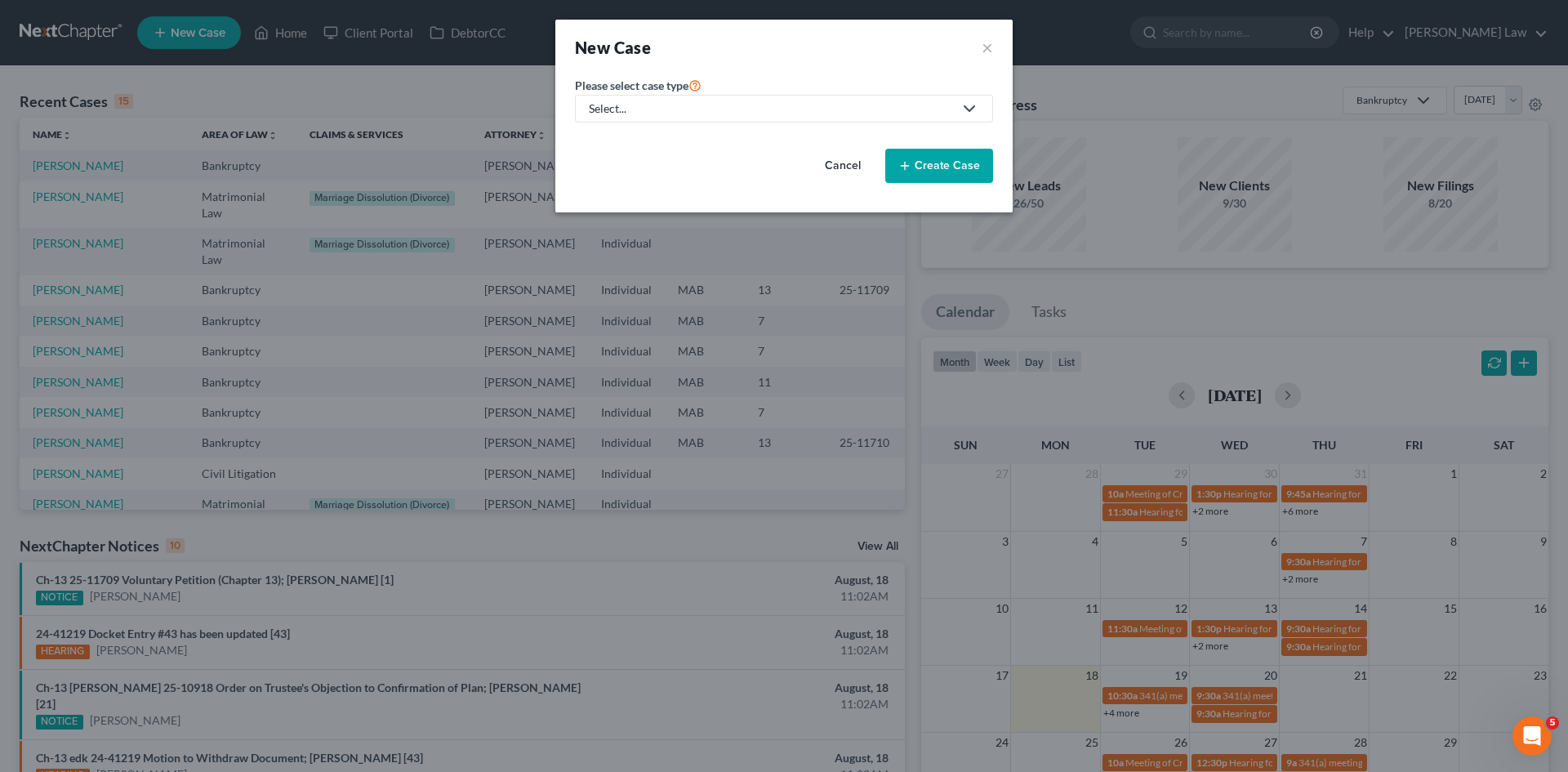
click at [629, 113] on div "Select..." at bounding box center [771, 108] width 364 height 16
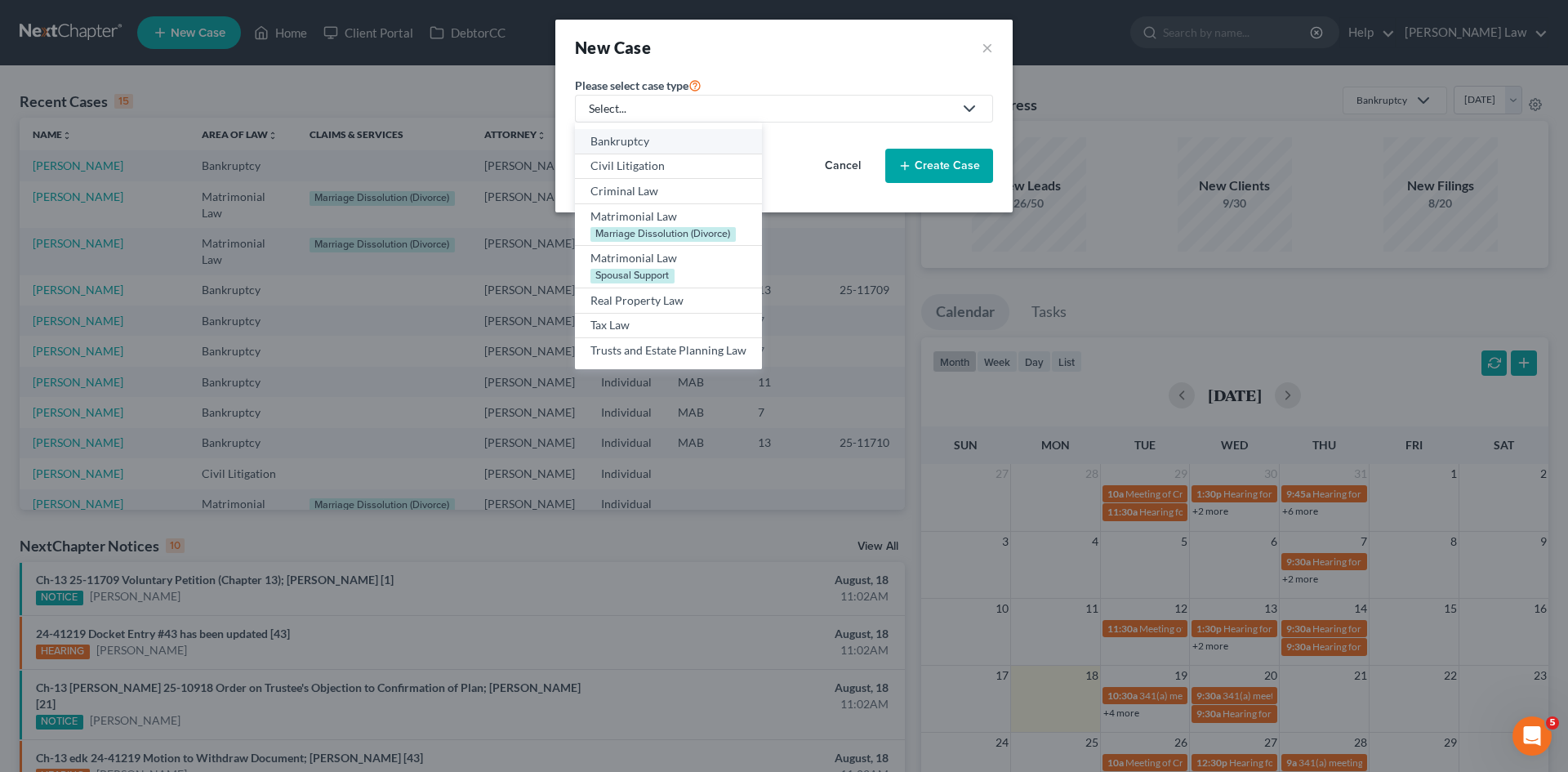
click at [619, 152] on link "Bankruptcy" at bounding box center [668, 142] width 187 height 25
select select "39"
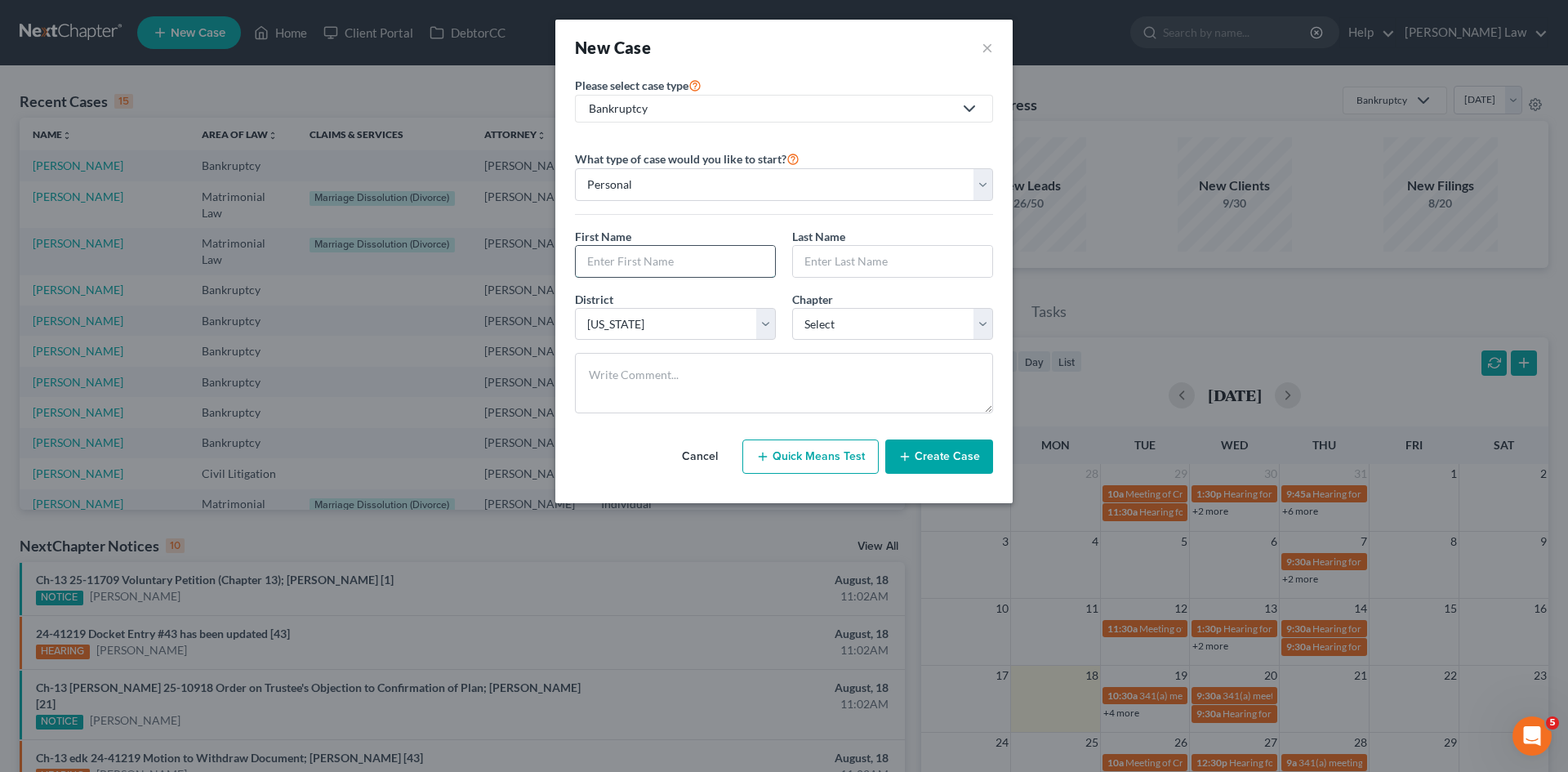
click at [604, 250] on input "text" at bounding box center [676, 261] width 200 height 31
type input "Adam"
type input "Pearl"
drag, startPoint x: 857, startPoint y: 319, endPoint x: 858, endPoint y: 337, distance: 18.0
click at [857, 319] on select "Select 7 11 12 13" at bounding box center [893, 324] width 201 height 33
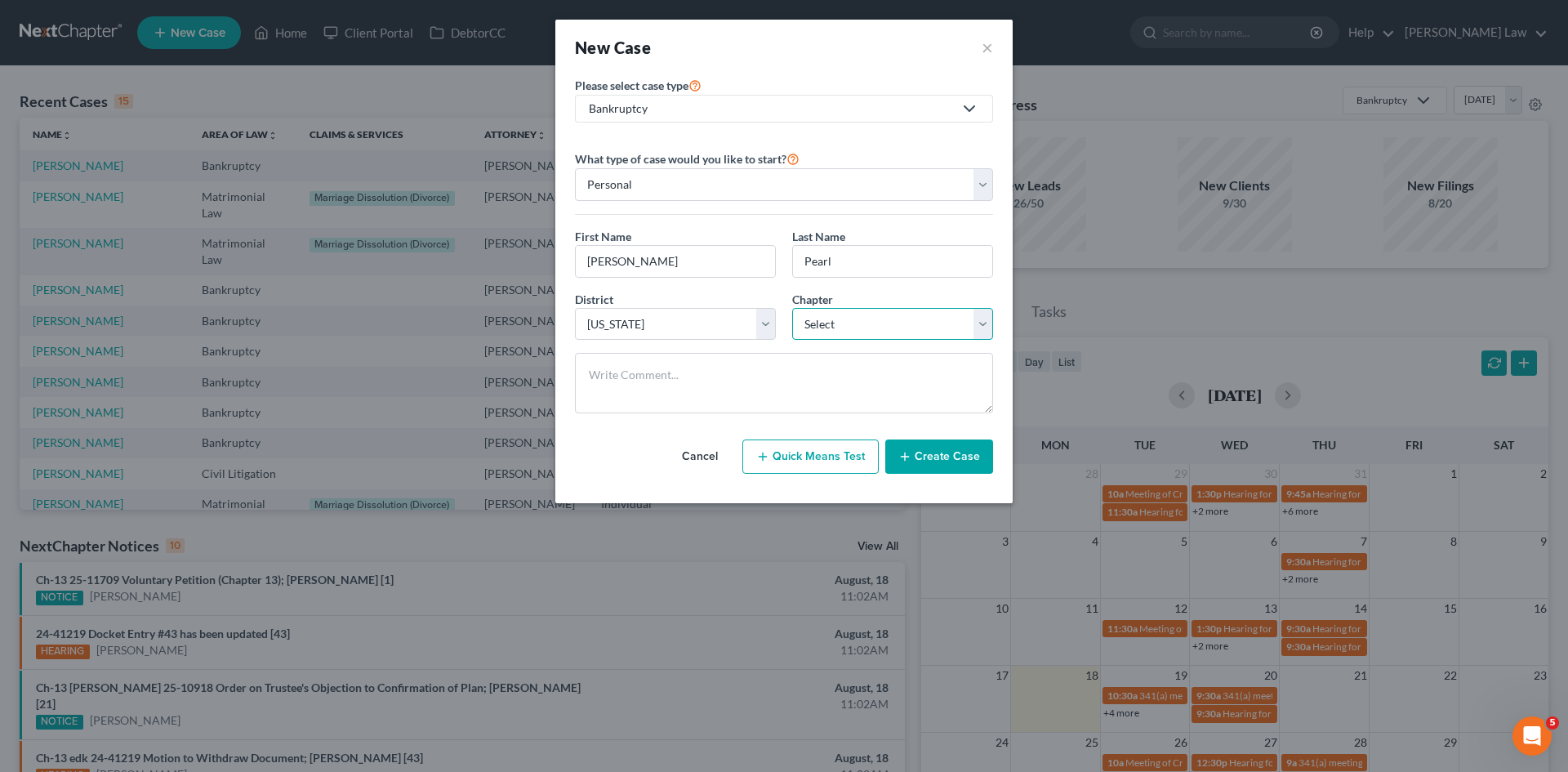
select select "0"
click at [792, 308] on select "Select 7 11 12 13" at bounding box center [893, 324] width 201 height 33
click at [901, 457] on icon "button" at bounding box center [906, 457] width 13 height 13
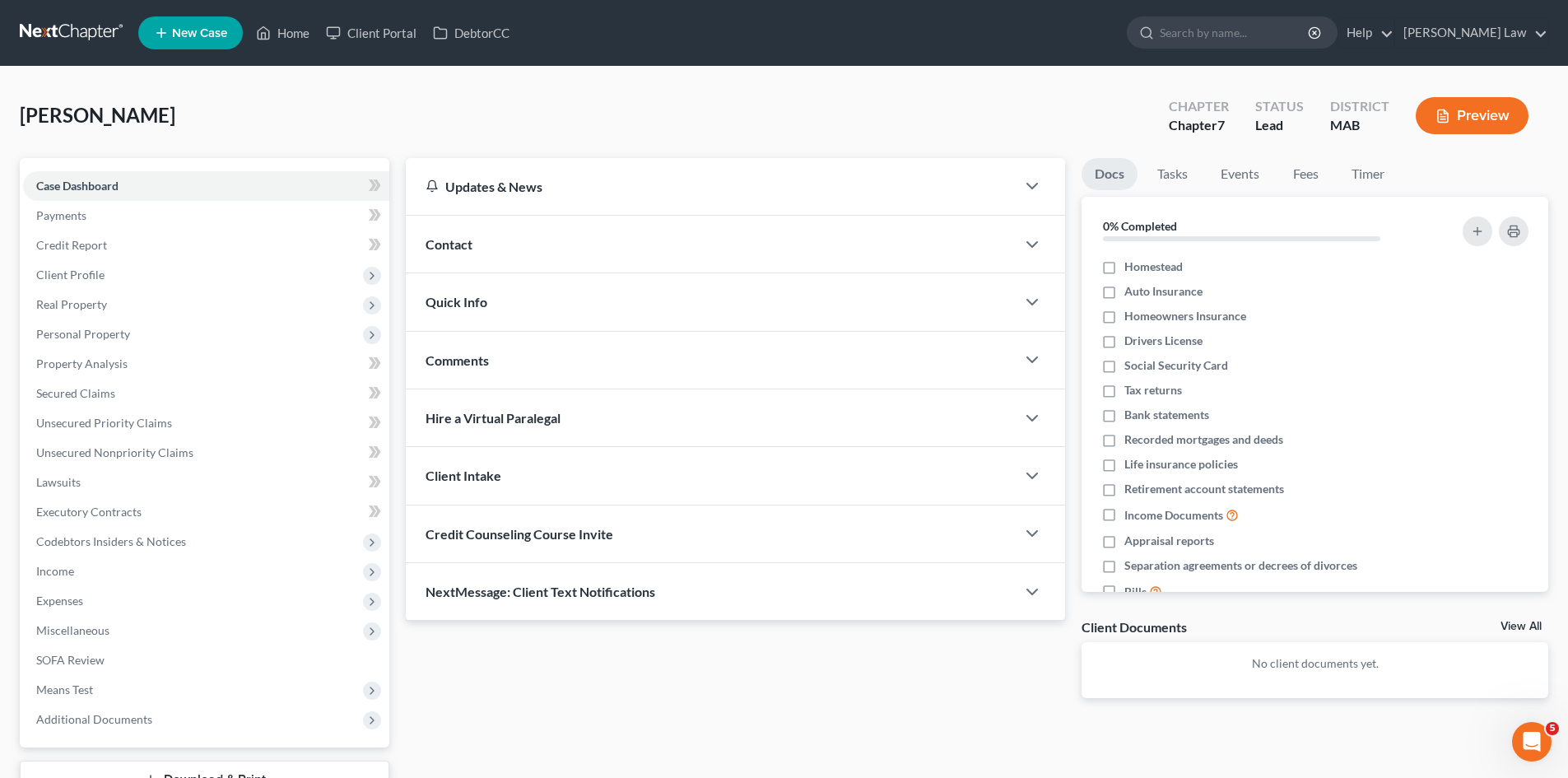
click at [735, 361] on div "Comments" at bounding box center [710, 360] width 610 height 57
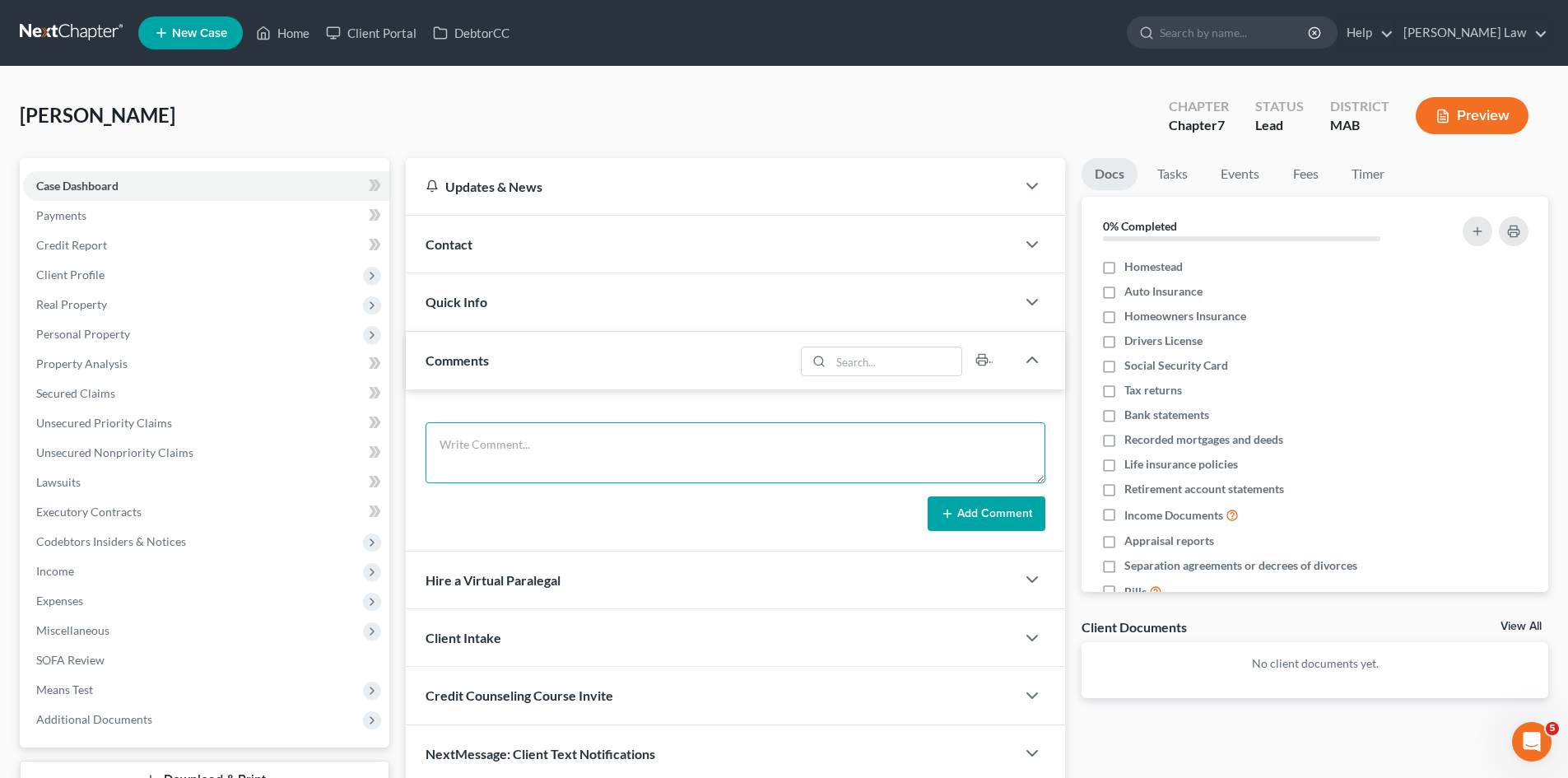
click at [623, 481] on textarea at bounding box center [736, 453] width 620 height 61
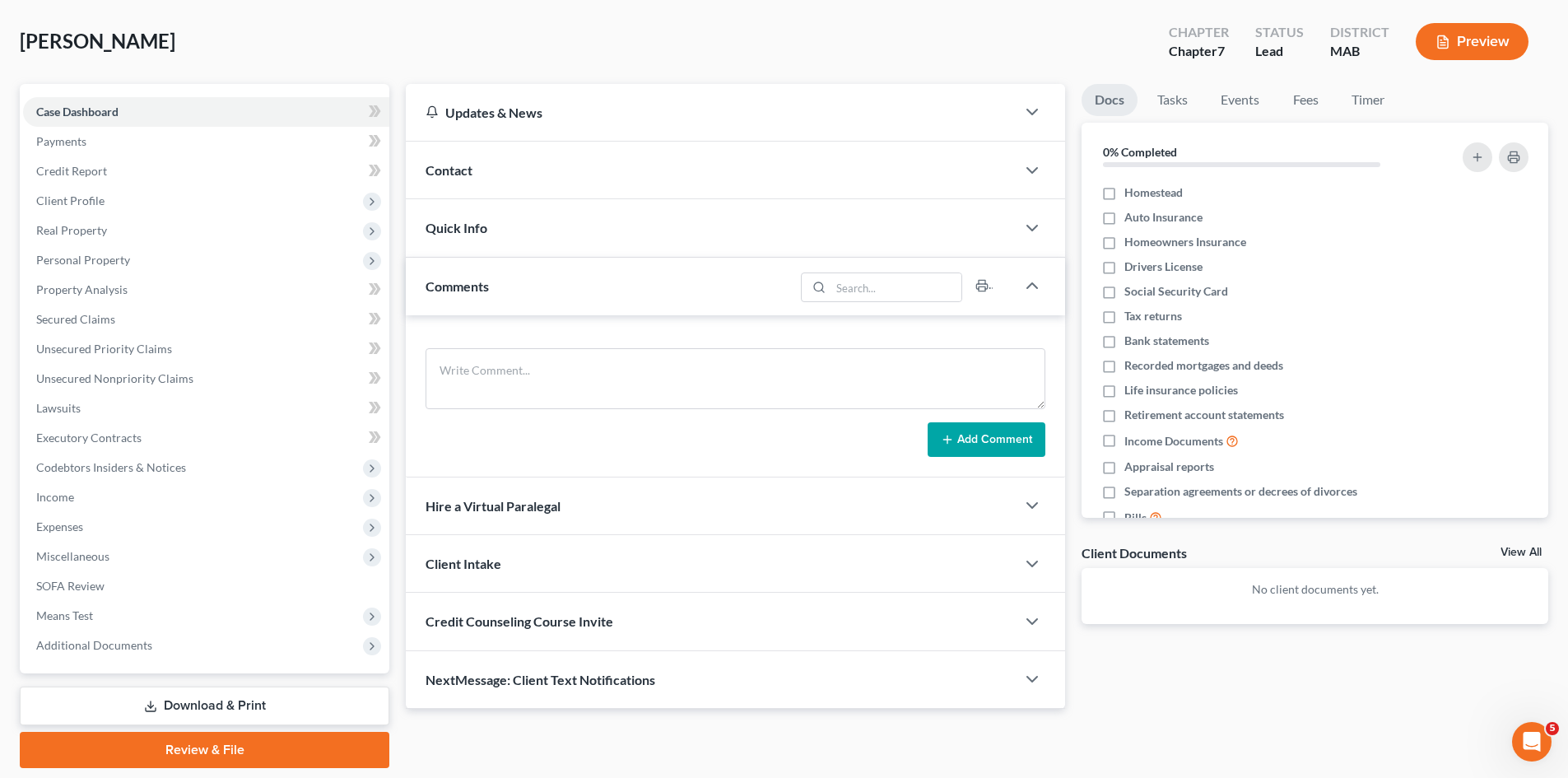
scroll to position [127, 0]
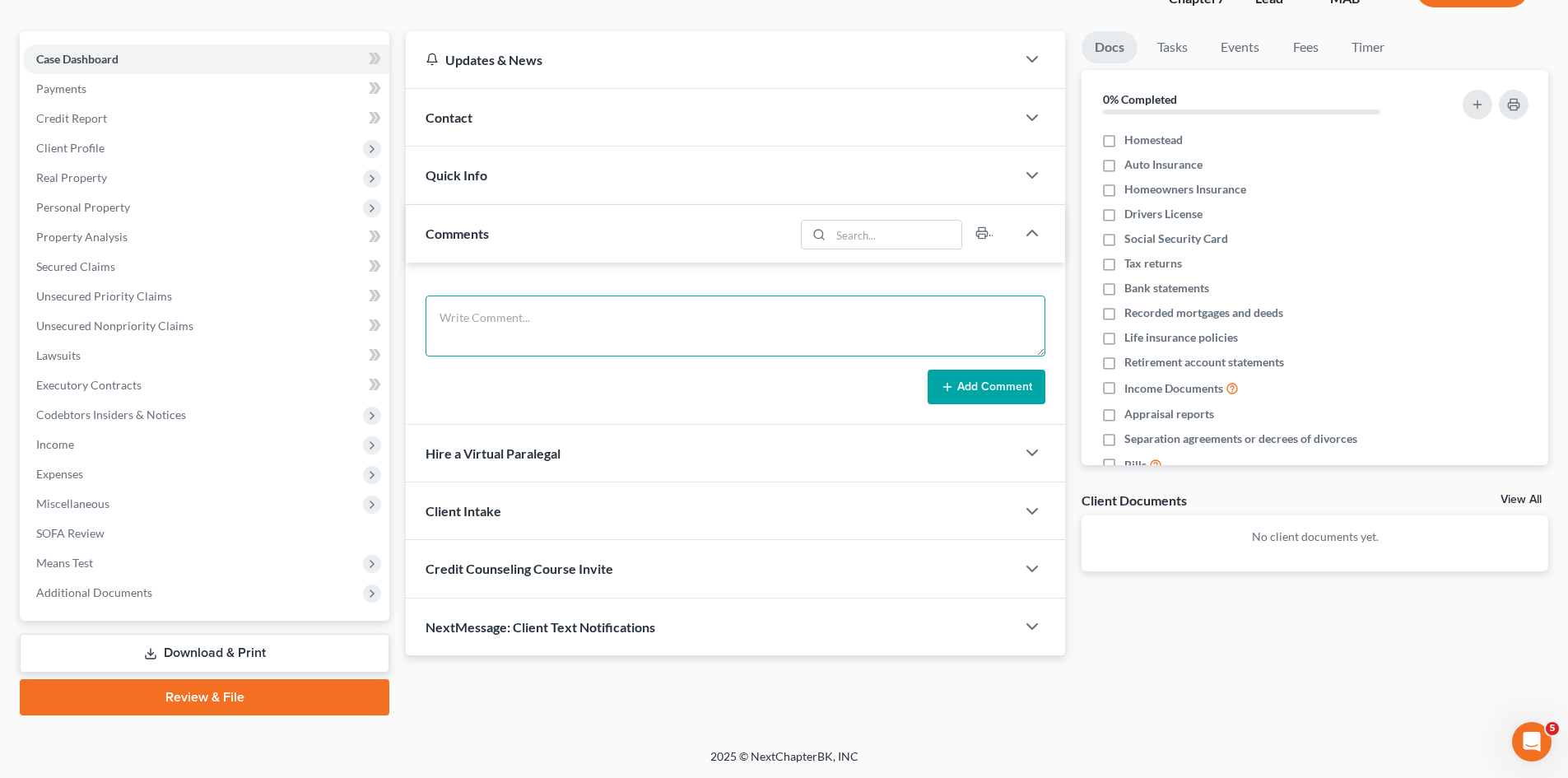
click at [580, 336] on textarea at bounding box center [736, 326] width 620 height 61
paste textarea "Citizens Bank, N.A v. [PERSON_NAME] Docket No. 2559SP000043 [GEOGRAPHIC_DATA]"
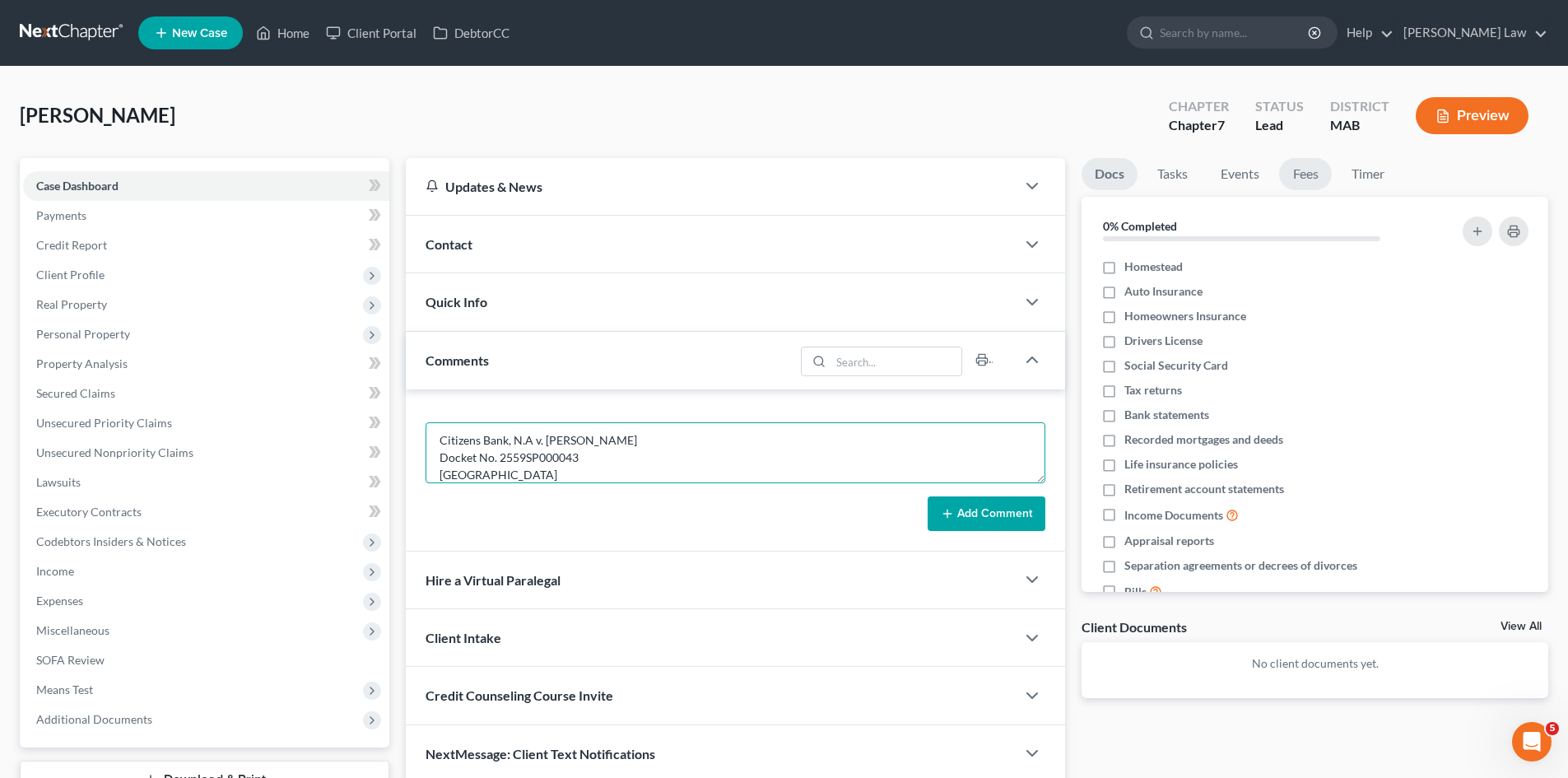
type textarea "Citizens Bank, N.A v. [PERSON_NAME] Docket No. 2559SP000043 [GEOGRAPHIC_DATA]"
click at [1313, 171] on link "Fees" at bounding box center [1305, 174] width 52 height 32
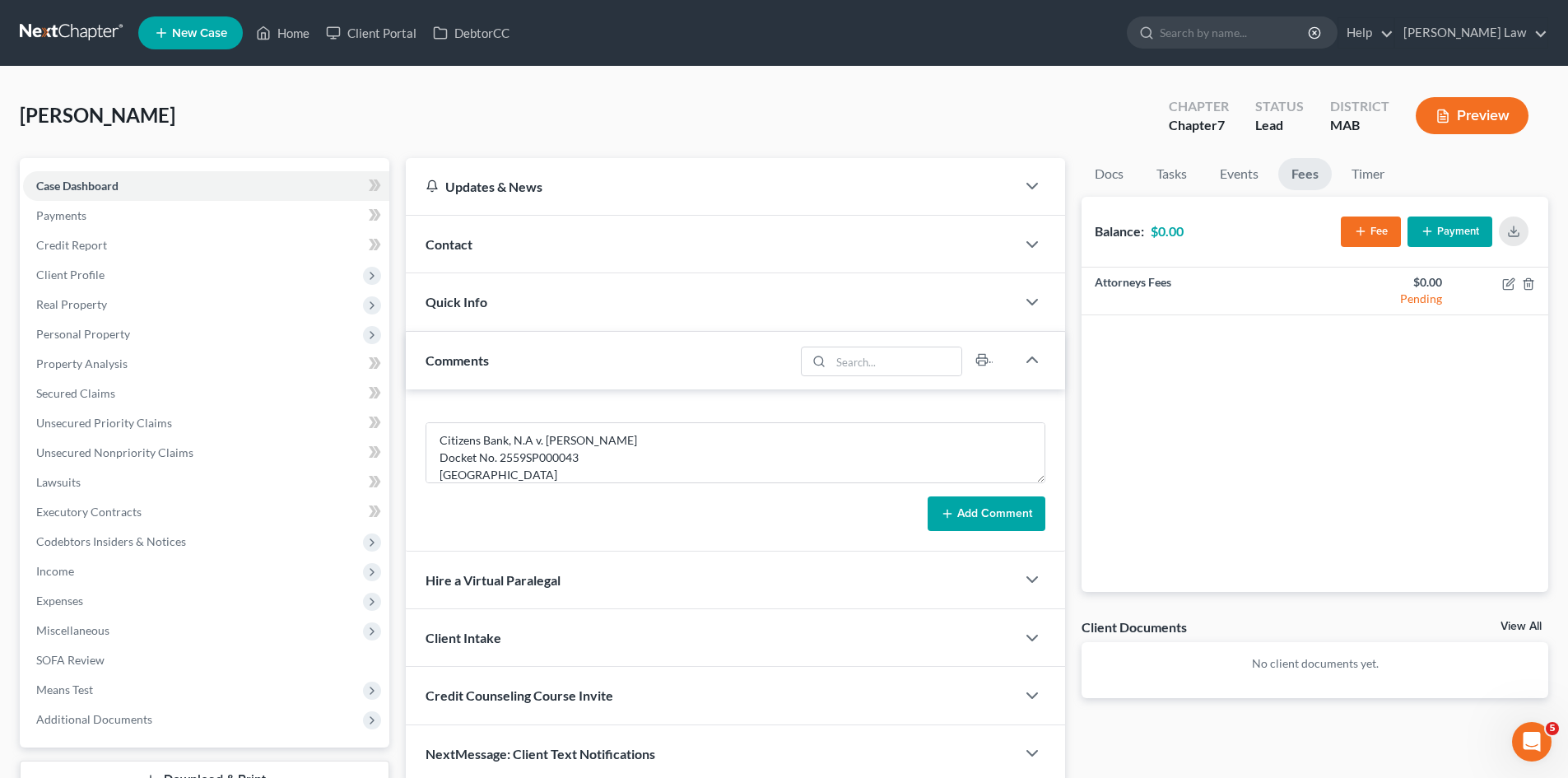
click at [1367, 226] on button "Fee" at bounding box center [1370, 231] width 60 height 30
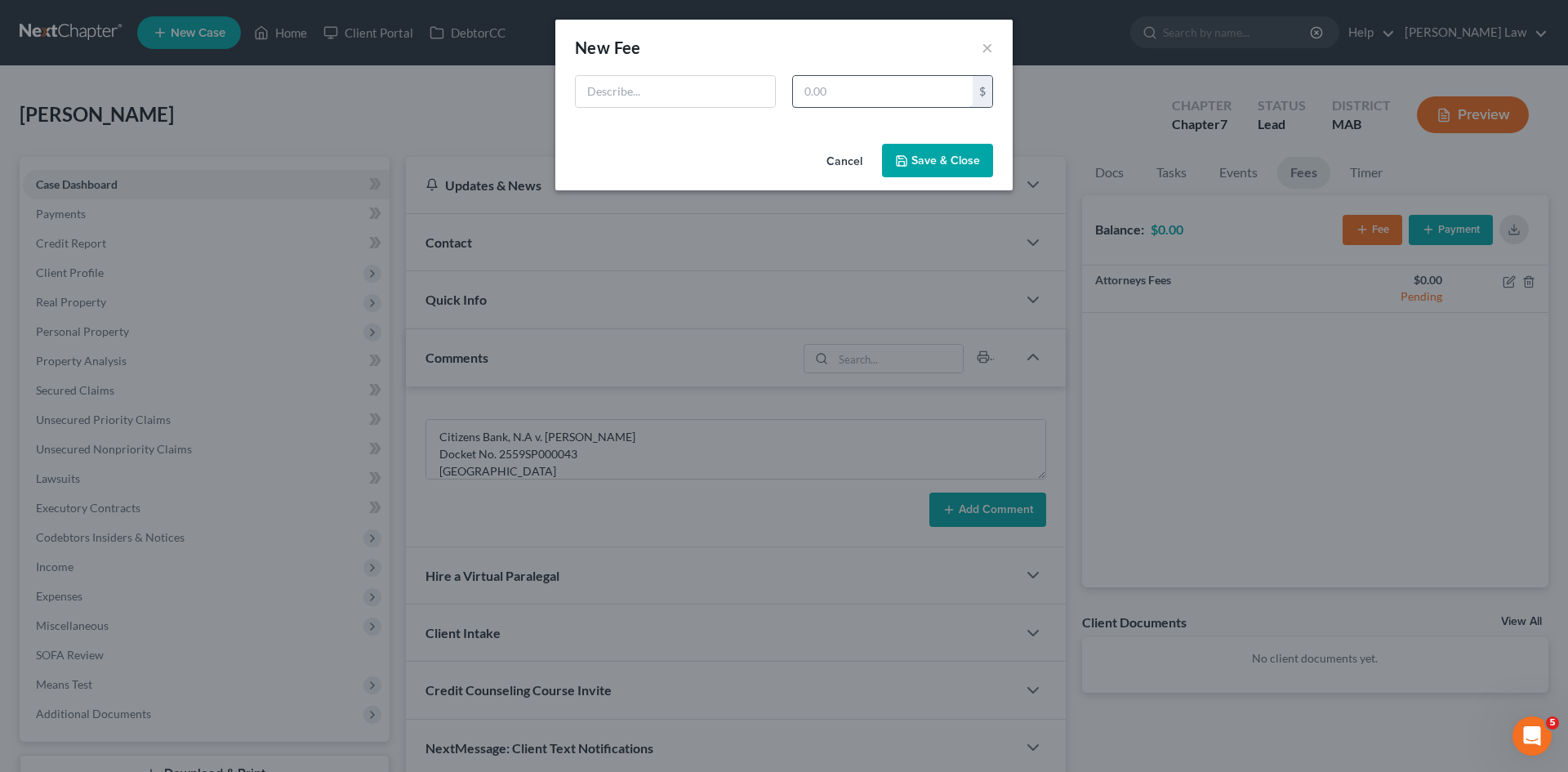
click at [863, 101] on input "text" at bounding box center [883, 91] width 179 height 31
click at [843, 153] on button "Cancel" at bounding box center [844, 161] width 62 height 33
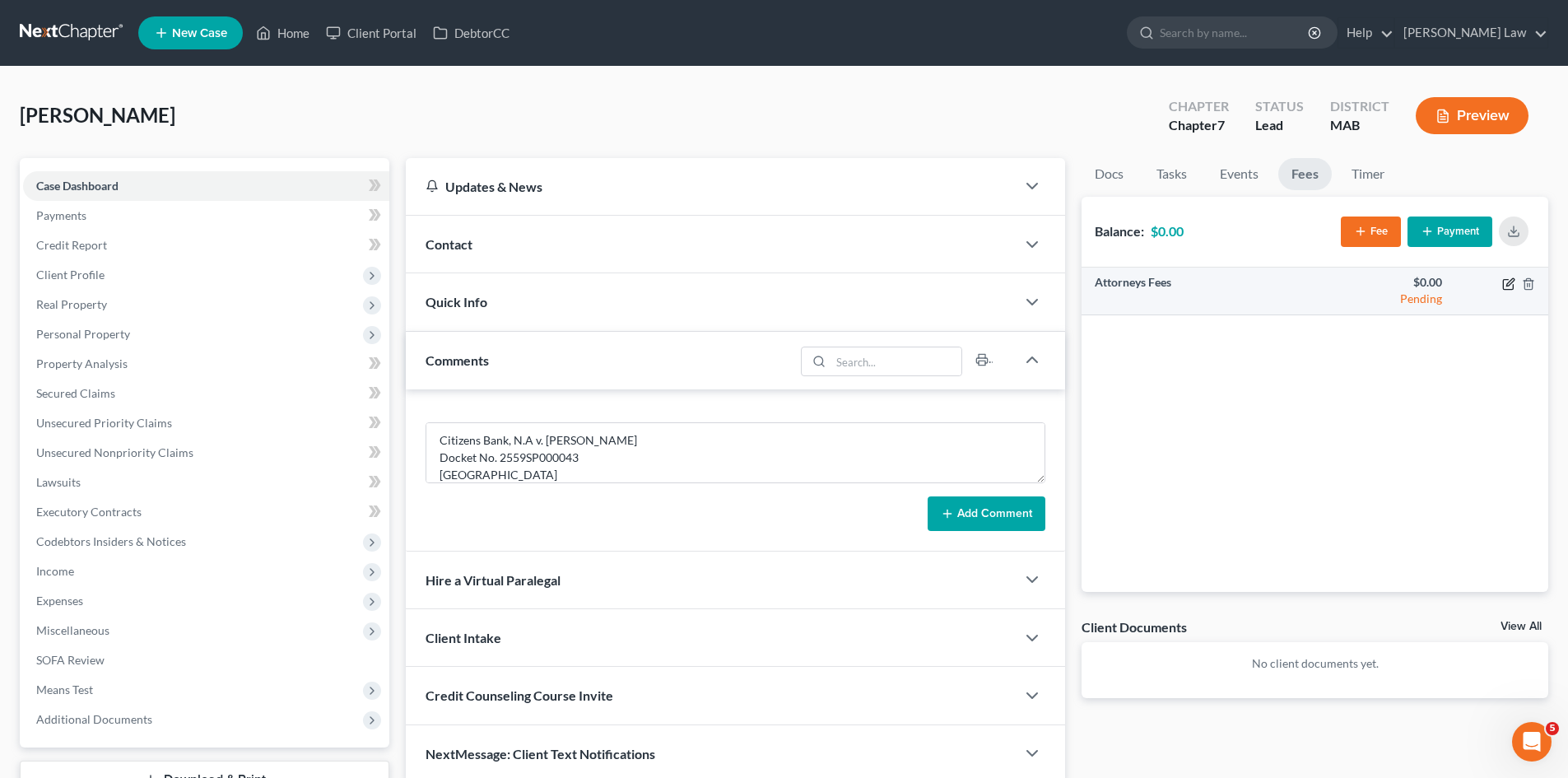
click at [1513, 281] on icon "button" at bounding box center [1509, 284] width 14 height 14
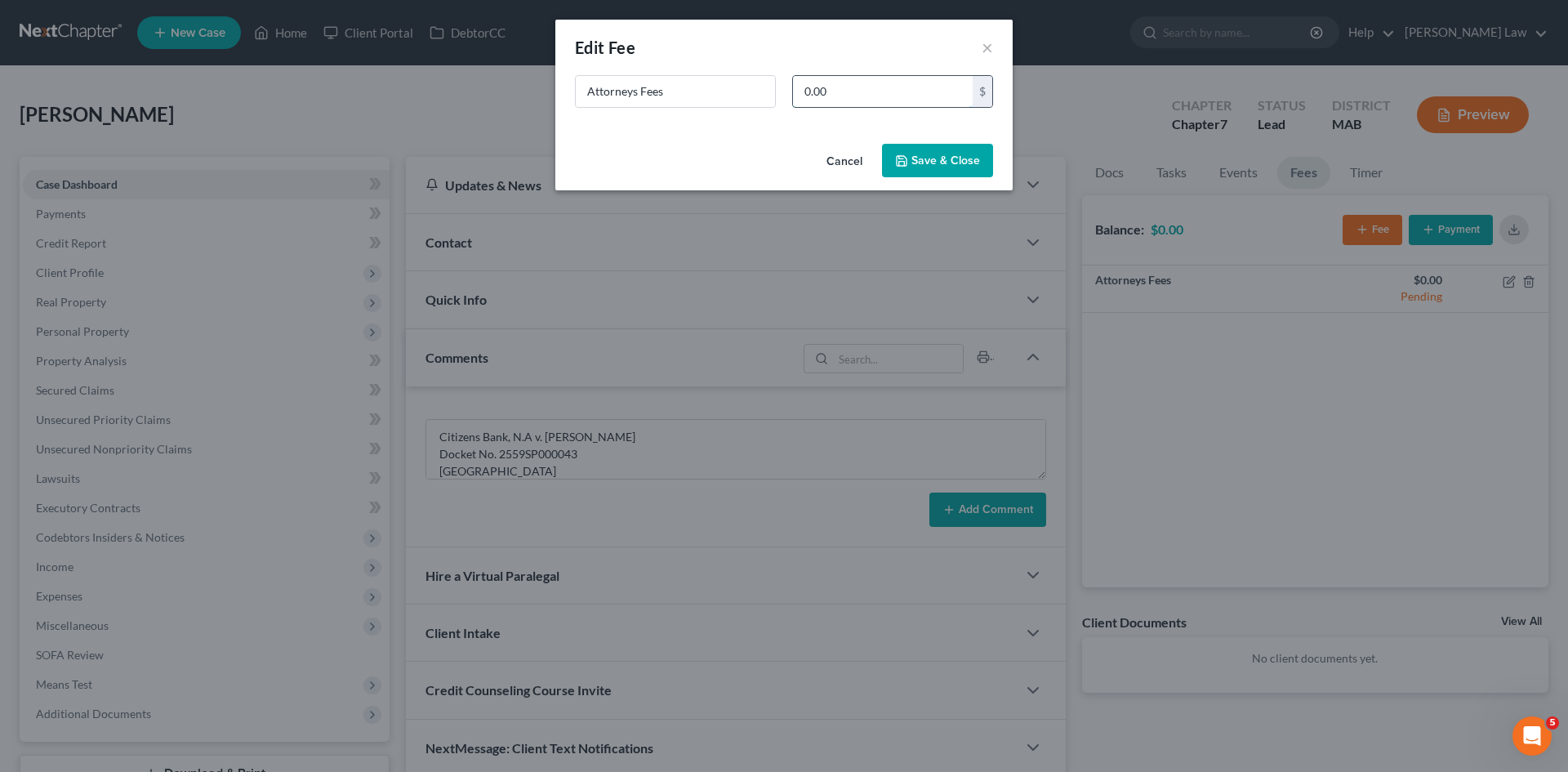
click at [910, 86] on input "0.00" at bounding box center [883, 91] width 179 height 31
type input "1,500"
click at [902, 168] on button "Save & Close" at bounding box center [937, 160] width 111 height 34
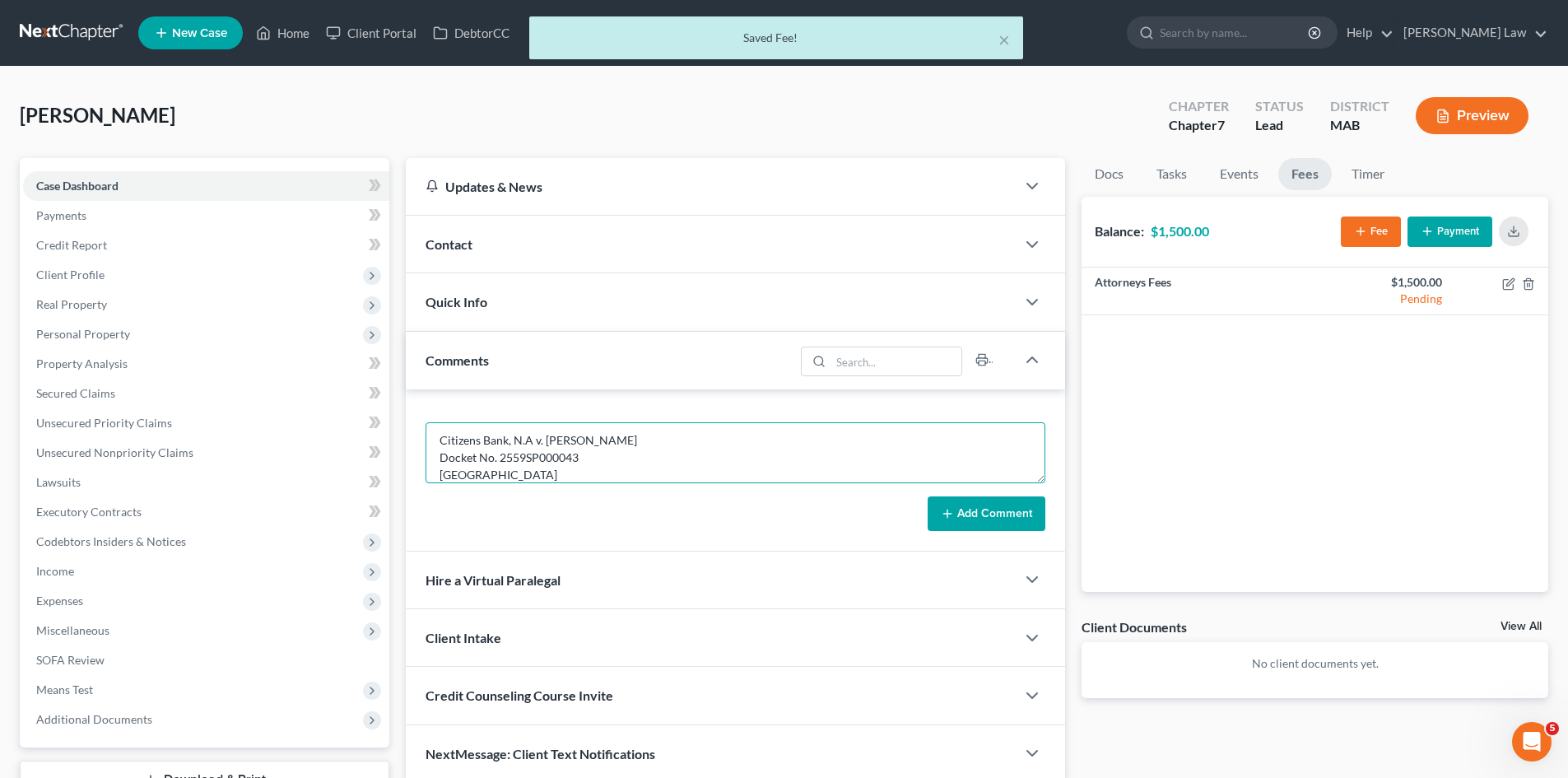
click at [599, 467] on textarea "Citizens Bank, N.A v. [PERSON_NAME] Docket No. 2559SP000043 [GEOGRAPHIC_DATA]" at bounding box center [736, 453] width 620 height 61
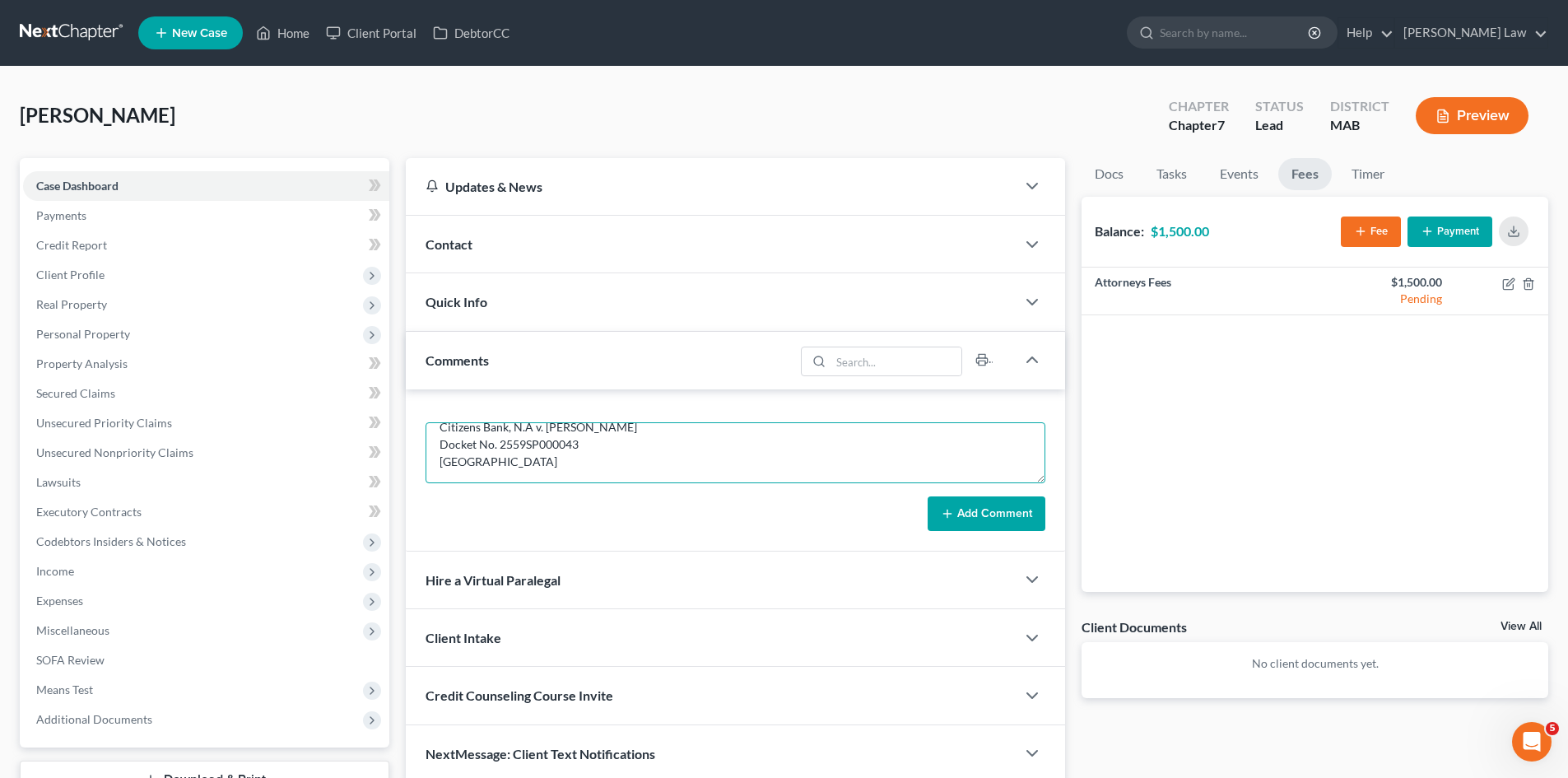
type textarea "Citizens Bank, N.A v. Adam Pearl Docket No. 2559SP000043 Plymouth District Court"
drag, startPoint x: 1002, startPoint y: 535, endPoint x: 988, endPoint y: 529, distance: 15.2
click at [998, 535] on div "Citizens Bank, N.A v. Adam Pearl Docket No. 2559SP000043 Plymouth District Cour…" at bounding box center [735, 471] width 659 height 162
click at [985, 522] on button "Add Comment" at bounding box center [986, 513] width 117 height 35
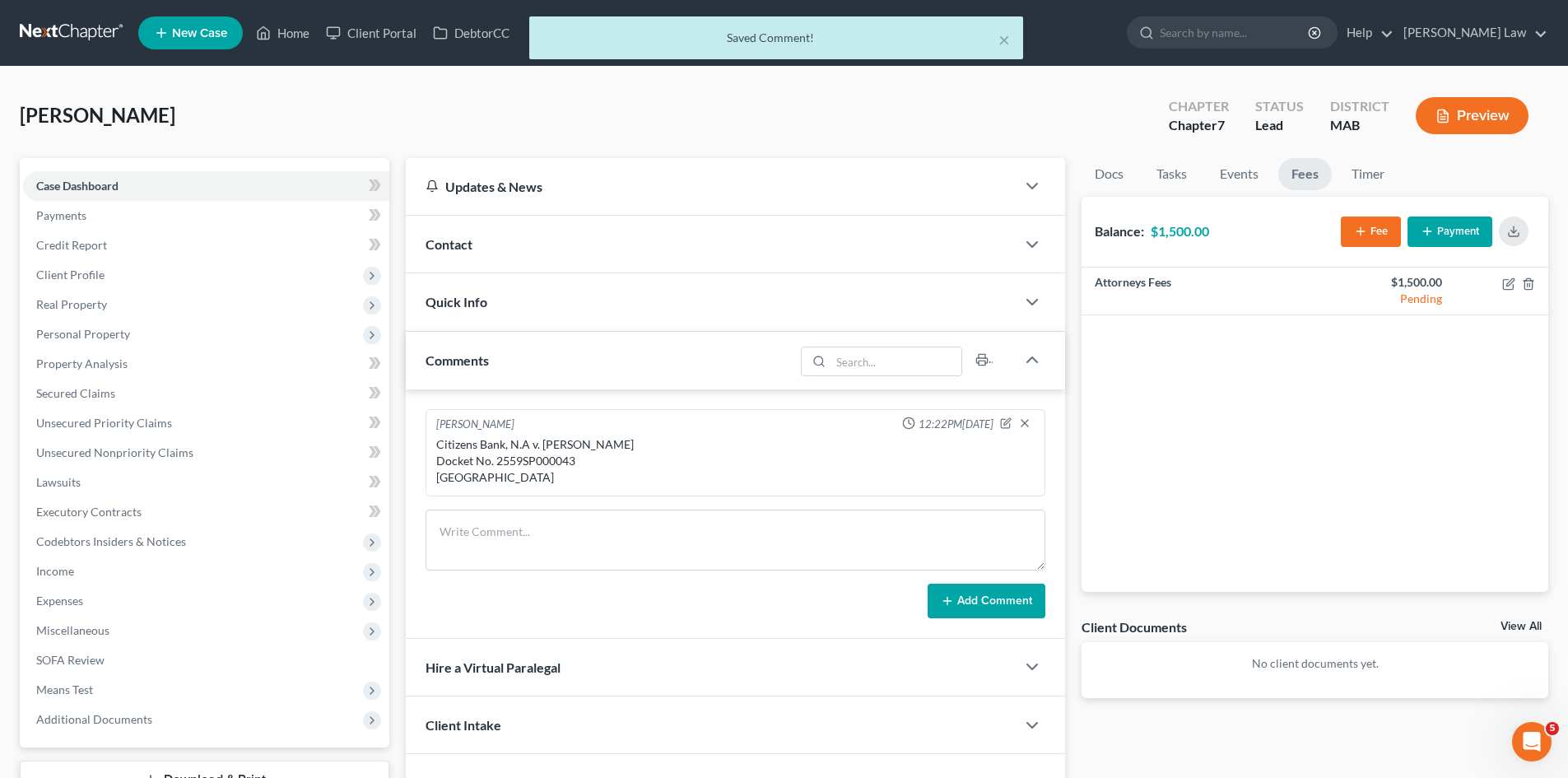
scroll to position [0, 0]
click at [63, 32] on div "× Saved Comment!" at bounding box center [776, 41] width 1568 height 51
click at [42, 37] on div "× Saved Comment!" at bounding box center [776, 41] width 1568 height 51
click at [1004, 37] on button "×" at bounding box center [1004, 39] width 12 height 19
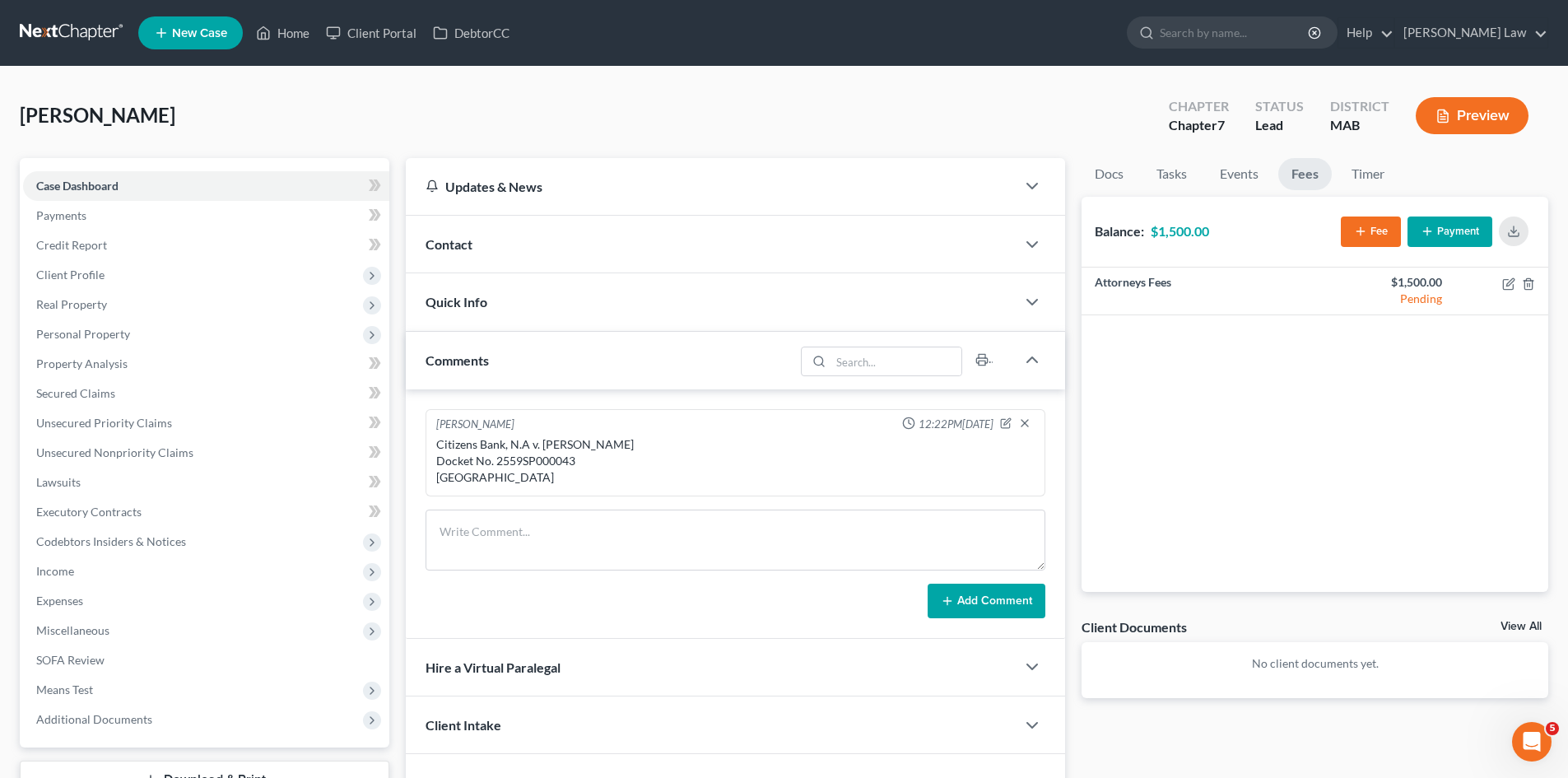
click at [88, 33] on link at bounding box center [72, 32] width 106 height 30
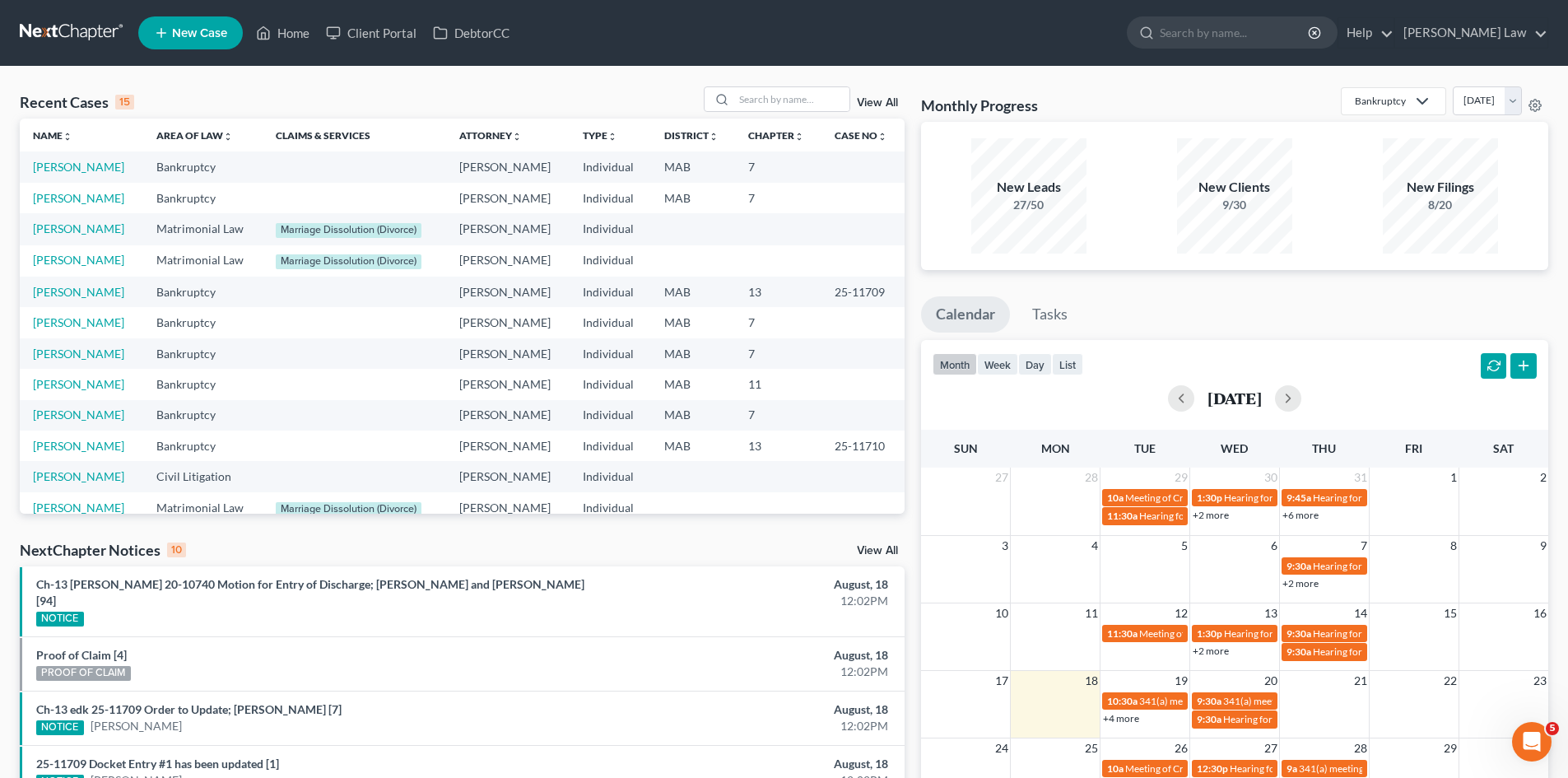
scroll to position [115, 0]
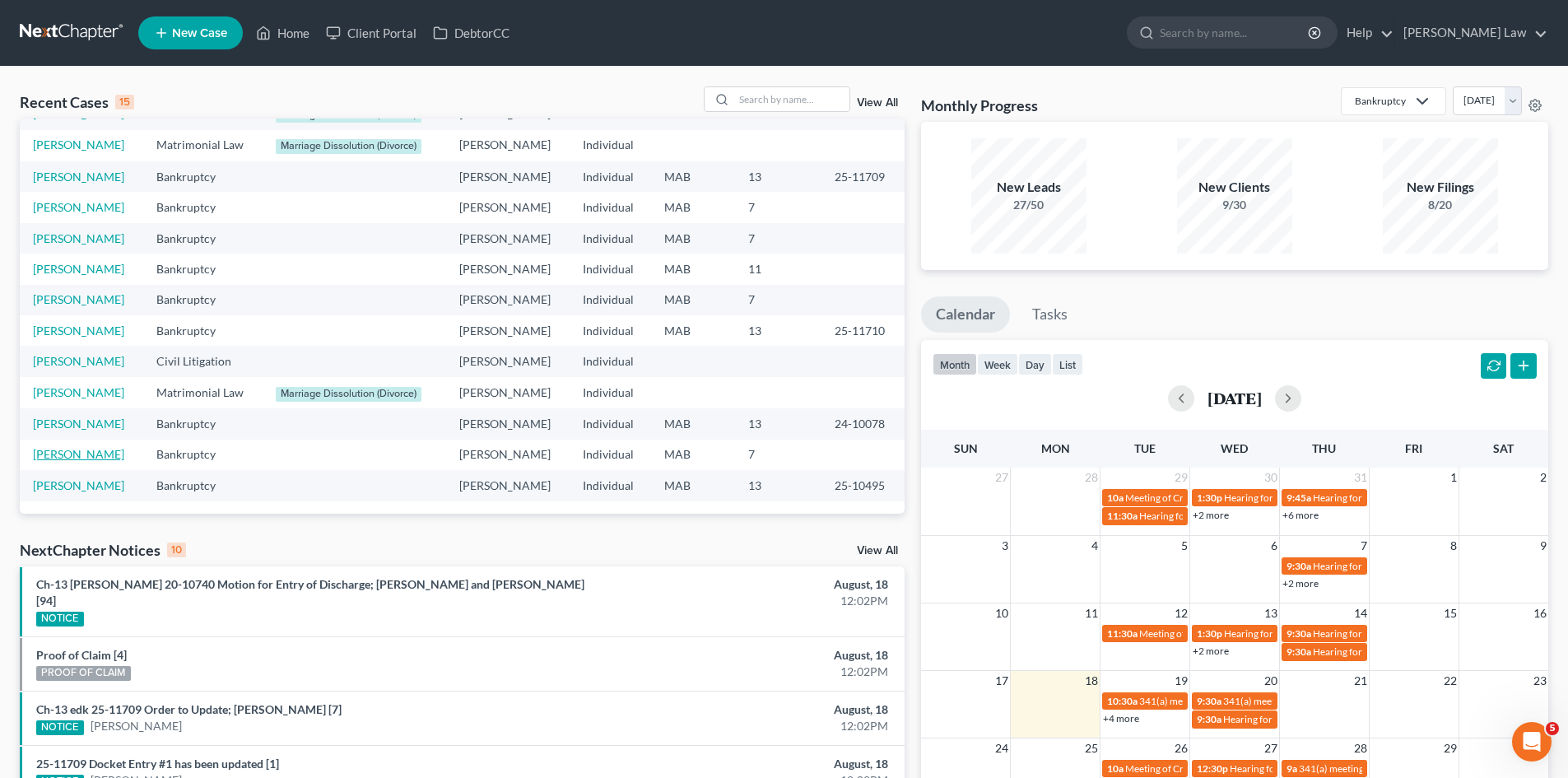
click at [90, 455] on link "[PERSON_NAME]" at bounding box center [79, 454] width 91 height 14
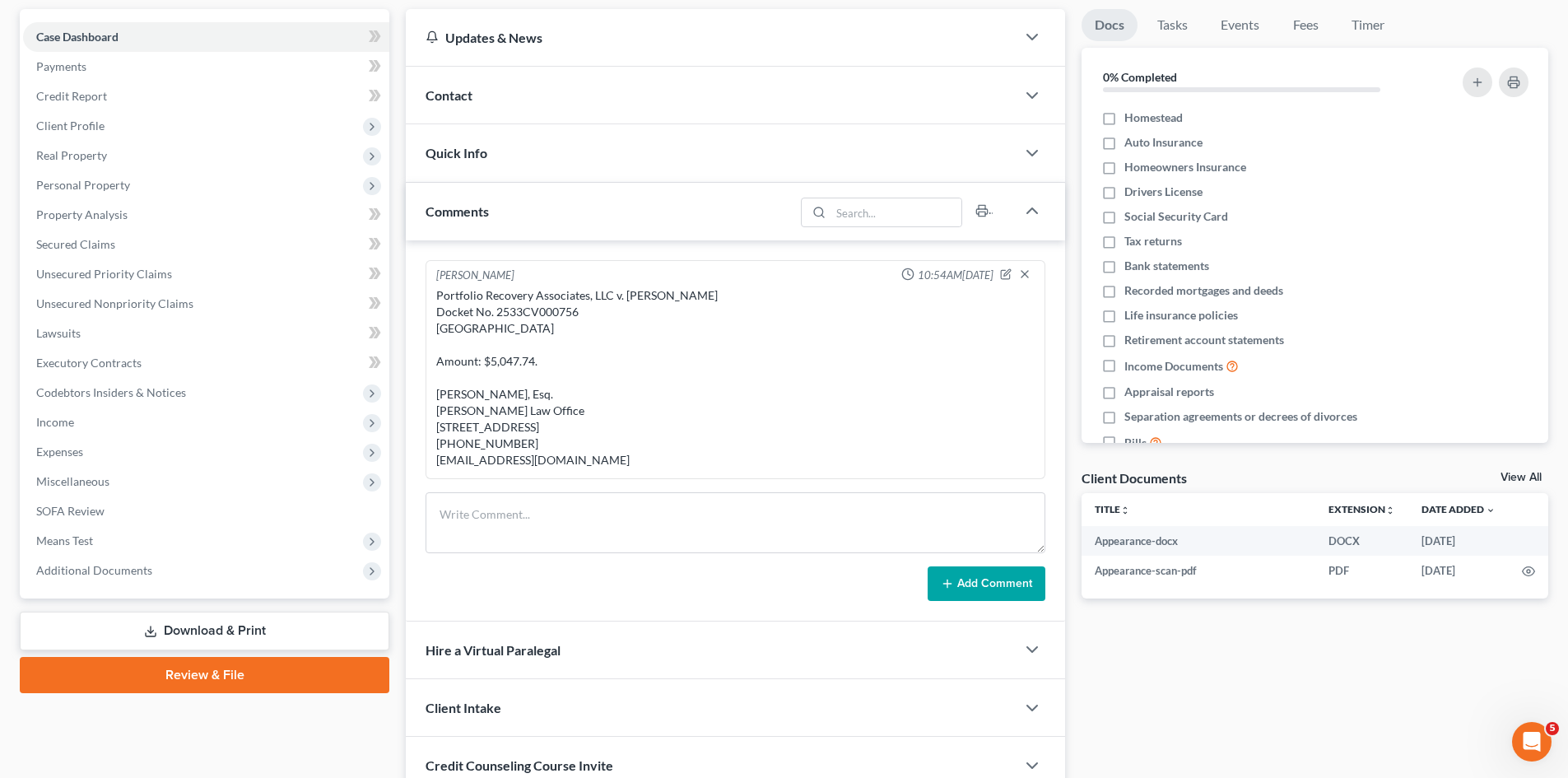
scroll to position [209, 0]
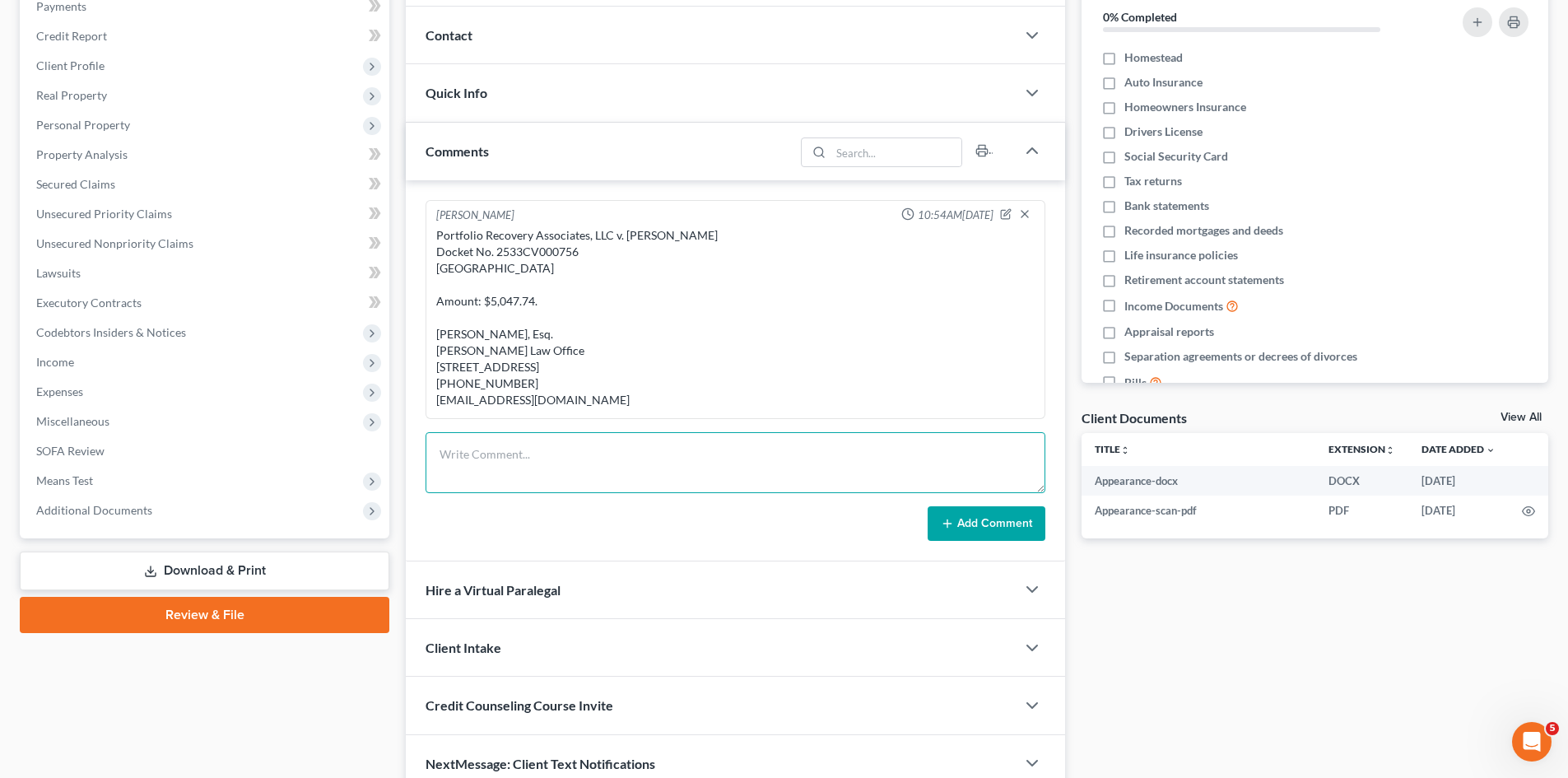
click at [534, 478] on textarea at bounding box center [736, 462] width 620 height 61
paste textarea "From: [PERSON_NAME] <[EMAIL_ADDRESS][DOMAIN_NAME]> Sent: [DATE] 12:05 PM To: [P…"
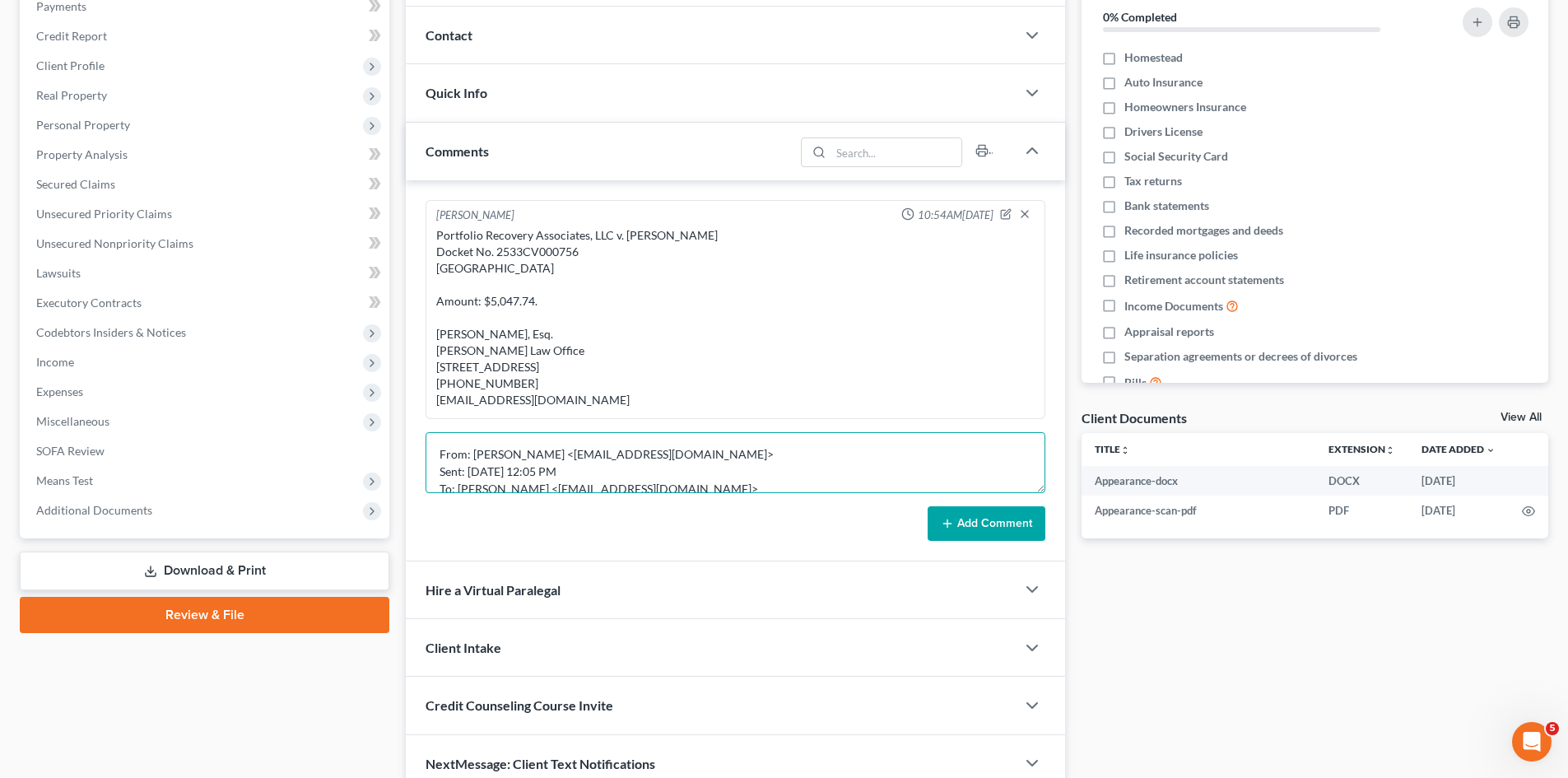
scroll to position [350, 0]
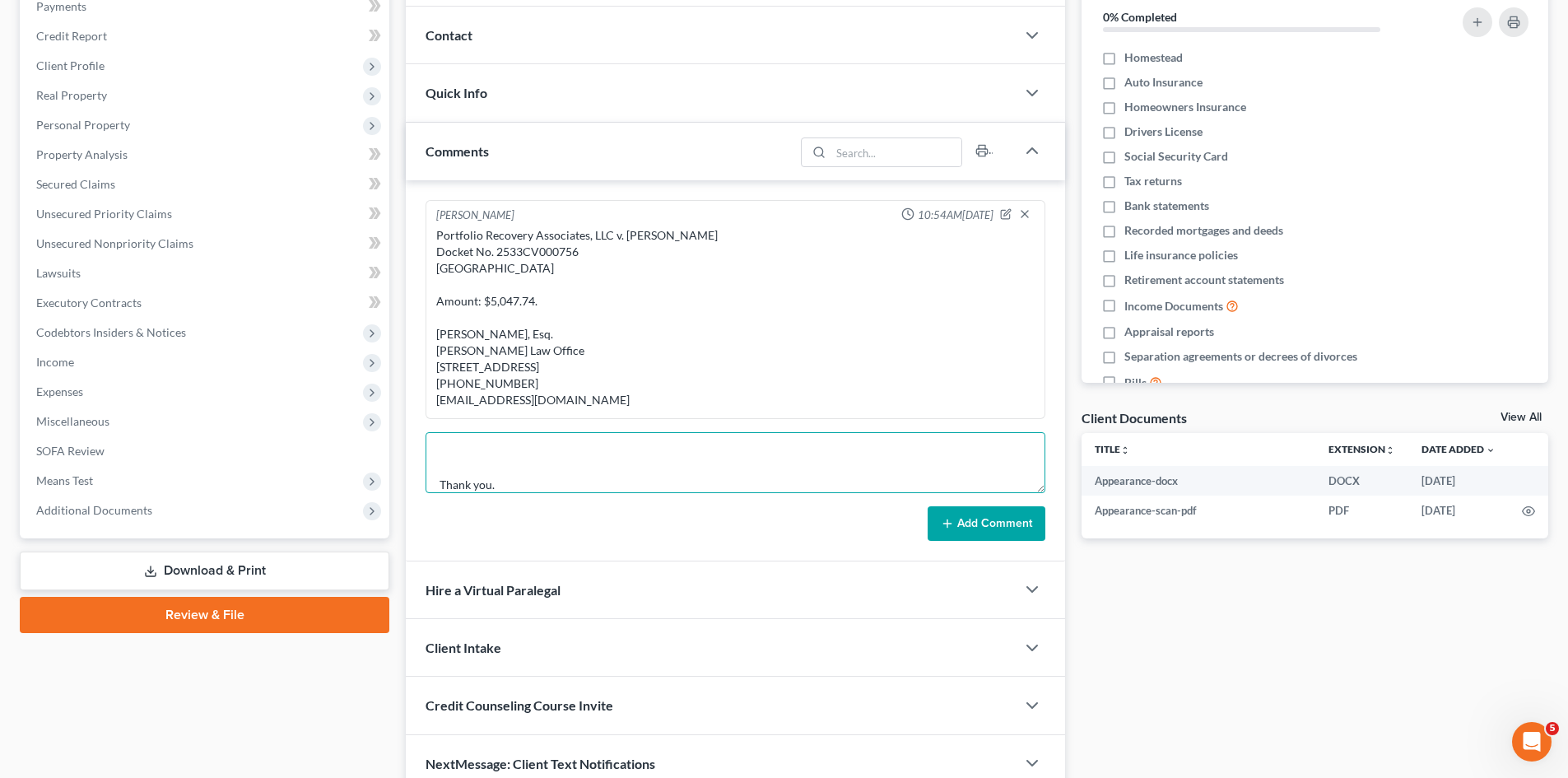
type textarea "From: [PERSON_NAME] <[EMAIL_ADDRESS][DOMAIN_NAME]> Sent: [DATE] 12:05 PM To: [P…"
click at [939, 541] on button "Add Comment" at bounding box center [986, 523] width 117 height 35
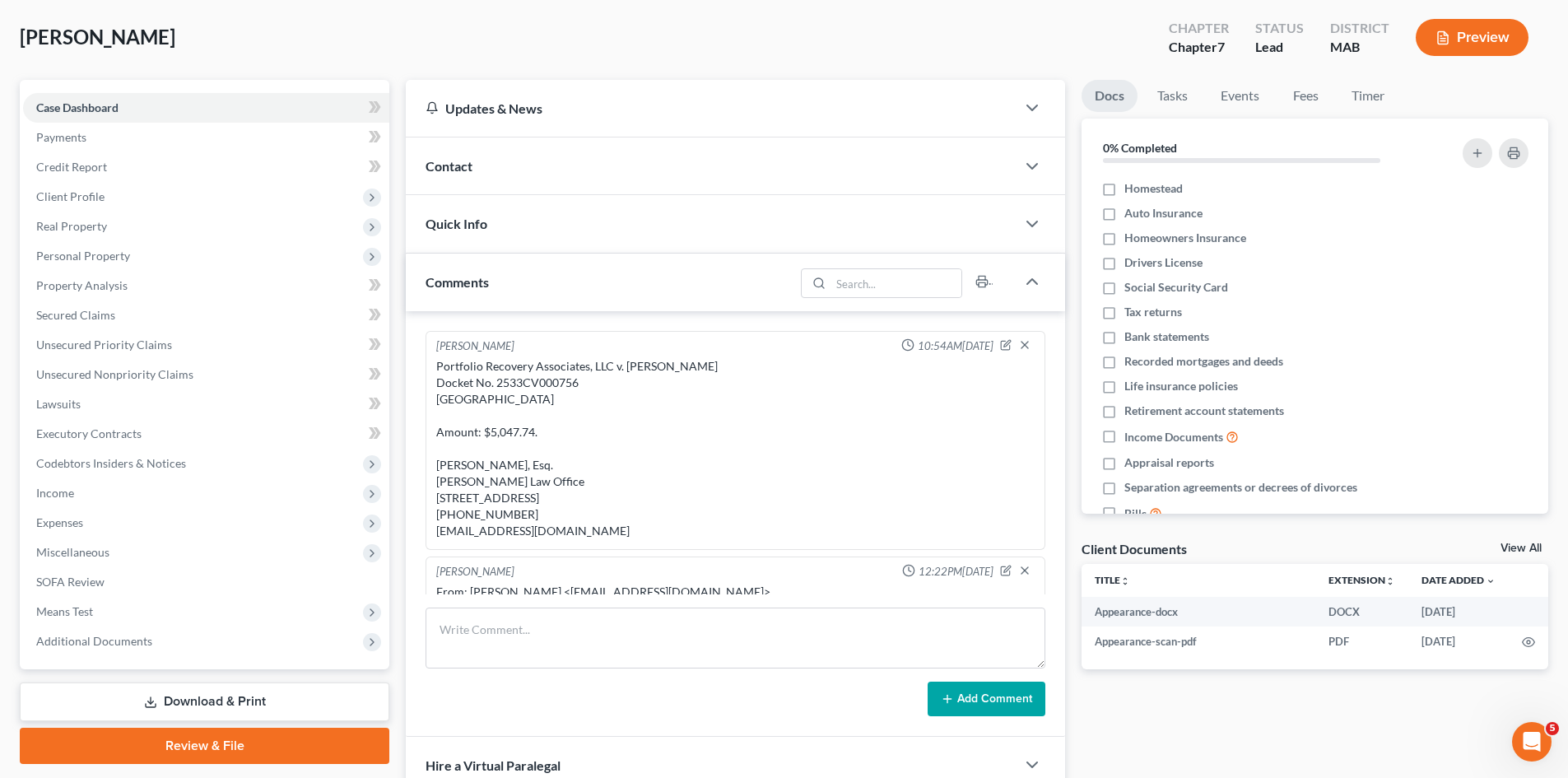
scroll to position [0, 0]
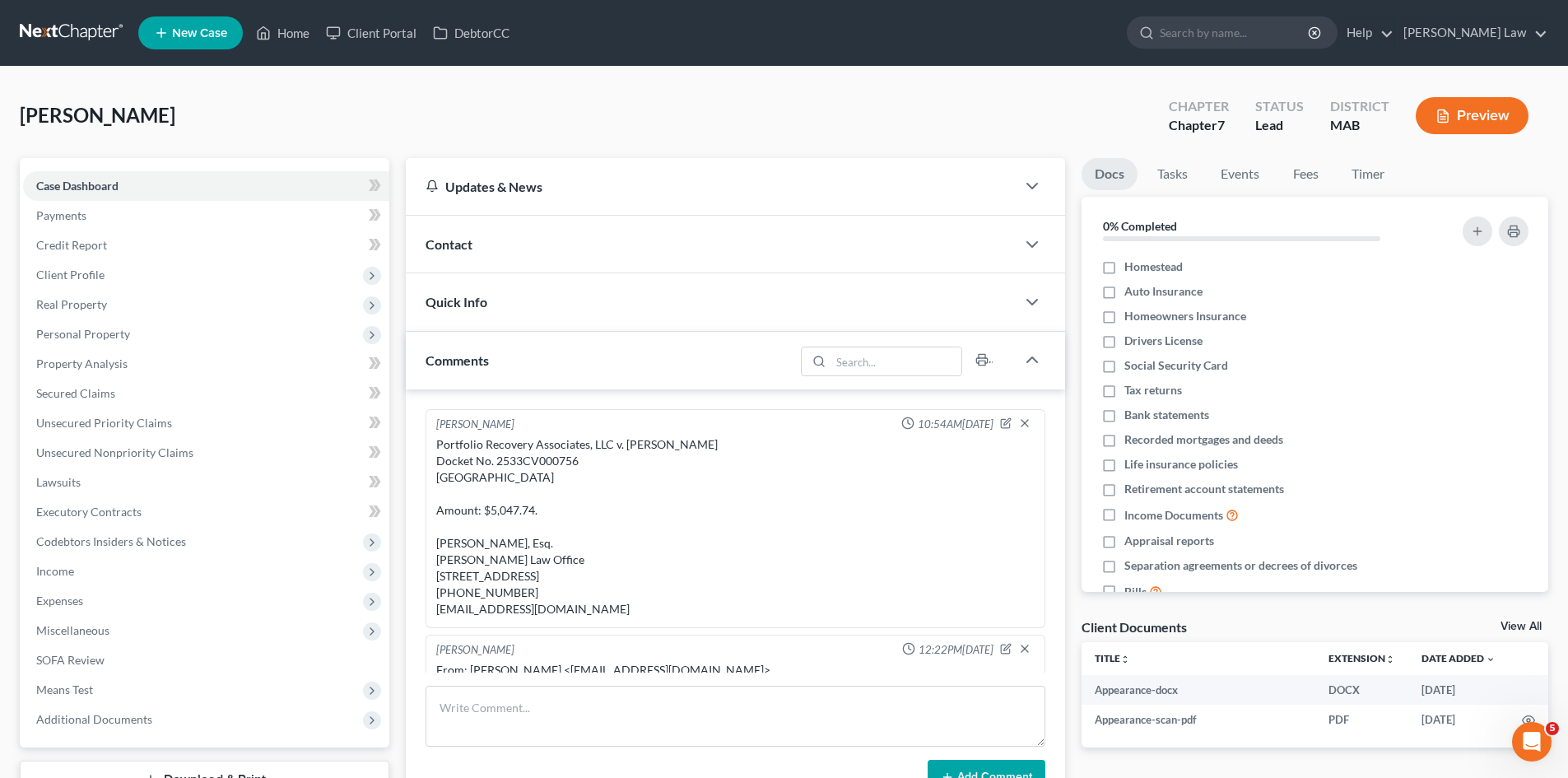
click at [59, 31] on link at bounding box center [72, 32] width 106 height 30
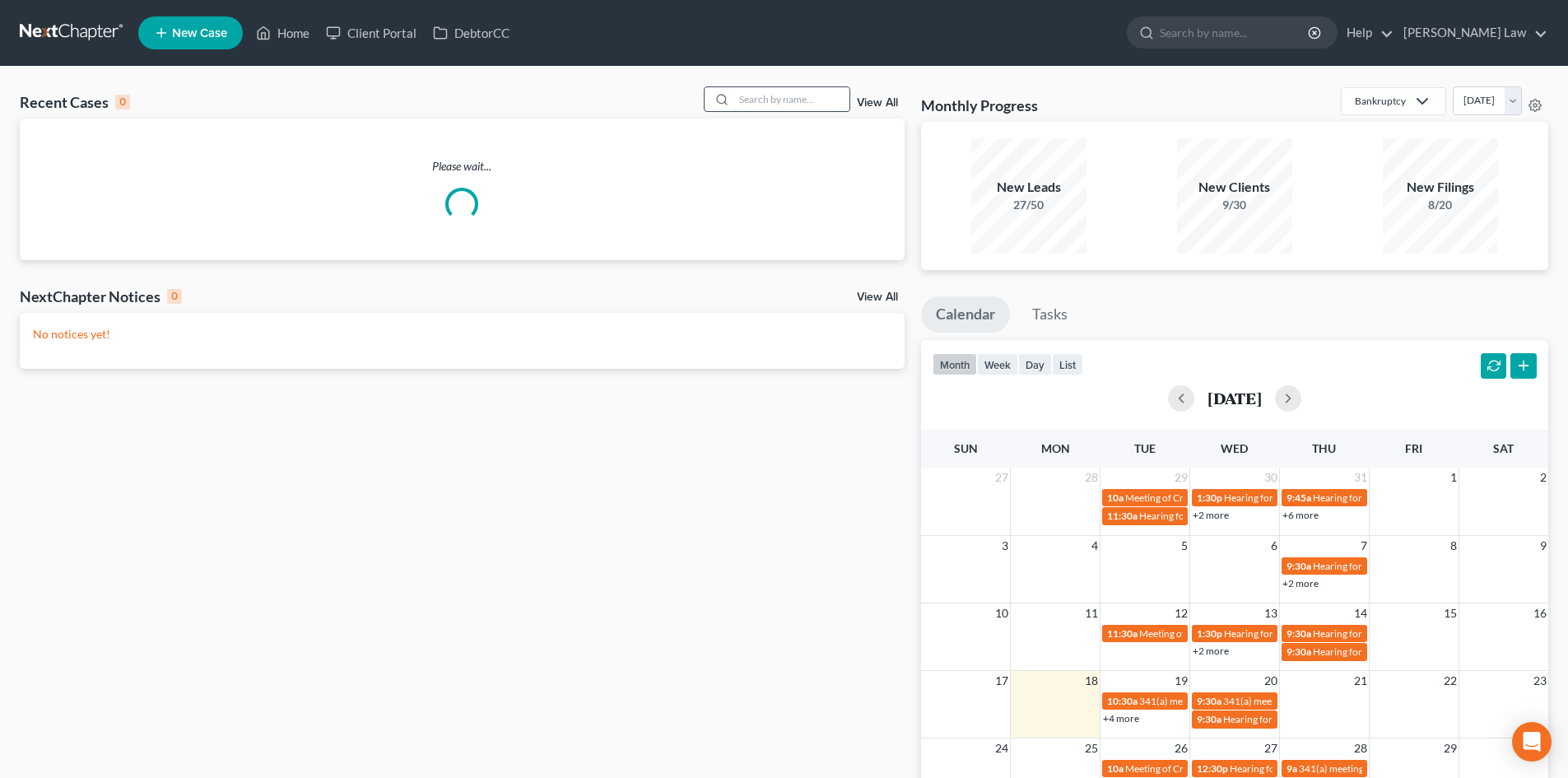
click at [808, 95] on input "search" at bounding box center [792, 99] width 115 height 24
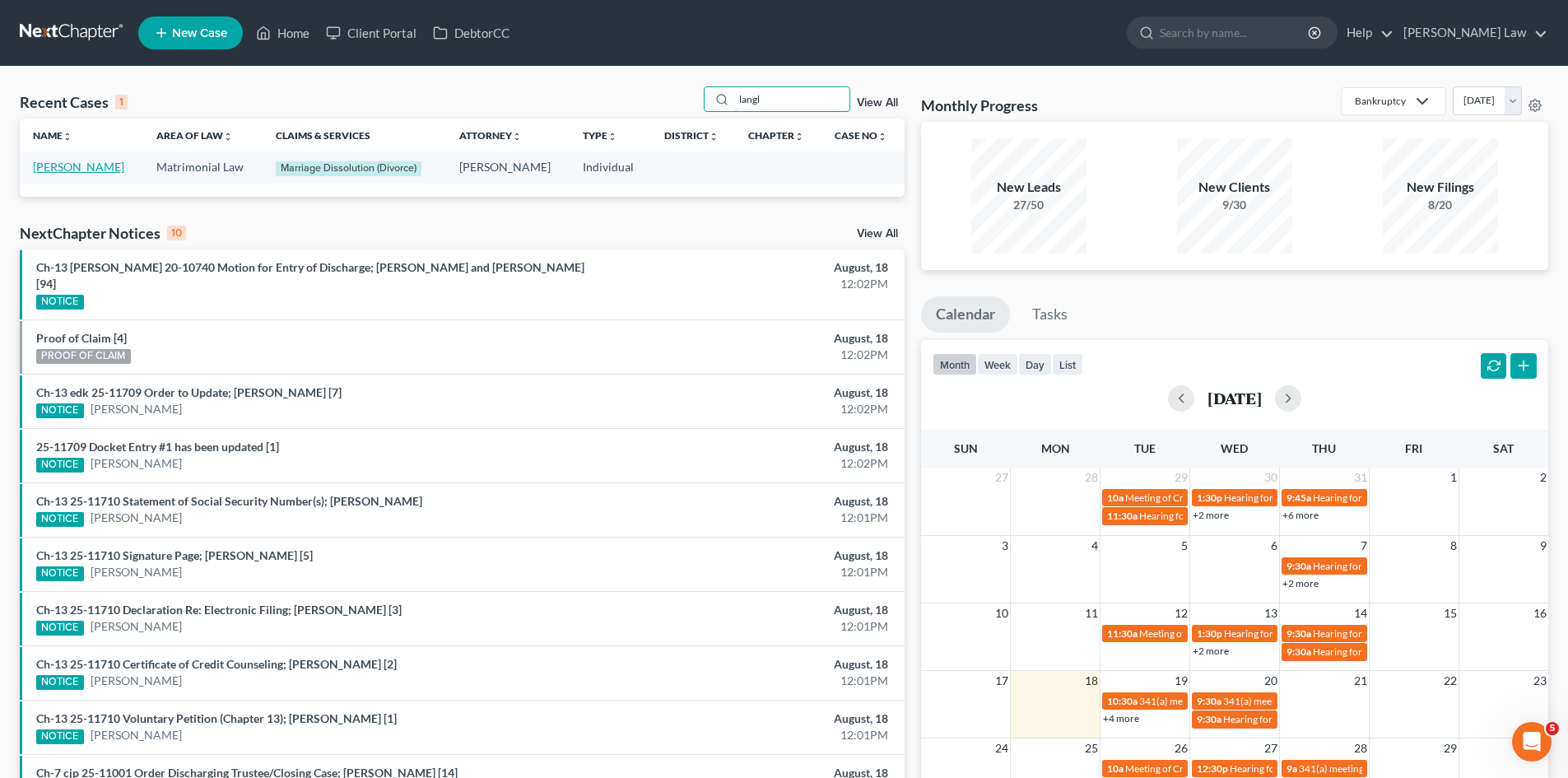
type input "langl"
click at [71, 164] on link "[PERSON_NAME]" at bounding box center [79, 166] width 91 height 14
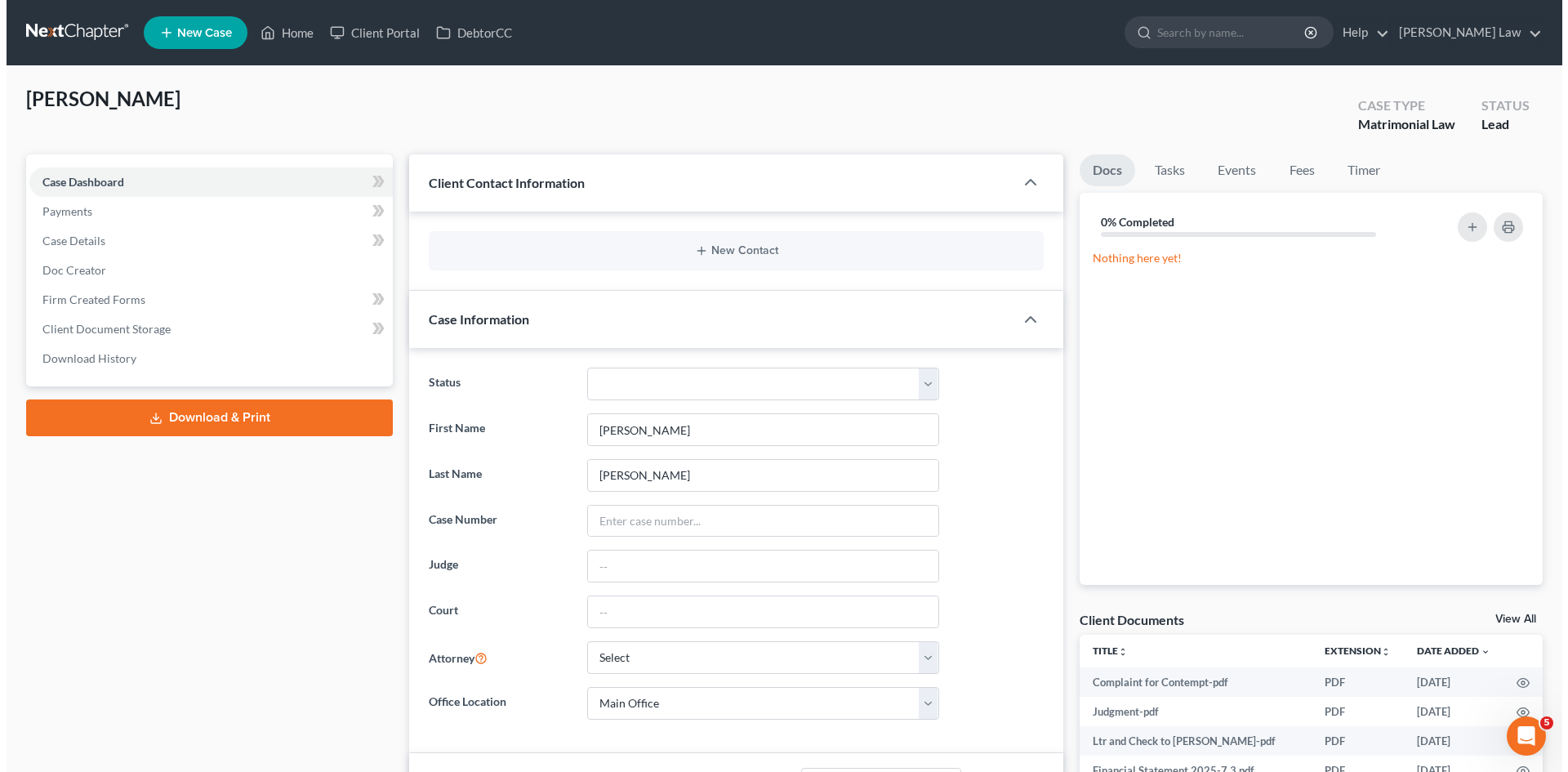
scroll to position [44, 0]
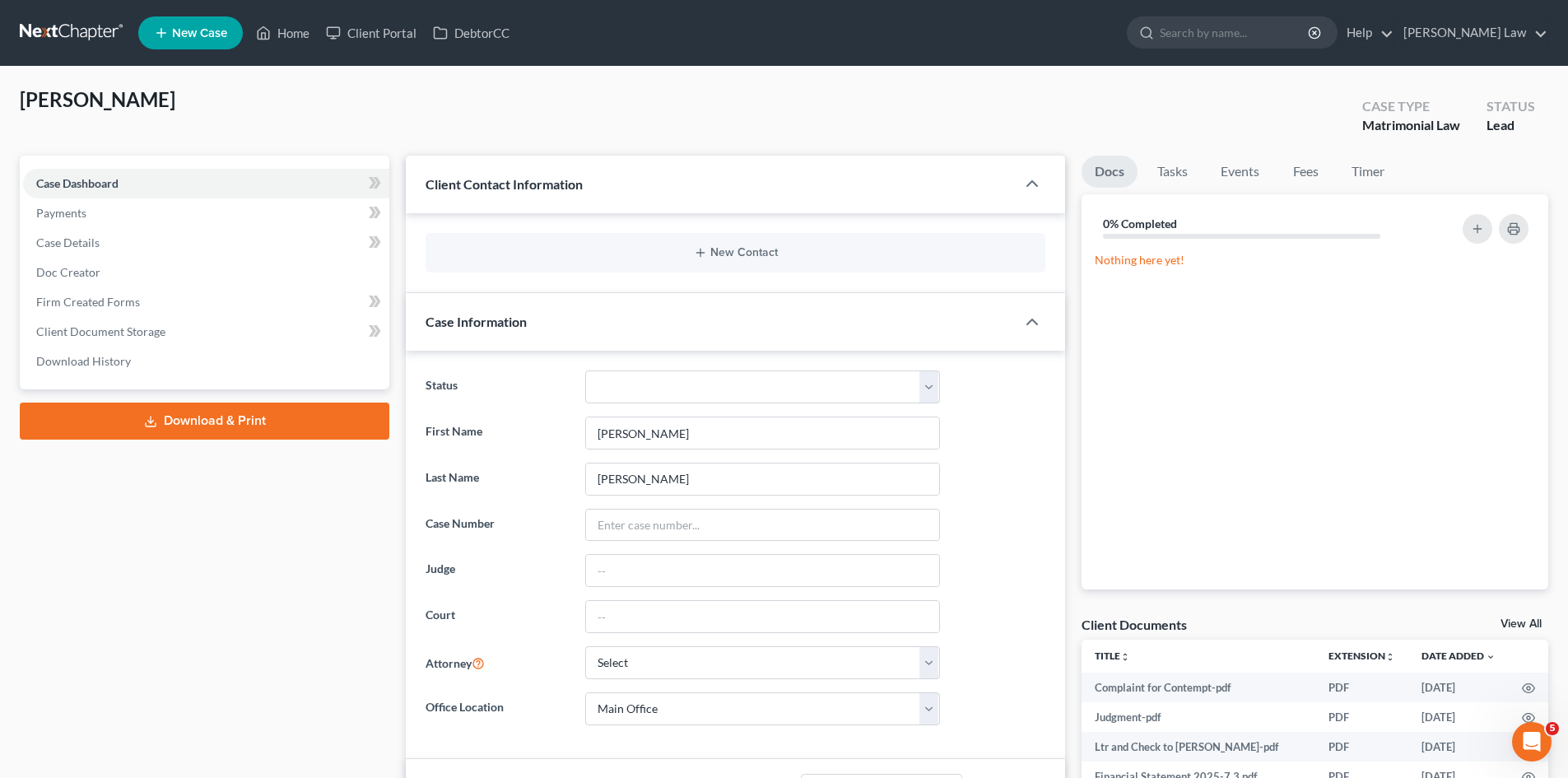
click at [1521, 626] on link "View All" at bounding box center [1521, 624] width 41 height 12
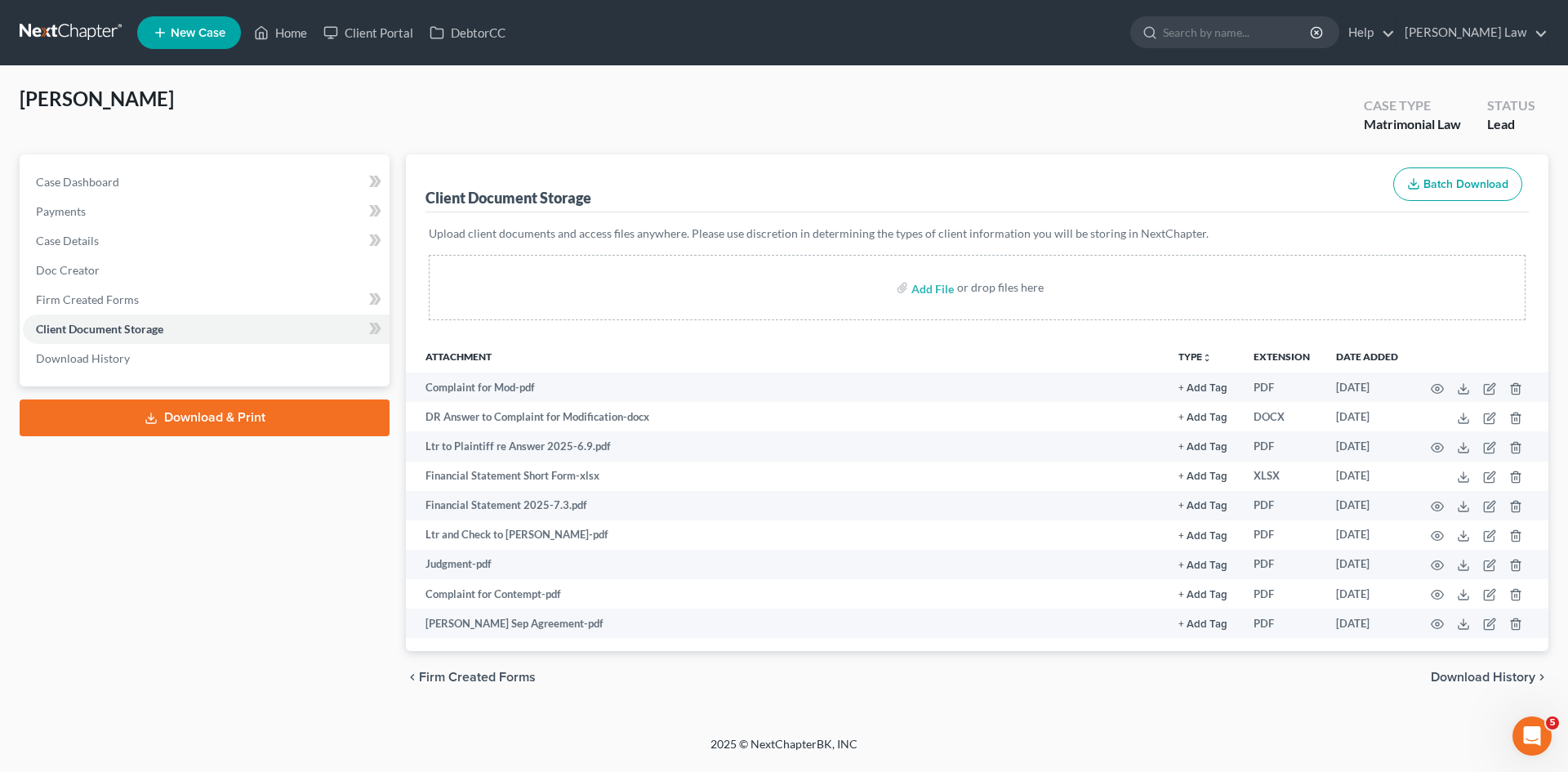
click at [73, 35] on link at bounding box center [71, 32] width 105 height 29
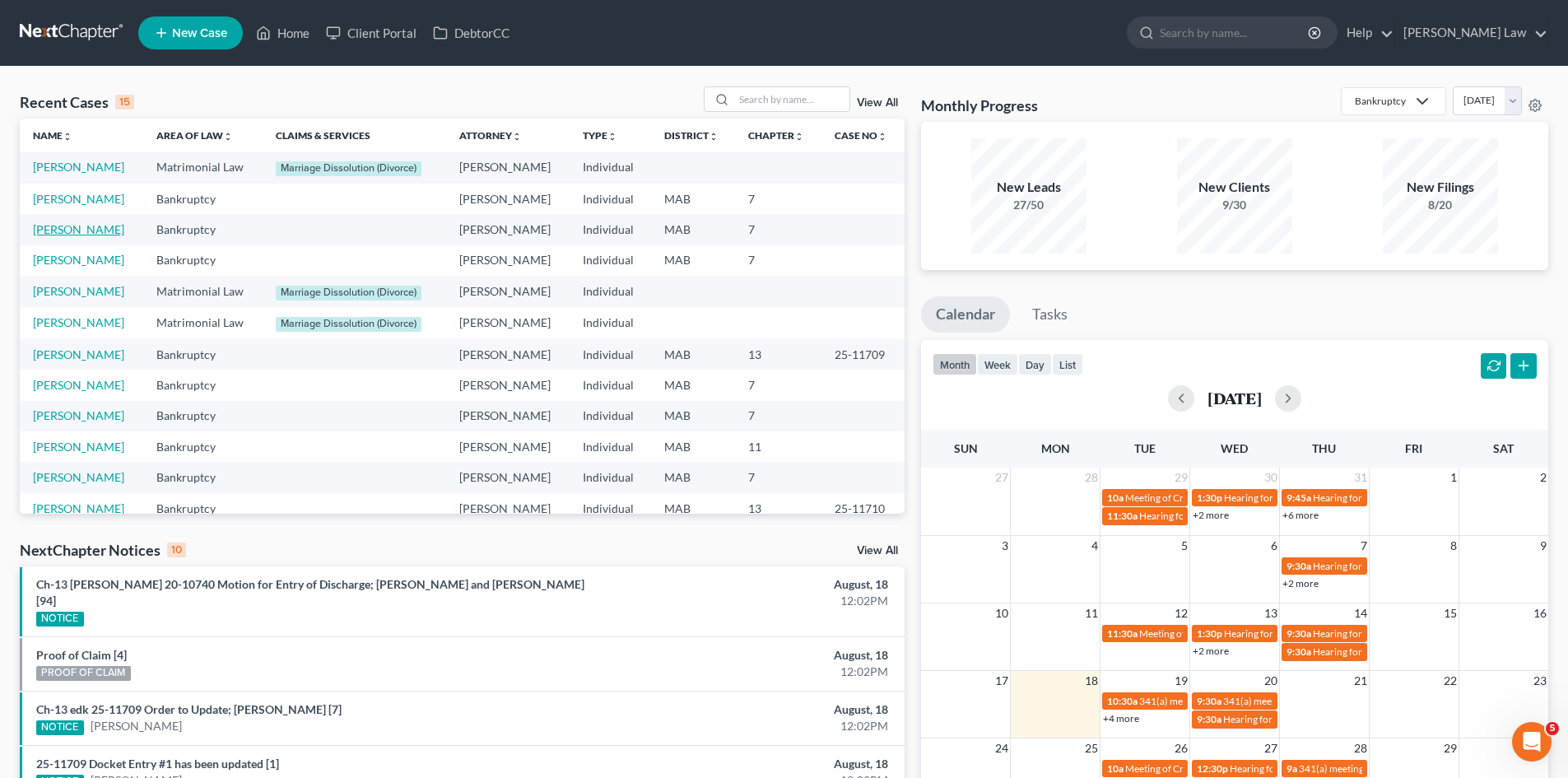
click at [90, 229] on link "[PERSON_NAME]" at bounding box center [79, 229] width 91 height 14
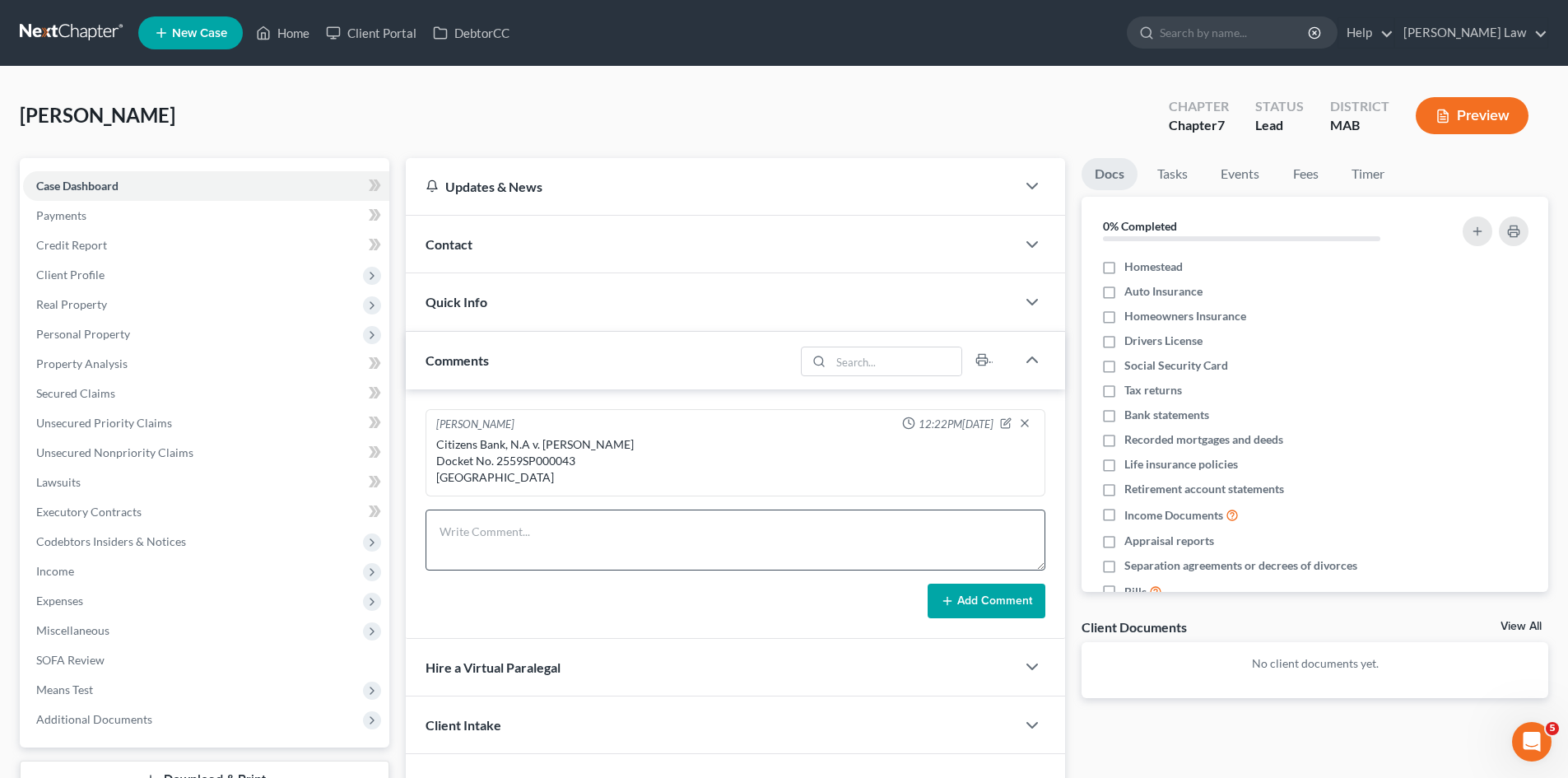
scroll to position [155, 0]
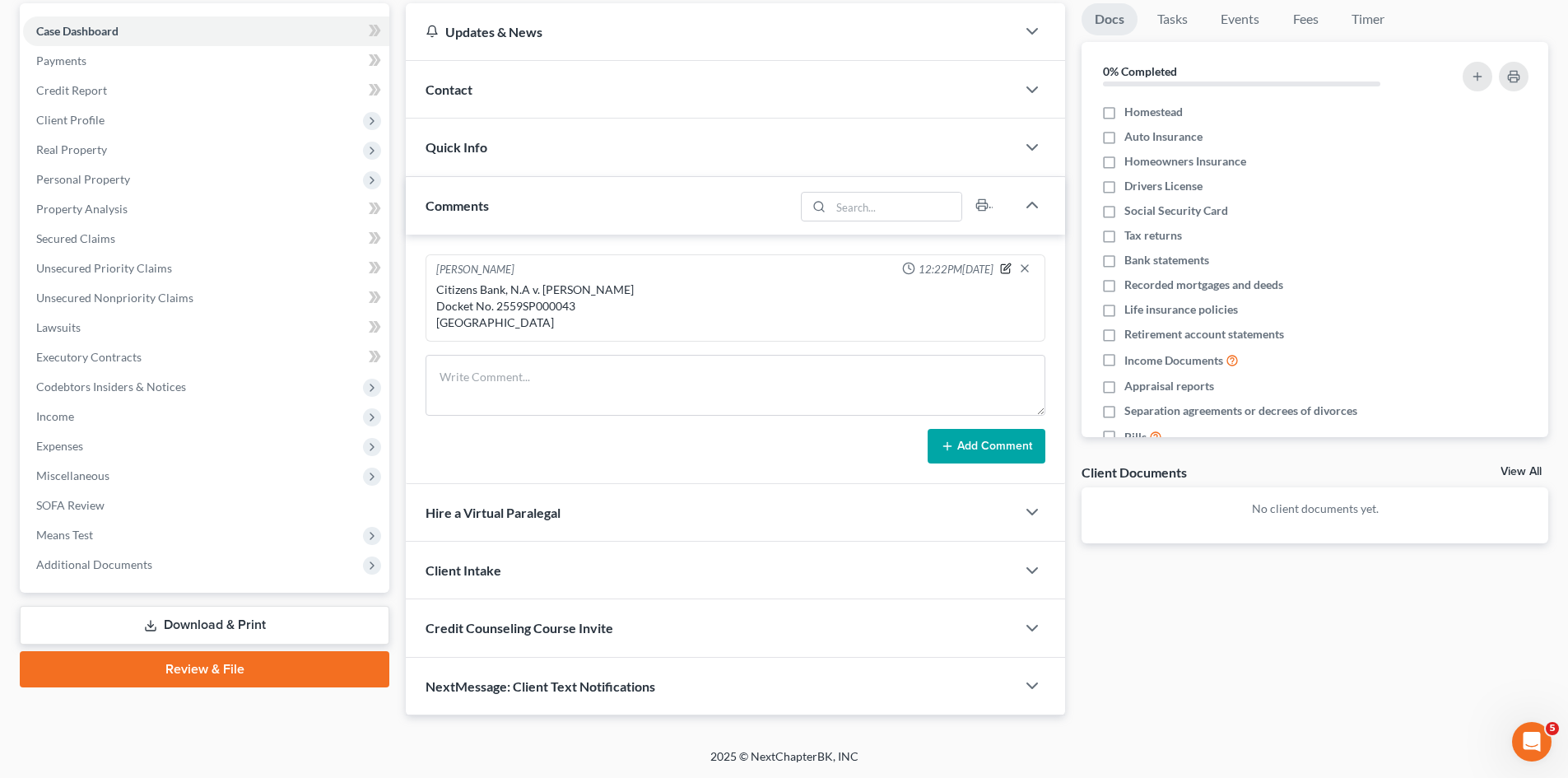
click at [1008, 265] on icon "button" at bounding box center [1007, 267] width 7 height 7
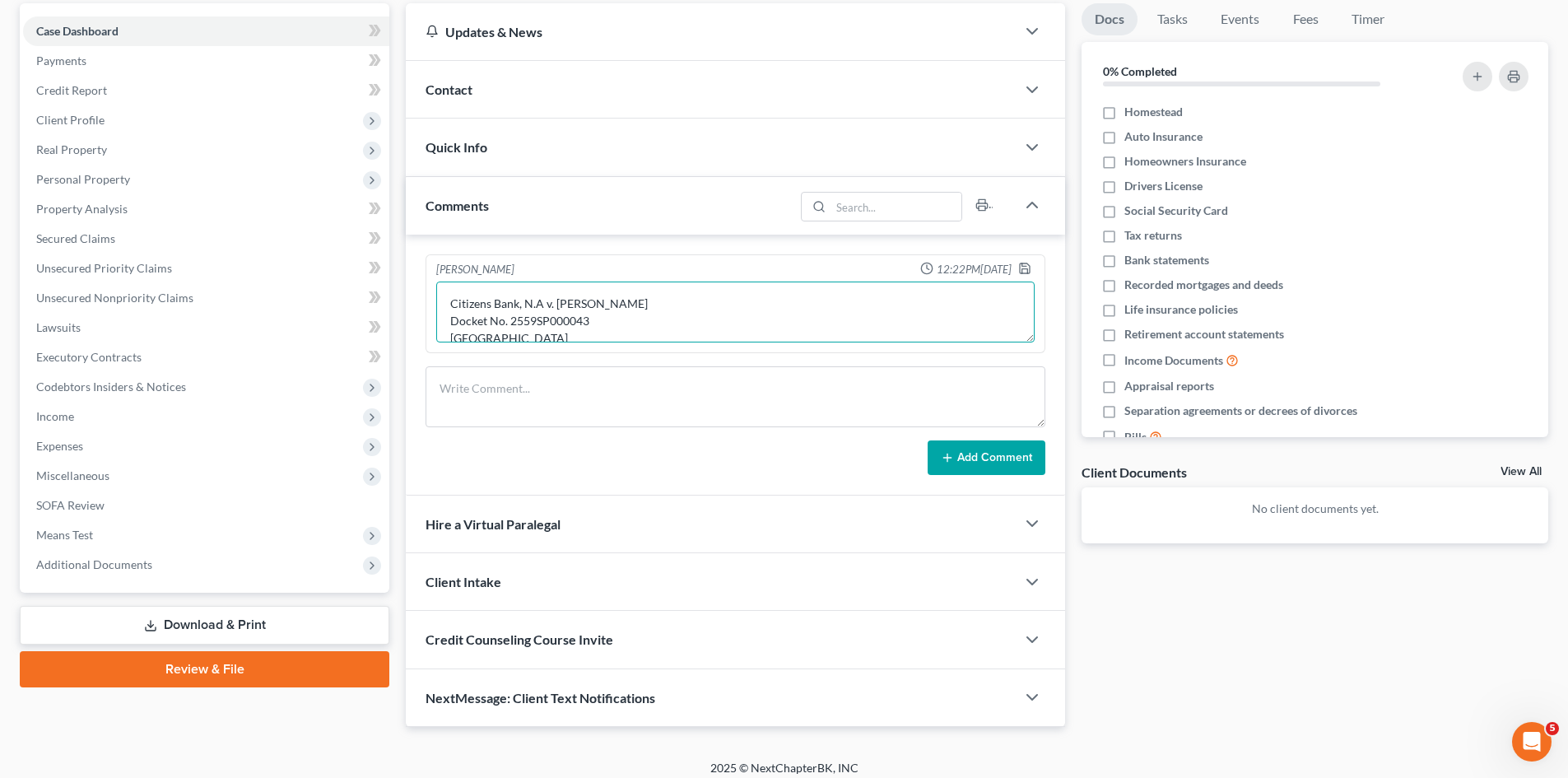
click at [590, 339] on textarea "Citizens Bank, N.A v. [PERSON_NAME] Docket No. 2559SP000043 [GEOGRAPHIC_DATA]" at bounding box center [735, 312] width 598 height 61
paste textarea "[PERSON_NAME] Kream, Esq. Kream and Kream [STREET_ADDRESS] [PHONE_NUMBER] [EMAI…"
type textarea "Citizens Bank, N.A v. [PERSON_NAME] Docket No. 2559SP000043 [GEOGRAPHIC_DATA] […"
click at [1021, 272] on icon "button" at bounding box center [1025, 269] width 10 height 10
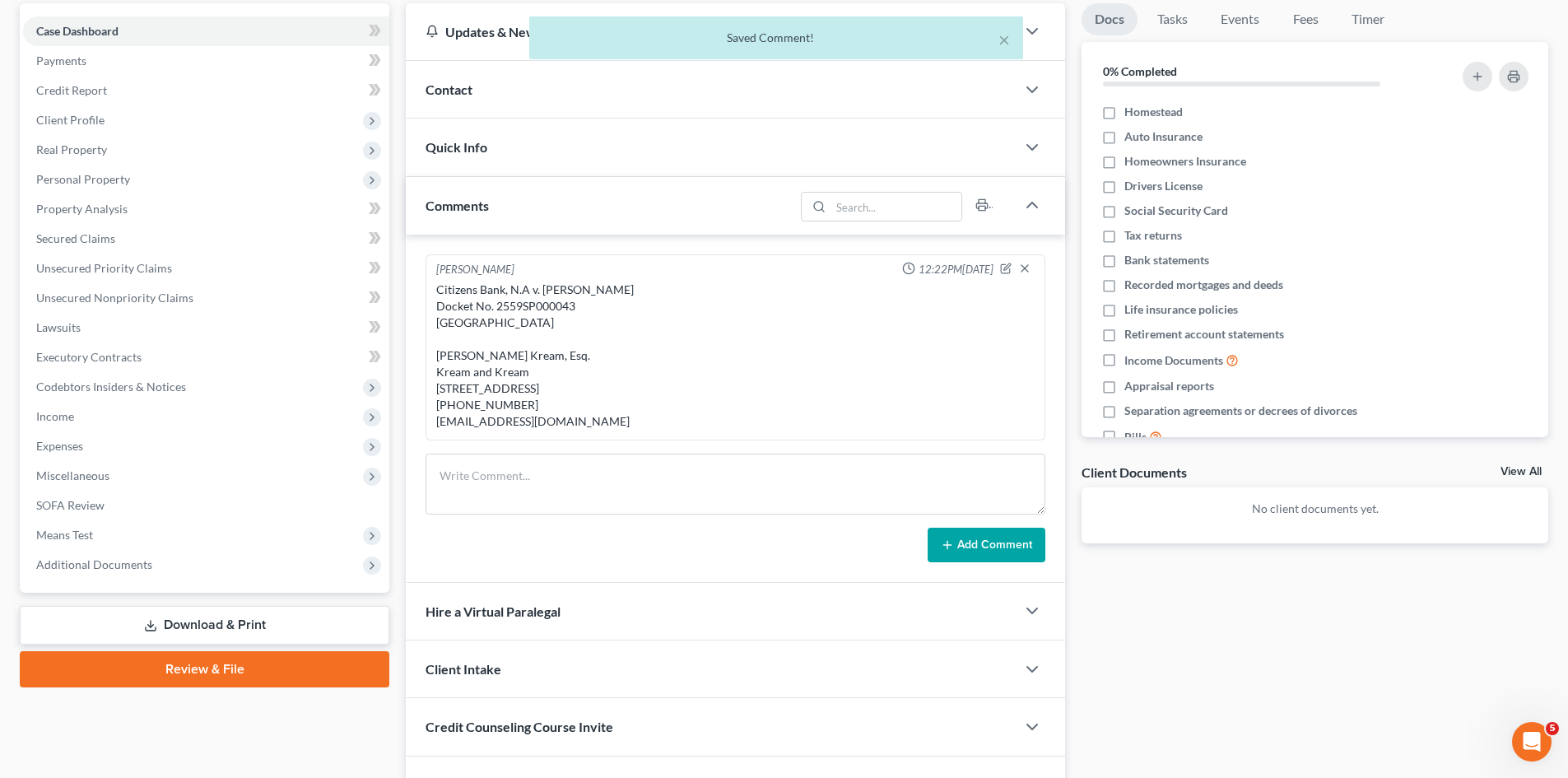
click at [465, 335] on div "Citizens Bank, N.A v. [PERSON_NAME] Docket No. 2559SP000043 [GEOGRAPHIC_DATA] […" at bounding box center [735, 355] width 598 height 148
click at [547, 316] on div "Citizens Bank, N.A v. [PERSON_NAME] Docket No. 2559SP000043 [GEOGRAPHIC_DATA] […" at bounding box center [735, 355] width 598 height 148
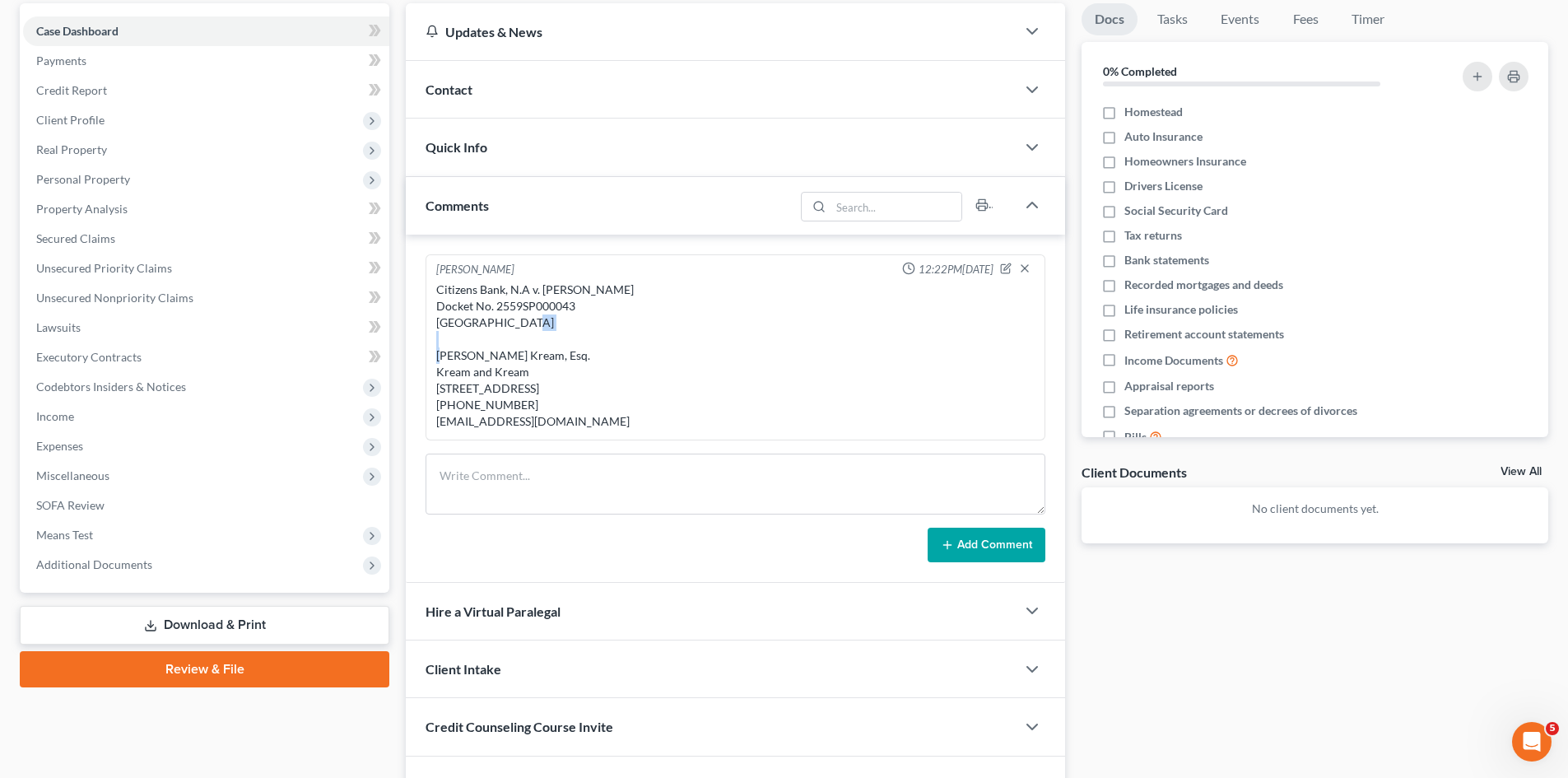
click at [547, 316] on div "Citizens Bank, N.A v. [PERSON_NAME] Docket No. 2559SP000043 [GEOGRAPHIC_DATA] […" at bounding box center [735, 355] width 598 height 148
click at [552, 305] on div "Citizens Bank, N.A v. [PERSON_NAME] Docket No. 2559SP000043 [GEOGRAPHIC_DATA] […" at bounding box center [735, 355] width 598 height 148
copy div "2559SP000043"
drag, startPoint x: 528, startPoint y: 291, endPoint x: 430, endPoint y: 296, distance: 98.1
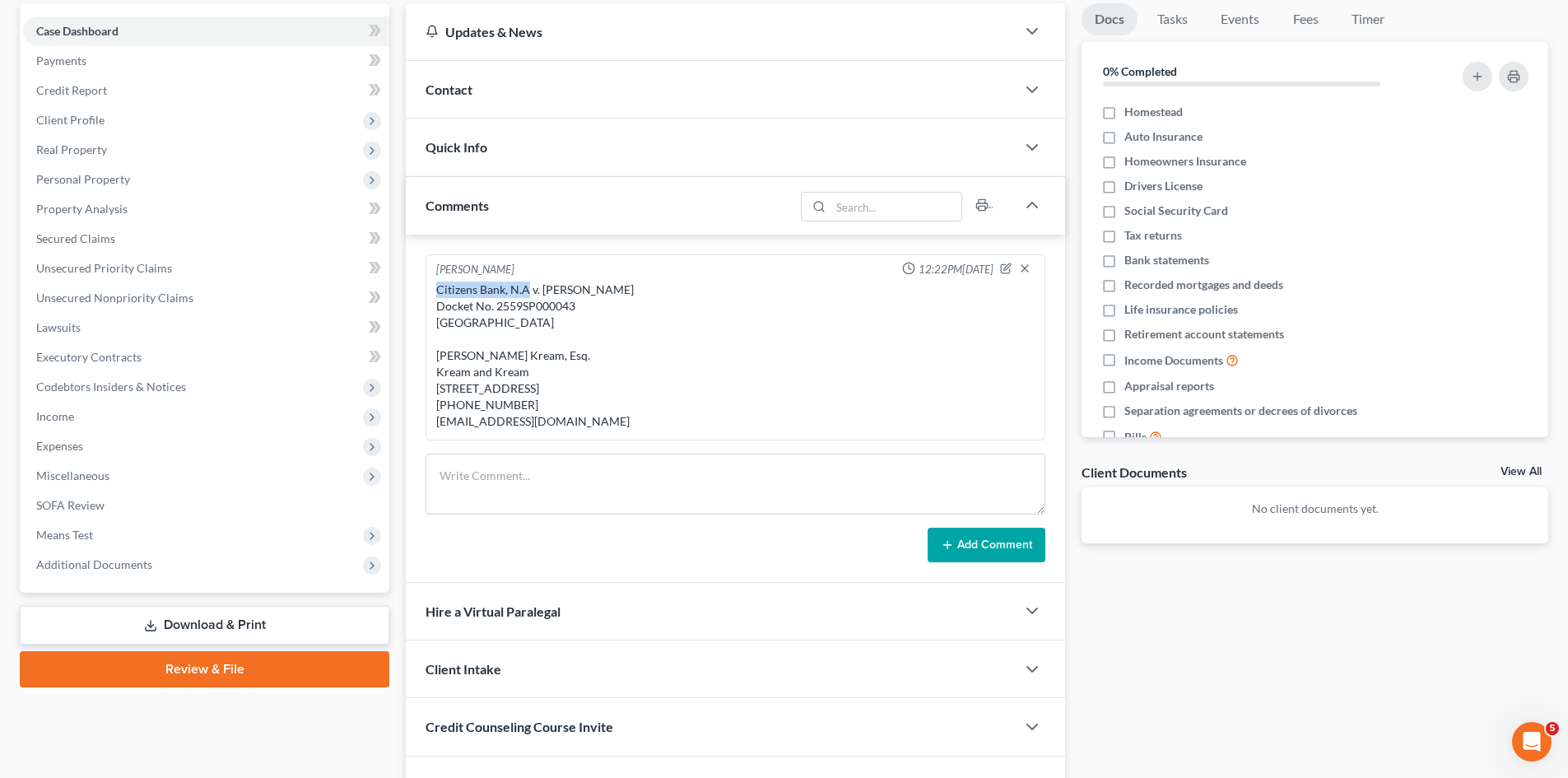
click at [430, 296] on div "[PERSON_NAME] 12:22PM[DATE] Citizens Bank, N.A v. [PERSON_NAME] Docket No. 2559…" at bounding box center [736, 347] width 620 height 186
copy div "Citizens Bank, N.A"
drag, startPoint x: 614, startPoint y: 287, endPoint x: 543, endPoint y: 289, distance: 71.0
click at [543, 289] on div "Citizens Bank, N.A v. [PERSON_NAME] Docket No. 2559SP000043 [GEOGRAPHIC_DATA] […" at bounding box center [735, 355] width 598 height 148
copy div "[PERSON_NAME]"
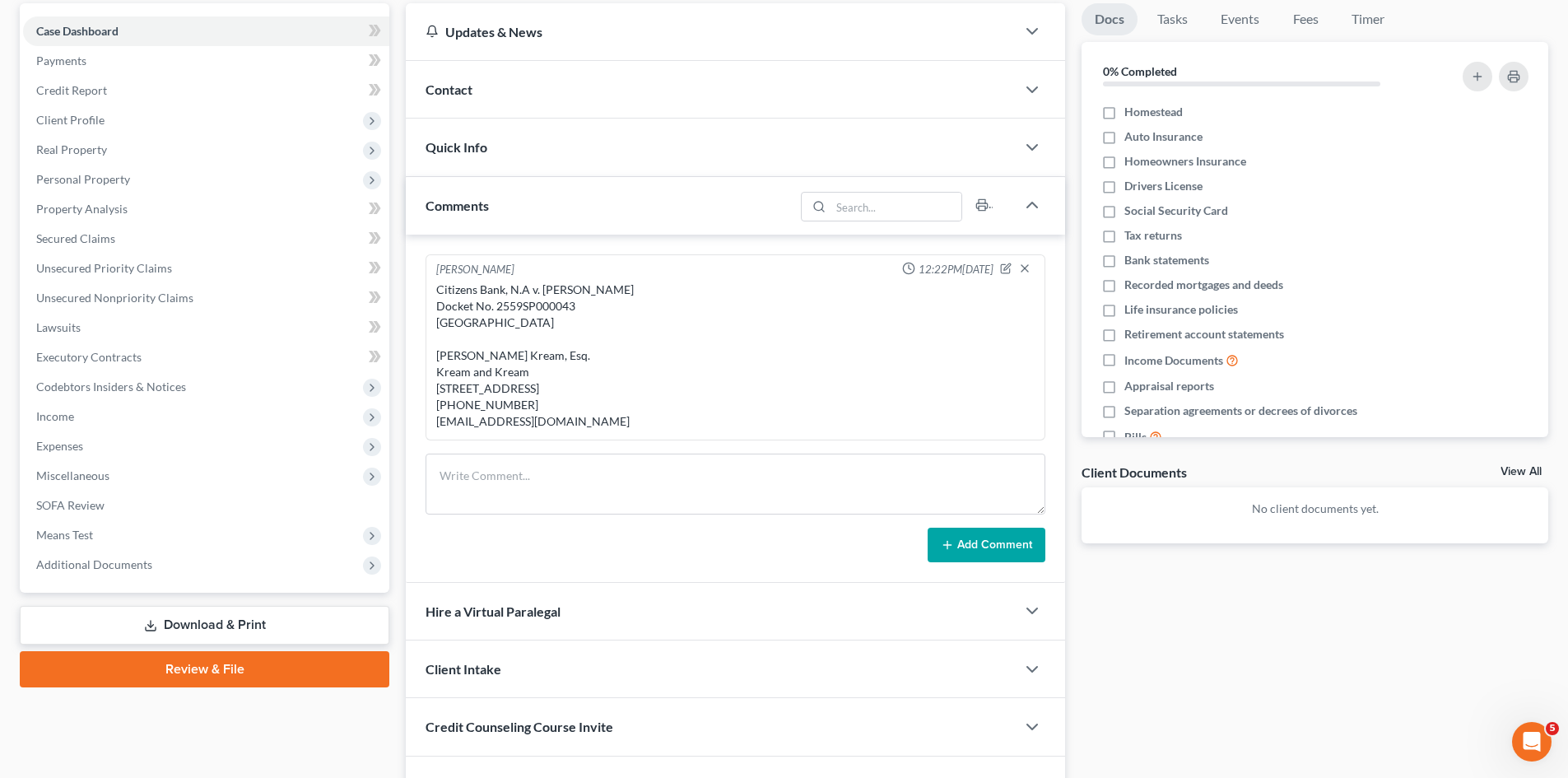
click at [531, 430] on div "Citizens Bank, N.A v. [PERSON_NAME] Docket No. 2559SP000043 [GEOGRAPHIC_DATA] […" at bounding box center [735, 355] width 598 height 148
copy div "[EMAIL_ADDRESS][DOMAIN_NAME]"
copy div "[PERSON_NAME] Kream, Esq."
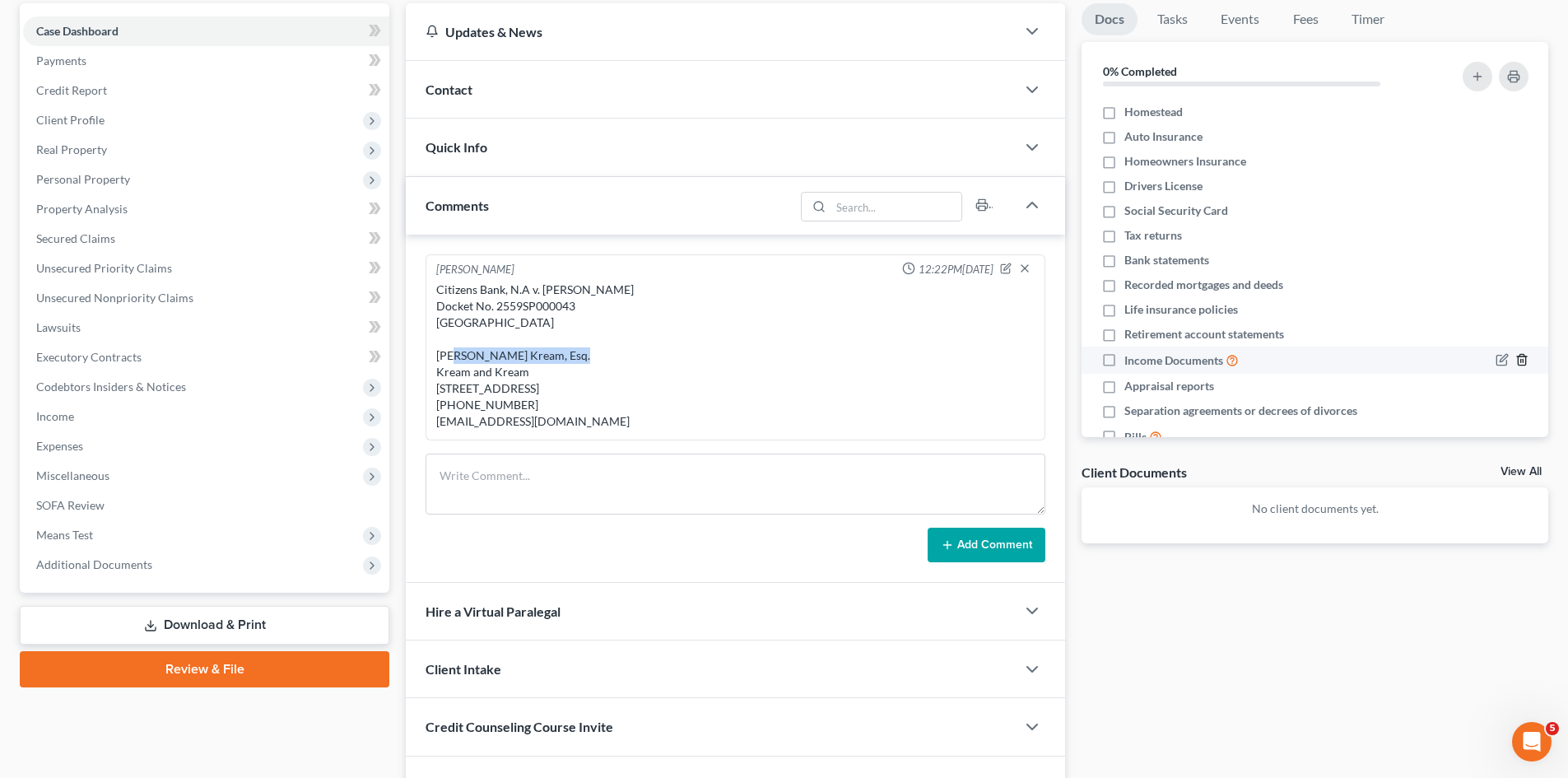
drag, startPoint x: 579, startPoint y: 360, endPoint x: 1503, endPoint y: 360, distance: 924.0
click at [438, 353] on div "Citizens Bank, N.A v. [PERSON_NAME] Docket No. 2559SP000043 [GEOGRAPHIC_DATA] […" at bounding box center [735, 355] width 598 height 148
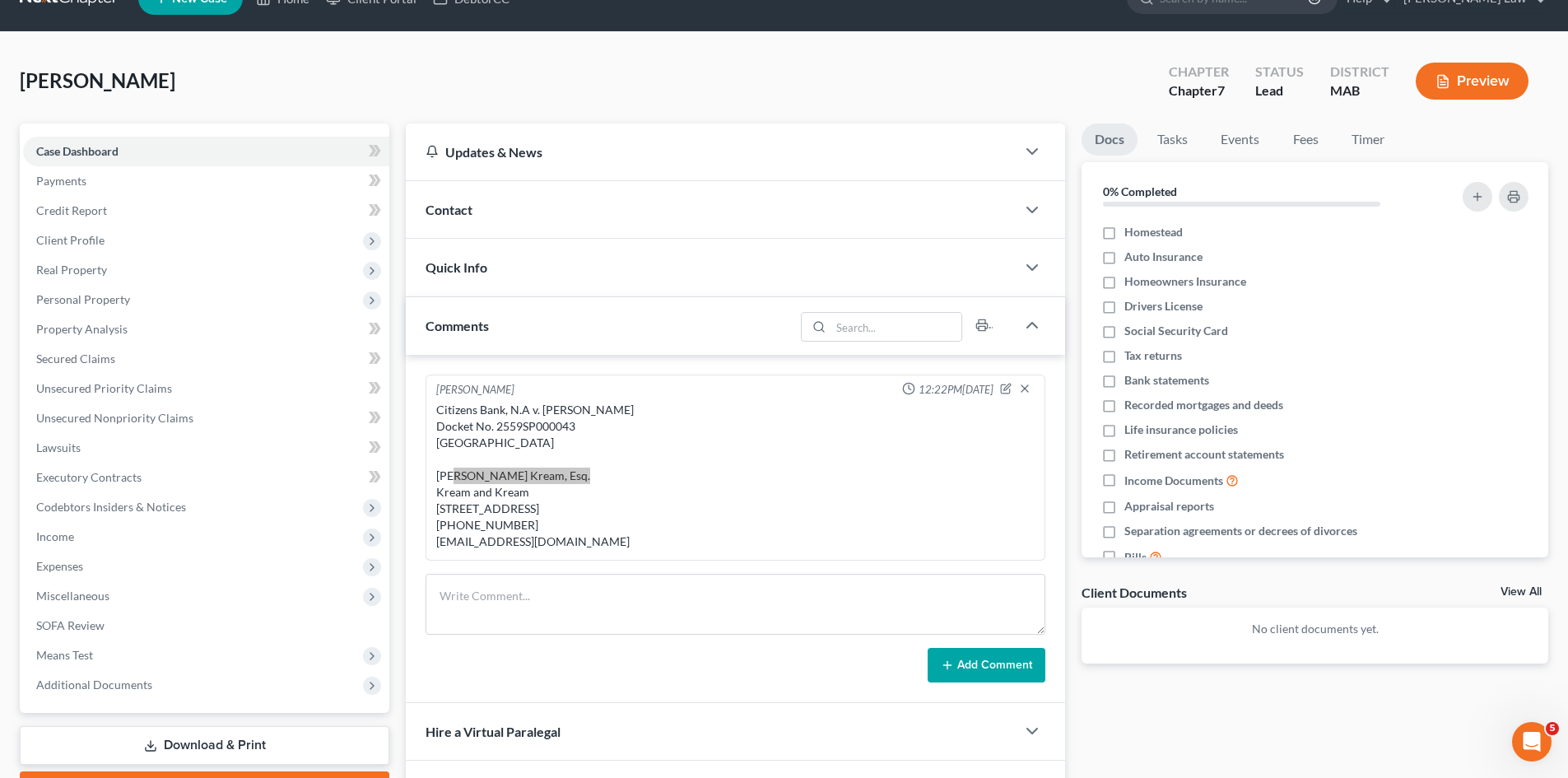
scroll to position [0, 0]
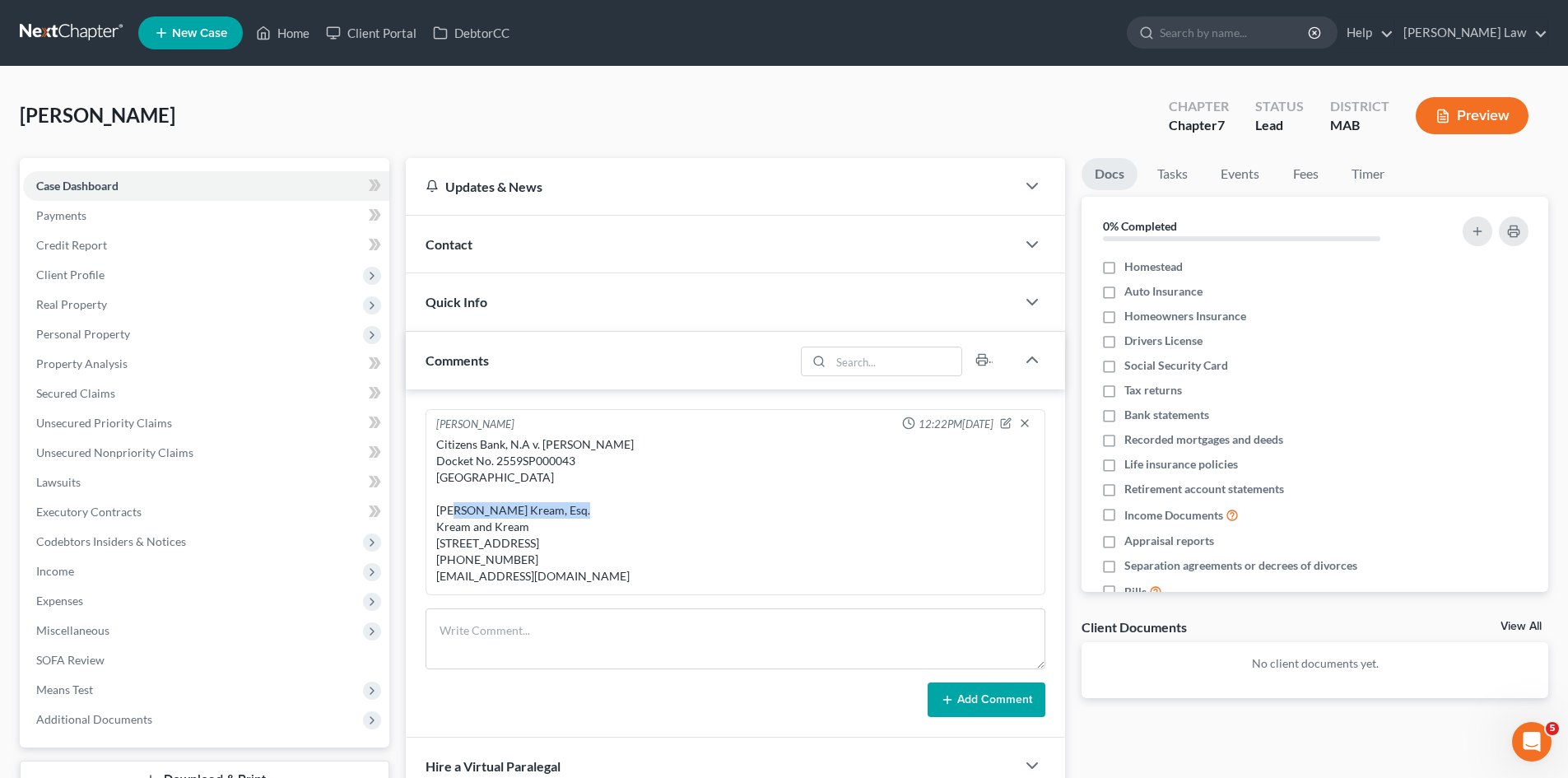
click at [510, 460] on div "Citizens Bank, N.A v. [PERSON_NAME] Docket No. 2559SP000043 [GEOGRAPHIC_DATA] […" at bounding box center [735, 509] width 598 height 148
copy div "2559SP000043"
click at [1524, 625] on link "View All" at bounding box center [1521, 627] width 41 height 12
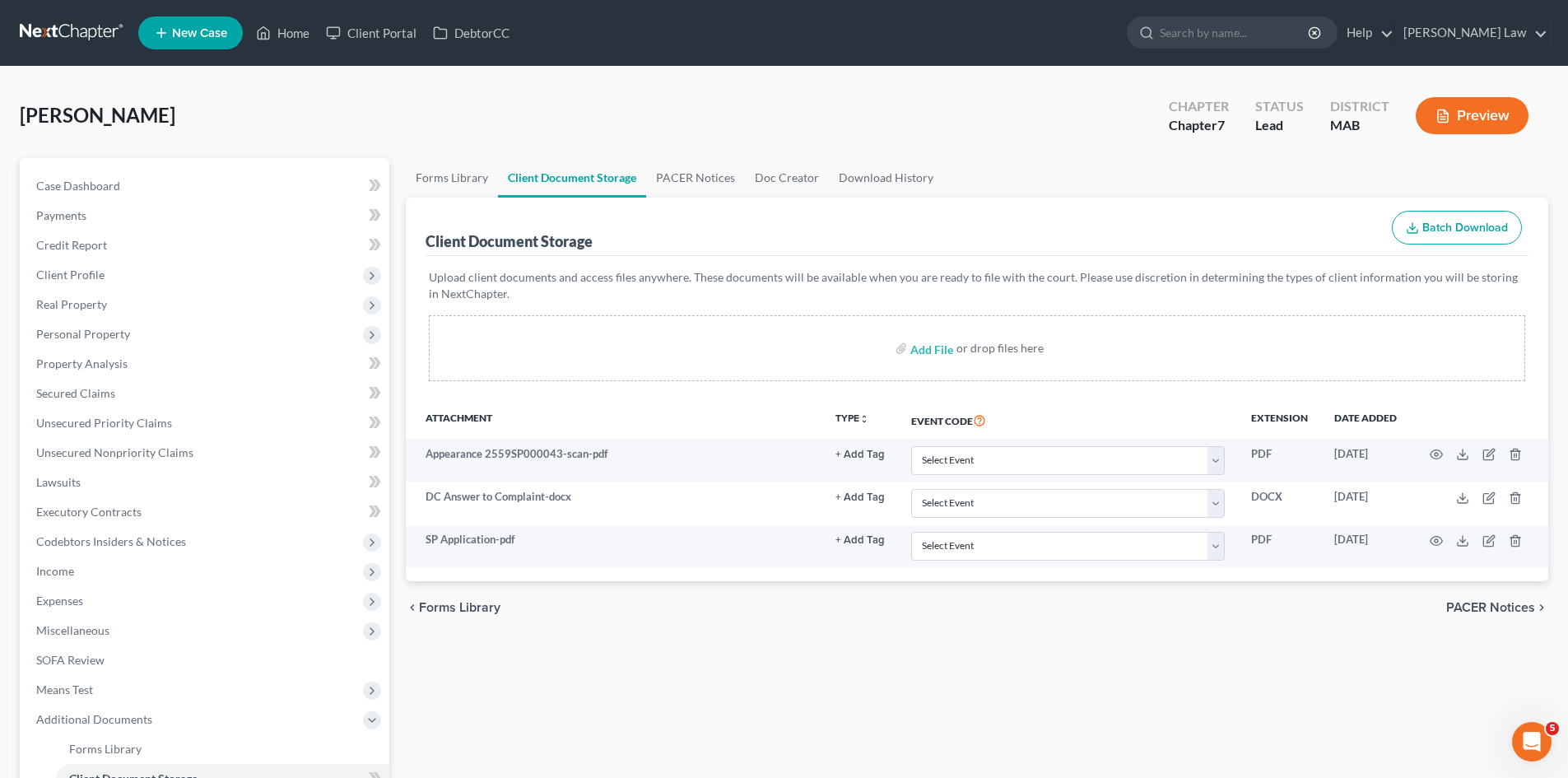
click at [722, 117] on div "[PERSON_NAME] Upgraded Chapter Chapter 7 Status Lead District MAB Preview" at bounding box center [783, 122] width 1528 height 72
click at [74, 28] on link at bounding box center [72, 32] width 106 height 30
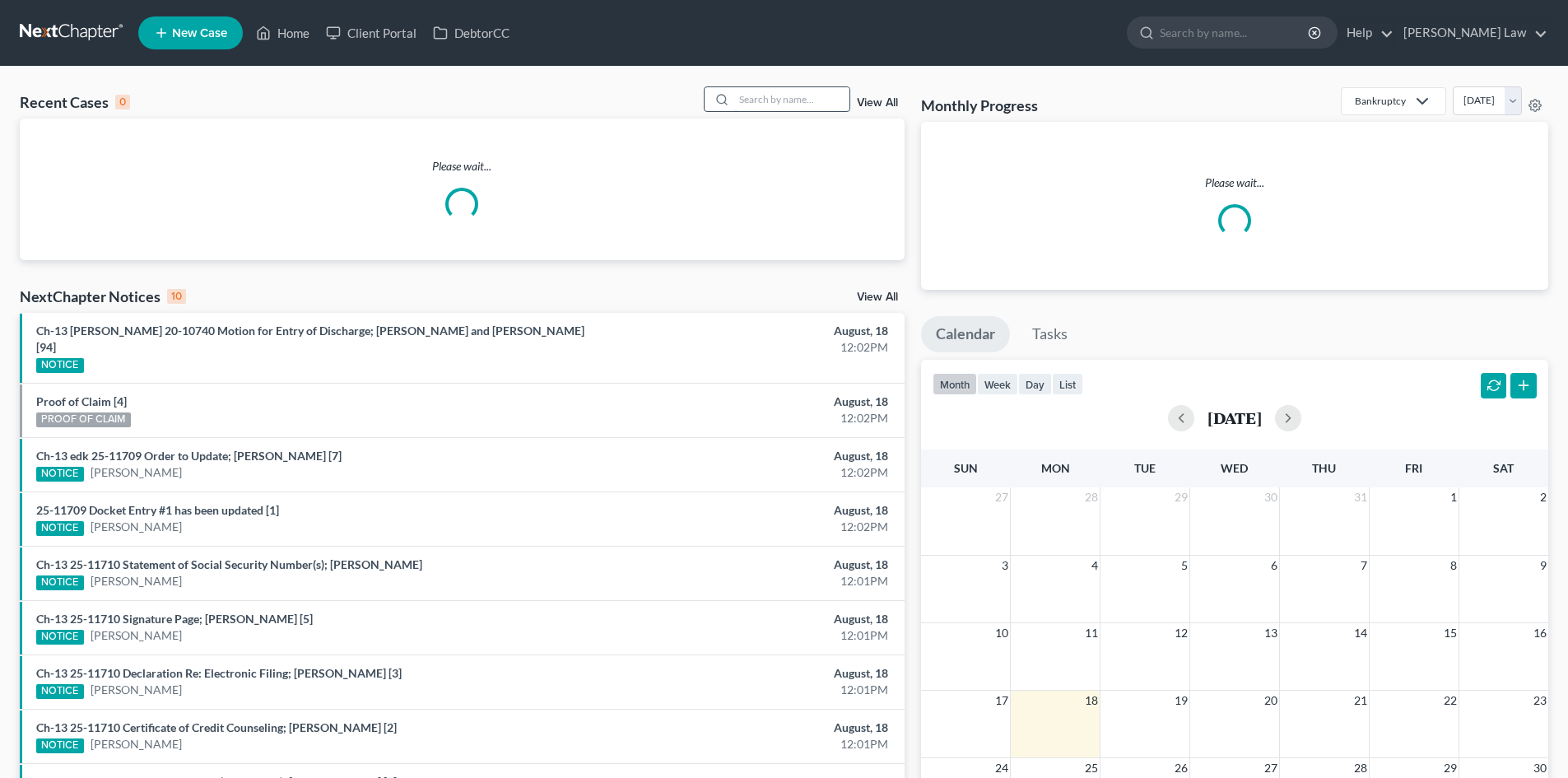
click at [762, 100] on input "search" at bounding box center [792, 99] width 115 height 24
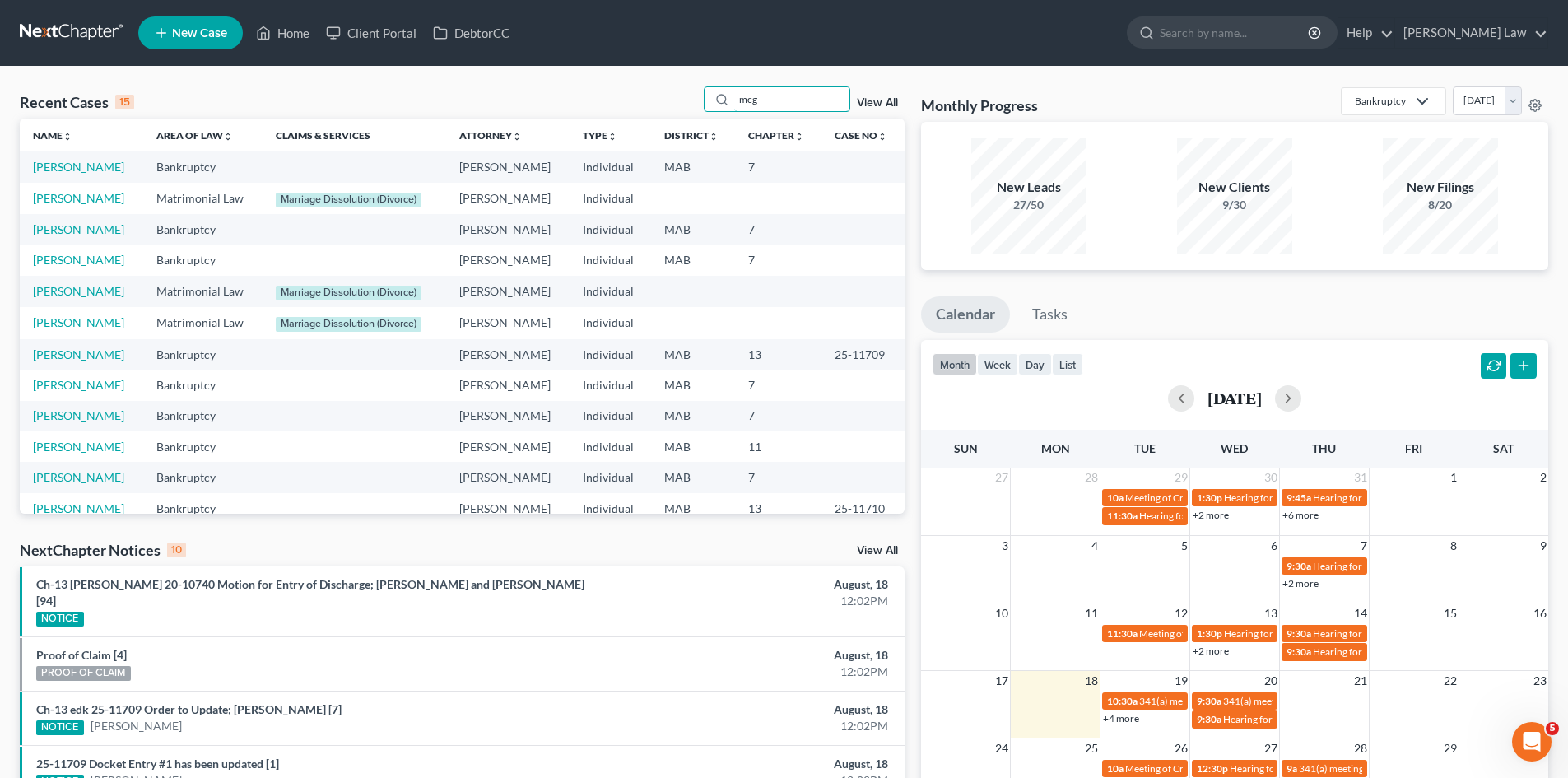
type input "mcg"
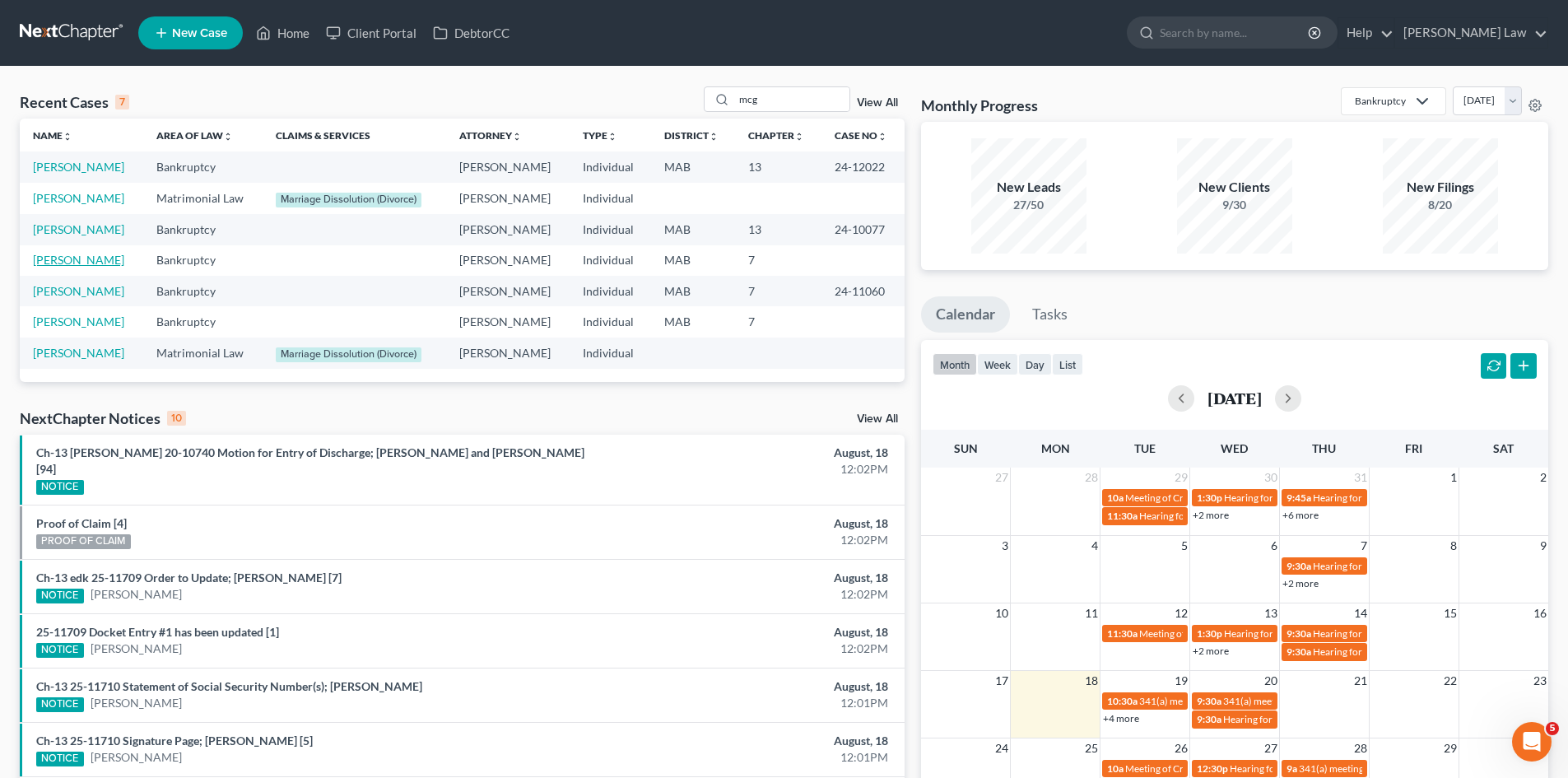
click at [101, 255] on link "[PERSON_NAME]" at bounding box center [79, 259] width 91 height 14
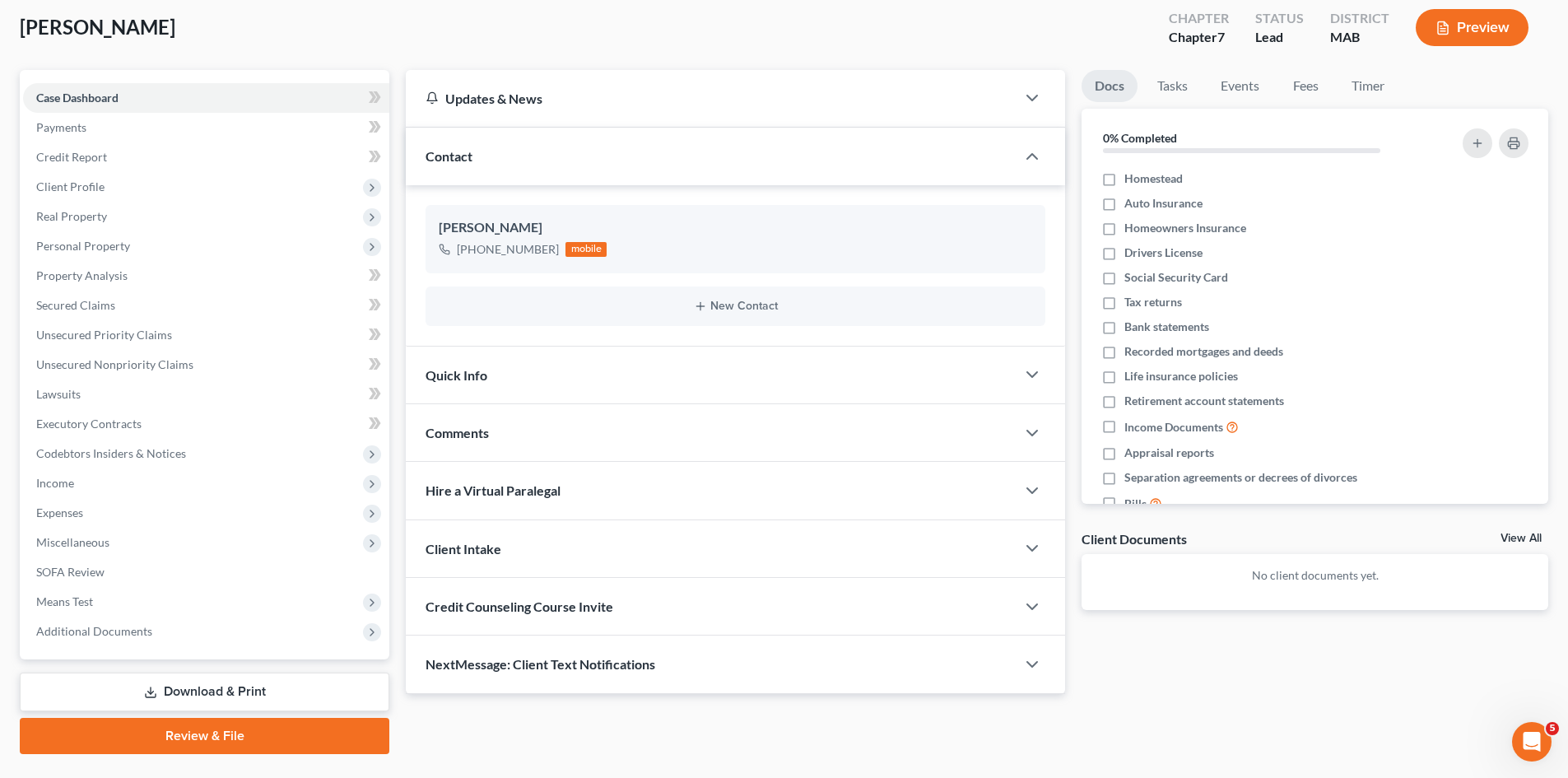
scroll to position [127, 0]
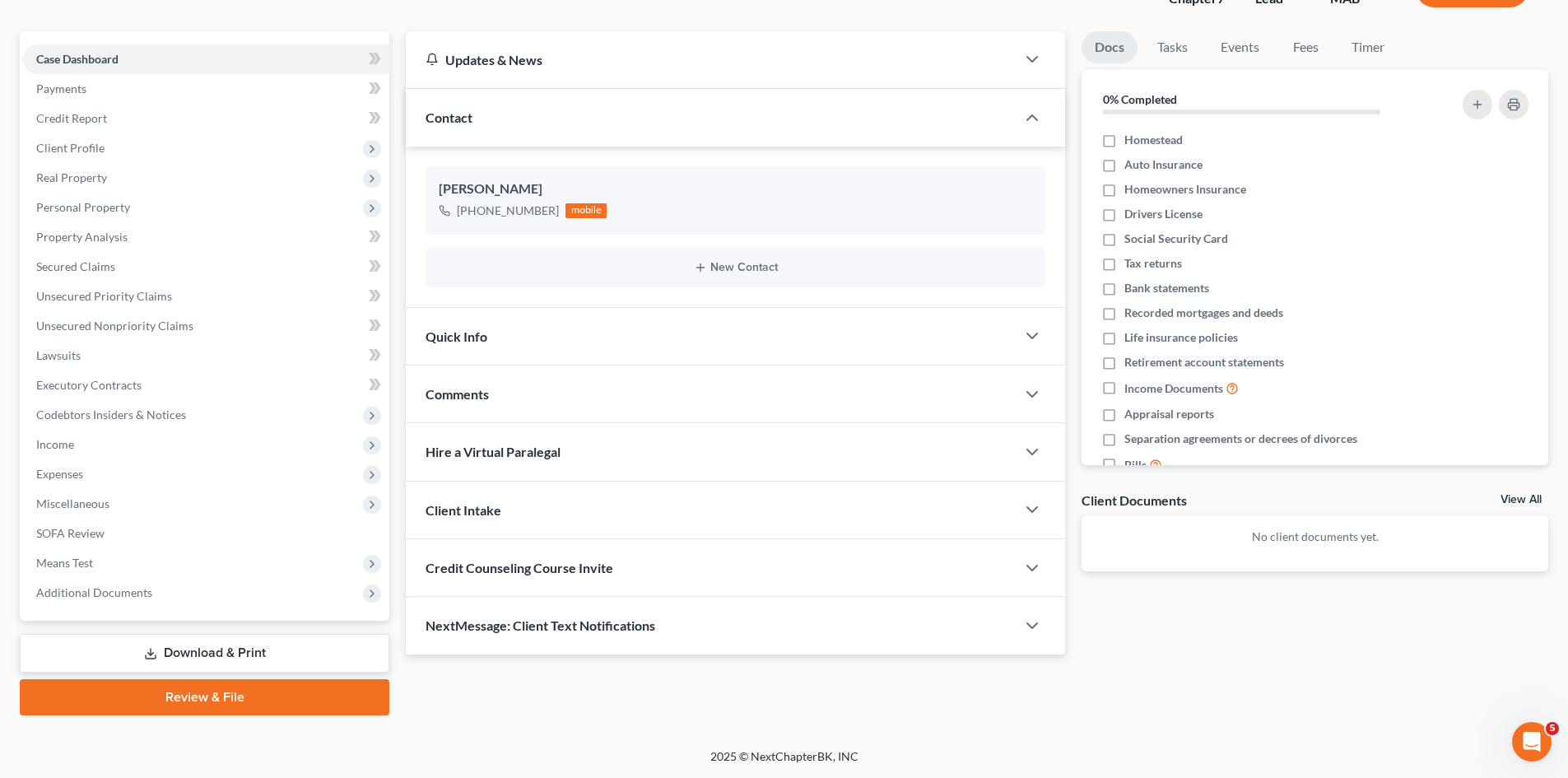
click at [579, 398] on div "Comments" at bounding box center [710, 394] width 610 height 57
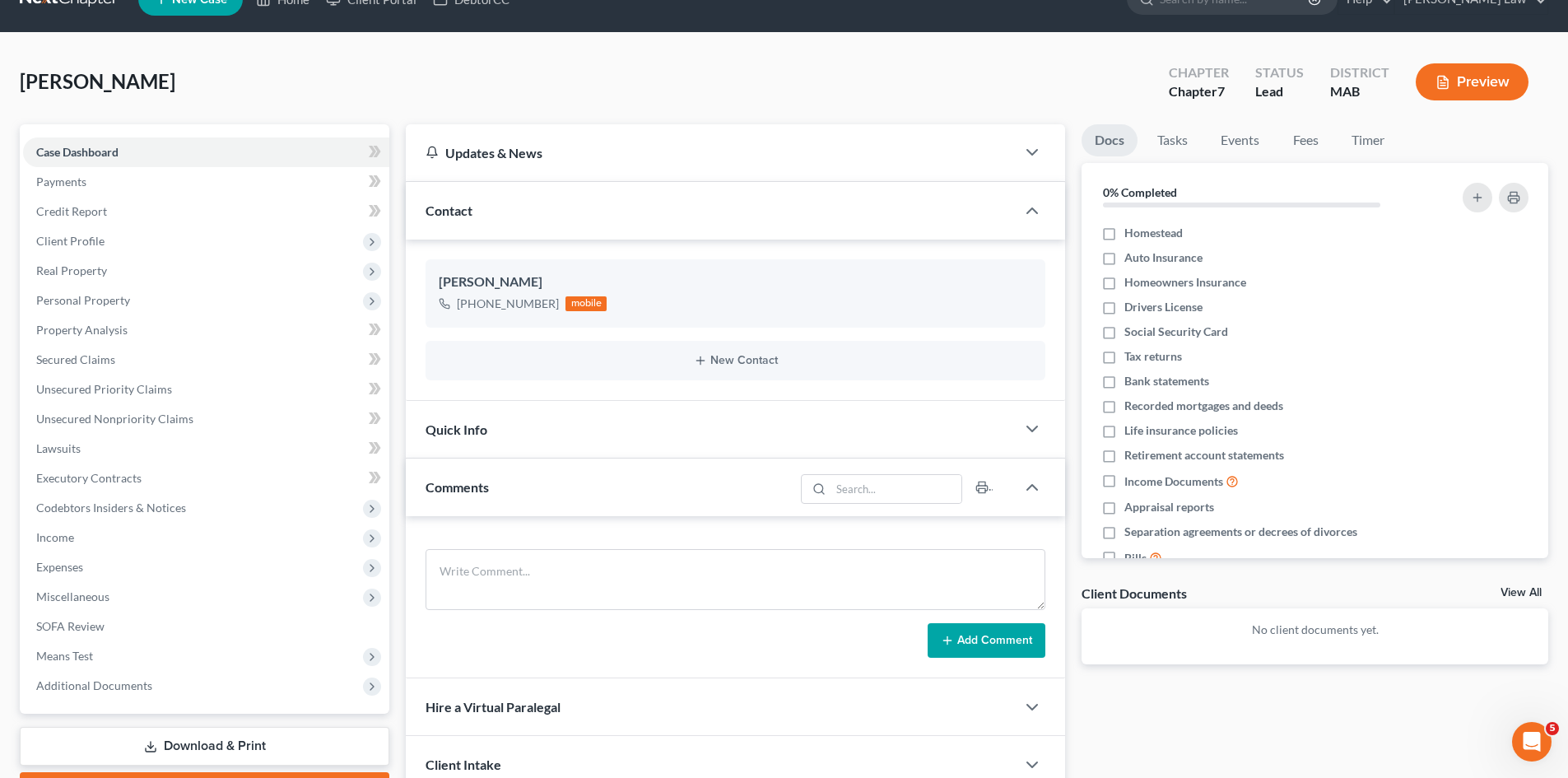
scroll to position [0, 0]
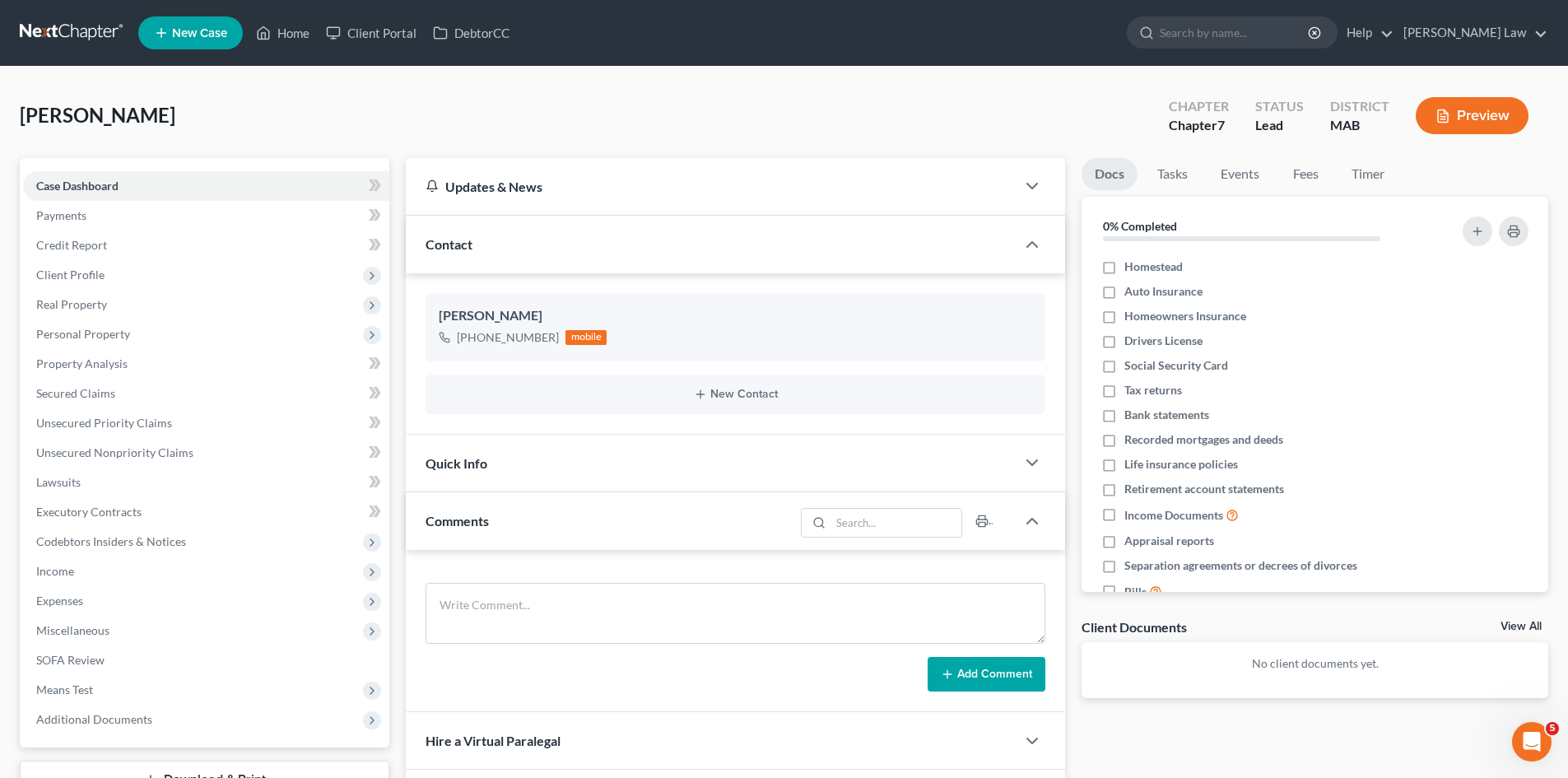
click at [39, 30] on link at bounding box center [72, 32] width 106 height 30
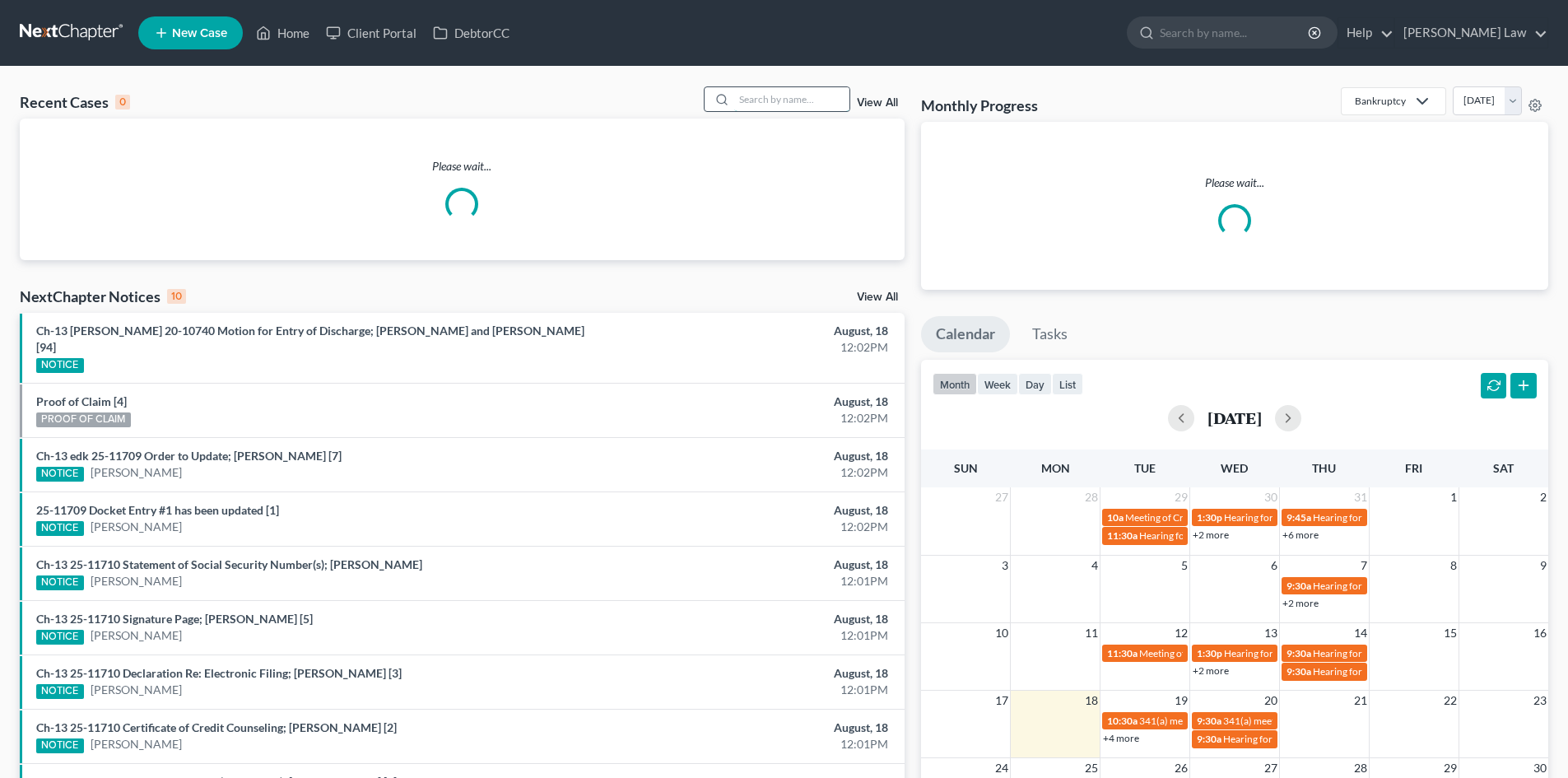
click at [782, 101] on input "search" at bounding box center [792, 99] width 115 height 24
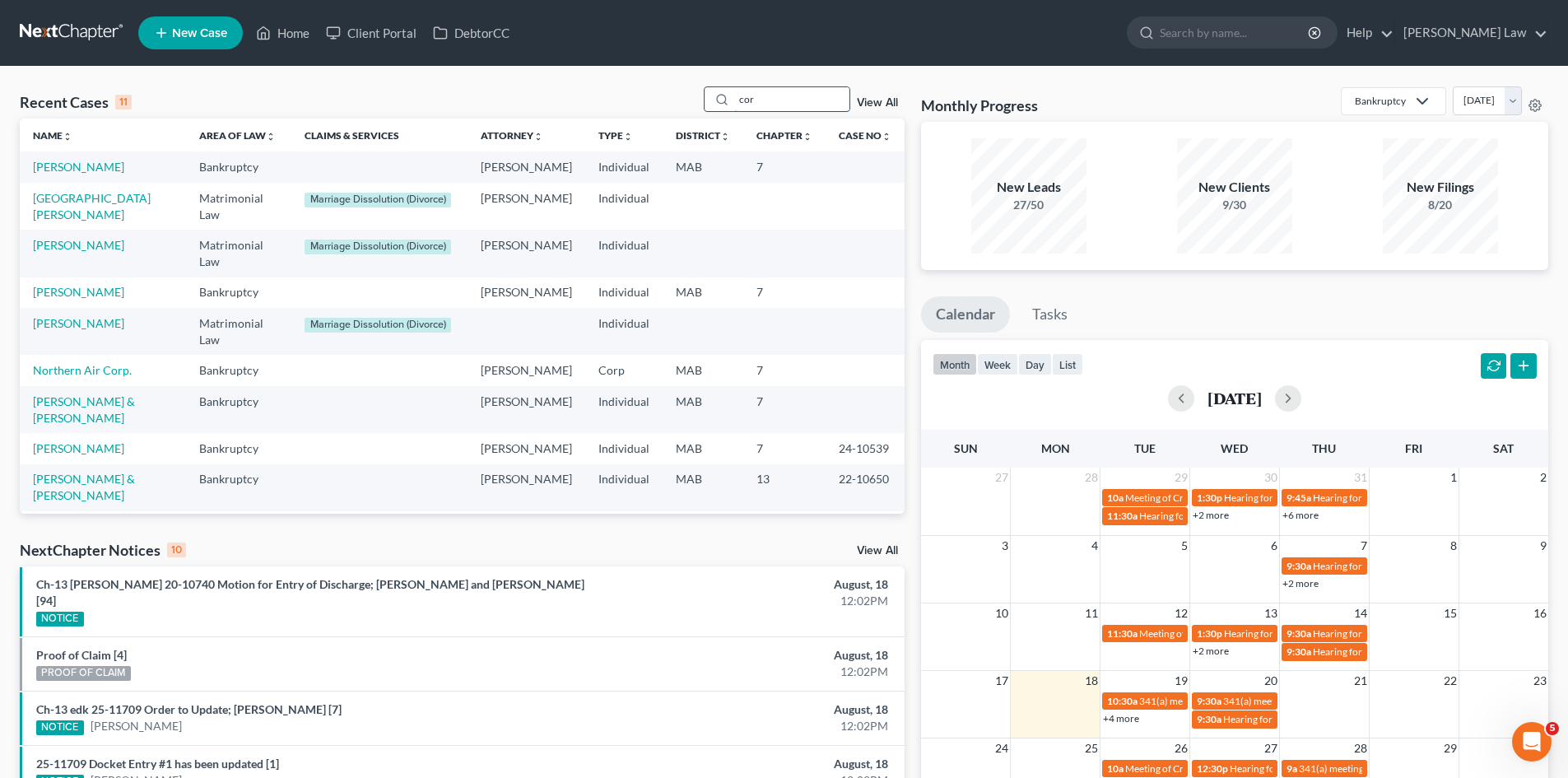
drag, startPoint x: 787, startPoint y: 99, endPoint x: 733, endPoint y: 105, distance: 54.3
click at [733, 105] on div "cor" at bounding box center [776, 99] width 146 height 25
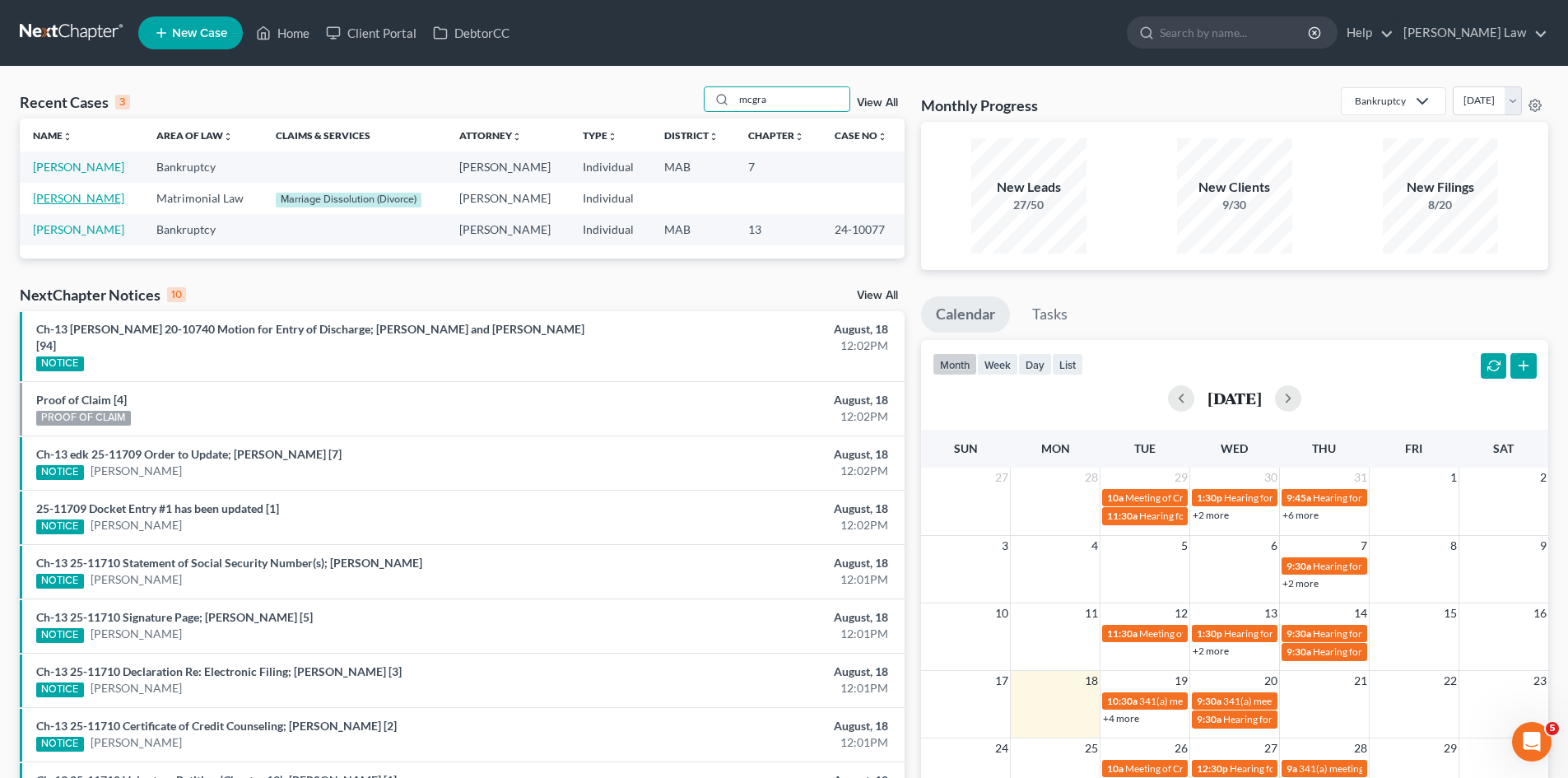
type input "mcgra"
click at [104, 194] on link "[PERSON_NAME]" at bounding box center [79, 198] width 91 height 14
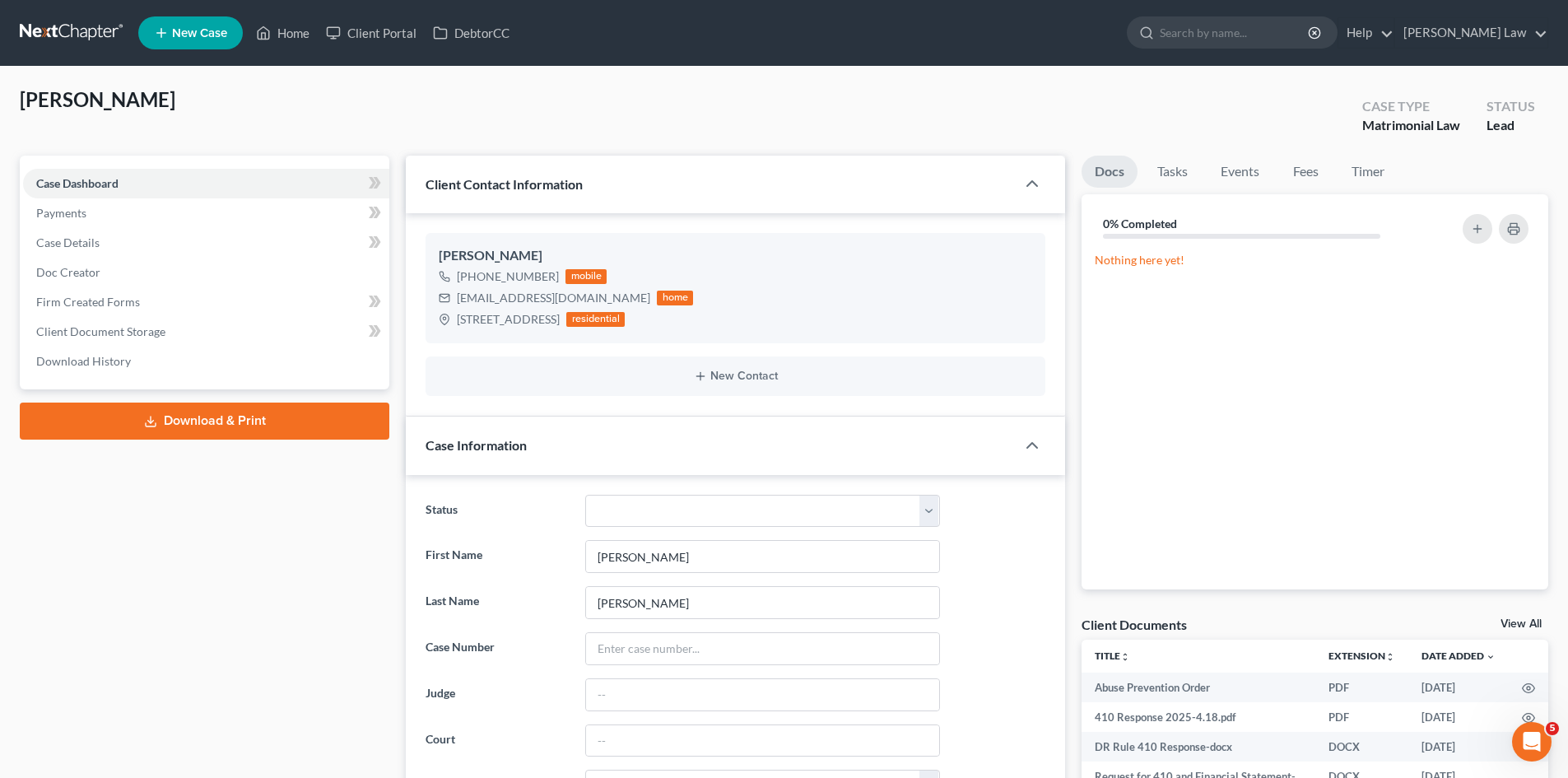
click at [1531, 622] on link "View All" at bounding box center [1521, 624] width 41 height 12
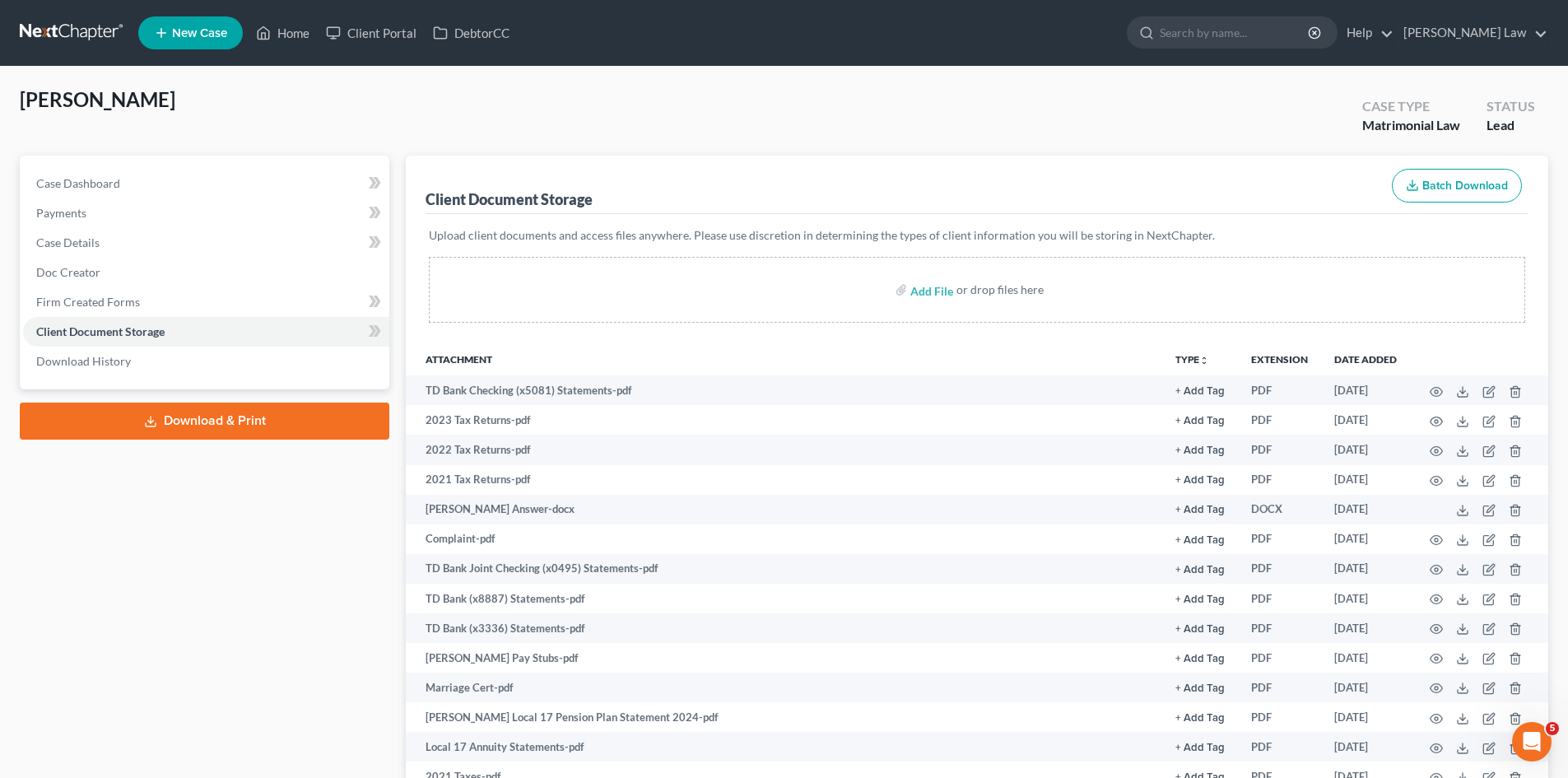
click at [39, 8] on nav "Home New Case Client Portal DebtorCC [PERSON_NAME] Law [EMAIL_ADDRESS][DOMAIN_N…" at bounding box center [784, 33] width 1568 height 66
click at [55, 22] on link at bounding box center [72, 32] width 106 height 30
click at [43, 34] on link at bounding box center [72, 32] width 106 height 30
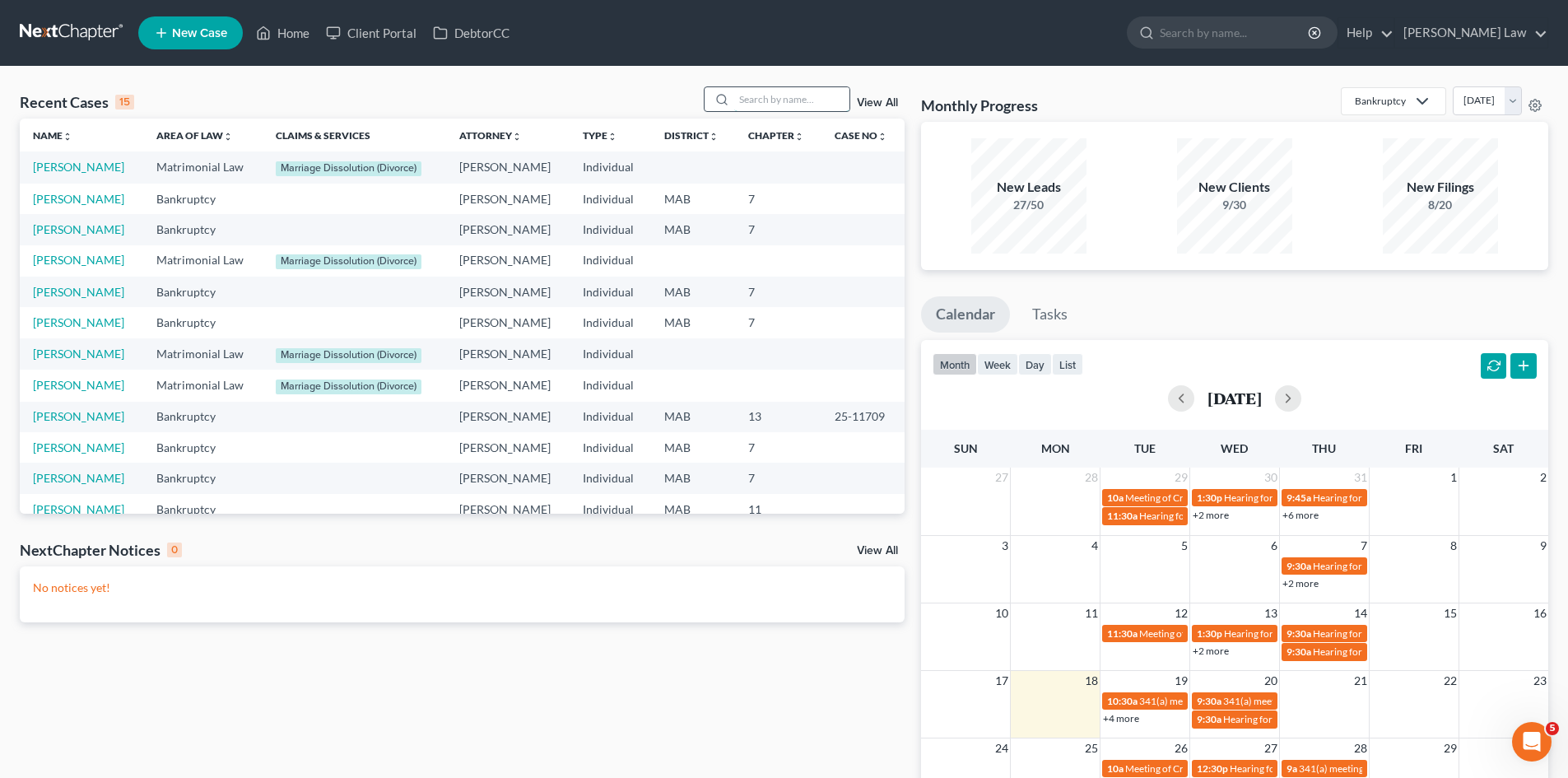
click at [770, 98] on input "search" at bounding box center [792, 99] width 115 height 24
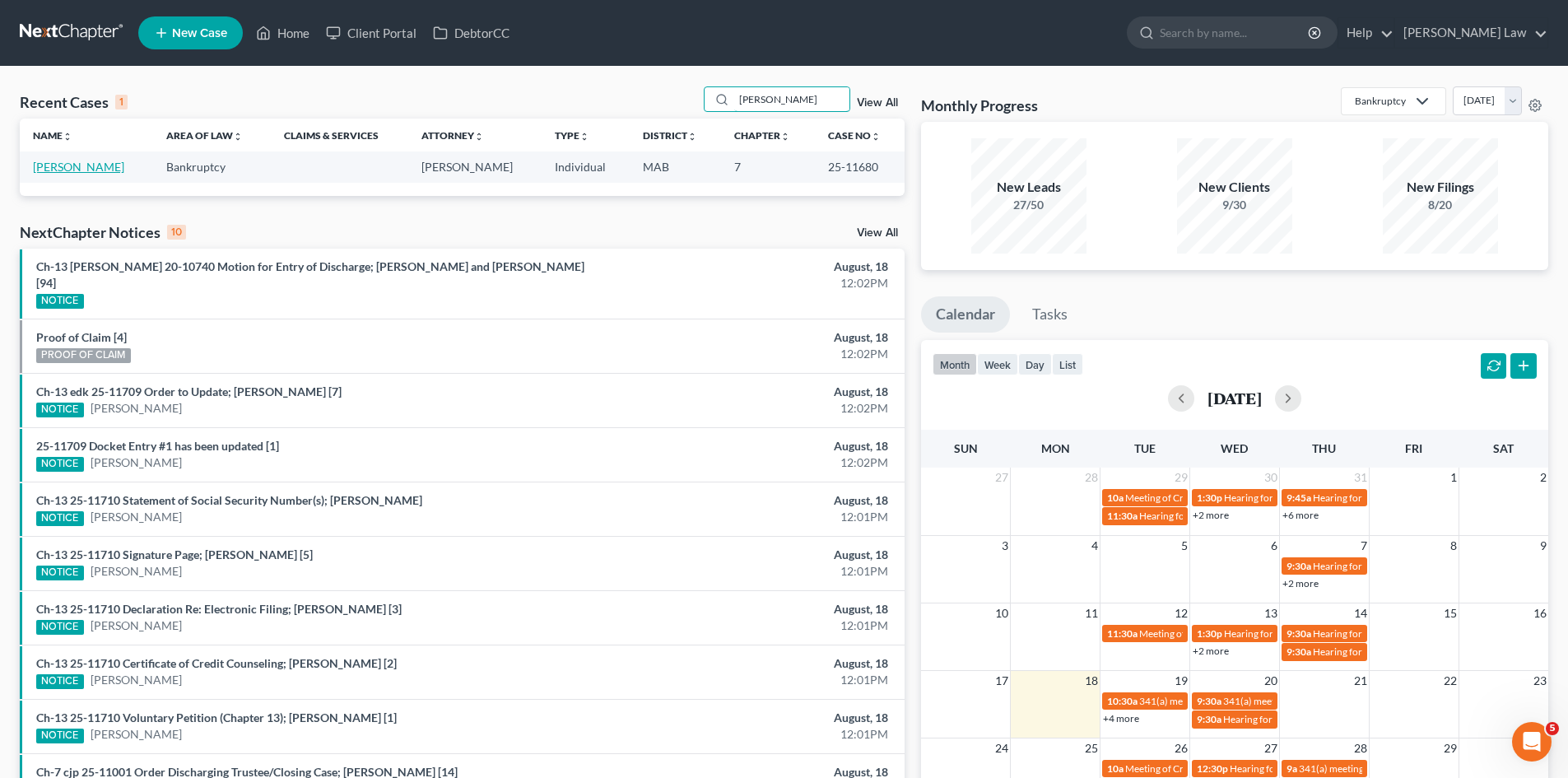
type input "[PERSON_NAME]"
click at [101, 162] on link "[PERSON_NAME]" at bounding box center [79, 166] width 91 height 14
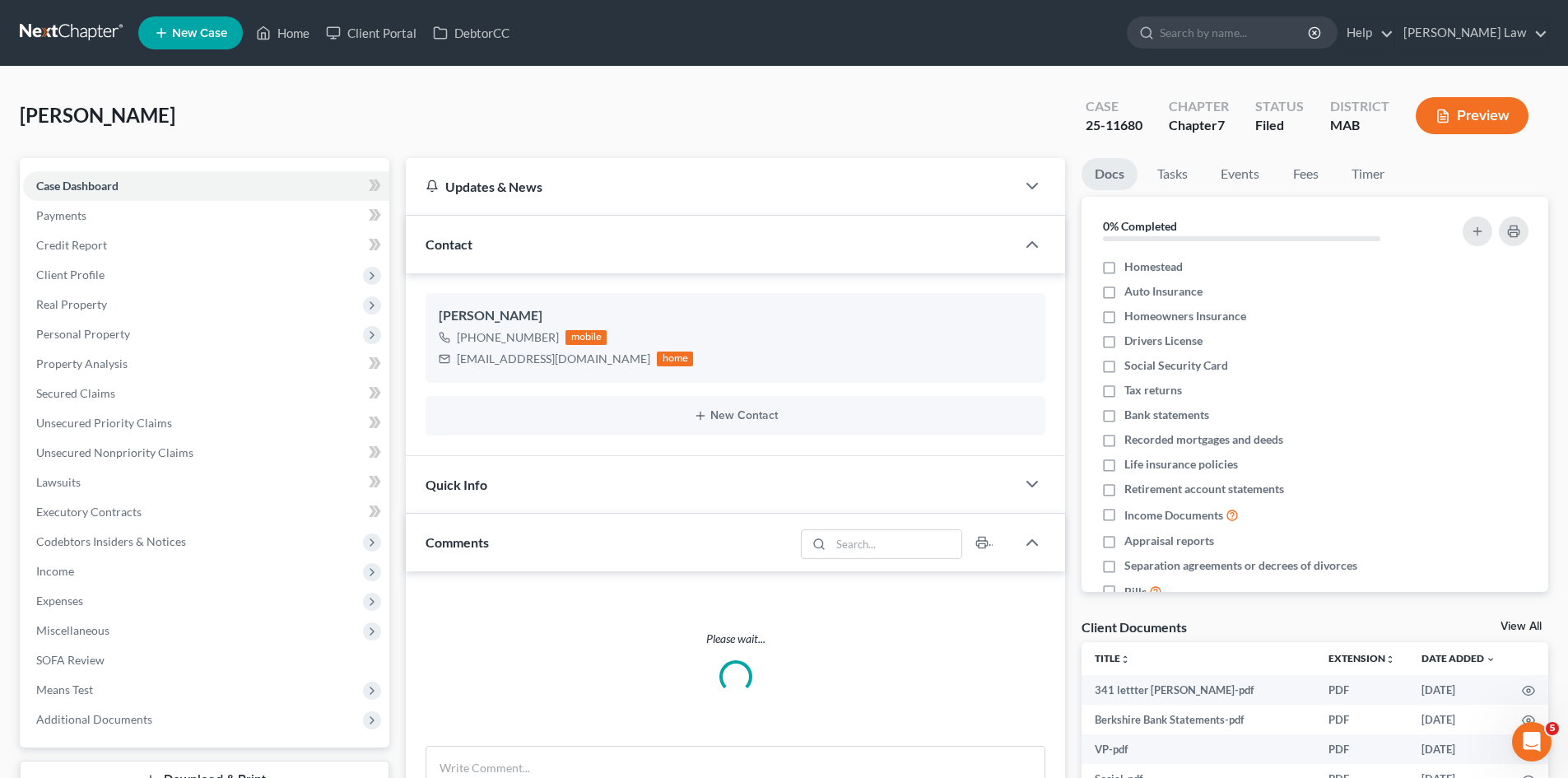
click at [1509, 623] on link "View All" at bounding box center [1521, 627] width 41 height 12
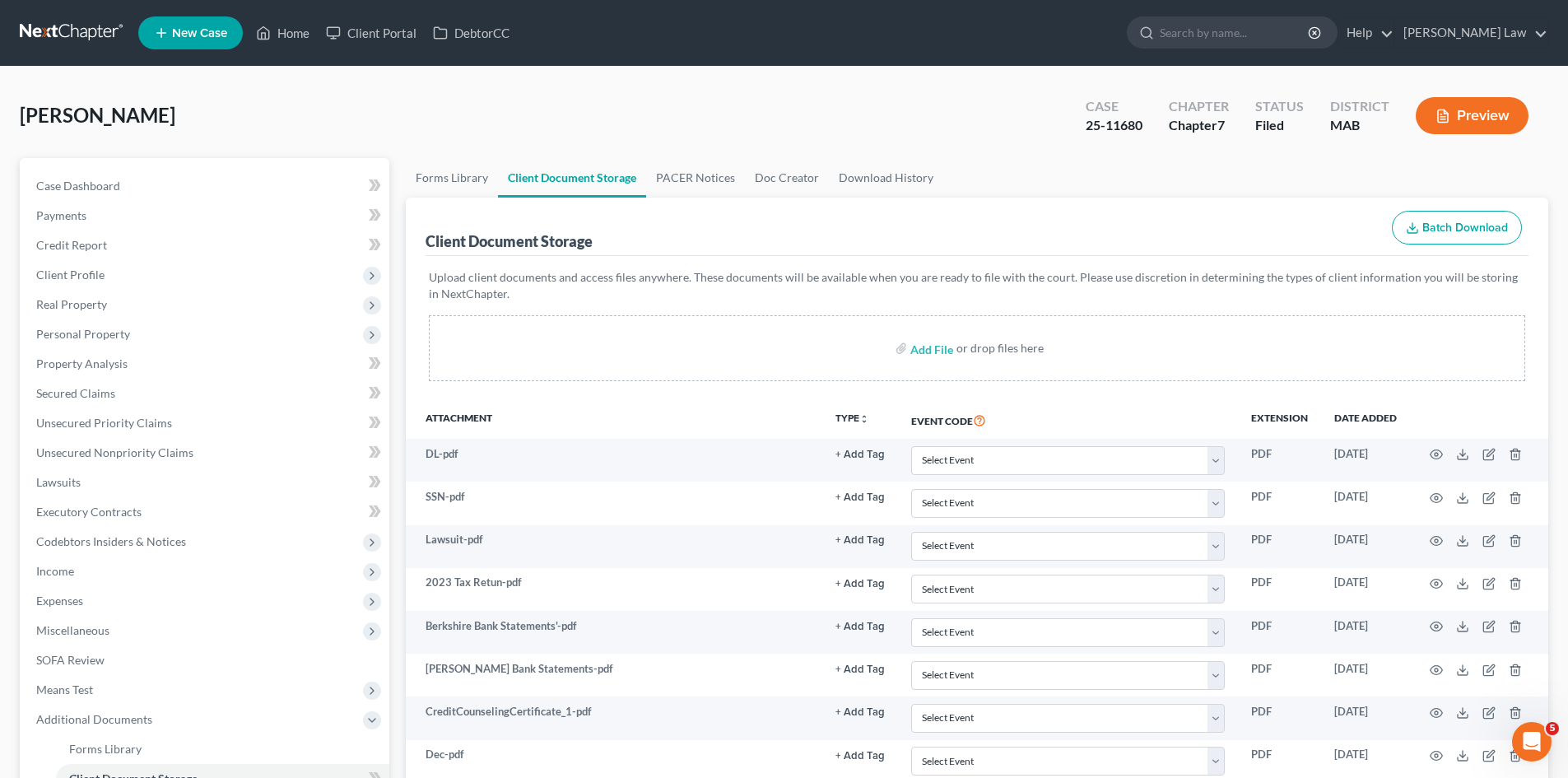
click at [24, 43] on link at bounding box center [72, 32] width 106 height 30
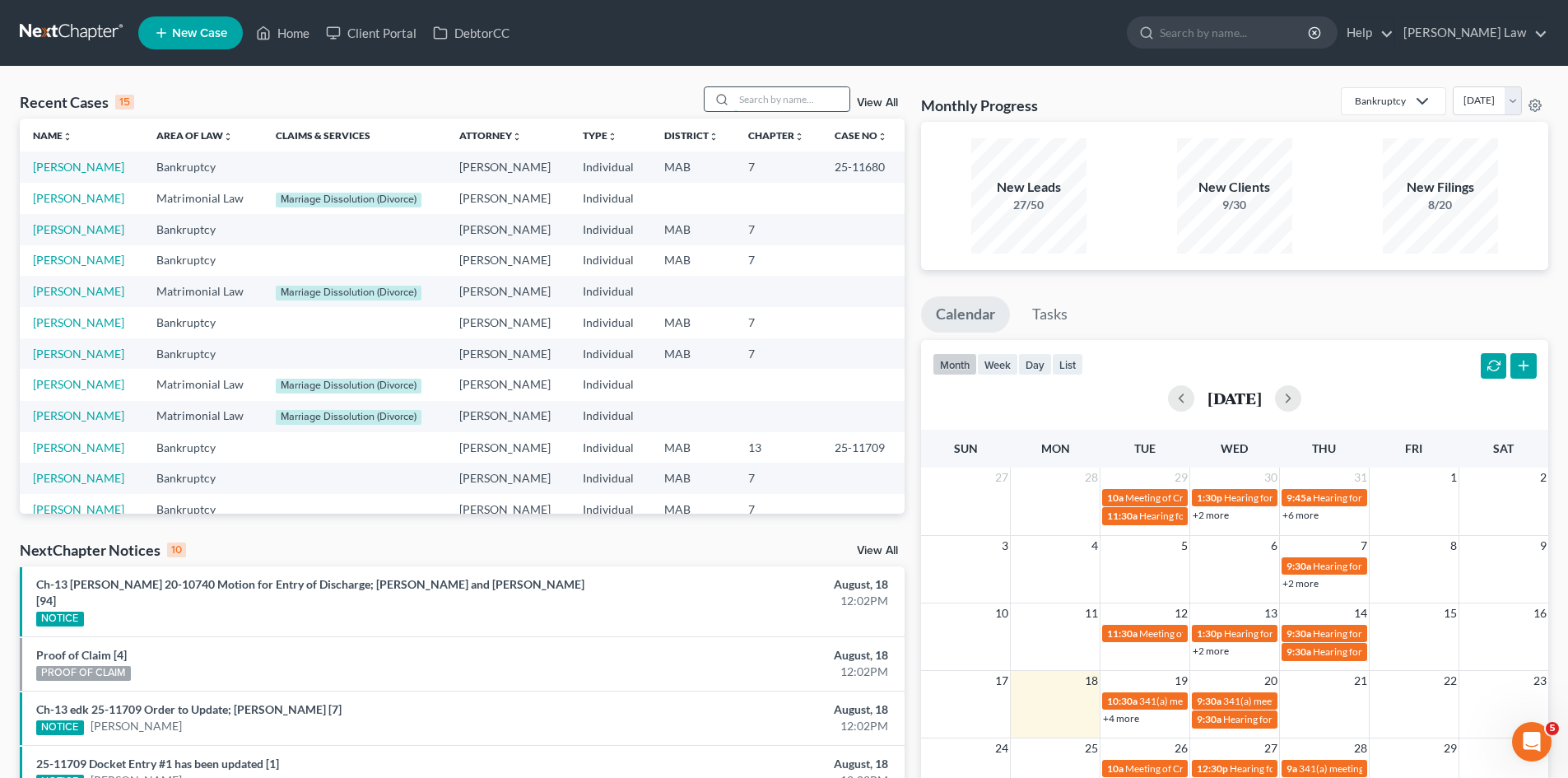
click at [752, 91] on input "search" at bounding box center [792, 99] width 115 height 24
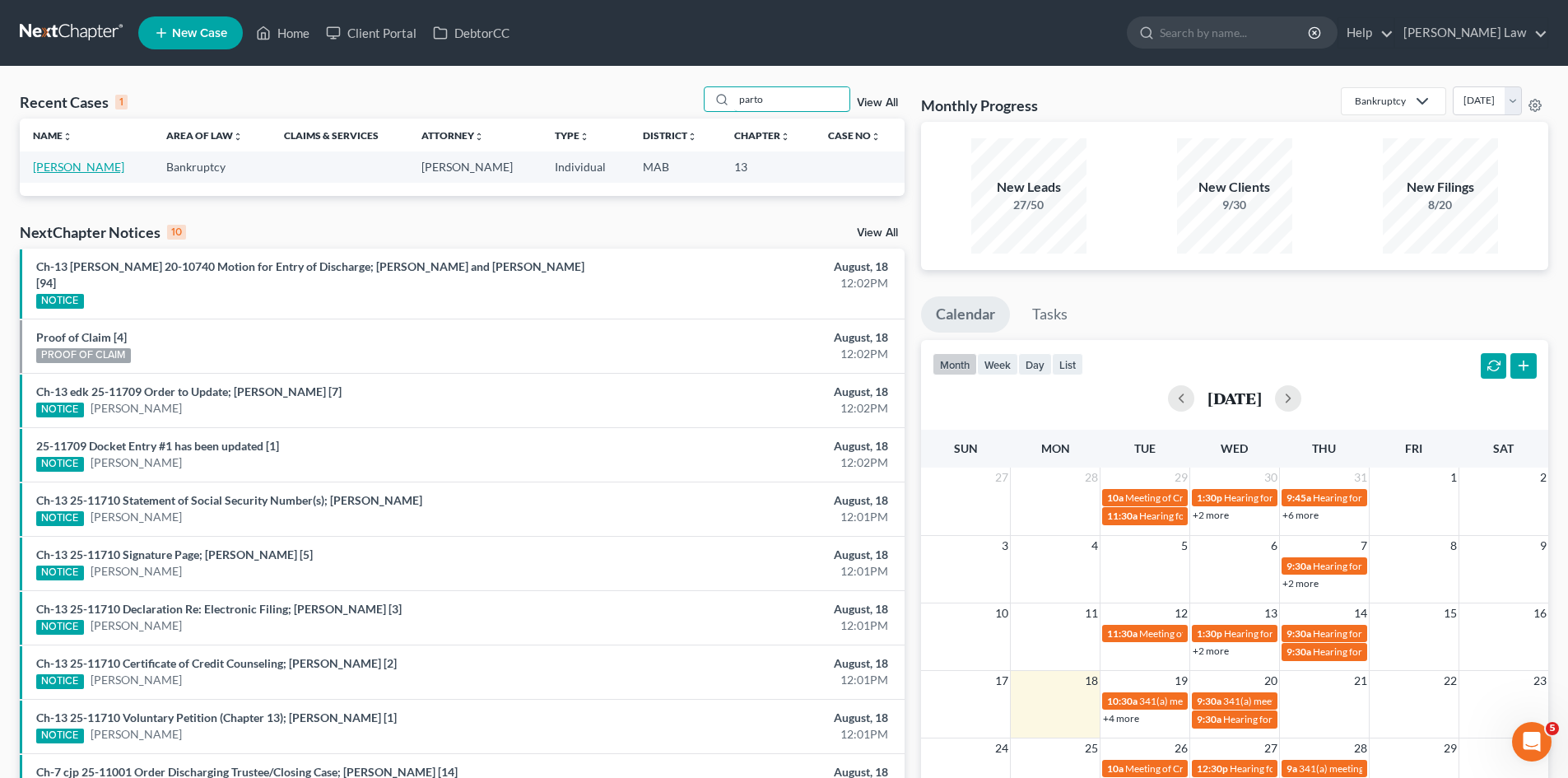
type input "parto"
click at [87, 172] on link "[PERSON_NAME]" at bounding box center [79, 166] width 91 height 14
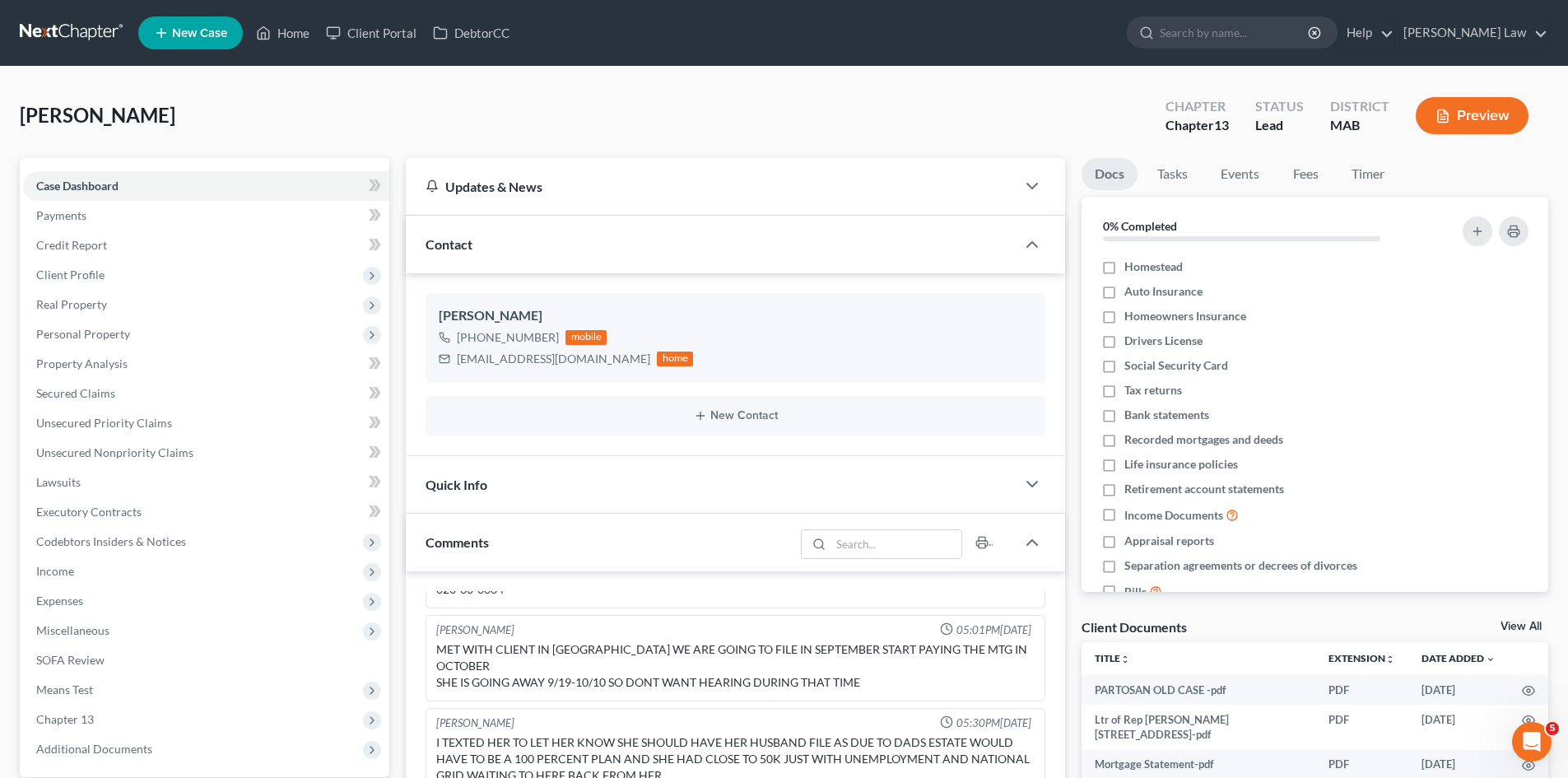
click at [79, 33] on link at bounding box center [72, 32] width 106 height 30
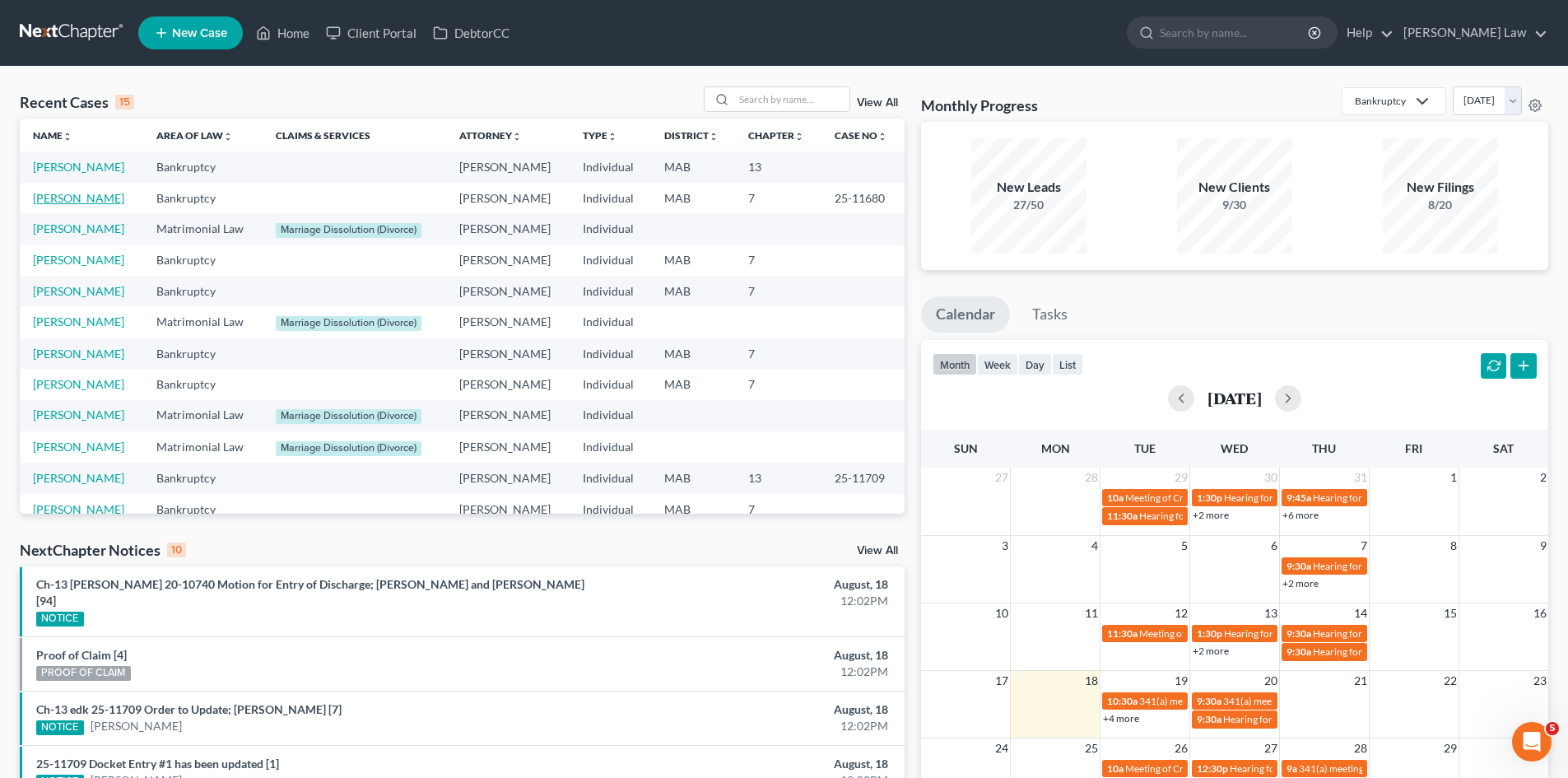
click at [77, 197] on link "[PERSON_NAME]" at bounding box center [79, 198] width 91 height 14
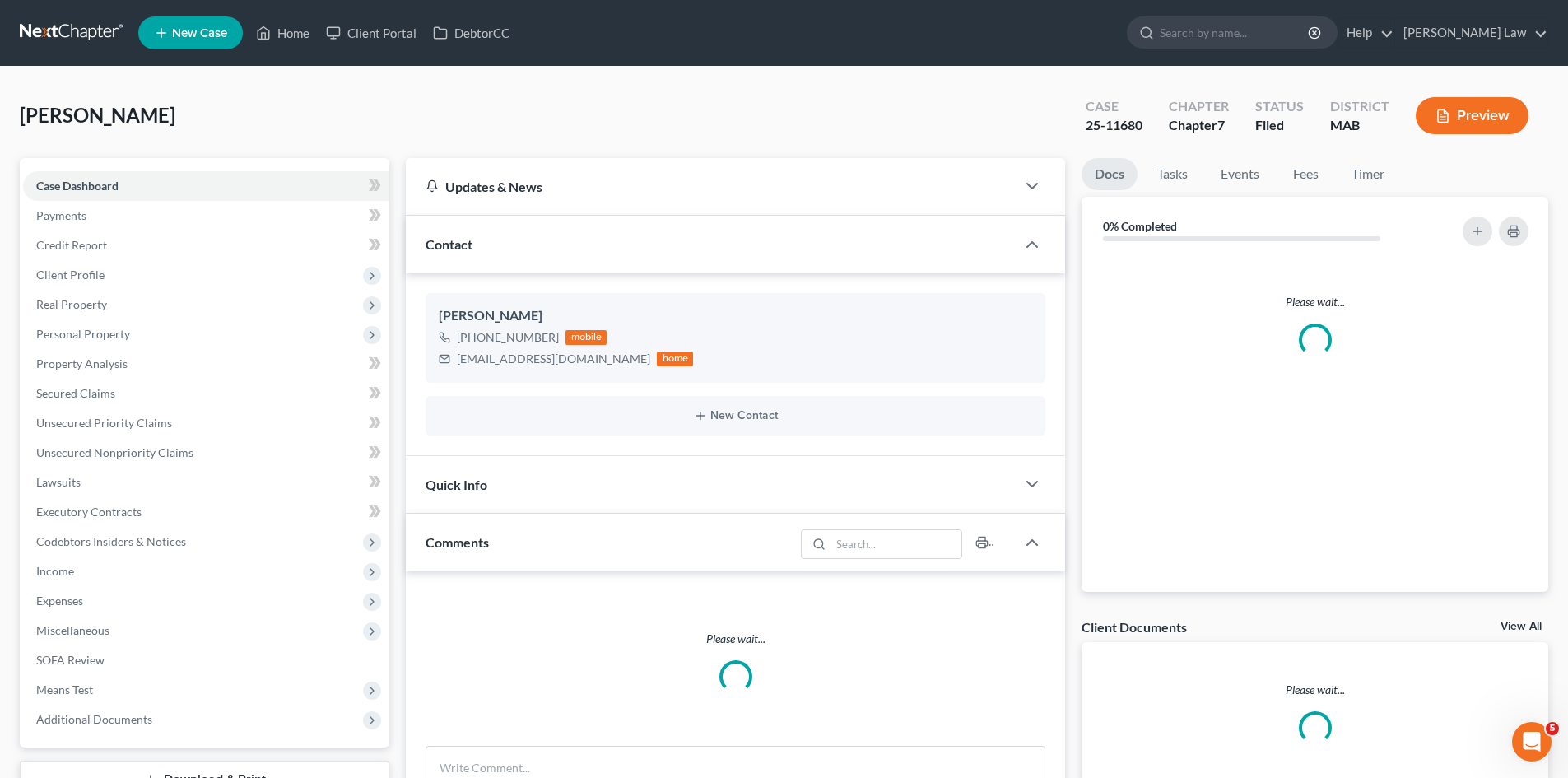
click at [1522, 621] on link "View All" at bounding box center [1521, 627] width 41 height 12
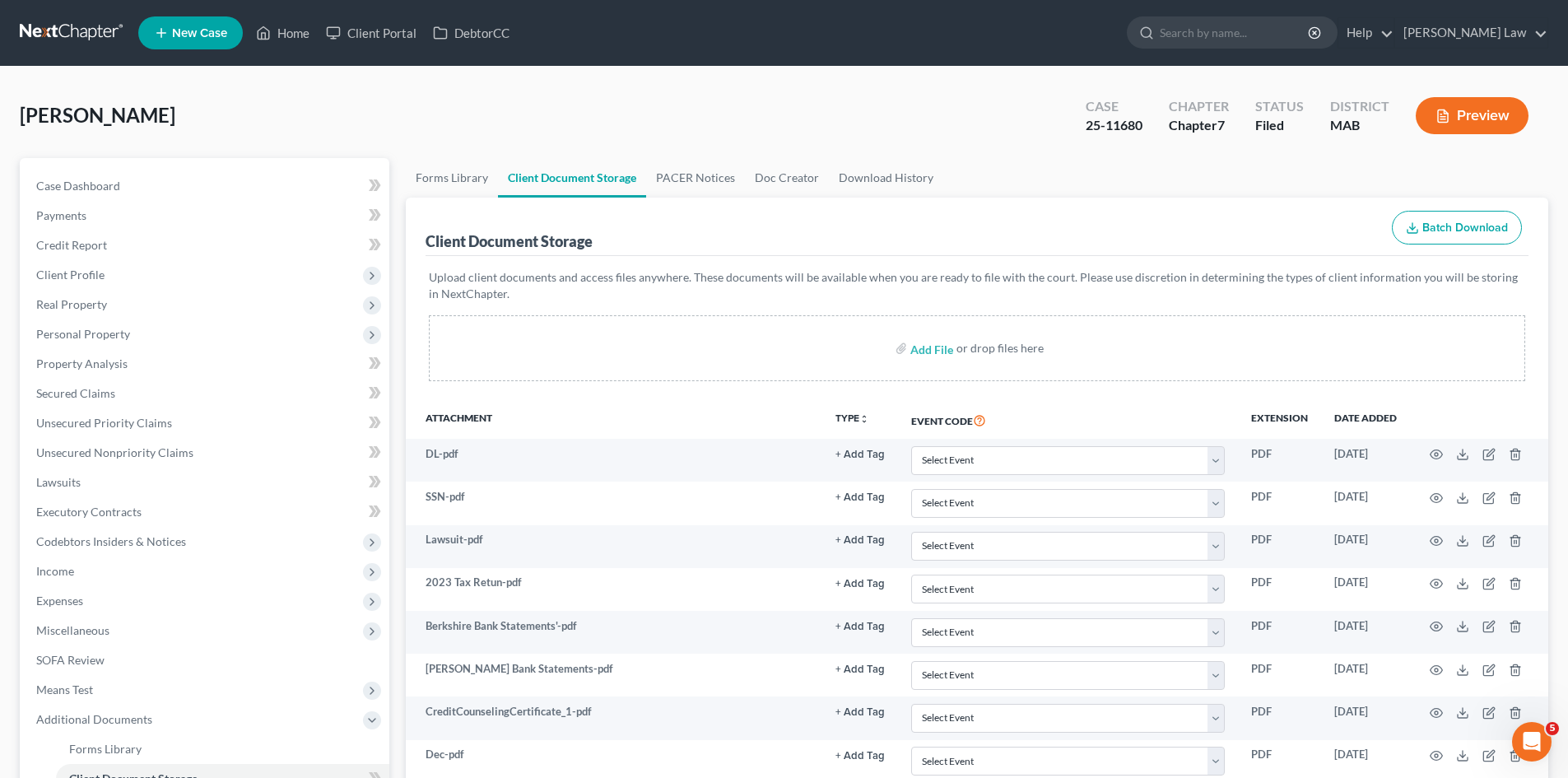
click at [764, 75] on div "[PERSON_NAME] Upgraded Case 25-11680 Chapter Chapter 7 Status Filed District MA…" at bounding box center [784, 646] width 1568 height 1159
click at [84, 48] on nav "Home New Case Client Portal DebtorCC [PERSON_NAME] Law [EMAIL_ADDRESS][DOMAIN_N…" at bounding box center [784, 33] width 1568 height 66
click at [84, 37] on link at bounding box center [72, 32] width 106 height 30
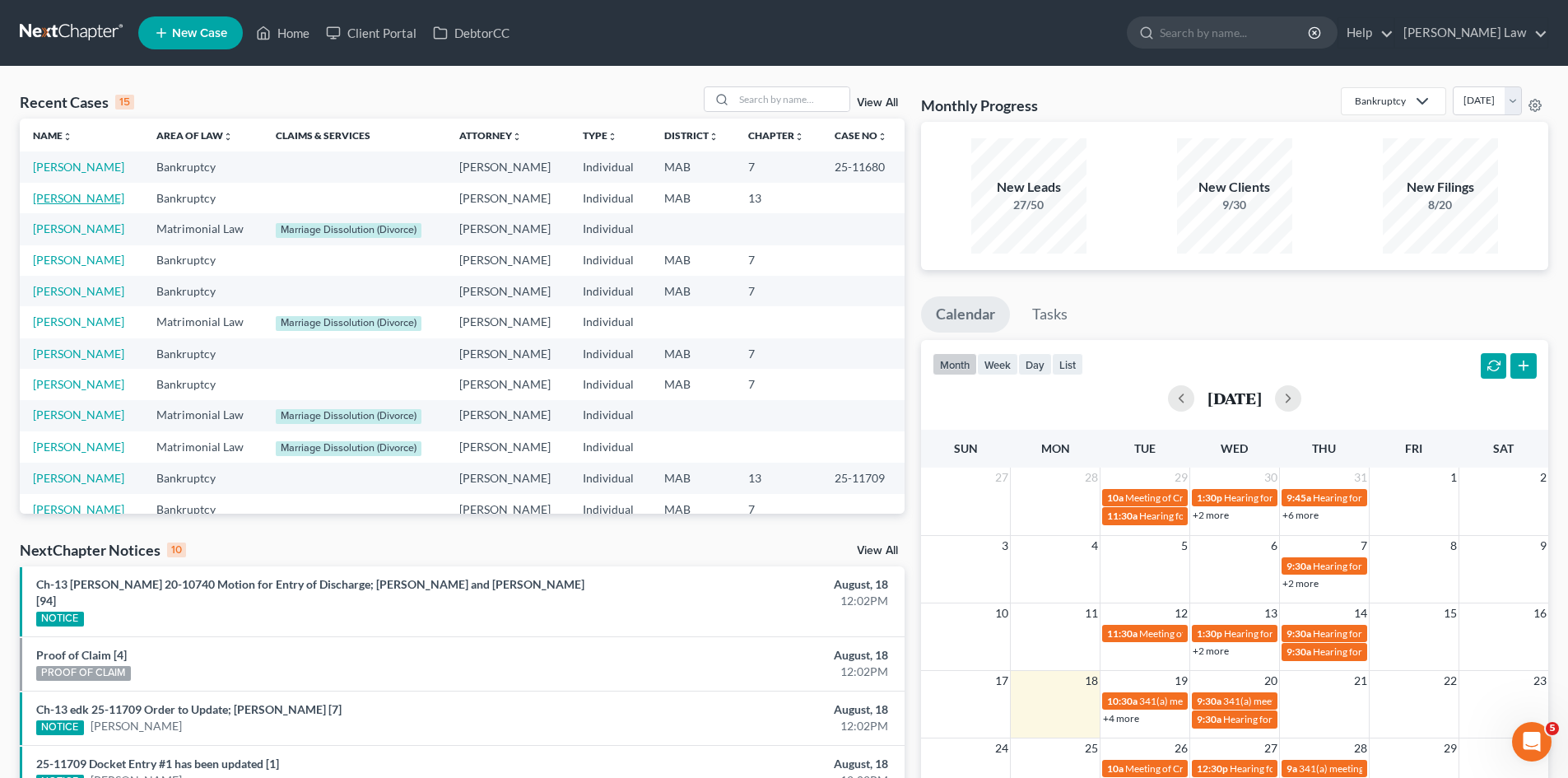
click at [69, 199] on link "[PERSON_NAME]" at bounding box center [79, 198] width 91 height 14
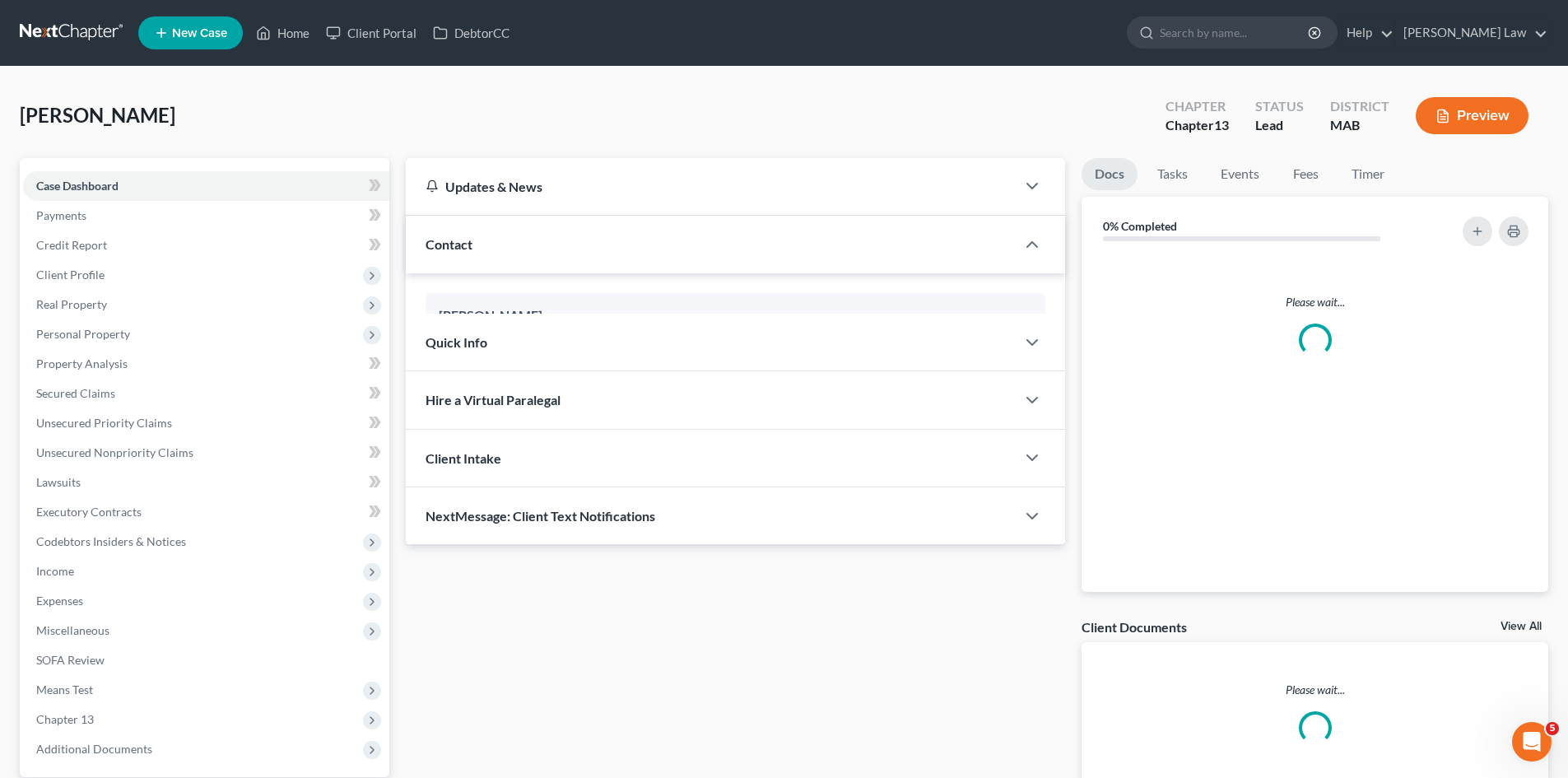
click at [1523, 621] on link "View All" at bounding box center [1521, 627] width 41 height 12
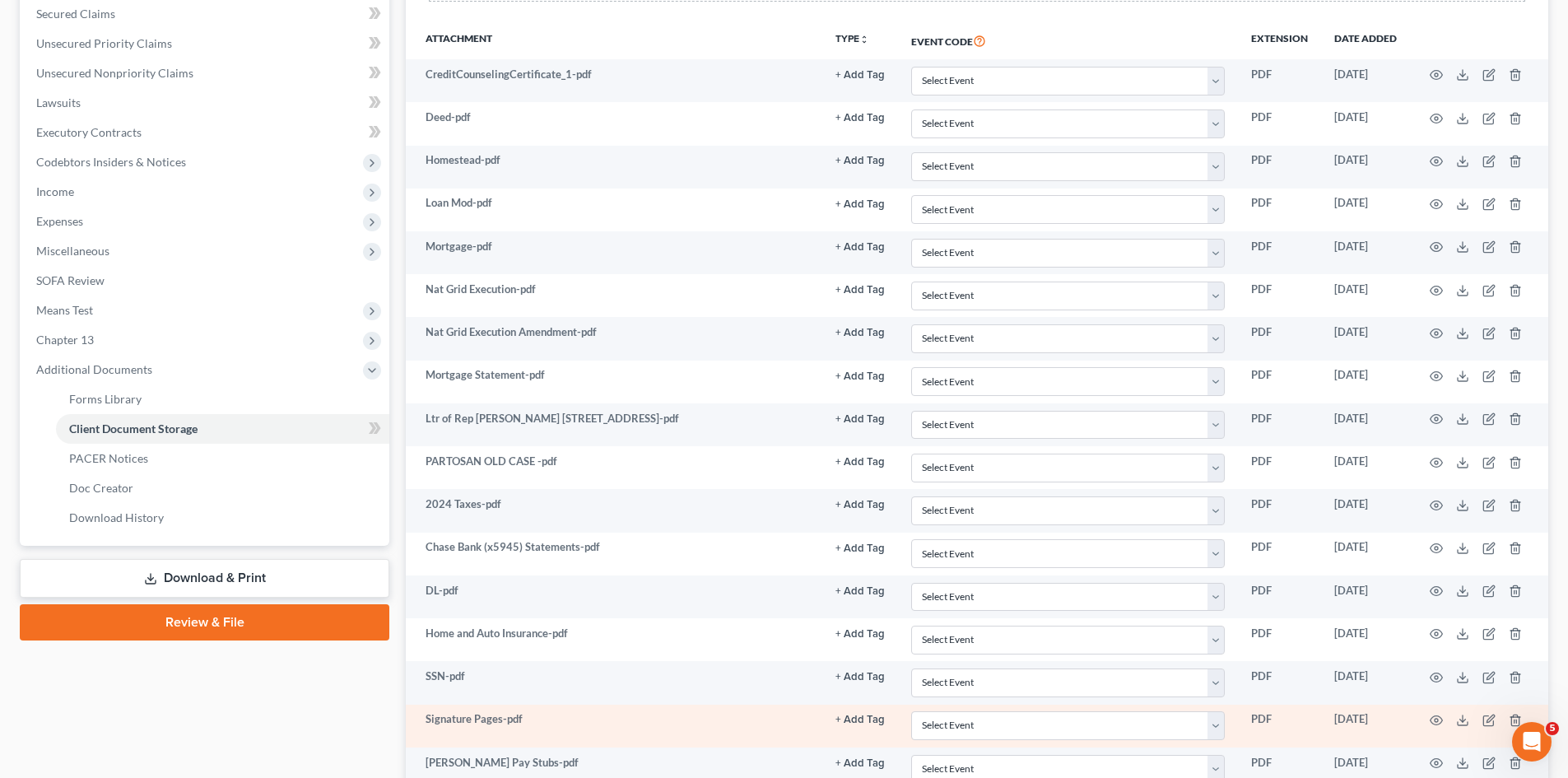
scroll to position [520, 0]
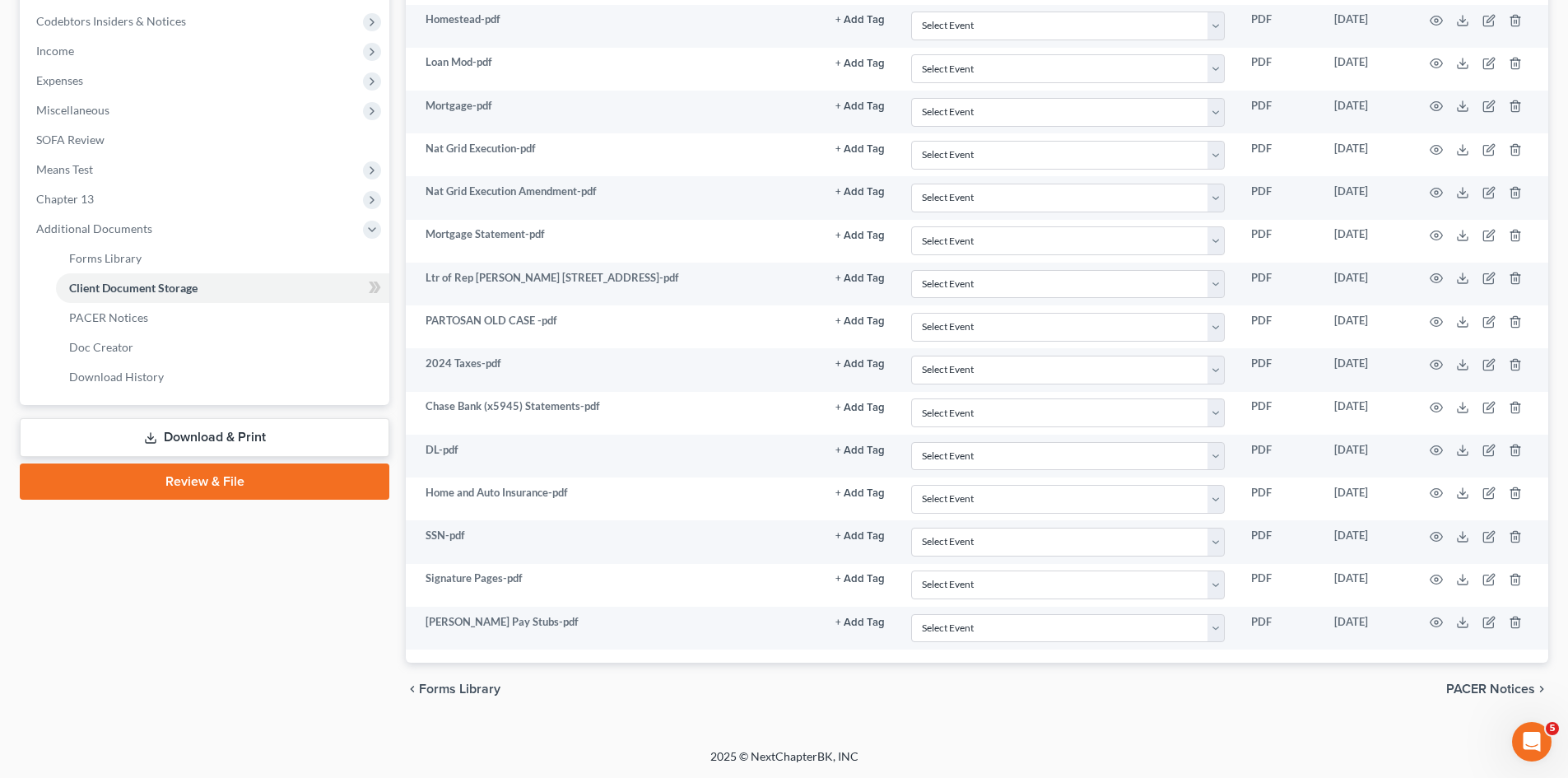
click at [701, 709] on div "chevron_left Forms Library PACER Notices chevron_right" at bounding box center [977, 688] width 1142 height 52
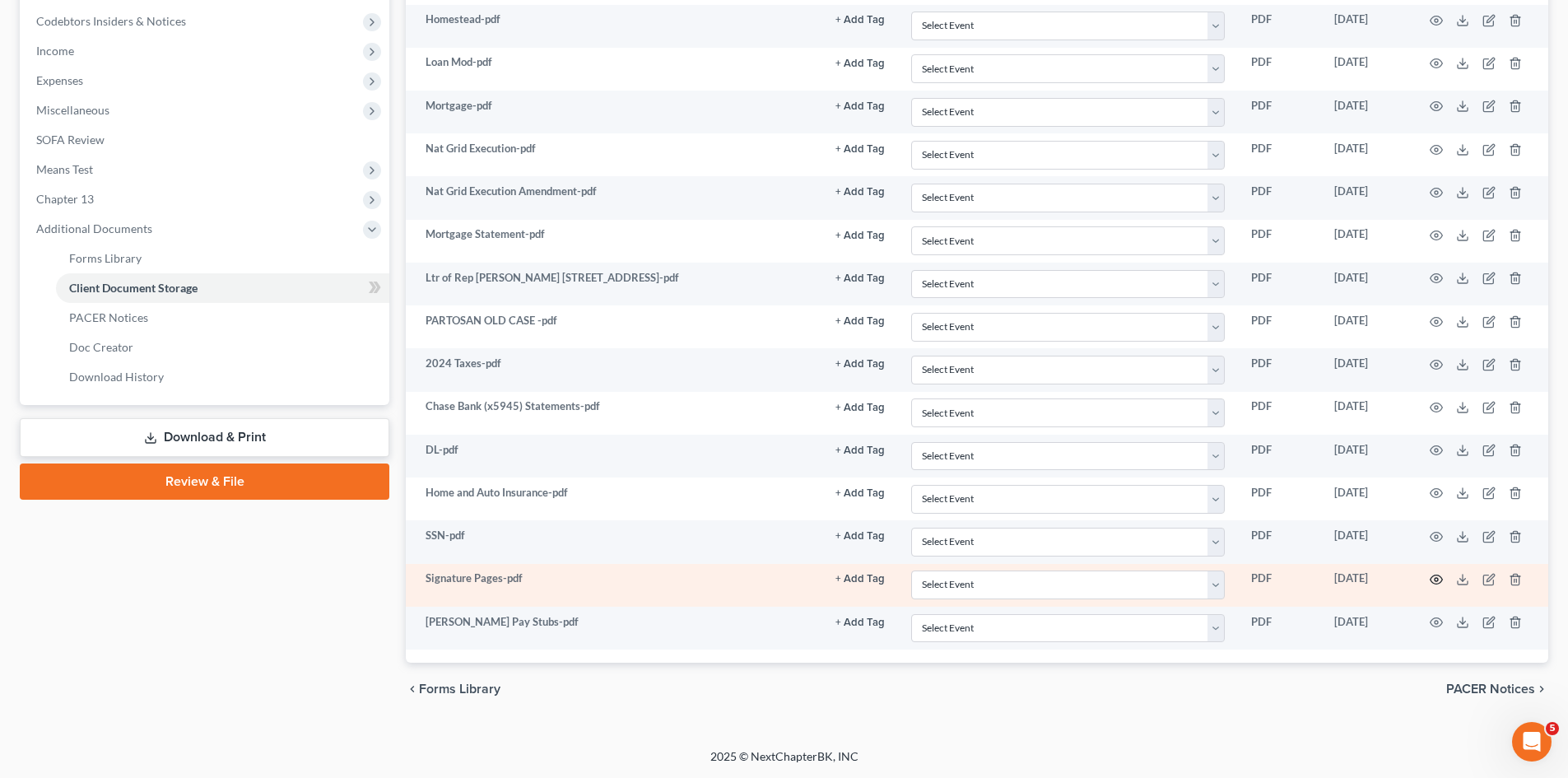
click at [1438, 579] on circle "button" at bounding box center [1436, 579] width 3 height 3
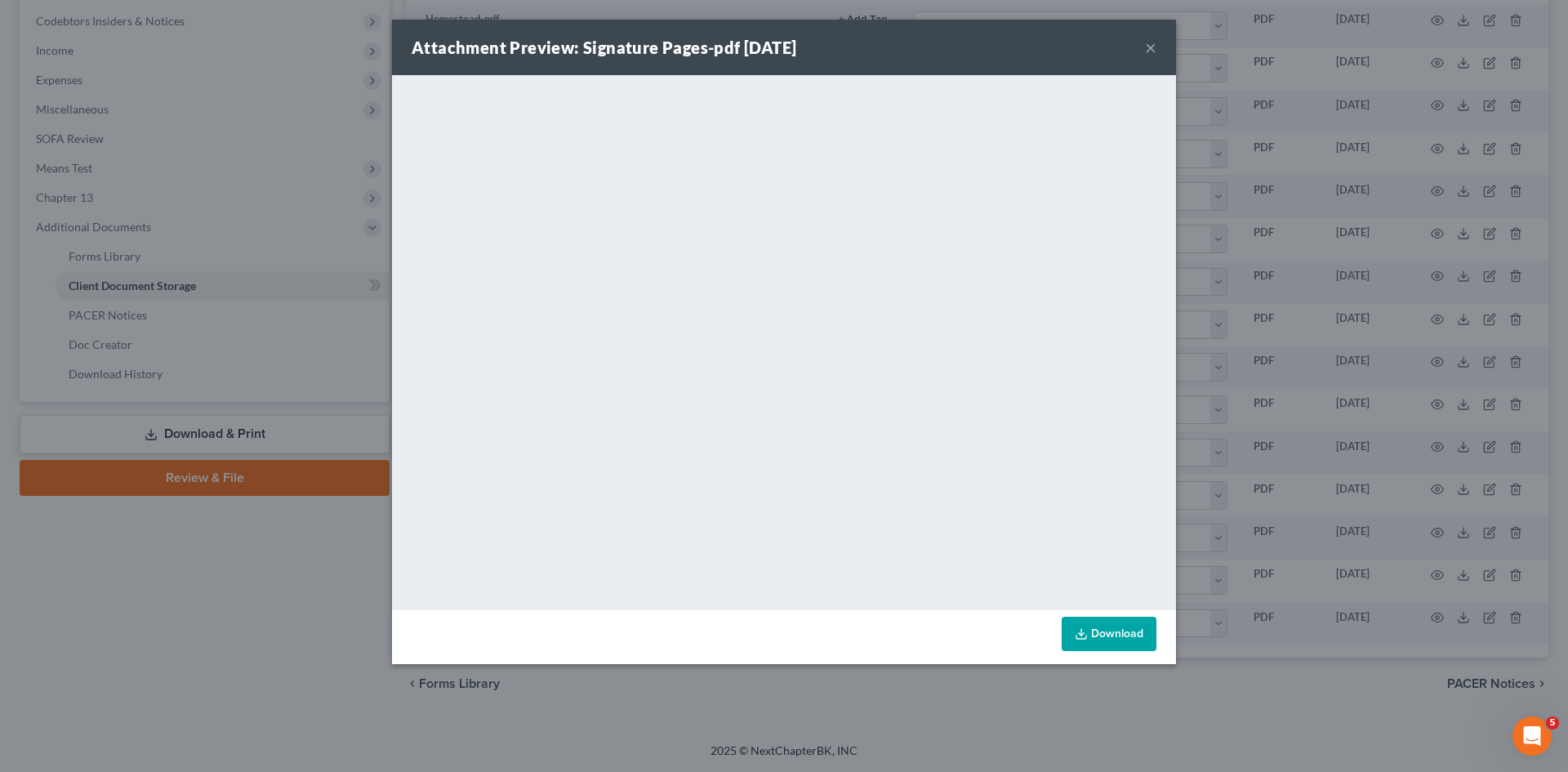
click at [1390, 378] on div "Attachment Preview: Signature Pages-pdf 08/18/2025 × <object ng-attr-data='http…" at bounding box center [784, 386] width 1568 height 772
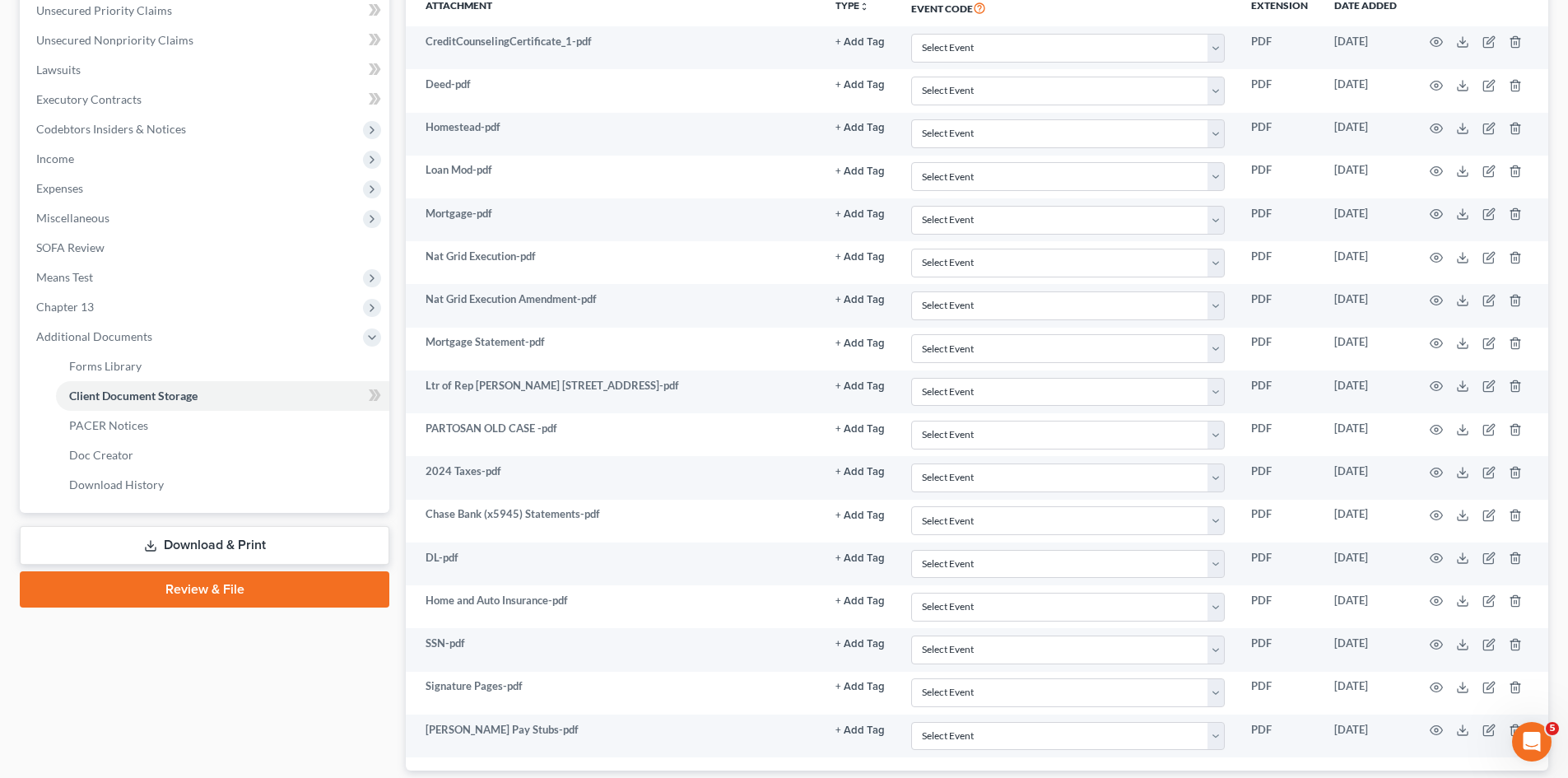
scroll to position [0, 0]
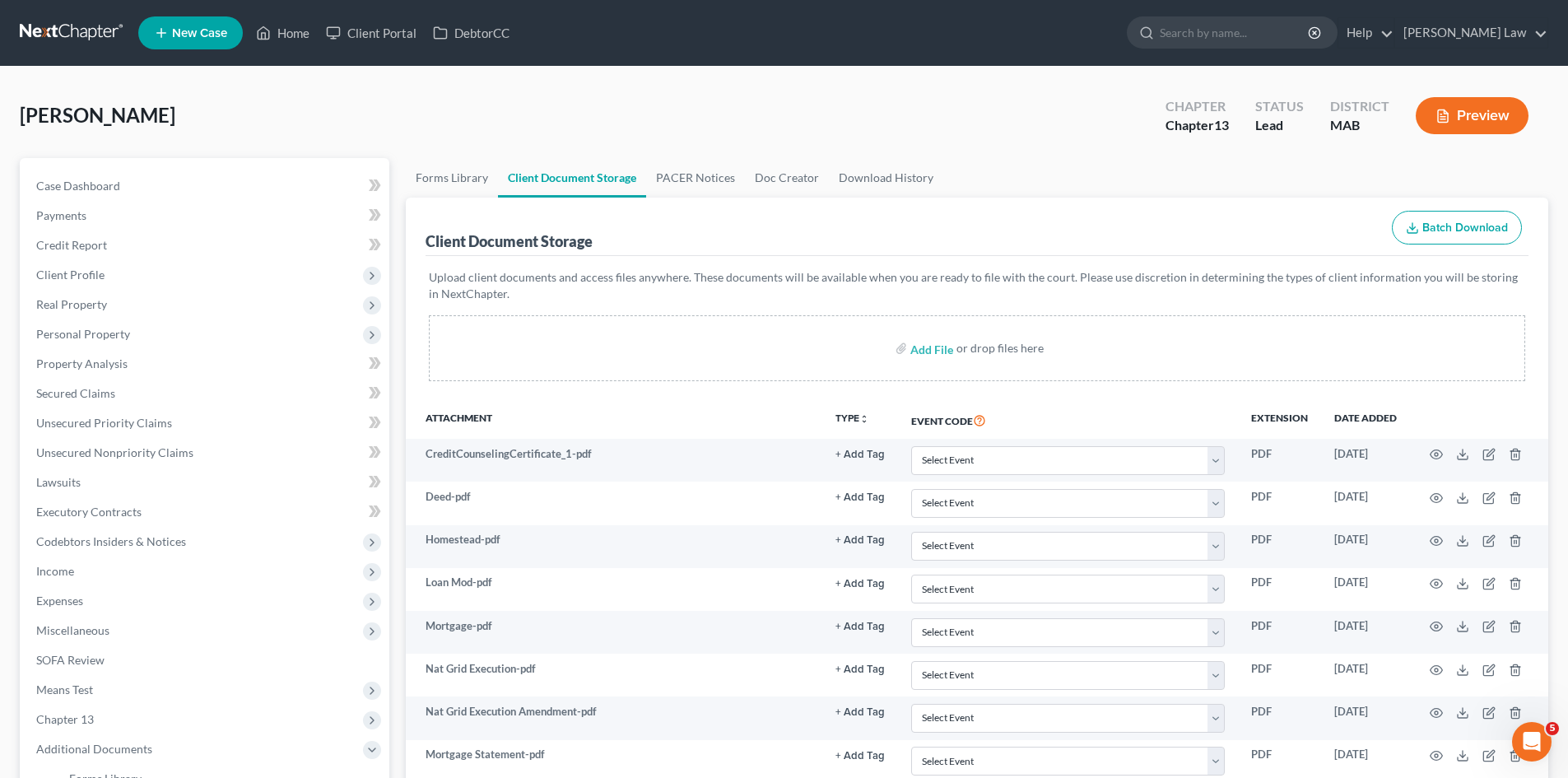
click at [564, 118] on div "Partosan, Roni Upgraded Chapter Chapter 13 Status Lead District MAB Preview" at bounding box center [783, 122] width 1528 height 72
click at [112, 31] on link at bounding box center [72, 32] width 106 height 30
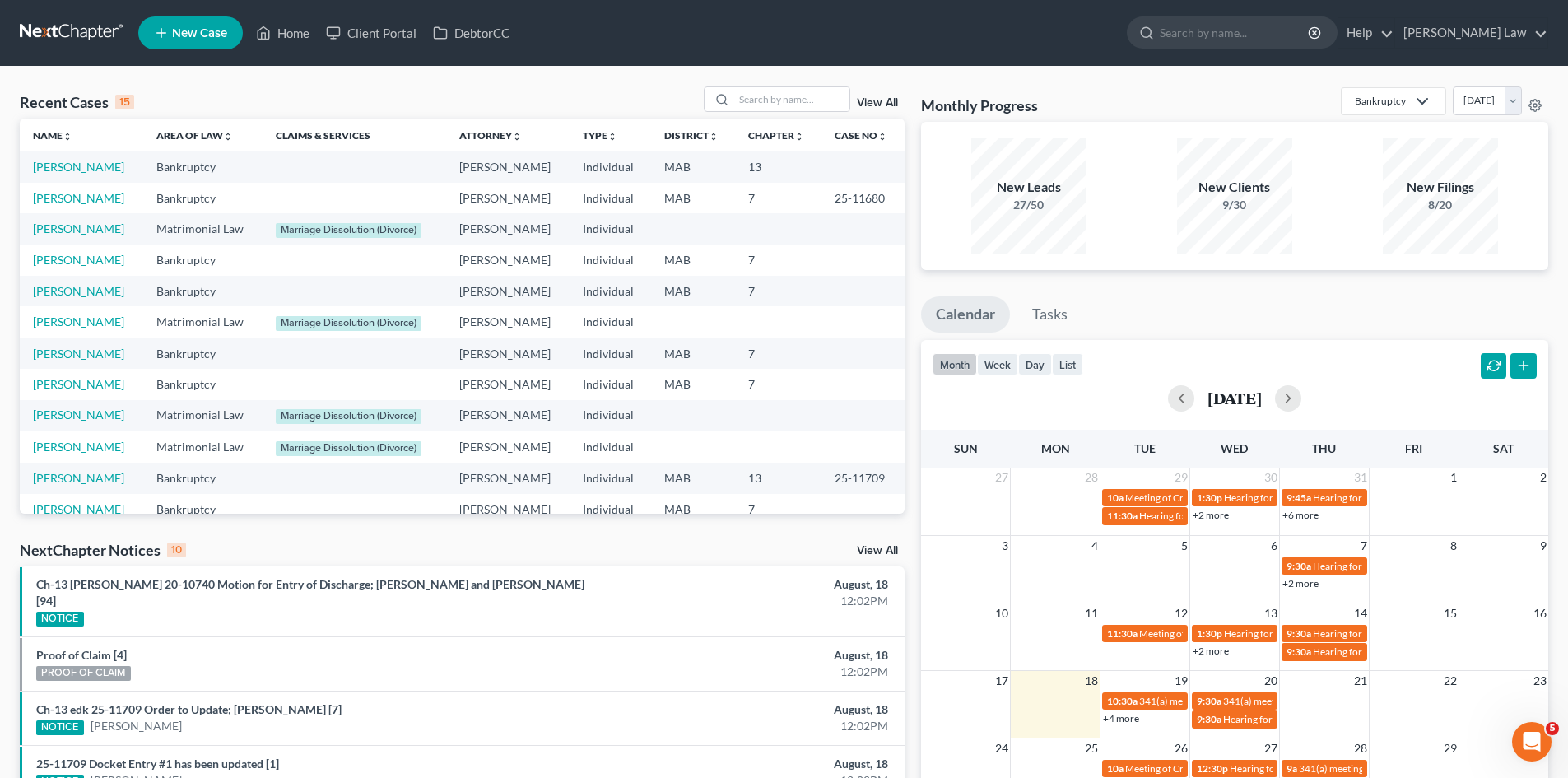
click at [798, 114] on div "Recent Cases 15 View All" at bounding box center [461, 102] width 885 height 32
click at [787, 106] on input "search" at bounding box center [792, 99] width 115 height 24
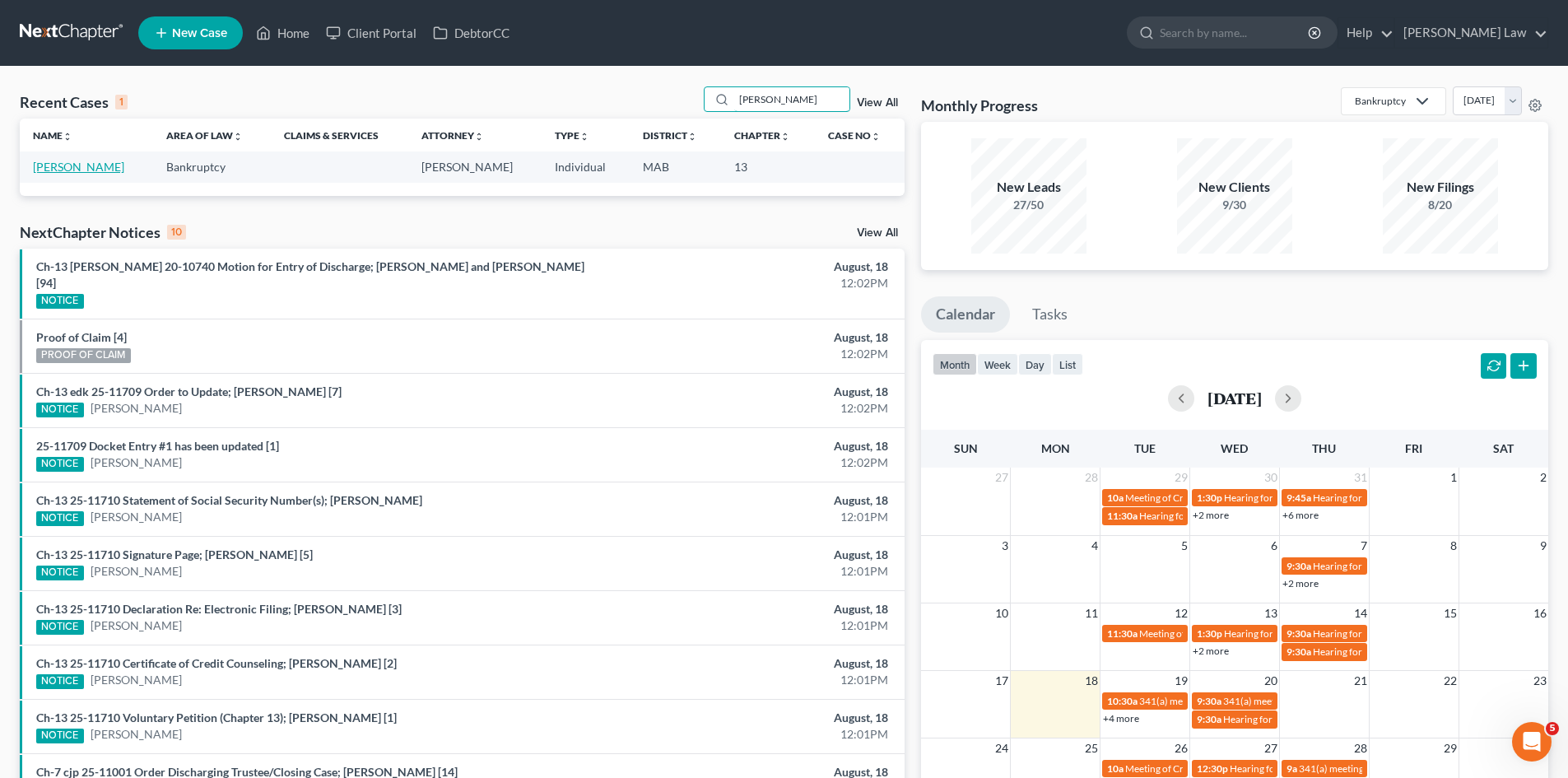
type input "renaud"
click at [68, 160] on link "Renaud, Edwin" at bounding box center [79, 166] width 91 height 14
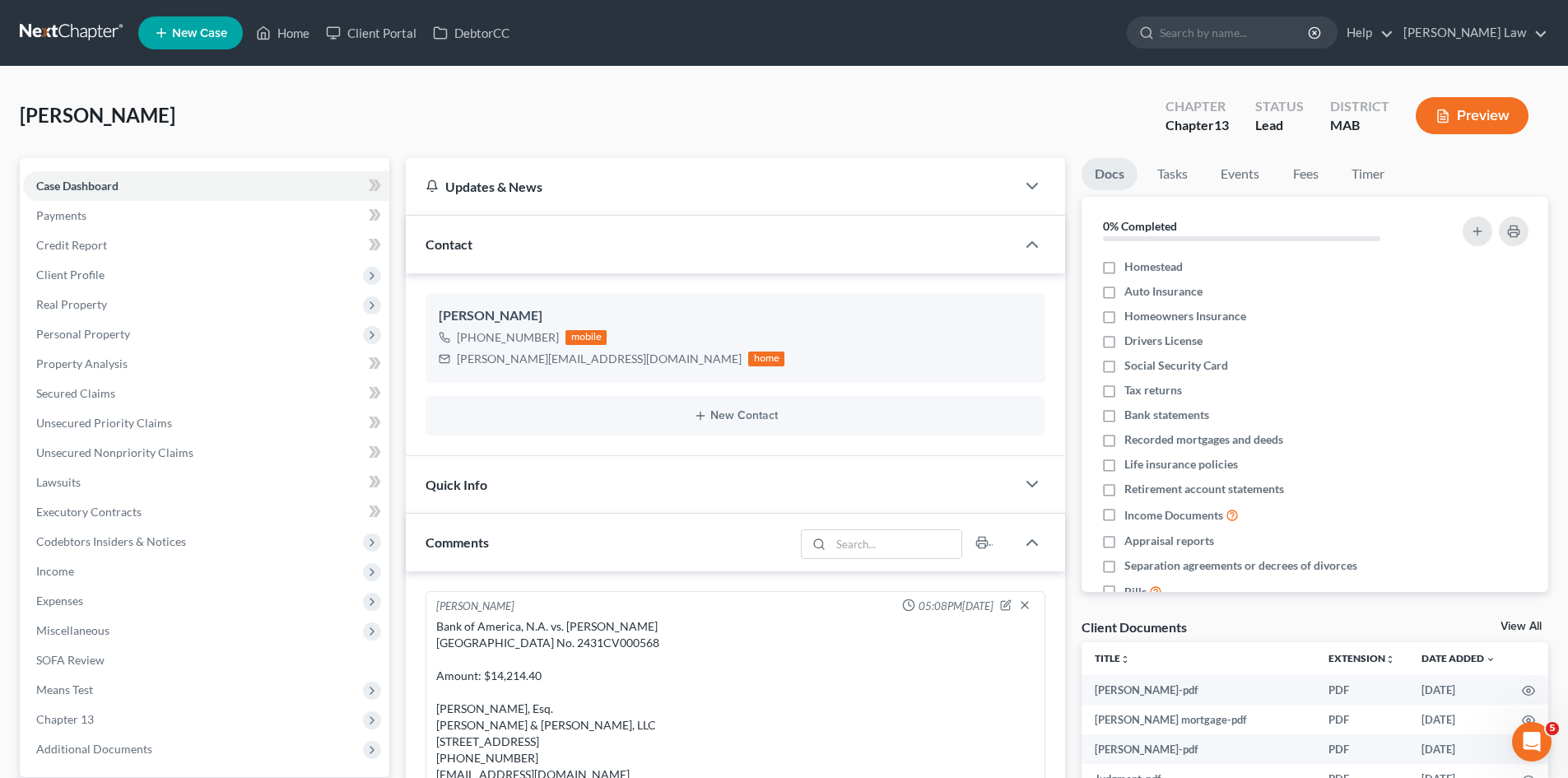
click at [1503, 623] on link "View All" at bounding box center [1521, 627] width 41 height 12
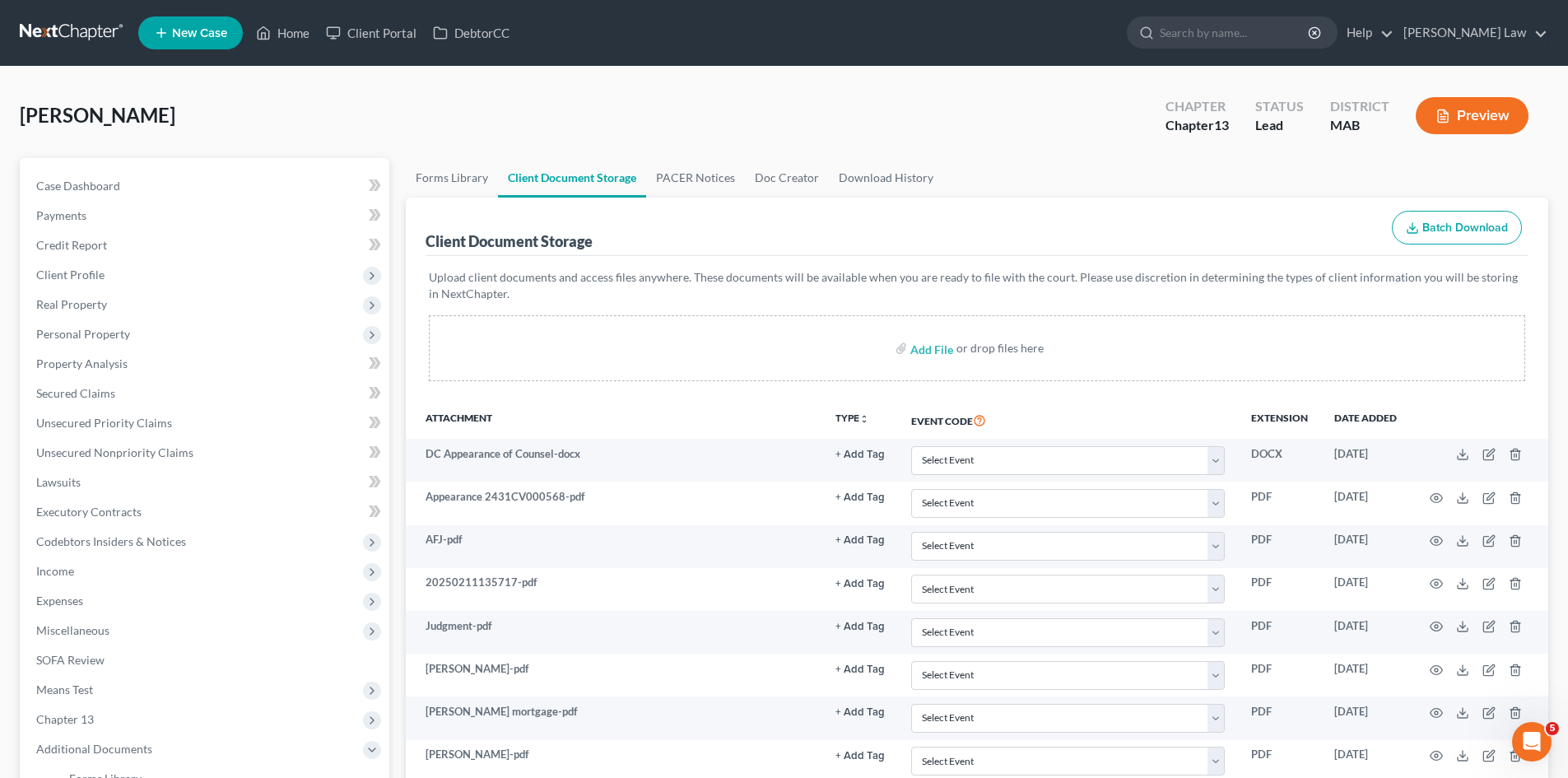
click at [81, 15] on nav "Home New Case Client Portal DebtorCC Benner Law mmanning@tbennerlaw.com My Acco…" at bounding box center [784, 33] width 1568 height 66
click at [84, 25] on link at bounding box center [72, 32] width 106 height 30
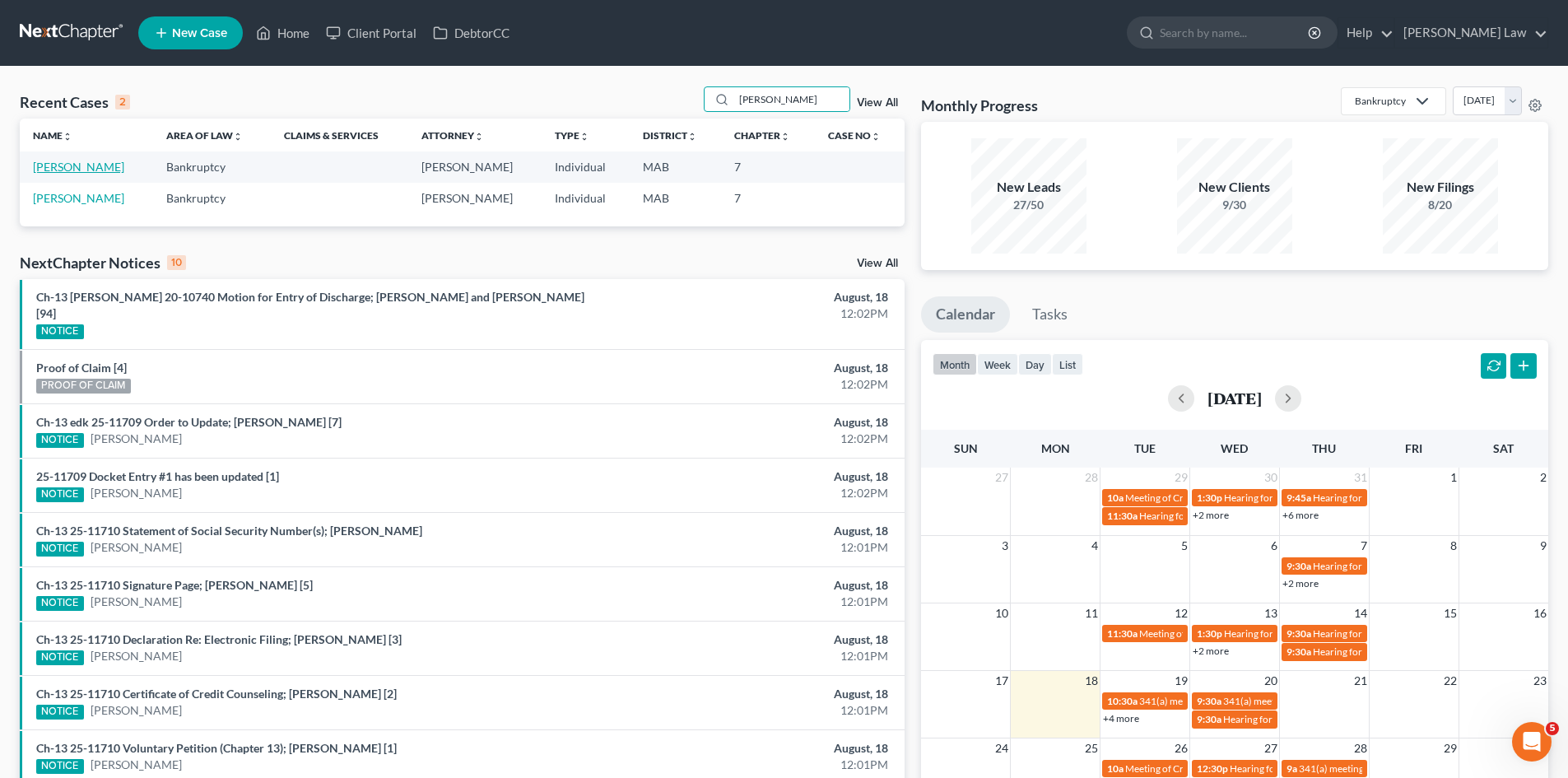
type input "[PERSON_NAME]"
click at [69, 171] on link "[PERSON_NAME]" at bounding box center [79, 166] width 91 height 14
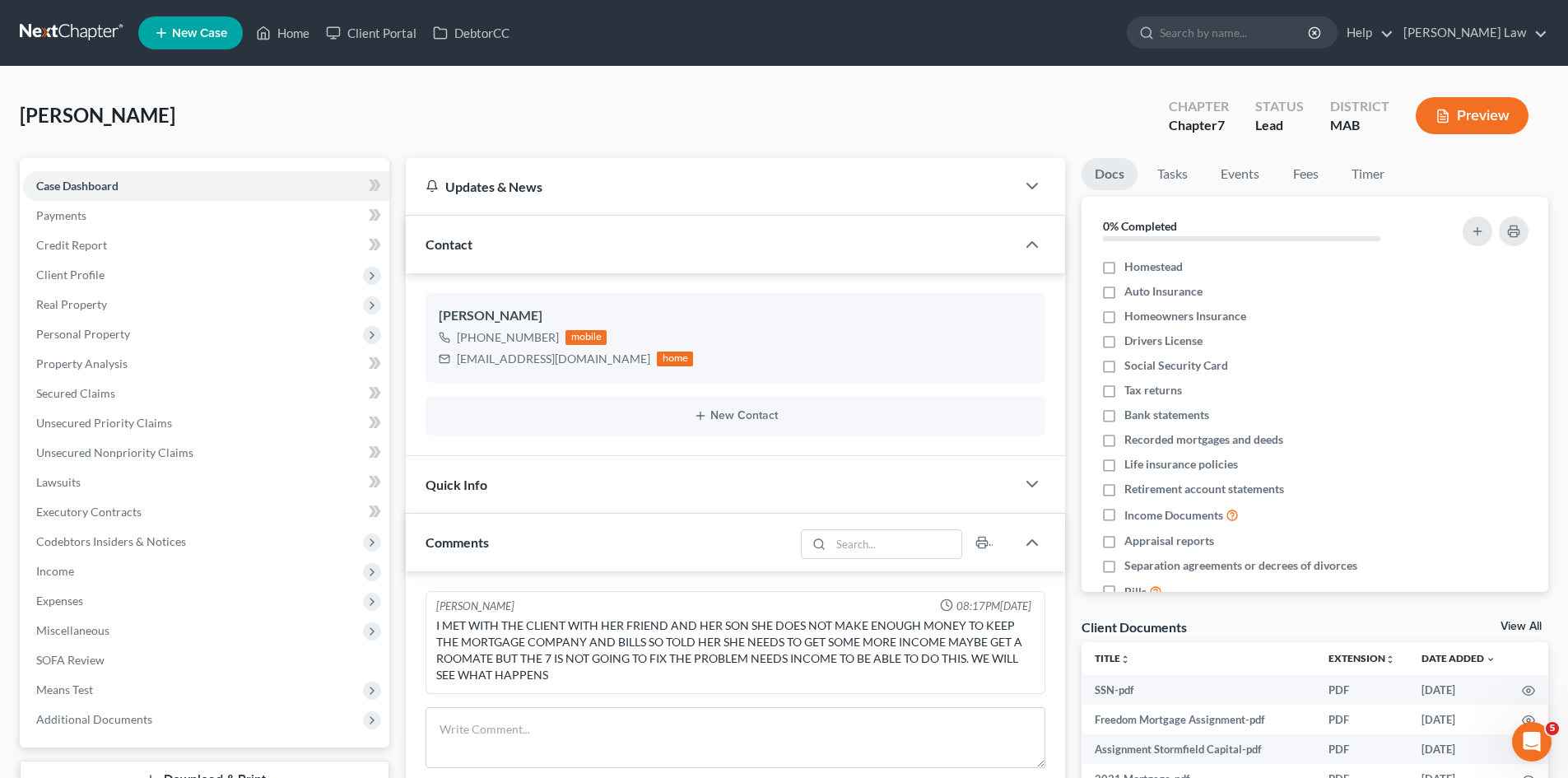
click at [63, 26] on link at bounding box center [72, 32] width 106 height 30
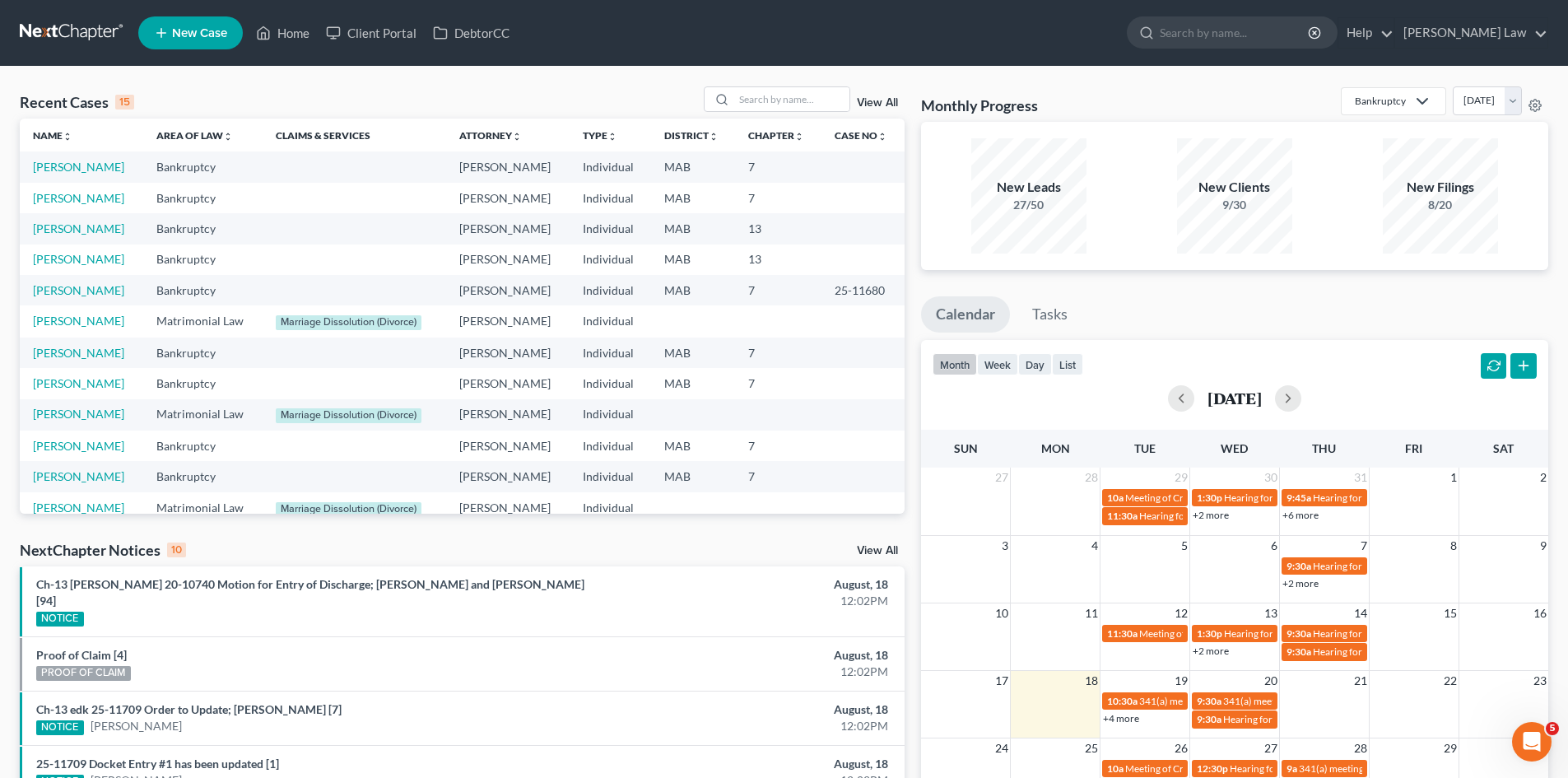
click at [80, 219] on td "[PERSON_NAME]" at bounding box center [81, 228] width 123 height 30
click at [83, 222] on link "[PERSON_NAME]" at bounding box center [79, 228] width 91 height 14
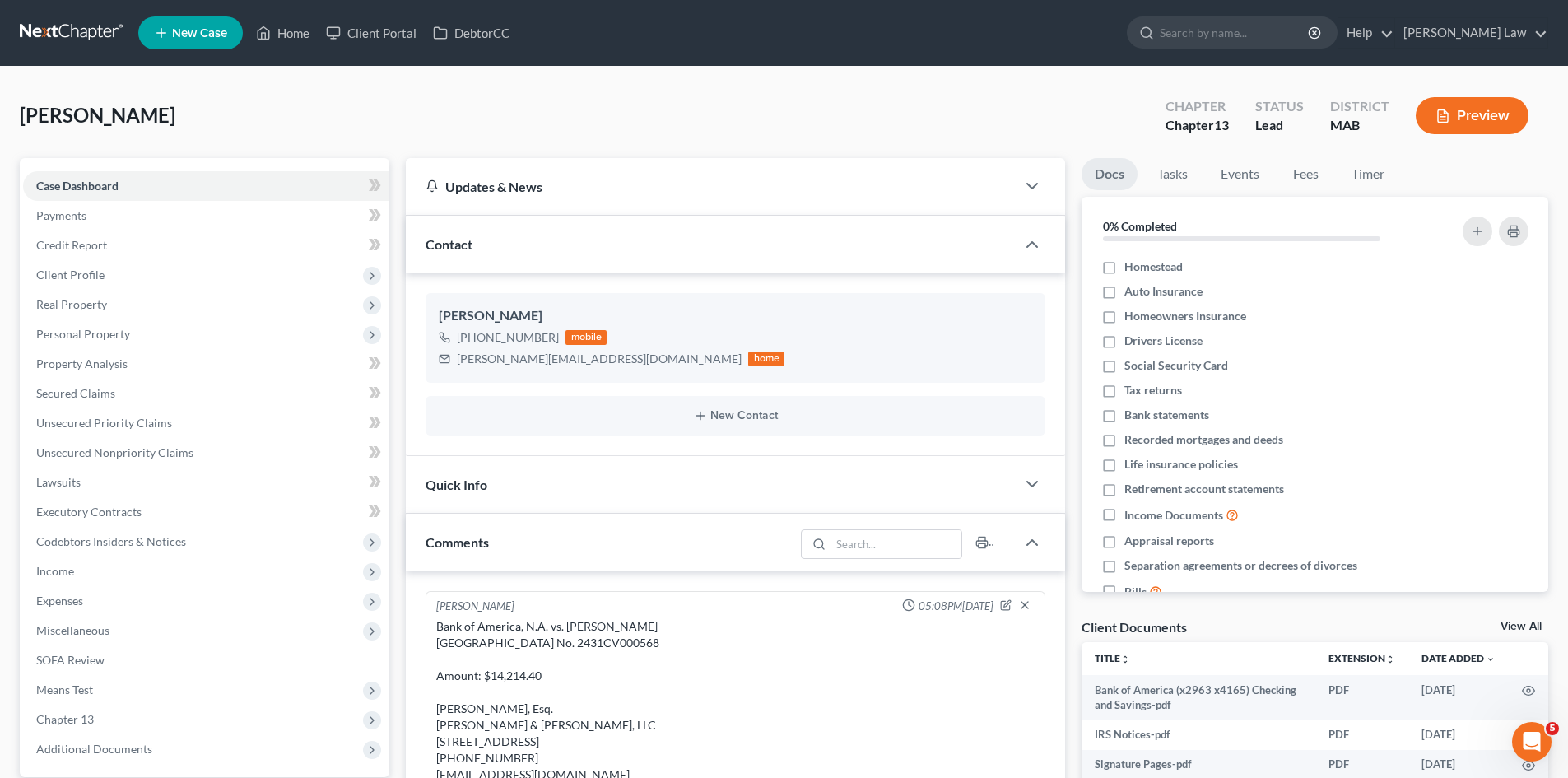
scroll to position [124, 0]
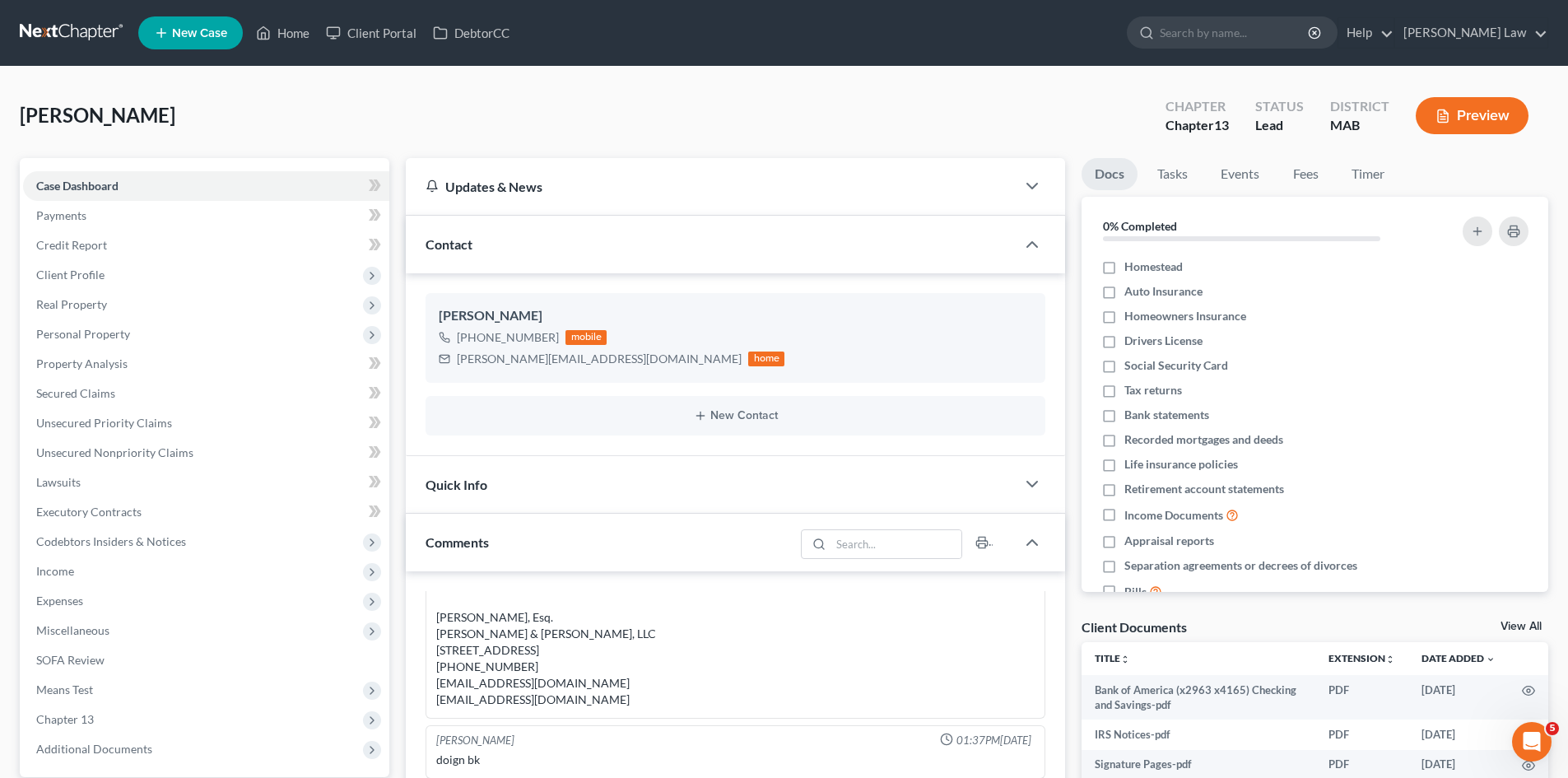
click at [1522, 624] on link "View All" at bounding box center [1521, 627] width 41 height 12
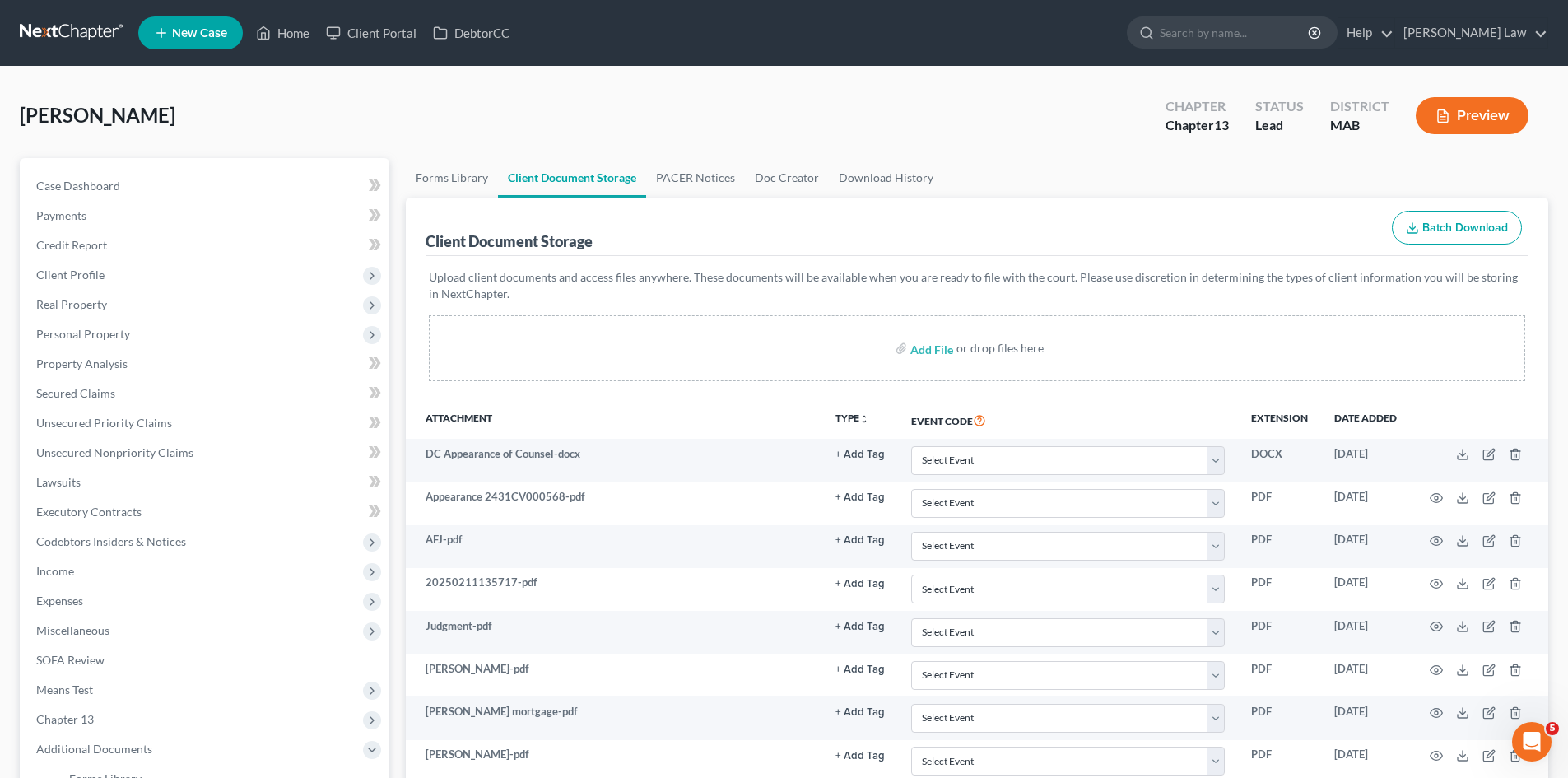
click at [51, 41] on link at bounding box center [72, 32] width 106 height 30
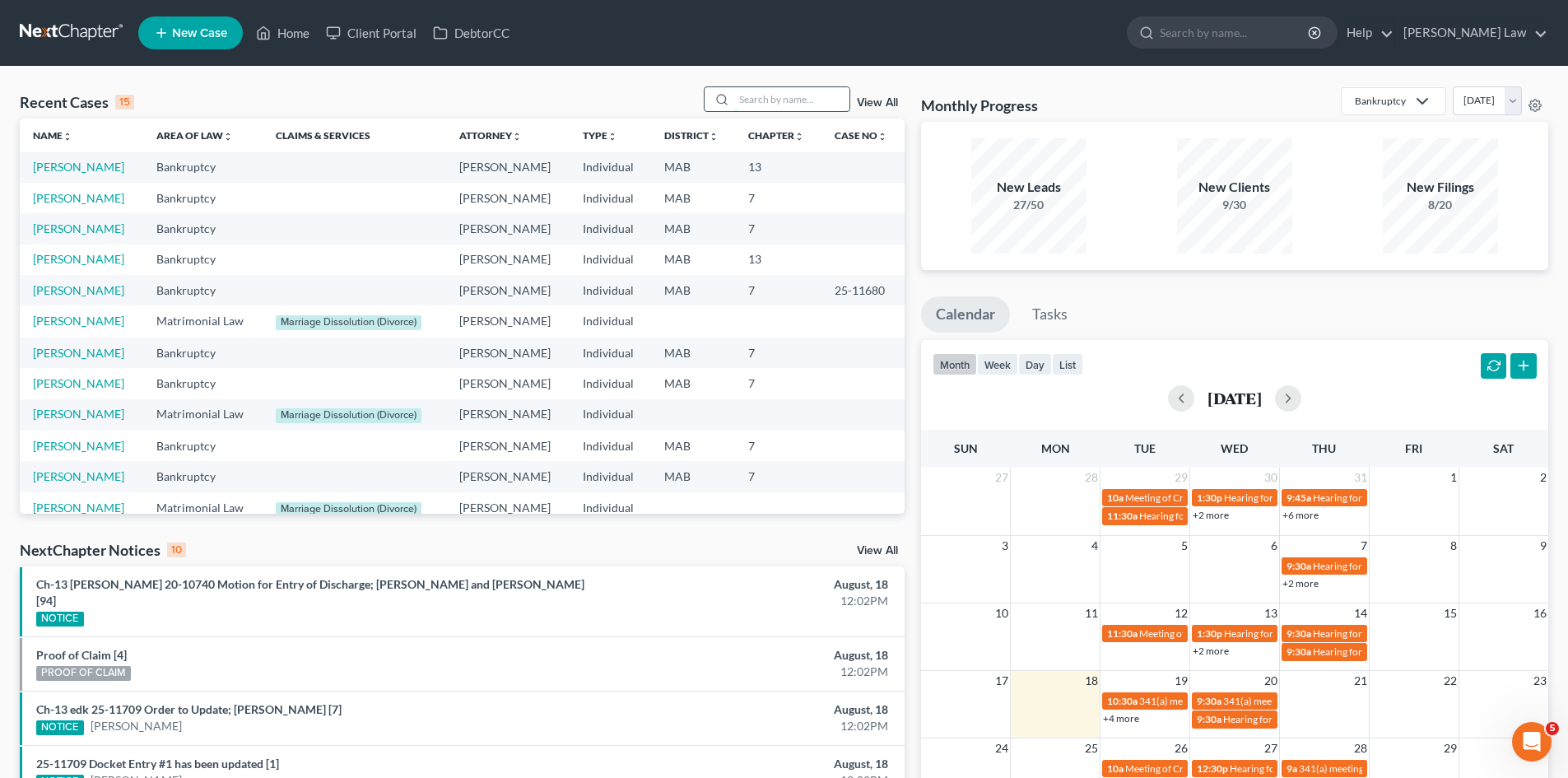
click at [771, 109] on input "search" at bounding box center [792, 99] width 115 height 24
click at [78, 223] on link "[PERSON_NAME]" at bounding box center [79, 228] width 91 height 14
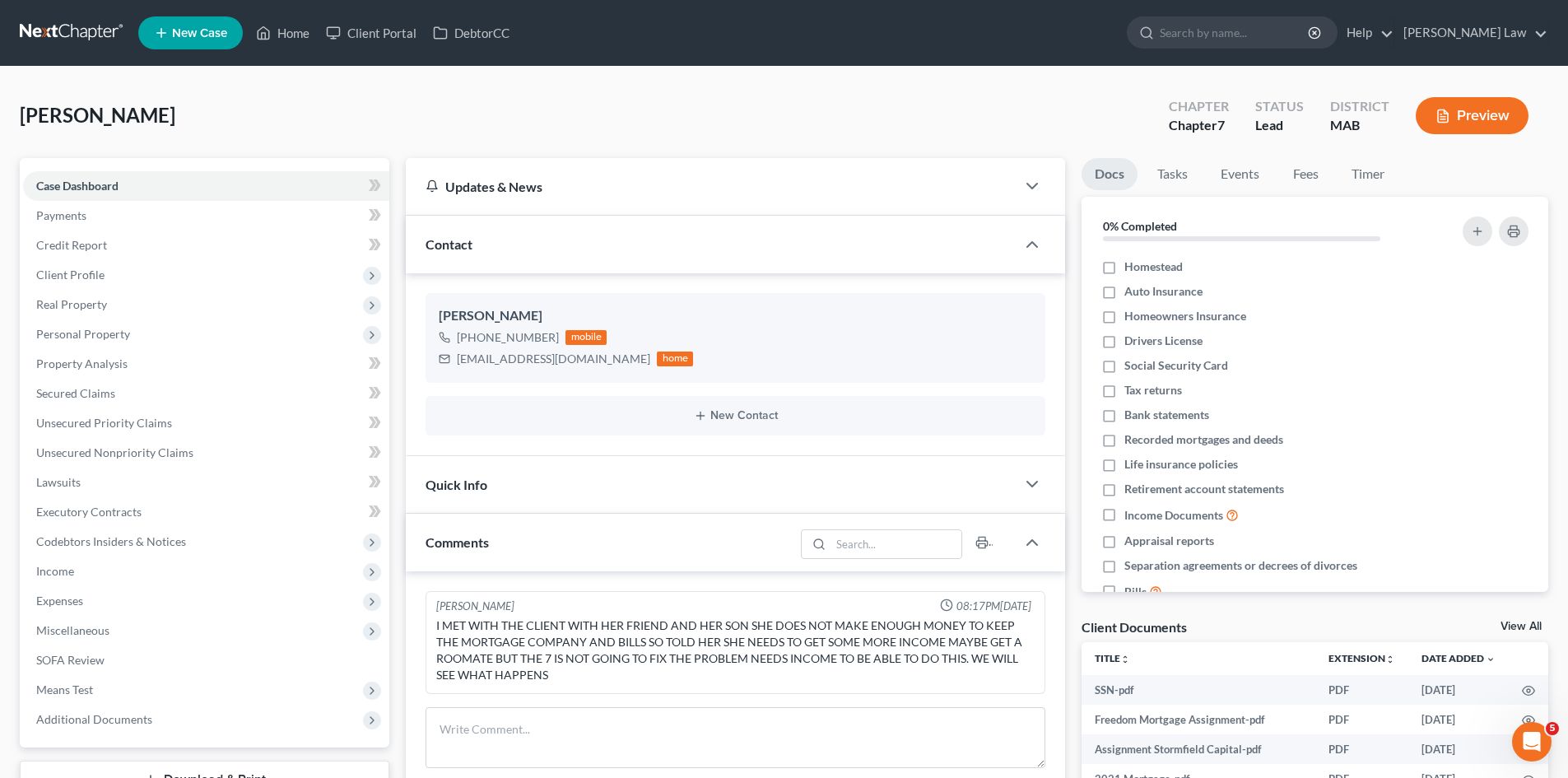
click at [1523, 624] on link "View All" at bounding box center [1521, 627] width 41 height 12
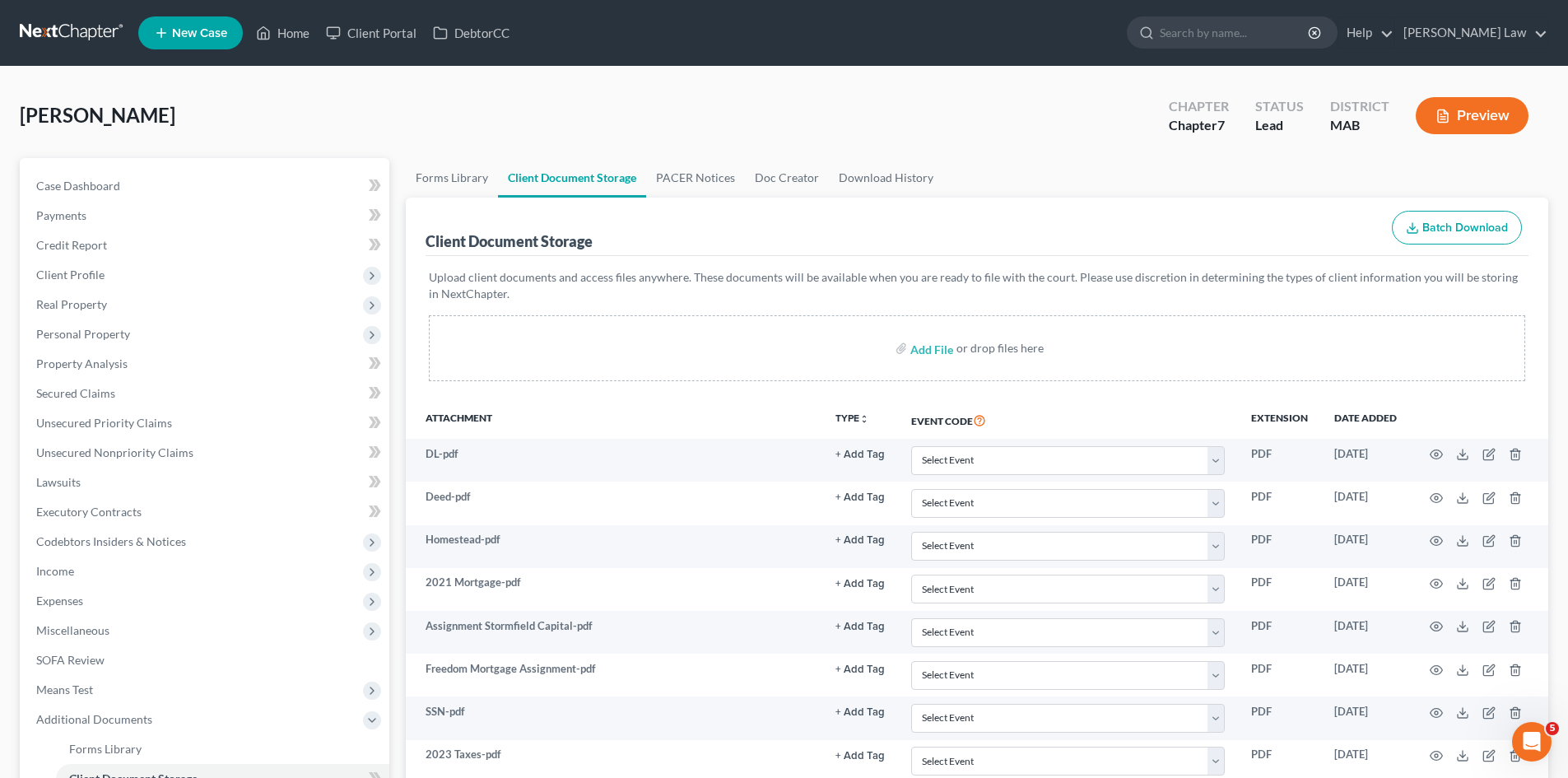
click at [88, 48] on nav "Home New Case Client Portal DebtorCC [PERSON_NAME] Law [EMAIL_ADDRESS][DOMAIN_N…" at bounding box center [784, 33] width 1568 height 66
click at [88, 34] on link at bounding box center [72, 32] width 106 height 30
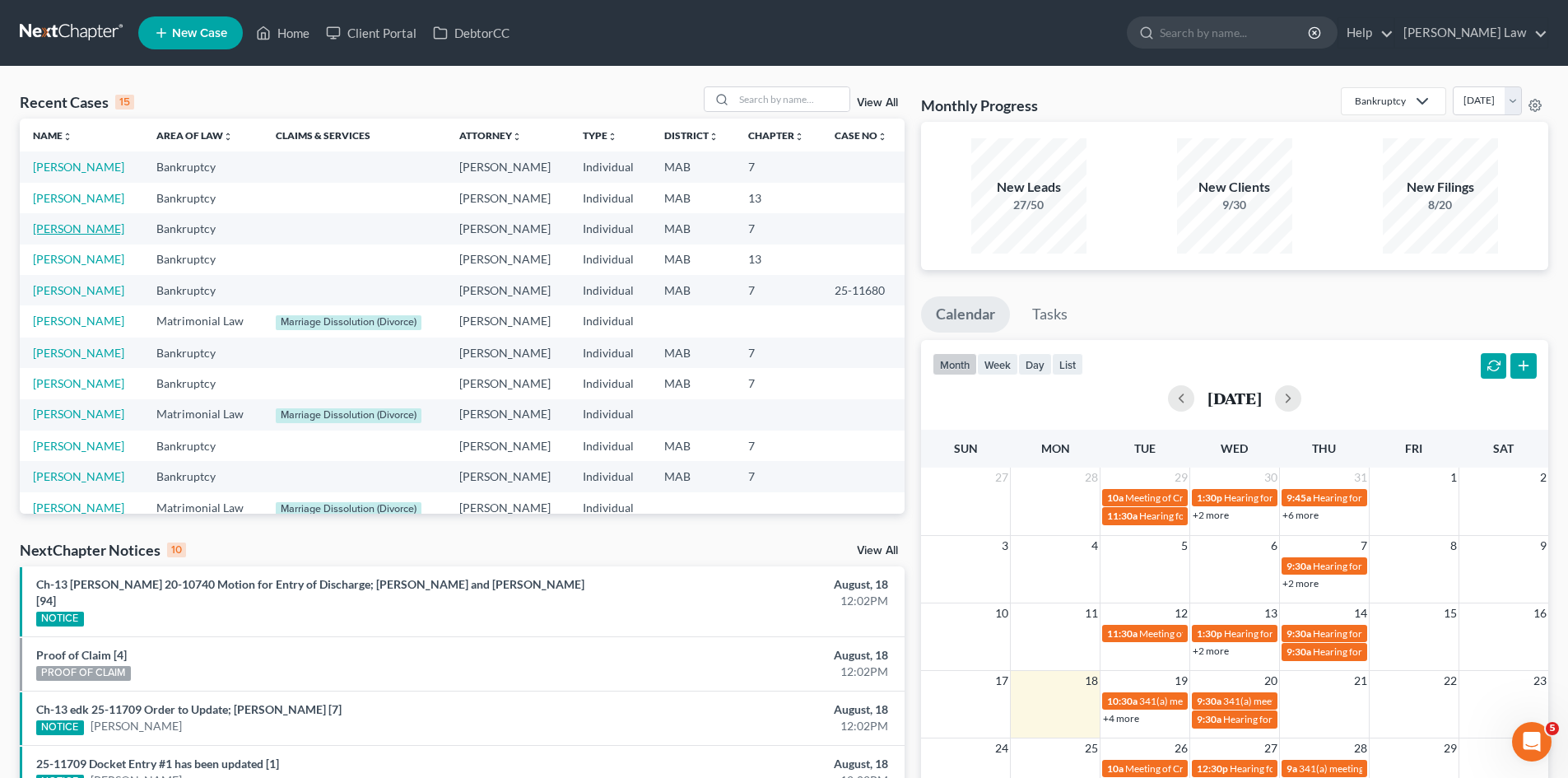
click at [81, 226] on link "[PERSON_NAME]" at bounding box center [79, 228] width 91 height 14
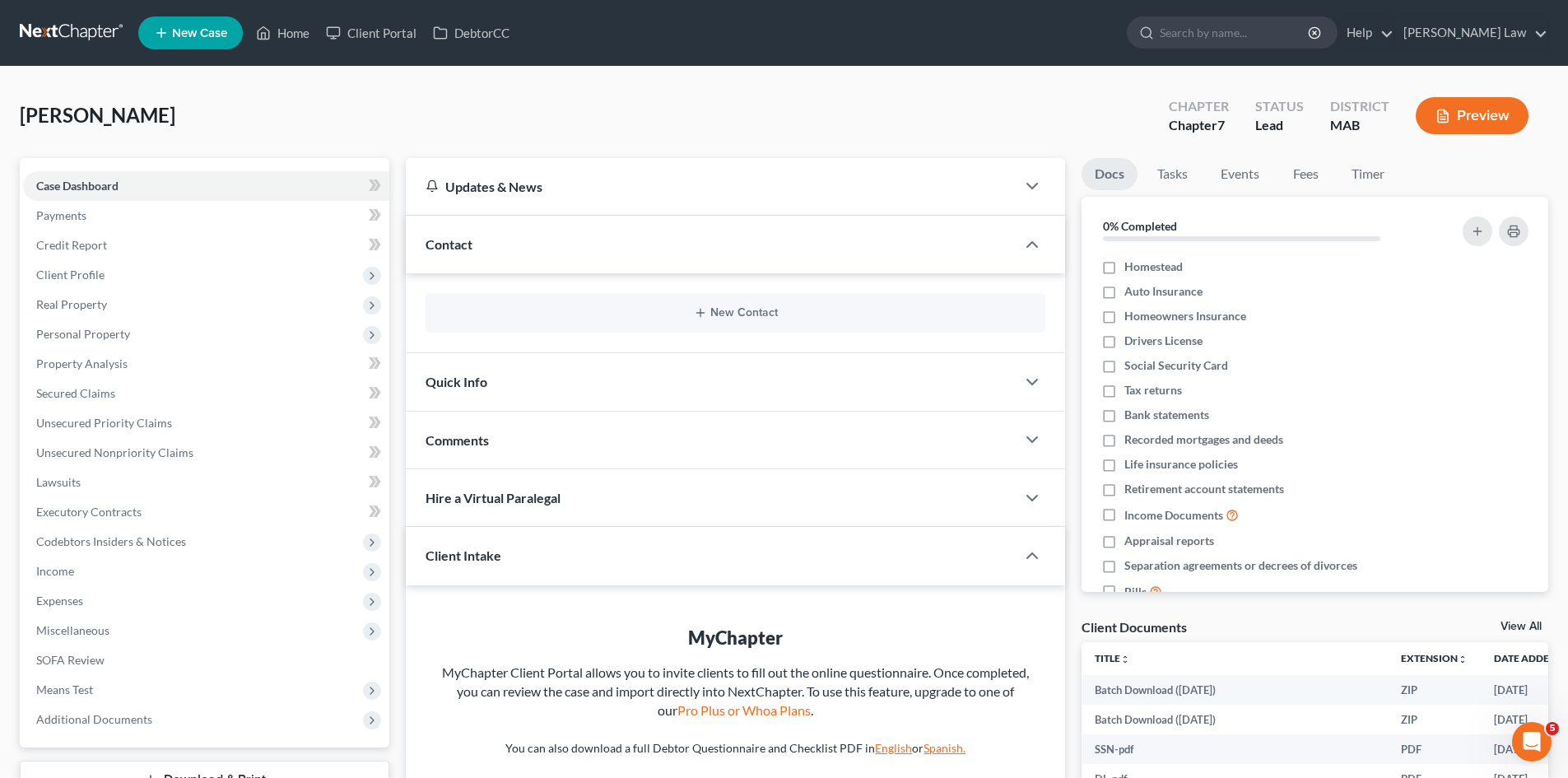
scroll to position [89, 0]
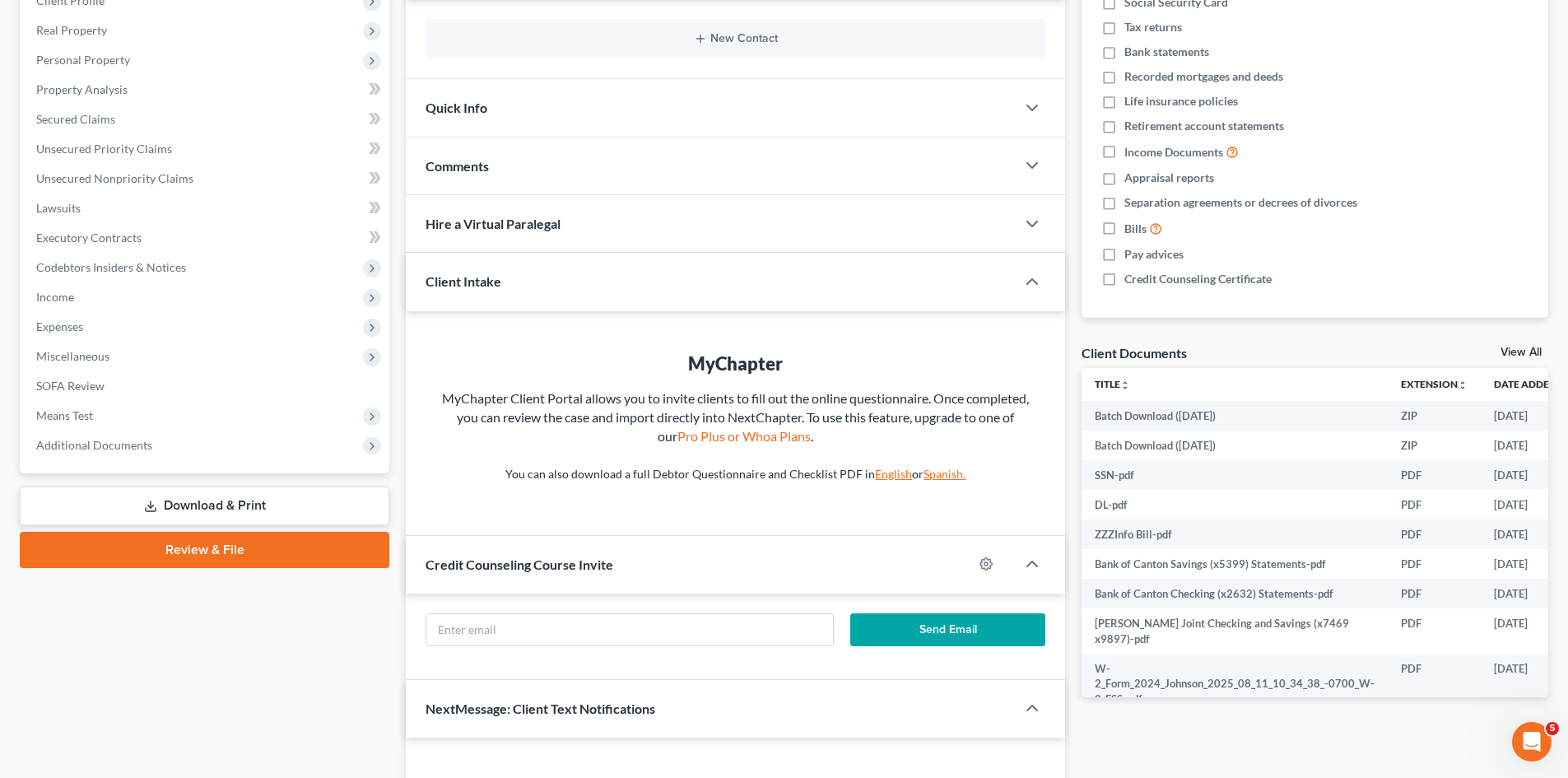
click at [1511, 354] on link "View All" at bounding box center [1521, 352] width 41 height 12
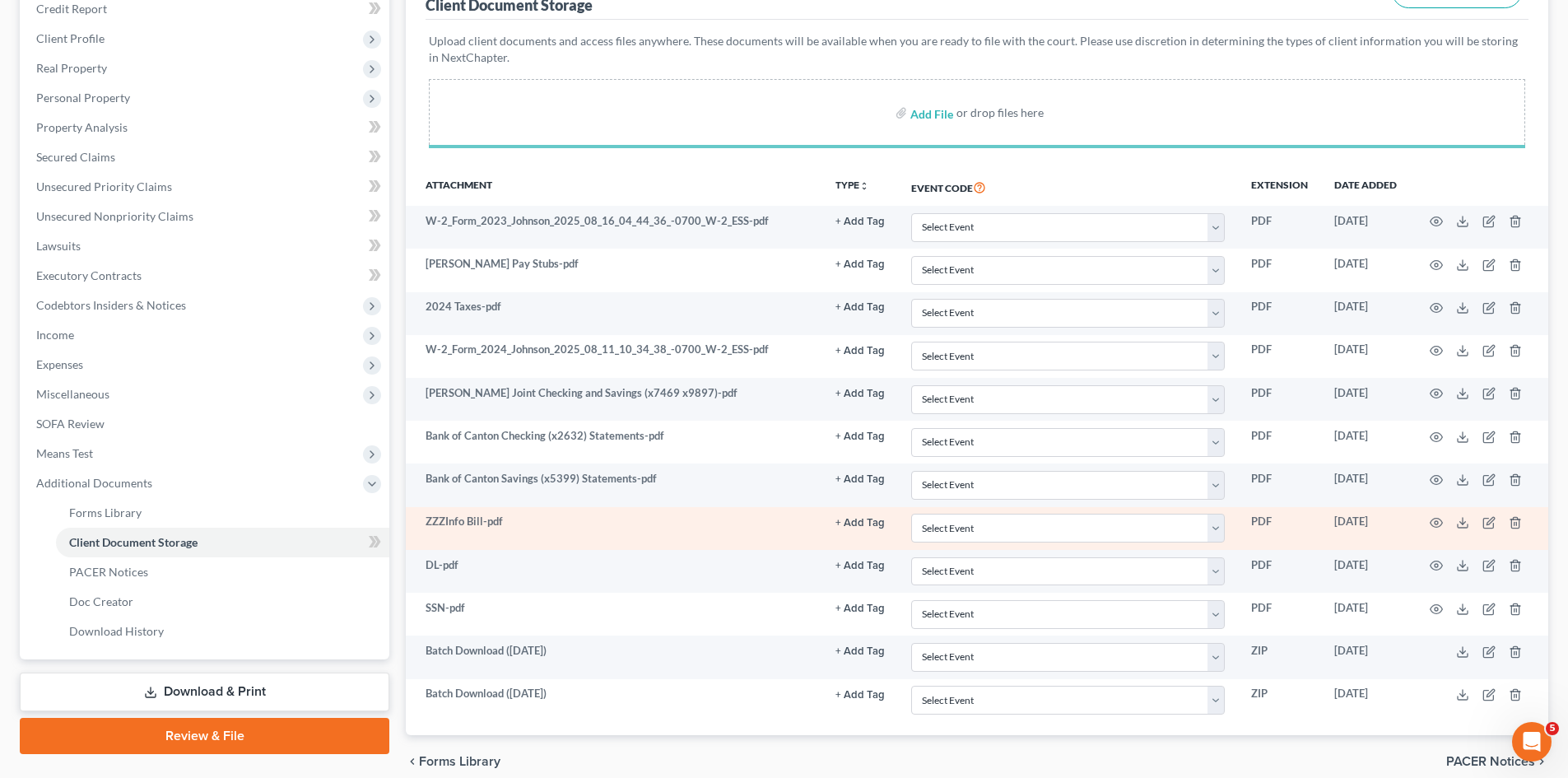
scroll to position [308, 0]
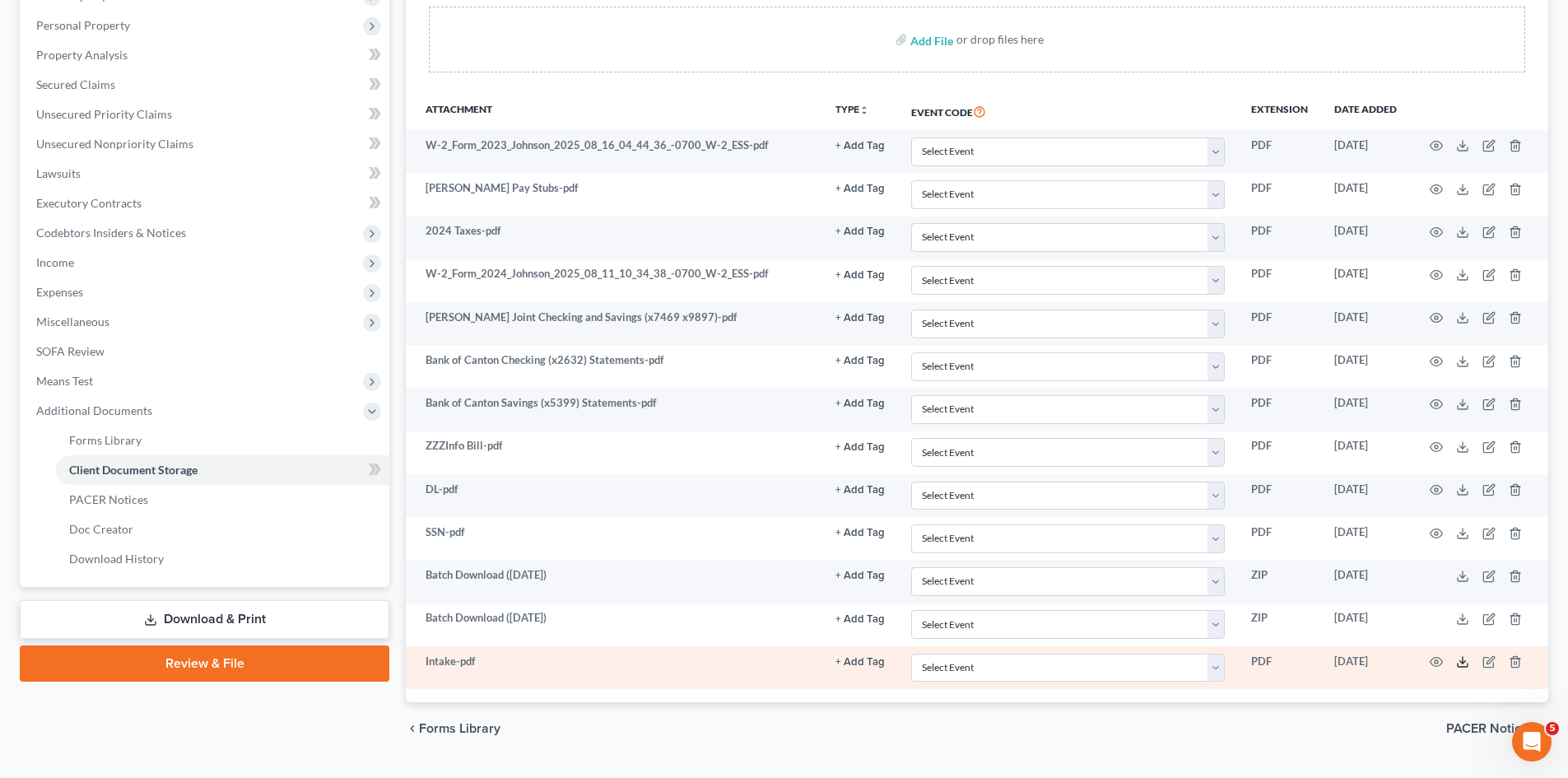
click at [1464, 658] on icon at bounding box center [1462, 661] width 14 height 14
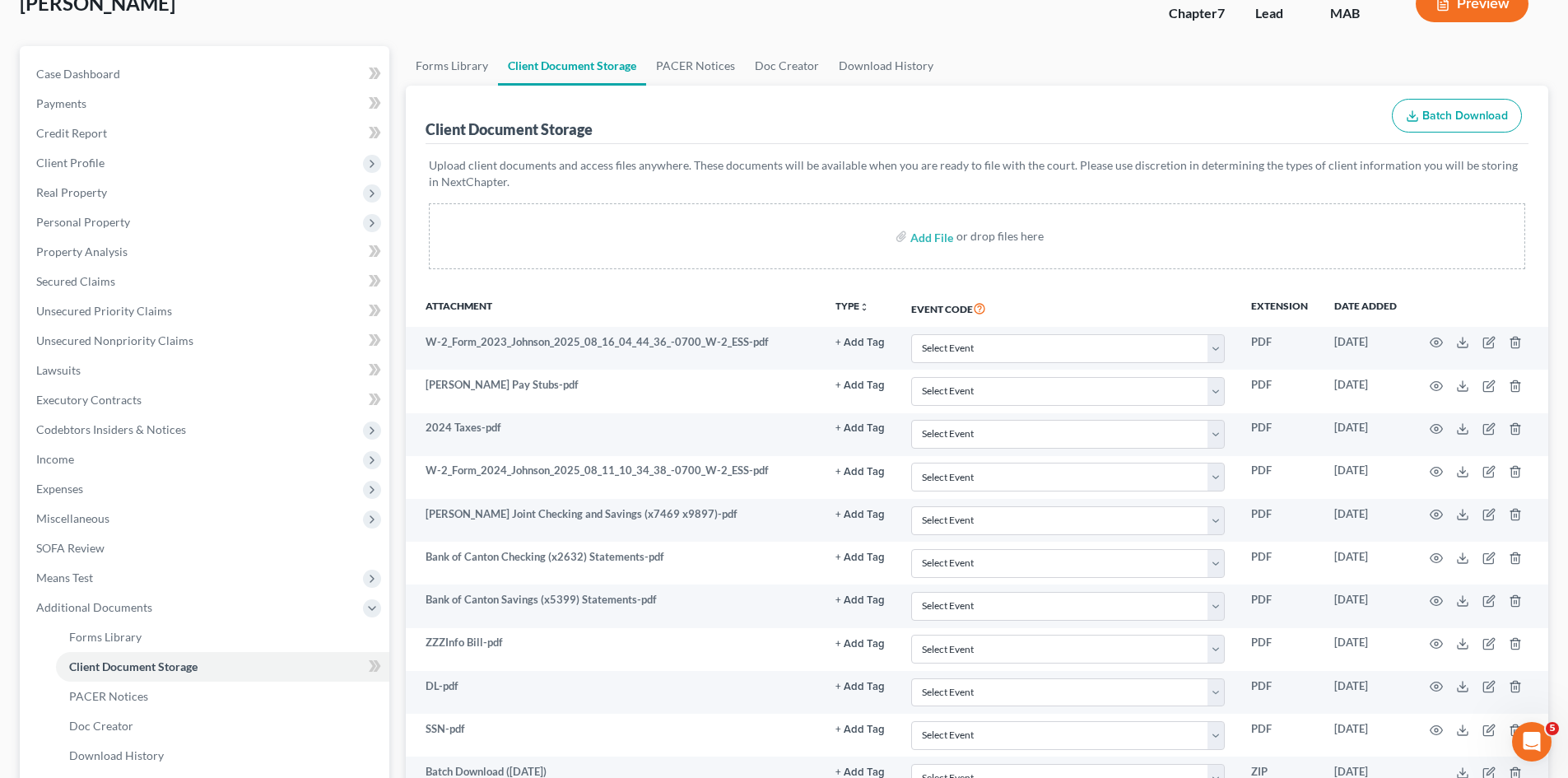
scroll to position [0, 0]
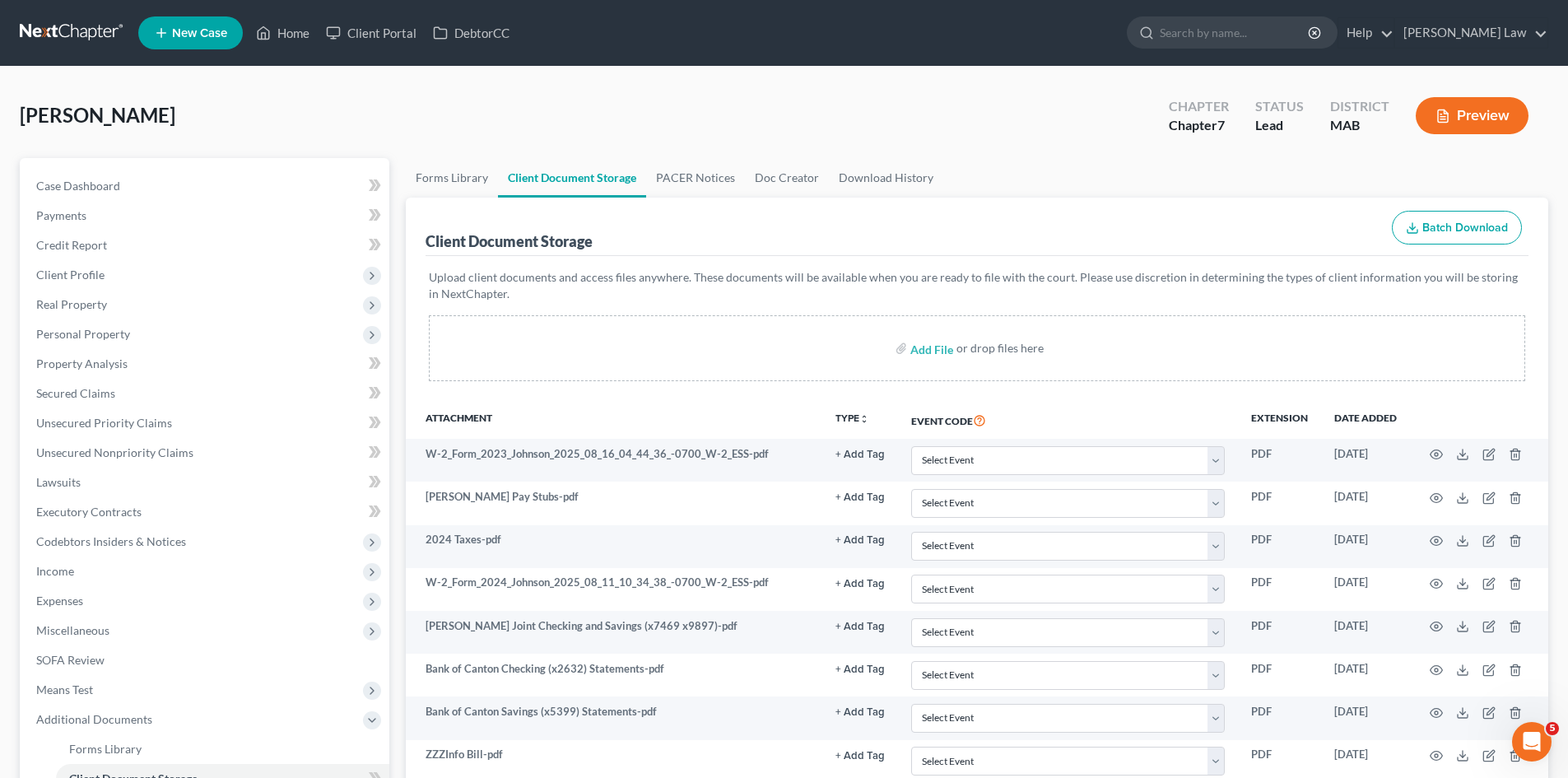
click at [77, 22] on link at bounding box center [72, 32] width 106 height 30
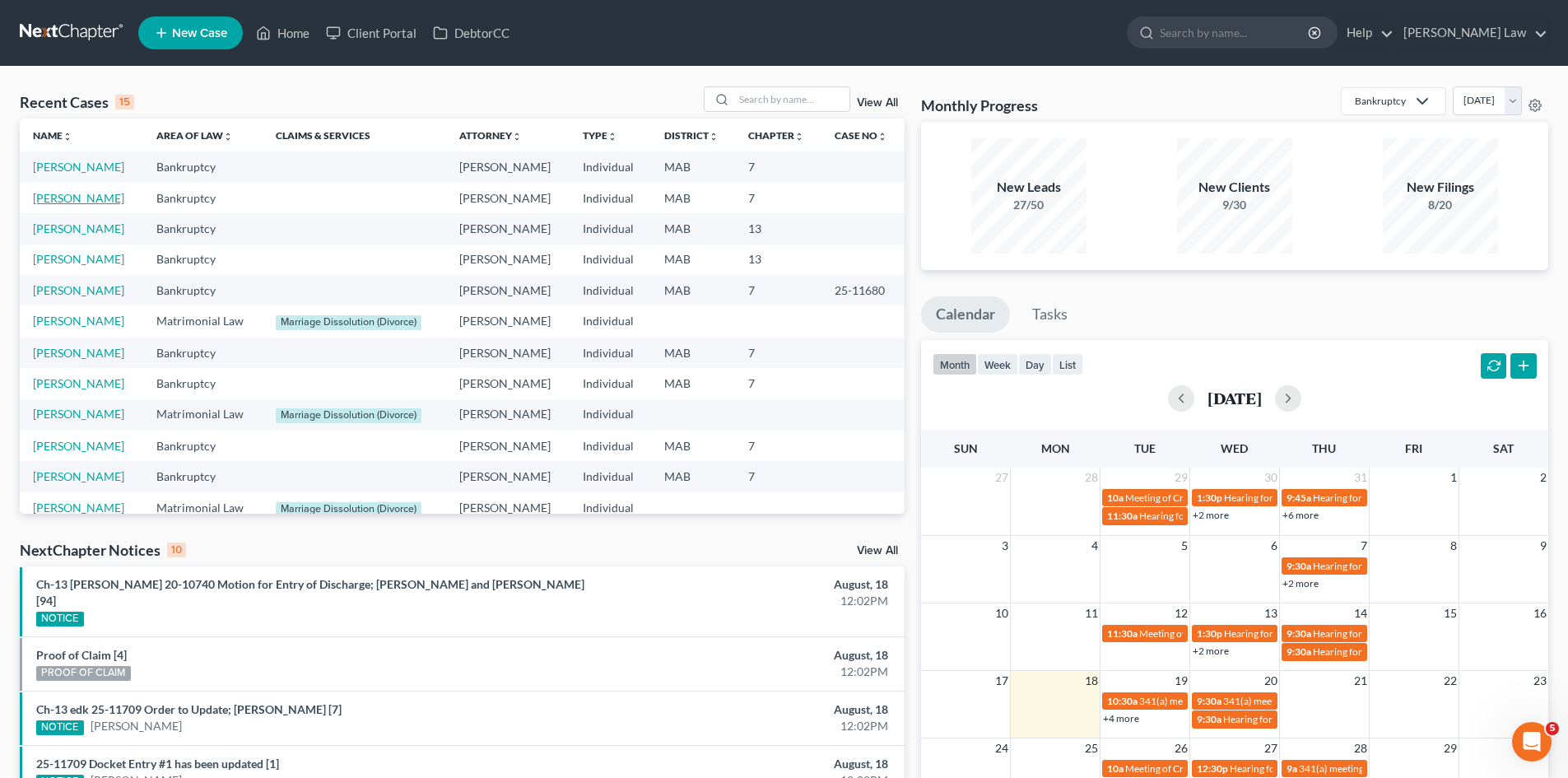
click at [76, 193] on link "[PERSON_NAME]" at bounding box center [79, 198] width 91 height 14
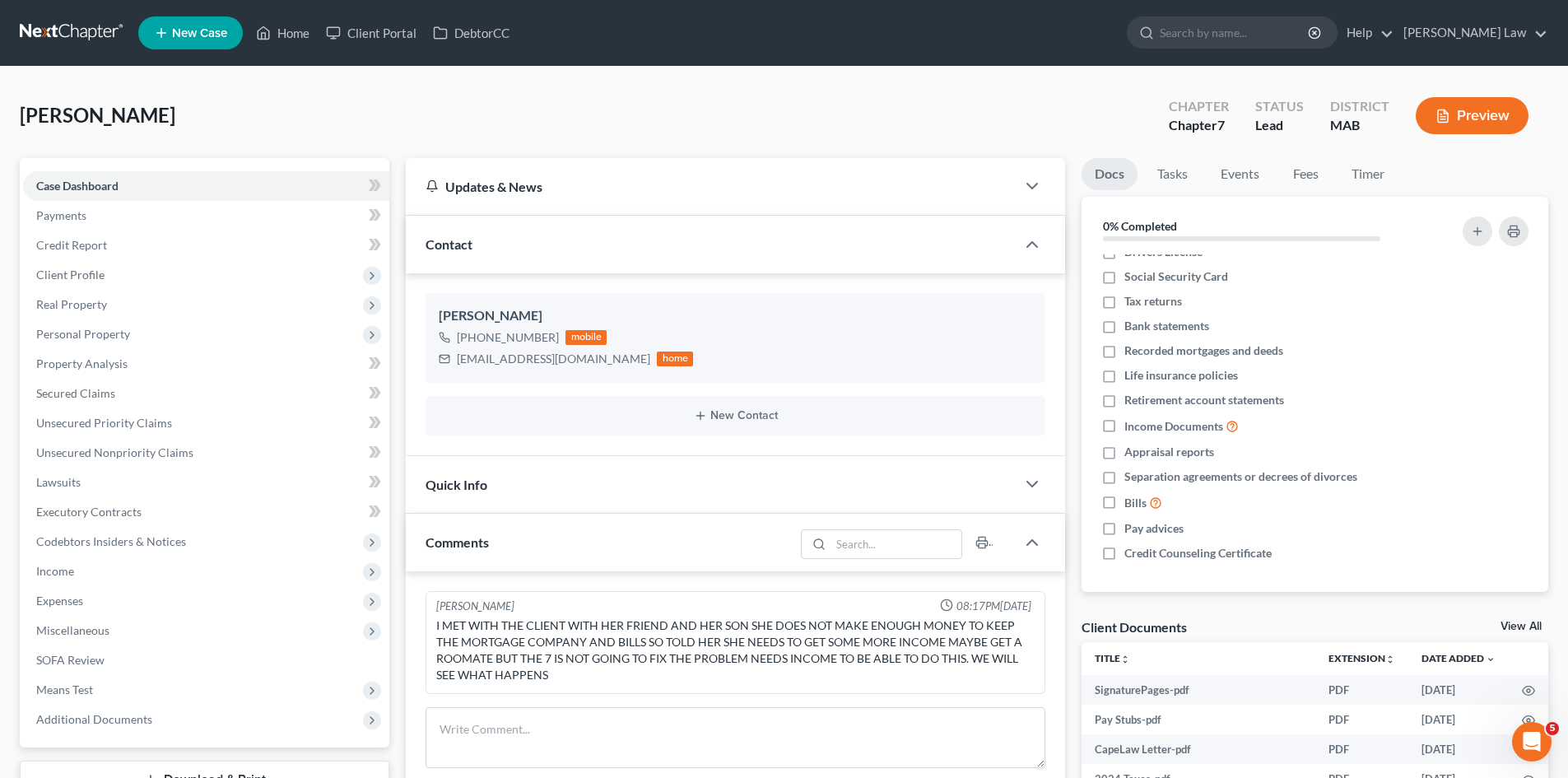
click at [74, 24] on link at bounding box center [72, 32] width 106 height 30
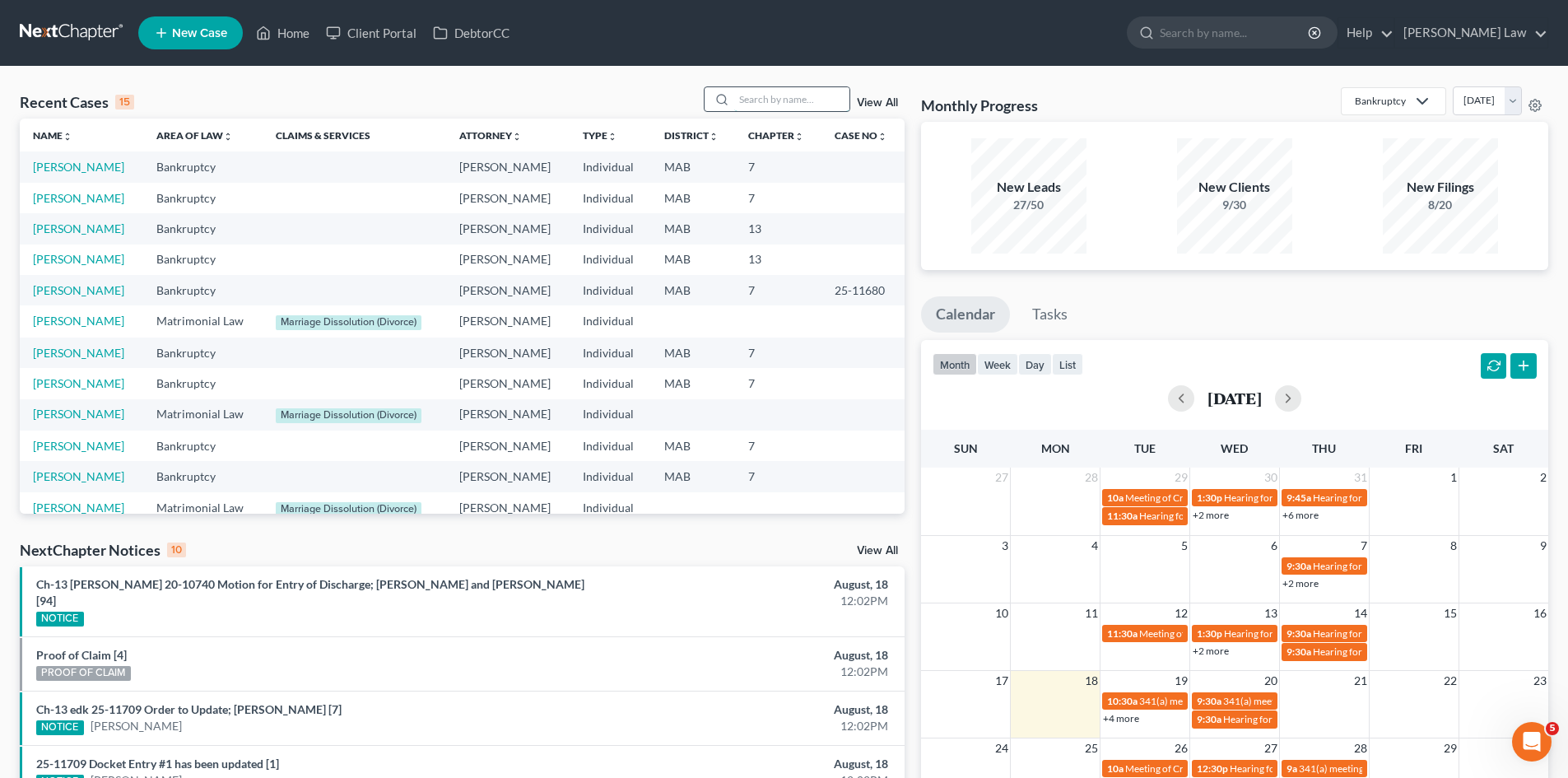
click at [756, 106] on input "search" at bounding box center [792, 99] width 115 height 24
type input "sells"
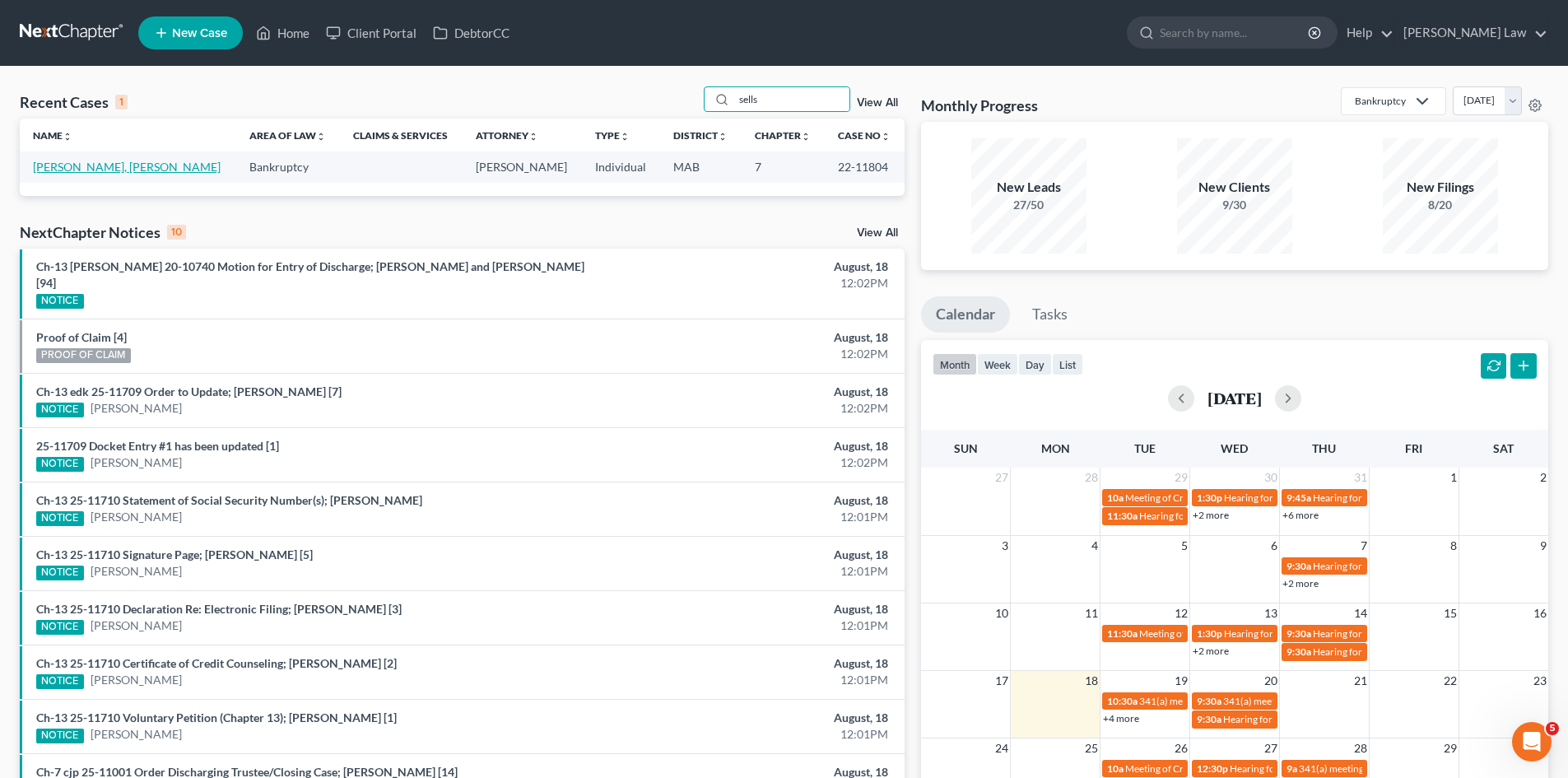
click at [51, 166] on link "[PERSON_NAME], [PERSON_NAME]" at bounding box center [127, 166] width 188 height 14
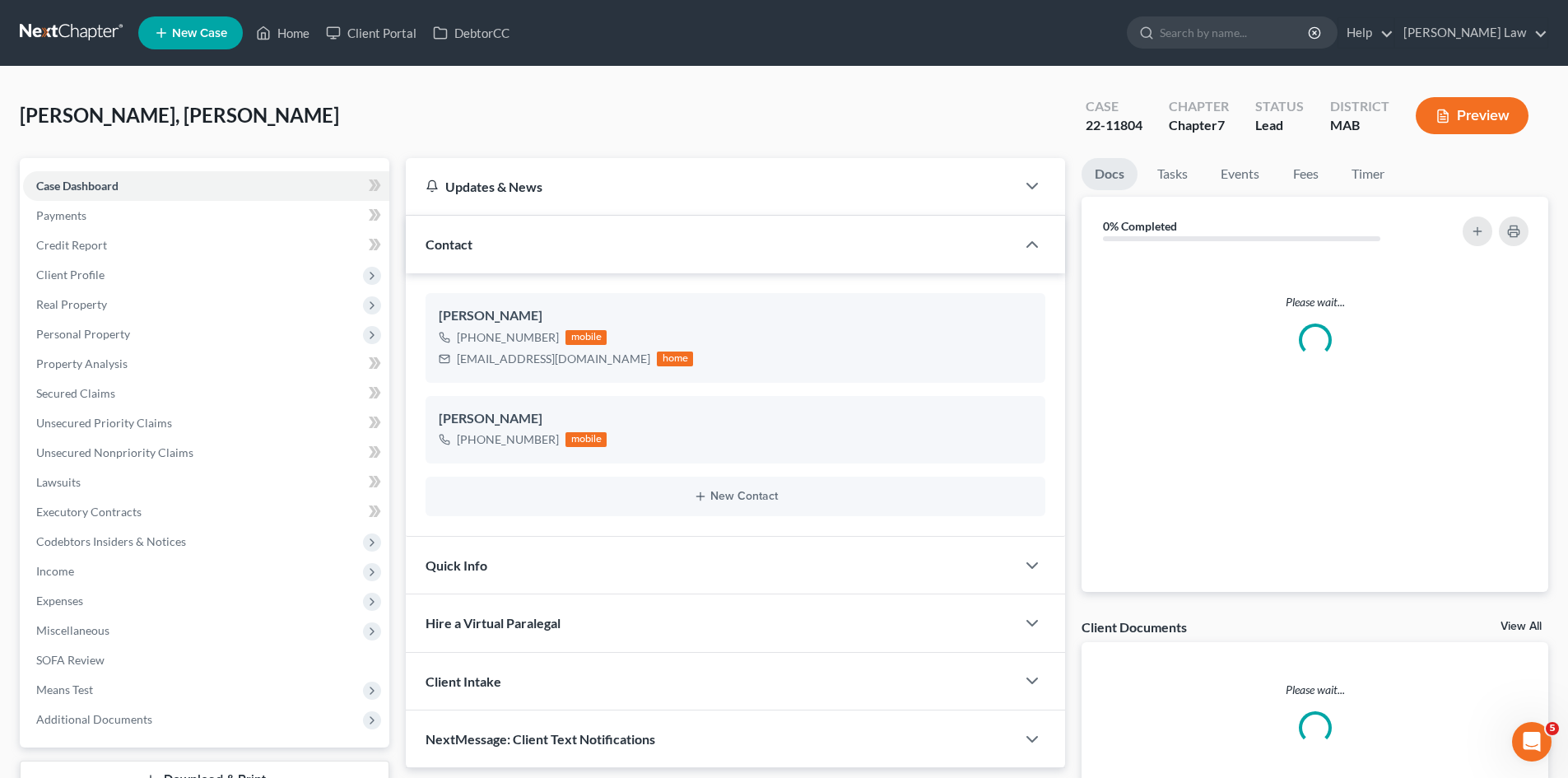
click at [1525, 622] on link "View All" at bounding box center [1521, 627] width 41 height 12
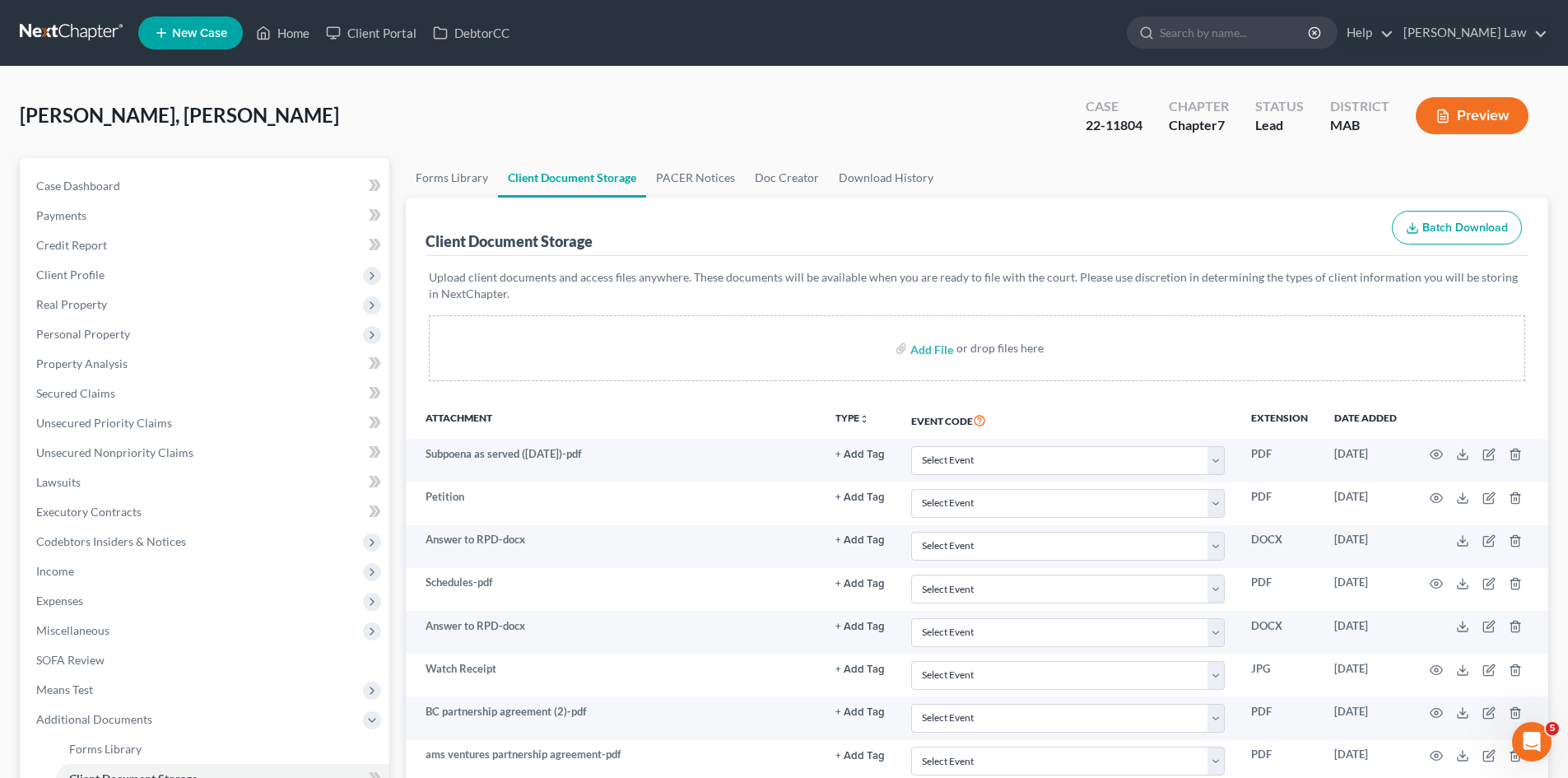
click at [515, 56] on nav "Home New Case Client Portal DebtorCC Benner Law mmanning@tbennerlaw.com My Acco…" at bounding box center [784, 33] width 1568 height 66
click at [37, 28] on link at bounding box center [72, 32] width 106 height 30
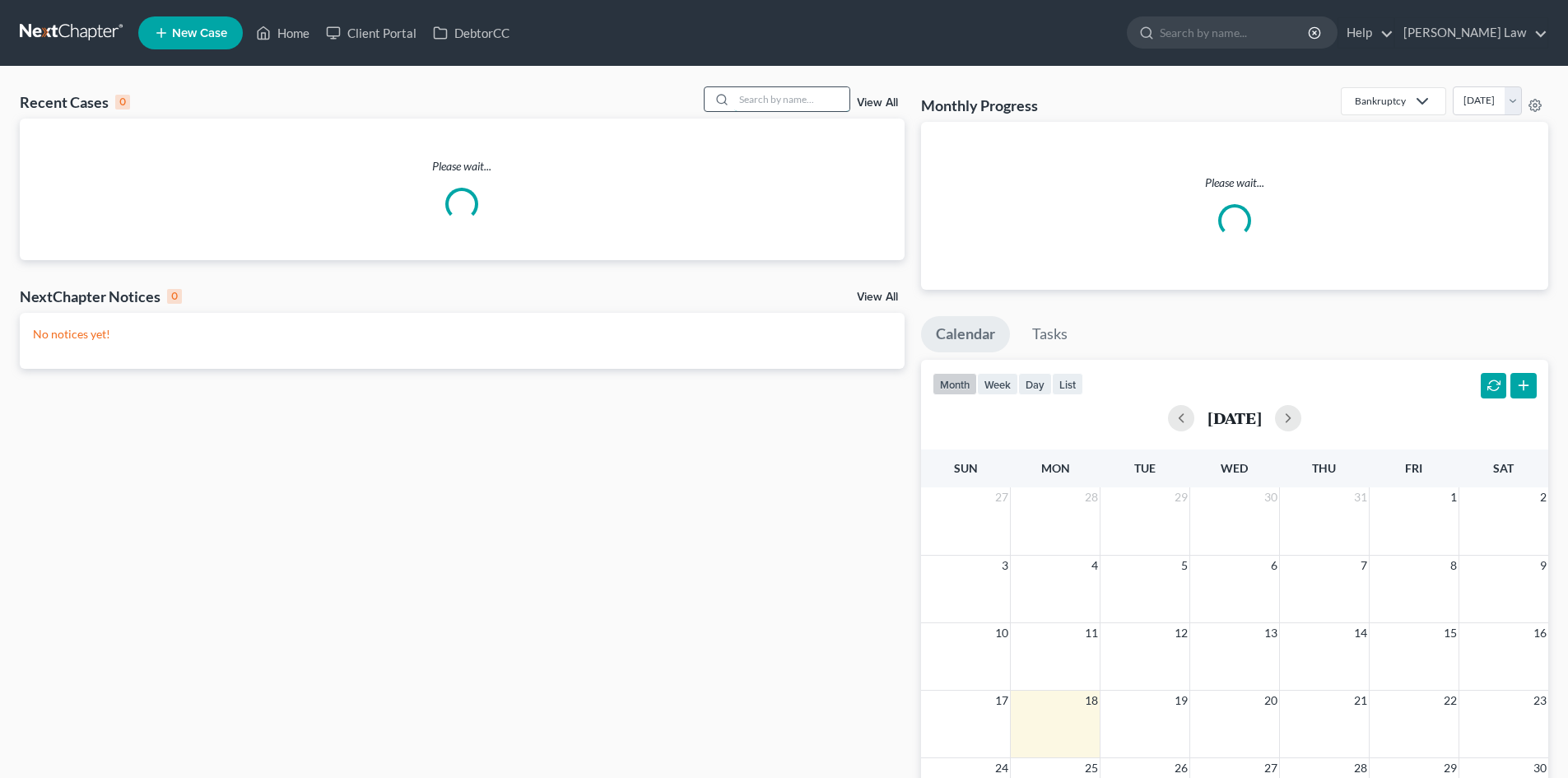
click at [811, 107] on input "search" at bounding box center [792, 99] width 115 height 24
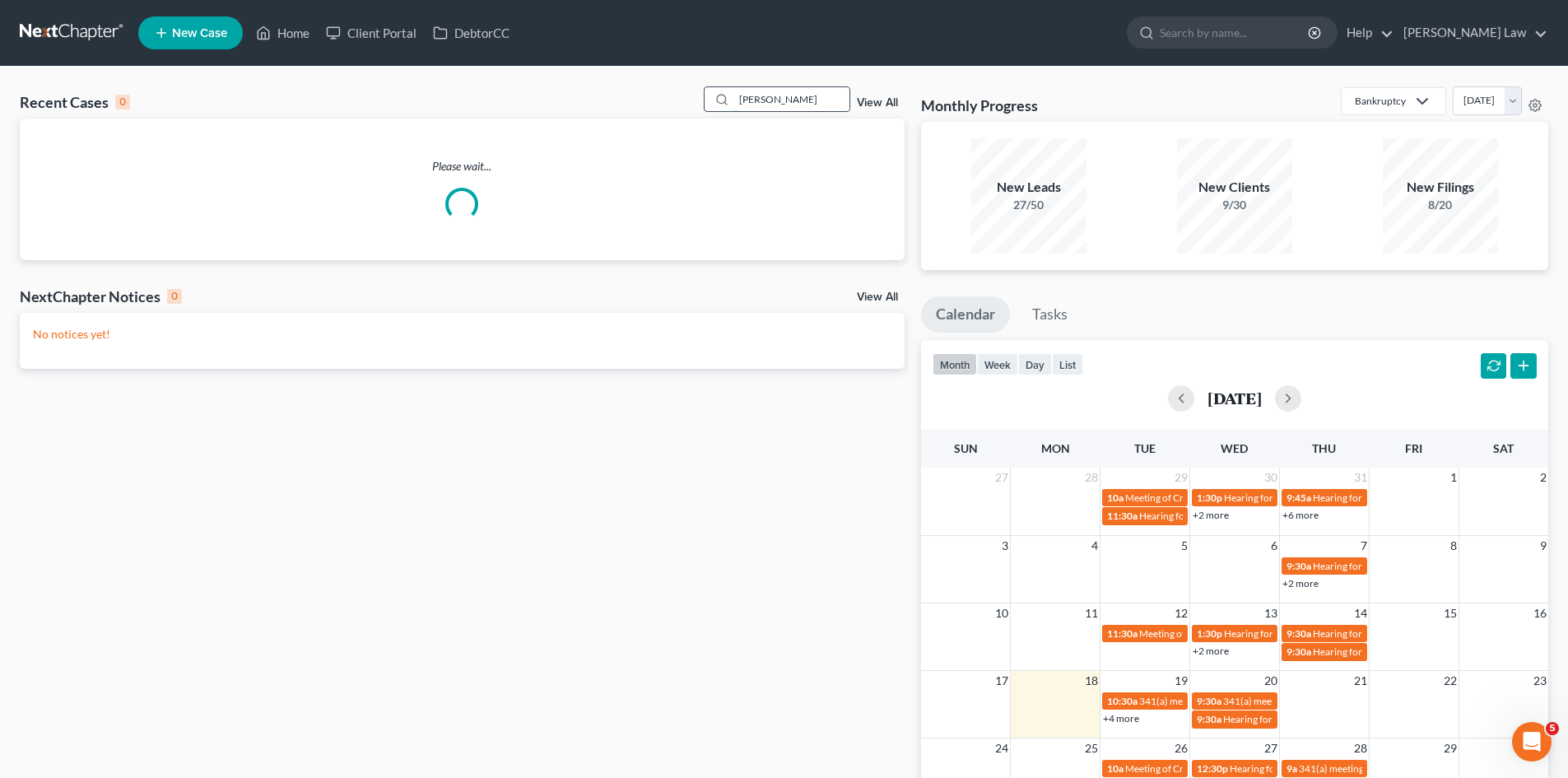
type input "[PERSON_NAME]"
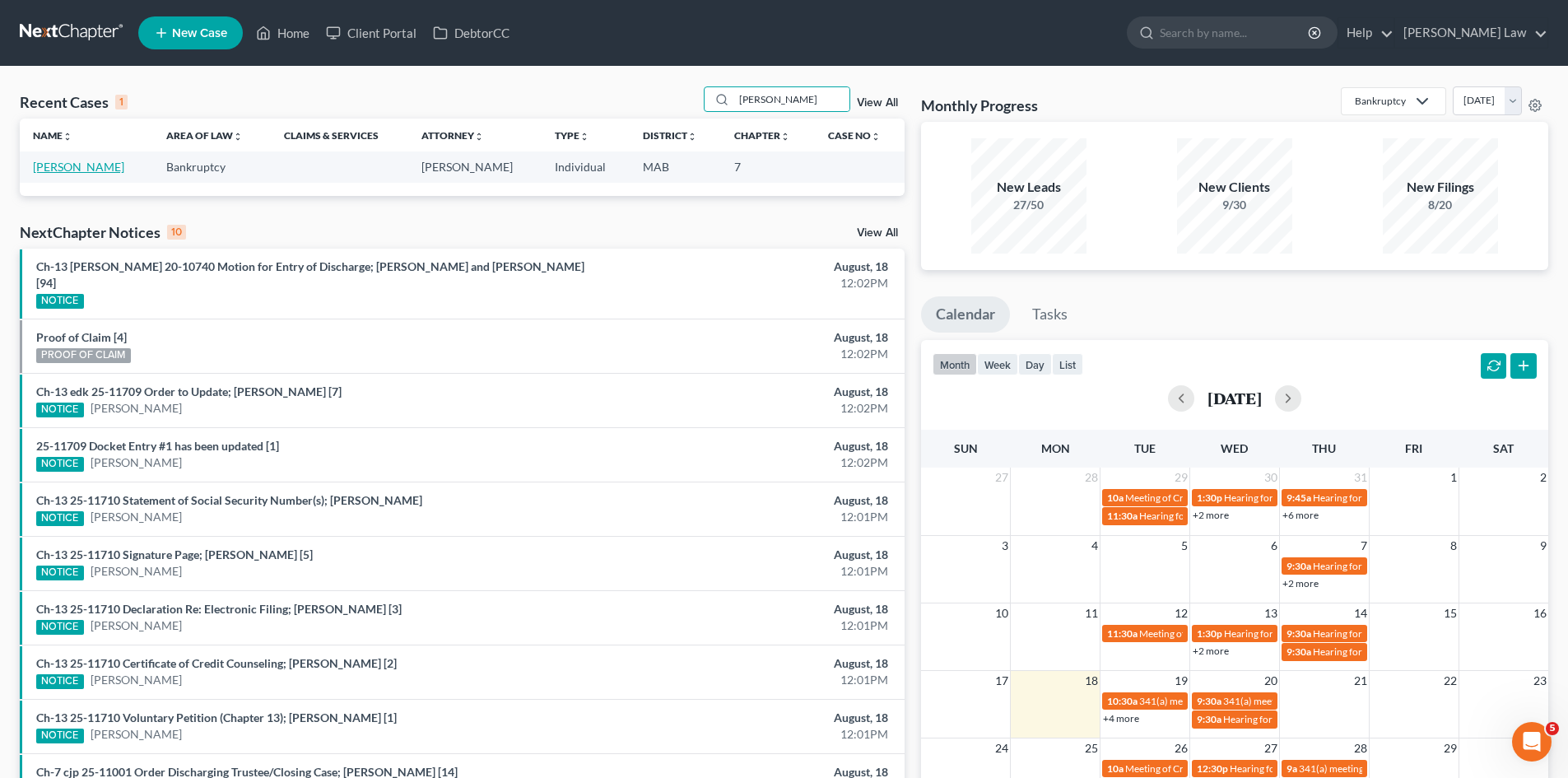
click at [84, 165] on link "[PERSON_NAME]" at bounding box center [79, 166] width 91 height 14
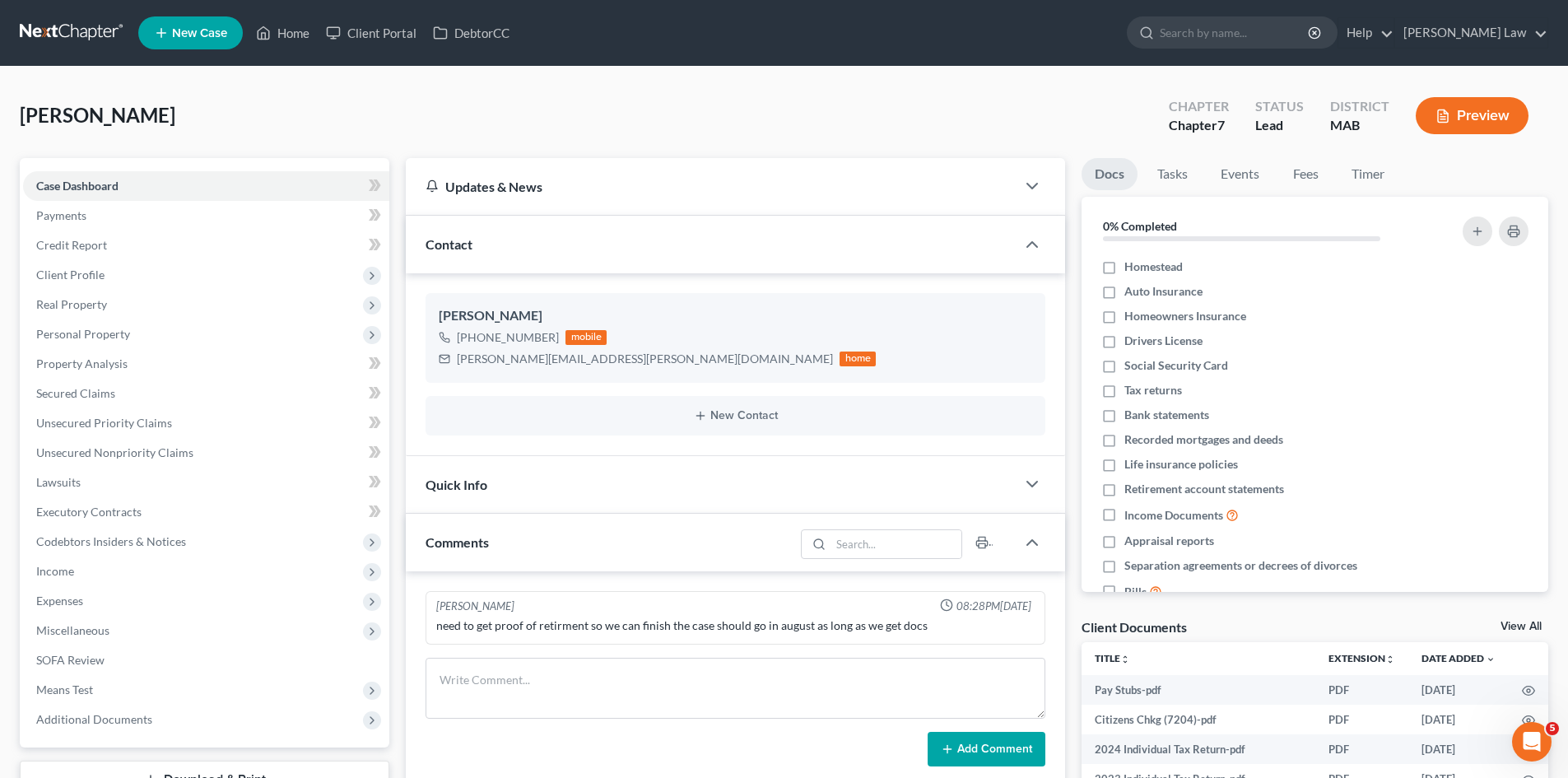
click at [1519, 615] on div "Docs Tasks Events Fees Timer 0% Completed Nothing here yet! Homestead Auto Insu…" at bounding box center [1315, 588] width 483 height 860
click at [1522, 624] on link "View All" at bounding box center [1521, 627] width 41 height 12
